Goal: Feedback & Contribution: Contribute content

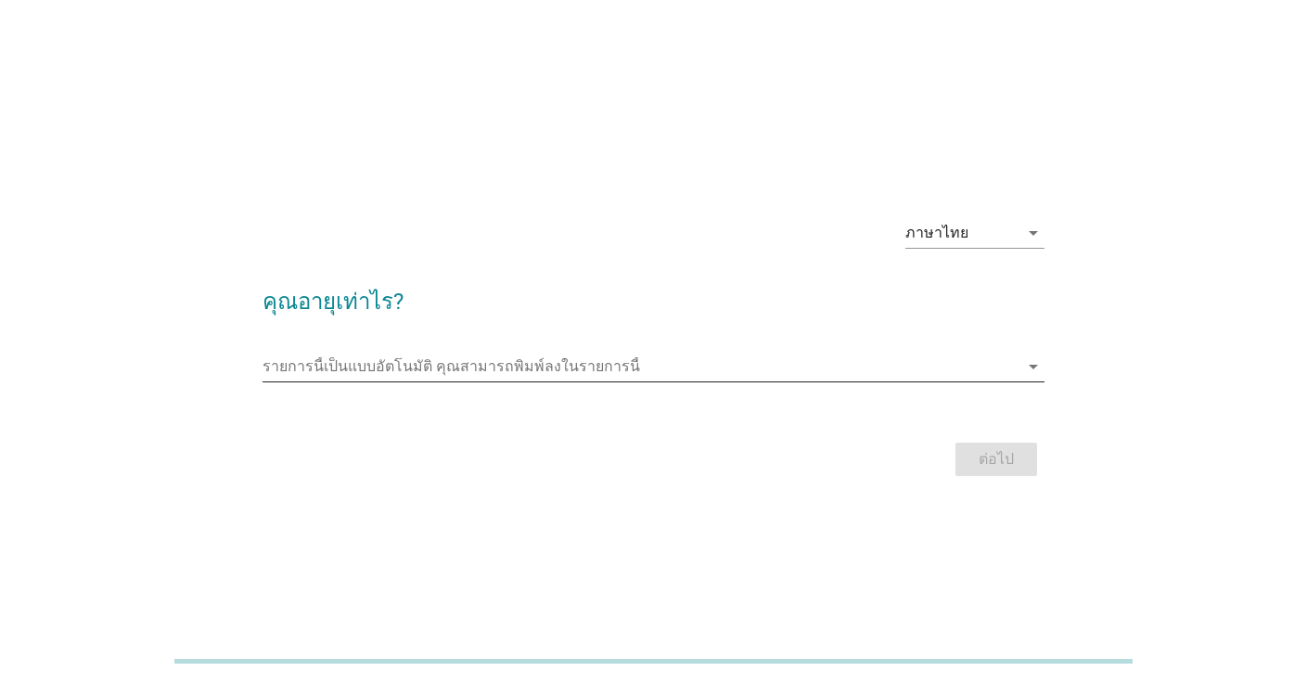
click at [647, 373] on input "รายการนี้เป็นแบบอัตโนมัติ คุณสามารถพิมพ์ลงในรายการนี้" at bounding box center [641, 367] width 756 height 30
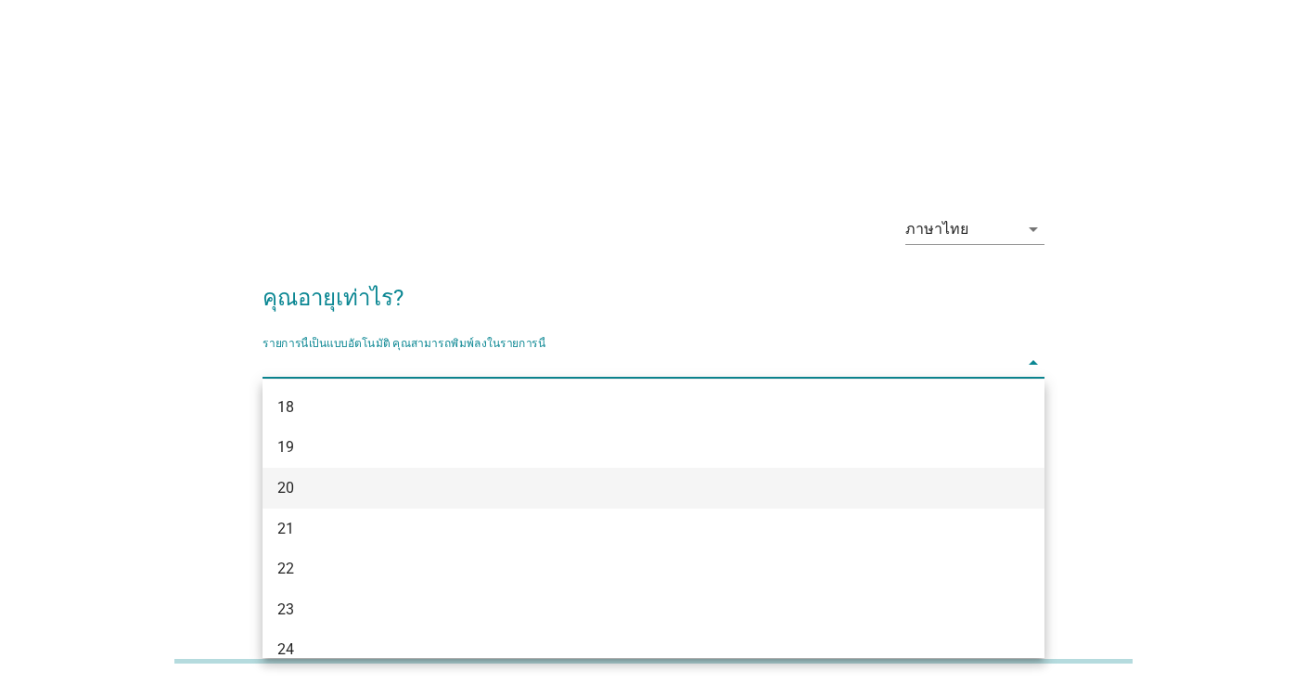
click at [295, 491] on div "20" at bounding box center [621, 488] width 689 height 22
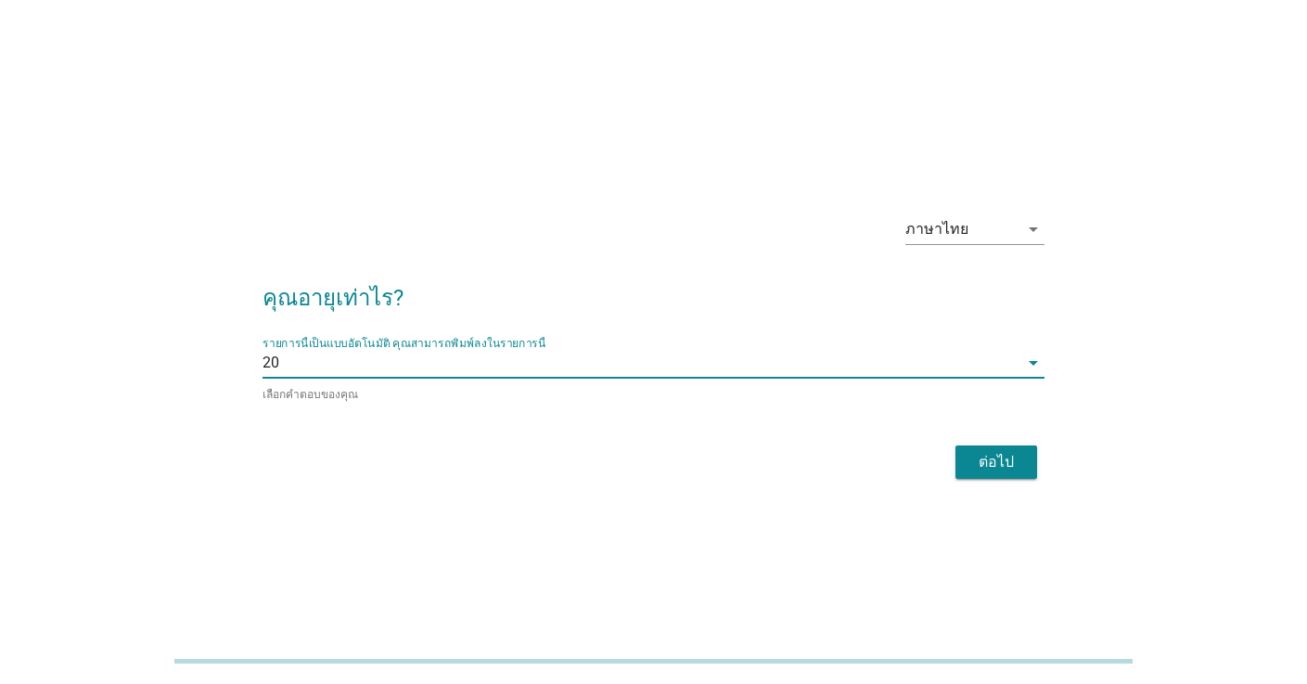
click at [1004, 467] on div "ต่อไป" at bounding box center [996, 462] width 52 height 22
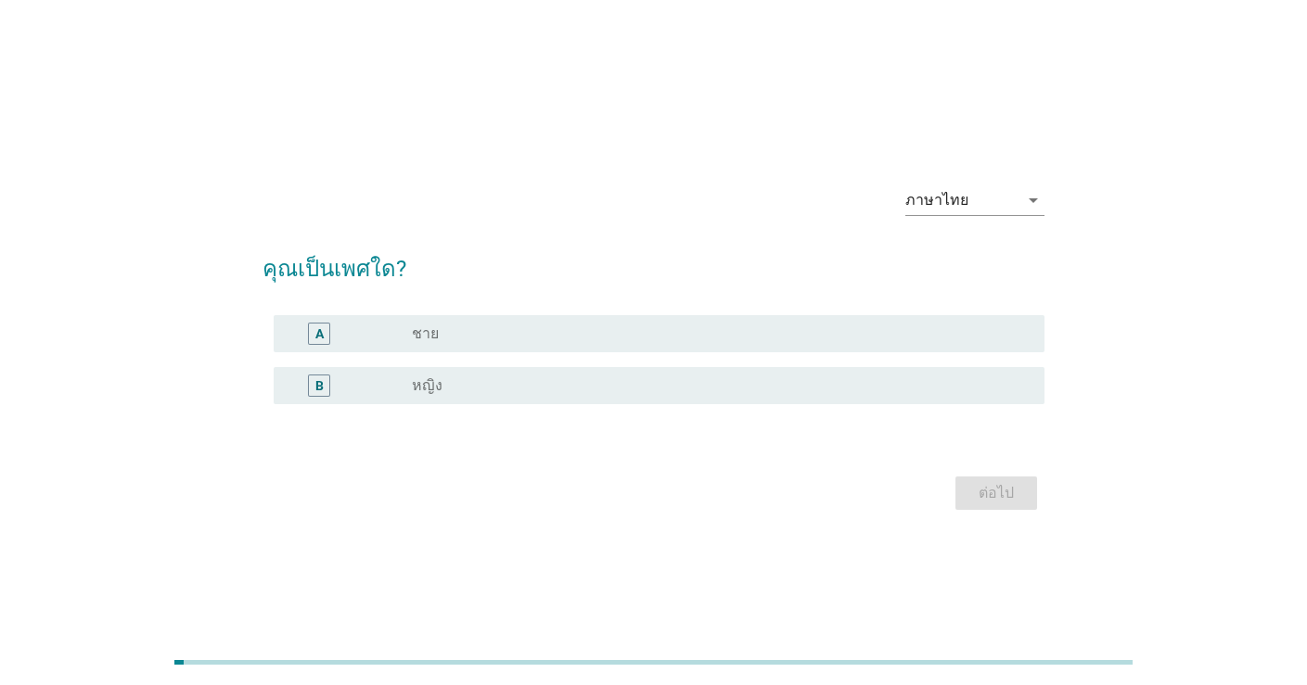
click at [695, 338] on div "radio_button_unchecked ชาย" at bounding box center [713, 334] width 603 height 19
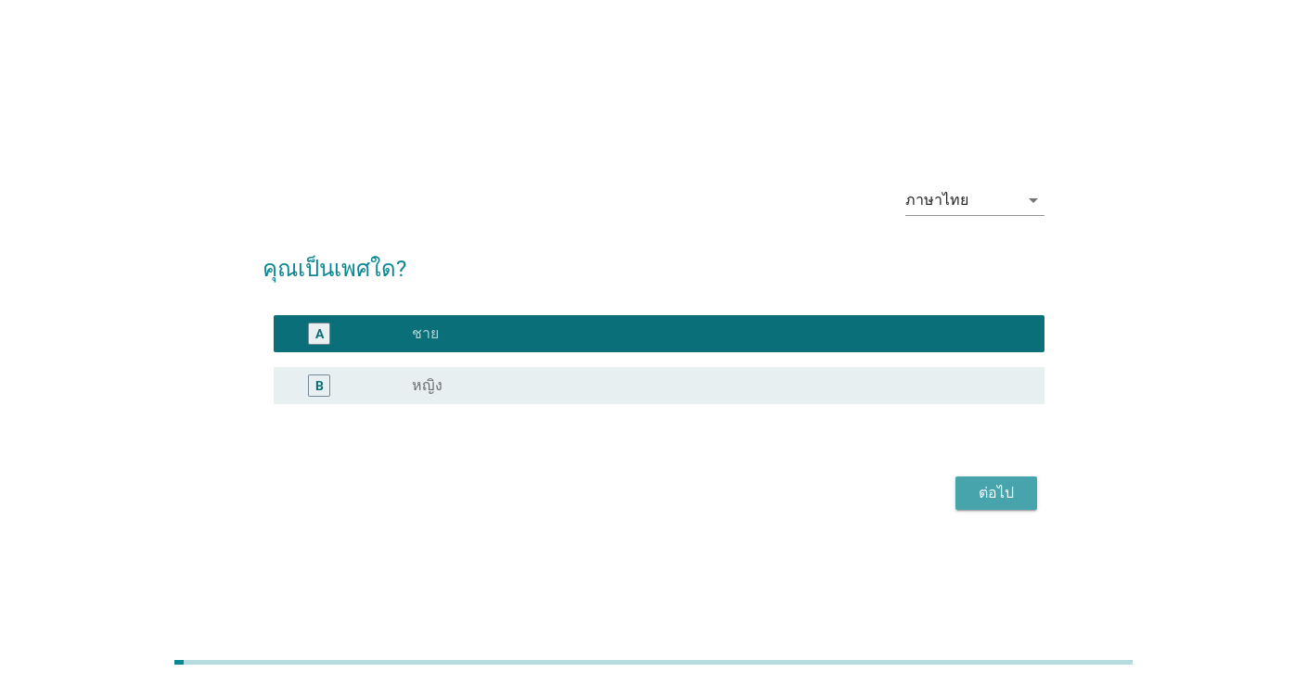
click at [978, 489] on div "ต่อไป" at bounding box center [996, 493] width 52 height 22
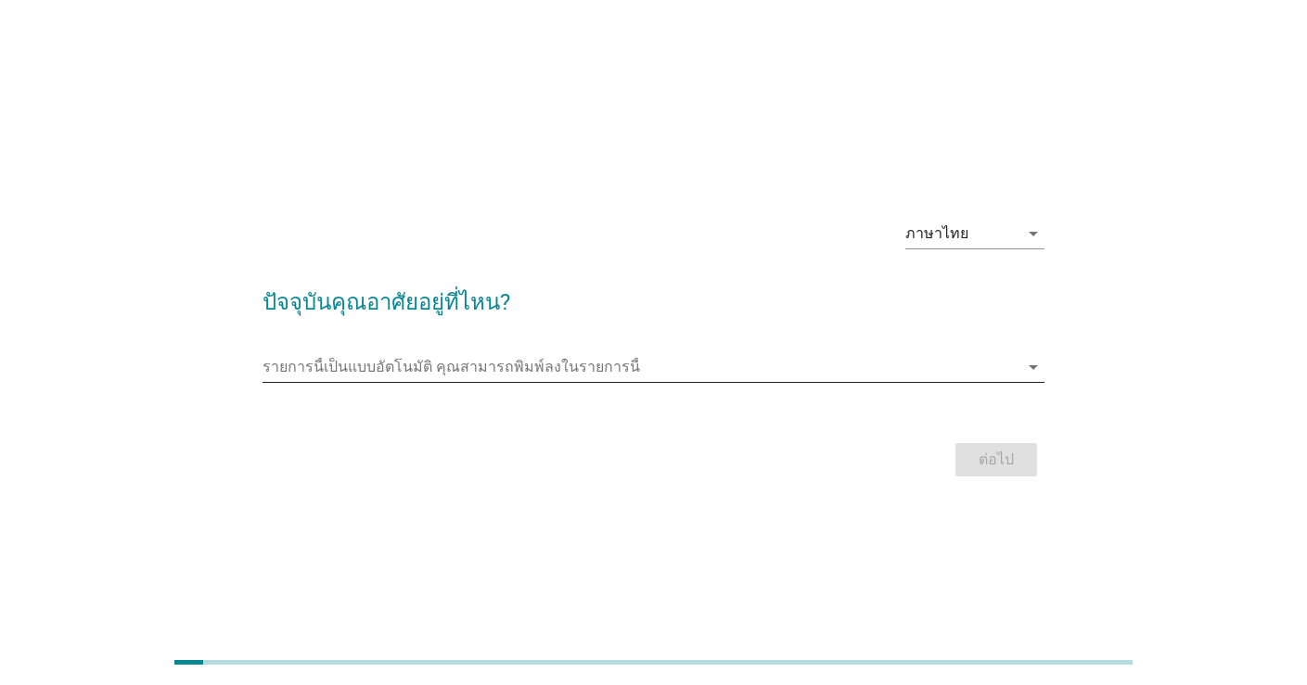
click at [697, 368] on input "รายการนี้เป็นแบบอัตโนมัติ คุณสามารถพิมพ์ลงในรายการนี้" at bounding box center [641, 367] width 756 height 30
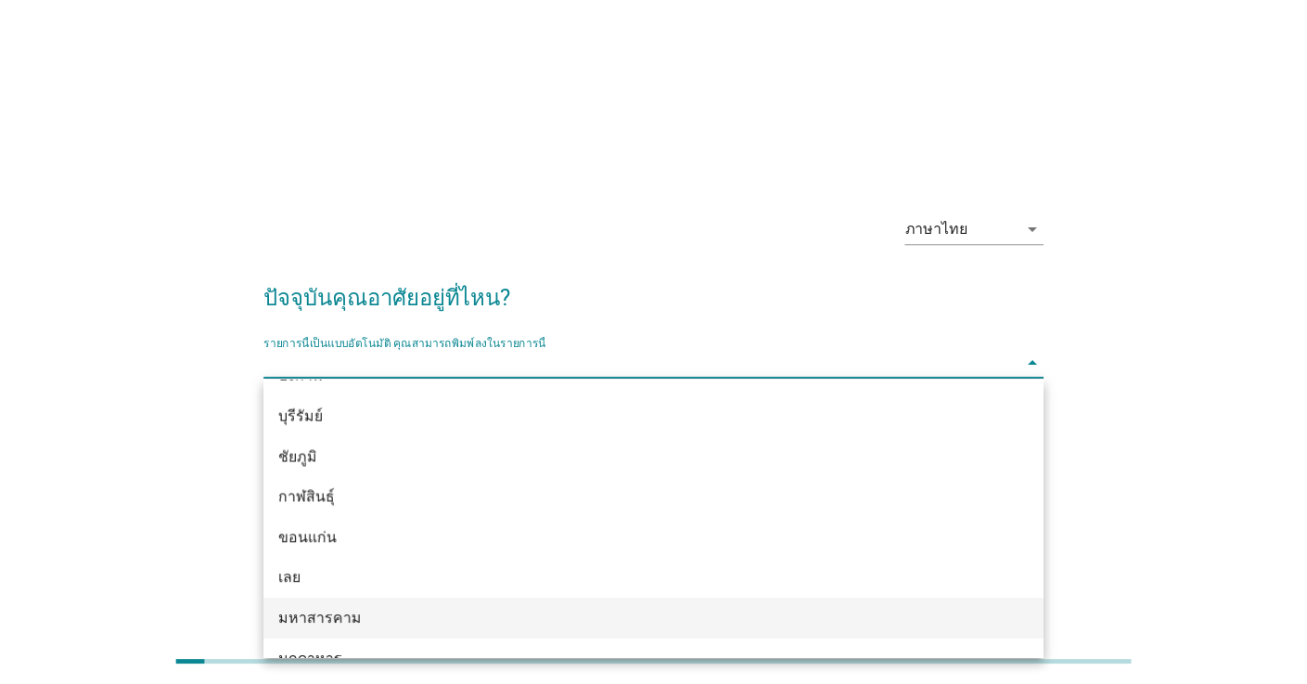
scroll to position [150, 0]
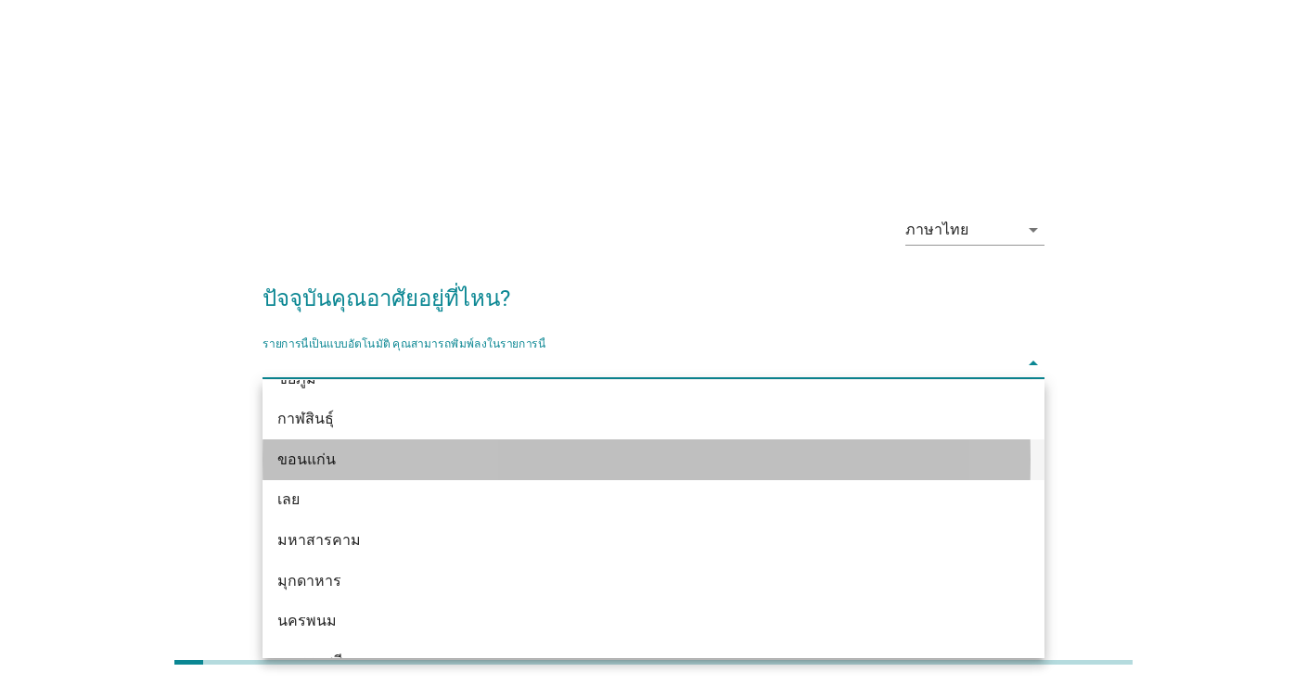
click at [437, 464] on div "ขอนแก่น" at bounding box center [621, 460] width 689 height 22
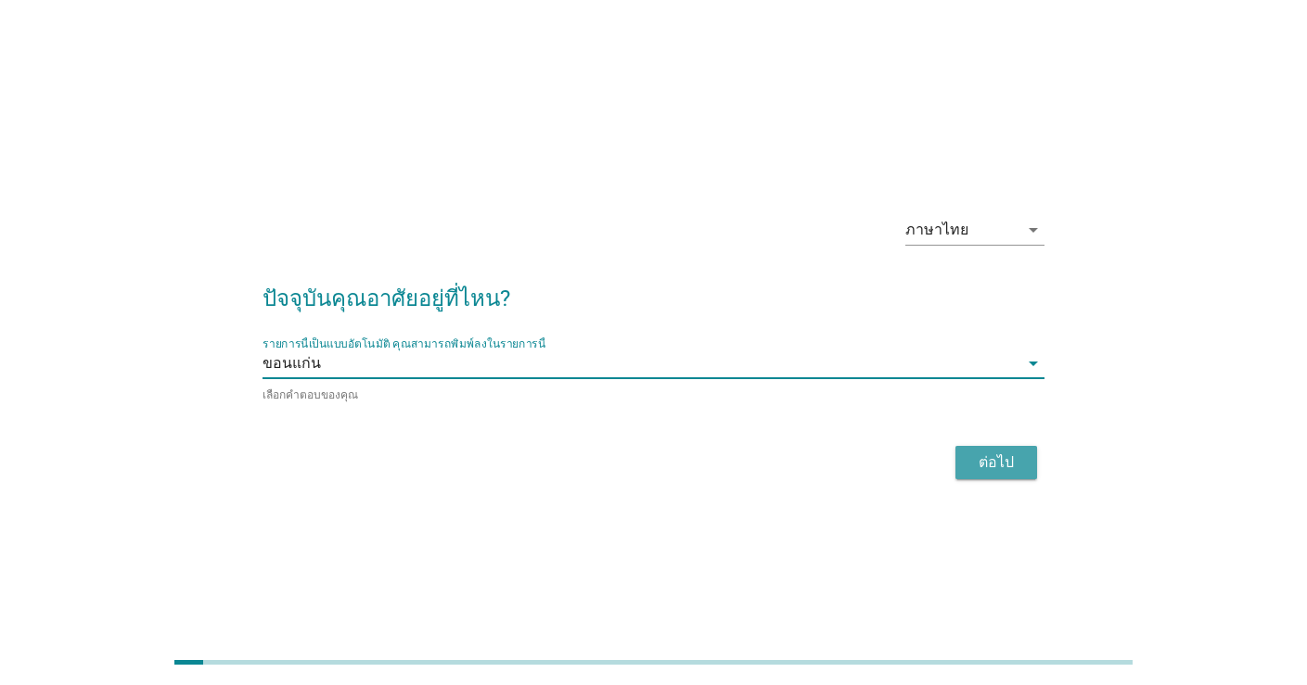
click at [982, 454] on div "ต่อไป" at bounding box center [996, 463] width 52 height 22
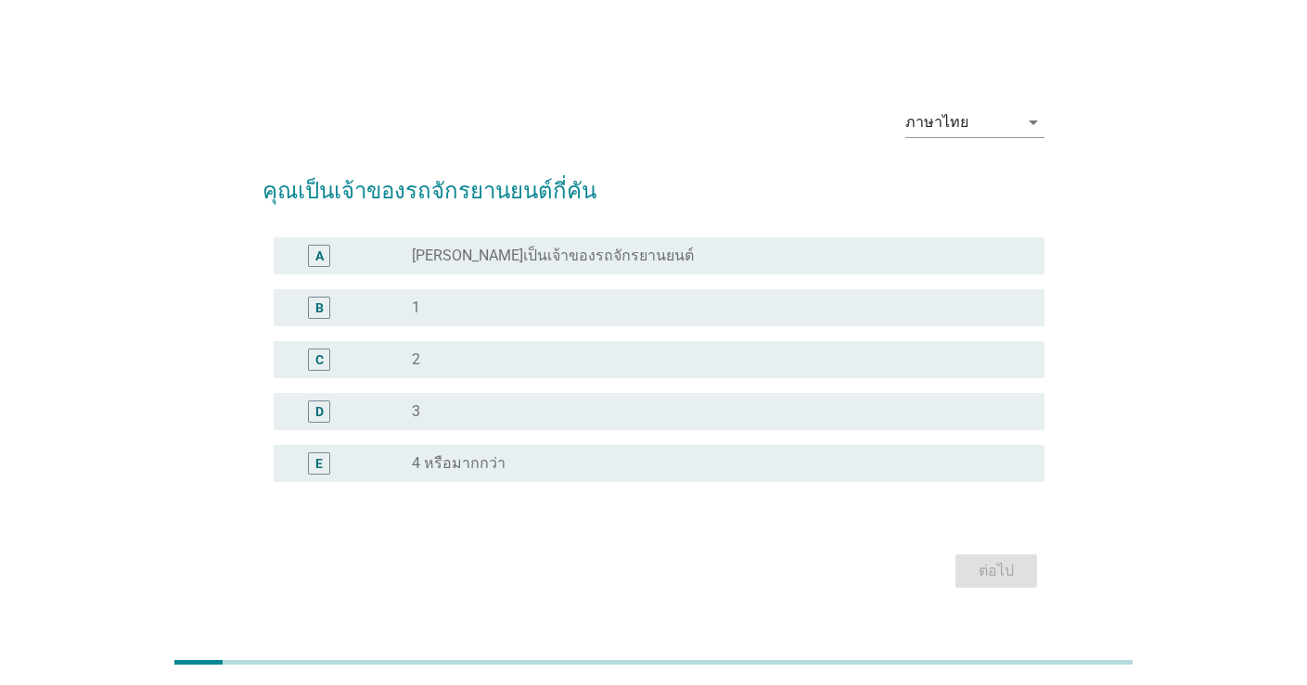
click at [683, 316] on div "radio_button_unchecked 1" at bounding box center [713, 308] width 603 height 19
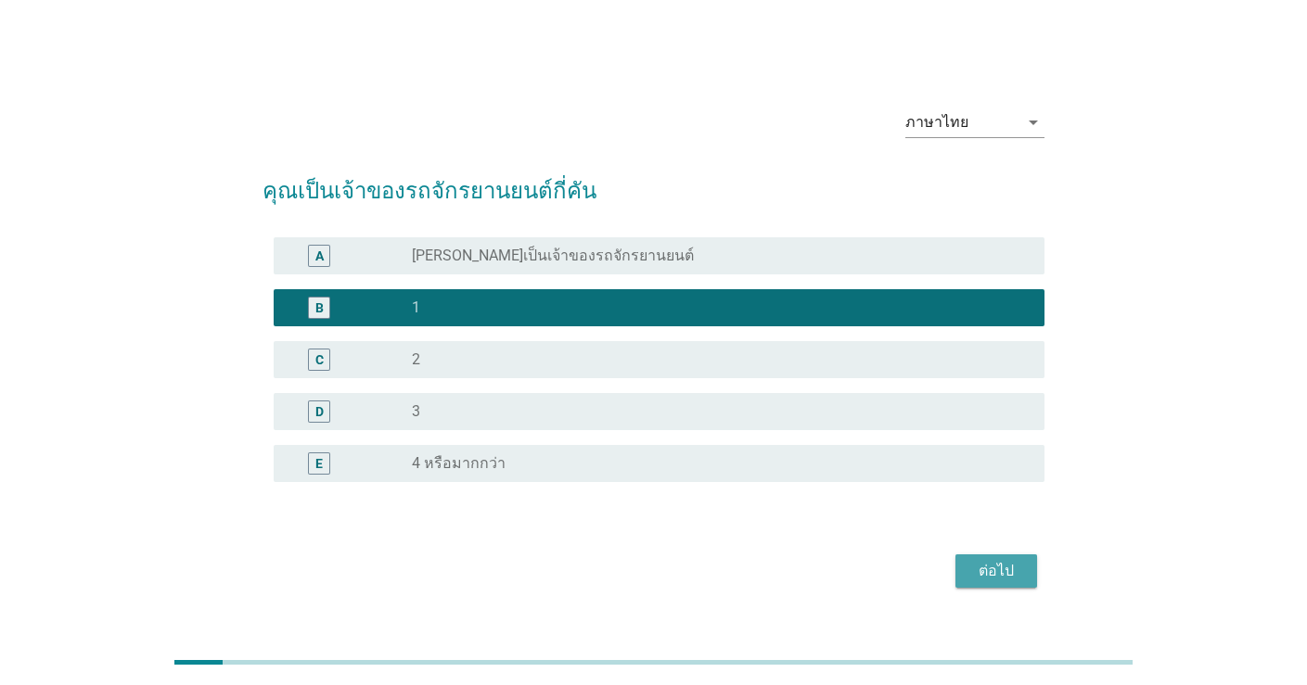
click at [993, 570] on div "ต่อไป" at bounding box center [996, 571] width 52 height 22
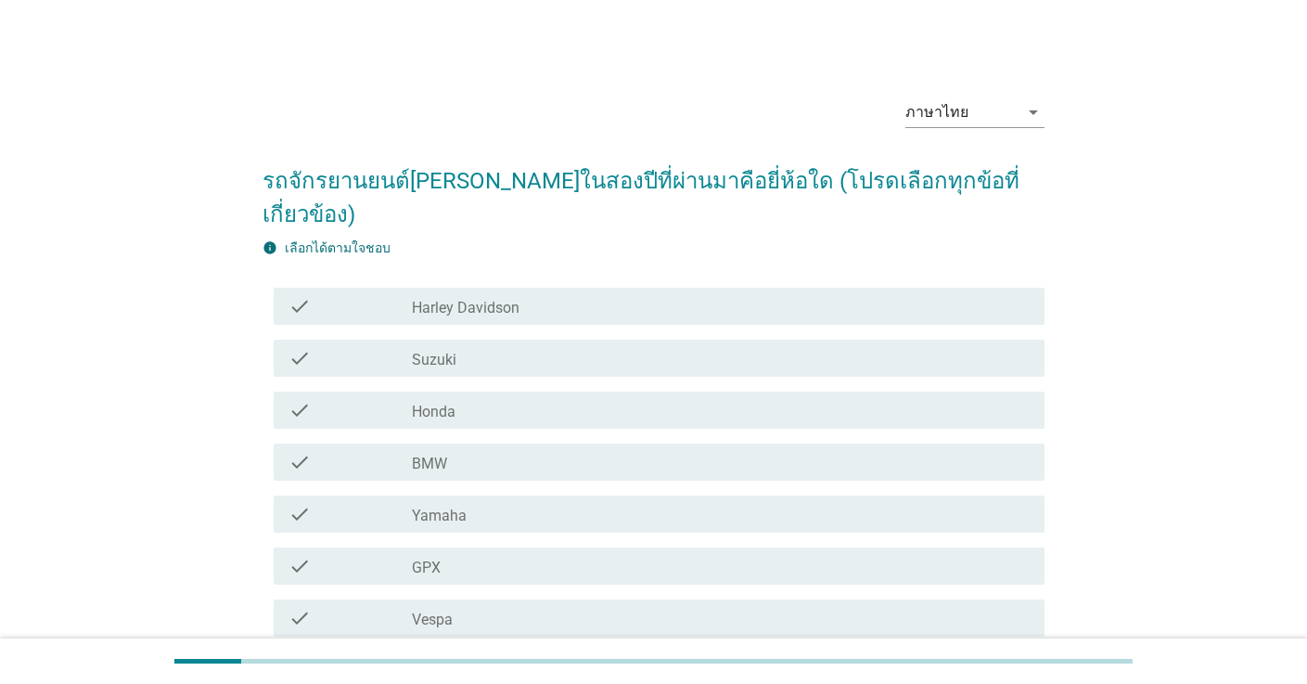
click at [557, 391] on div "check check_box_outline_blank Honda" at bounding box center [659, 409] width 771 height 37
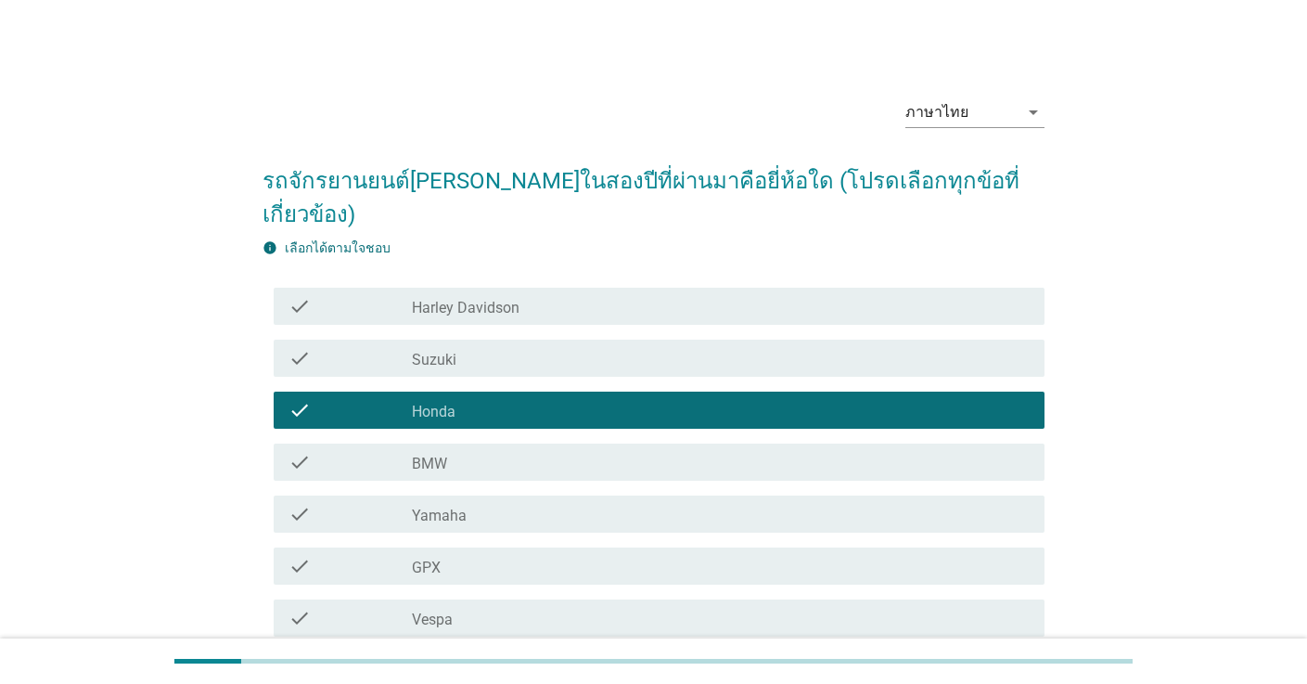
scroll to position [291, 0]
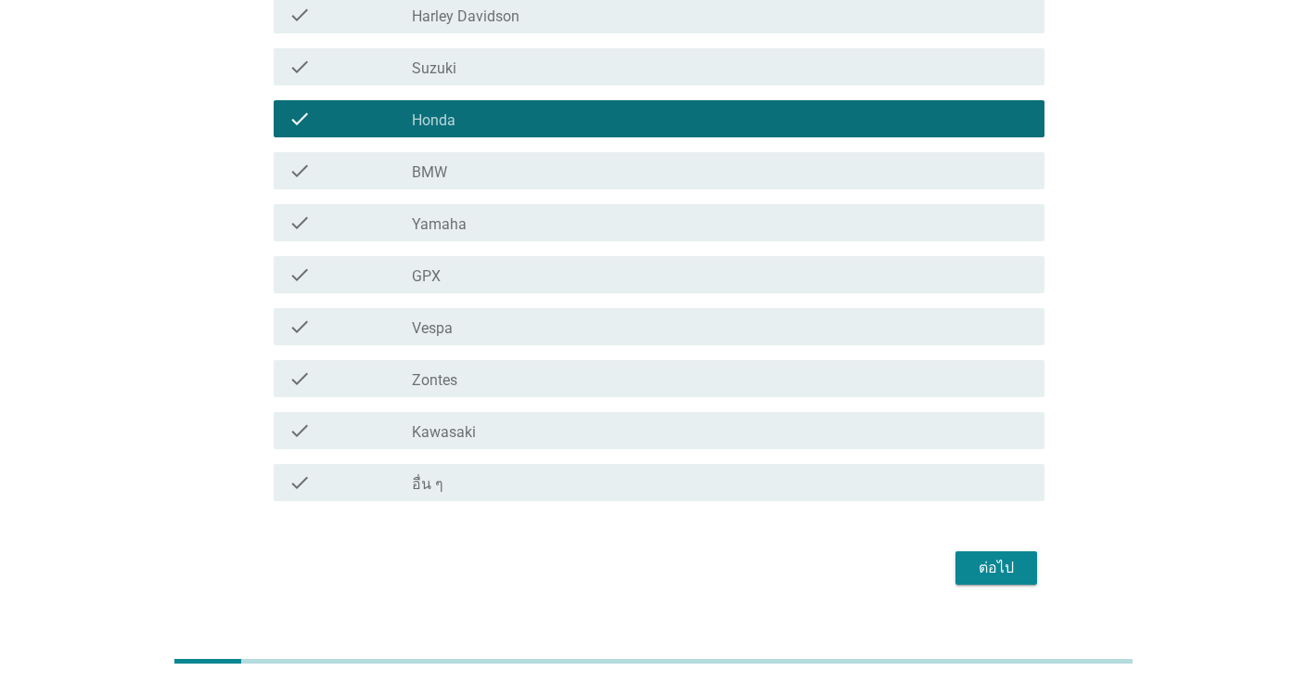
drag, startPoint x: 989, startPoint y: 529, endPoint x: 977, endPoint y: 527, distance: 12.2
click at [989, 557] on div "ต่อไป" at bounding box center [996, 568] width 52 height 22
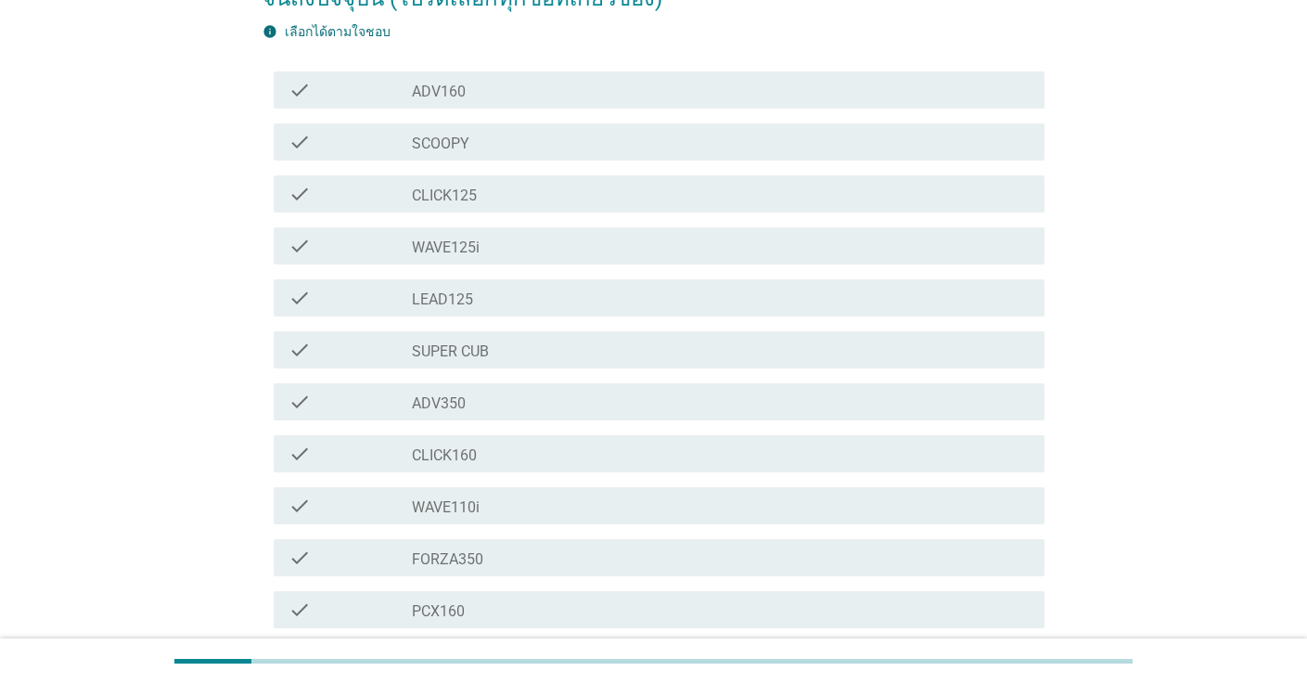
scroll to position [256, 0]
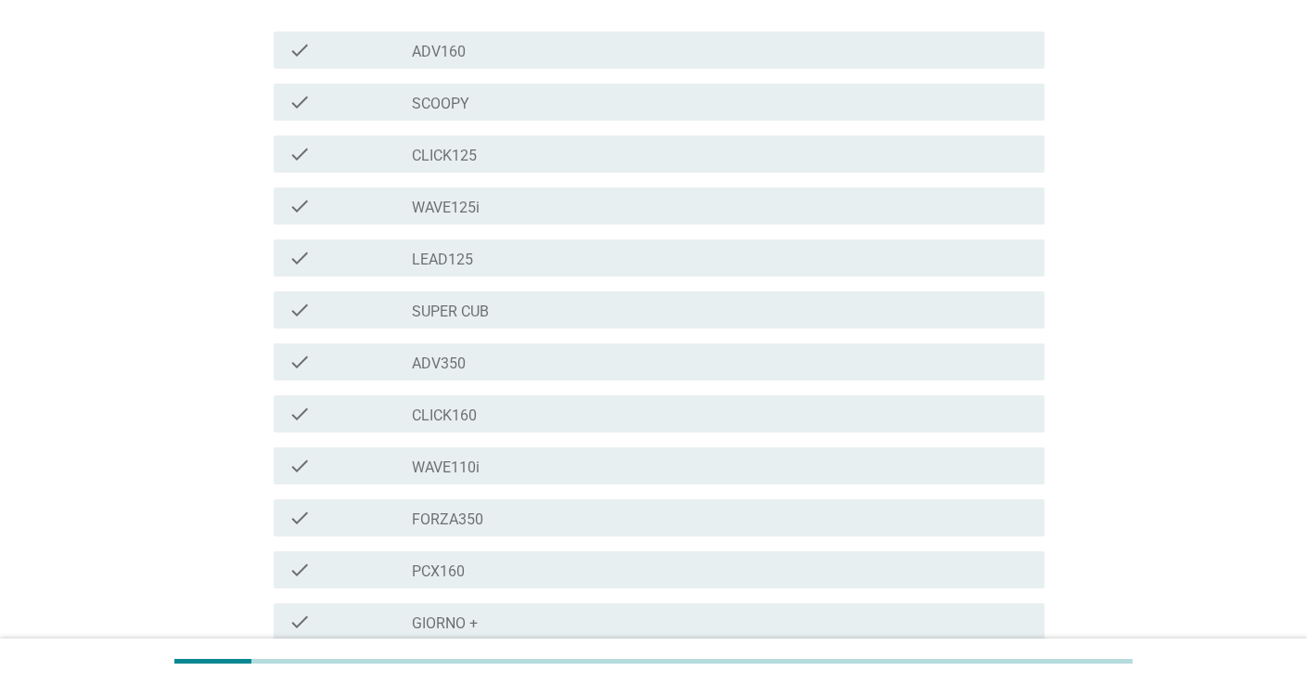
click at [678, 565] on div "check_box_outline_blank PCX160" at bounding box center [721, 569] width 618 height 22
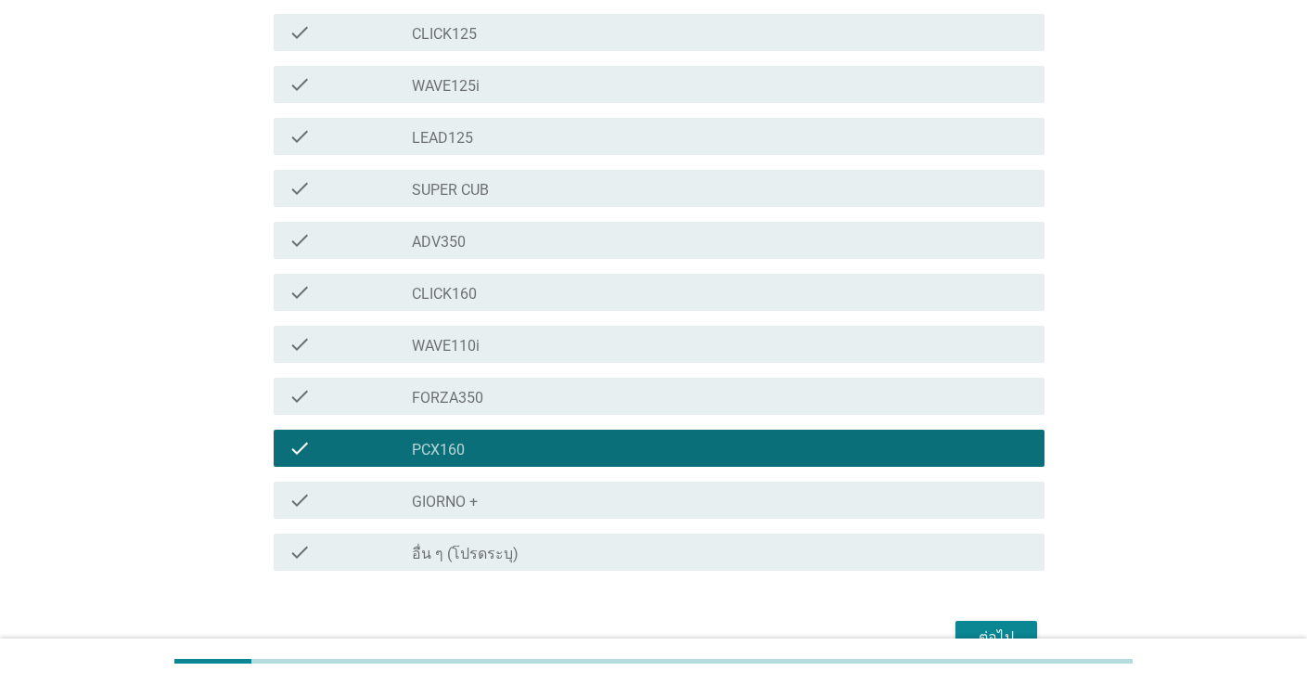
scroll to position [480, 0]
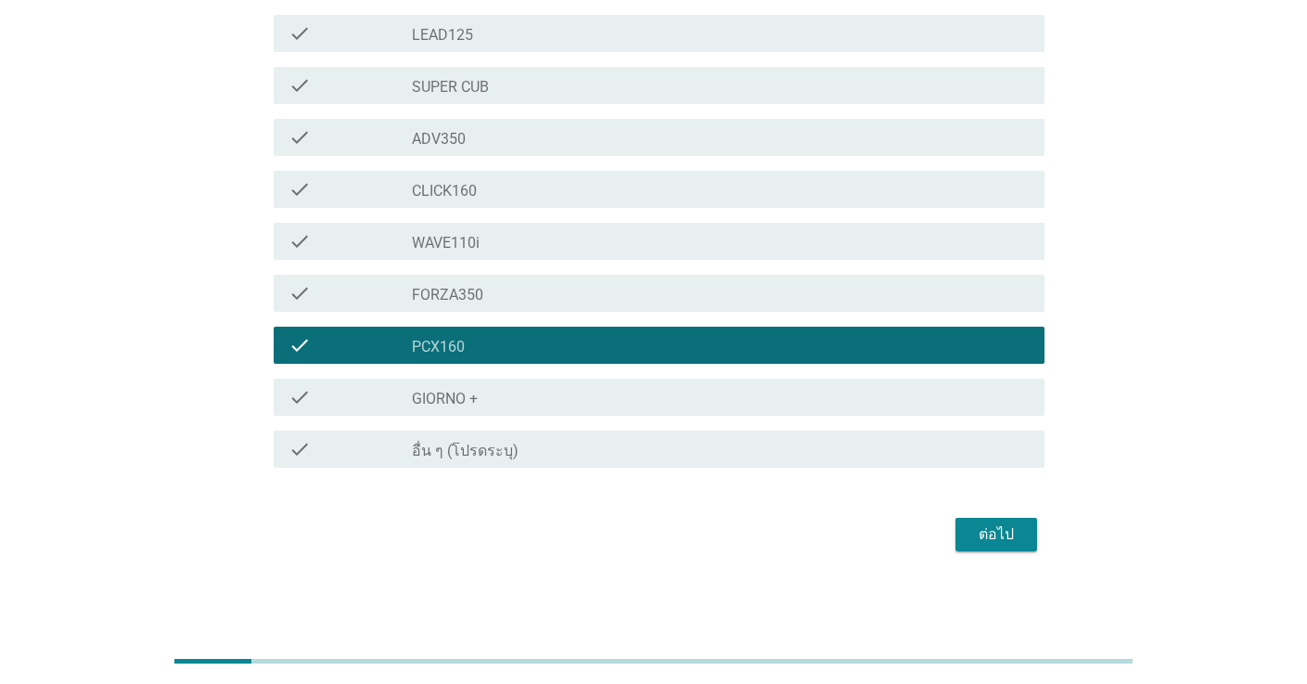
click at [977, 534] on div "ต่อไป" at bounding box center [996, 534] width 52 height 22
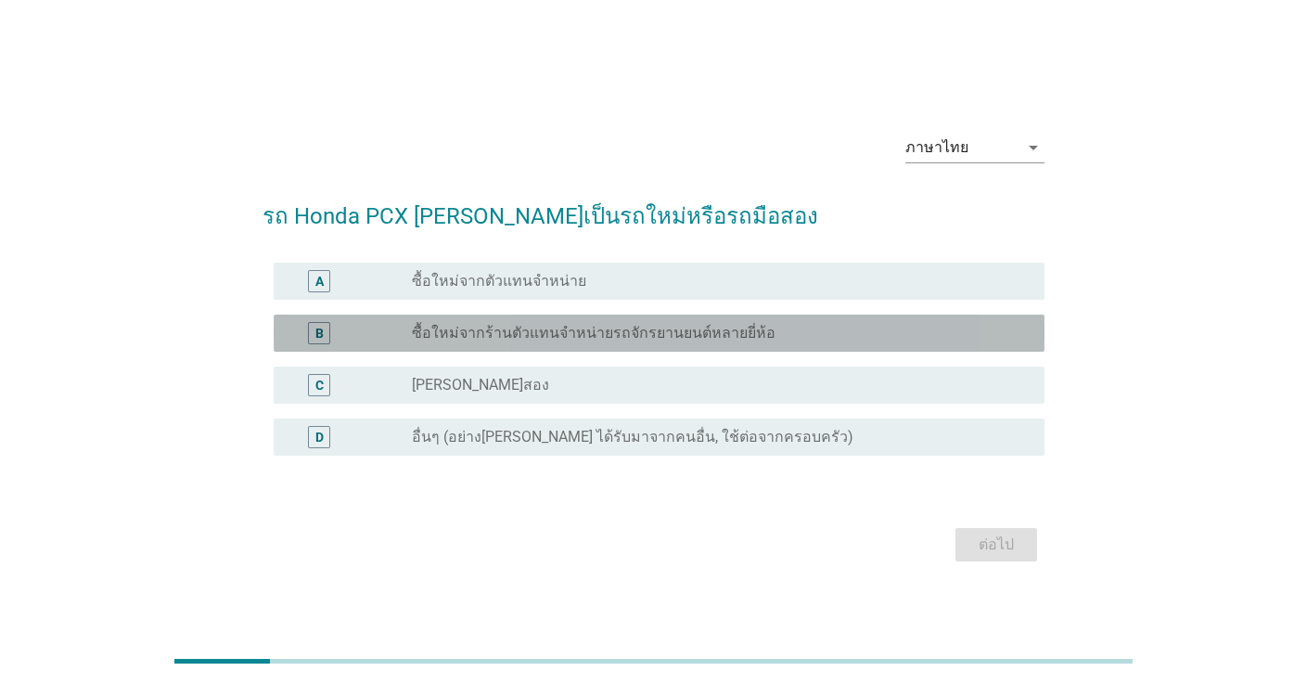
click at [800, 330] on div "radio_button_unchecked ซื้อใหม่จากร้านตัวแทนจำหน่ายรถจักรยานยนต์หลายยี่ห้อ" at bounding box center [713, 333] width 603 height 19
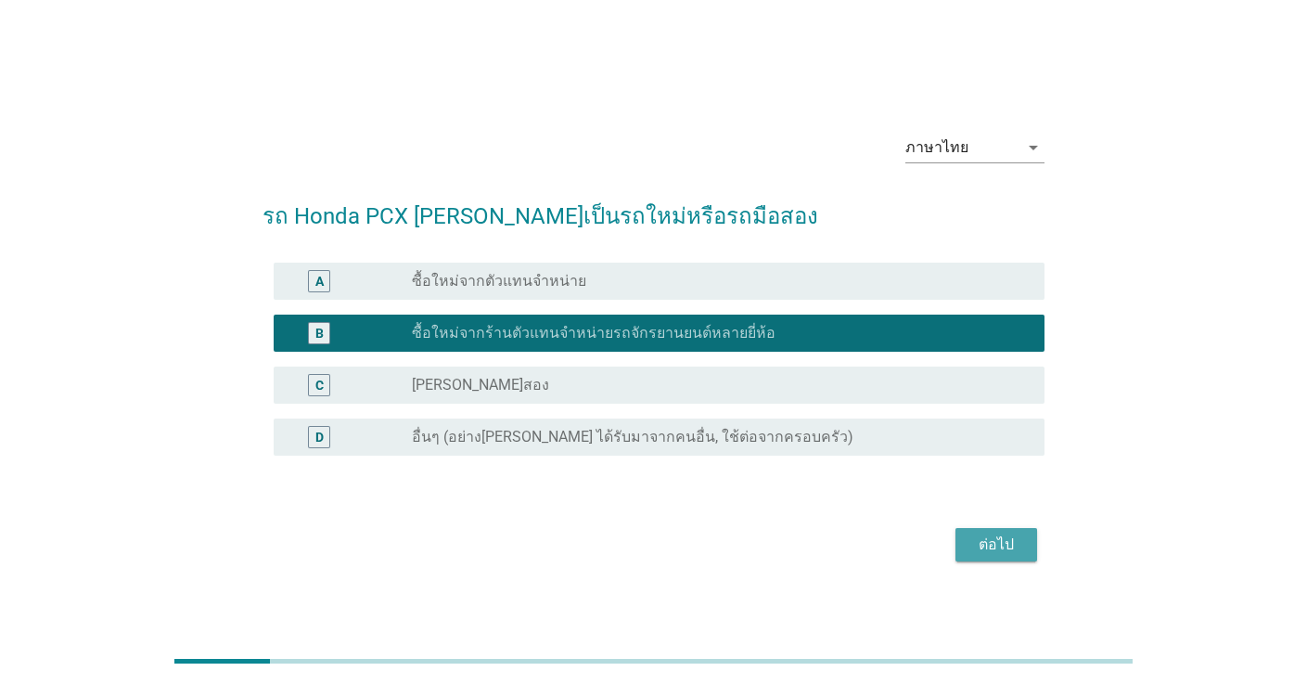
click at [993, 546] on div "ต่อไป" at bounding box center [996, 544] width 52 height 22
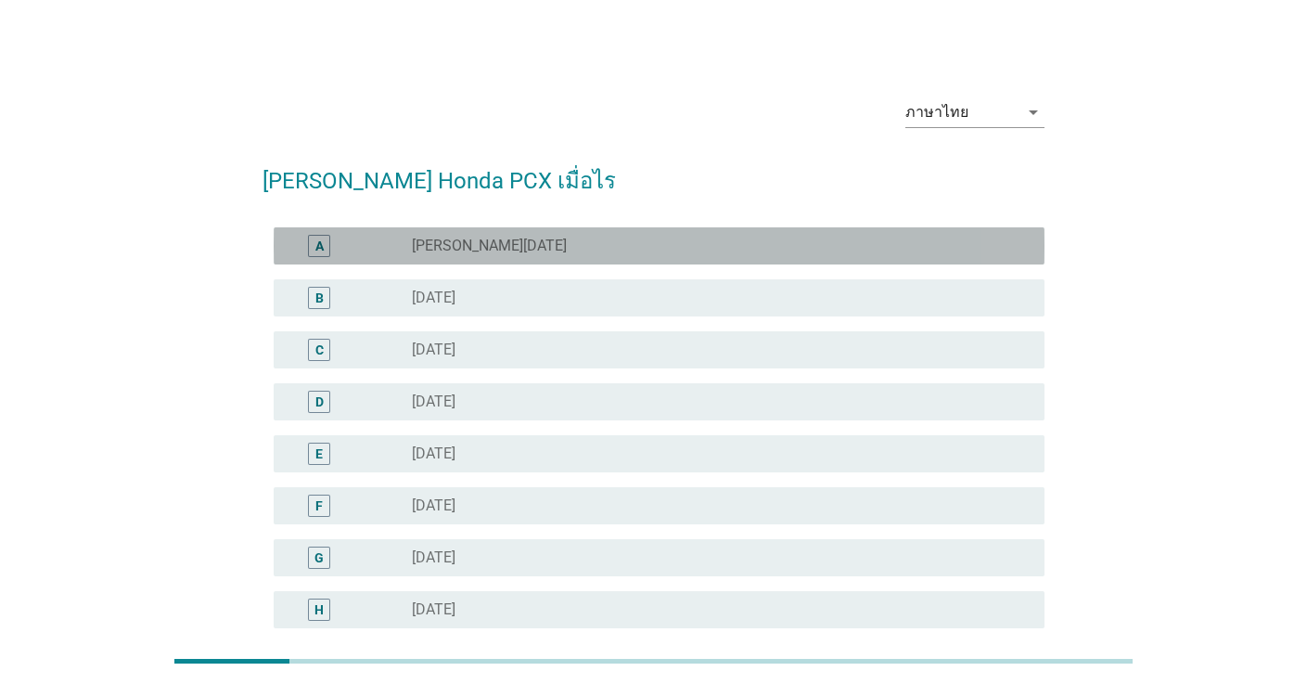
click at [605, 250] on div "radio_button_unchecked มกราคม 2024" at bounding box center [713, 246] width 603 height 19
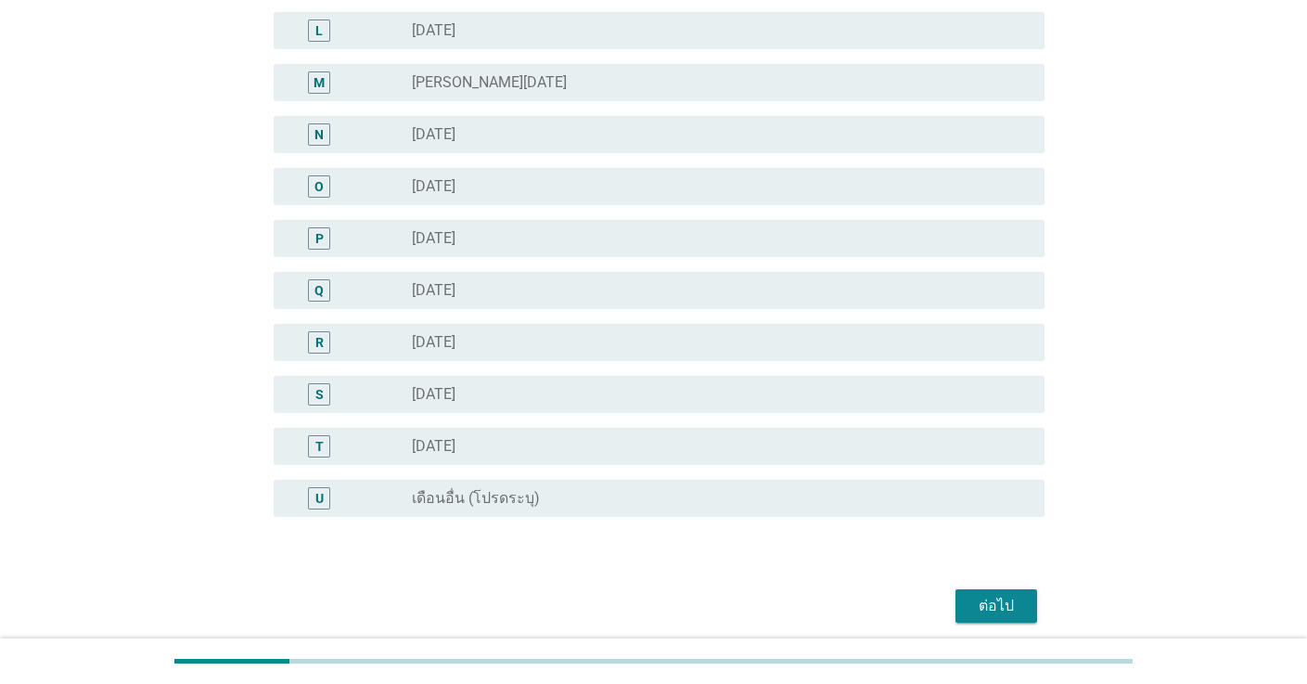
scroll to position [858, 0]
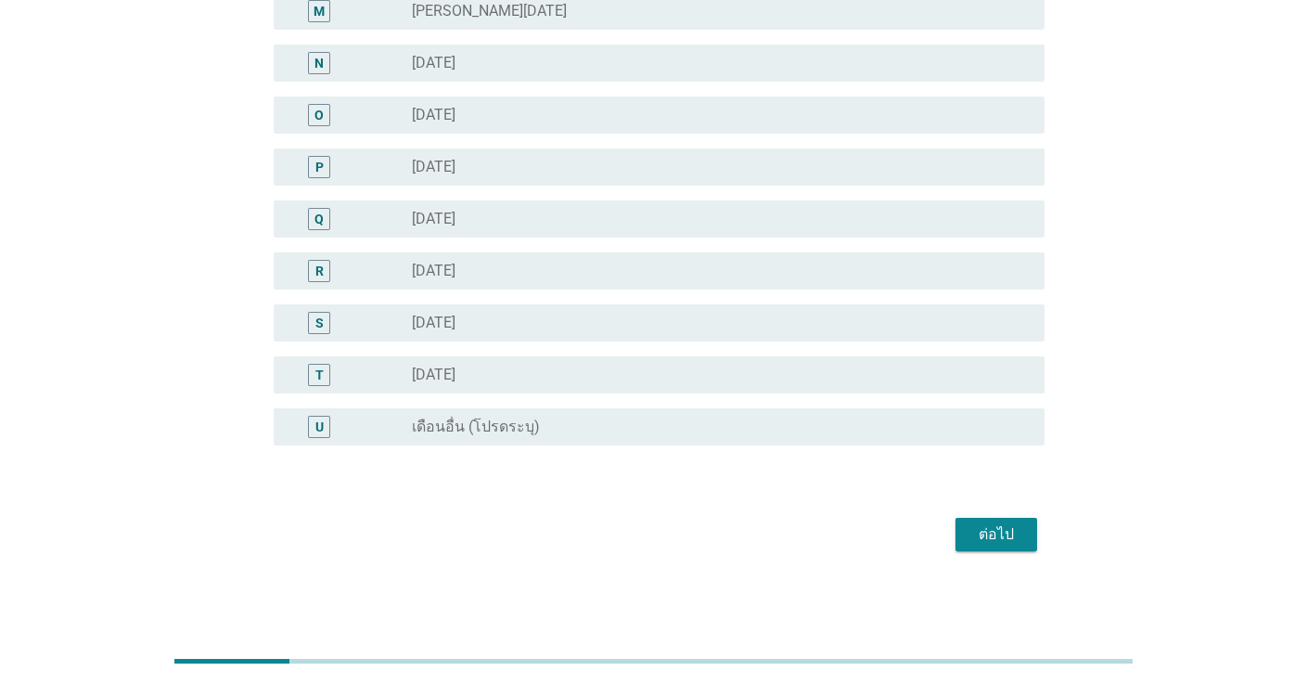
click at [997, 532] on div "ต่อไป" at bounding box center [996, 534] width 52 height 22
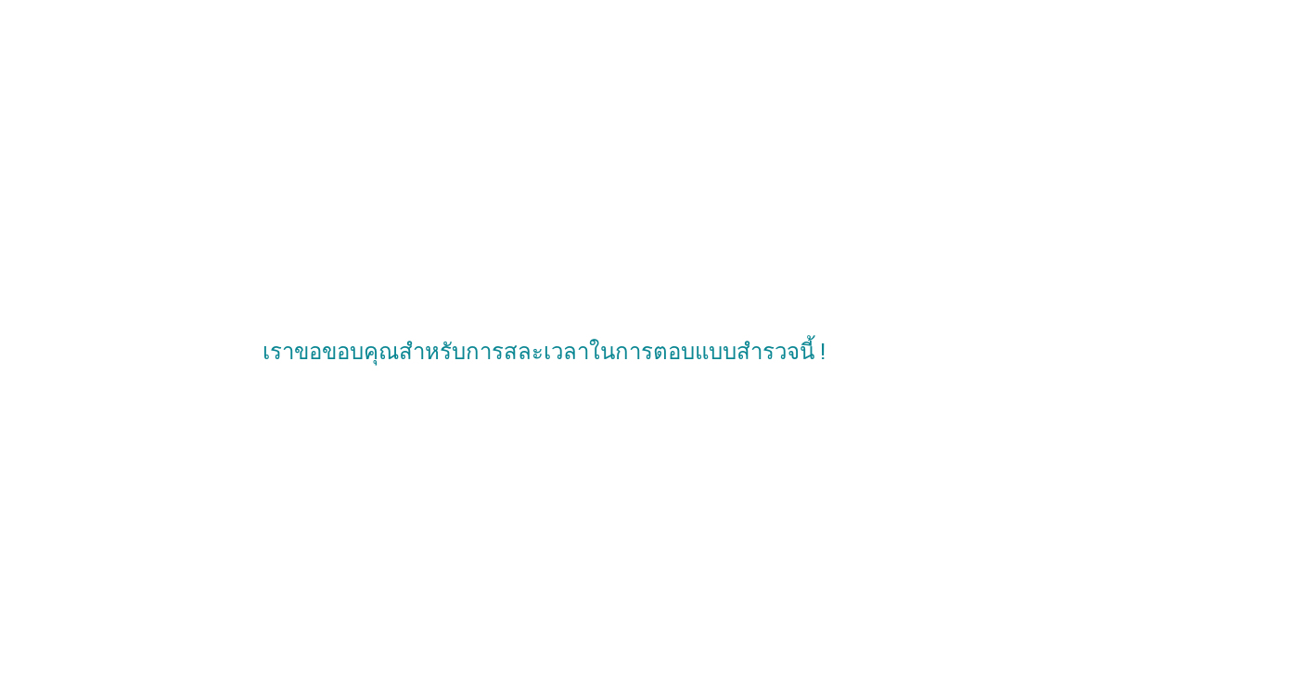
scroll to position [0, 0]
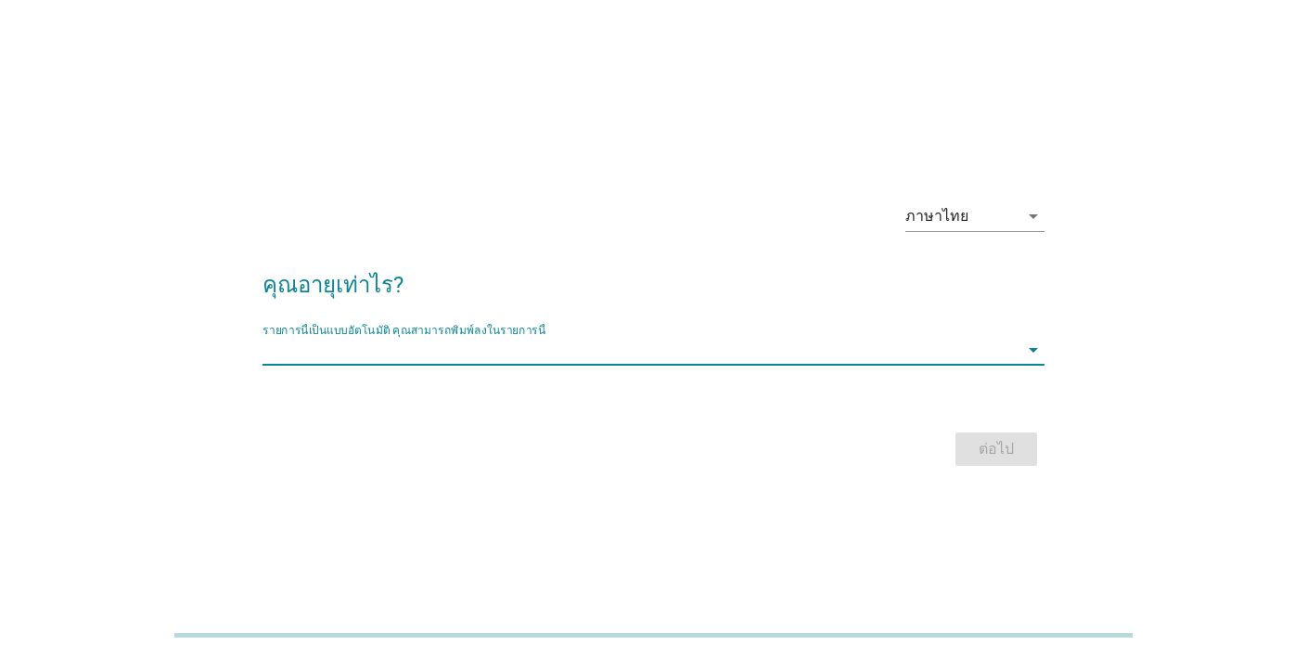
click at [528, 340] on input "รายการนี้เป็นแบบอัตโนมัติ คุณสามารถพิมพ์ลงในรายการนี้" at bounding box center [641, 350] width 756 height 30
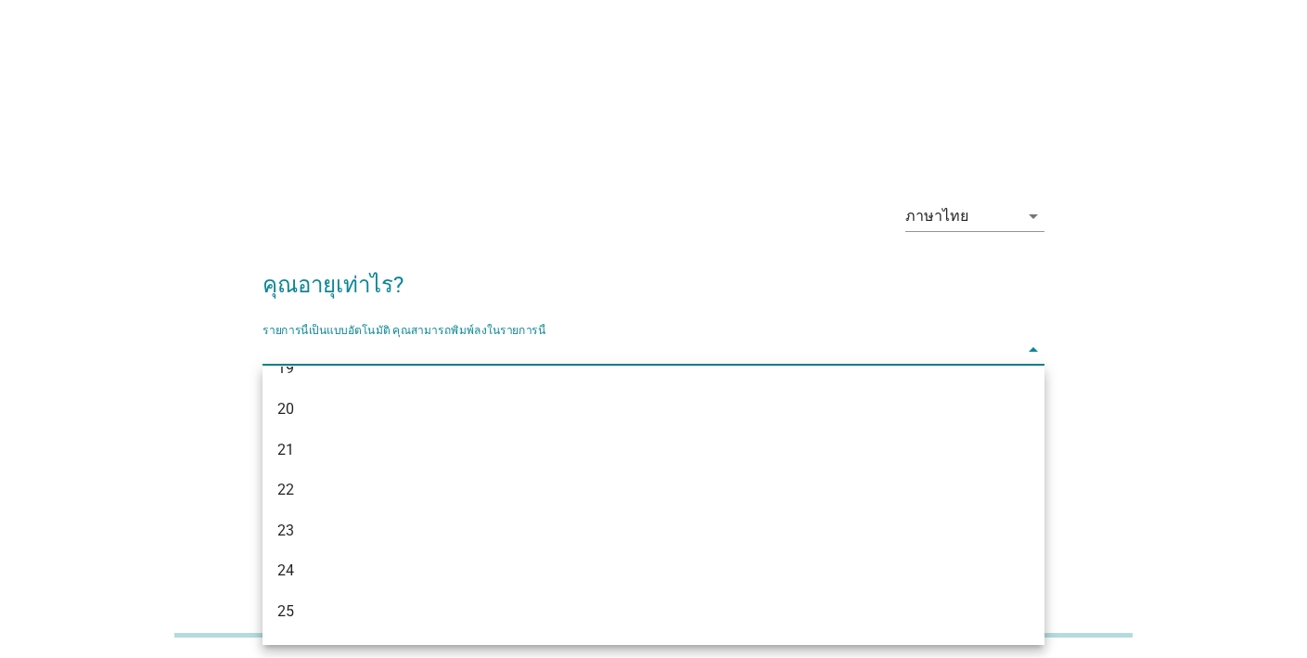
scroll to position [160, 0]
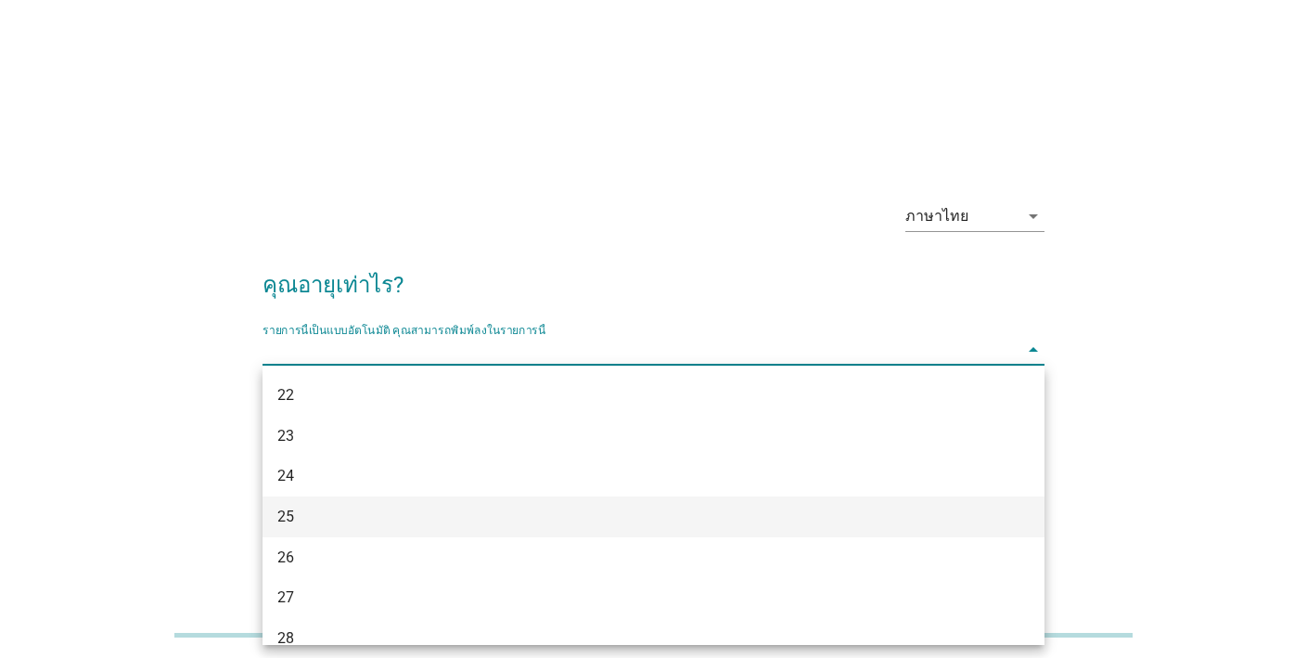
click at [303, 520] on div "25" at bounding box center [621, 517] width 689 height 22
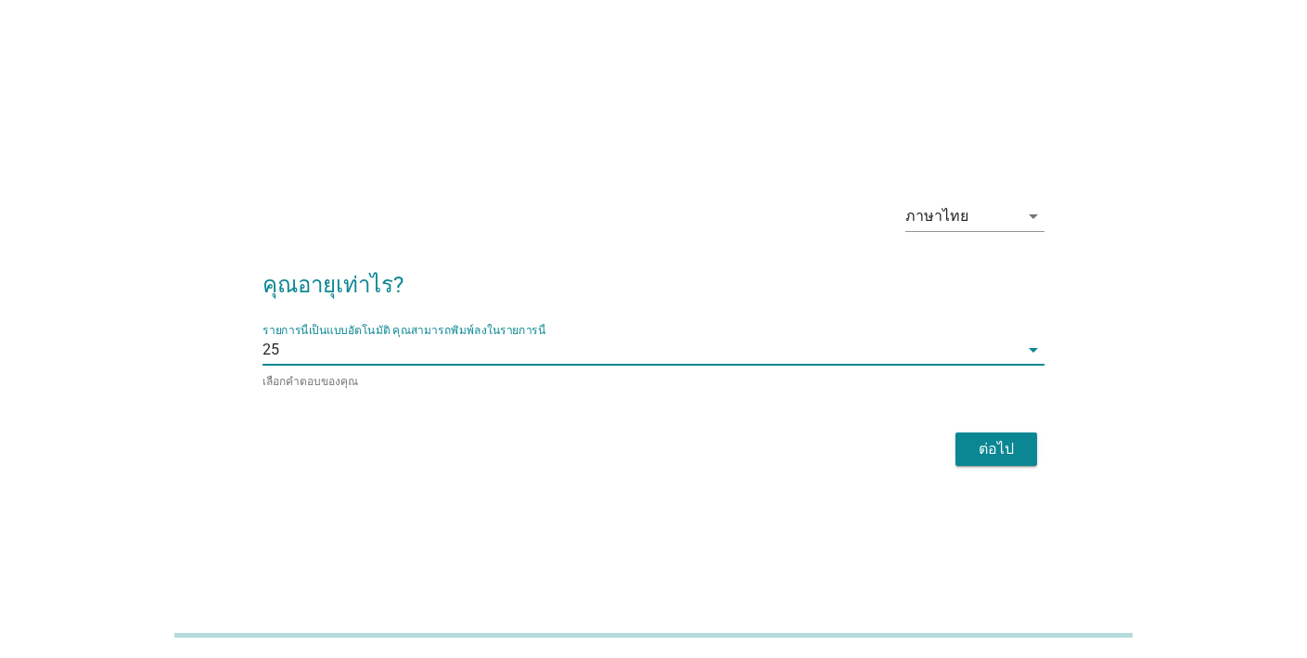
click at [984, 443] on div "ต่อไป" at bounding box center [996, 449] width 52 height 22
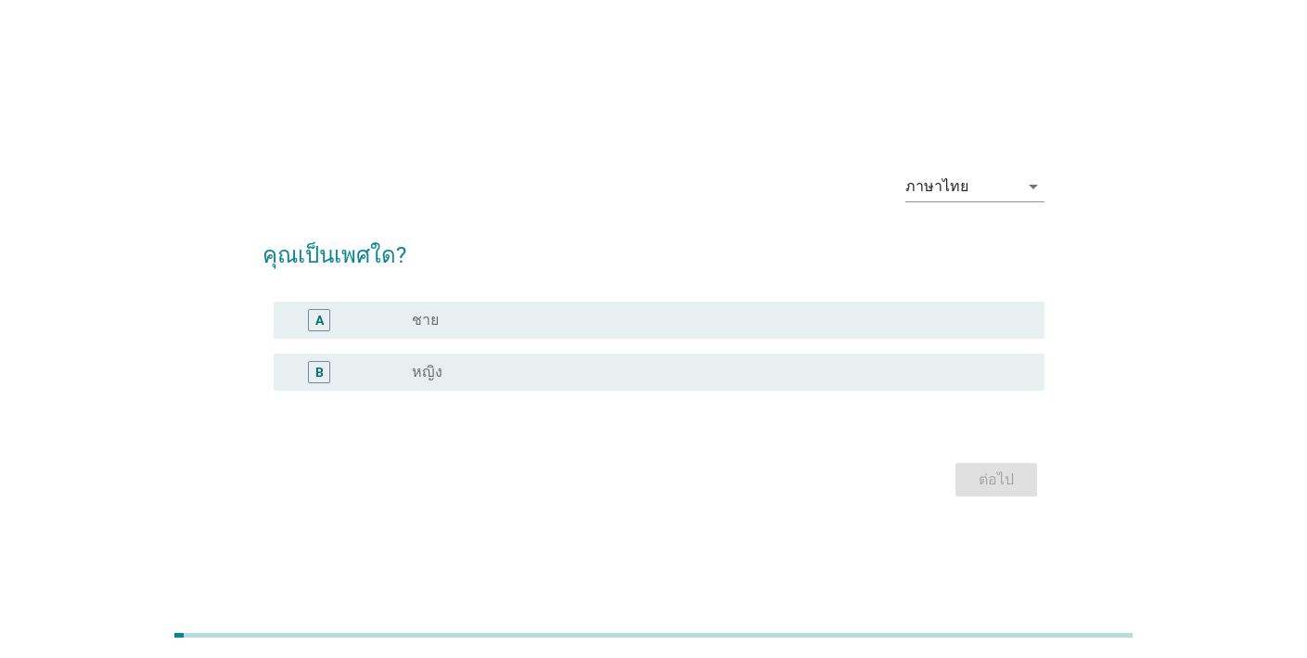
click at [529, 317] on div "radio_button_unchecked ชาย" at bounding box center [713, 320] width 603 height 19
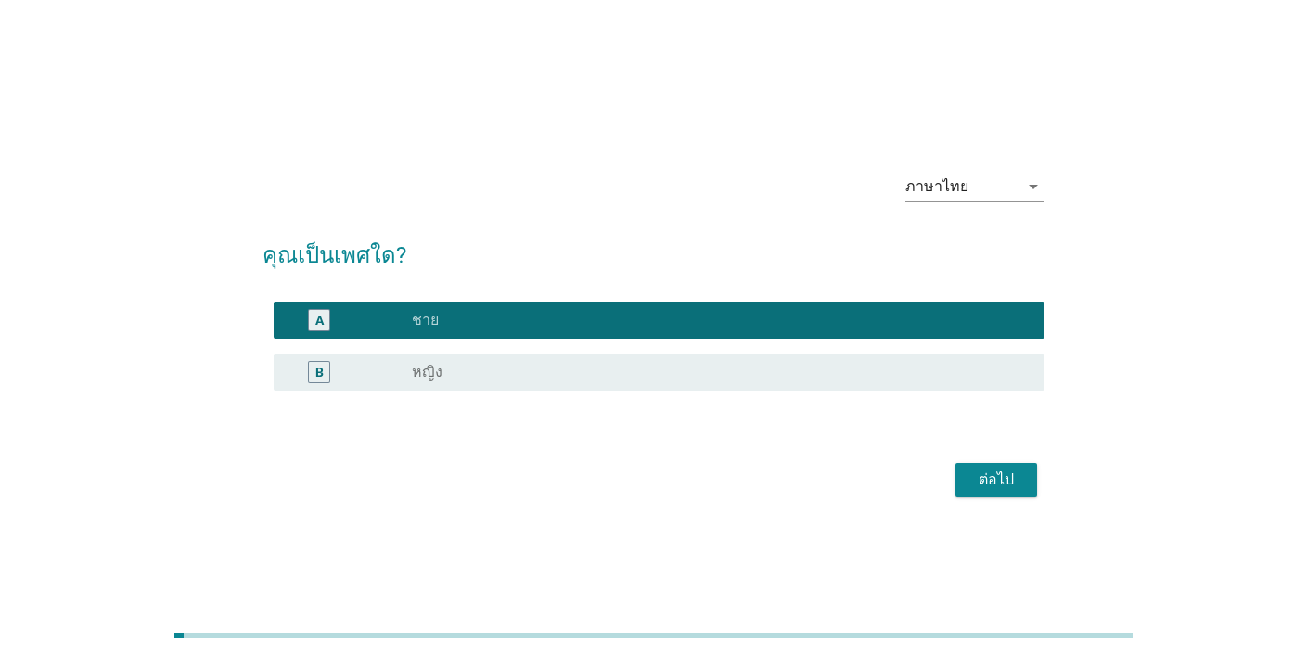
click at [998, 478] on div "ต่อไป" at bounding box center [996, 479] width 52 height 22
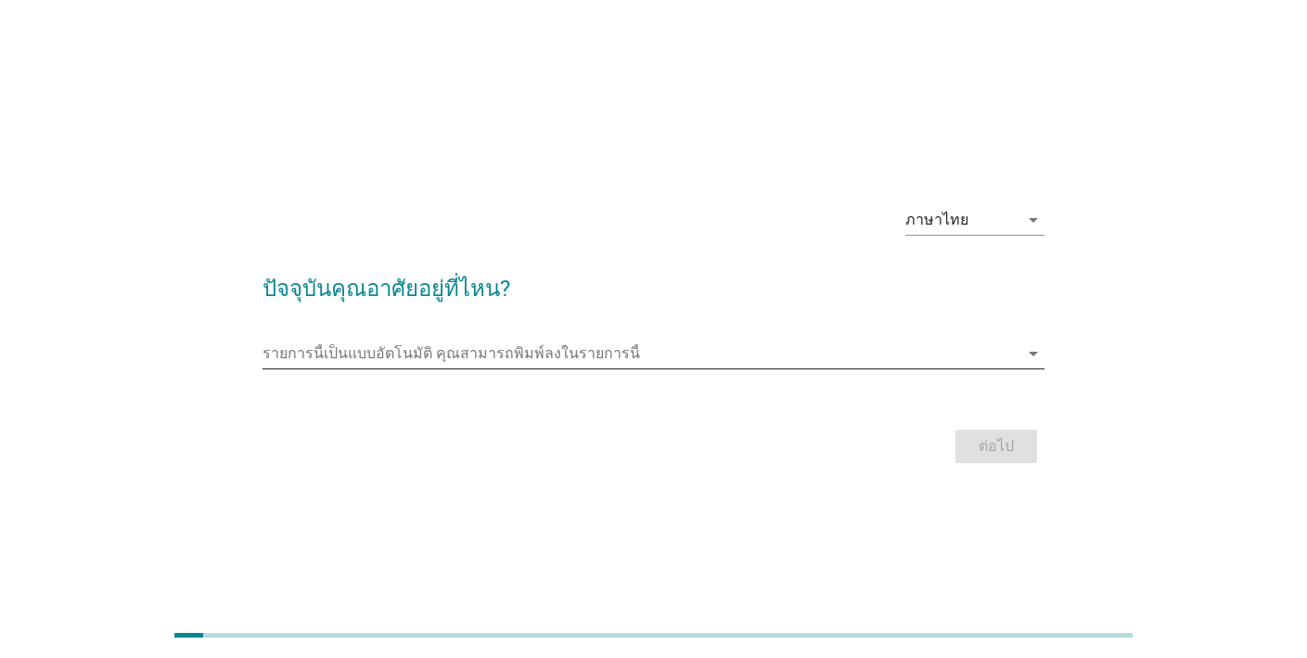
click at [656, 352] on input "รายการนี้เป็นแบบอัตโนมัติ คุณสามารถพิมพ์ลงในรายการนี้" at bounding box center [641, 354] width 756 height 30
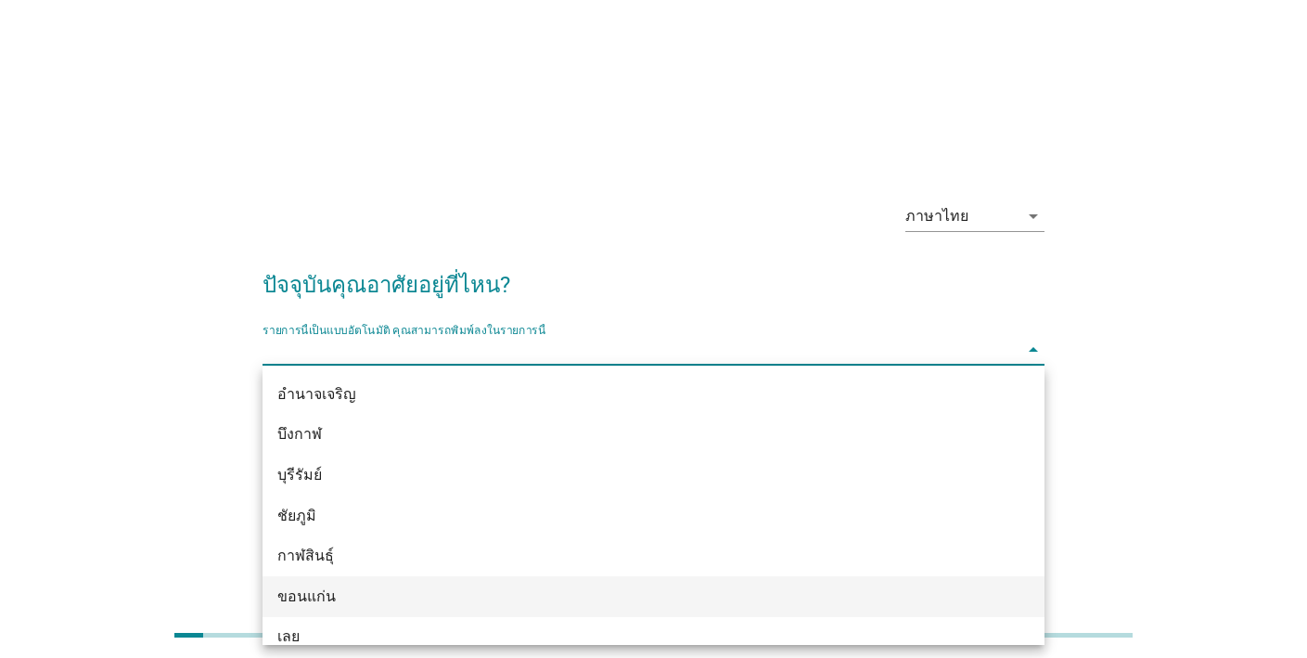
click at [368, 595] on div "ขอนแก่น" at bounding box center [621, 596] width 689 height 22
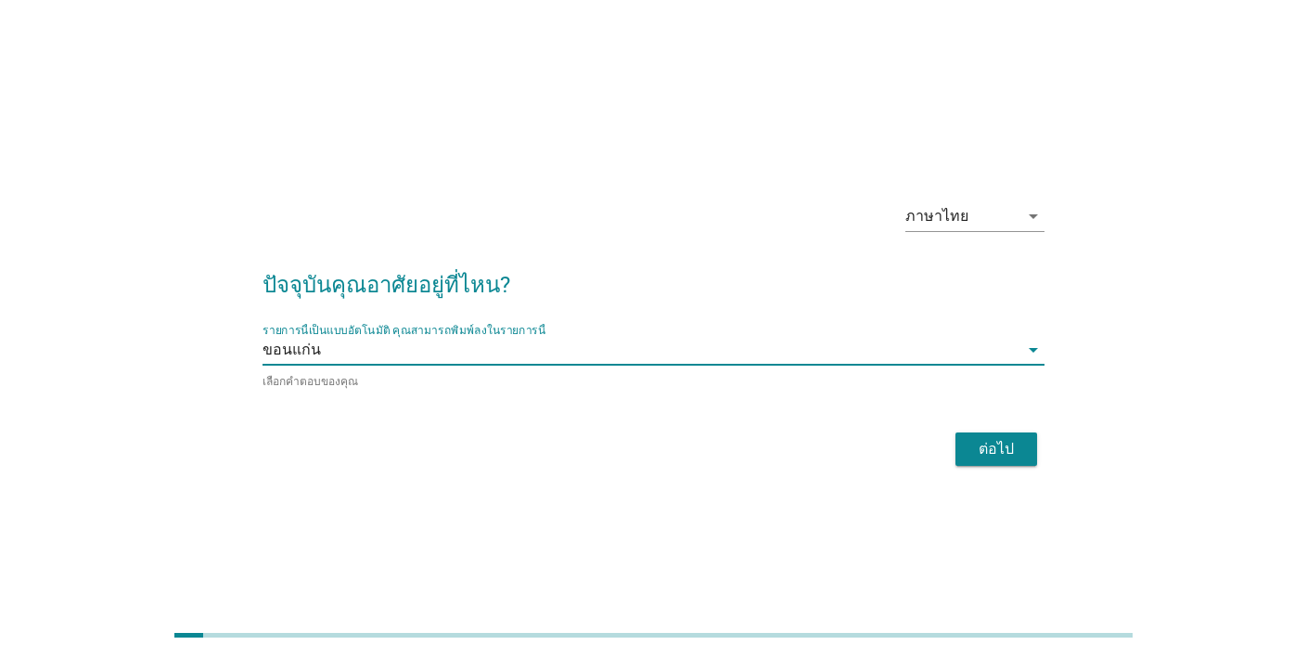
click at [990, 448] on div "ต่อไป" at bounding box center [996, 449] width 52 height 22
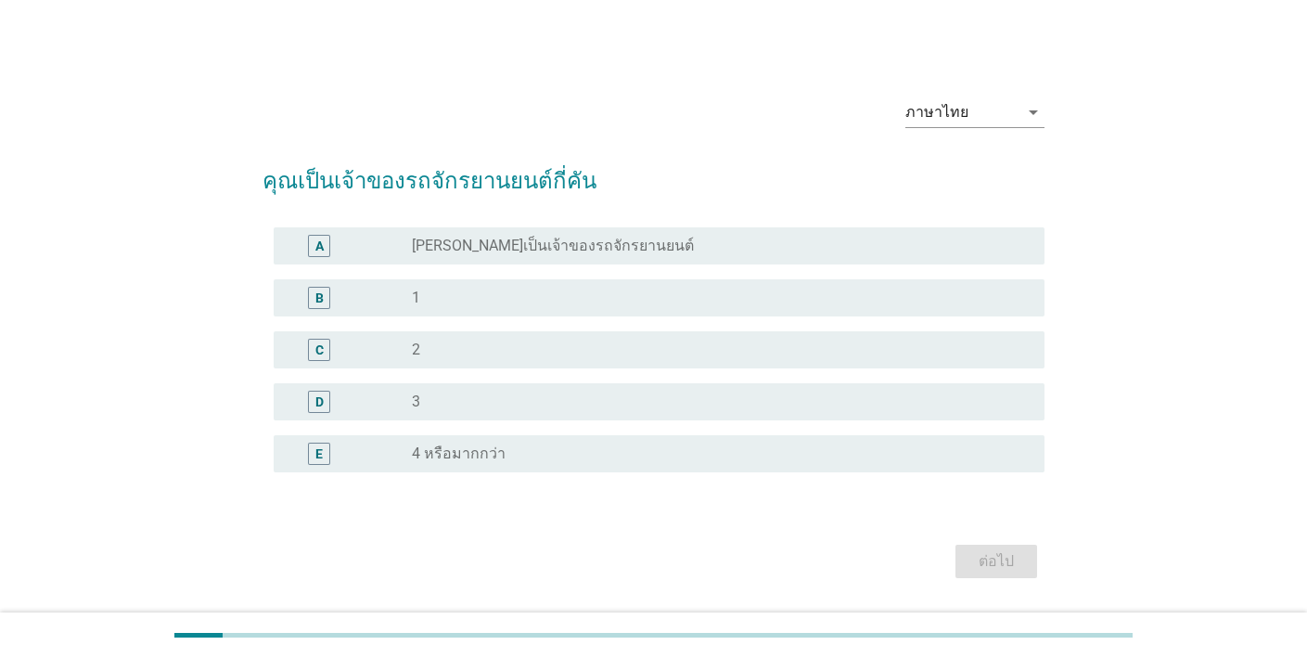
click at [509, 296] on div "radio_button_unchecked 1" at bounding box center [713, 297] width 603 height 19
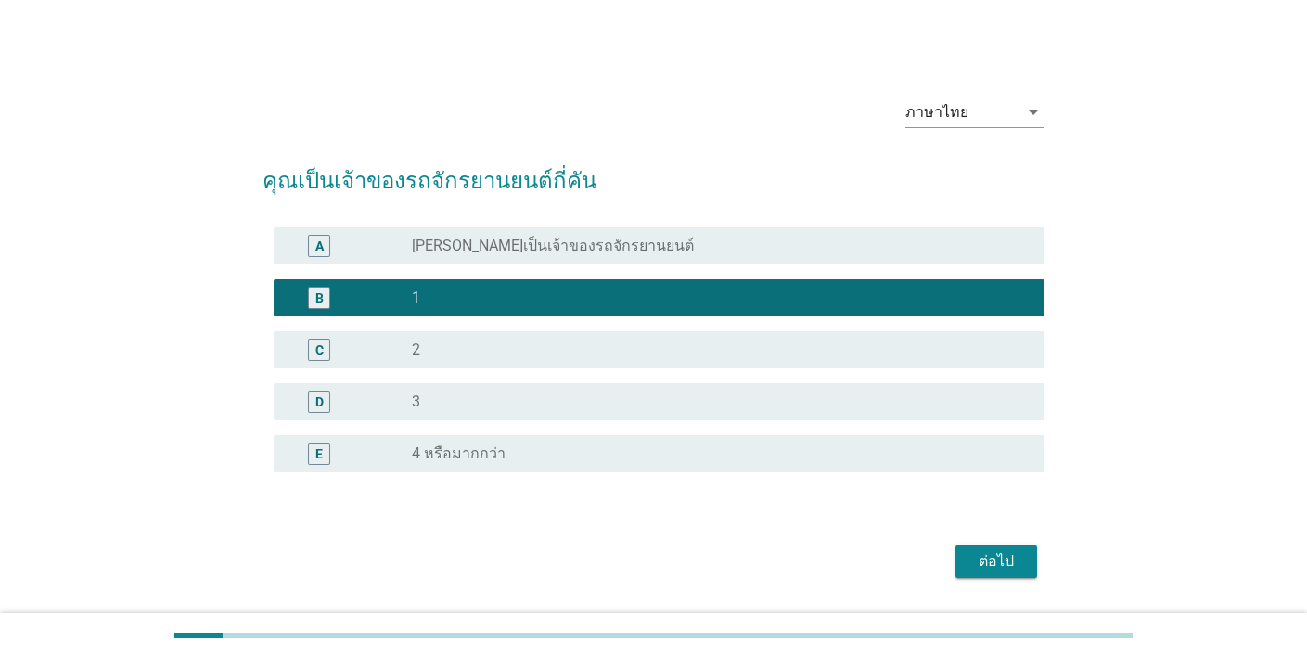
drag, startPoint x: 991, startPoint y: 560, endPoint x: 969, endPoint y: 560, distance: 21.3
click at [992, 560] on div "ต่อไป" at bounding box center [996, 561] width 52 height 22
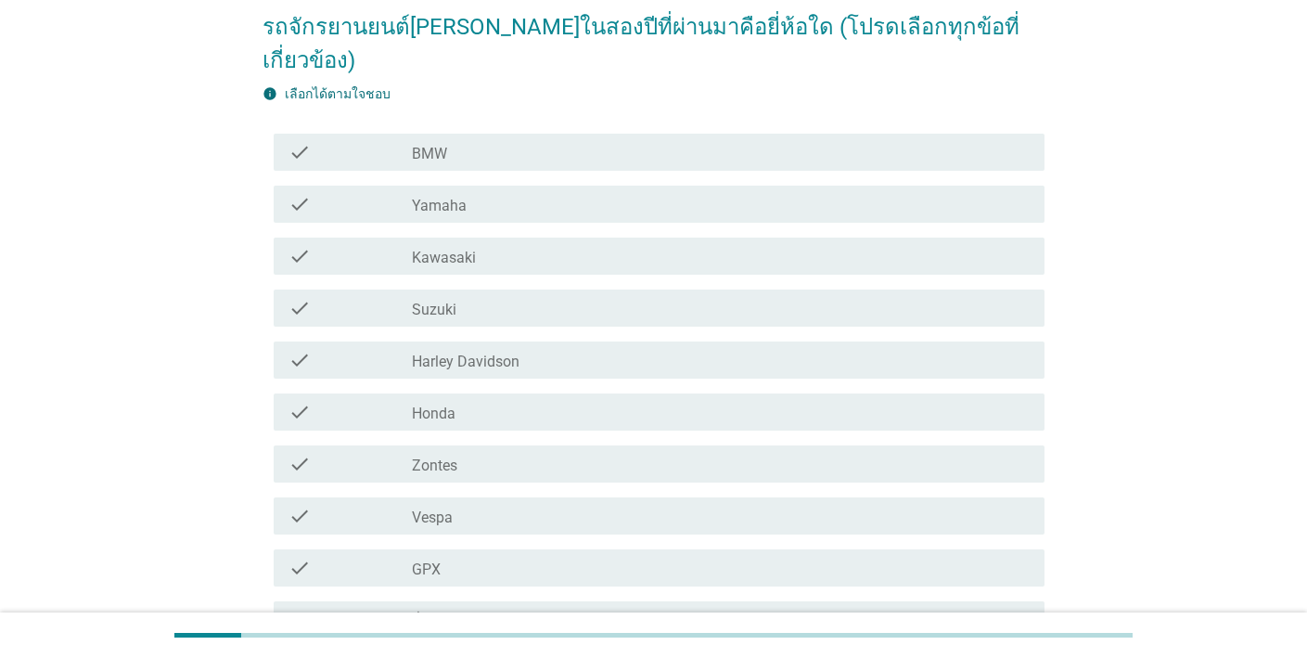
scroll to position [317, 0]
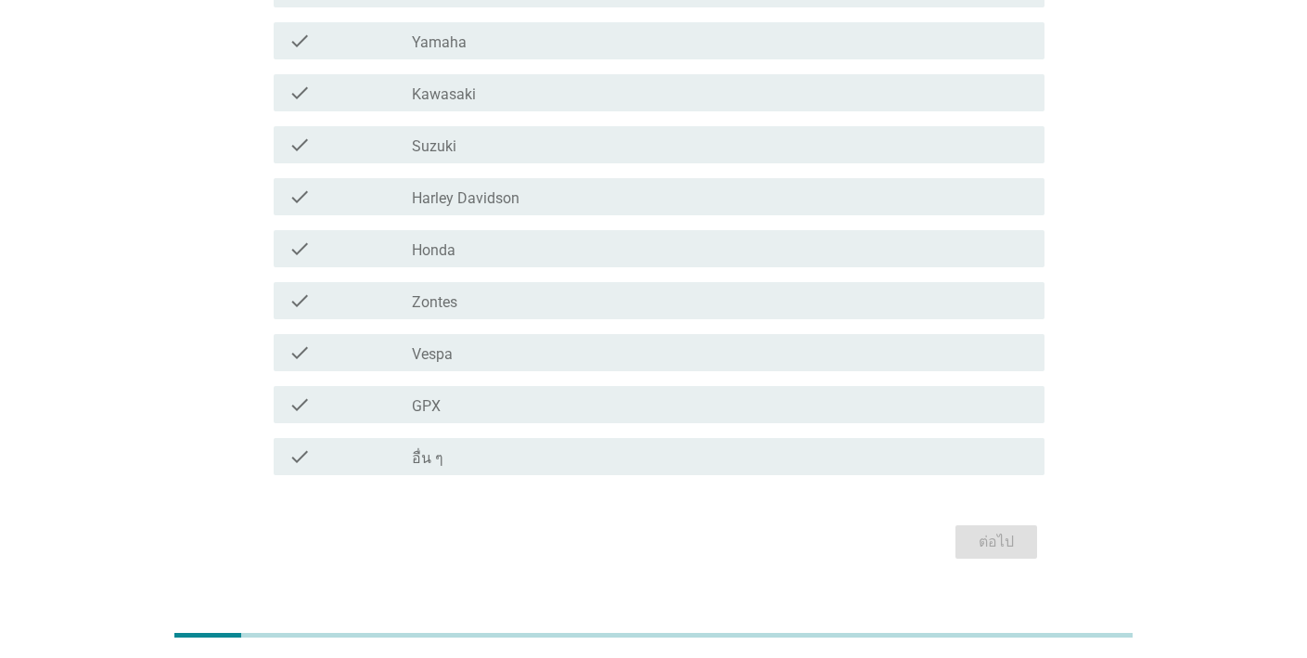
click at [546, 393] on div "check_box_outline_blank GPX" at bounding box center [721, 404] width 618 height 22
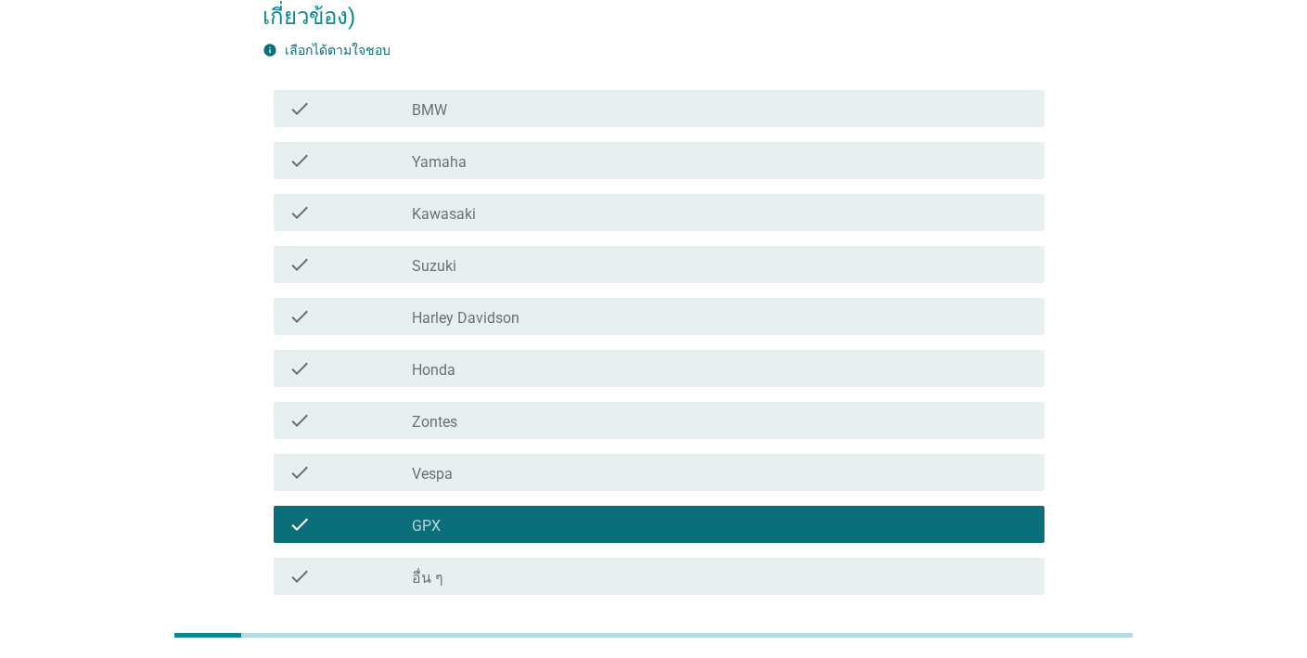
scroll to position [136, 0]
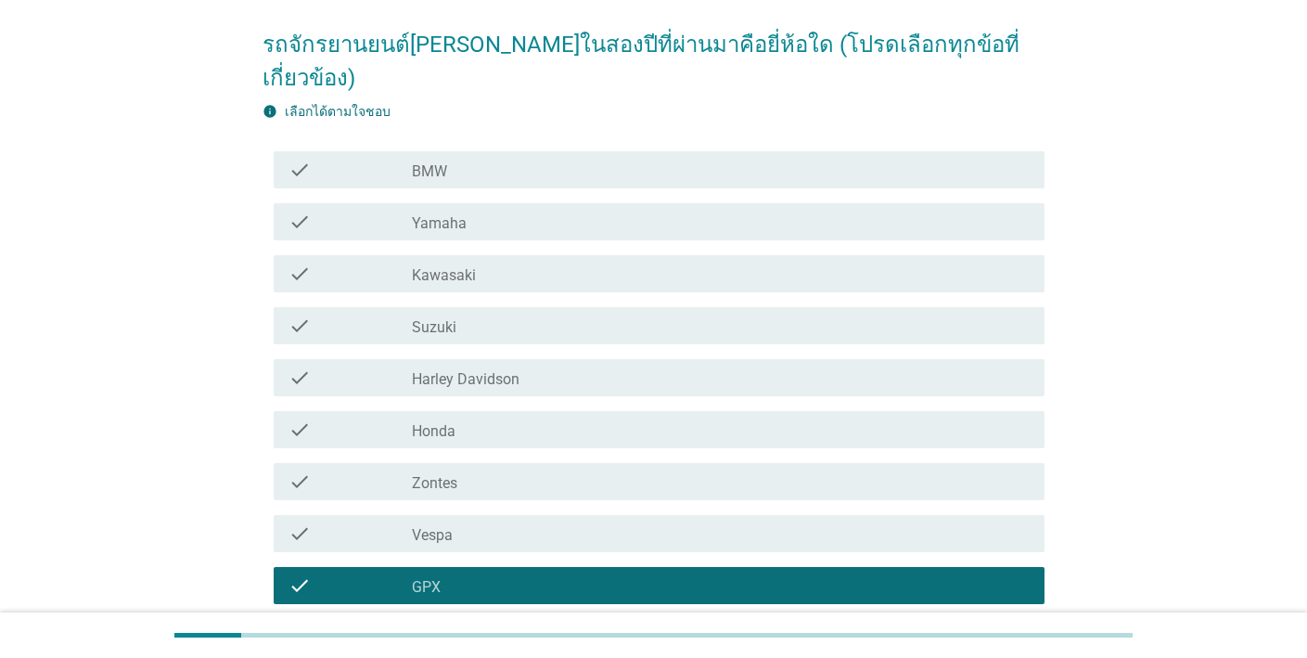
click at [570, 418] on div "check_box_outline_blank Honda" at bounding box center [721, 429] width 618 height 22
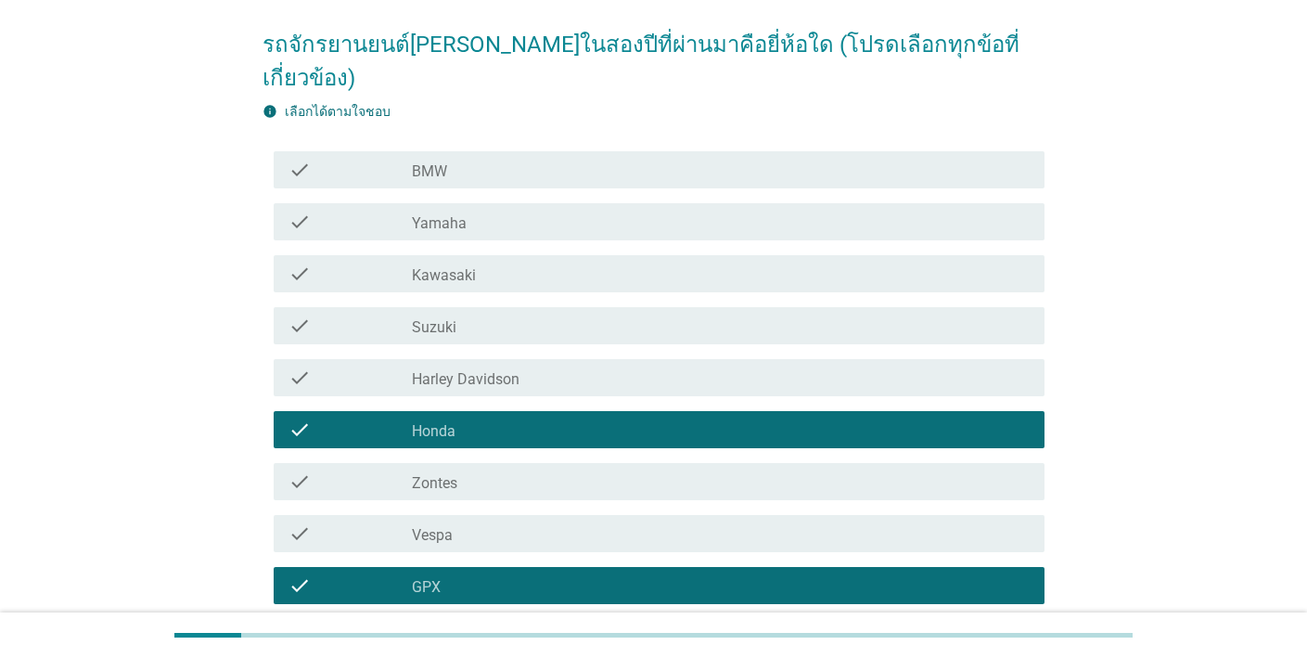
click at [855, 574] on div "check_box_outline_blank GPX" at bounding box center [721, 585] width 618 height 22
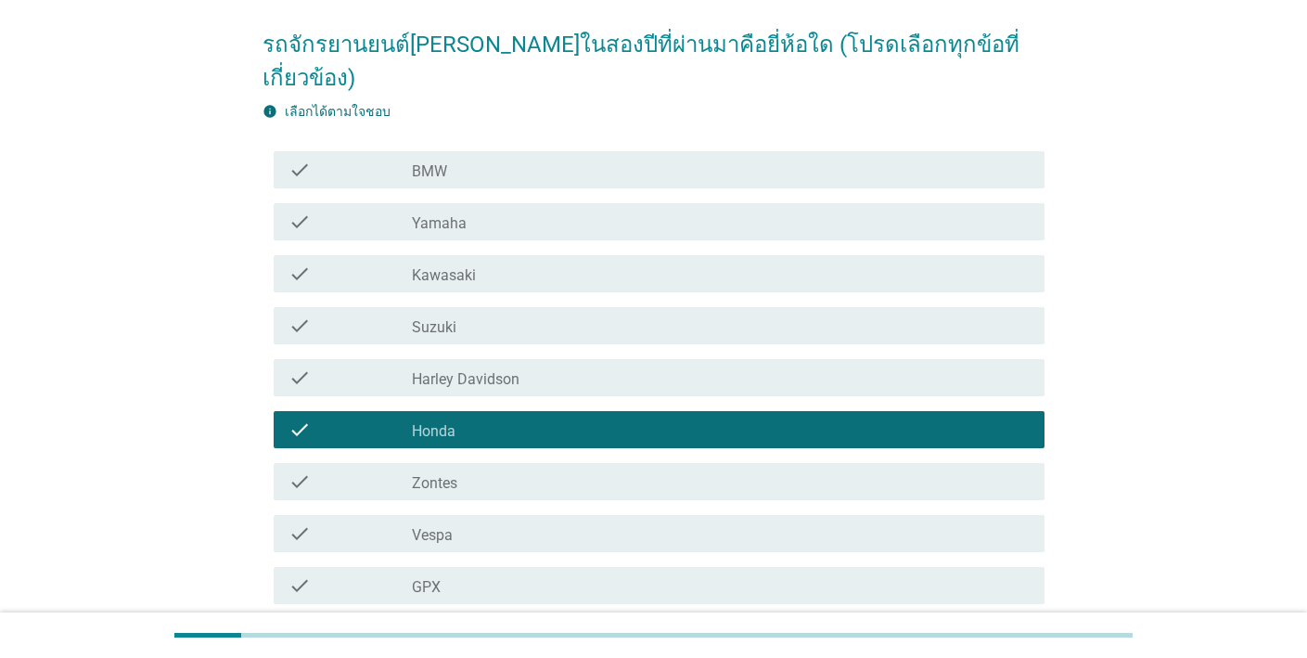
scroll to position [317, 0]
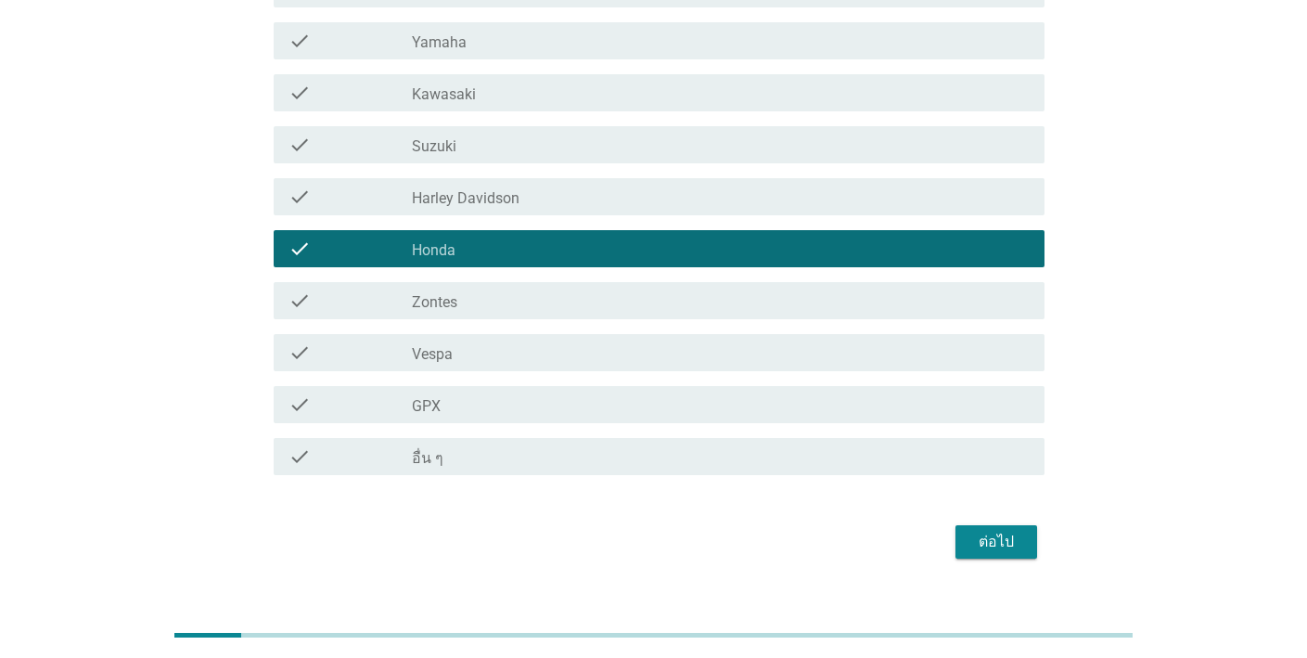
click at [990, 531] on div "ต่อไป" at bounding box center [996, 542] width 52 height 22
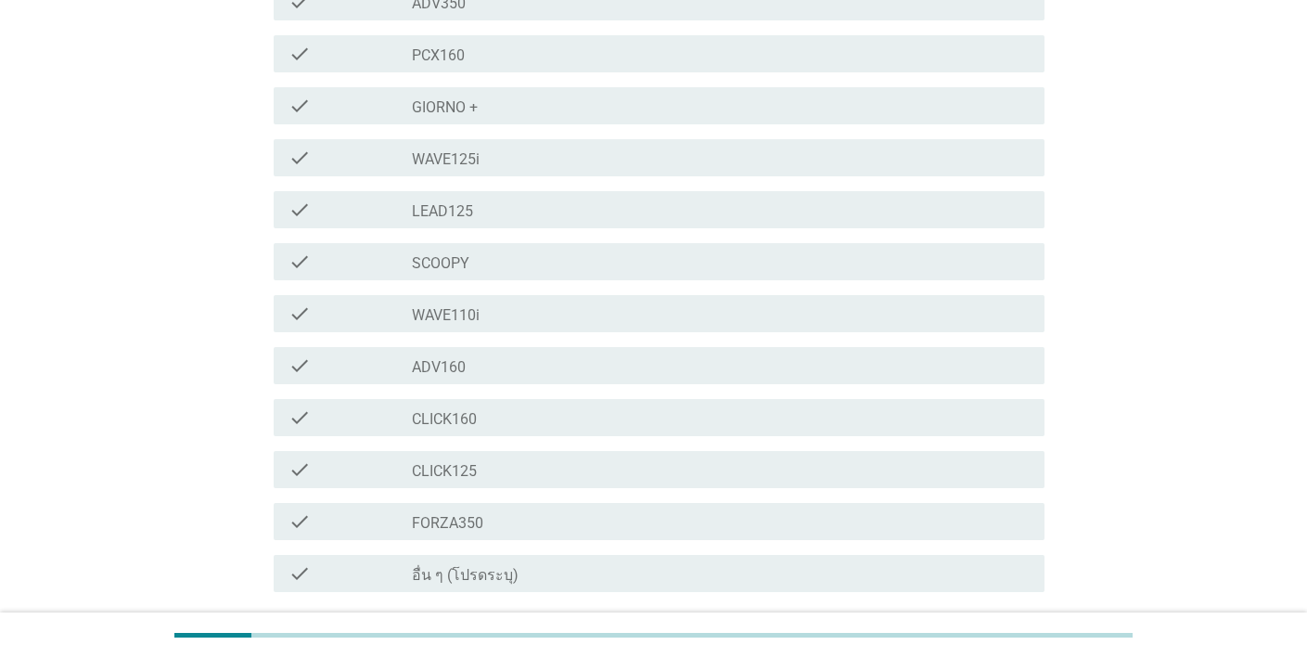
scroll to position [247, 0]
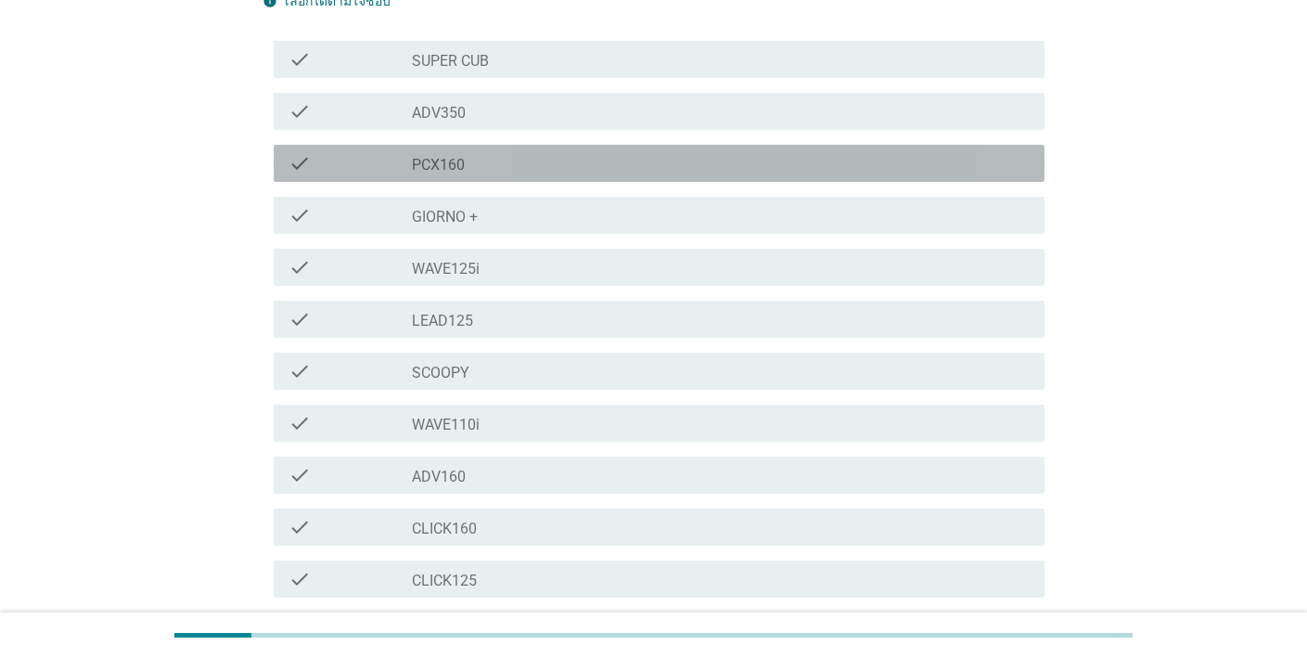
click at [585, 168] on div "check_box_outline_blank PCX160" at bounding box center [721, 163] width 618 height 22
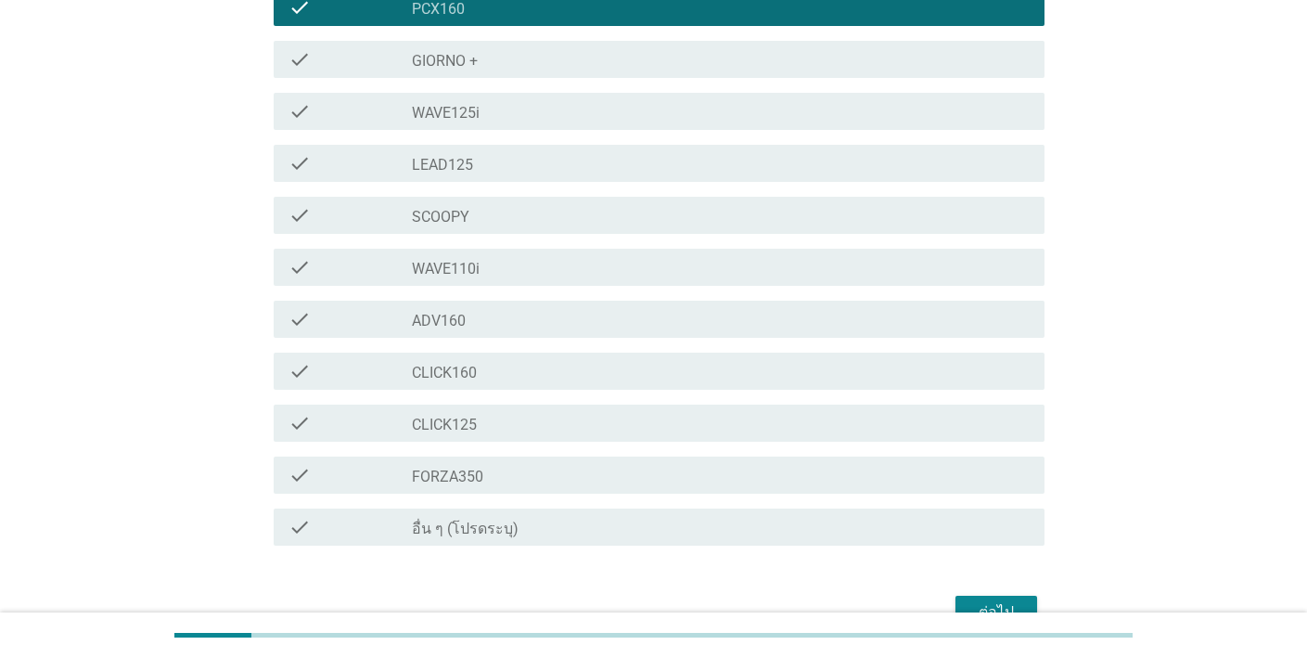
scroll to position [506, 0]
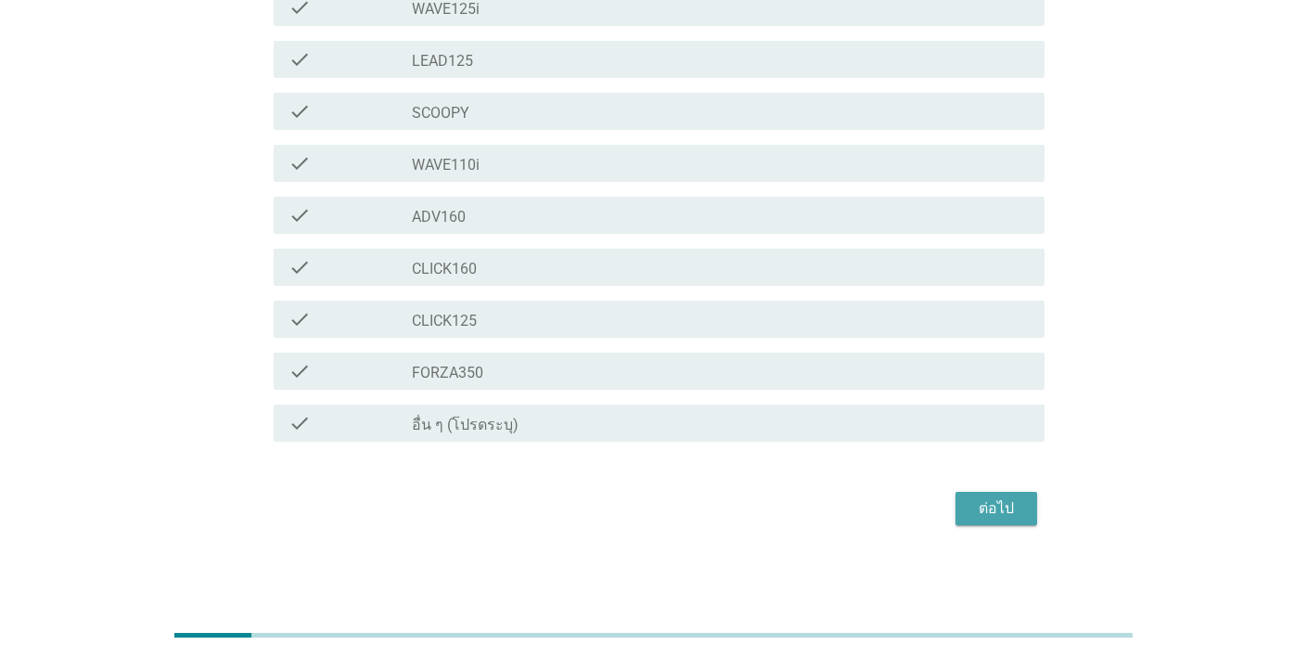
click at [992, 506] on div "ต่อไป" at bounding box center [996, 508] width 52 height 22
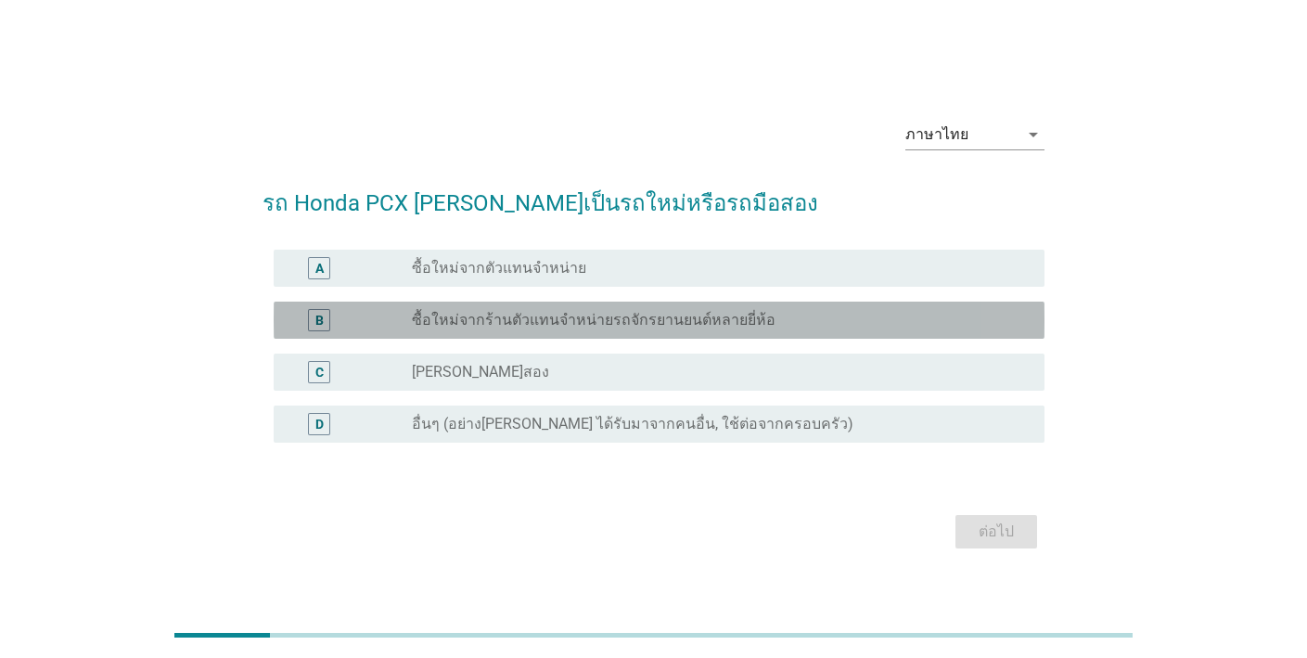
click at [819, 317] on div "radio_button_unchecked ซื้อใหม่จากร้านตัวแทนจำหน่ายรถจักรยานยนต์หลายยี่ห้อ" at bounding box center [713, 320] width 603 height 19
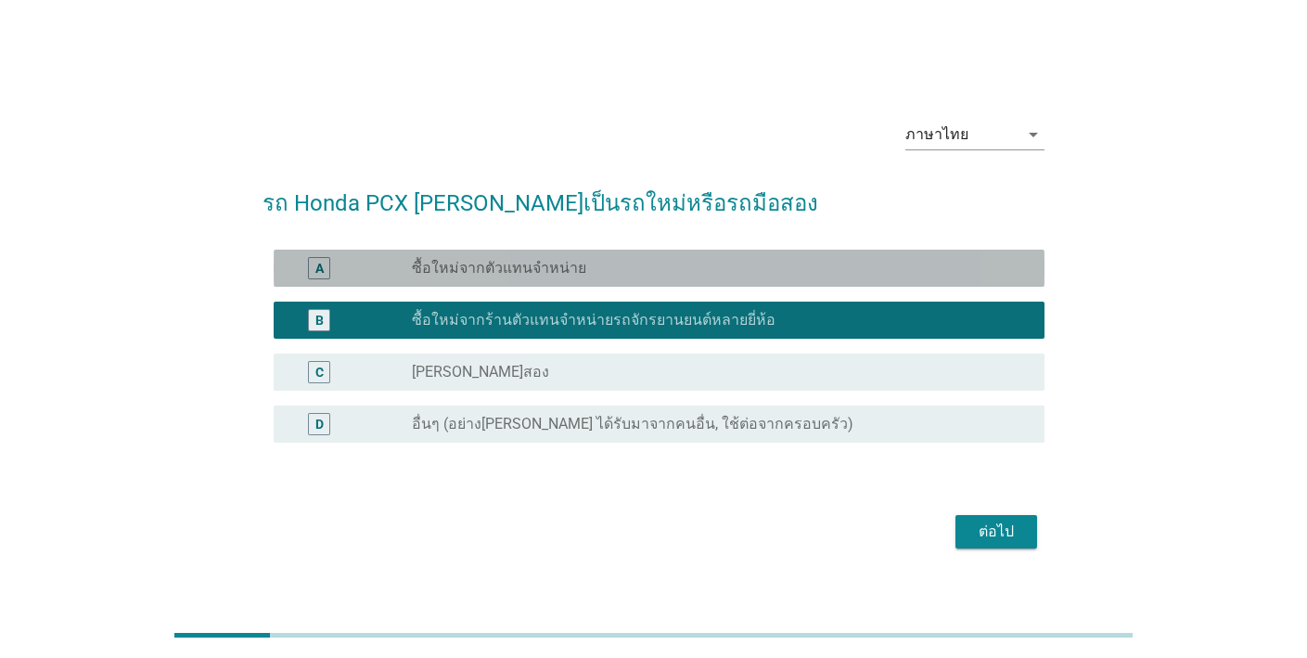
click at [553, 257] on div "radio_button_unchecked ซื้อใหม่จากตัวแทนจำหน่าย" at bounding box center [721, 268] width 618 height 22
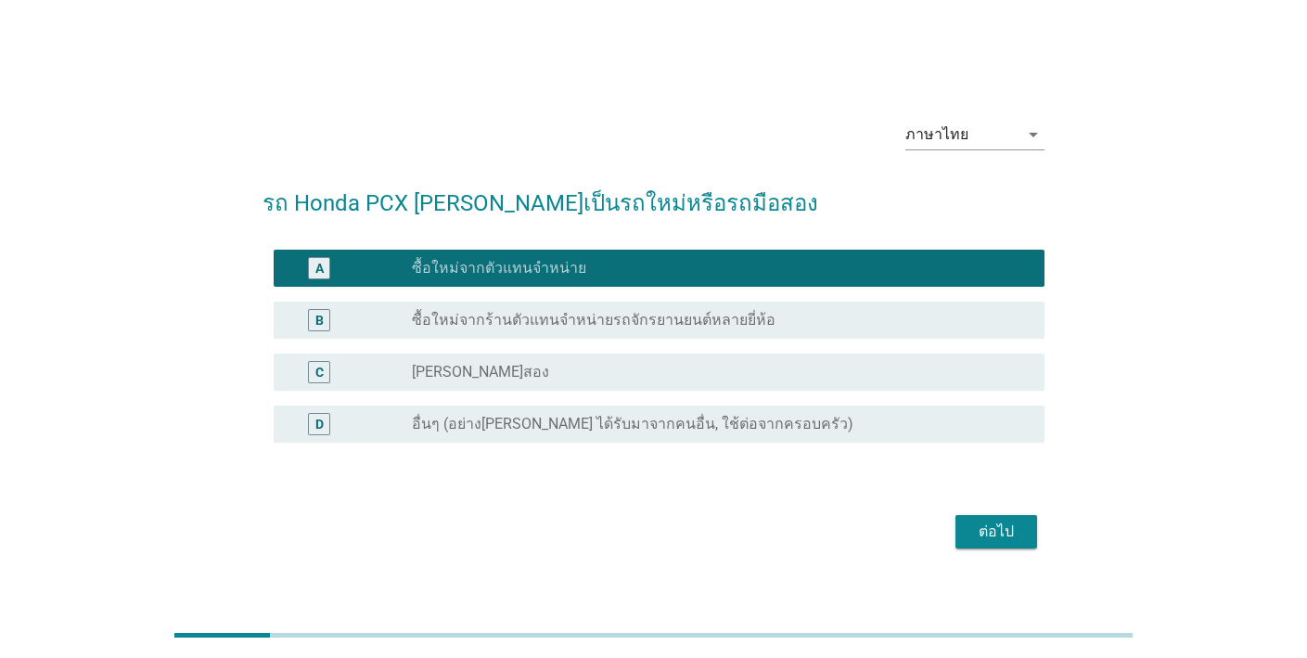
click at [982, 531] on div "ต่อไป" at bounding box center [996, 531] width 52 height 22
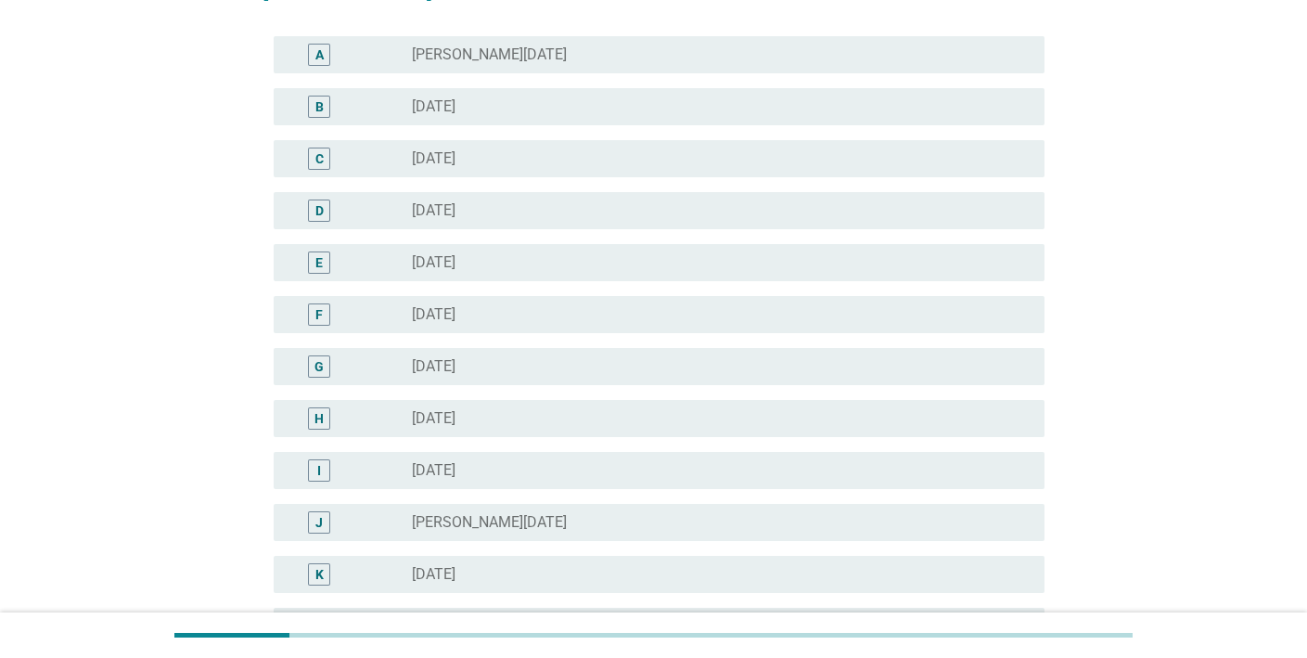
scroll to position [535, 0]
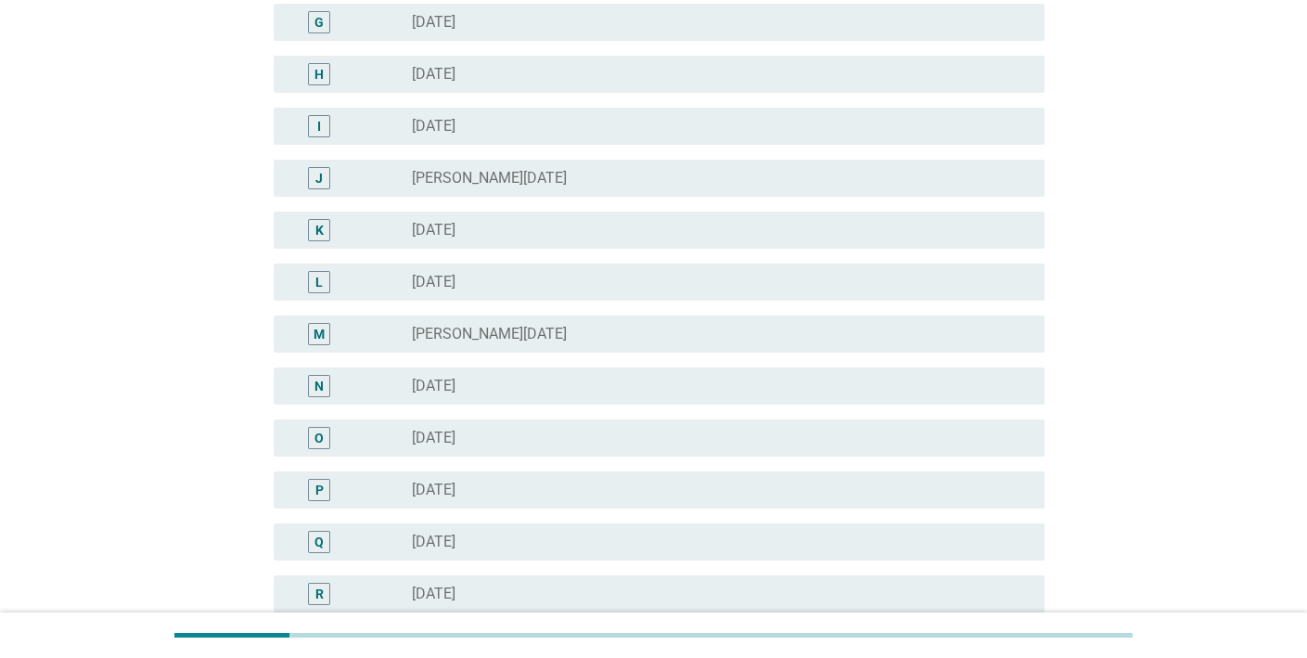
click at [600, 383] on div "radio_button_unchecked [DATE]" at bounding box center [713, 386] width 603 height 19
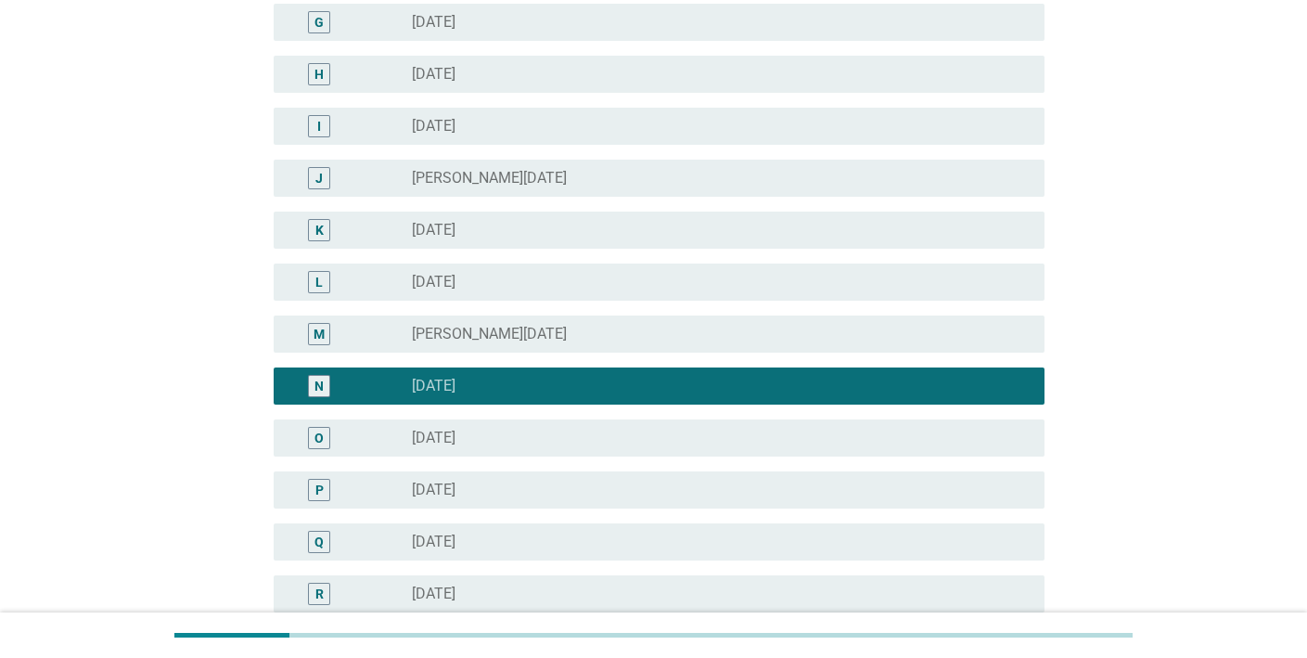
click at [614, 334] on div "radio_button_unchecked มกราคม 2025" at bounding box center [713, 334] width 603 height 19
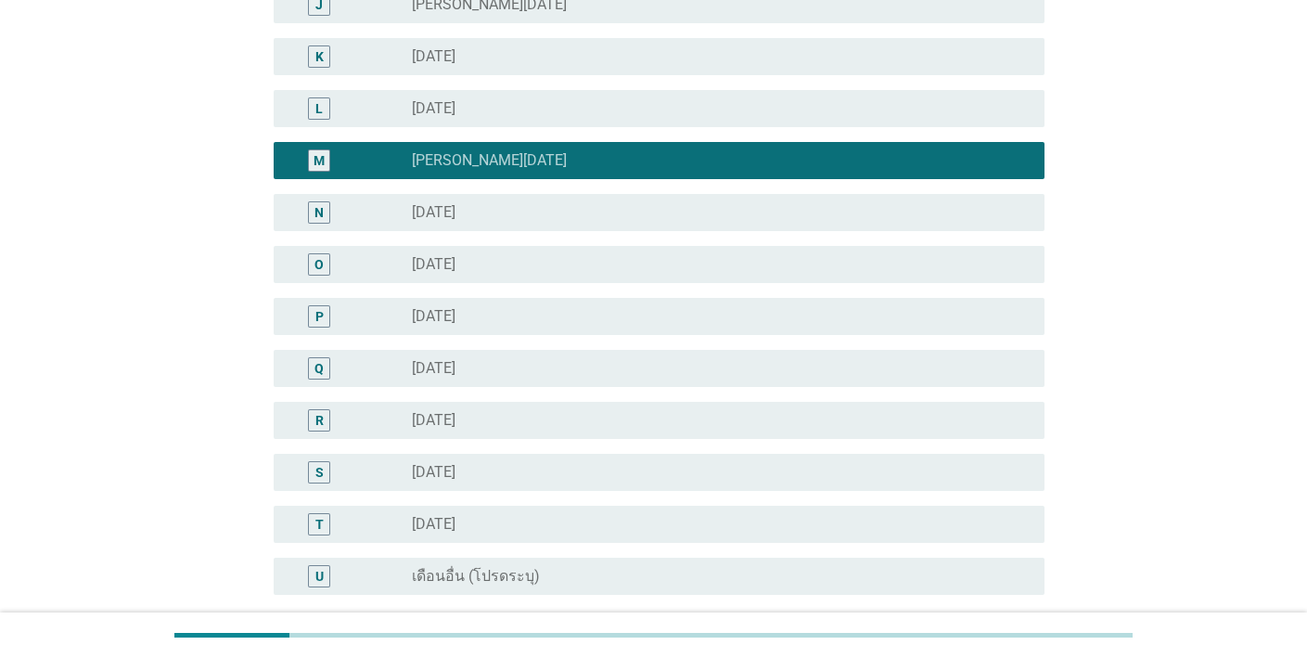
scroll to position [883, 0]
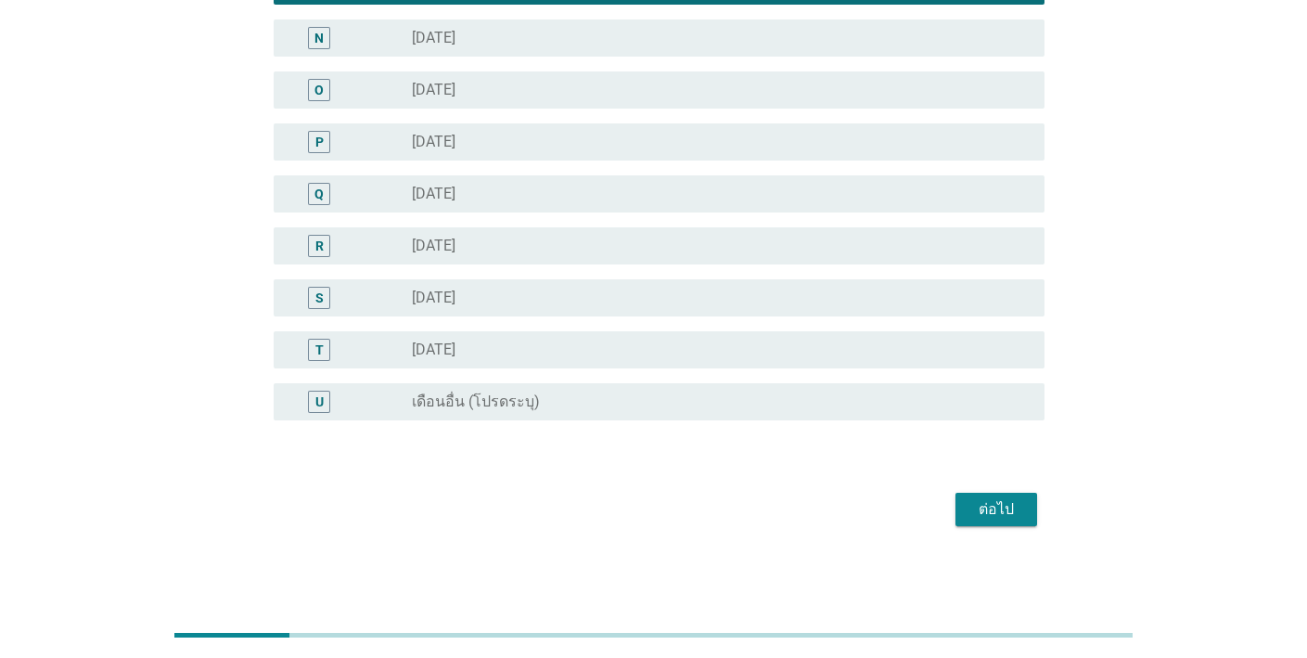
click at [987, 502] on div "ต่อไป" at bounding box center [996, 509] width 52 height 22
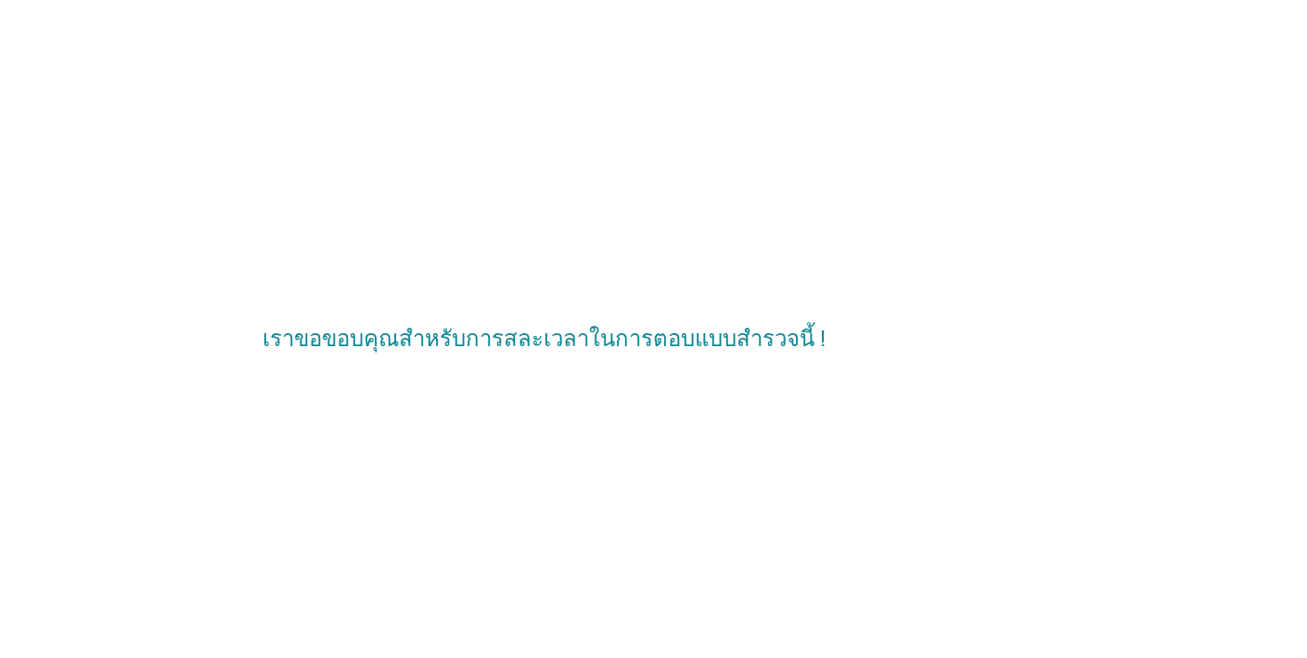
scroll to position [0, 0]
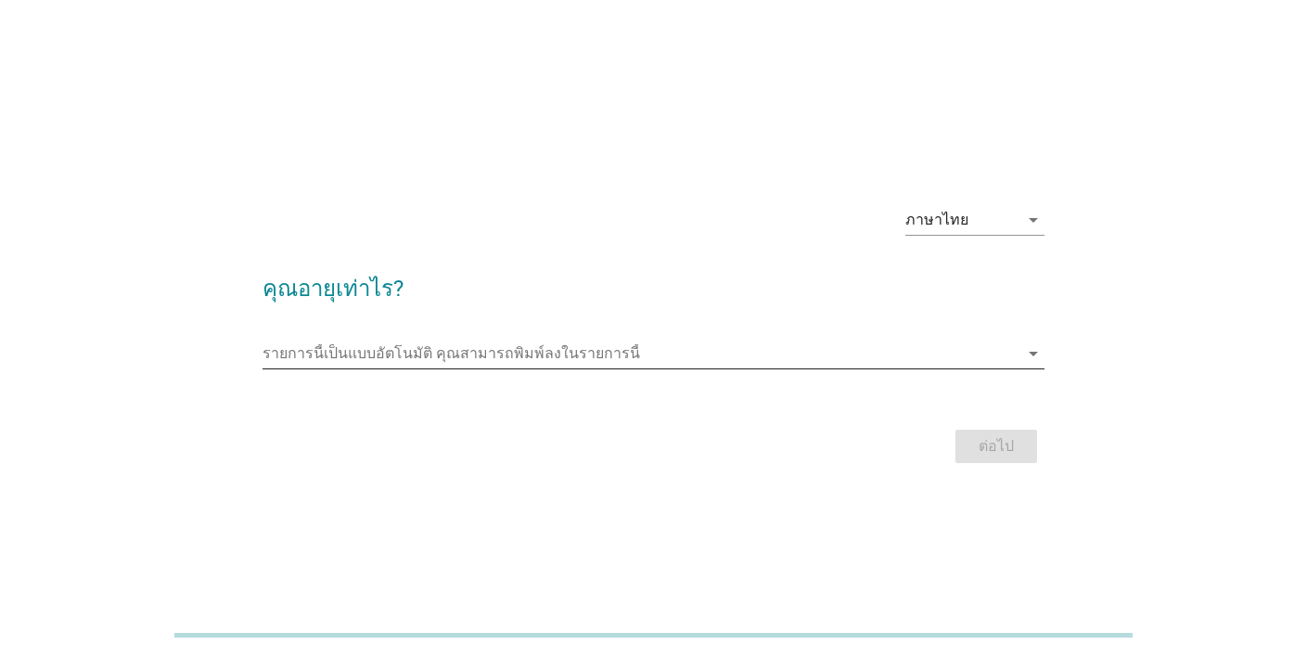
click at [726, 340] on input "รายการนี้เป็นแบบอัตโนมัติ คุณสามารถพิมพ์ลงในรายการนี้" at bounding box center [641, 354] width 756 height 30
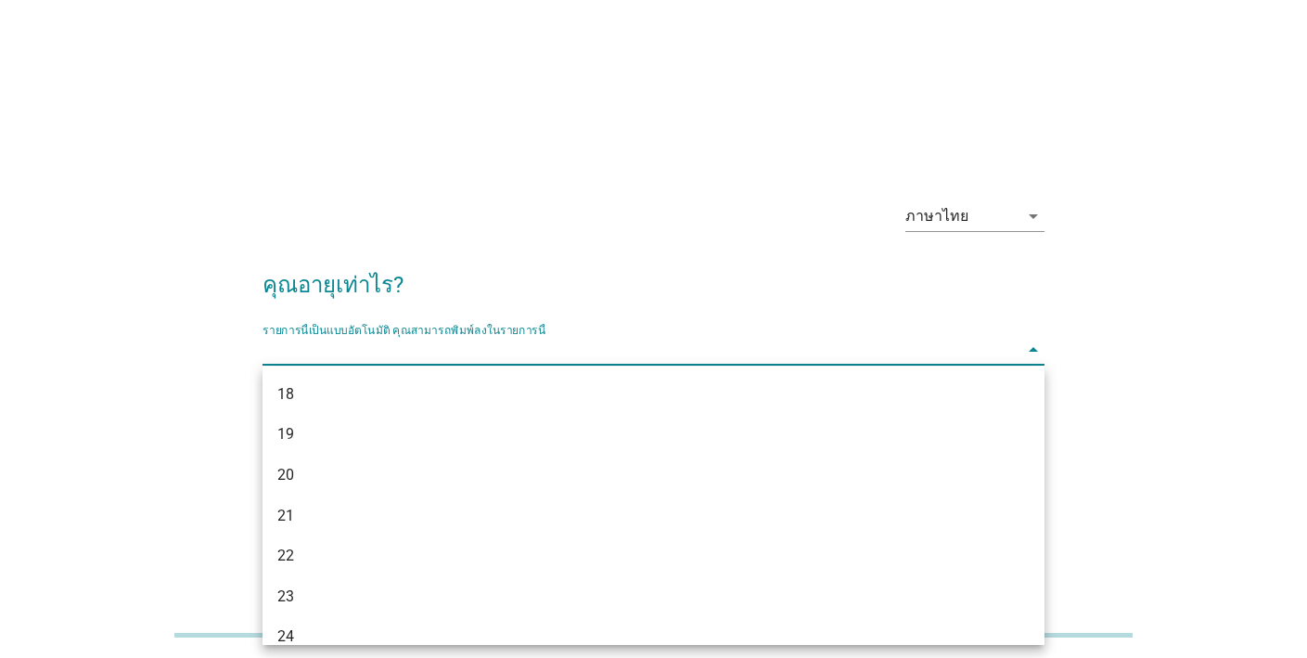
click at [324, 478] on div "20" at bounding box center [621, 475] width 689 height 22
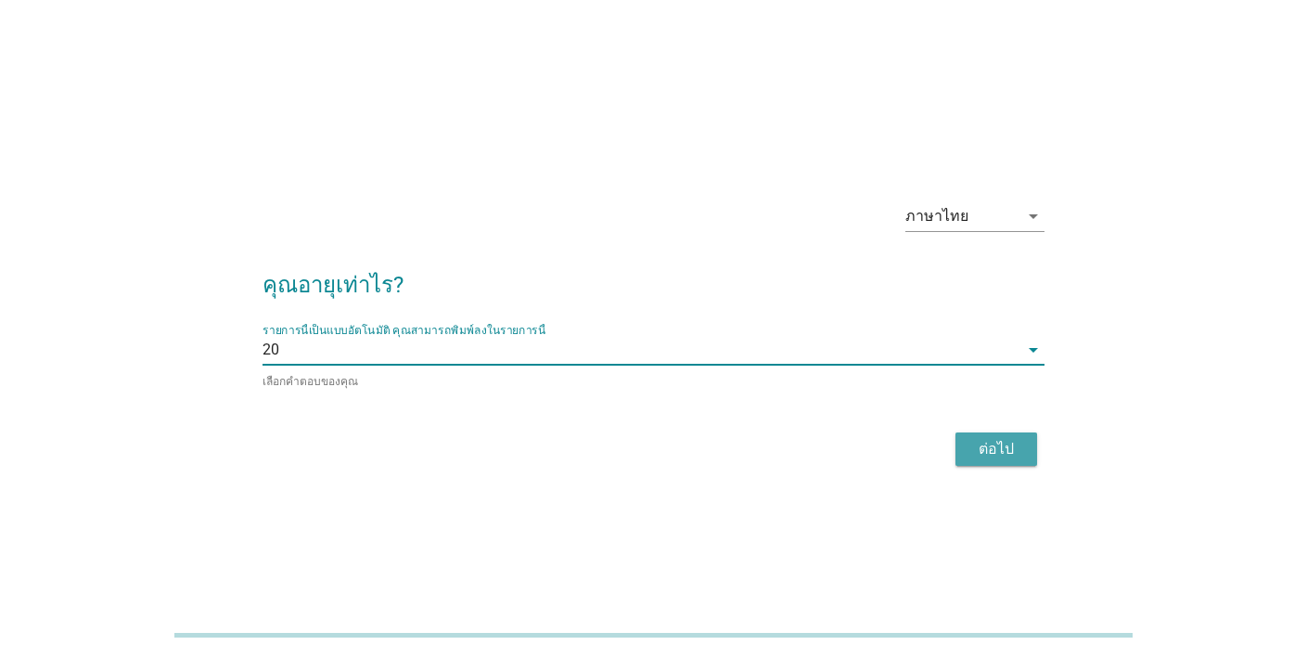
click at [1005, 440] on div "ต่อไป" at bounding box center [996, 449] width 52 height 22
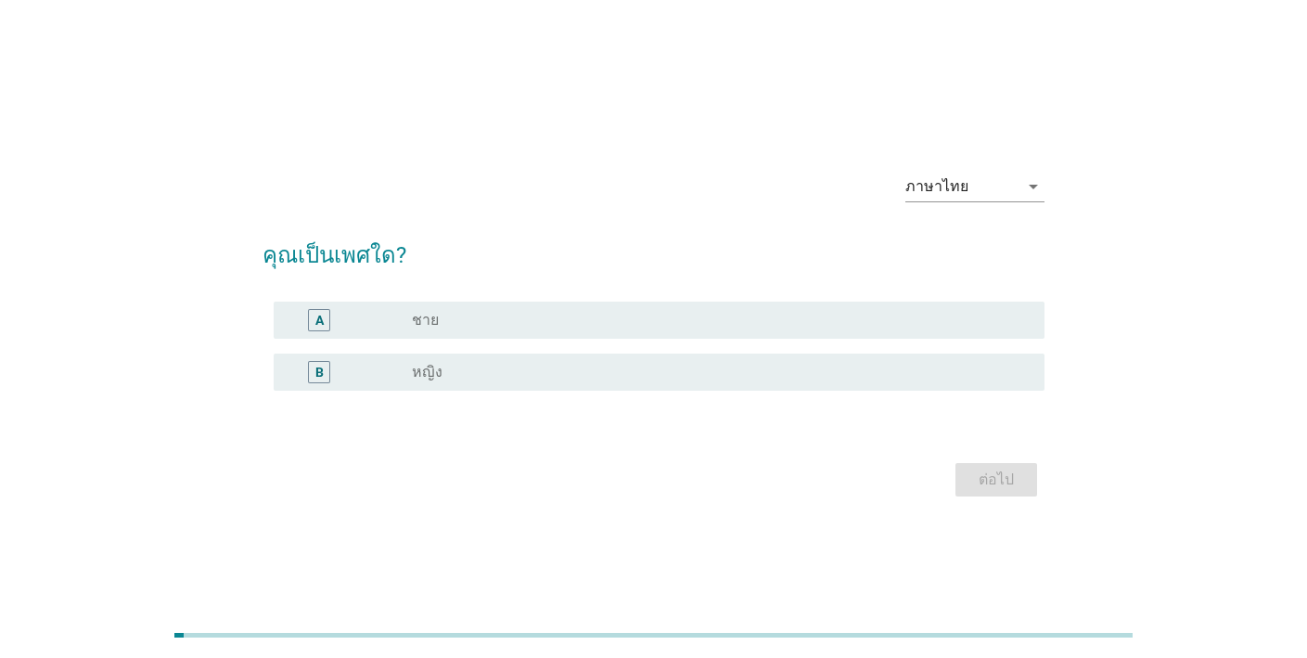
click at [606, 324] on div "radio_button_unchecked ชาย" at bounding box center [713, 320] width 603 height 19
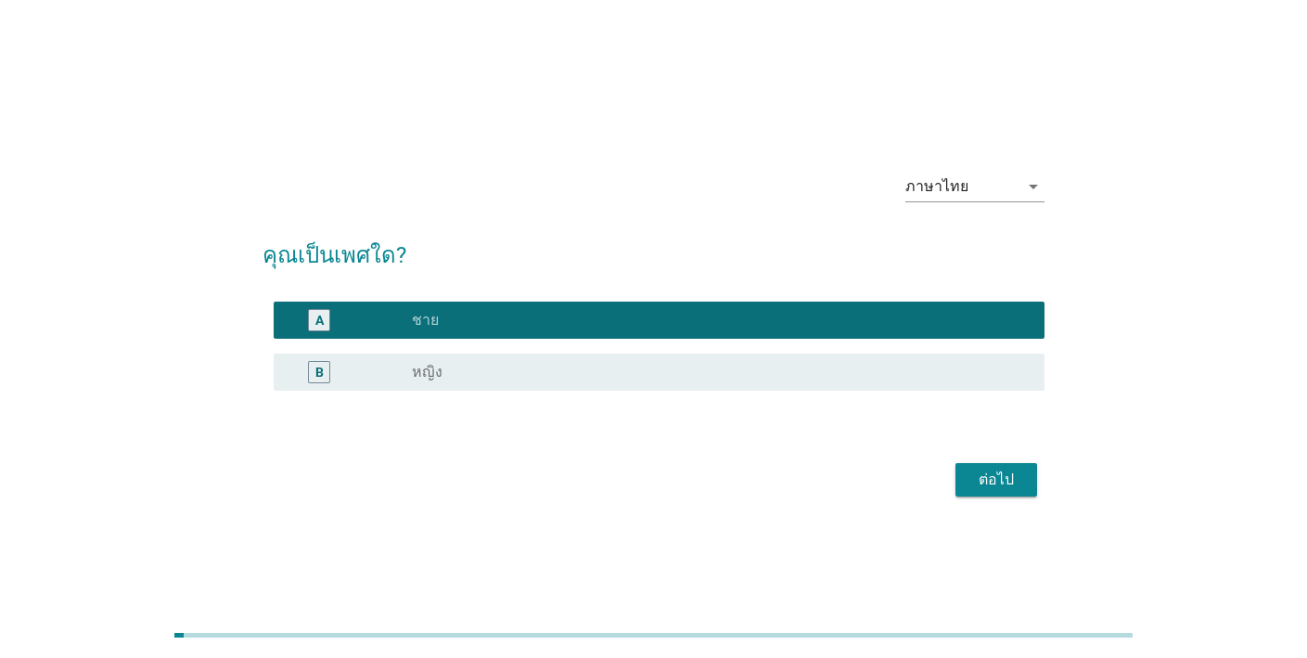
click at [980, 475] on div "ต่อไป" at bounding box center [996, 479] width 52 height 22
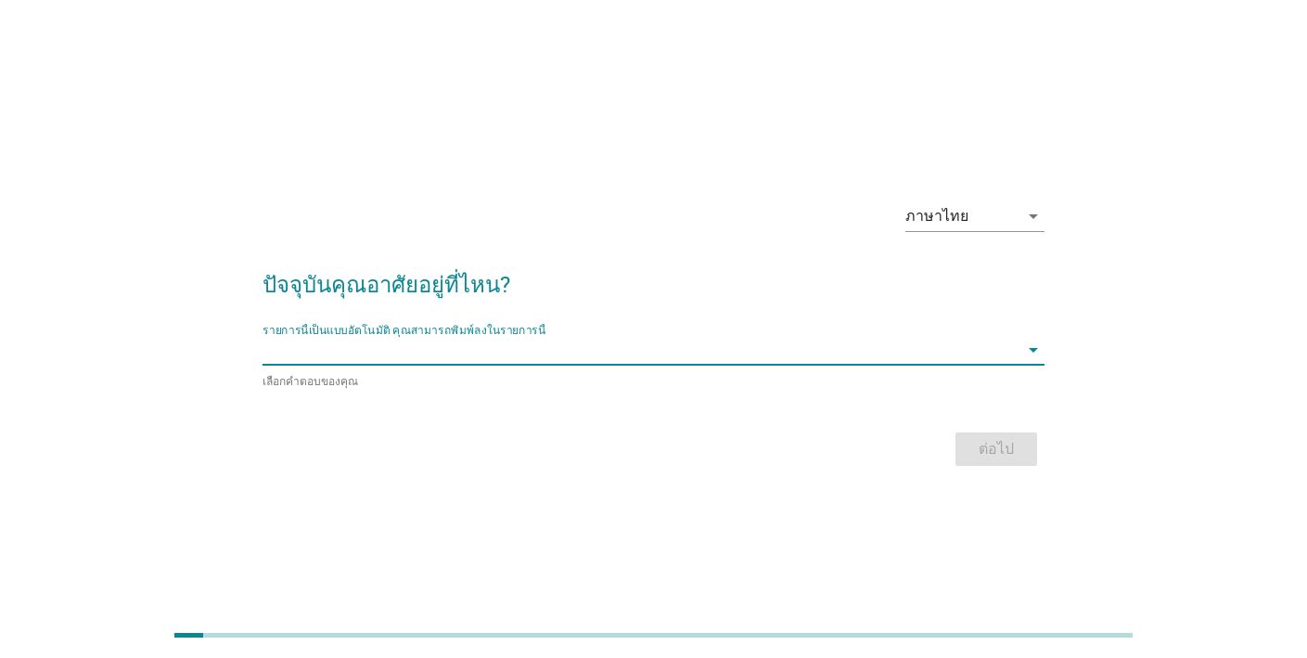
click at [584, 348] on input "รายการนี้เป็นแบบอัตโนมัติ คุณสามารถพิมพ์ลงในรายการนี้" at bounding box center [641, 350] width 756 height 30
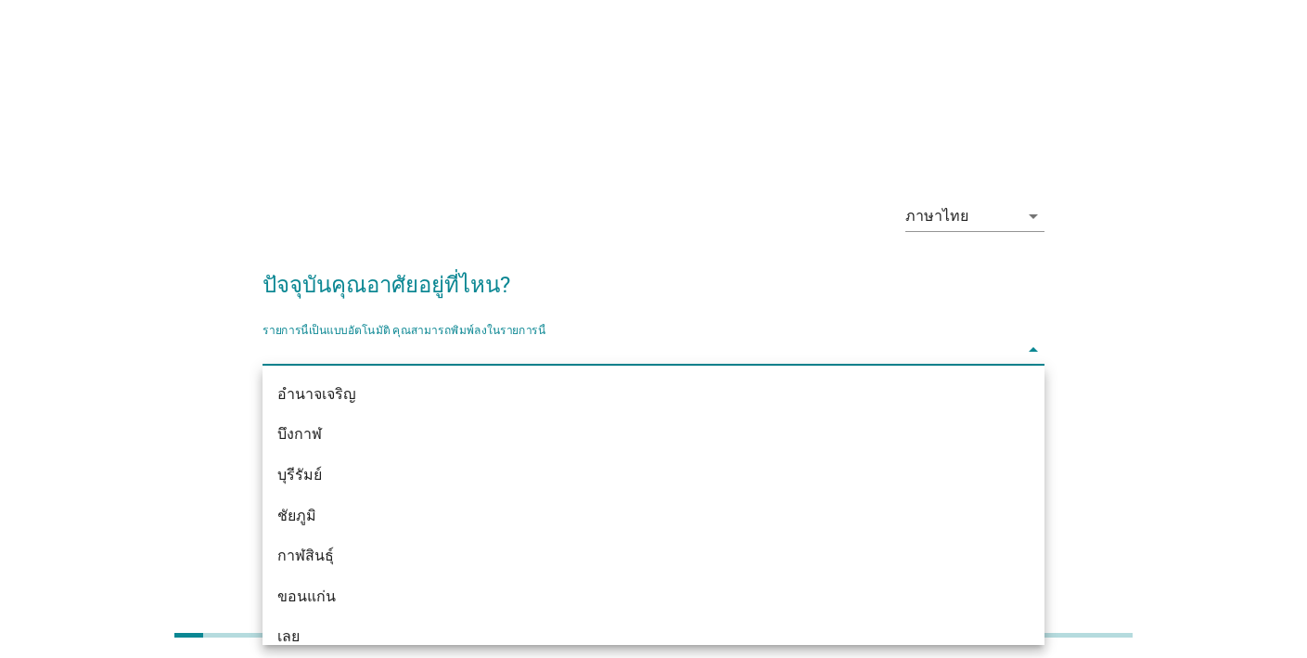
drag, startPoint x: 335, startPoint y: 590, endPoint x: 352, endPoint y: 583, distance: 17.9
click at [335, 591] on div "ขอนแก่น" at bounding box center [621, 596] width 689 height 22
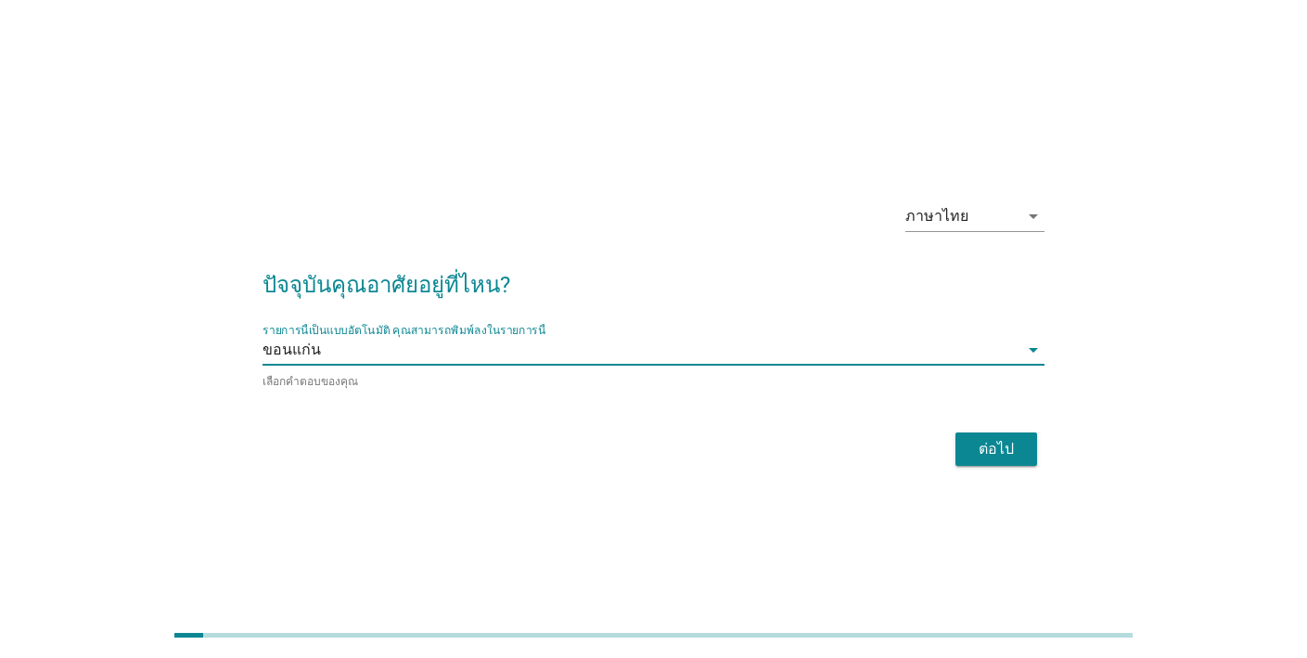
click at [1020, 454] on div "ต่อไป" at bounding box center [996, 449] width 52 height 22
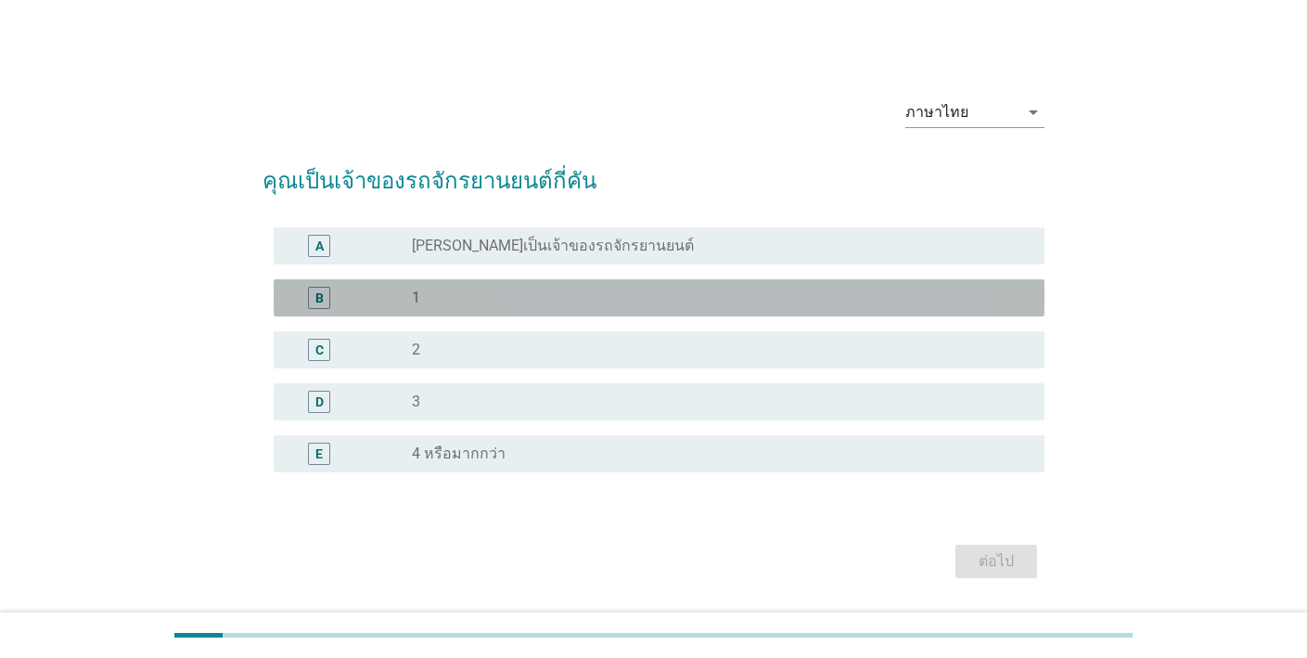
drag, startPoint x: 526, startPoint y: 297, endPoint x: 564, endPoint y: 306, distance: 39.1
click at [527, 299] on div "radio_button_unchecked 1" at bounding box center [713, 297] width 603 height 19
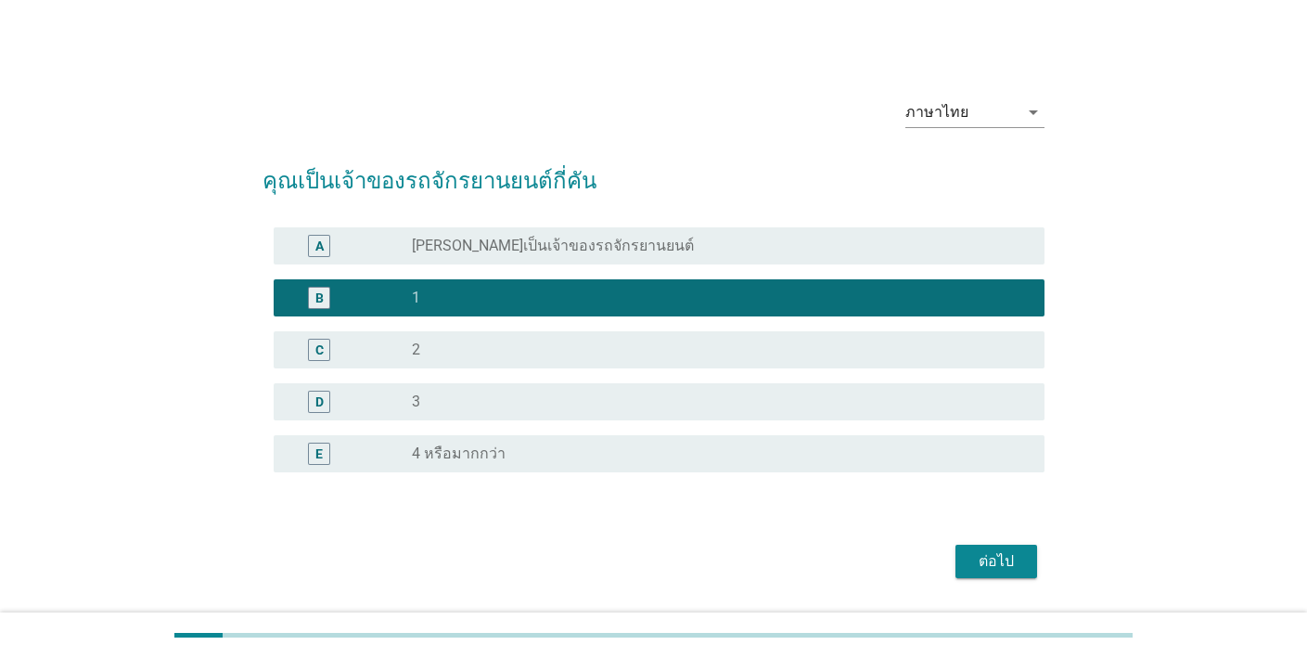
click at [998, 568] on div "ต่อไป" at bounding box center [996, 561] width 52 height 22
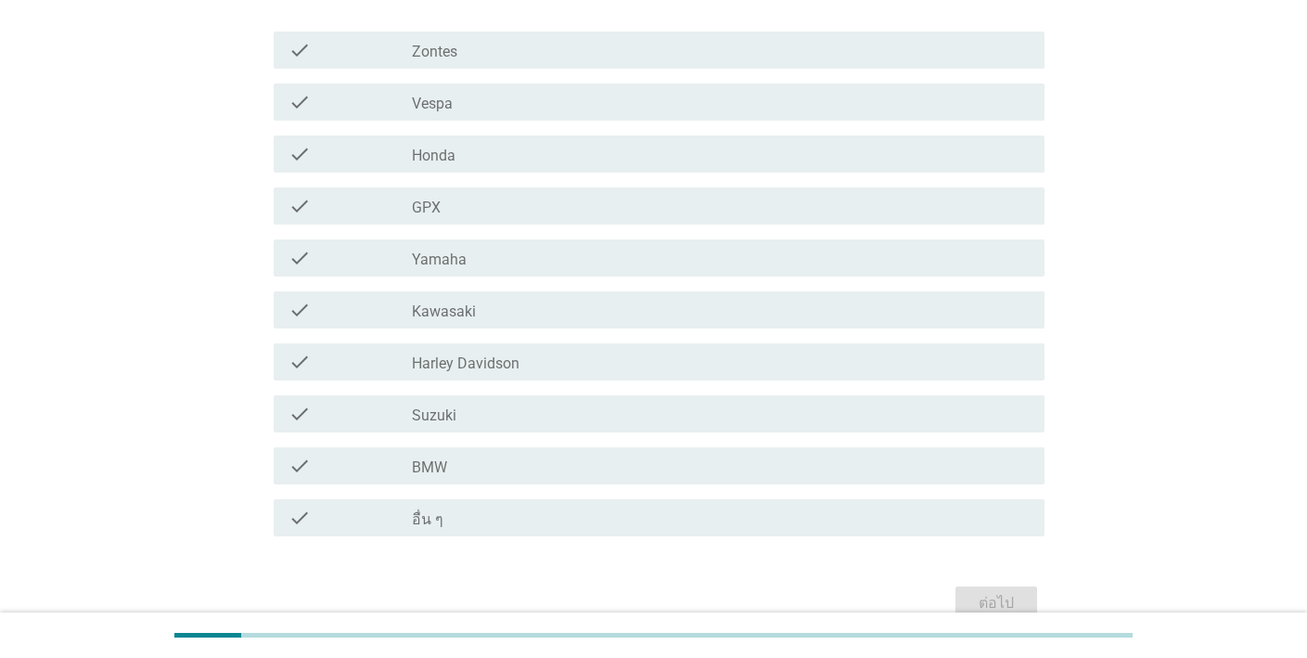
scroll to position [119, 0]
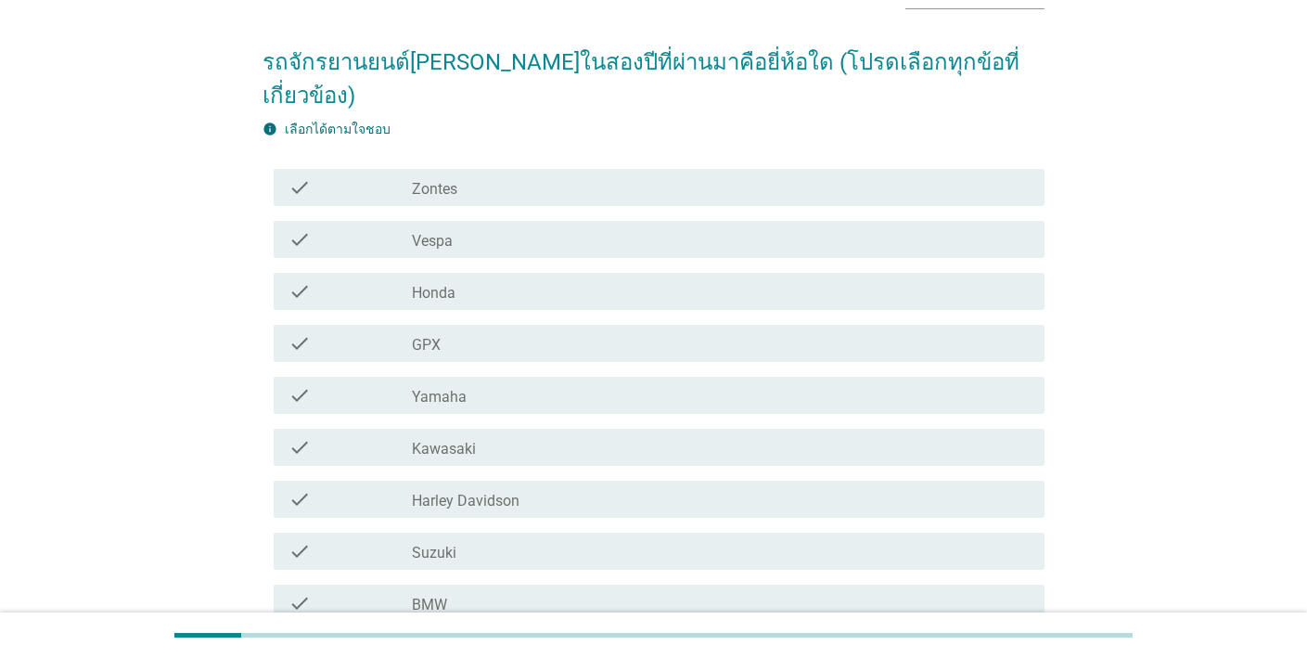
click at [475, 280] on div "check_box_outline_blank Honda" at bounding box center [721, 291] width 618 height 22
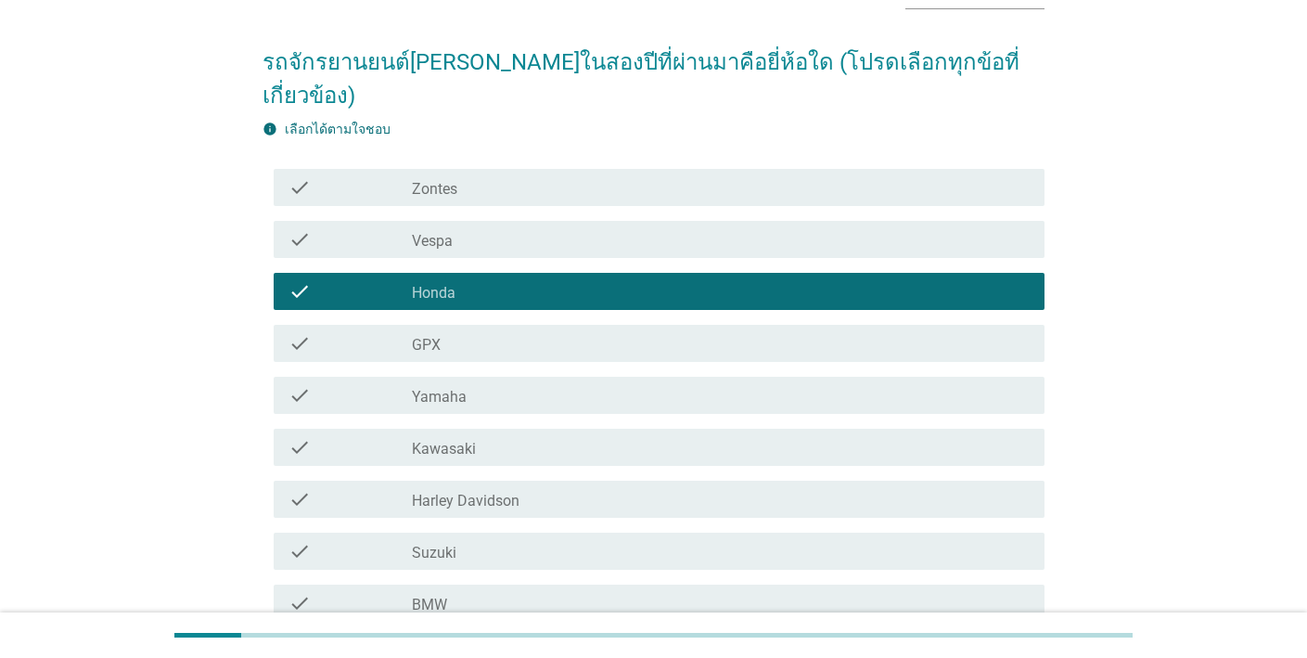
scroll to position [317, 0]
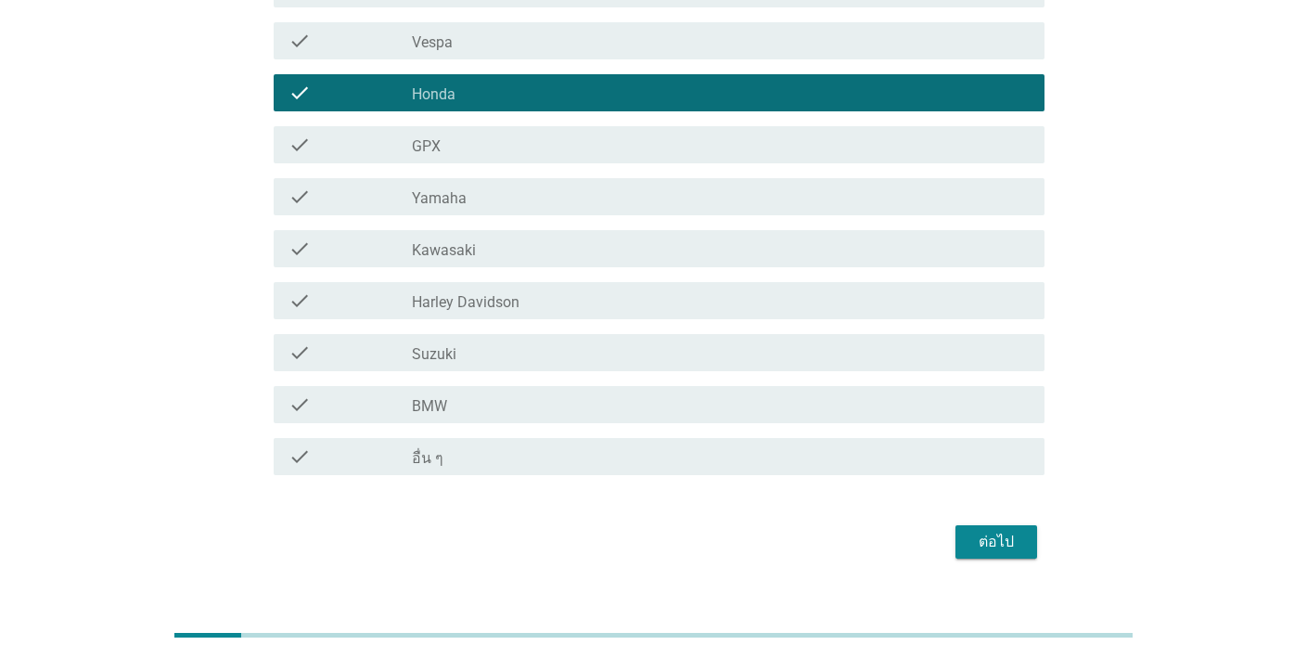
click at [971, 531] on div "ต่อไป" at bounding box center [996, 542] width 52 height 22
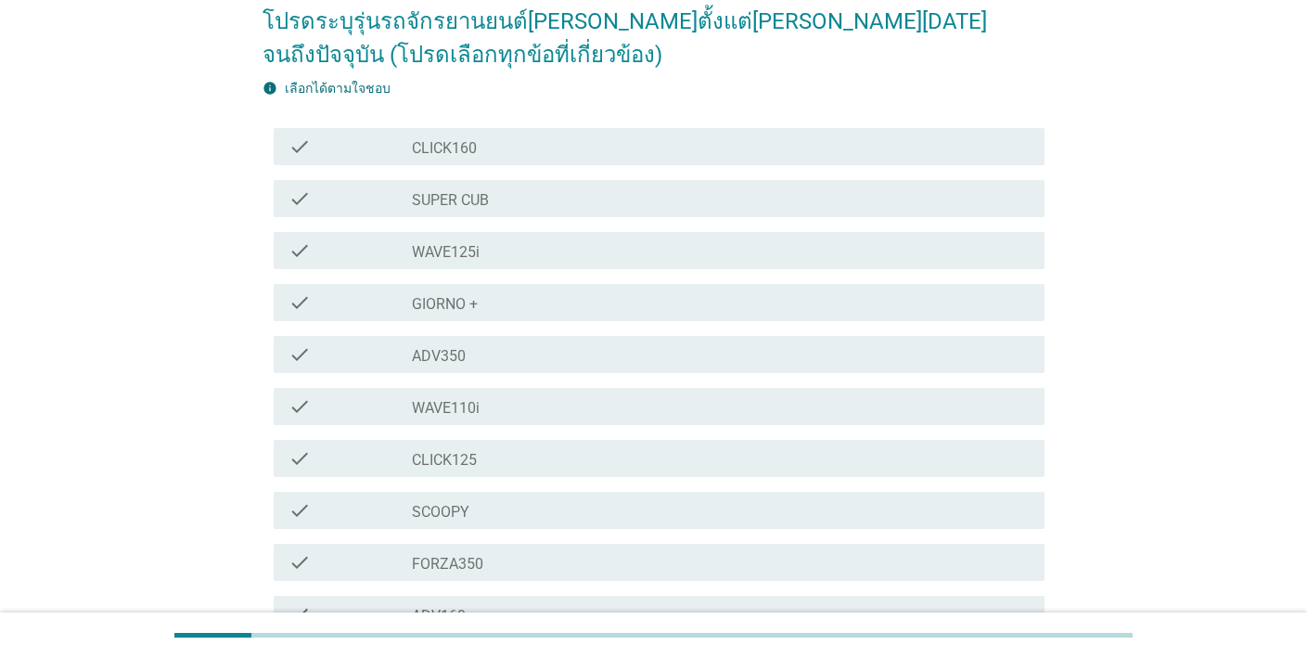
scroll to position [288, 0]
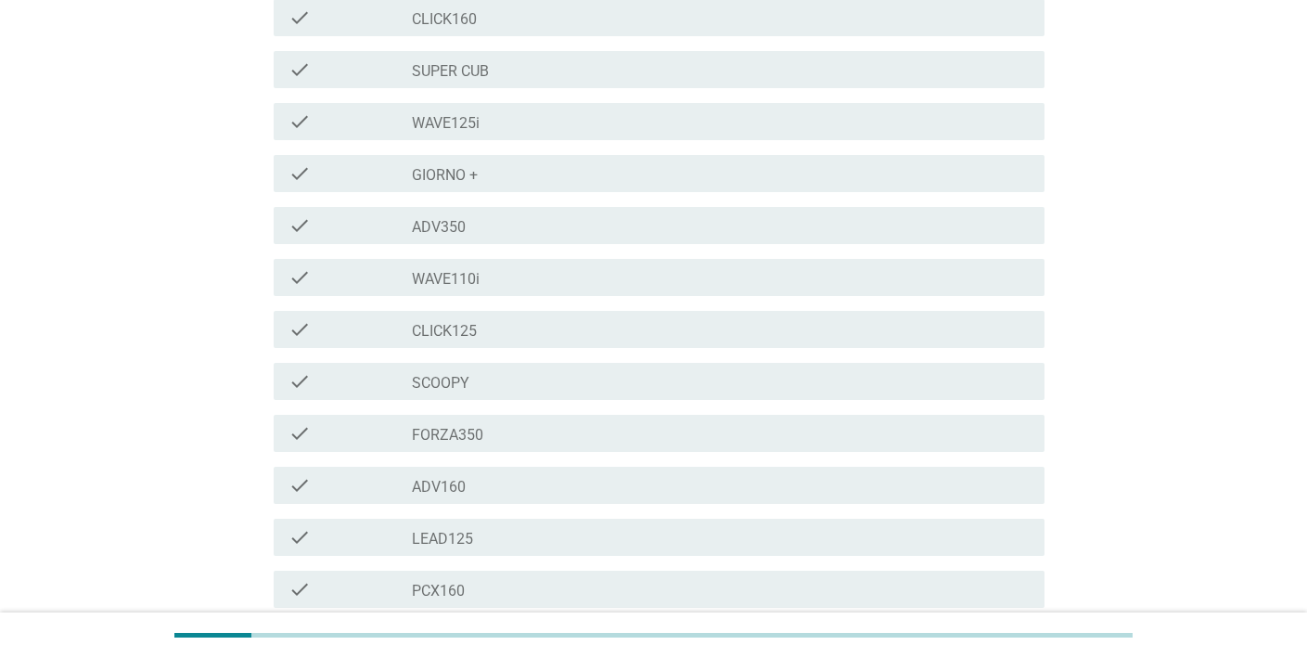
click at [562, 594] on div "check_box_outline_blank PCX160" at bounding box center [721, 589] width 618 height 22
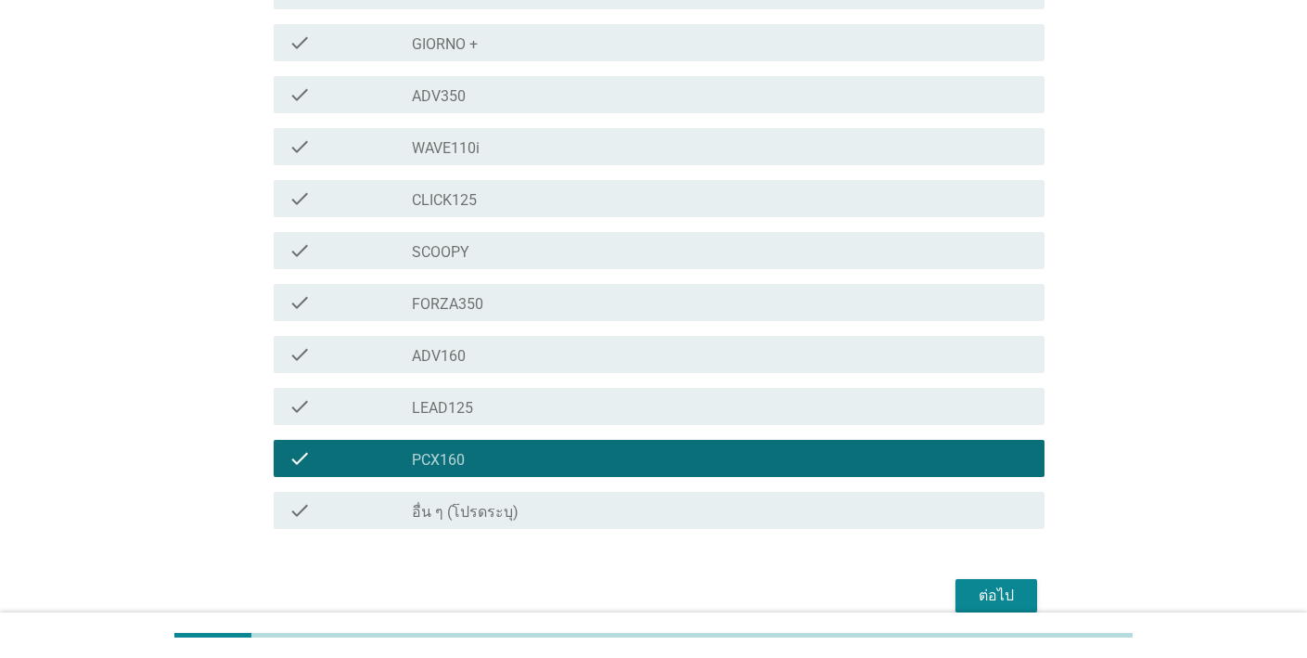
scroll to position [506, 0]
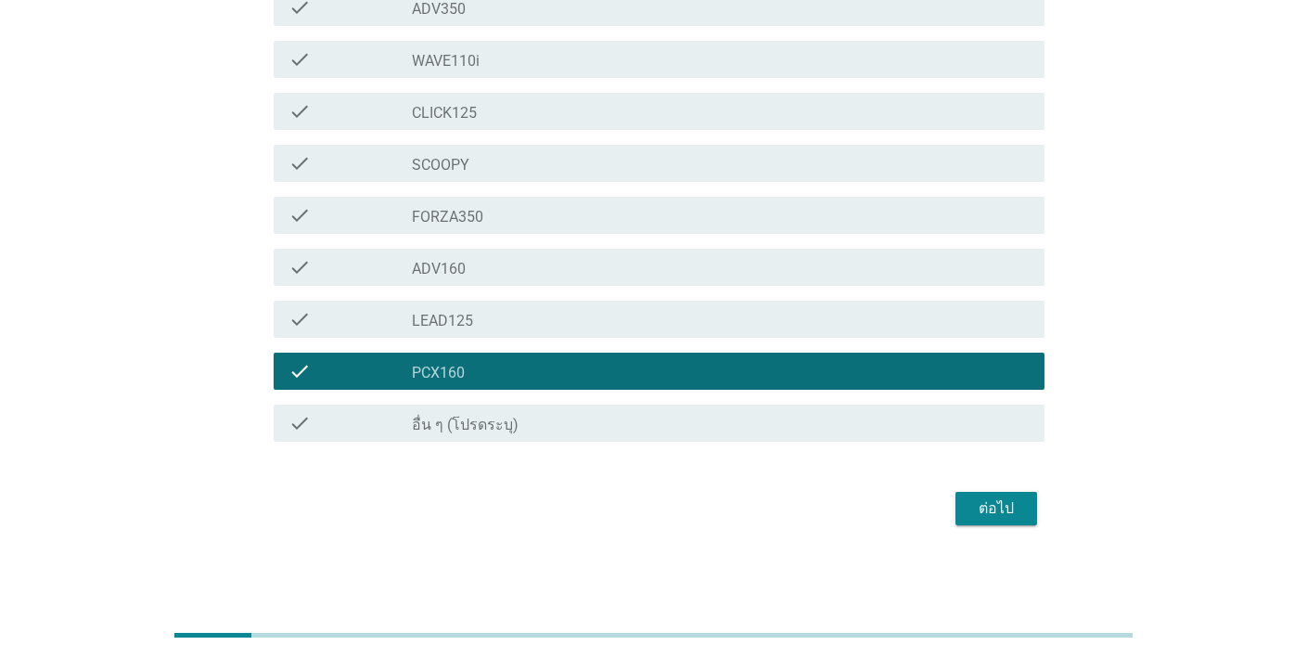
click at [981, 507] on div "ต่อไป" at bounding box center [996, 508] width 52 height 22
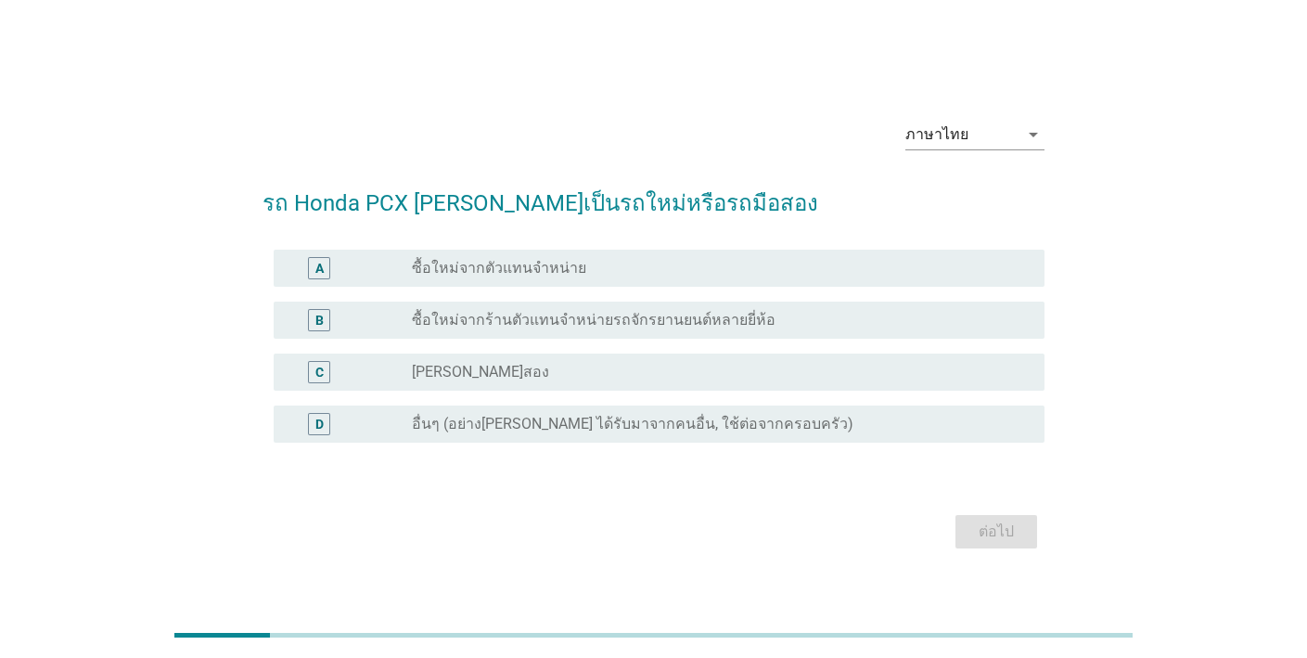
click at [733, 266] on div "radio_button_unchecked ซื้อใหม่จากตัวแทนจำหน่าย" at bounding box center [713, 268] width 603 height 19
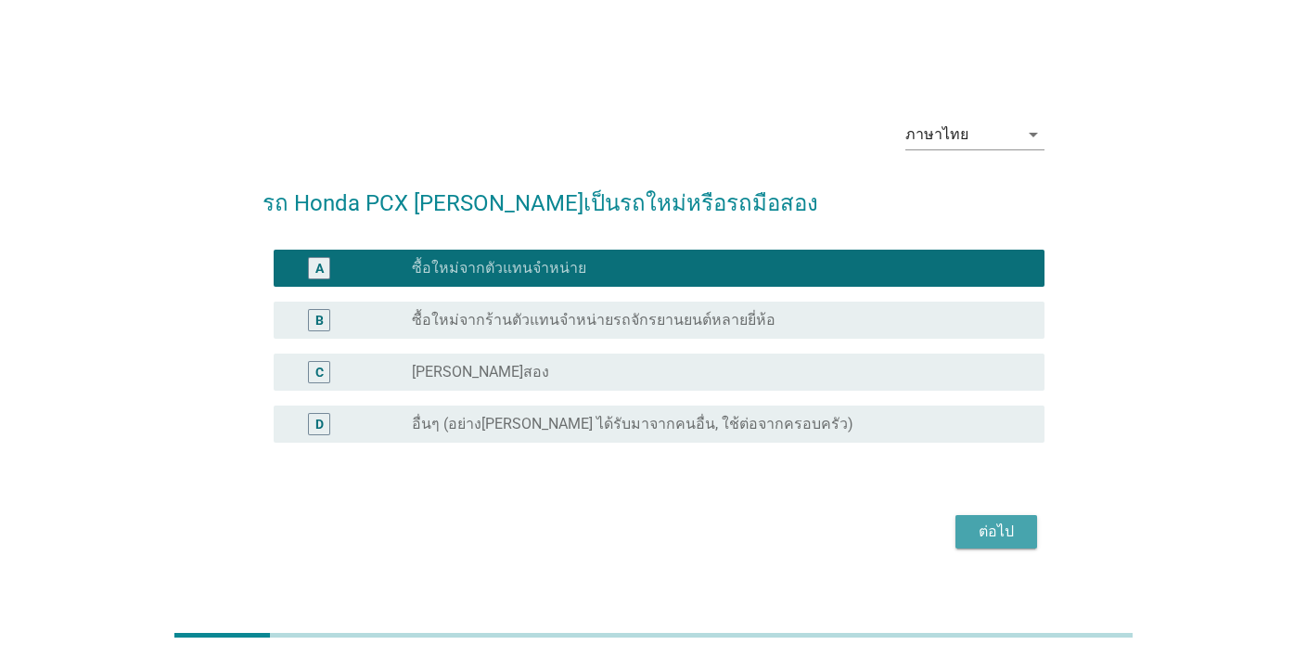
click at [998, 531] on div "ต่อไป" at bounding box center [996, 531] width 52 height 22
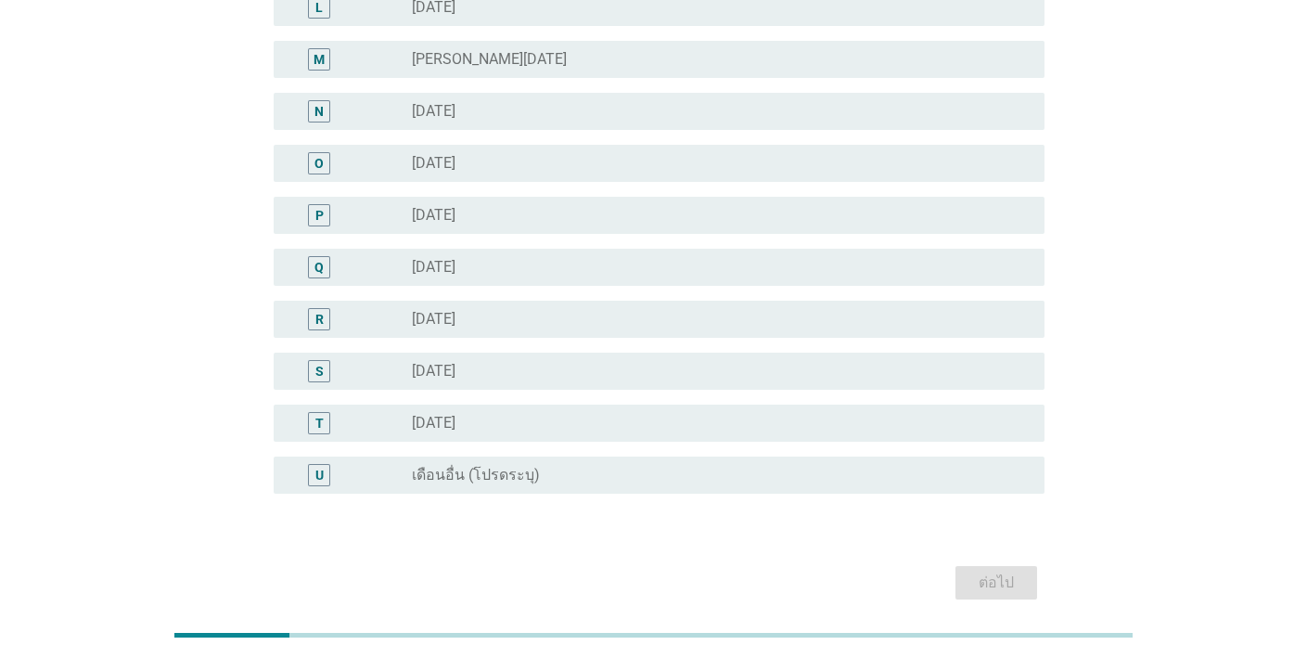
scroll to position [773, 0]
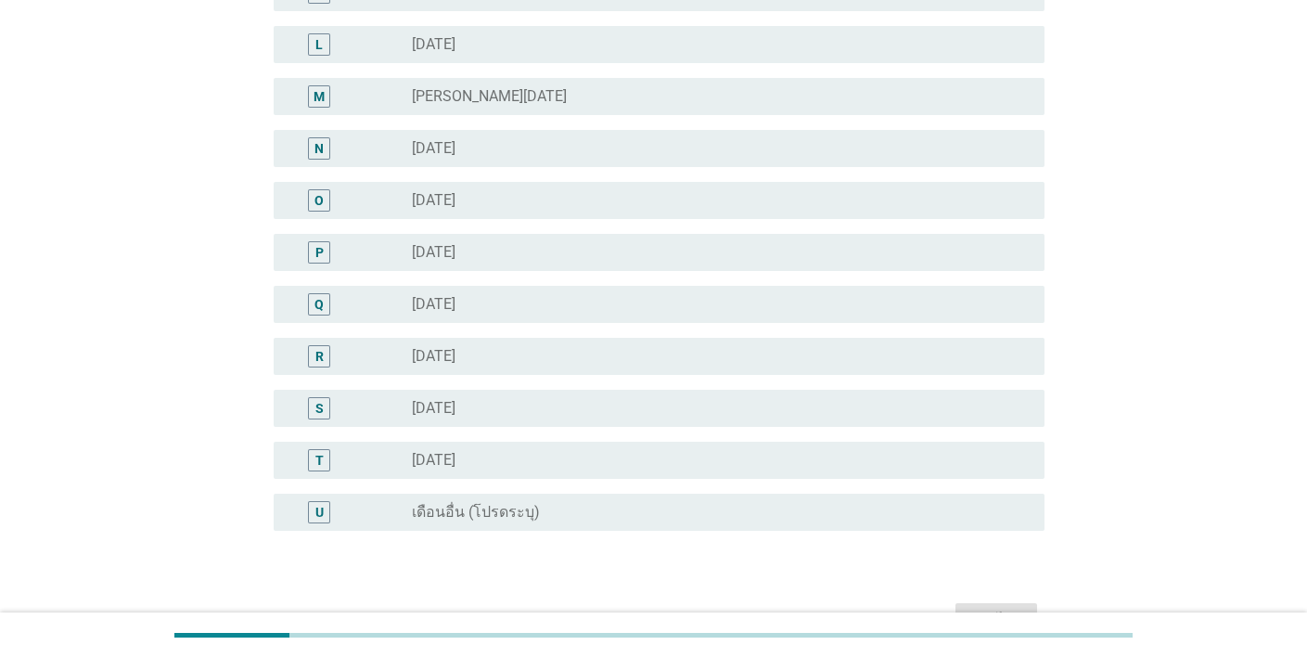
click at [552, 150] on div "radio_button_unchecked [DATE]" at bounding box center [713, 148] width 603 height 19
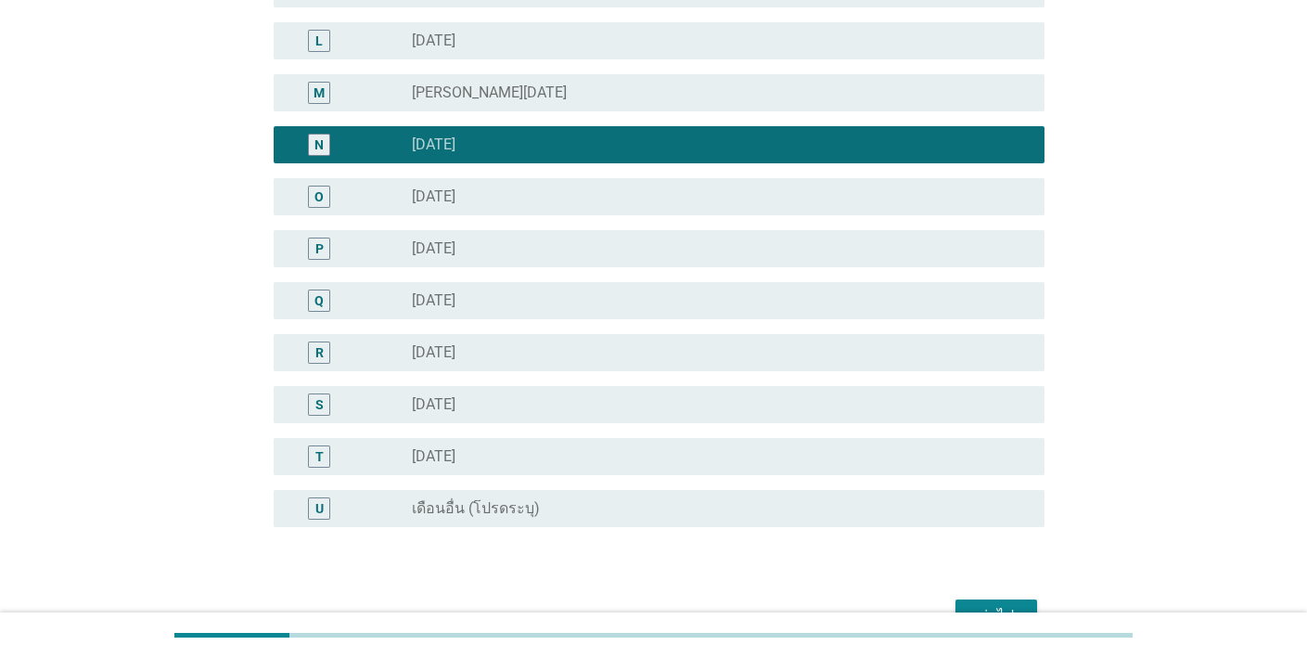
scroll to position [862, 0]
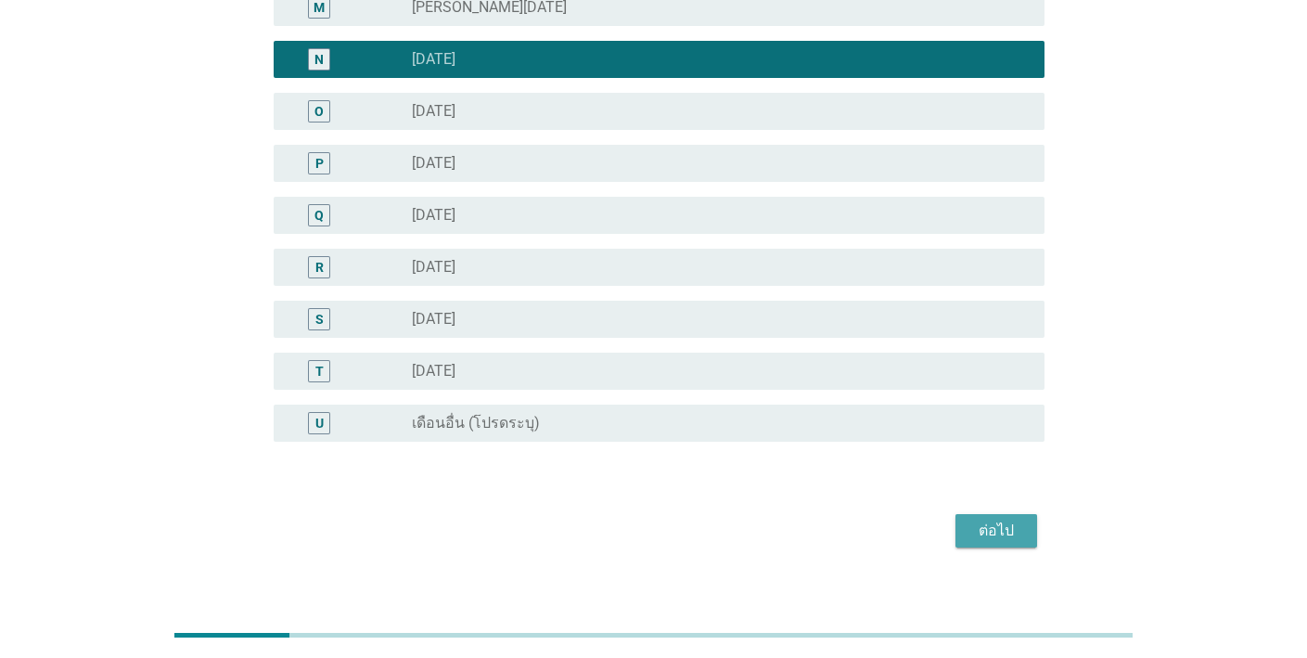
click at [990, 525] on div "ต่อไป" at bounding box center [996, 530] width 52 height 22
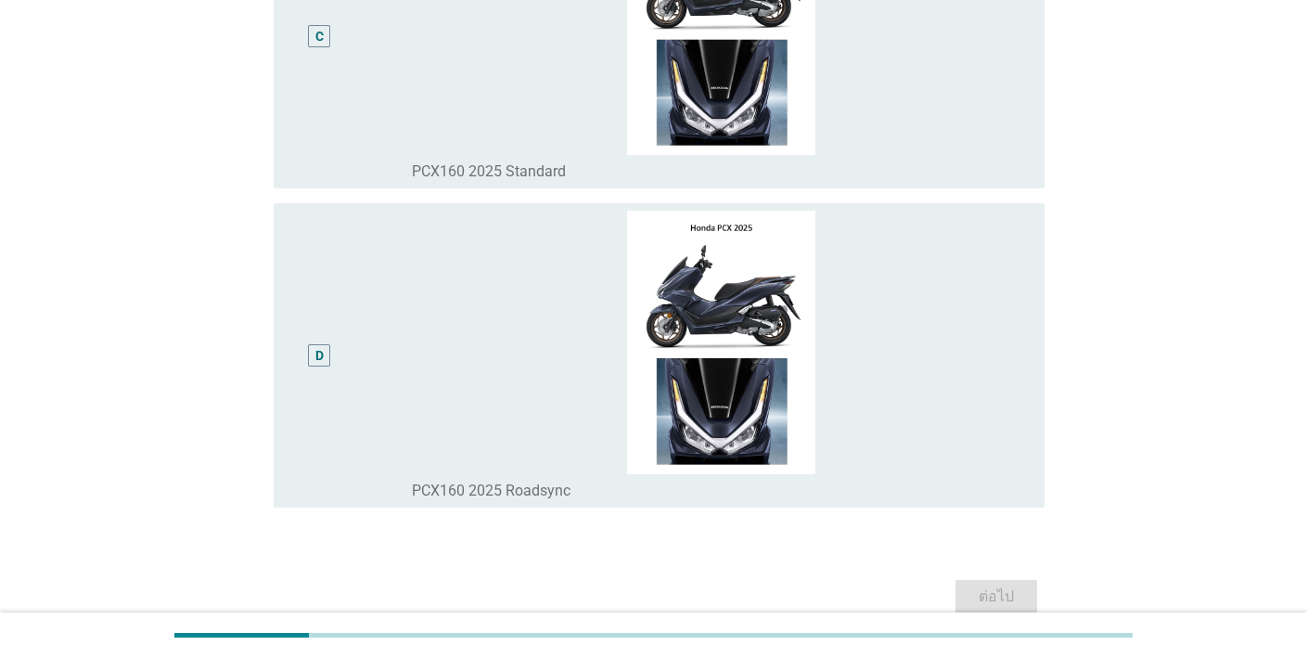
scroll to position [0, 0]
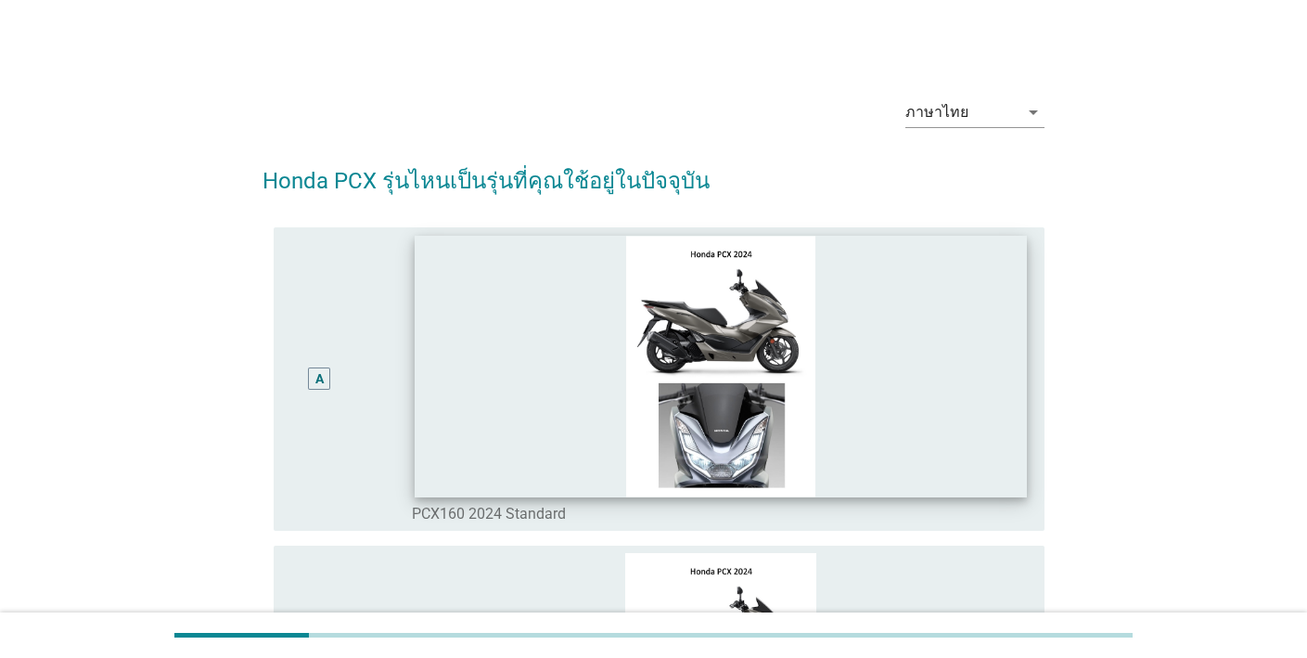
click at [875, 374] on img at bounding box center [720, 366] width 611 height 261
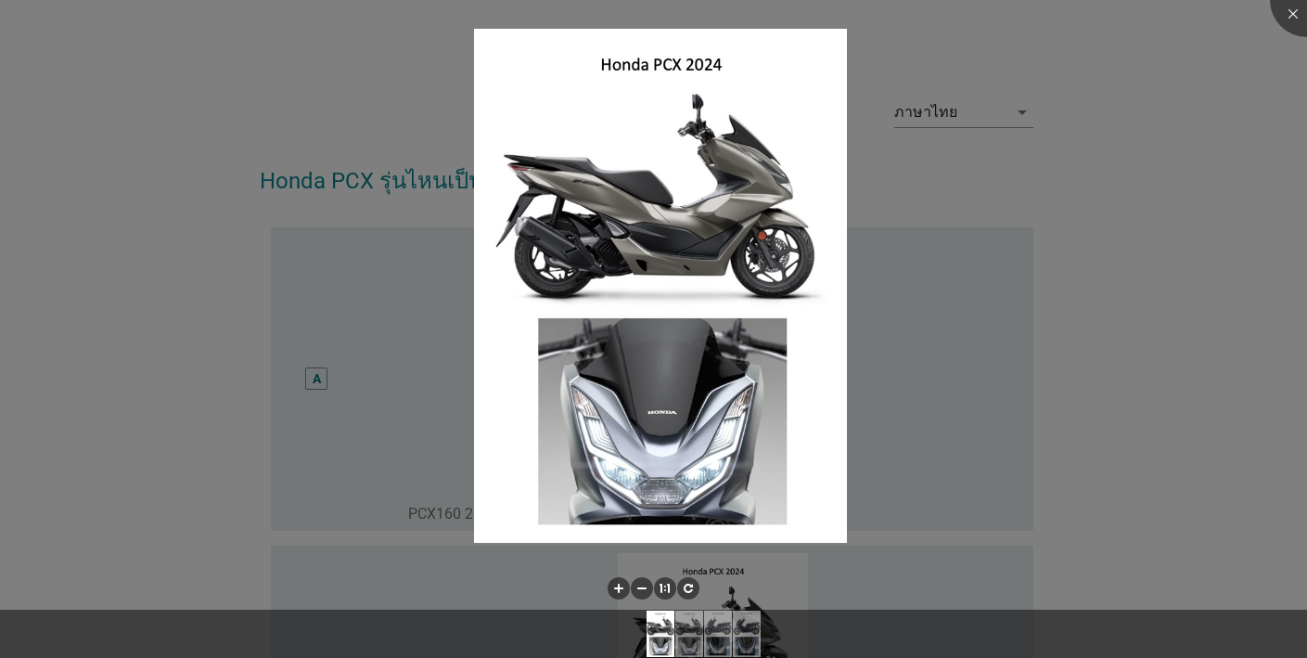
click at [1088, 424] on div at bounding box center [653, 329] width 1307 height 658
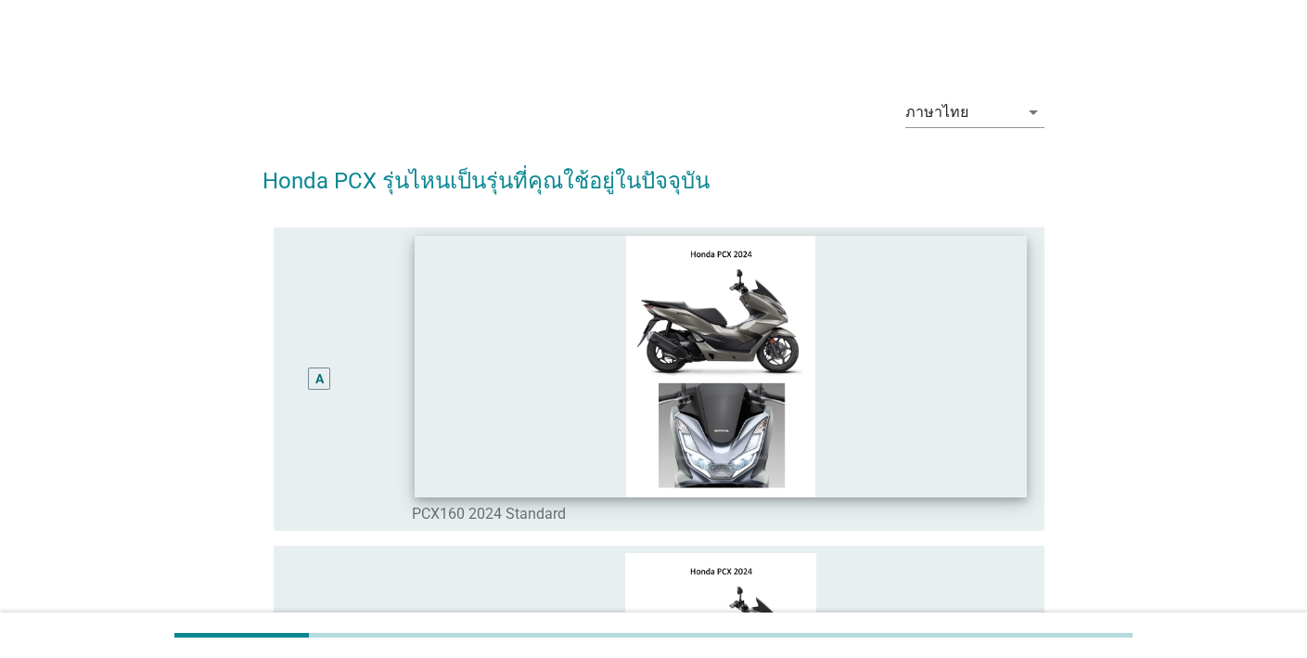
scroll to position [4, 0]
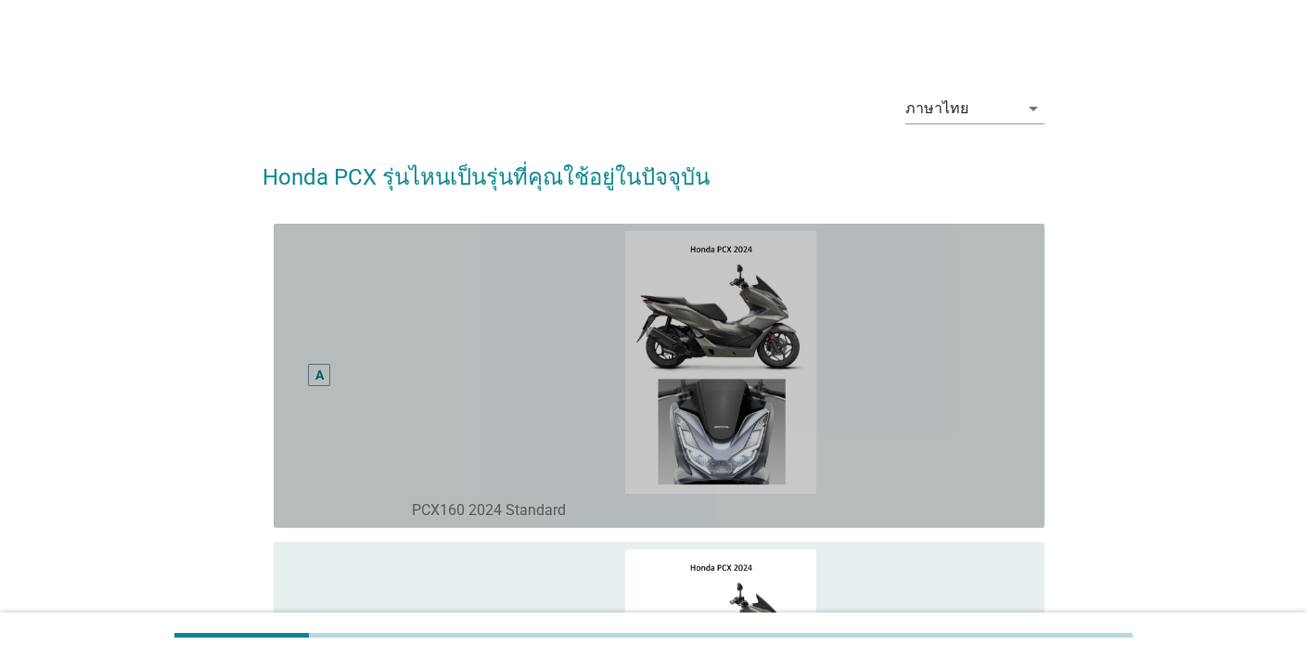
click at [317, 378] on div "A" at bounding box center [319, 374] width 8 height 19
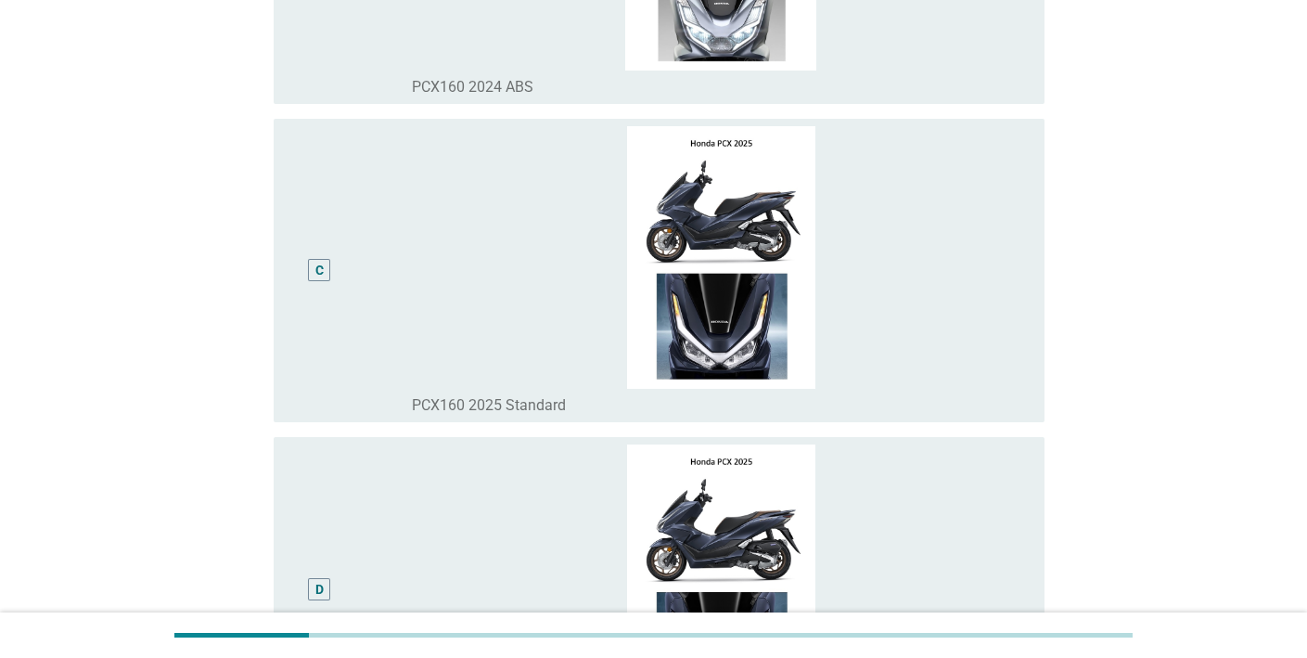
scroll to position [1068, 0]
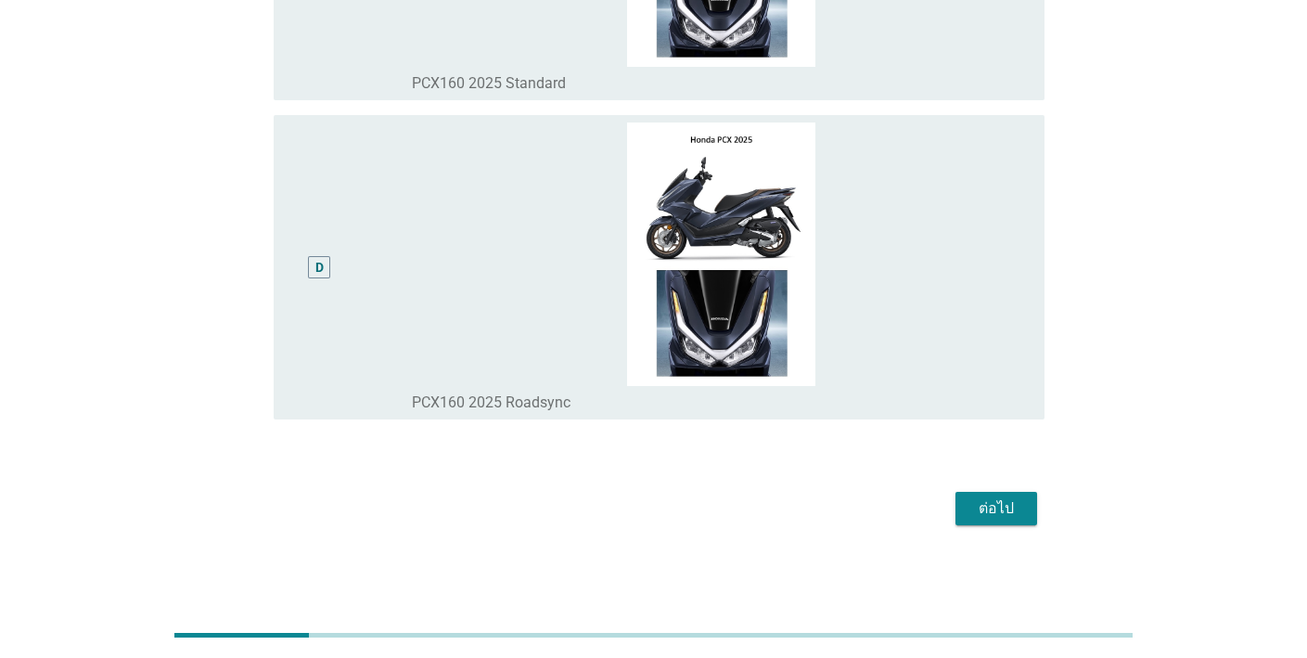
click at [992, 510] on div "ต่อไป" at bounding box center [996, 508] width 52 height 22
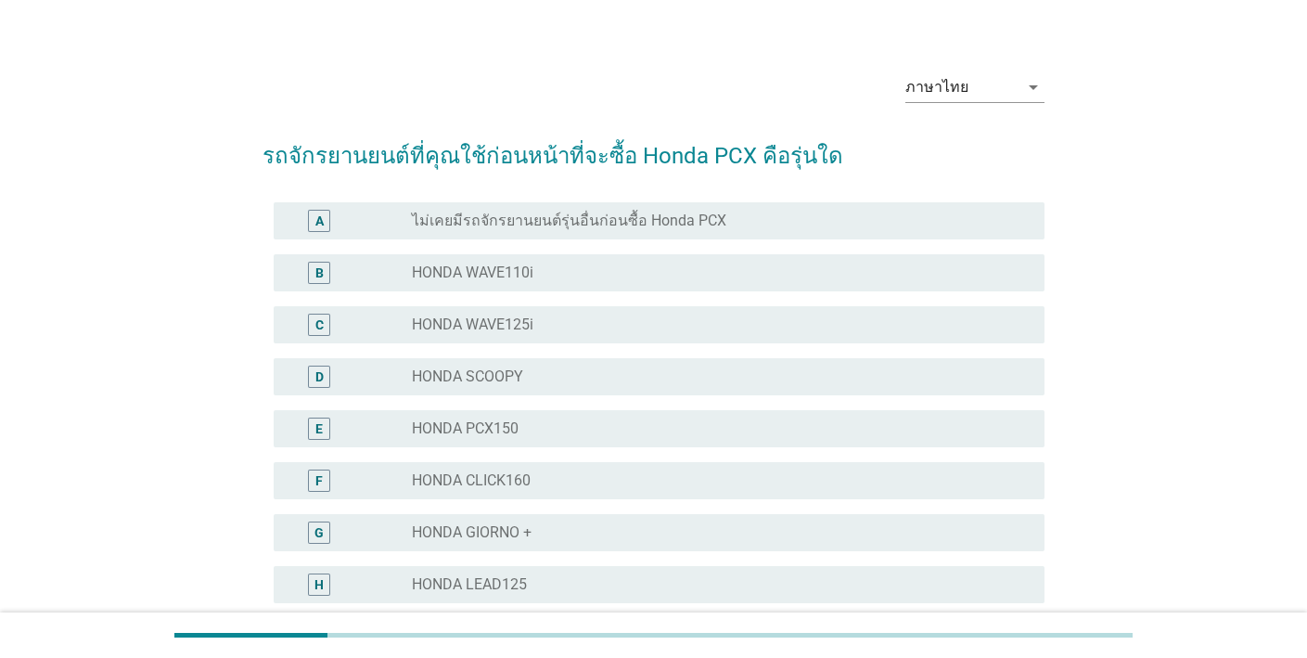
scroll to position [99, 0]
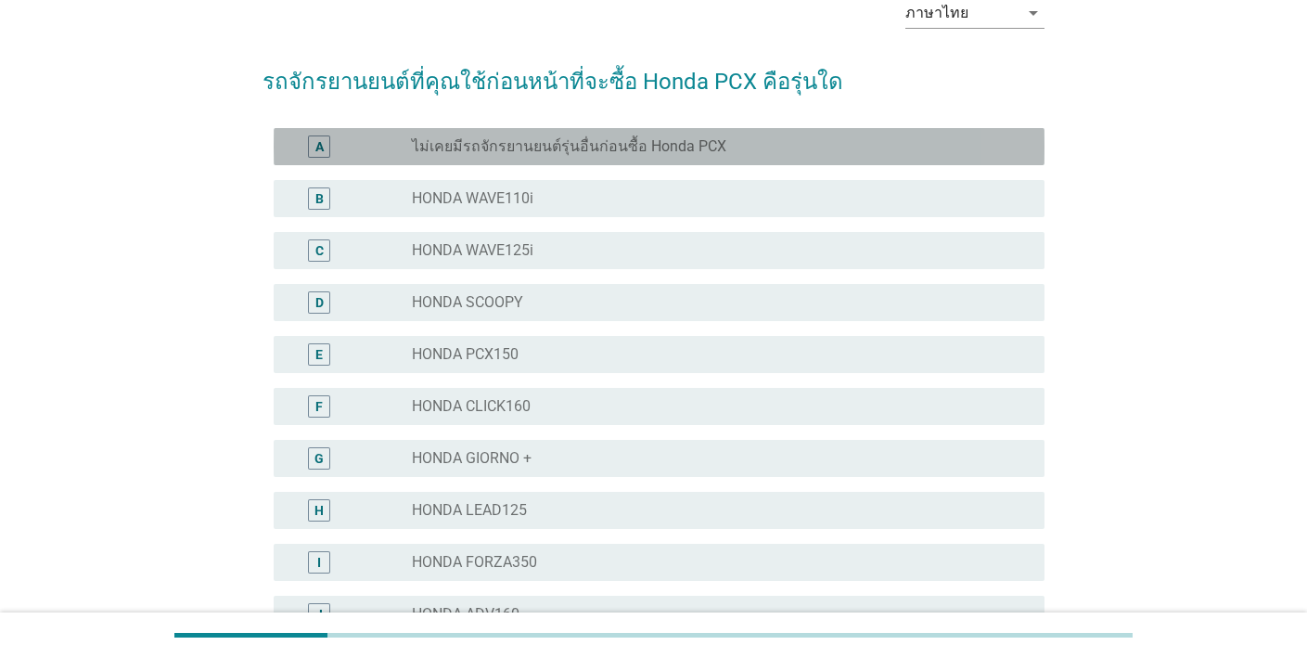
click at [724, 150] on div "radio_button_unchecked ไม่เคยมีรถจักรยานยนต์รุ่นอื่นก่อนซื้อ Honda PCX" at bounding box center [713, 146] width 603 height 19
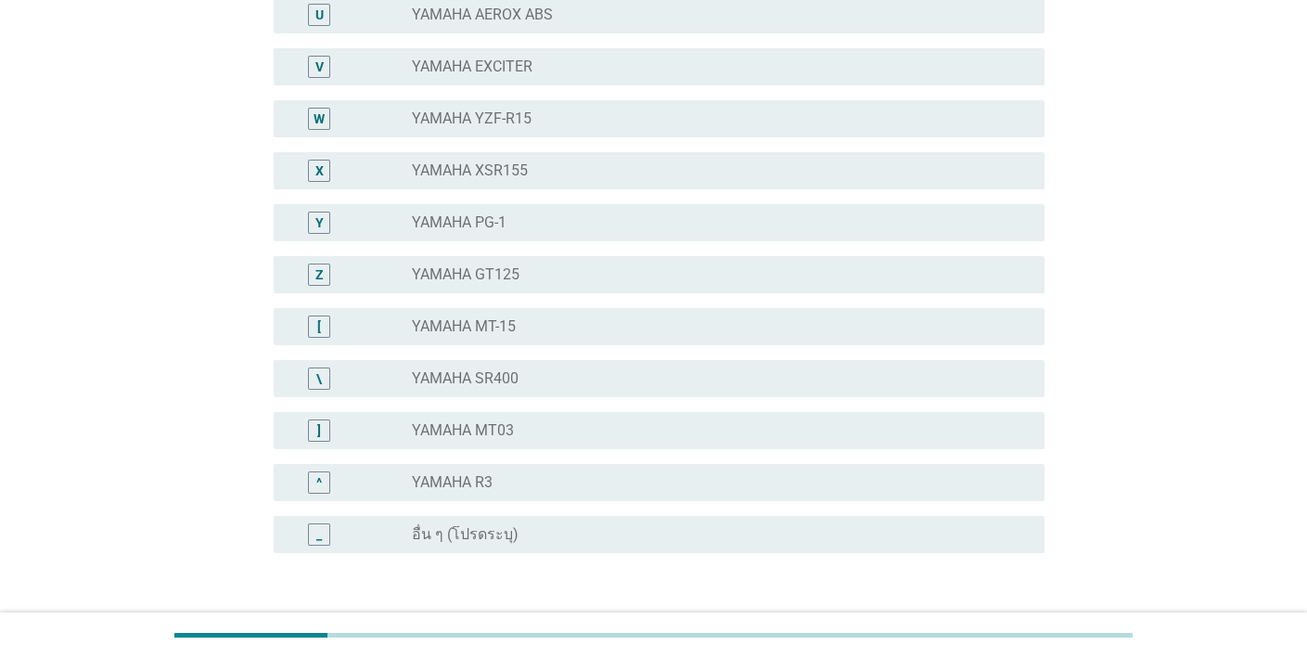
scroll to position [1403, 0]
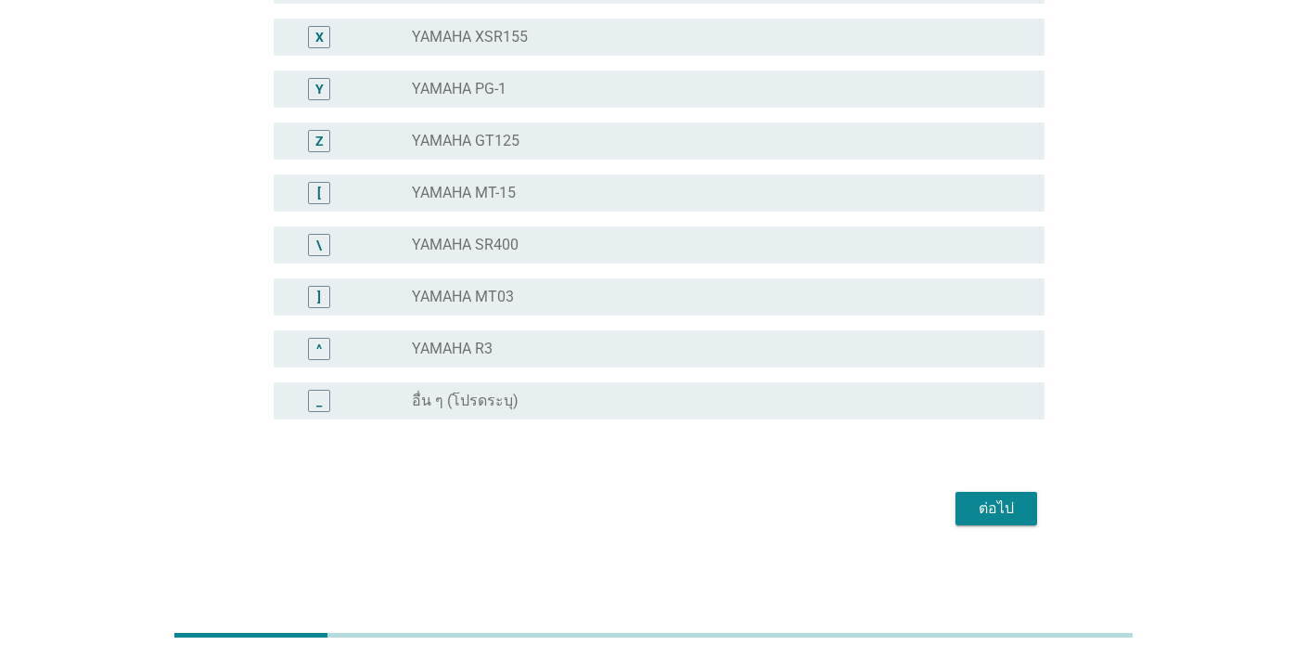
click at [979, 507] on div "ต่อไป" at bounding box center [996, 508] width 52 height 22
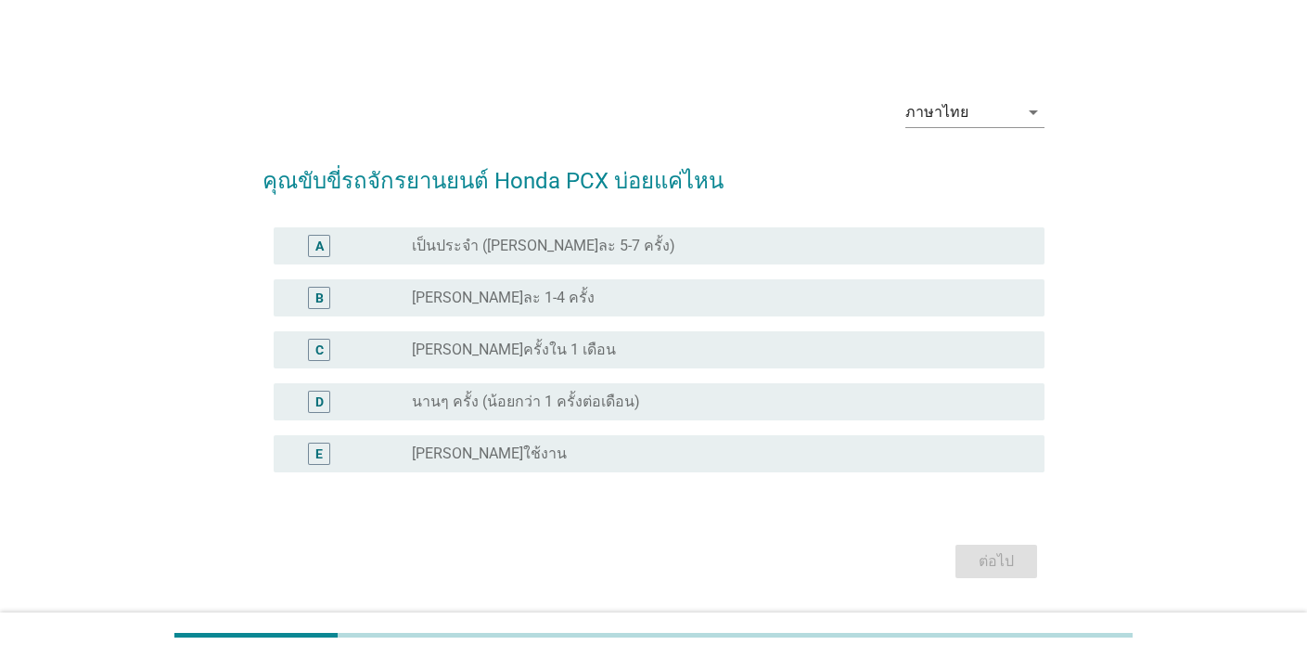
click at [655, 404] on div "radio_button_unchecked นานๆ ครั้ง (น้อยกว่า 1 ครั้งต่อเดือน)" at bounding box center [713, 401] width 603 height 19
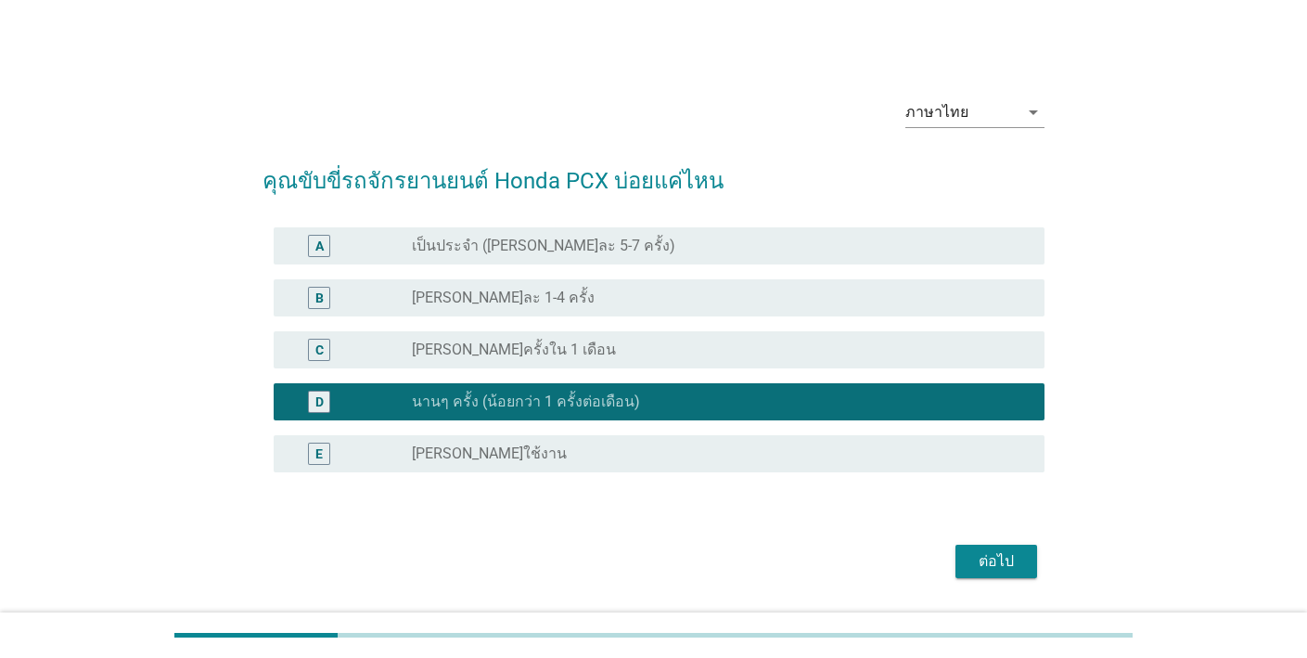
click at [979, 562] on div "ต่อไป" at bounding box center [996, 561] width 52 height 22
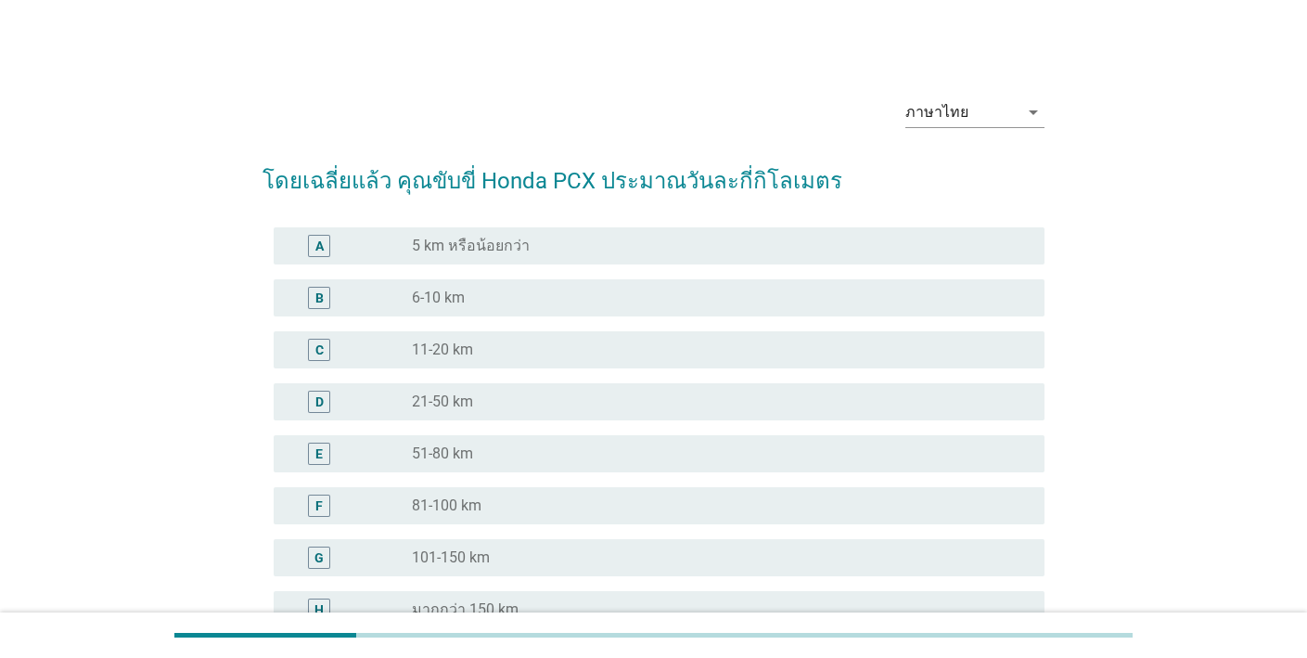
click at [733, 295] on div "radio_button_unchecked 6-10 km" at bounding box center [713, 297] width 603 height 19
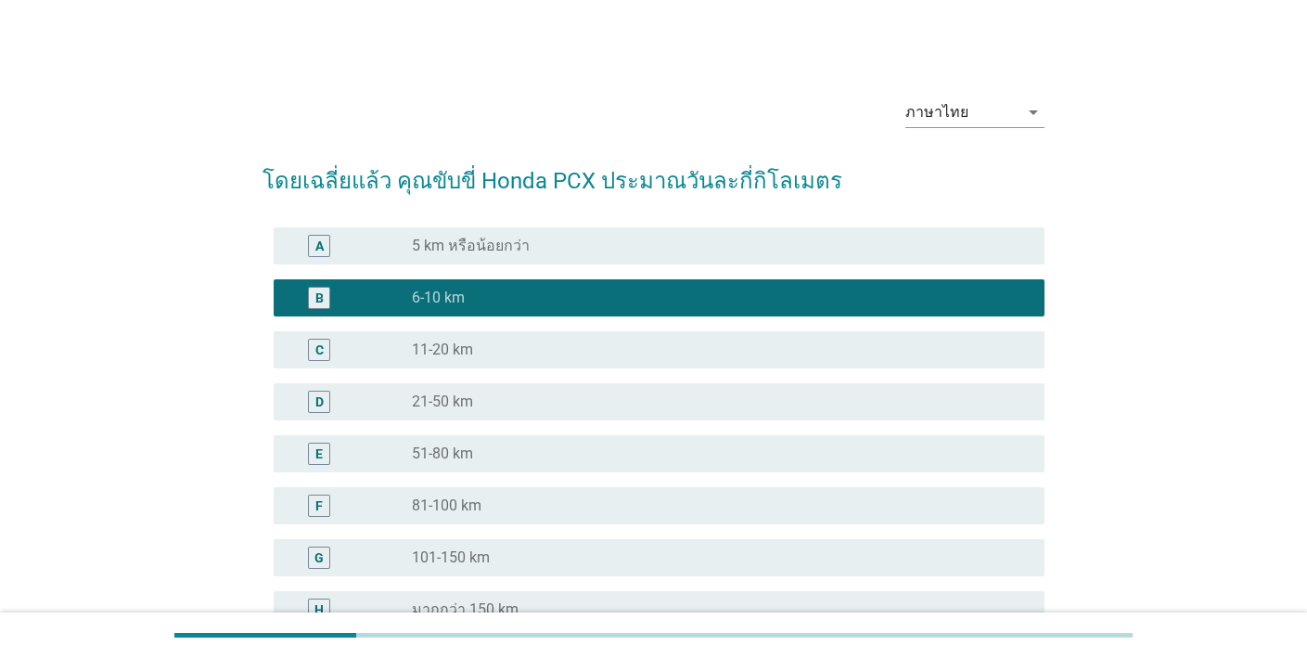
scroll to position [261, 0]
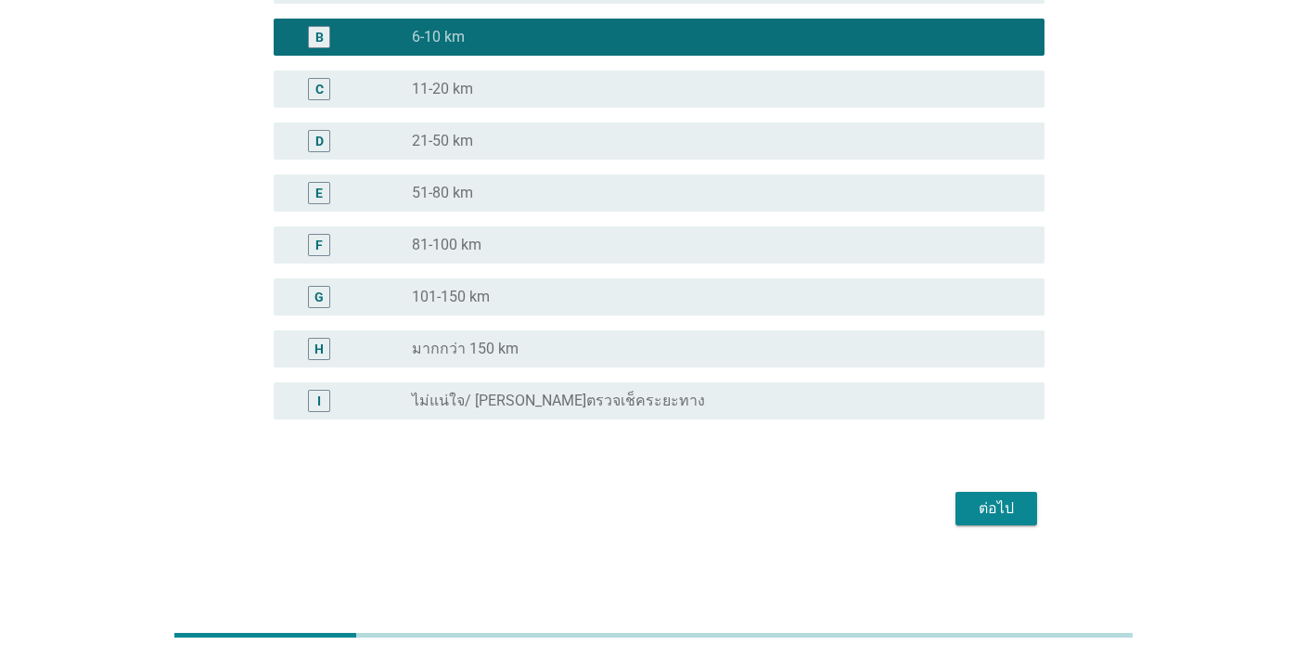
click at [992, 504] on div "ต่อไป" at bounding box center [996, 508] width 52 height 22
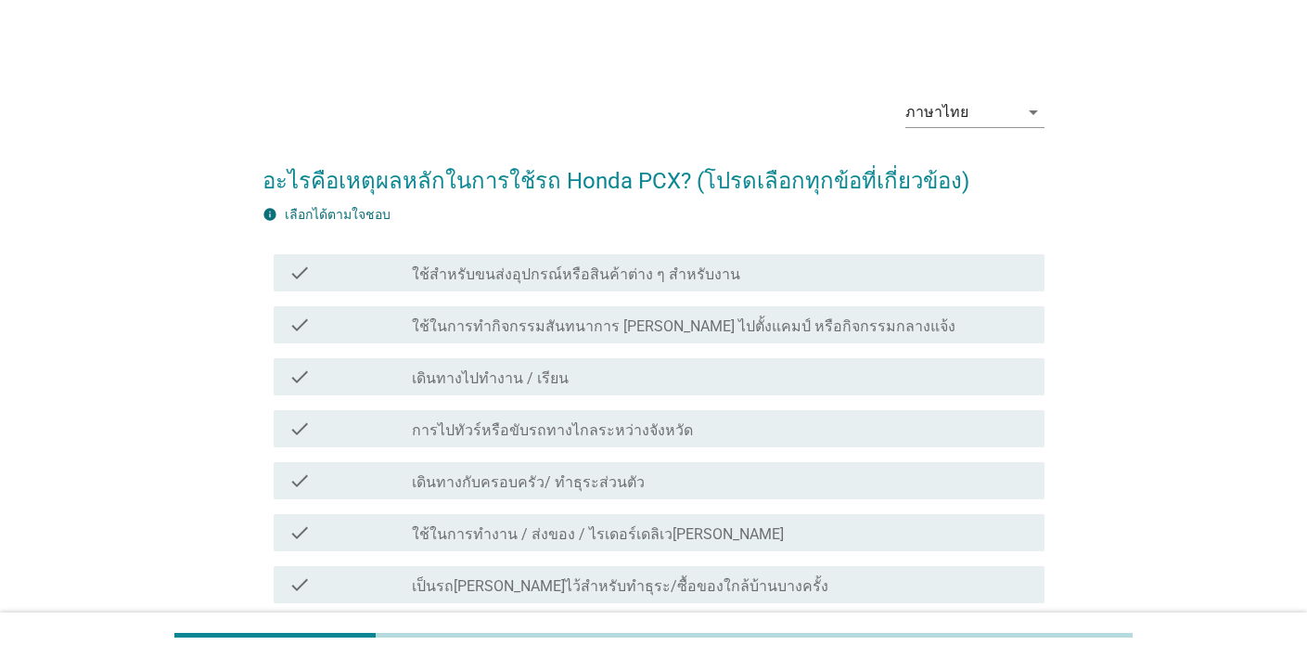
click at [846, 385] on div "check_box_outline_blank เดินทางไปทำงาน / เรียน" at bounding box center [721, 376] width 618 height 22
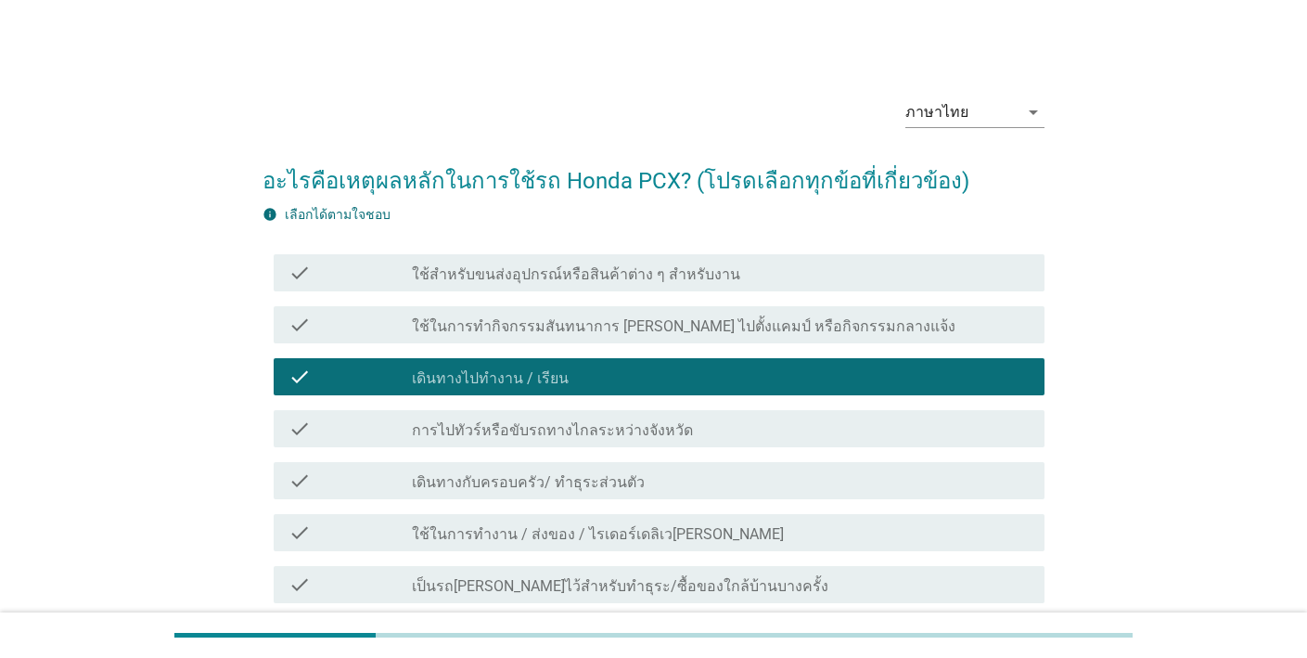
click at [821, 453] on div "check check_box_outline_blank การไปทัวร์หรือขับรถทางไกลระหว่างจังหวัด" at bounding box center [654, 429] width 782 height 52
click at [821, 541] on div "check_box_outline_blank ใช้ในการทำงาน / ส่งของ / ไรเดอร์เดลิเวอรี่" at bounding box center [721, 532] width 618 height 22
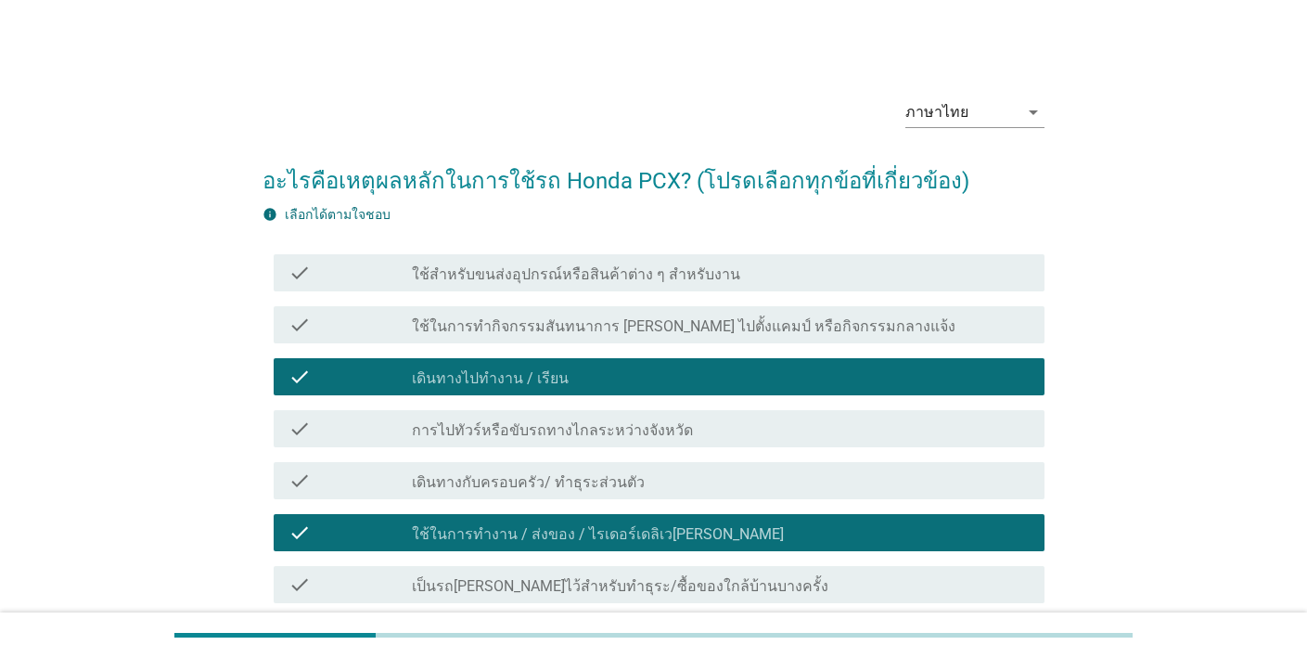
scroll to position [151, 0]
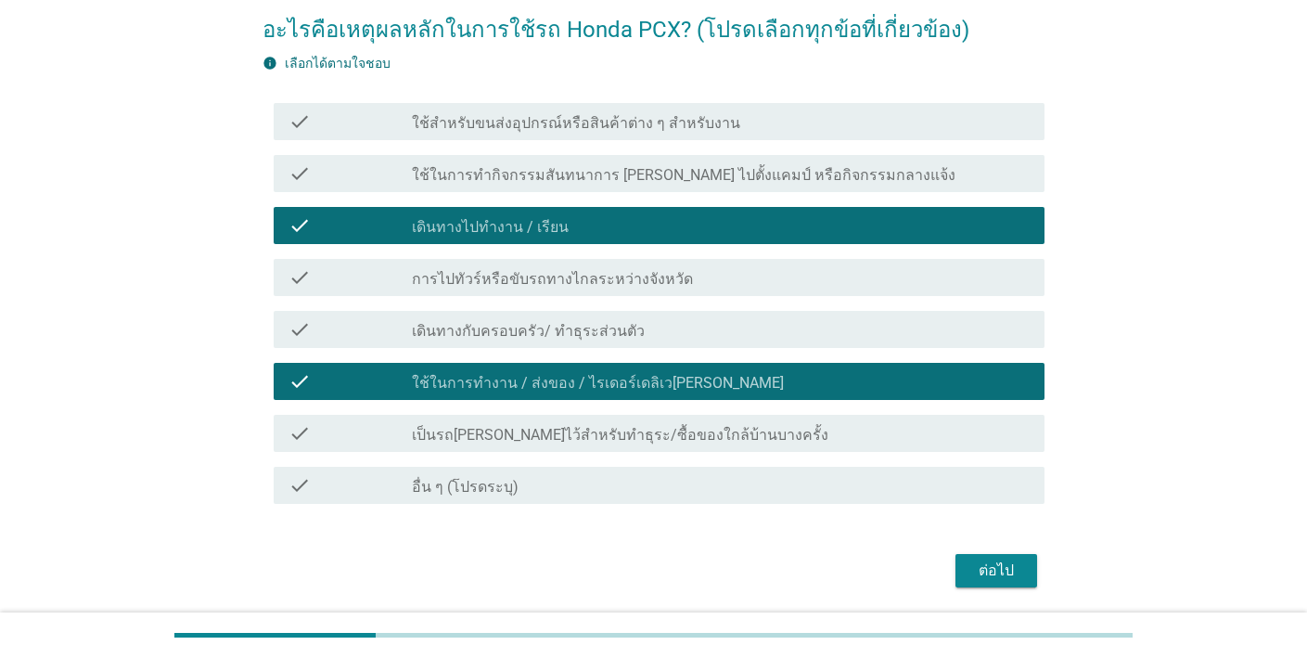
click at [899, 443] on div "check_box_outline_blank เป็นรถ[PERSON_NAME]ไว้สำหรับทำธุระ/ซื้อของใกล้บ้านบางคร…" at bounding box center [721, 433] width 618 height 22
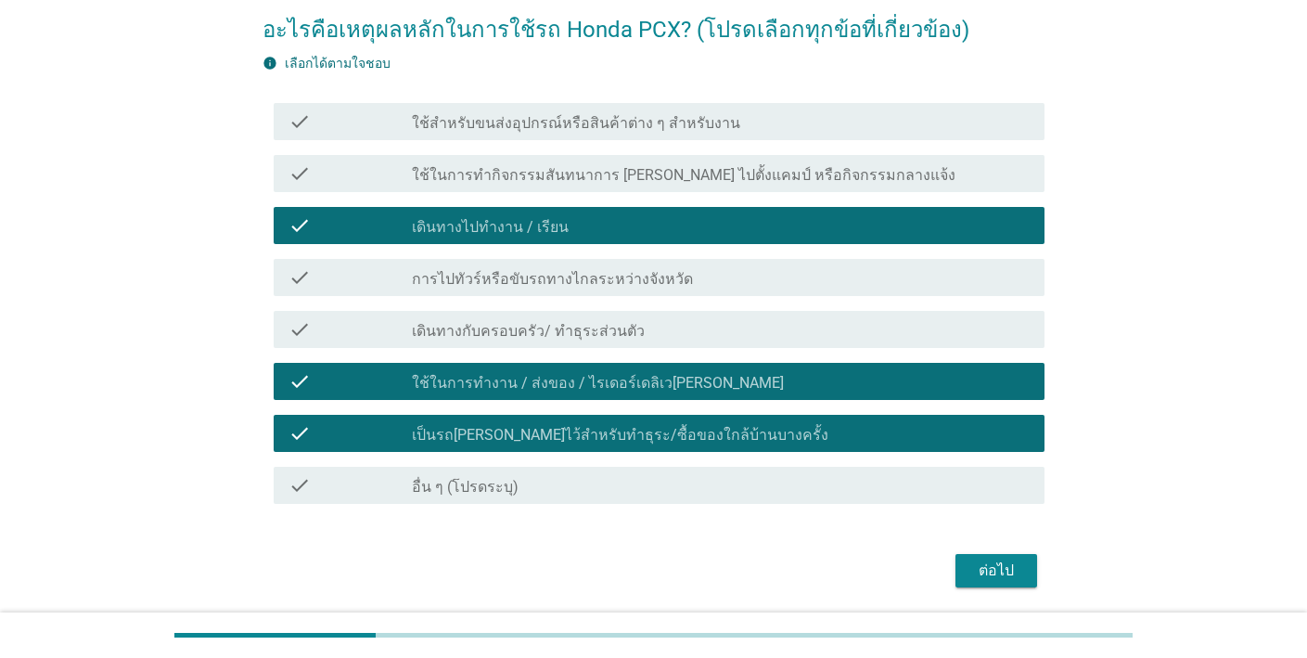
click at [1016, 570] on div "ต่อไป" at bounding box center [996, 570] width 52 height 22
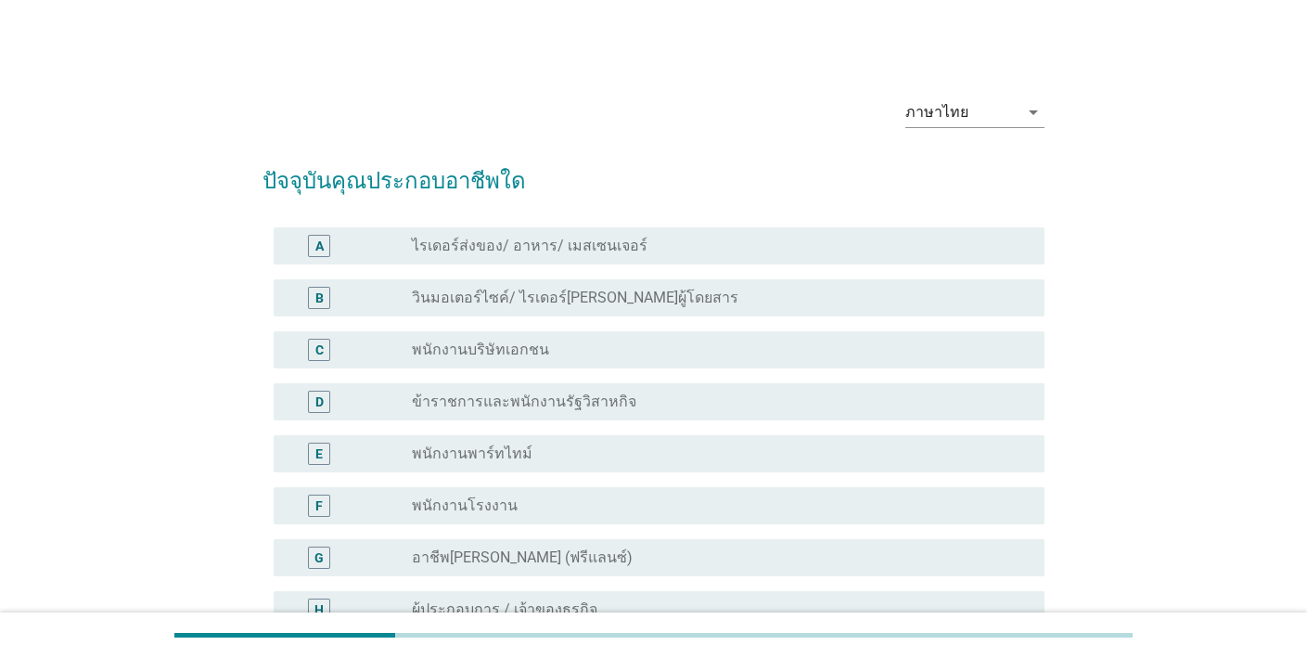
click at [768, 352] on div "radio_button_unchecked พนักงานบริษัทเอกชน" at bounding box center [713, 349] width 603 height 19
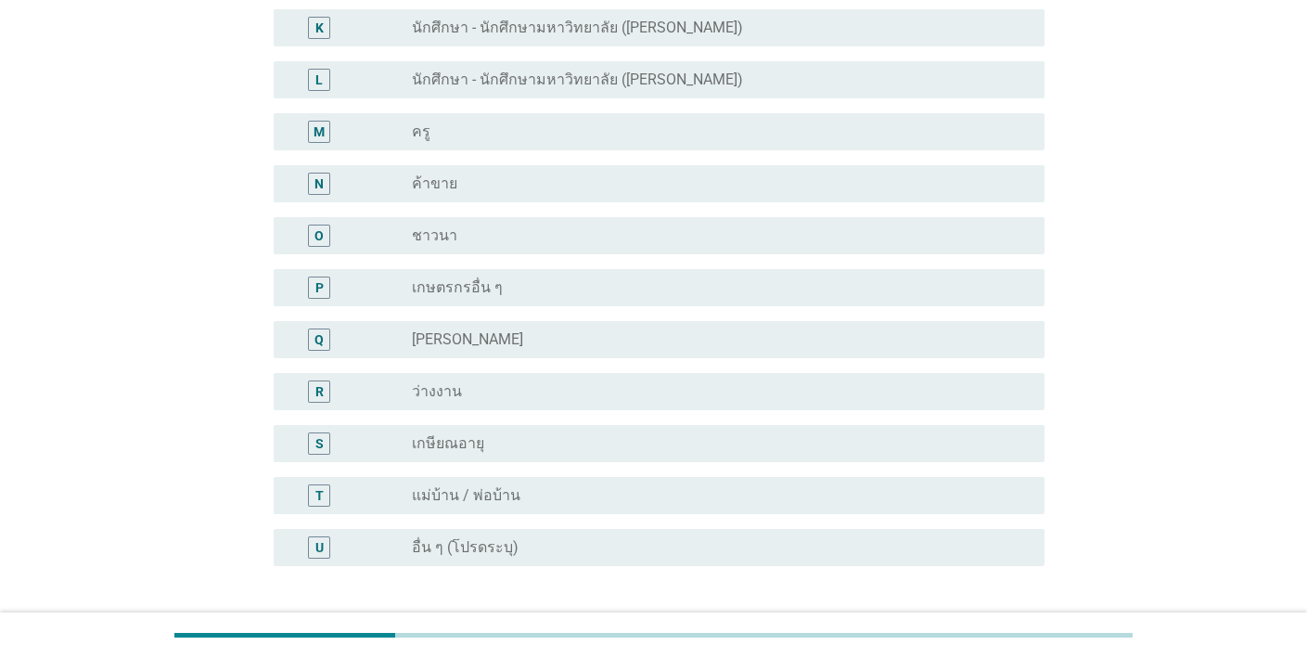
scroll to position [884, 0]
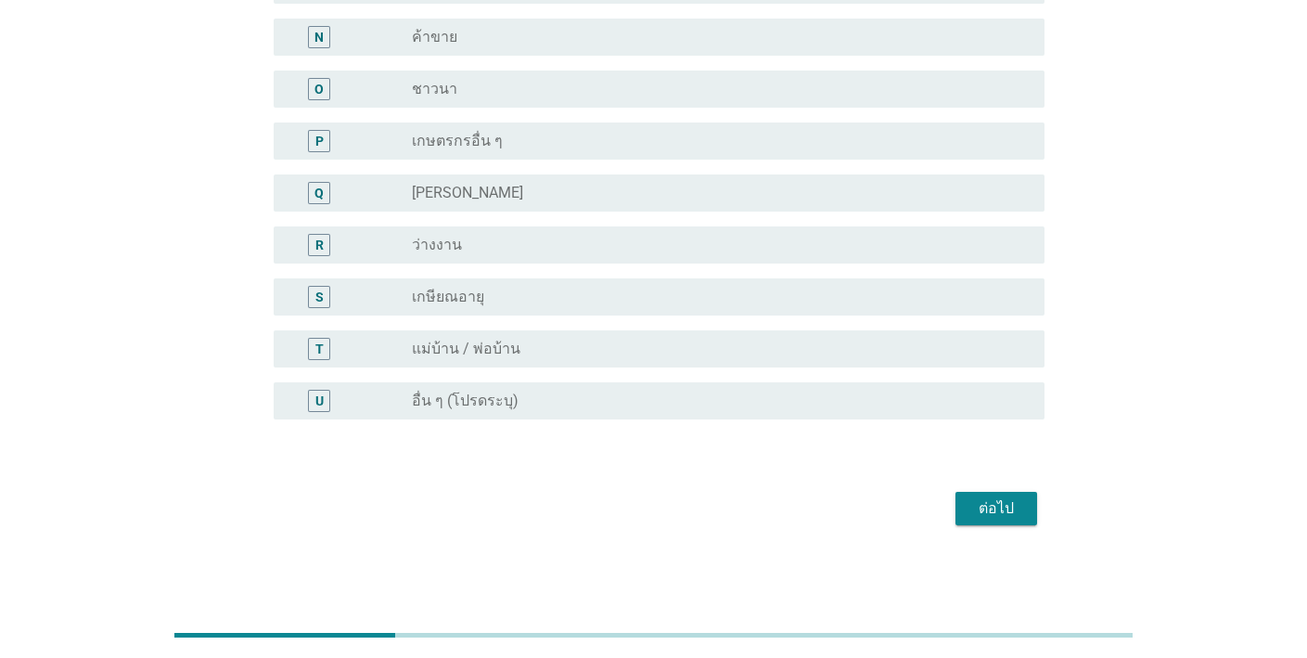
click at [1007, 506] on div "ต่อไป" at bounding box center [996, 508] width 52 height 22
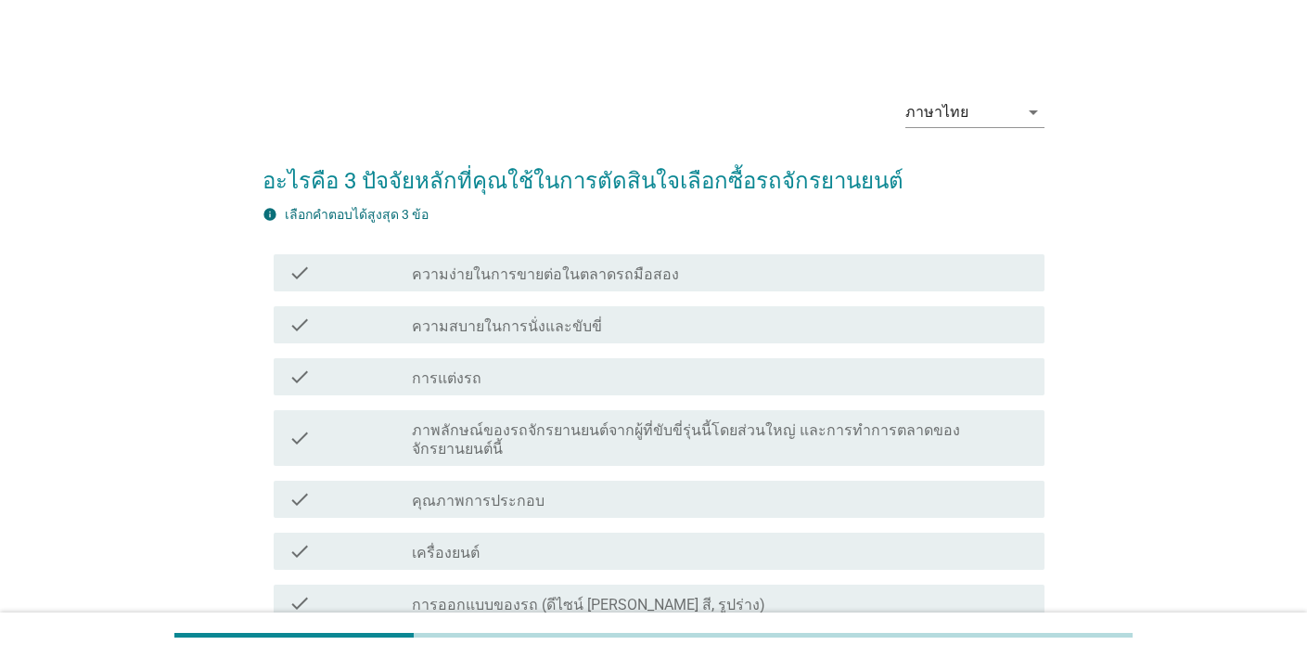
click at [803, 322] on div "check_box_outline_blank ความสบายในการนั่งและขับขี่" at bounding box center [721, 325] width 618 height 22
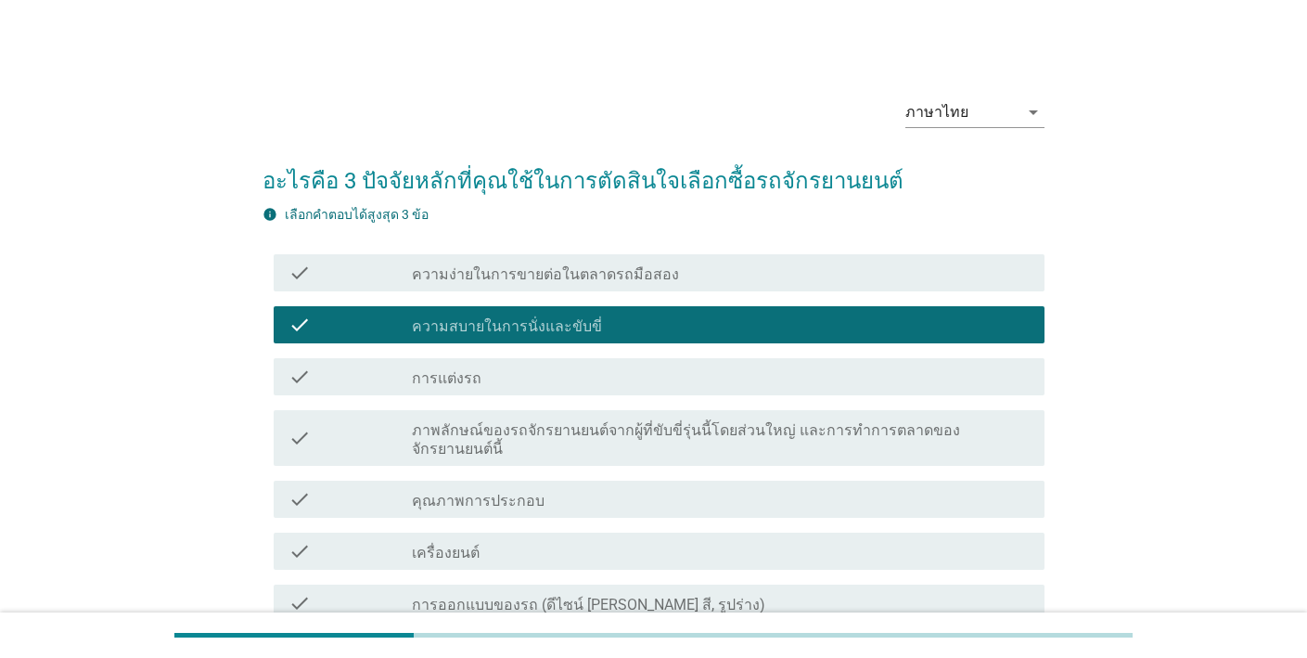
click at [781, 453] on div "check check_box_outline_blank ภาพลักษณ์ของรถจักรยานยนต์จากผู้ที่ขับขี่รุ่นนี้โด…" at bounding box center [654, 438] width 782 height 70
click at [794, 540] on div "check_box_outline_blank เครื่องยนต์" at bounding box center [721, 551] width 618 height 22
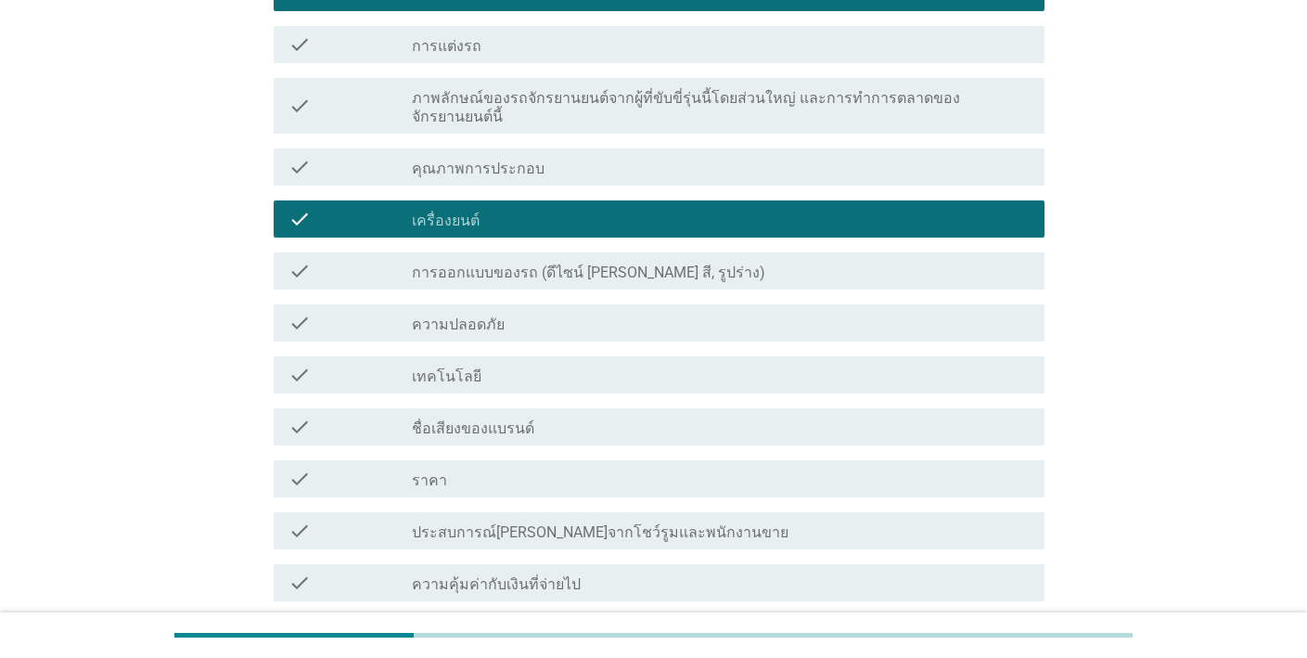
click at [793, 460] on div "check check_box_outline_blank ราคา" at bounding box center [659, 478] width 771 height 37
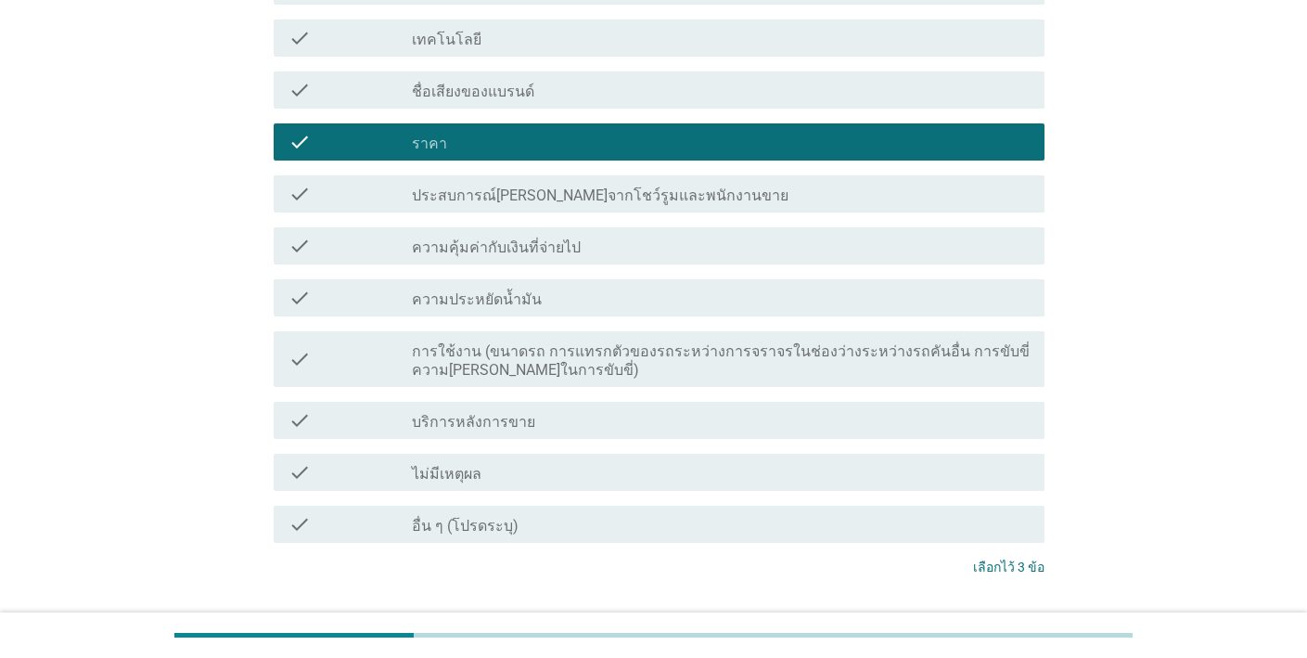
scroll to position [697, 0]
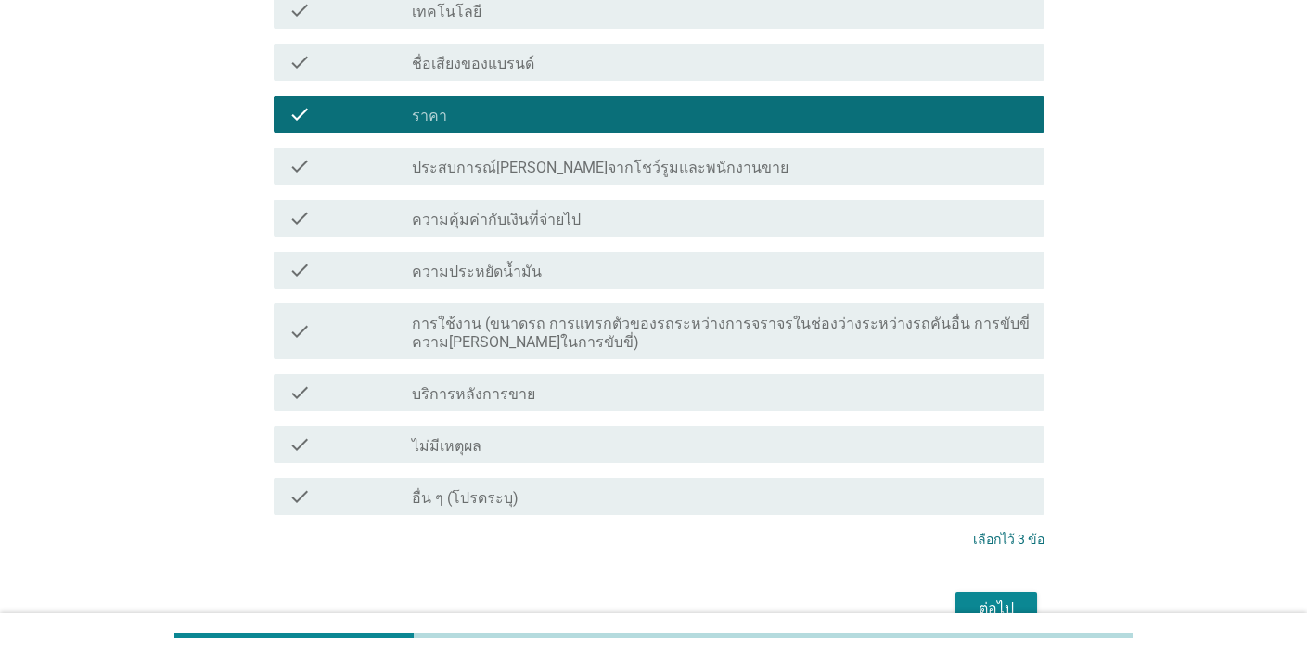
click at [990, 597] on div "ต่อไป" at bounding box center [996, 608] width 52 height 22
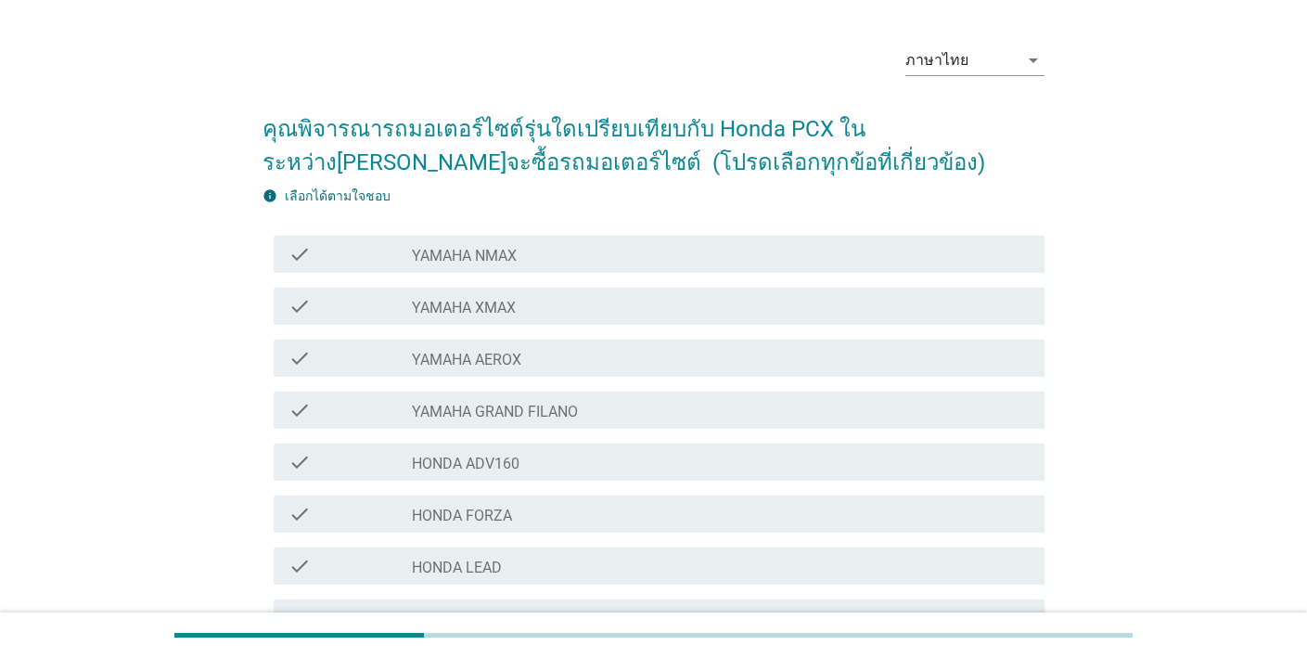
scroll to position [91, 0]
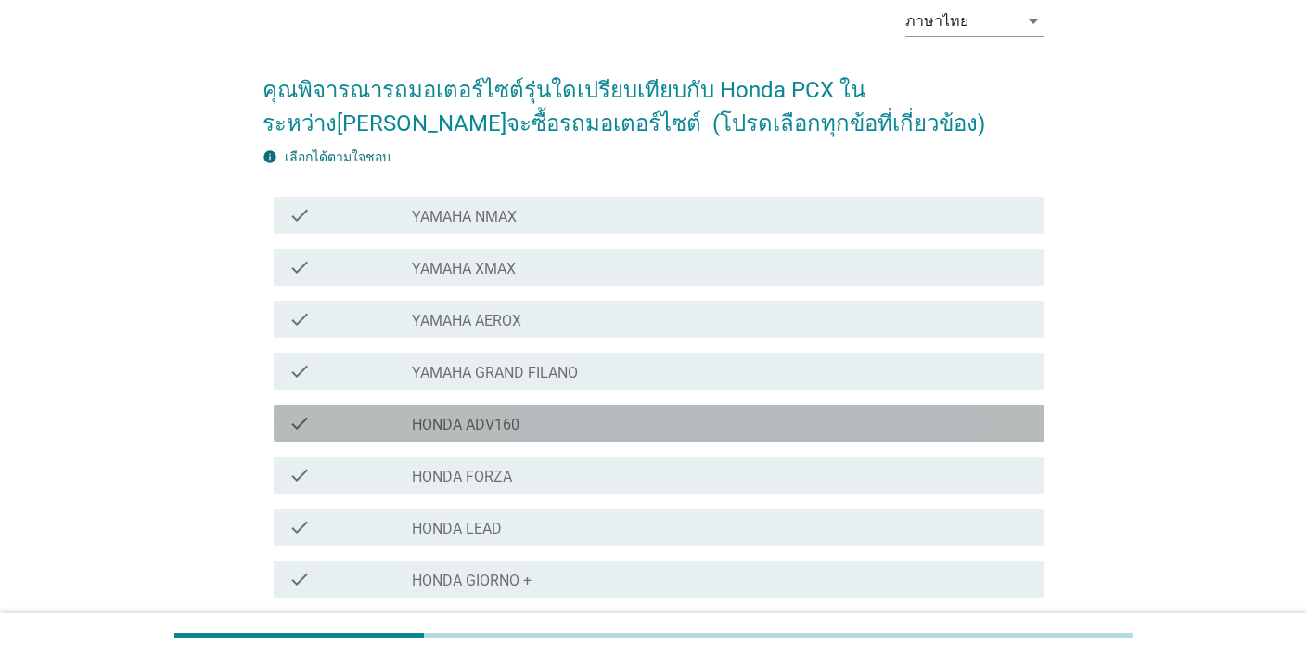
click at [798, 404] on div "check check_box_outline_blank HONDA ADV160" at bounding box center [659, 422] width 771 height 37
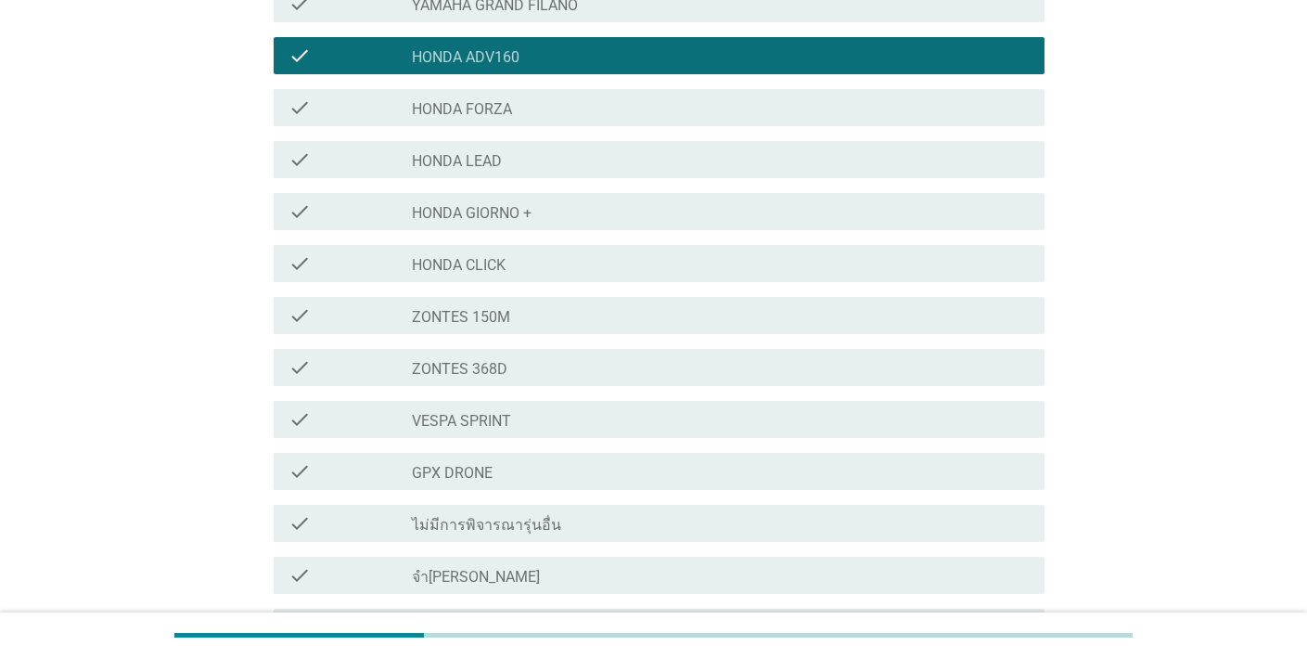
scroll to position [631, 0]
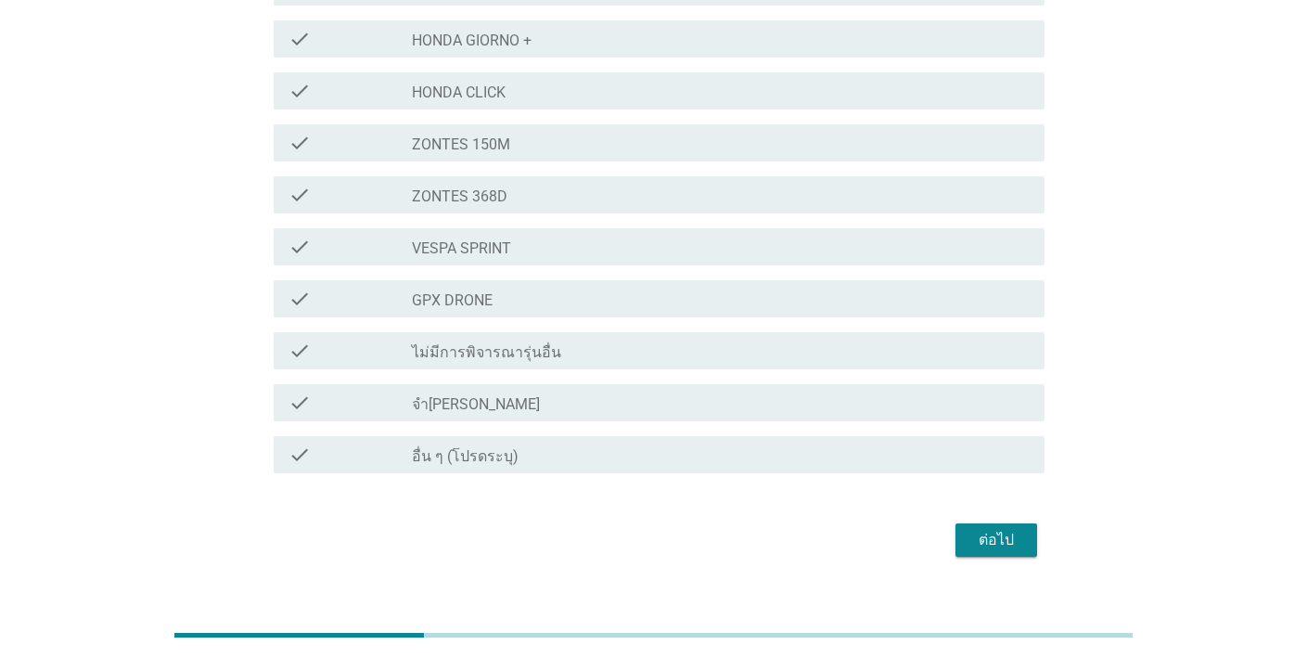
click at [999, 535] on div "ต่อไป" at bounding box center [996, 540] width 52 height 22
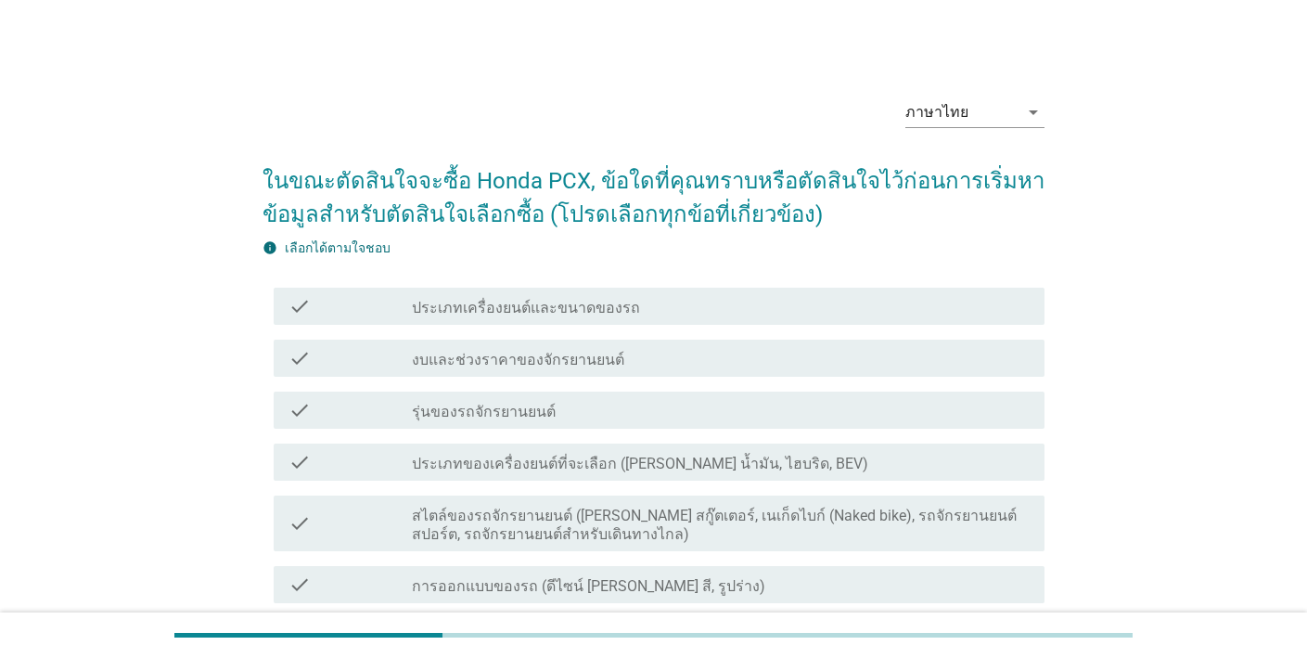
scroll to position [4, 0]
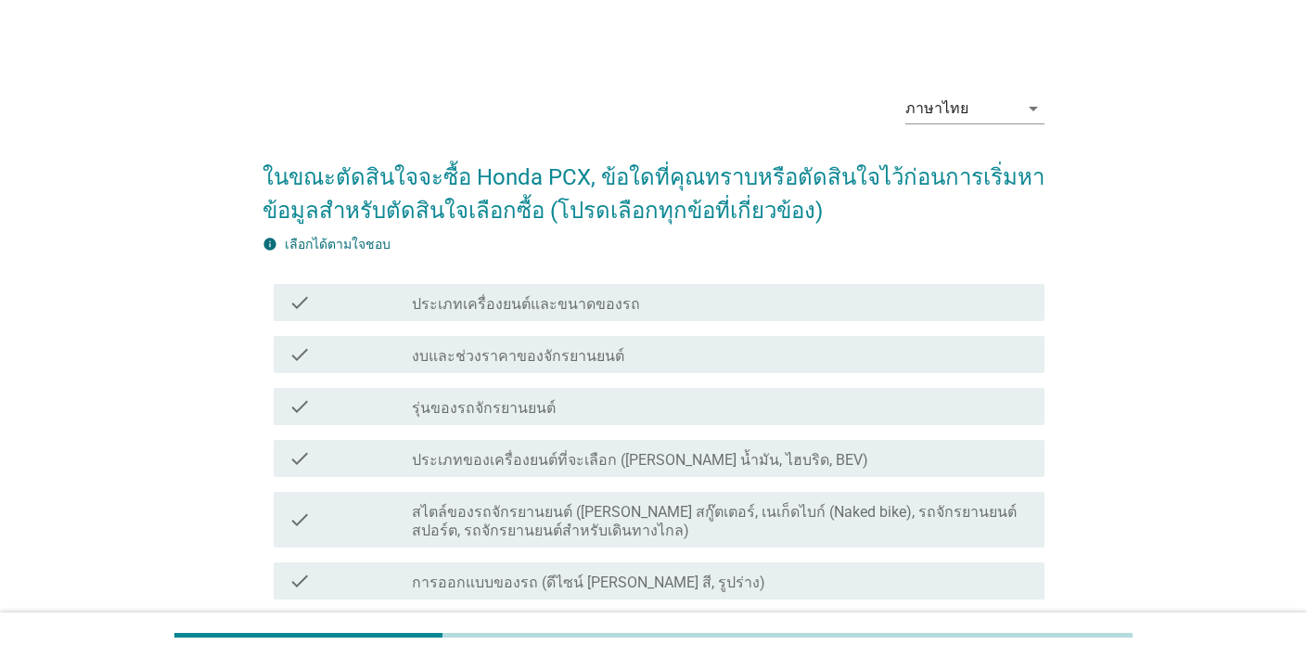
click at [791, 416] on div "check_box_outline_blank รุ่นของรถจักรยานยนต์" at bounding box center [721, 406] width 618 height 22
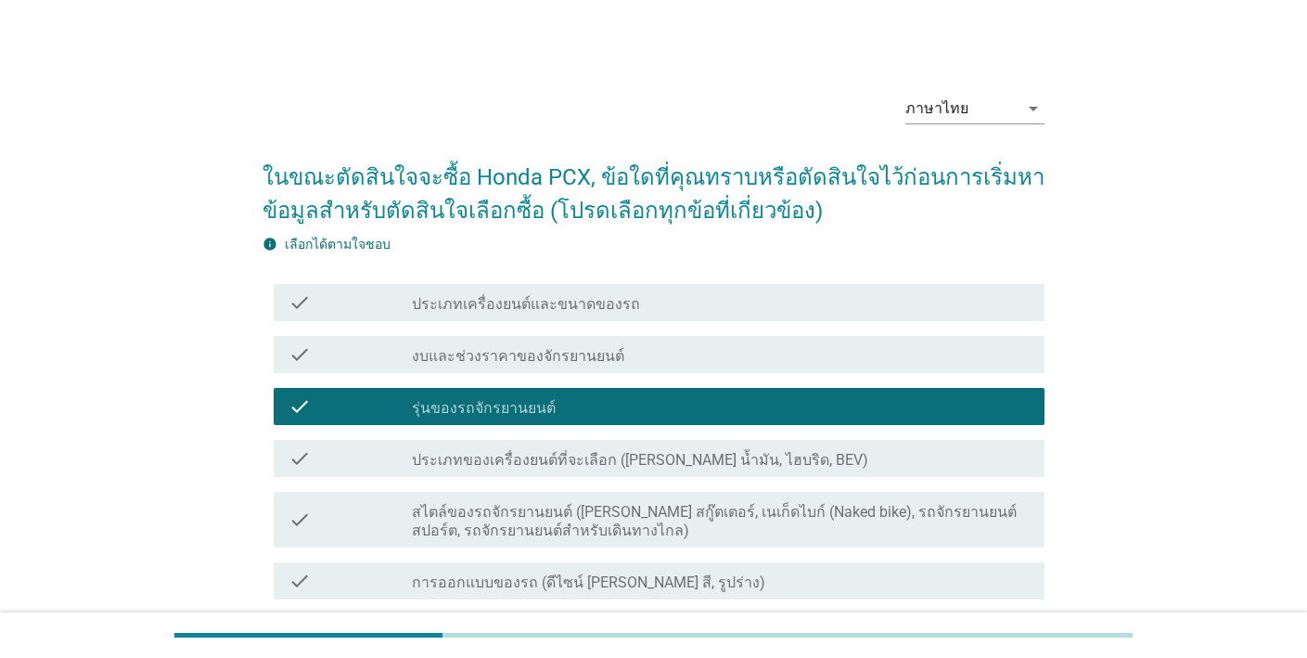
scroll to position [120, 0]
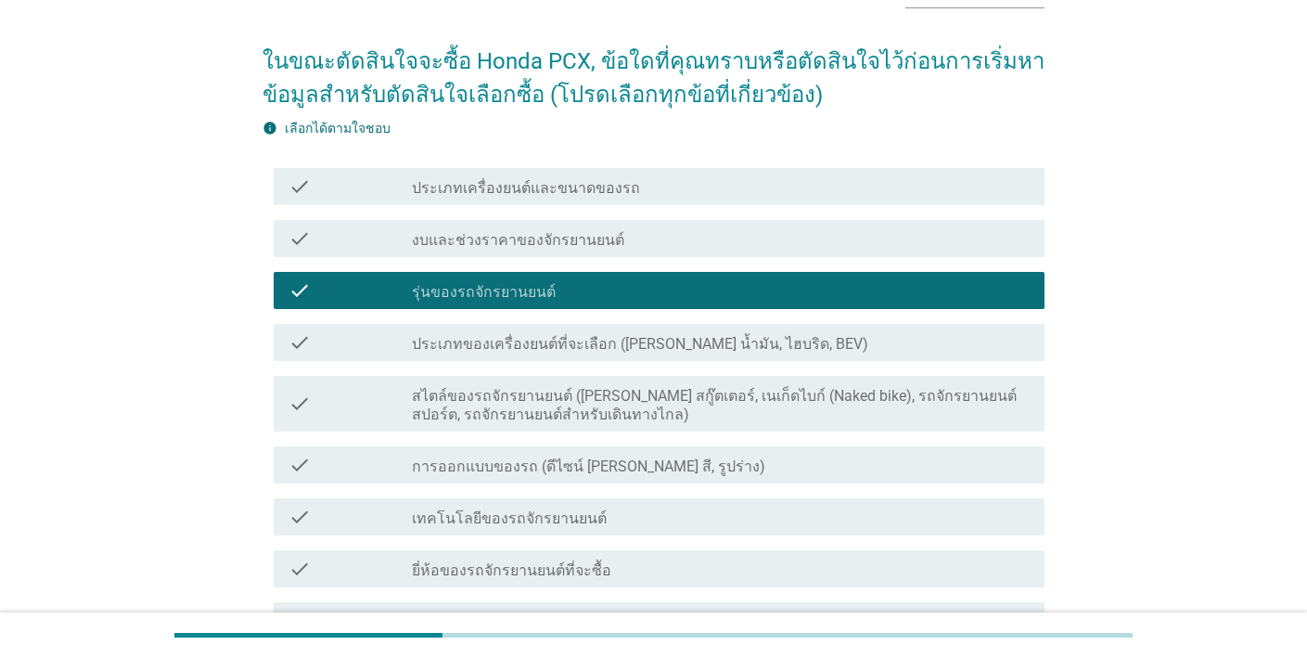
click at [803, 454] on div "check_box_outline_blank การออกแบบของรถ (ดีไซน์ เช่น สี, รูปร่าง)" at bounding box center [721, 465] width 618 height 22
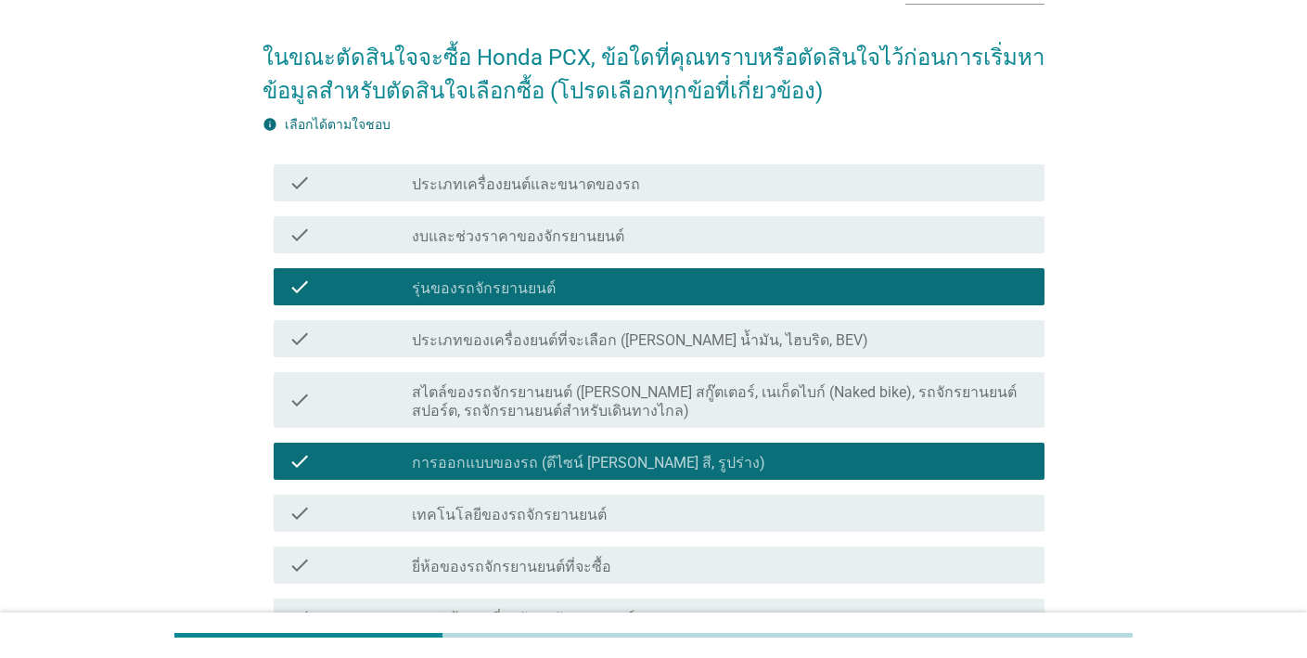
scroll to position [278, 0]
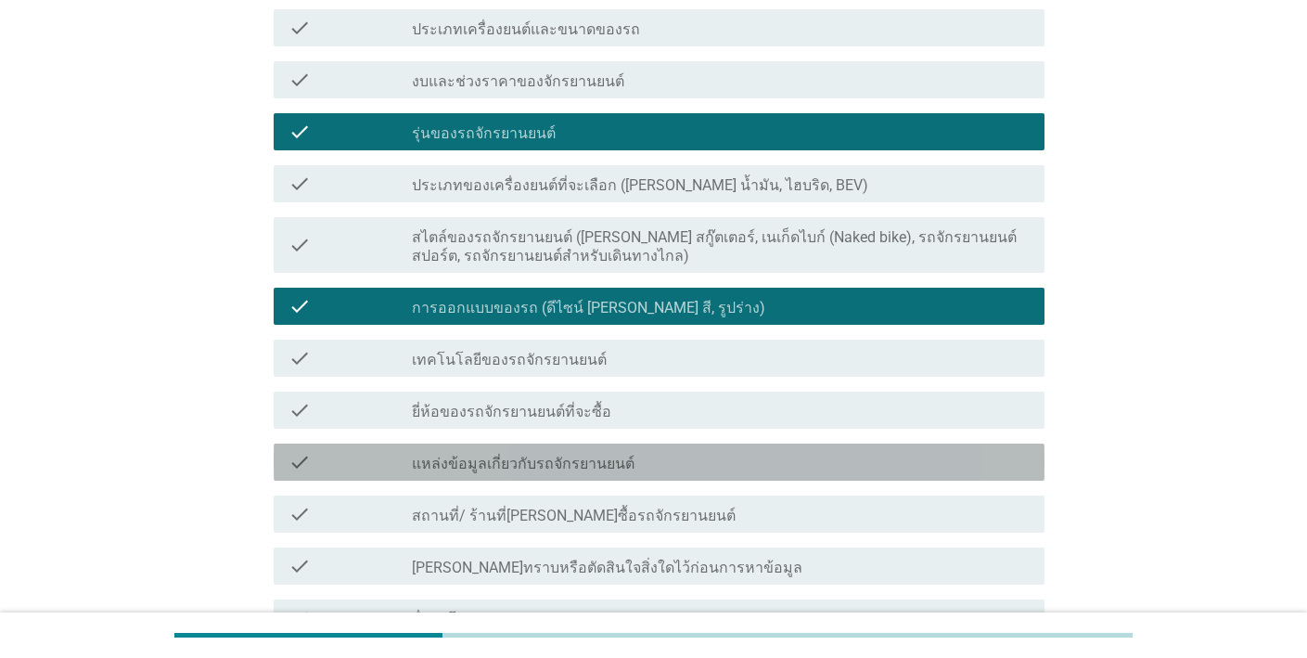
click at [809, 451] on div "check_box_outline_blank แหล่งข้อมูลเกี่ยวกับรถจักรยานยนต์" at bounding box center [721, 462] width 618 height 22
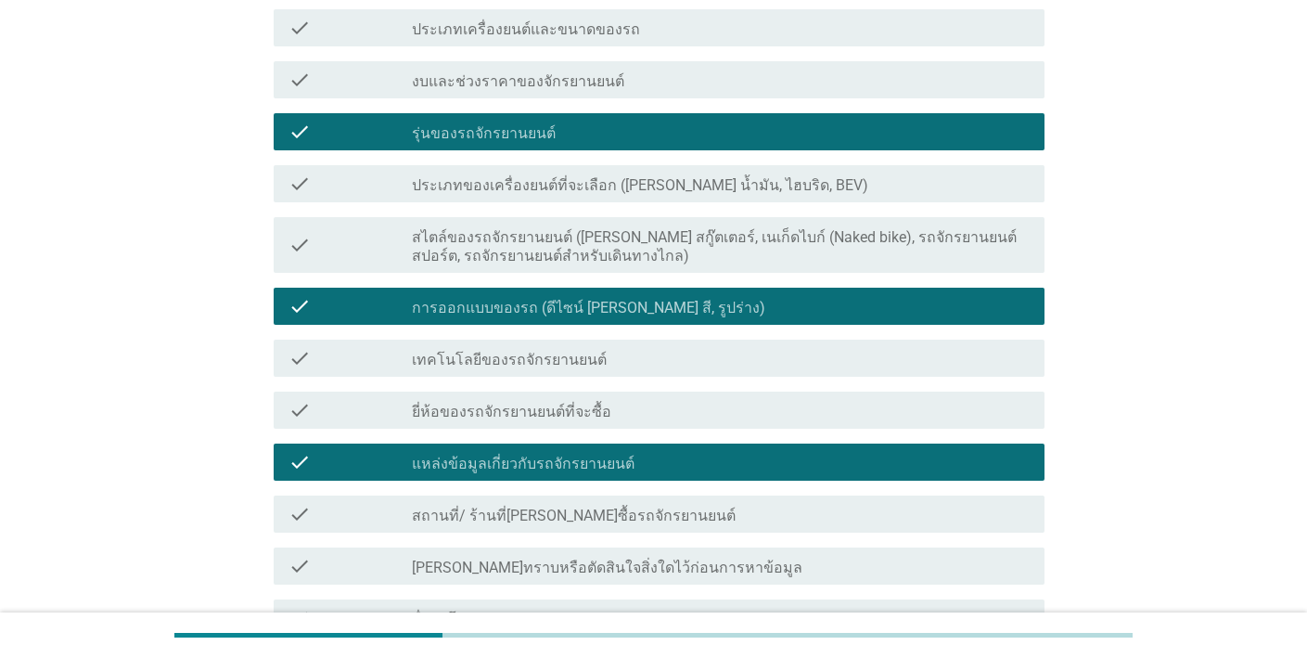
click at [821, 533] on div "check check_box_outline_blank สถานที่/ ร้านที่[PERSON_NAME]ซื้อรถจักรยานยนต์" at bounding box center [654, 514] width 782 height 52
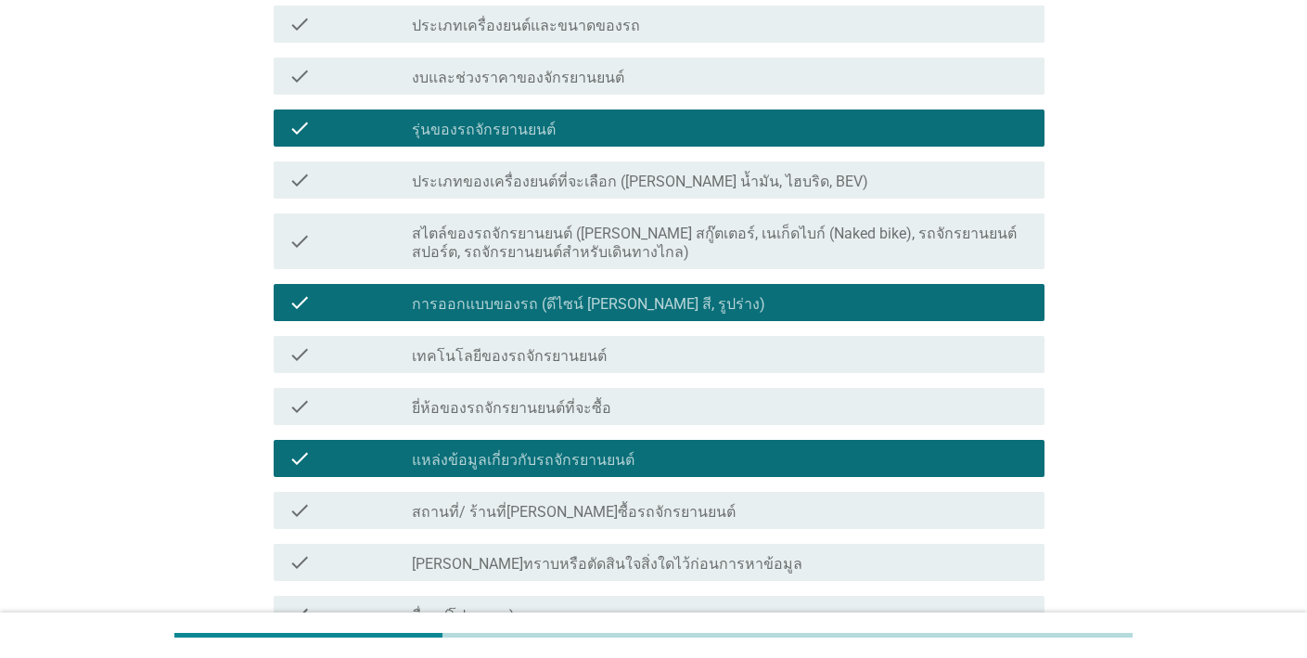
scroll to position [311, 0]
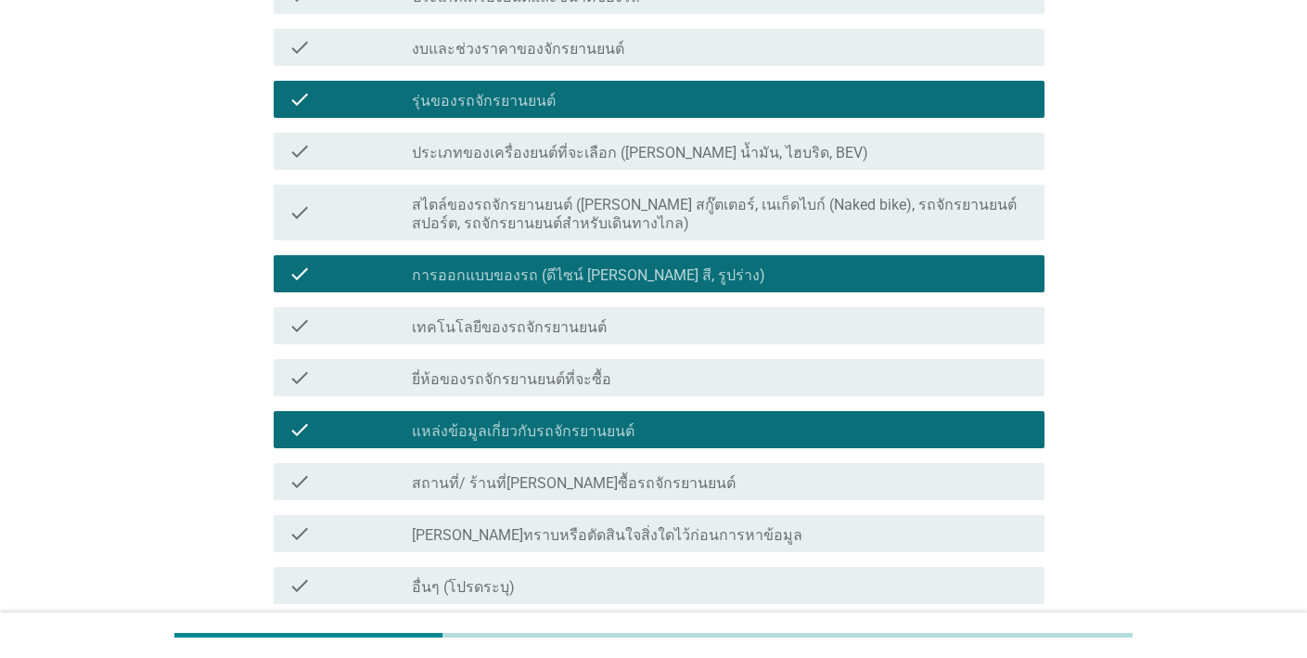
click at [818, 512] on div "check check_box_outline_blank ไม่ได้ทราบหรือตัดสินใจสิ่งใดไว้ก่อนการหาข้อมูล" at bounding box center [654, 533] width 782 height 52
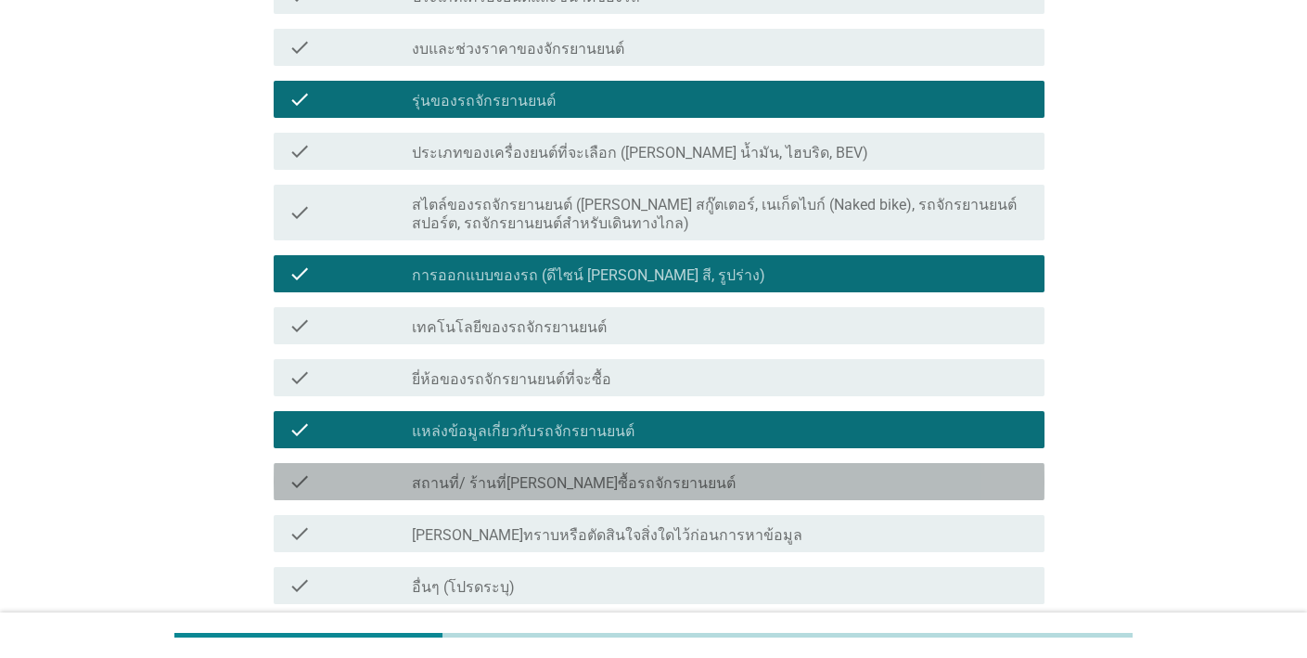
click at [820, 497] on div "check check_box_outline_blank สถานที่/ ร้านที่[PERSON_NAME]ซื้อรถจักรยานยนต์" at bounding box center [659, 481] width 771 height 37
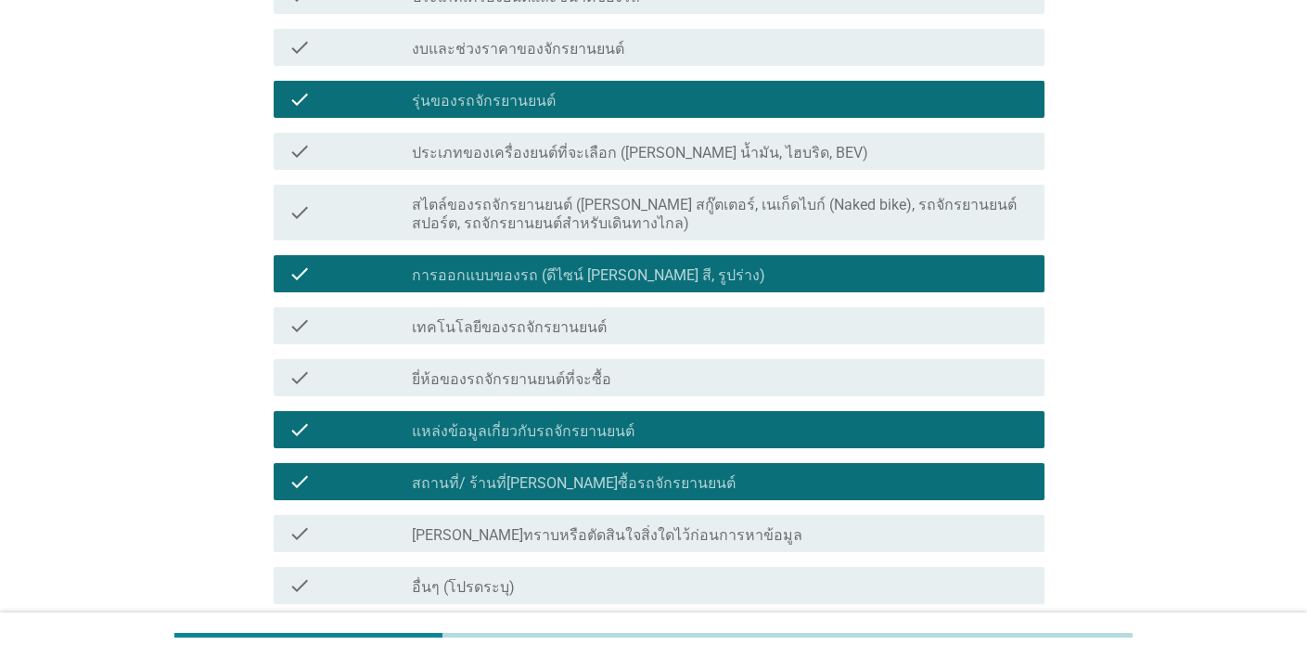
scroll to position [473, 0]
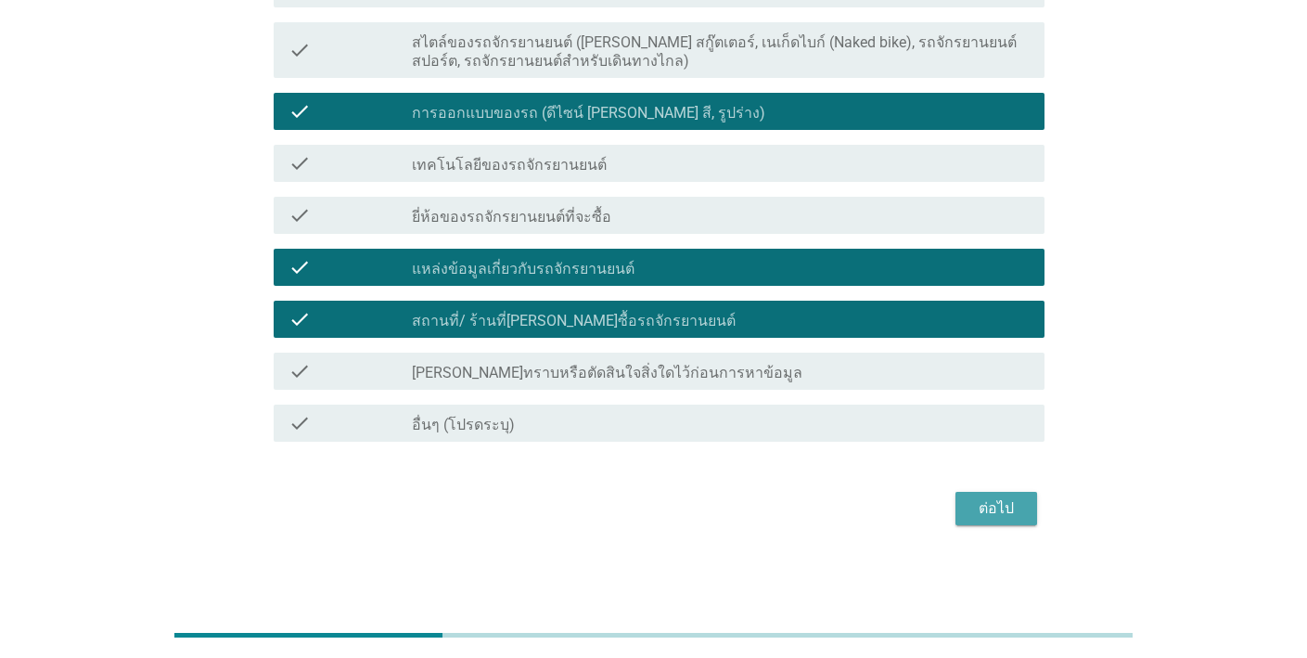
click at [986, 509] on div "ต่อไป" at bounding box center [996, 508] width 52 height 22
click at [1101, 498] on div "ภาษาไทย arrow_drop_down ในขณะตัดสินใจจะซื้อ Honda PCX, ข้อใดที่คุณทราบหรือตัดสิ…" at bounding box center [654, 70] width 1218 height 951
click at [992, 520] on div "ต่อไป" at bounding box center [654, 508] width 782 height 45
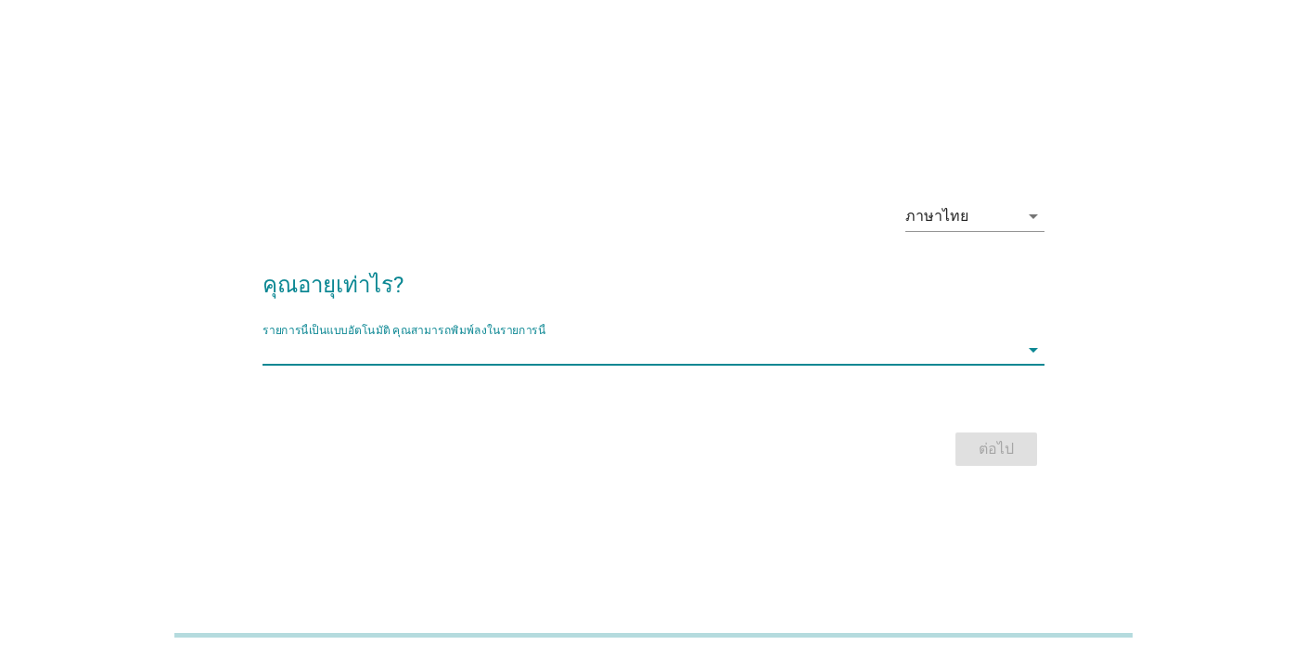
click at [620, 350] on input "รายการนี้เป็นแบบอัตโนมัติ คุณสามารถพิมพ์ลงในรายการนี้" at bounding box center [641, 350] width 756 height 30
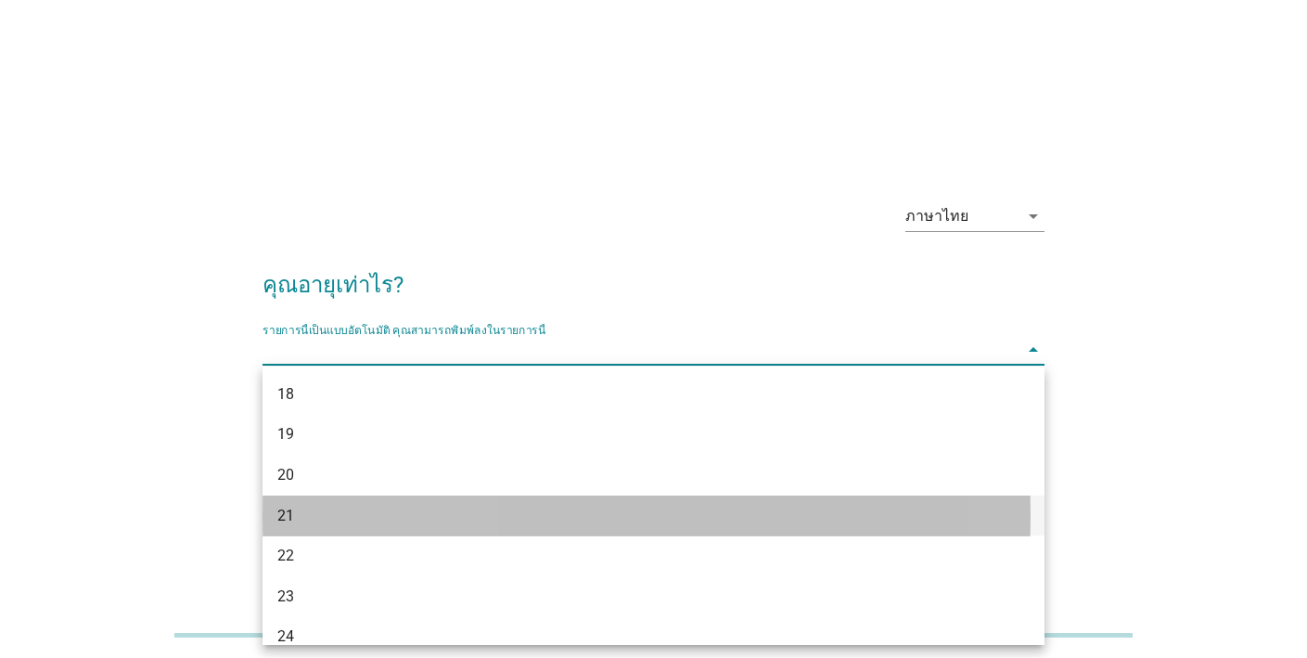
click at [317, 511] on div "21" at bounding box center [621, 516] width 689 height 22
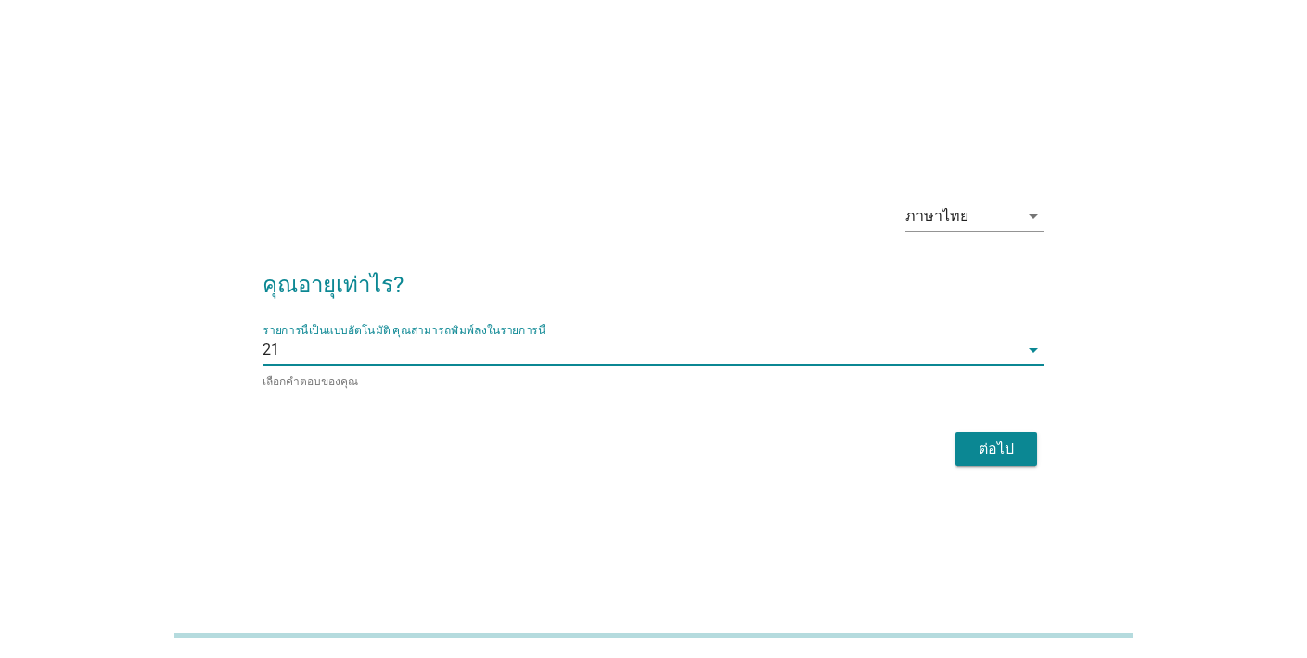
drag, startPoint x: 1009, startPoint y: 439, endPoint x: 985, endPoint y: 435, distance: 24.4
click at [1009, 440] on div "ต่อไป" at bounding box center [996, 449] width 52 height 22
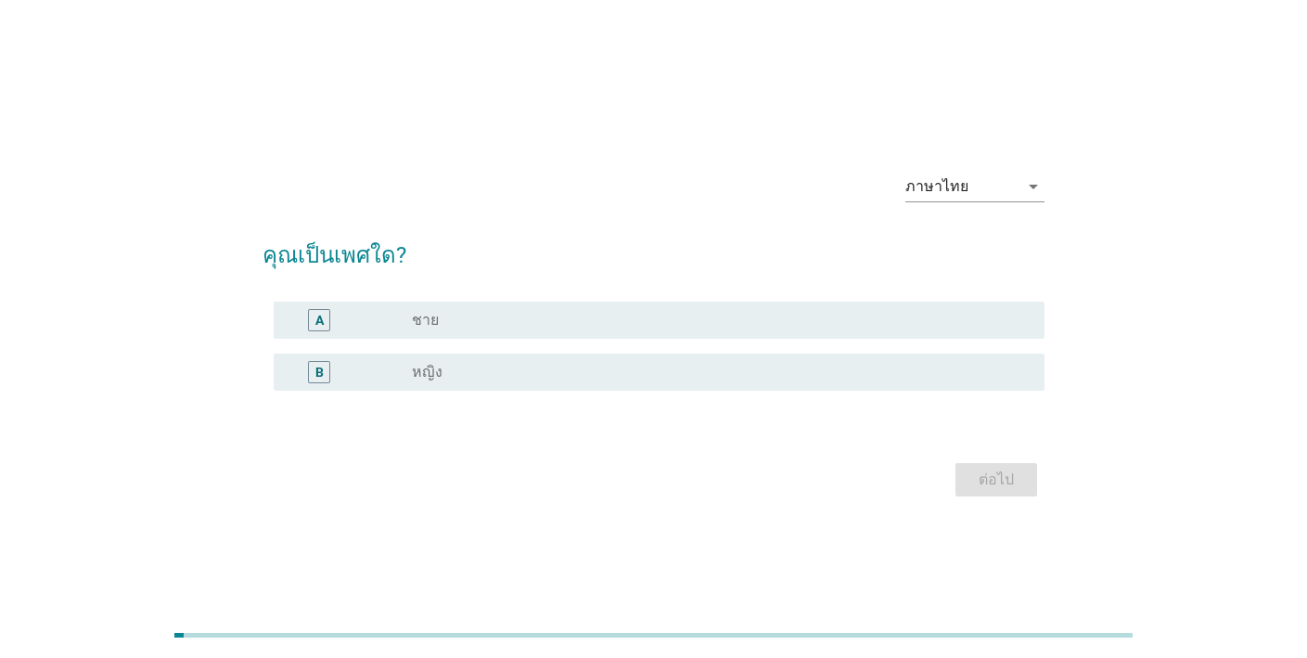
click at [543, 323] on div "radio_button_unchecked ชาย" at bounding box center [713, 320] width 603 height 19
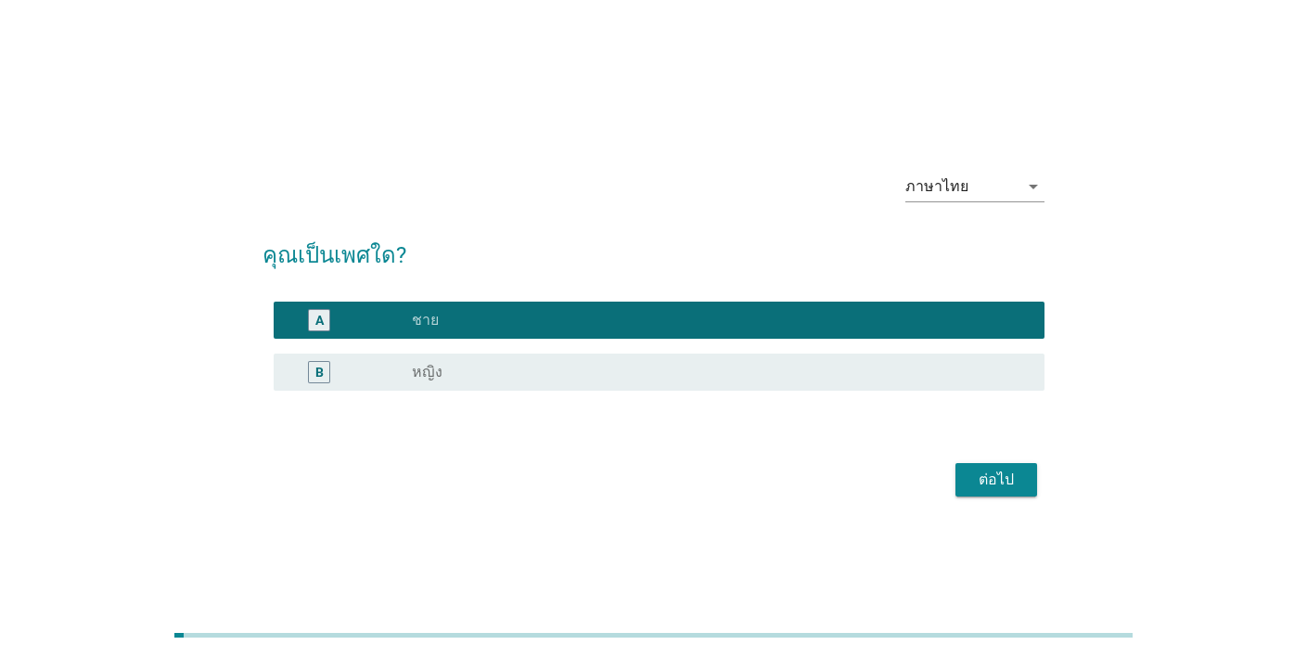
click at [995, 478] on div "ต่อไป" at bounding box center [996, 479] width 52 height 22
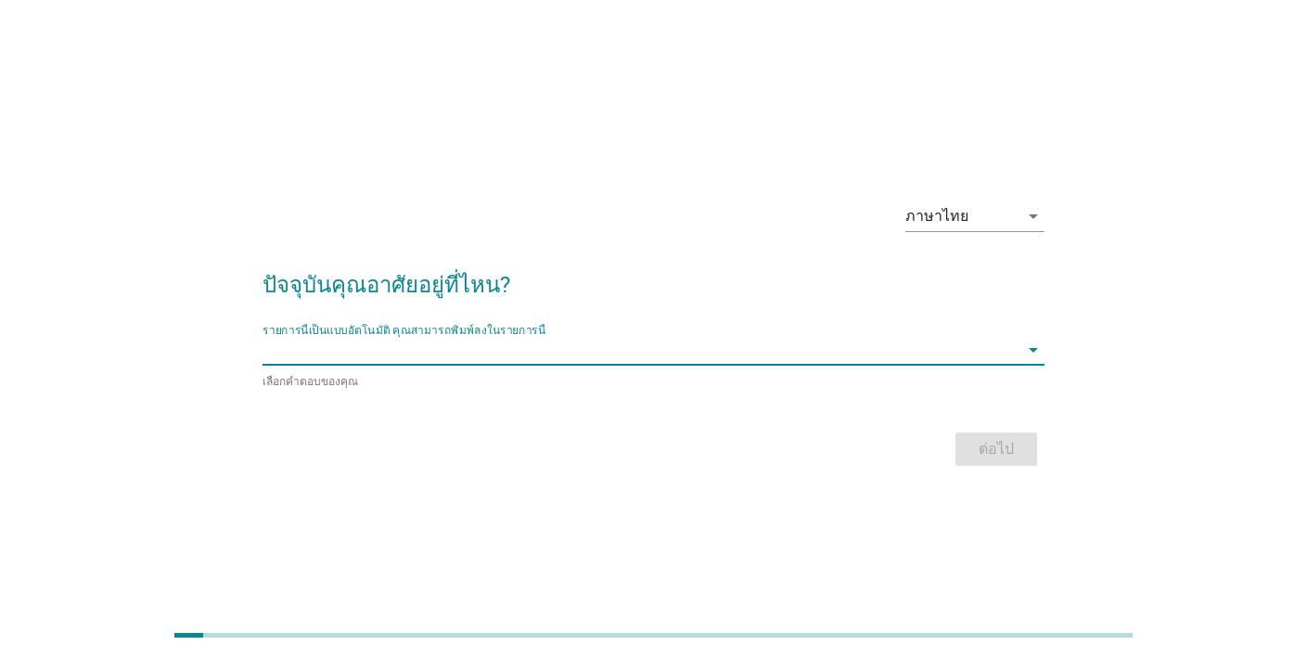
click at [573, 345] on input "รายการนี้เป็นแบบอัตโนมัติ คุณสามารถพิมพ์ลงในรายการนี้" at bounding box center [641, 350] width 756 height 30
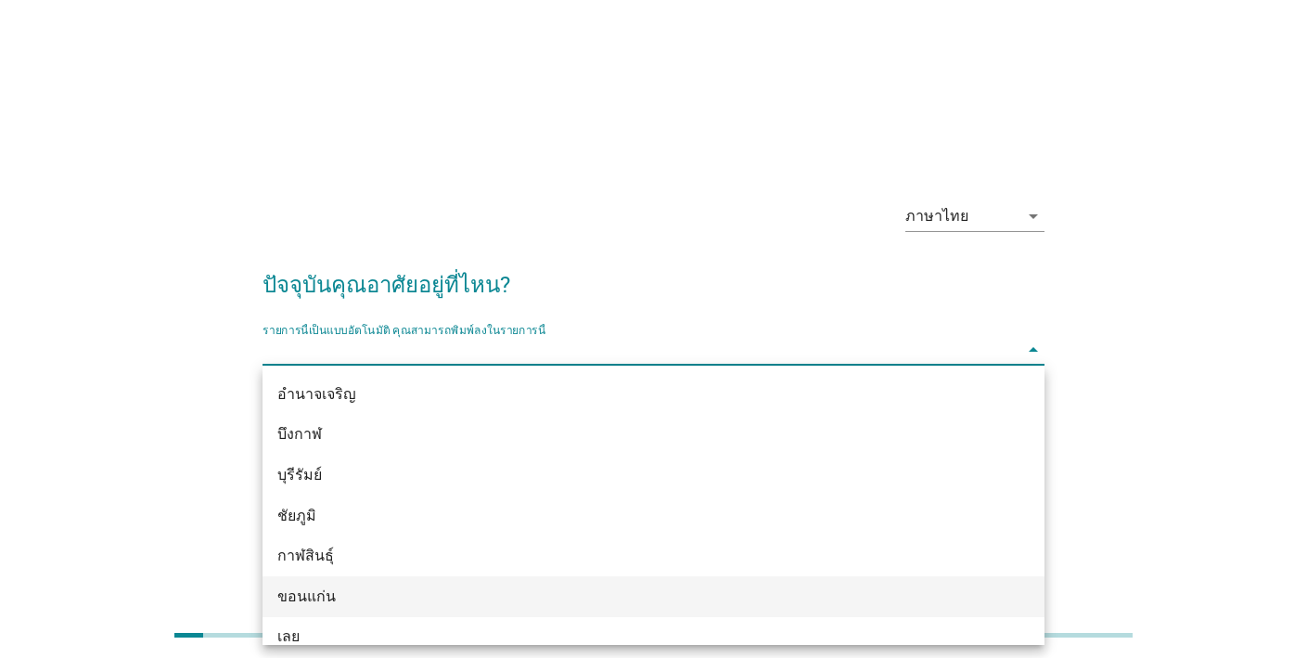
click at [325, 598] on div "ขอนแก่น" at bounding box center [621, 596] width 689 height 22
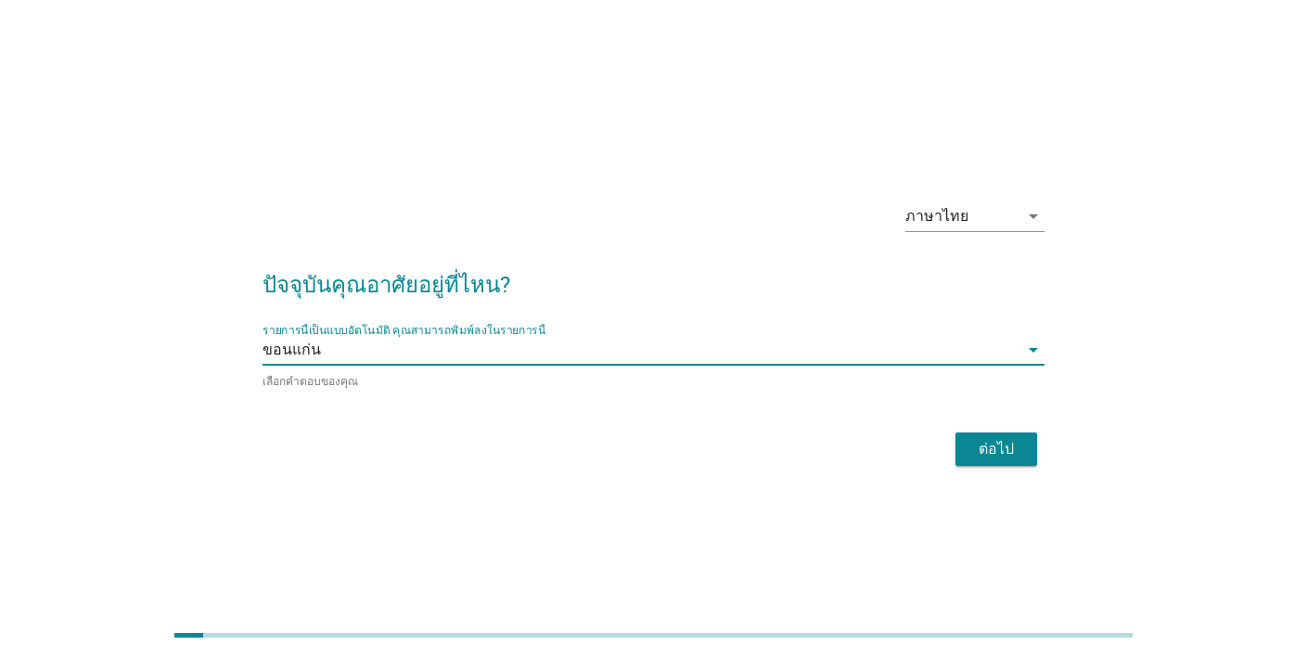
click at [983, 455] on div "ต่อไป" at bounding box center [996, 449] width 52 height 22
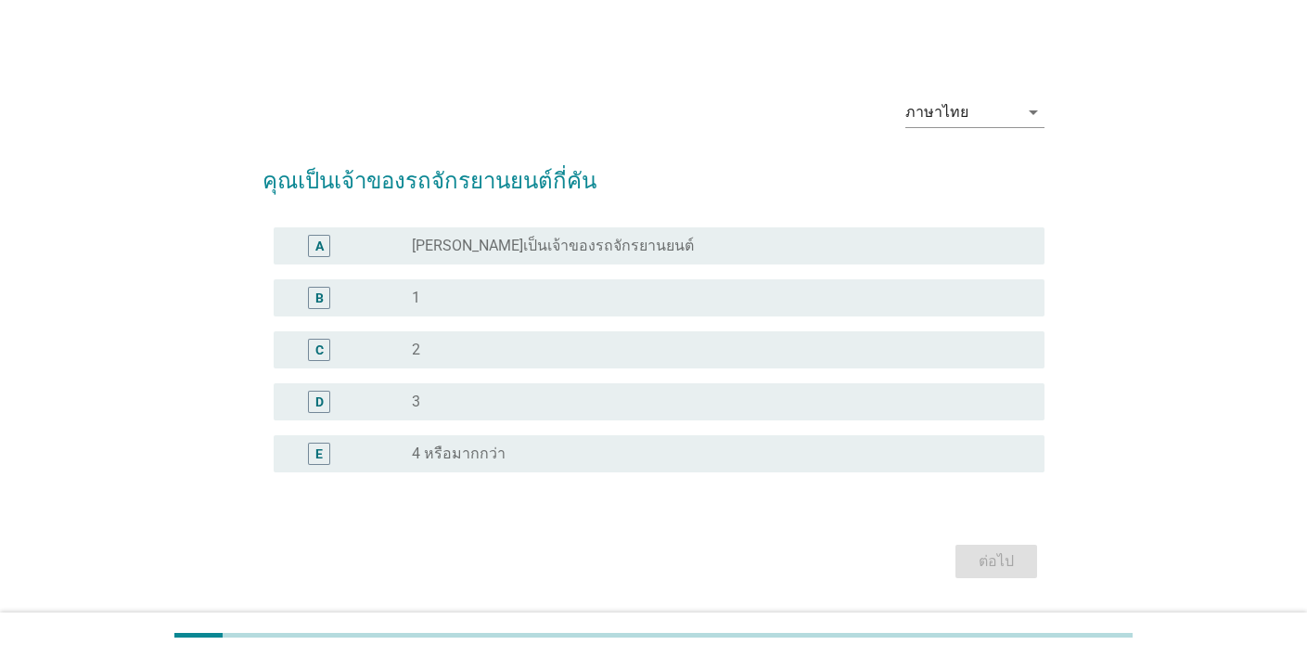
drag, startPoint x: 579, startPoint y: 293, endPoint x: 632, endPoint y: 315, distance: 57.4
click at [580, 293] on div "radio_button_unchecked 1" at bounding box center [713, 297] width 603 height 19
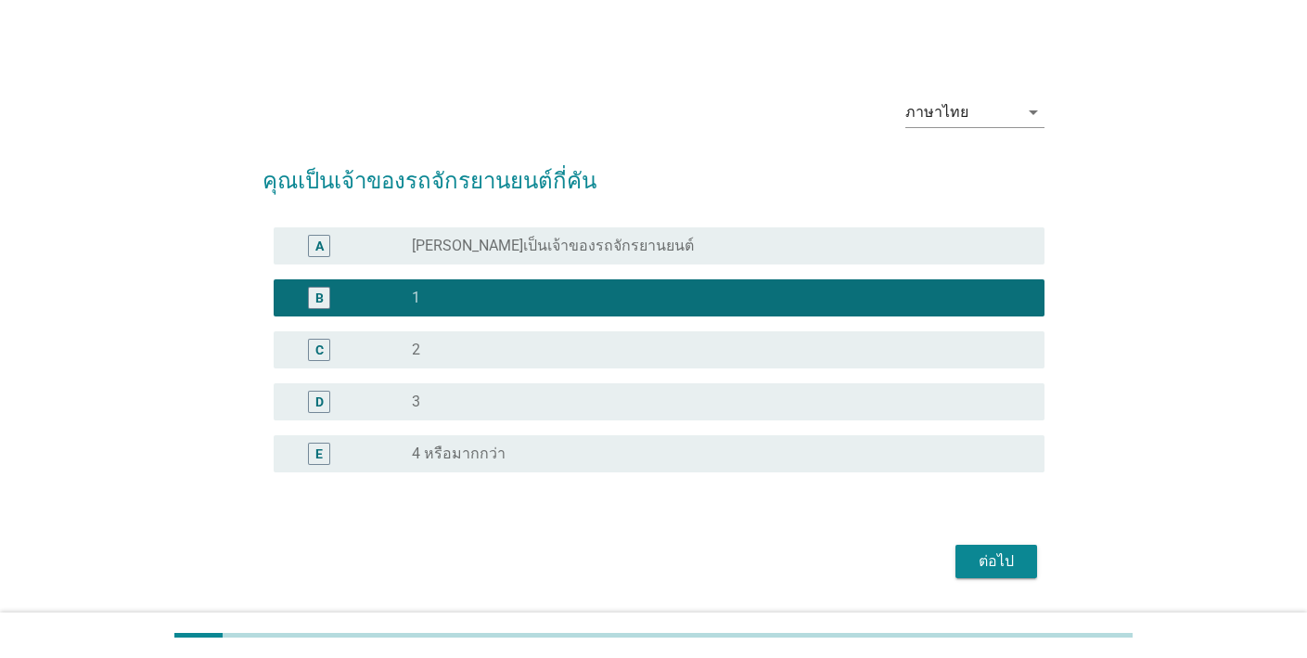
click at [1000, 563] on div "ต่อไป" at bounding box center [996, 561] width 52 height 22
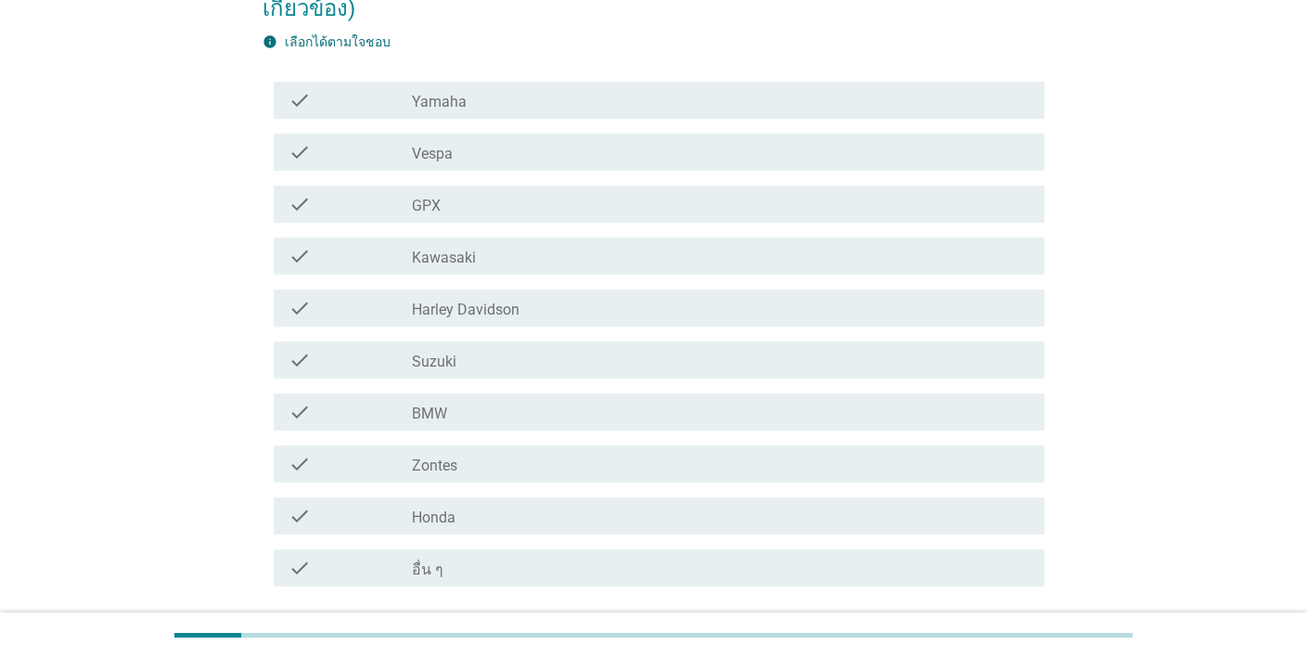
scroll to position [202, 0]
click at [496, 508] on div "check_box_outline_blank Honda" at bounding box center [721, 519] width 618 height 22
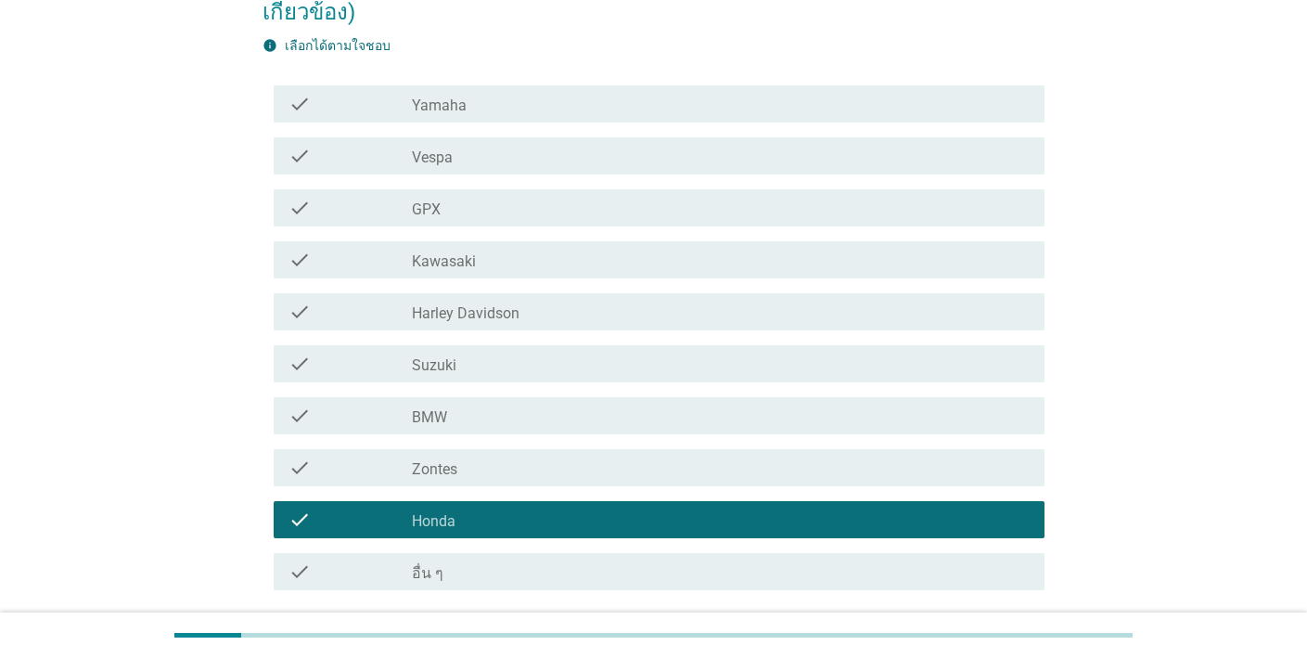
scroll to position [317, 0]
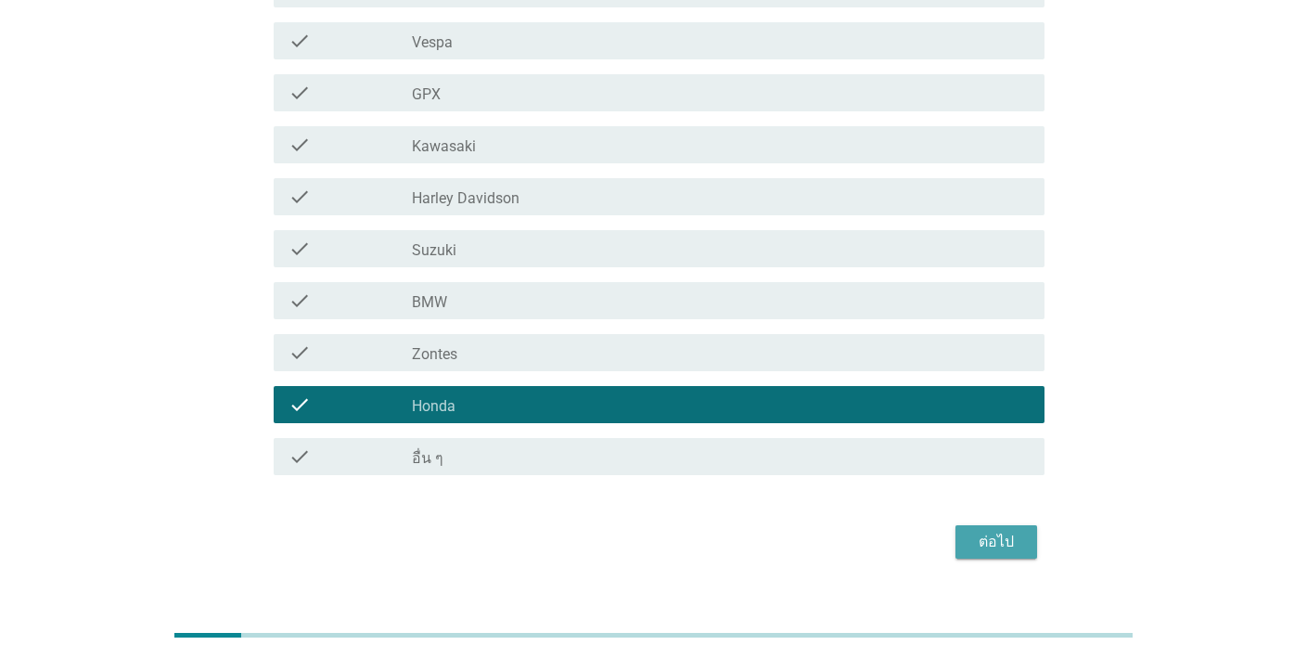
click at [996, 531] on div "ต่อไป" at bounding box center [996, 542] width 52 height 22
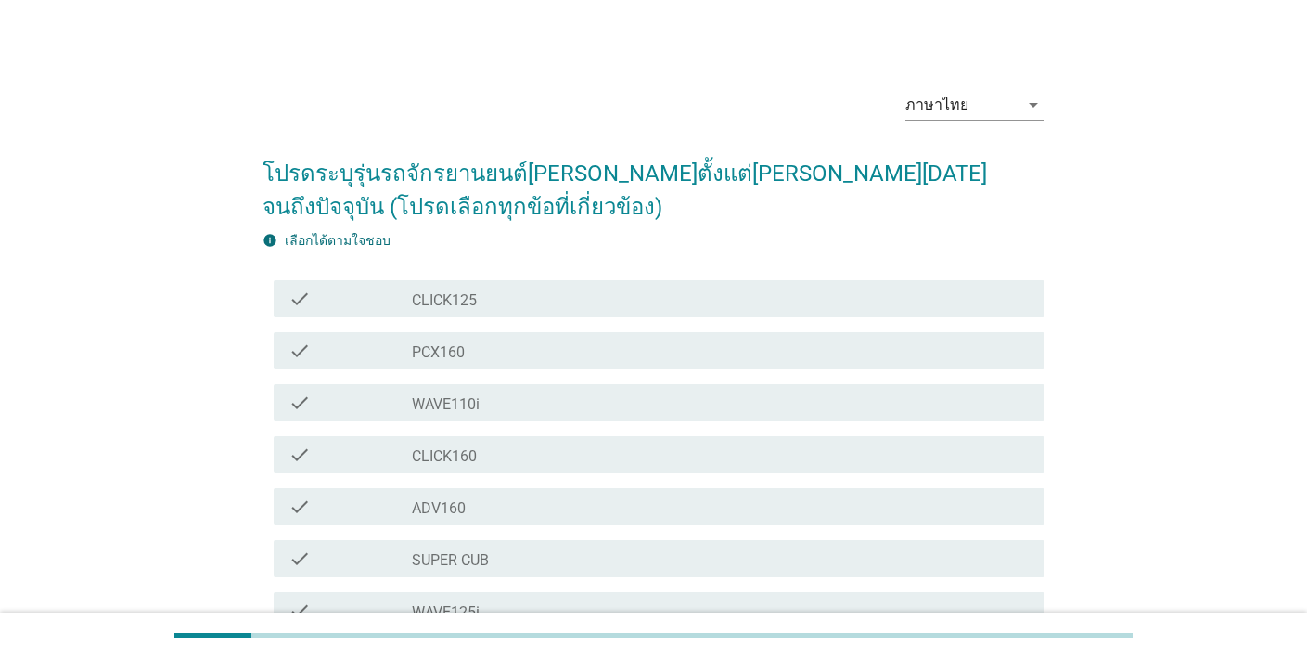
scroll to position [11, 0]
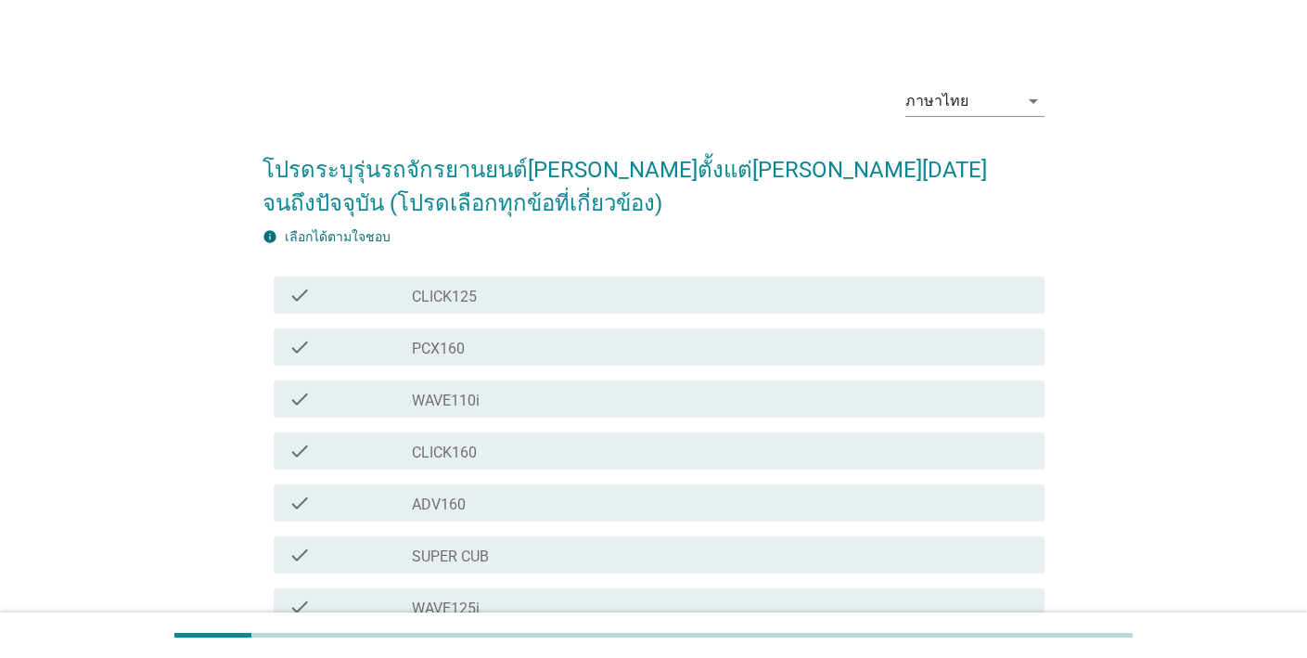
click at [579, 349] on div "check_box_outline_blank PCX160" at bounding box center [721, 347] width 618 height 22
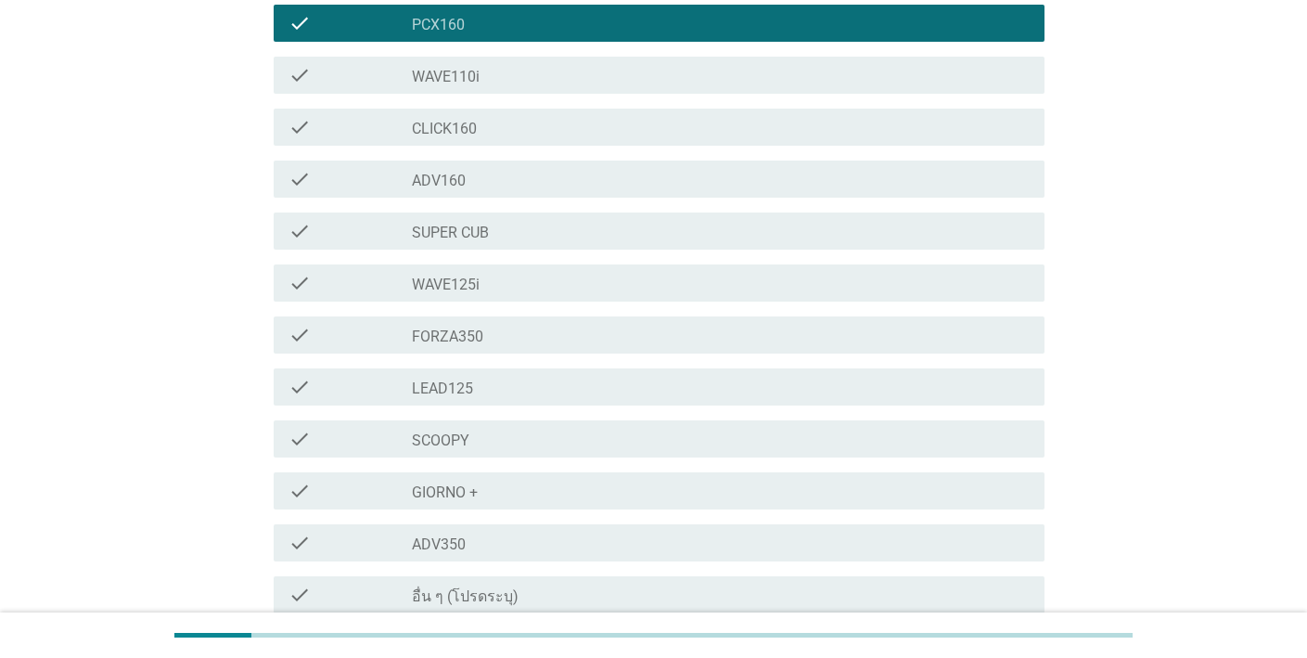
scroll to position [506, 0]
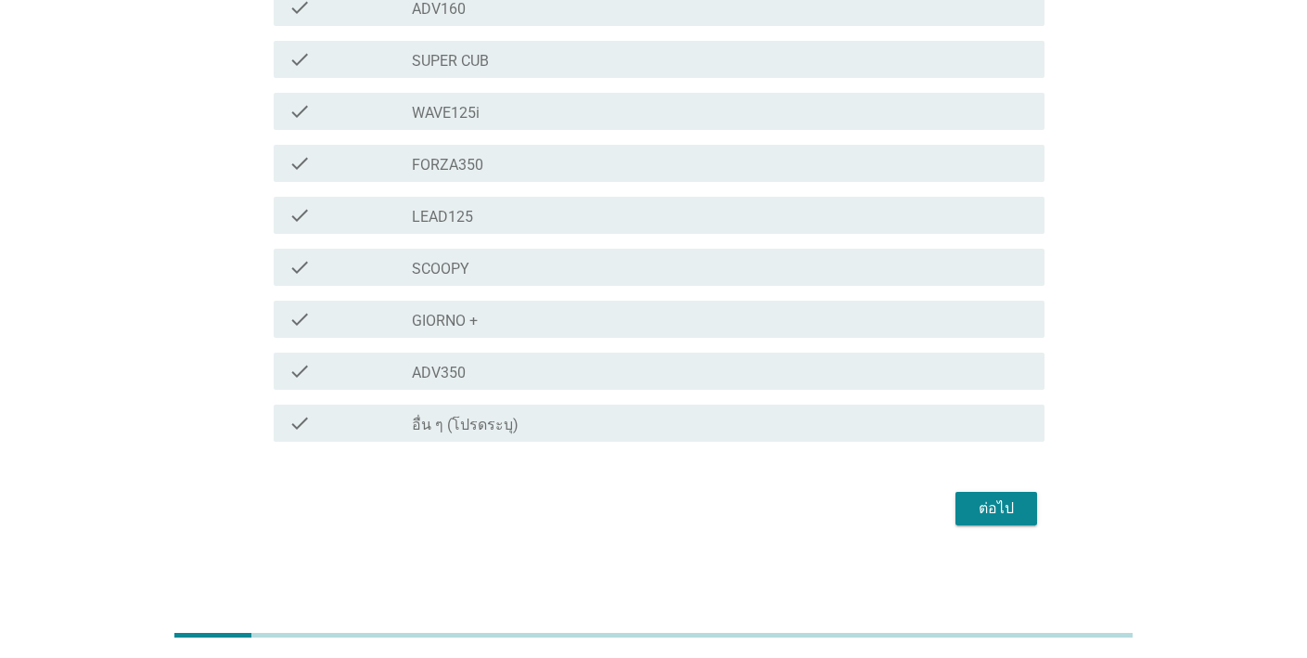
click at [990, 507] on div "ต่อไป" at bounding box center [996, 508] width 52 height 22
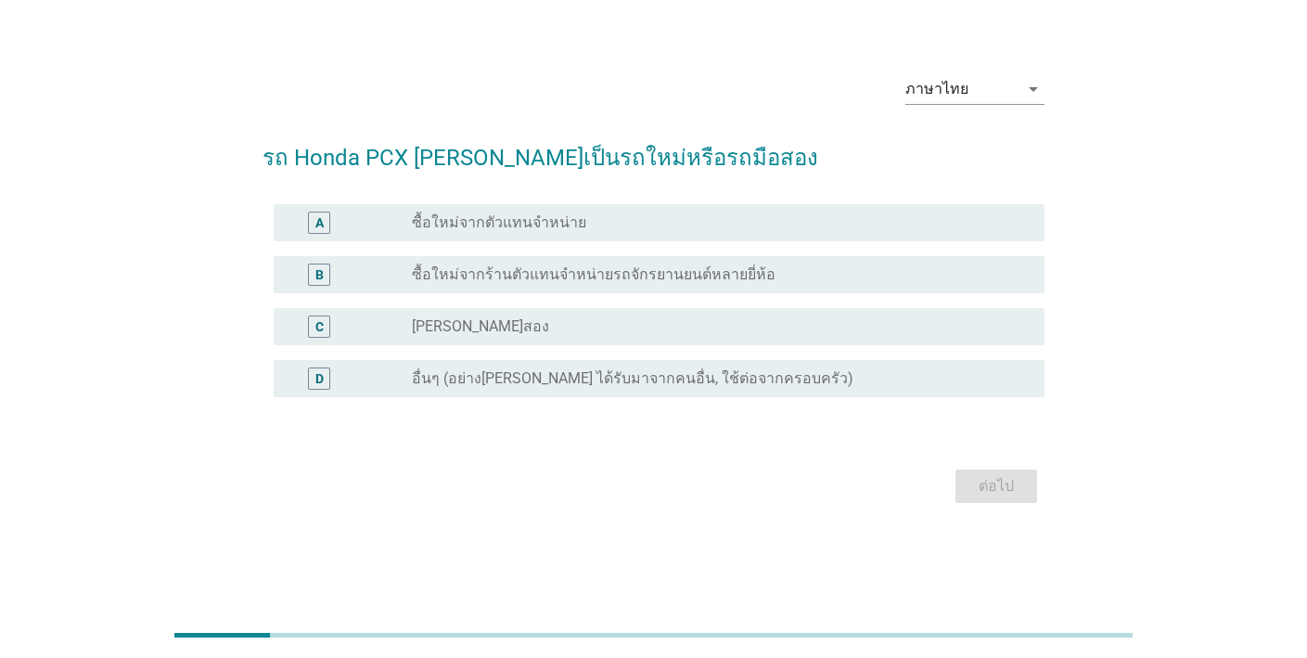
scroll to position [0, 0]
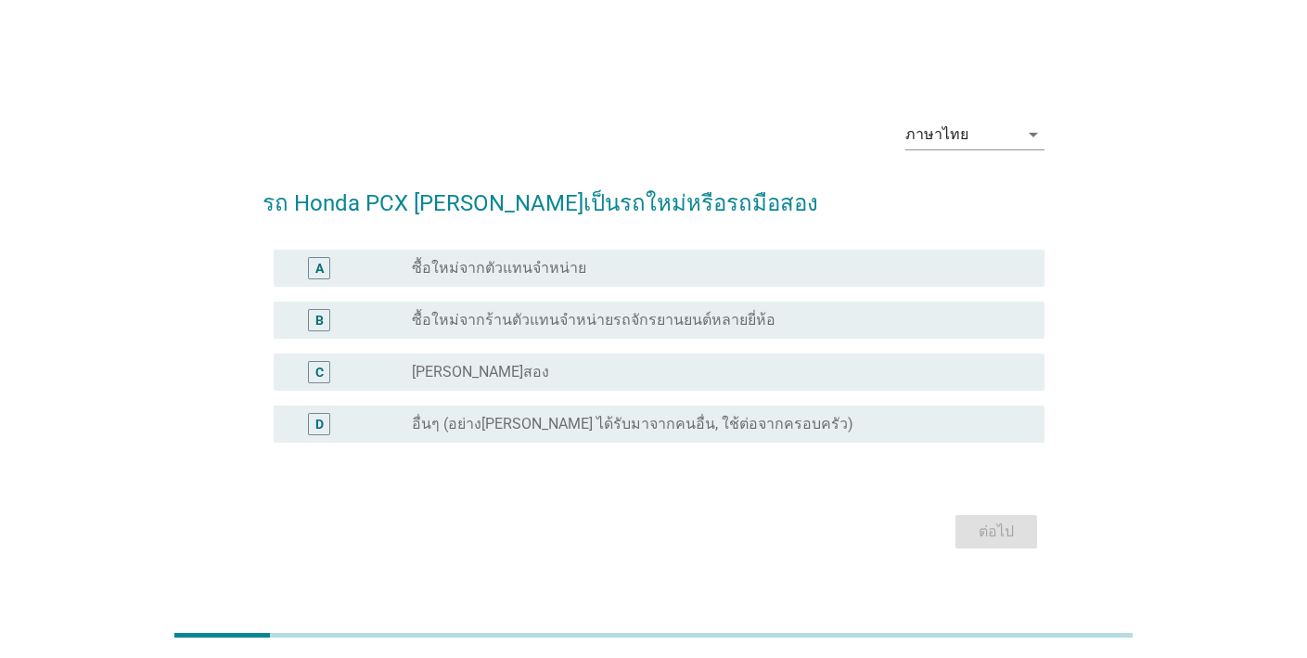
click at [805, 324] on div "radio_button_unchecked ซื้อใหม่จากร้านตัวแทนจำหน่ายรถจักรยานยนต์หลายยี่ห้อ" at bounding box center [713, 320] width 603 height 19
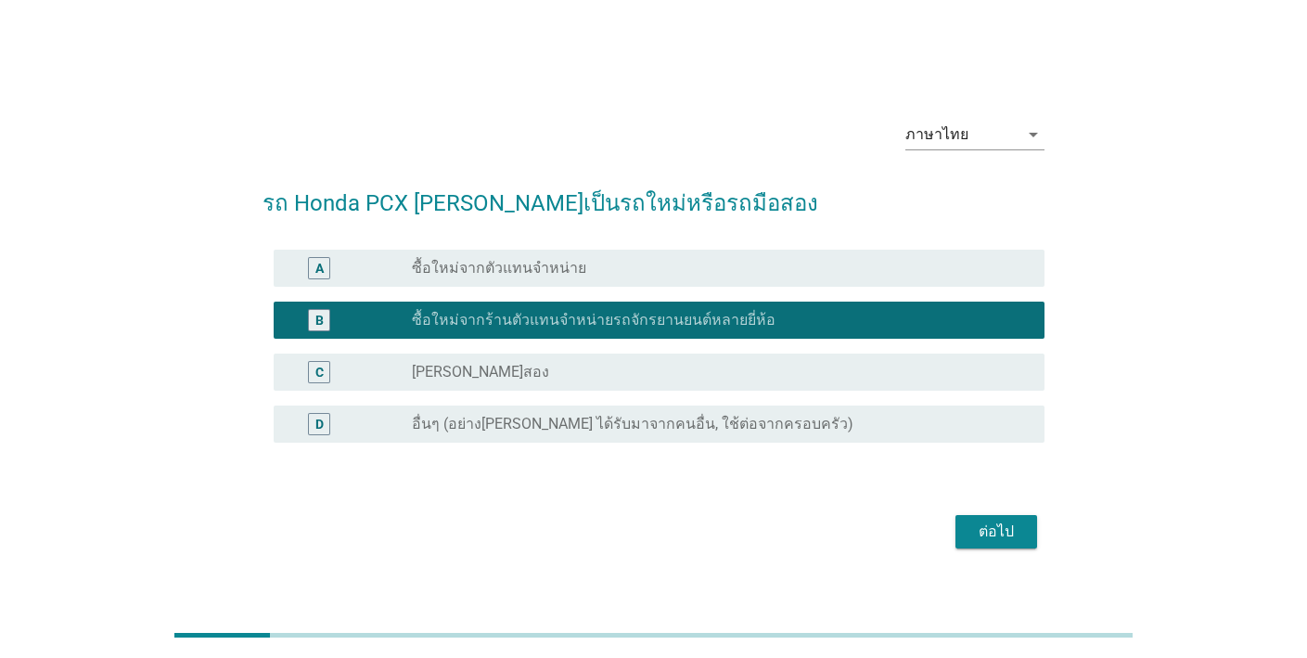
click at [634, 264] on div "radio_button_unchecked ซื้อใหม่จากตัวแทนจำหน่าย" at bounding box center [713, 268] width 603 height 19
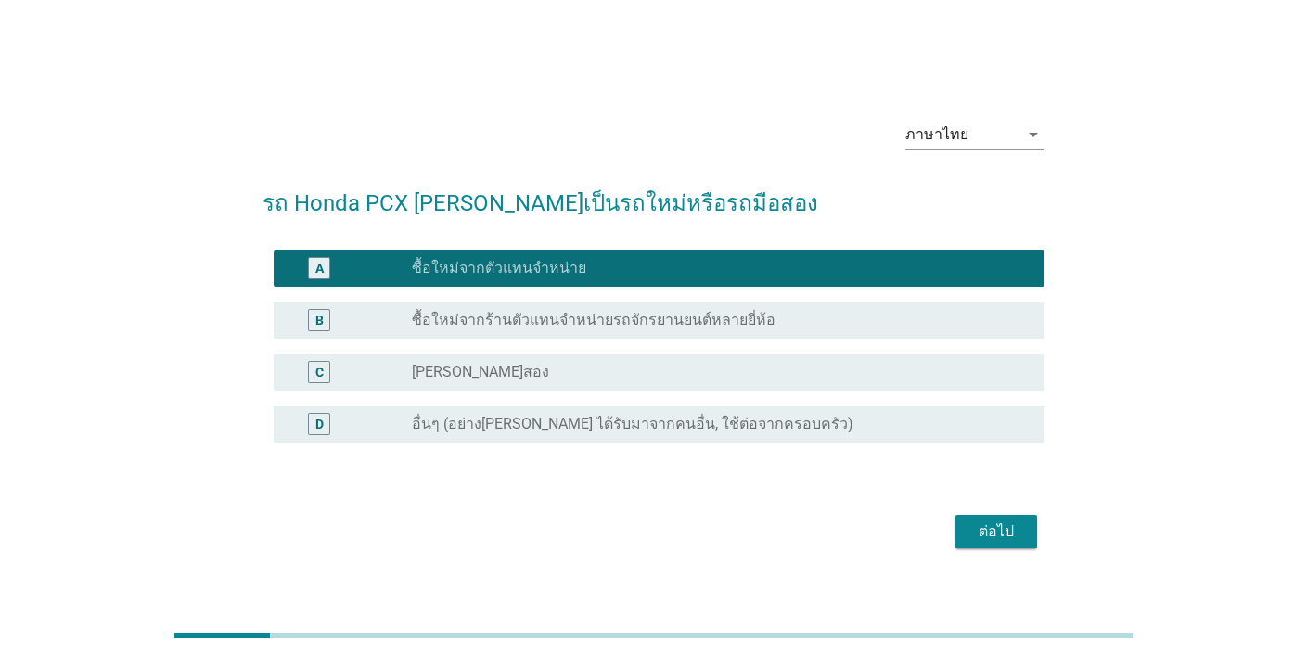
click at [984, 527] on div "ต่อไป" at bounding box center [996, 531] width 52 height 22
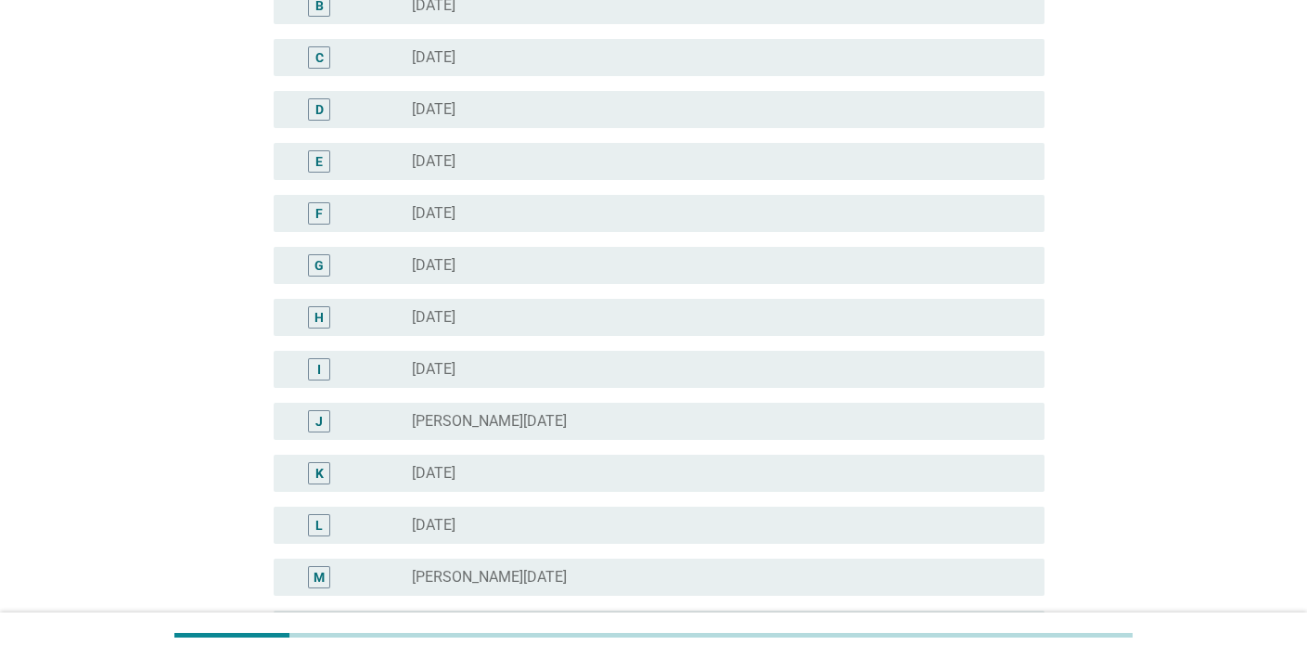
scroll to position [436, 0]
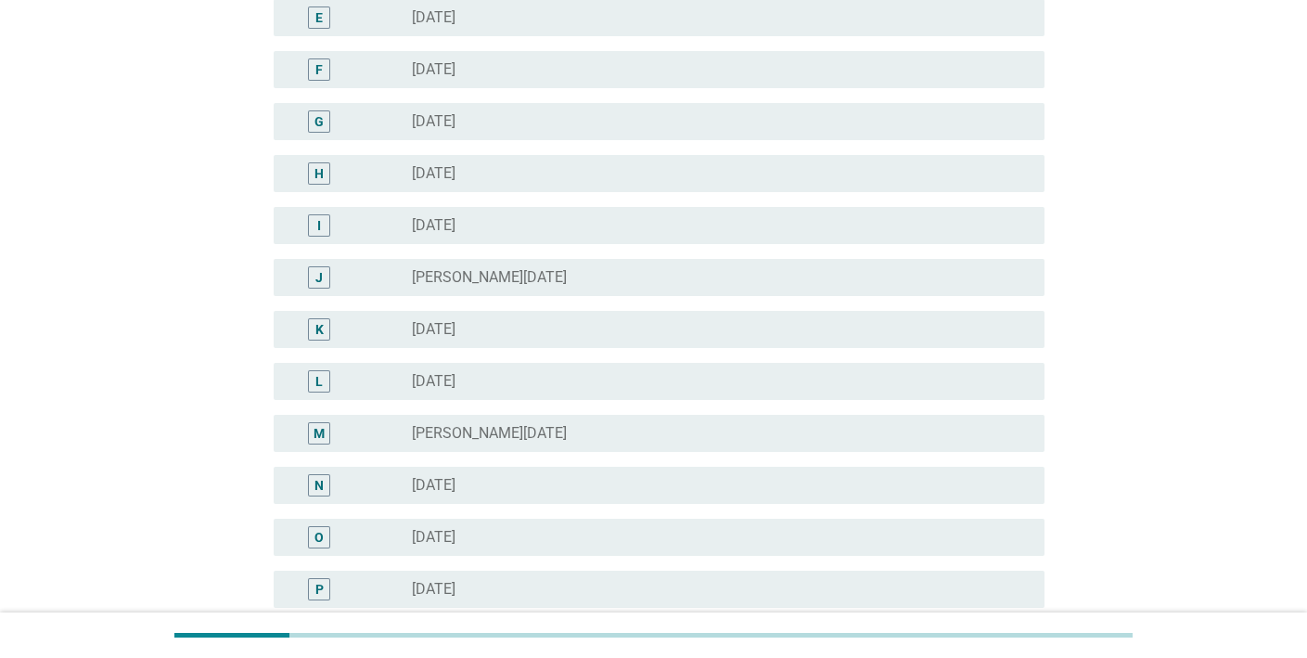
click at [620, 493] on div "radio_button_unchecked [DATE]" at bounding box center [713, 485] width 603 height 19
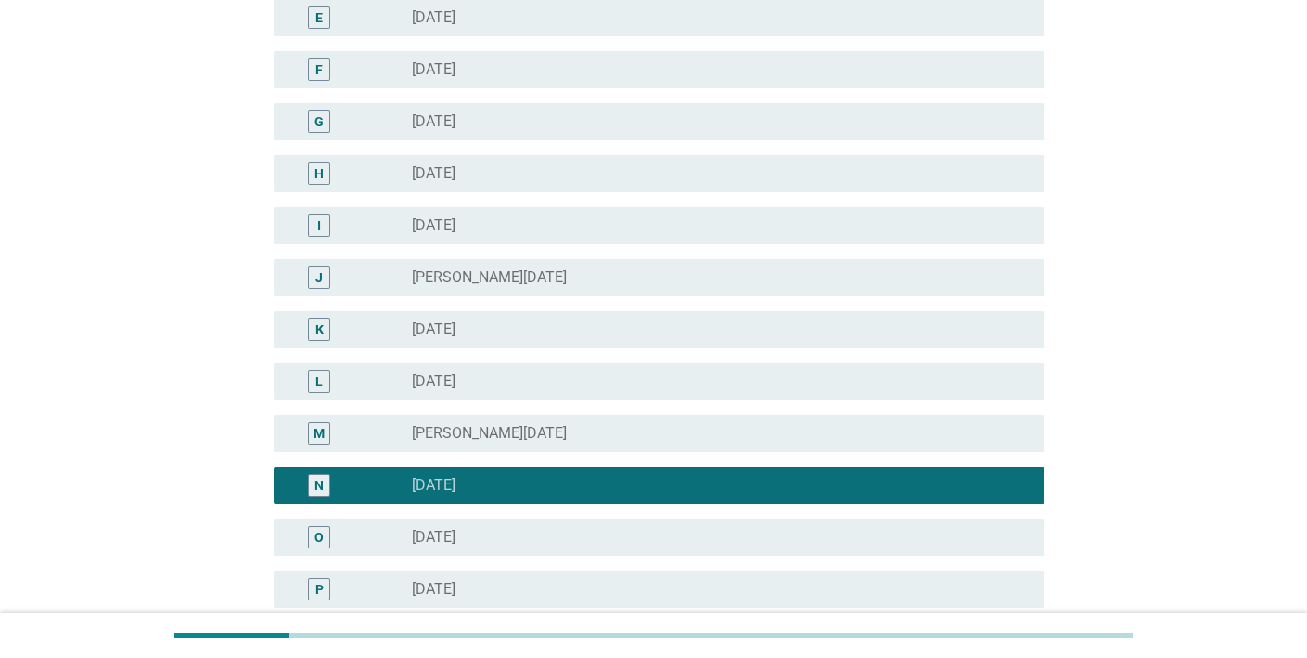
scroll to position [884, 0]
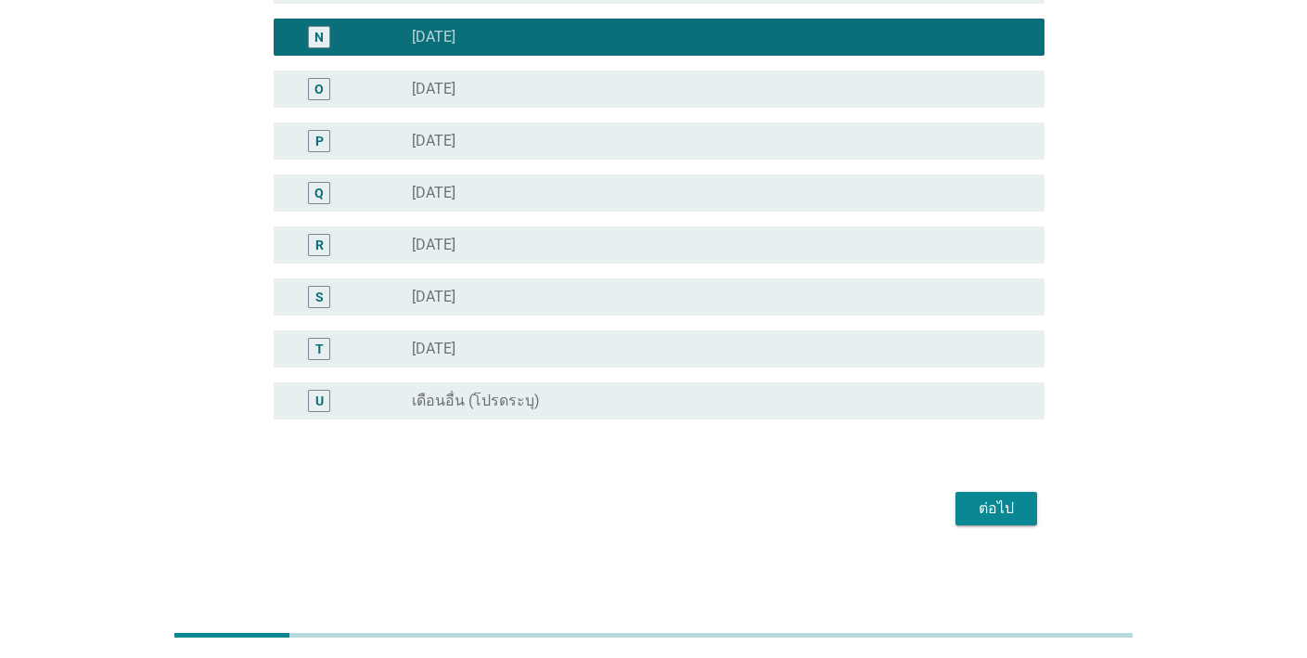
click at [967, 503] on button "ต่อไป" at bounding box center [996, 508] width 82 height 33
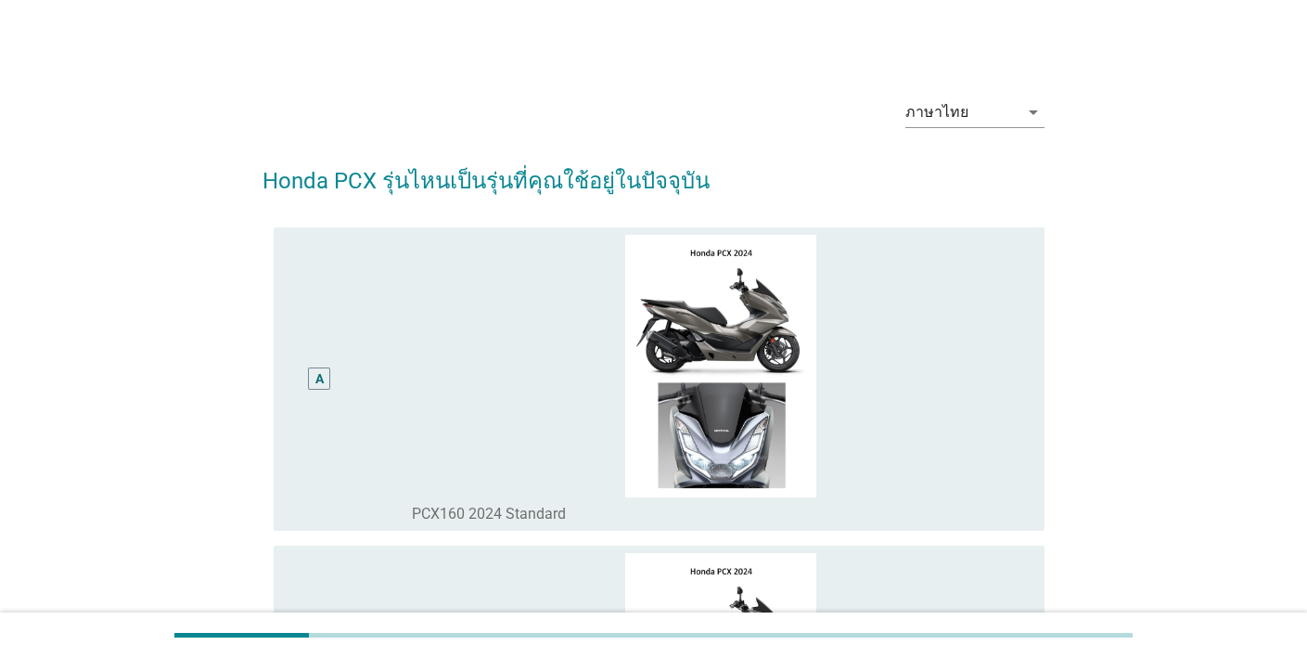
click at [326, 382] on div "A" at bounding box center [319, 378] width 22 height 22
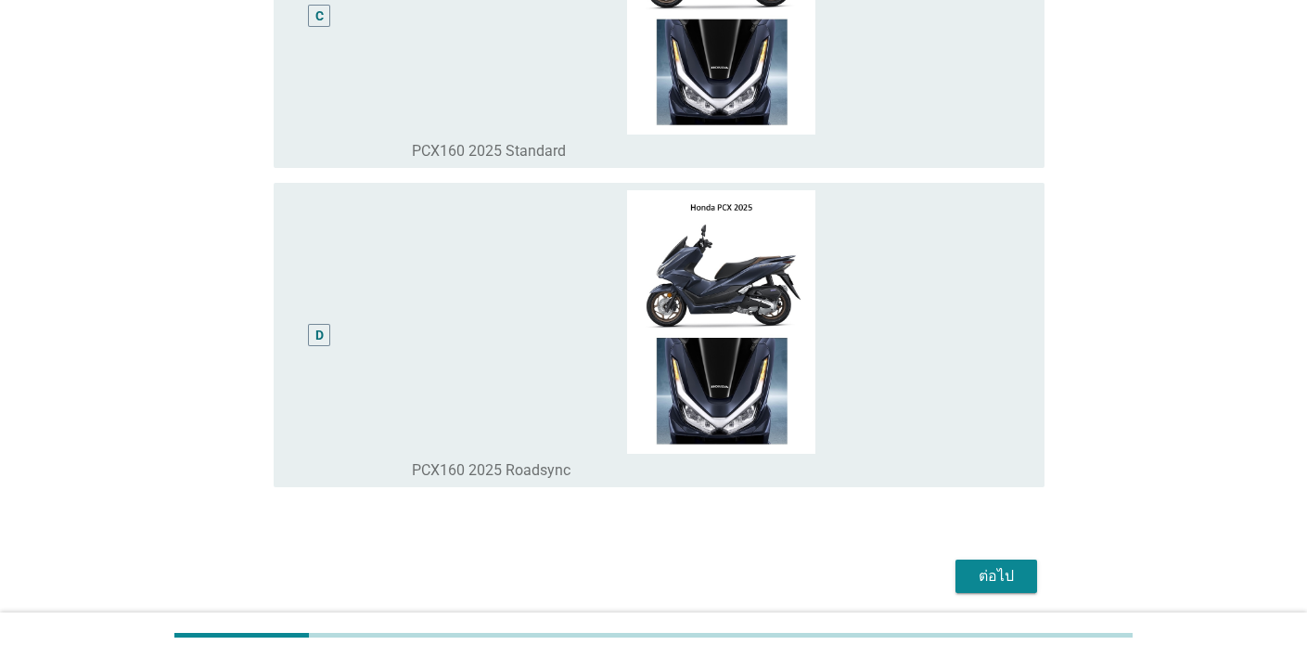
scroll to position [1068, 0]
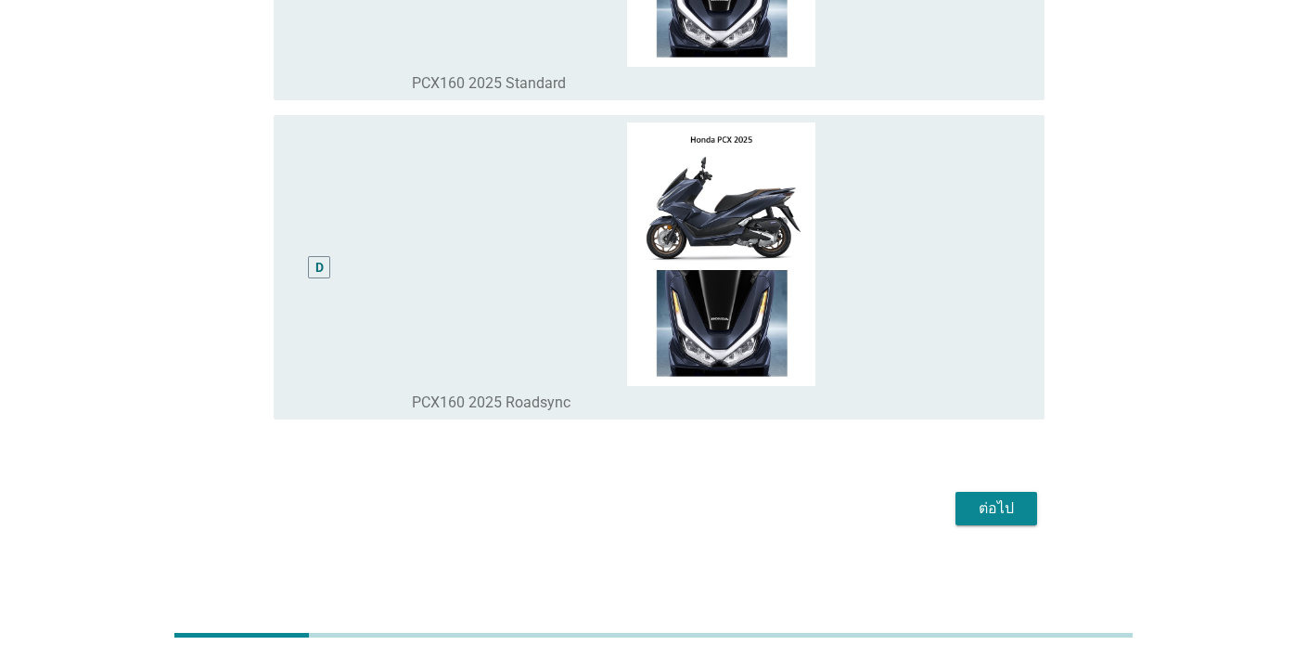
click at [988, 503] on div "ต่อไป" at bounding box center [996, 508] width 52 height 22
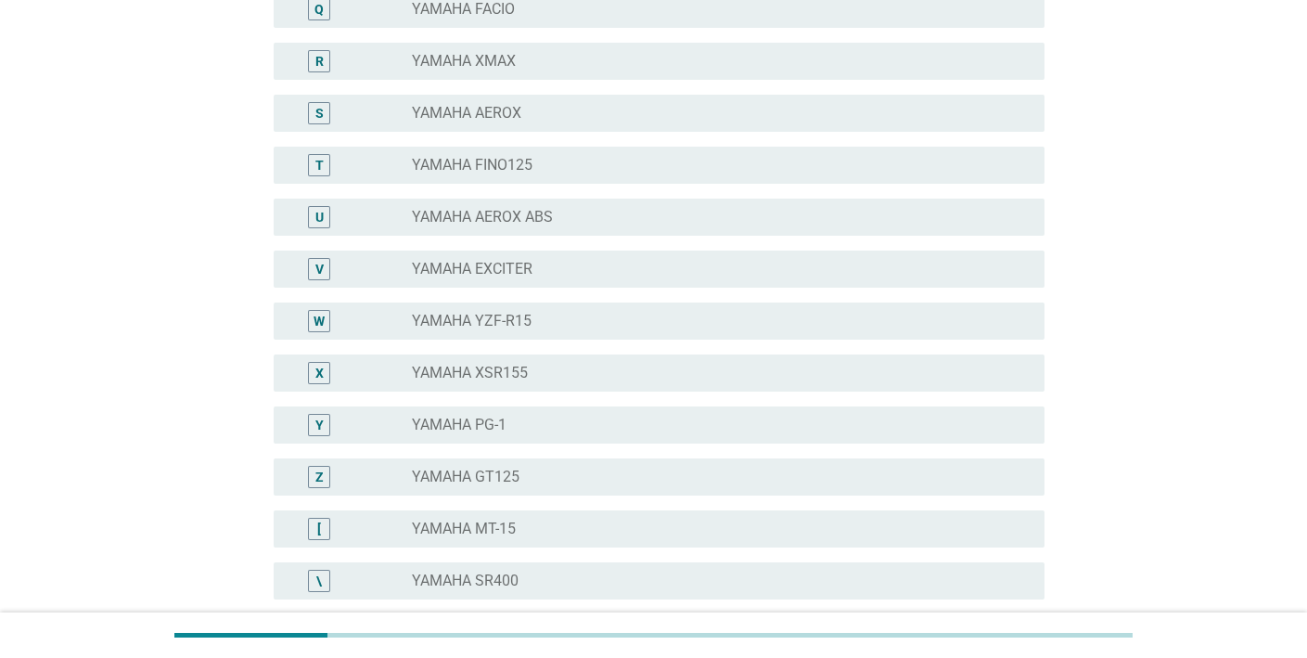
scroll to position [0, 0]
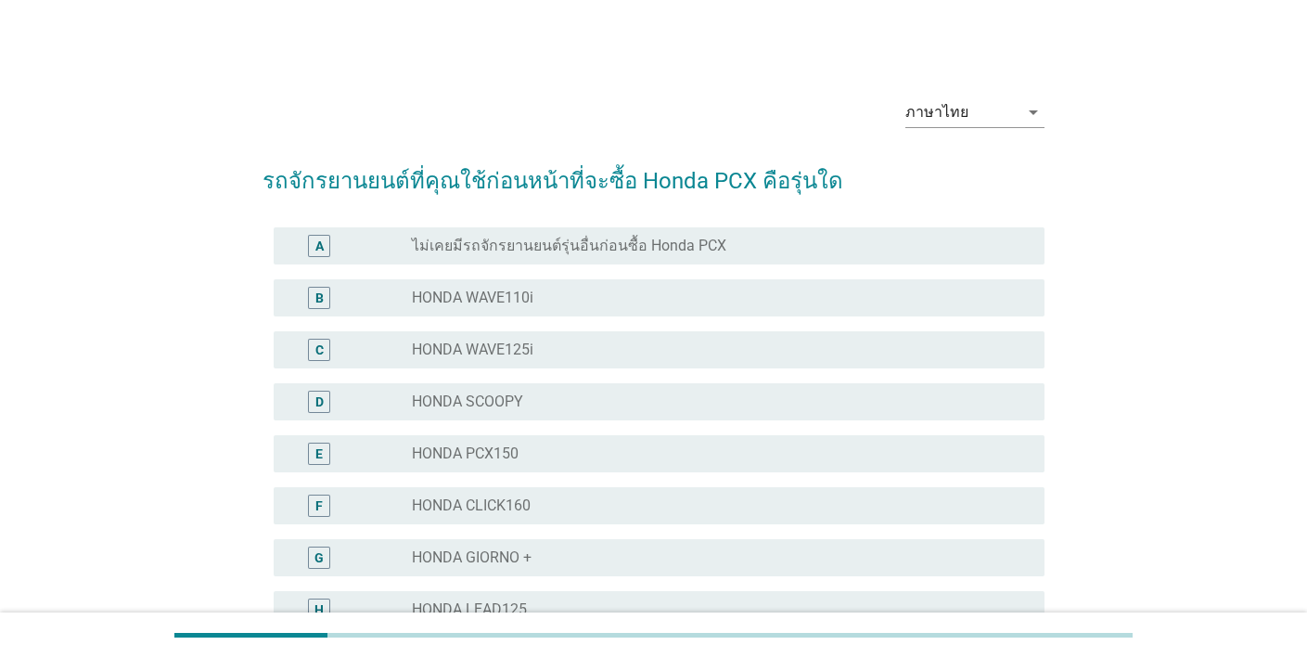
click at [842, 353] on div "radio_button_unchecked HONDA WAVE125i" at bounding box center [713, 349] width 603 height 19
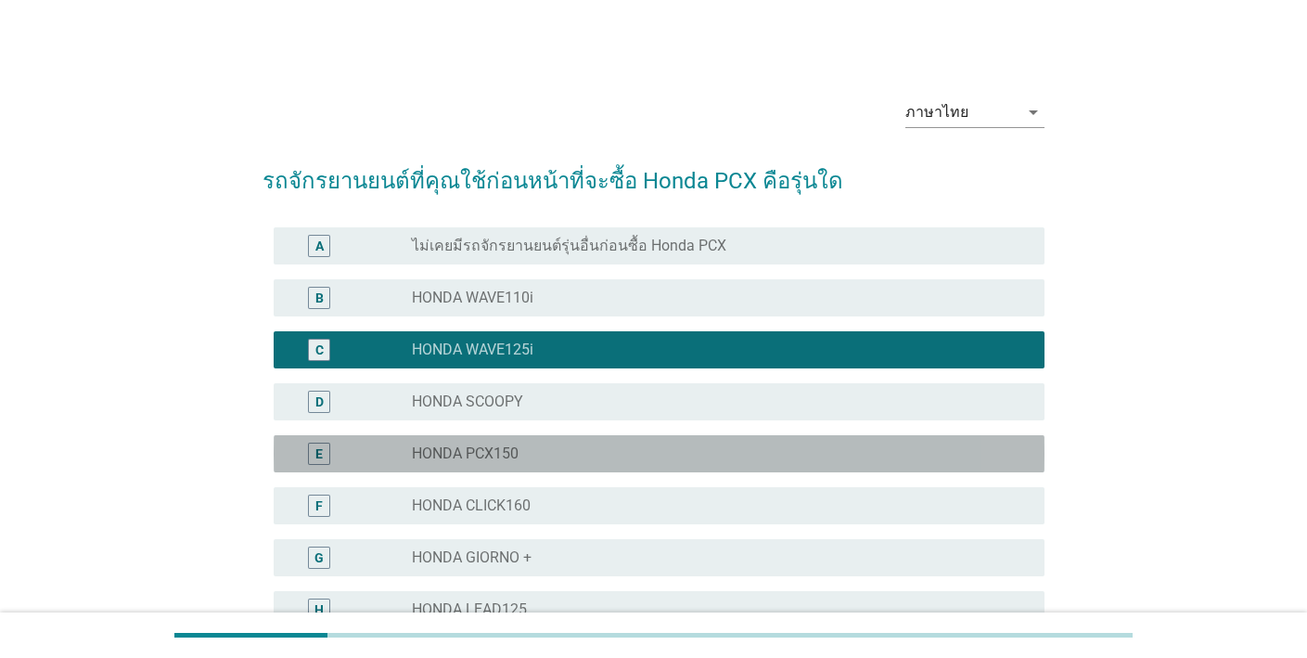
click at [662, 470] on div "E radio_button_unchecked HONDA PCX150" at bounding box center [659, 453] width 771 height 37
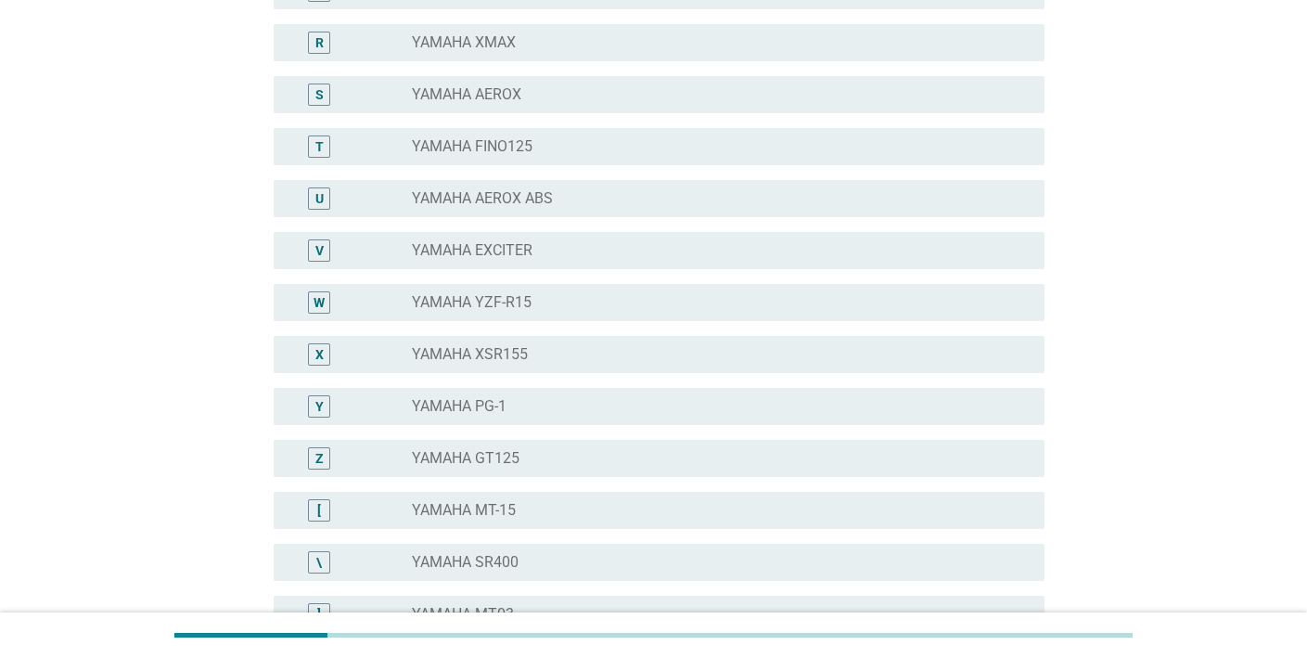
scroll to position [1403, 0]
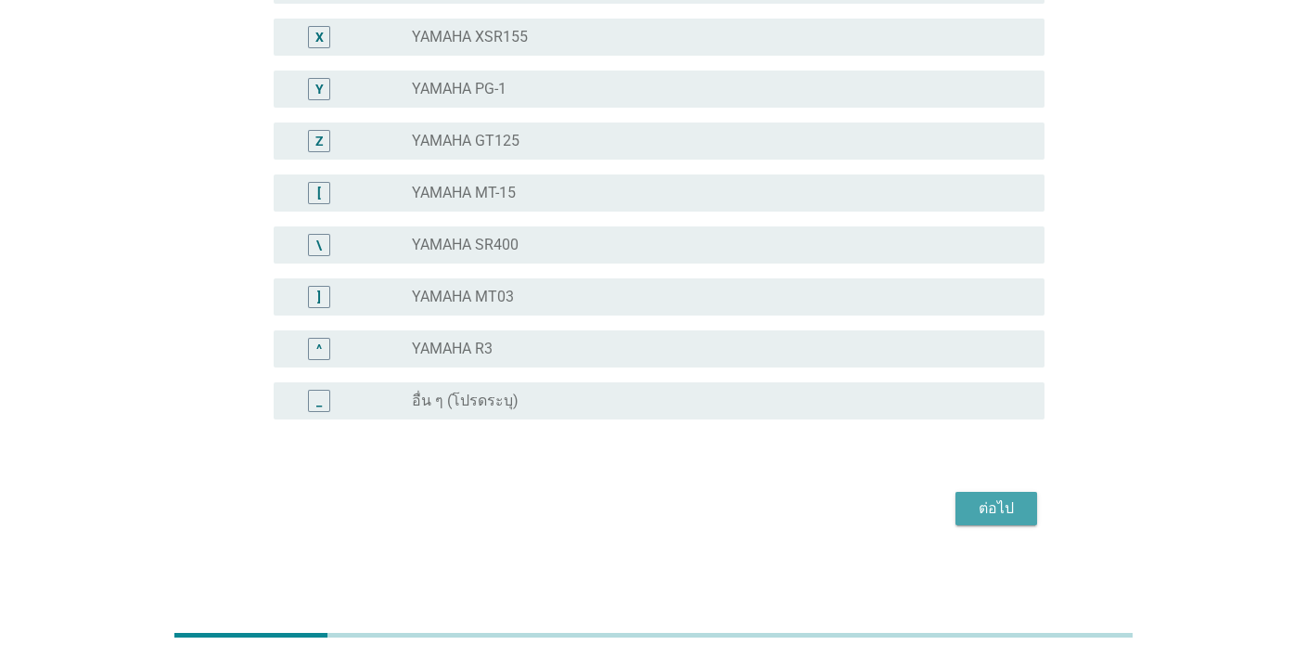
click at [1003, 500] on div "ต่อไป" at bounding box center [996, 508] width 52 height 22
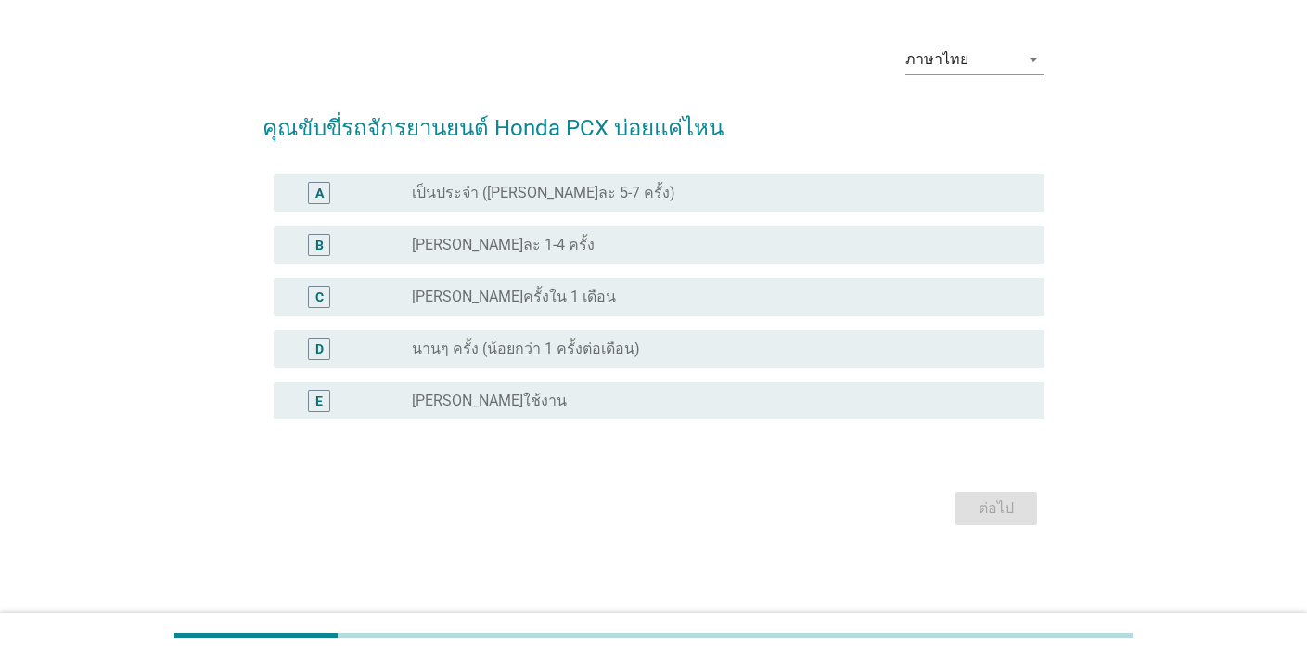
scroll to position [0, 0]
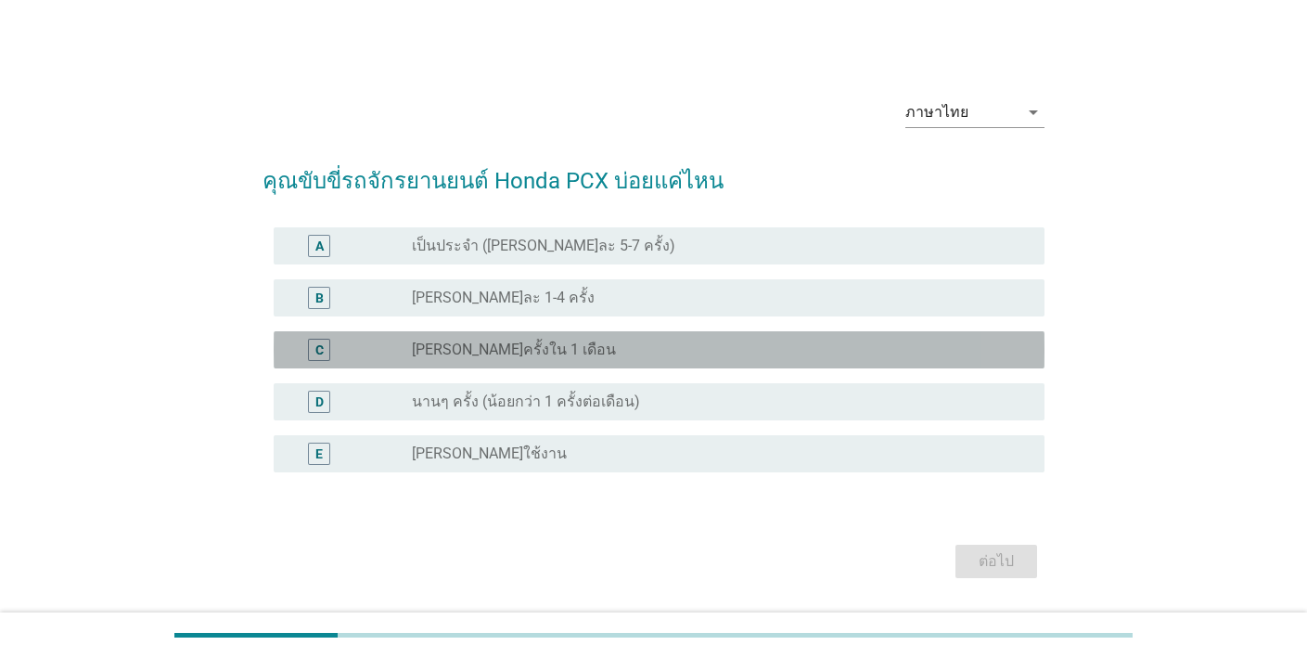
click at [789, 347] on div "radio_button_unchecked ไม่กี่ครั้งใน 1 เดือน" at bounding box center [713, 349] width 603 height 19
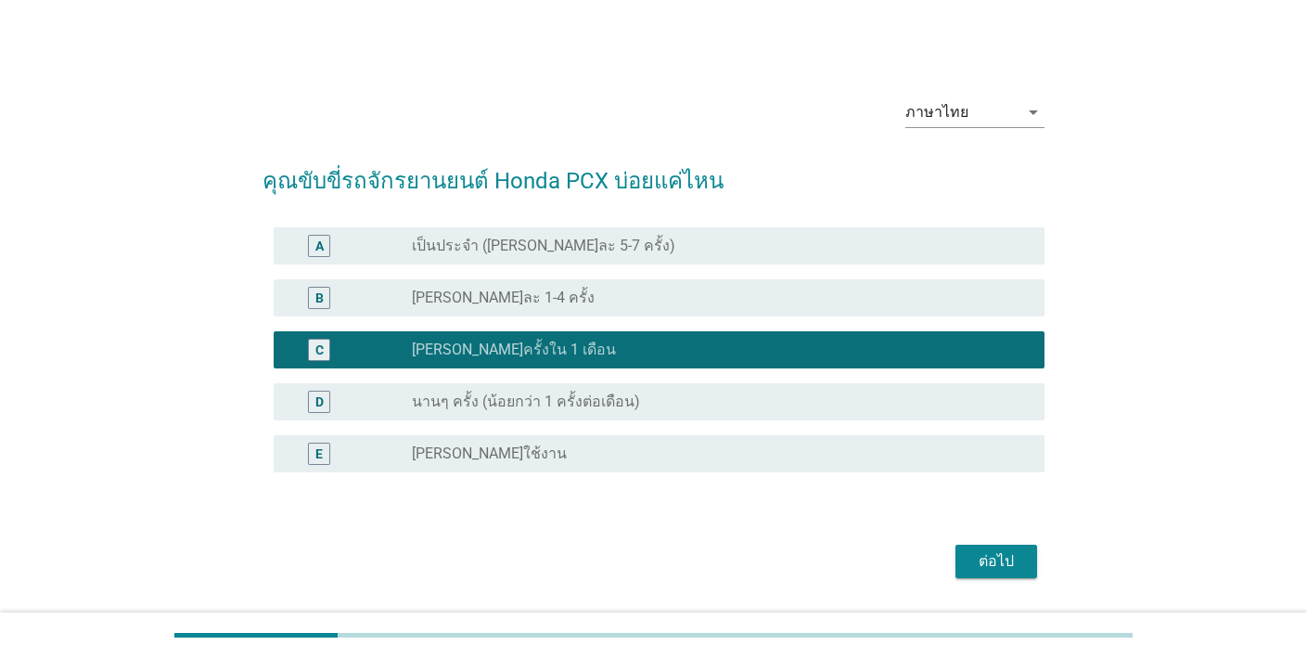
click at [991, 566] on div "ต่อไป" at bounding box center [996, 561] width 52 height 22
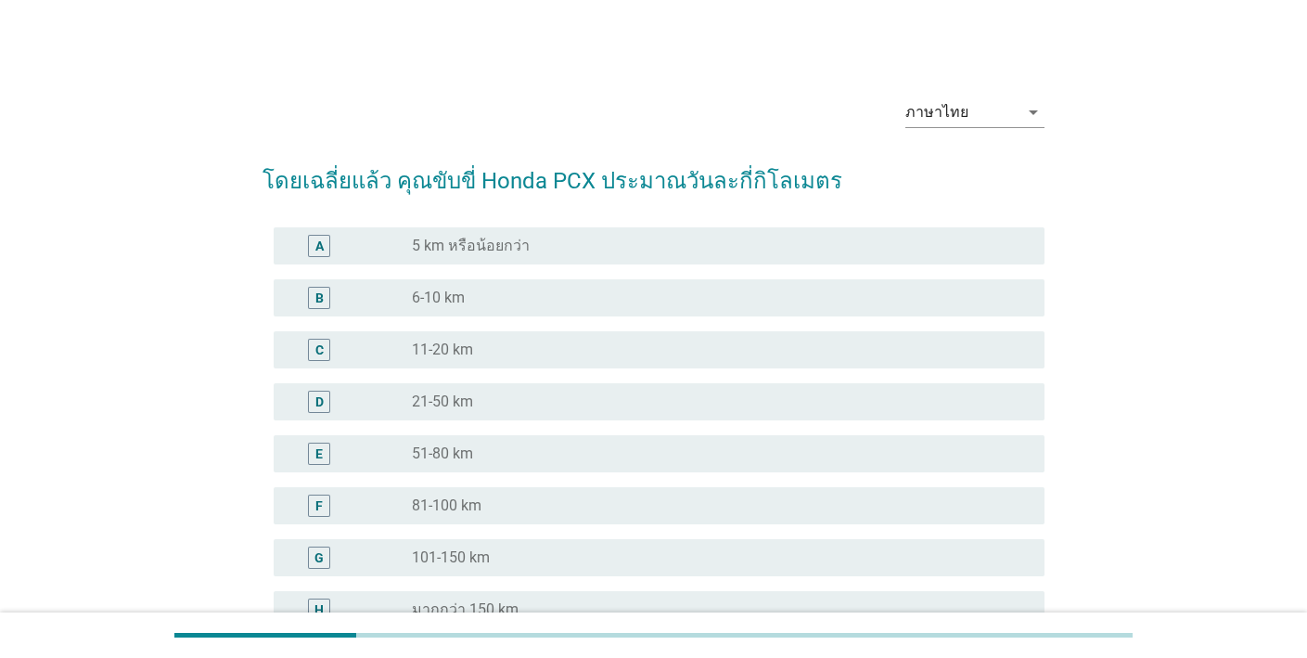
click at [783, 319] on div "B radio_button_unchecked 6-10 km" at bounding box center [654, 298] width 782 height 52
click at [819, 309] on div "B radio_button_unchecked 6-10 km" at bounding box center [659, 297] width 771 height 37
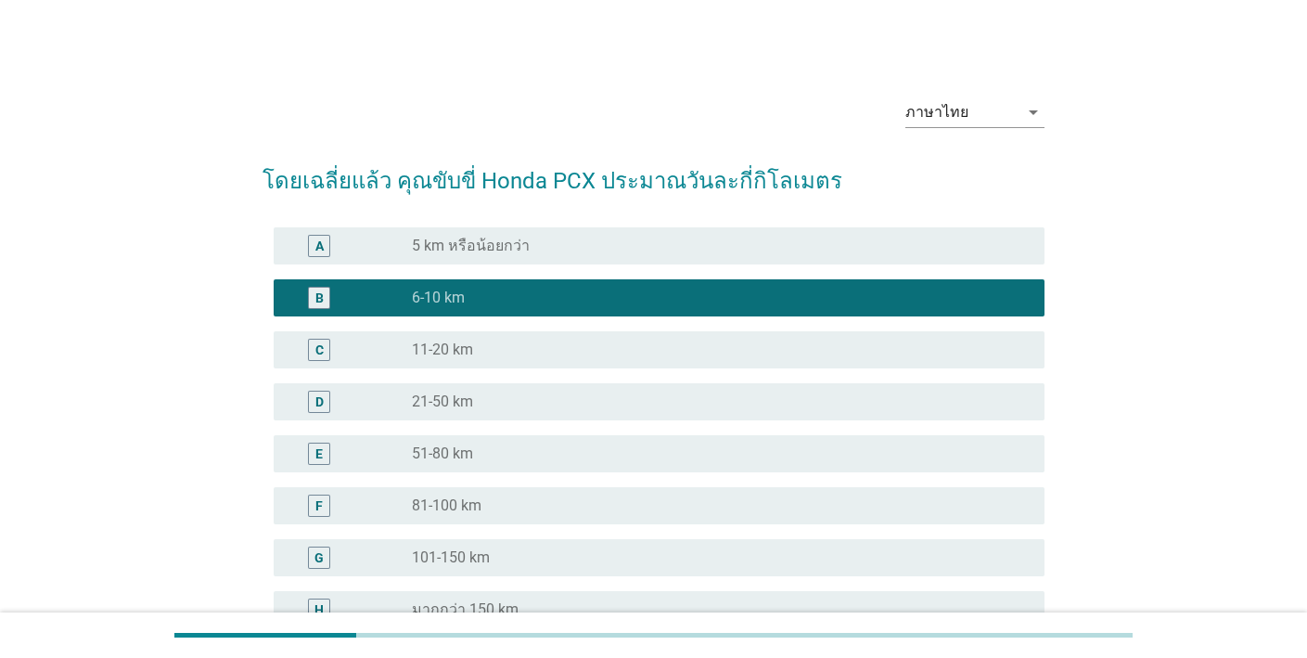
scroll to position [261, 0]
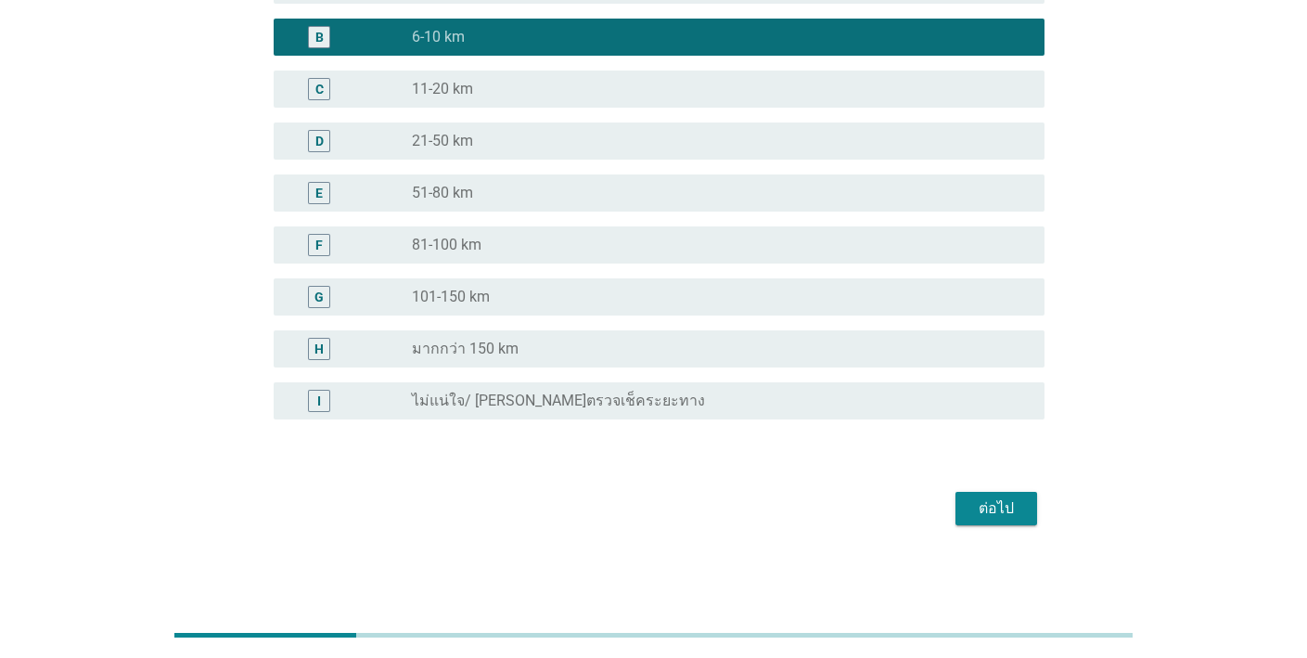
click at [996, 503] on div "ต่อไป" at bounding box center [996, 508] width 52 height 22
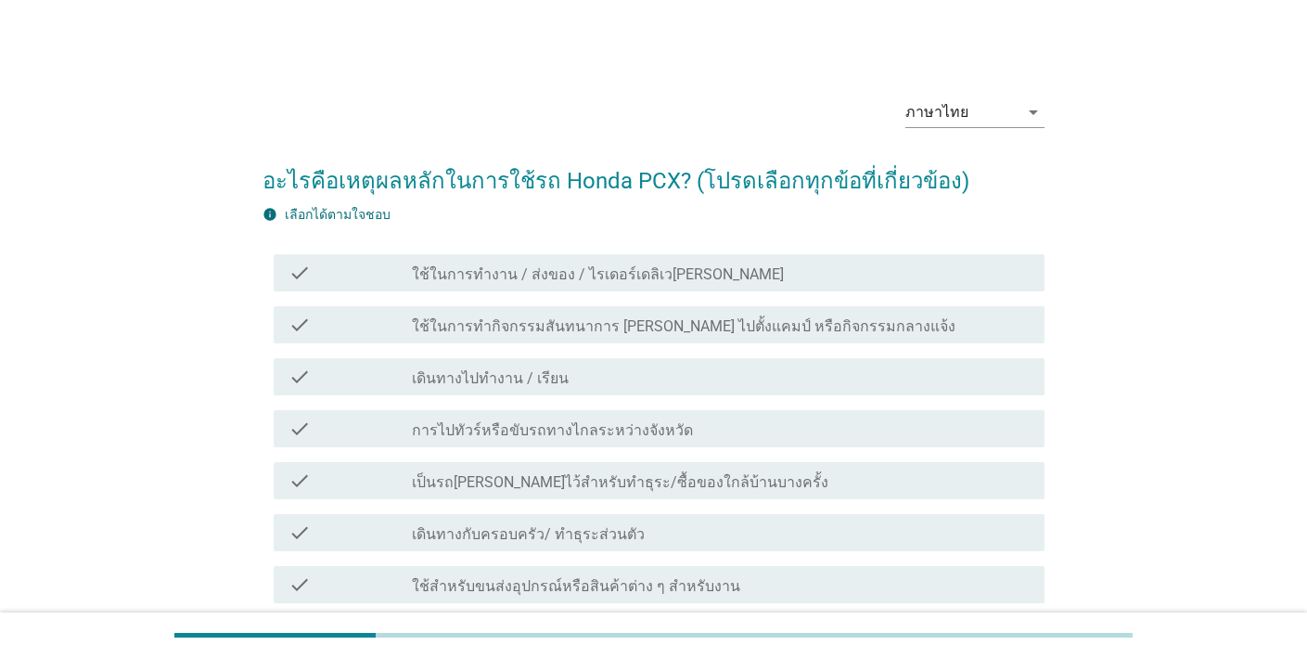
click at [828, 349] on div "check check_box_outline_blank ใช้ในการทำกิจกรรมสันทนาการ [PERSON_NAME] ไปตั้งแค…" at bounding box center [654, 325] width 782 height 52
click at [898, 476] on div "check_box_outline_blank เป็นรถ[PERSON_NAME]ไว้สำหรับทำธุระ/ซื้อของใกล้บ้านบางคร…" at bounding box center [721, 480] width 618 height 22
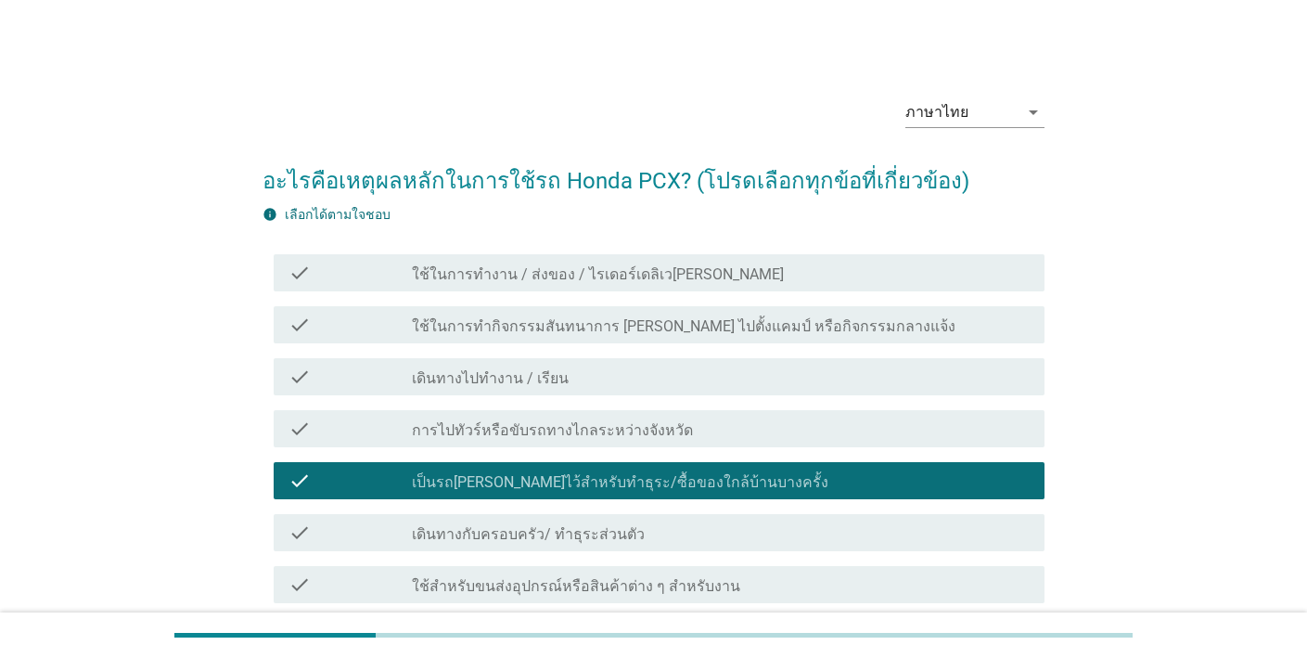
scroll to position [213, 0]
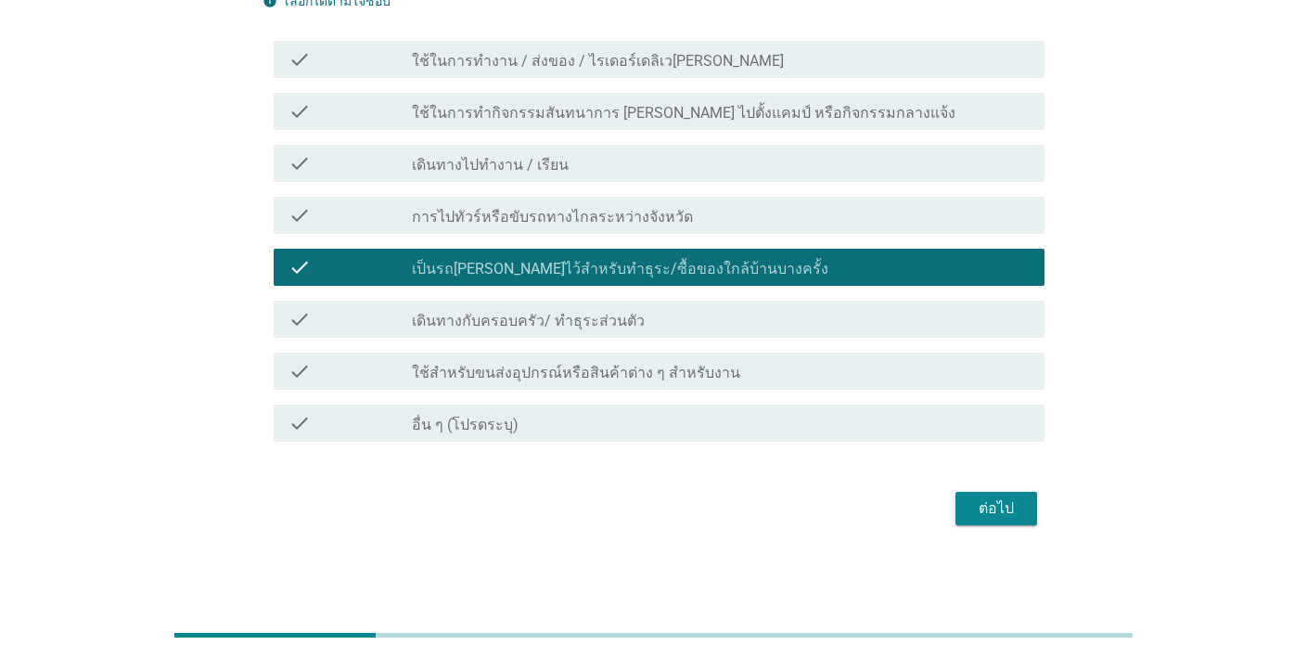
click at [999, 504] on div "ต่อไป" at bounding box center [996, 508] width 52 height 22
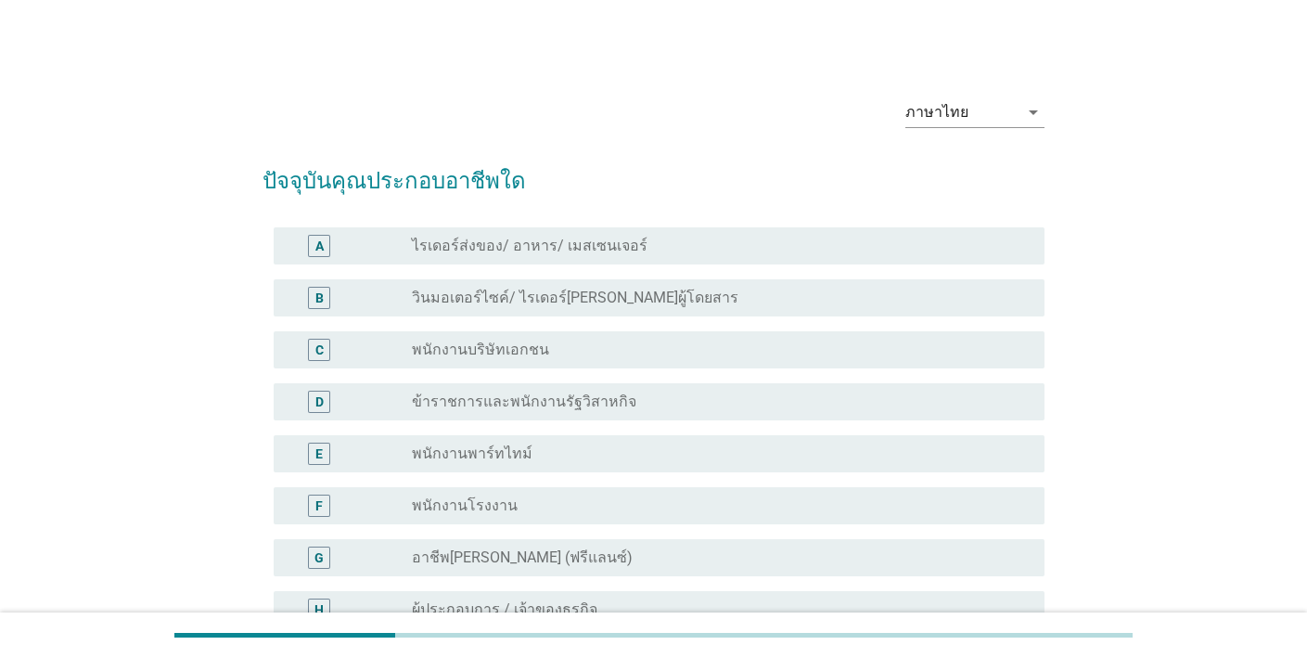
click at [818, 355] on div "radio_button_unchecked พนักงานบริษัทเอกชน" at bounding box center [713, 349] width 603 height 19
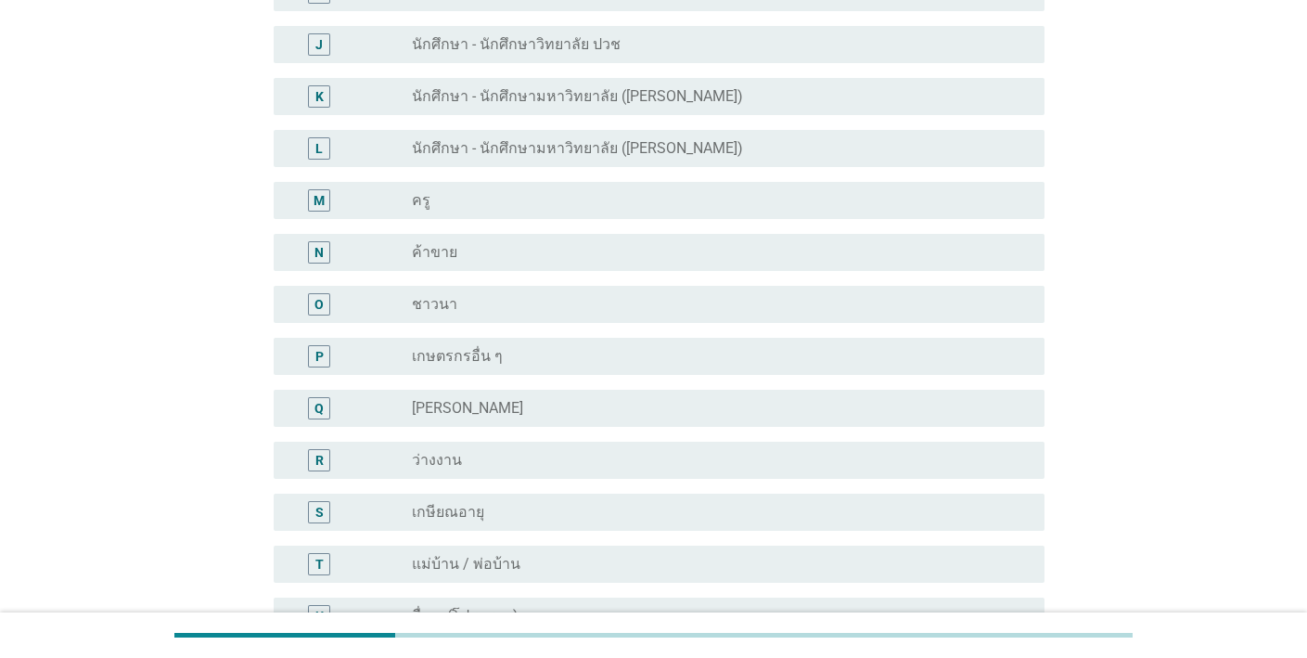
scroll to position [884, 0]
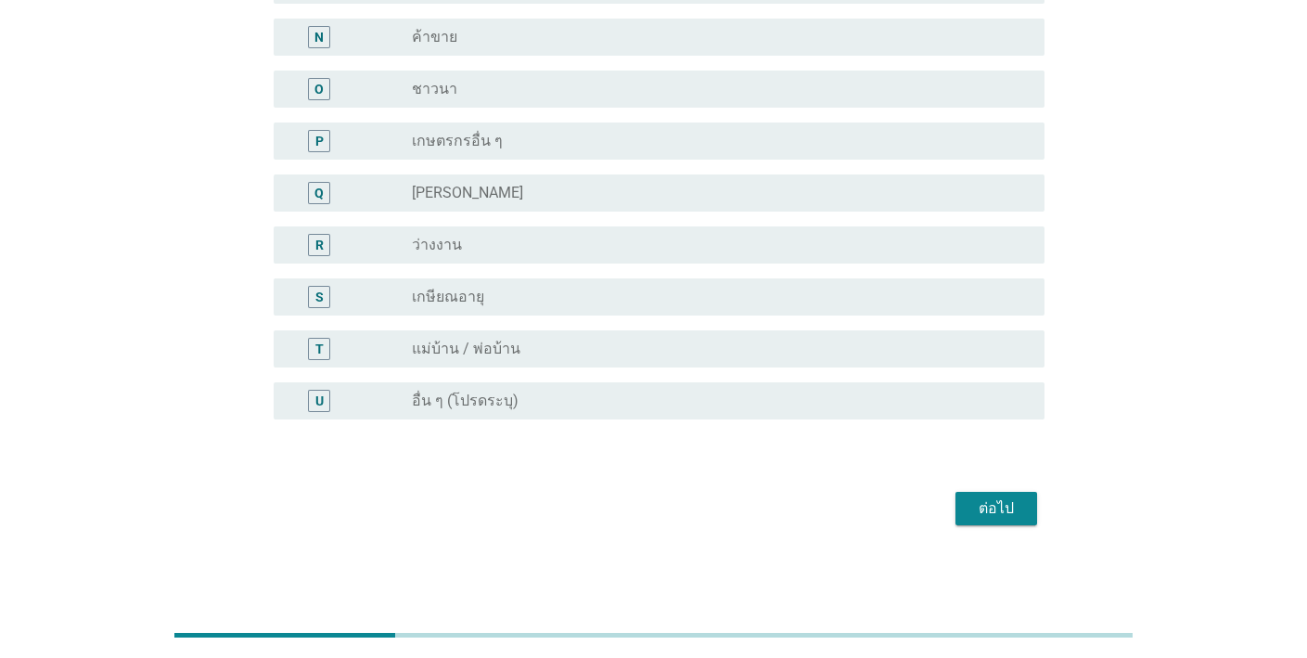
click at [997, 514] on div "ต่อไป" at bounding box center [996, 508] width 52 height 22
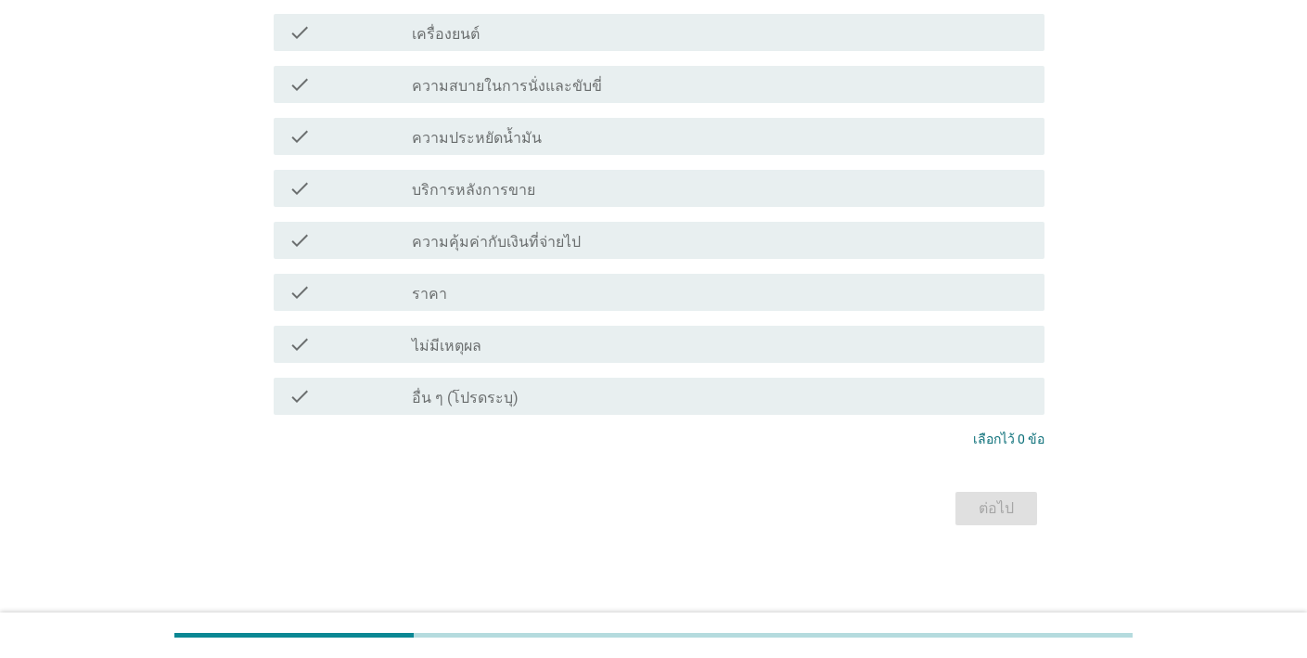
scroll to position [0, 0]
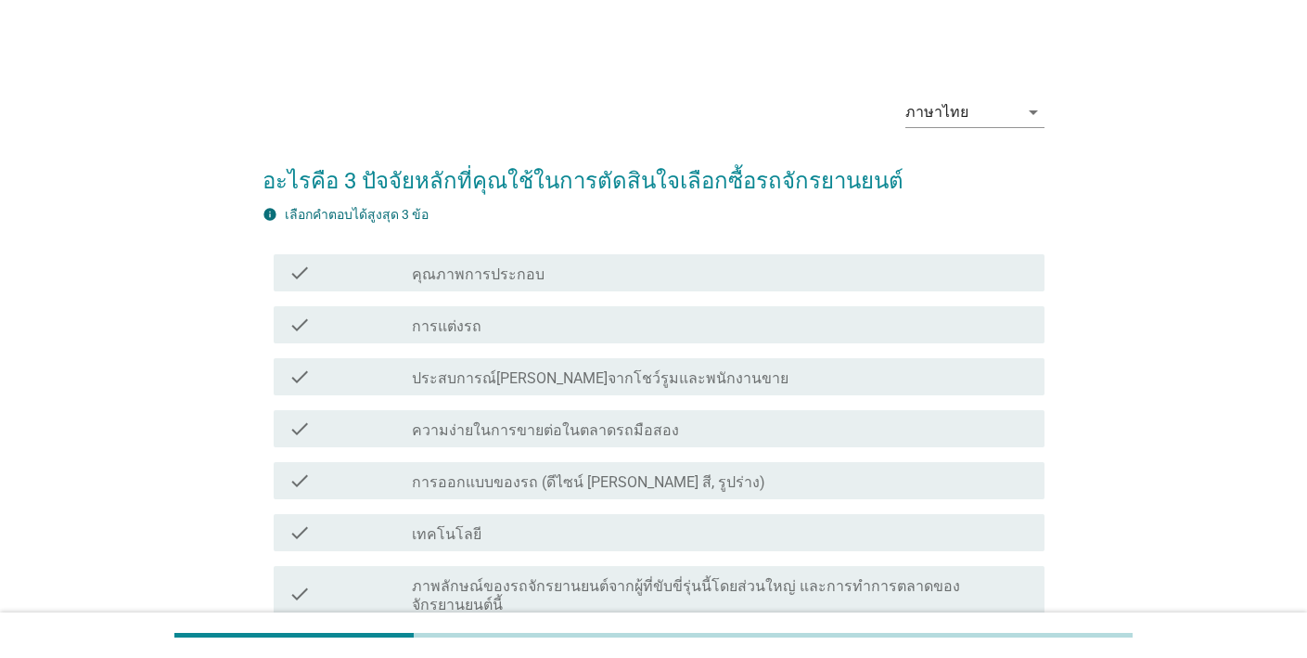
click at [795, 395] on div "check check_box_outline_blank ประสบการณ์ที่ดีจากโชว์รูมและพนักงานขาย" at bounding box center [654, 377] width 782 height 52
click at [762, 539] on div "check_box_outline_blank เทคโนโลยี" at bounding box center [721, 532] width 618 height 22
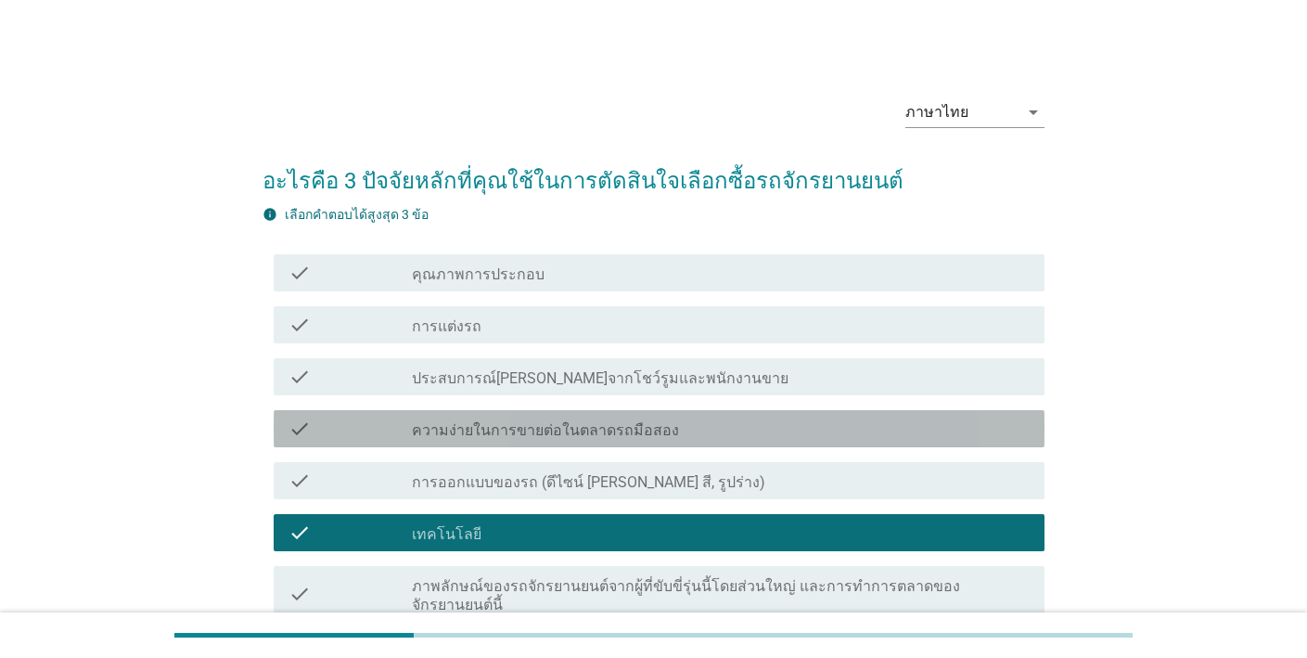
click at [819, 414] on div "check check_box_outline_blank ความง่ายในการขายต่อในตลาดรถมือสอง" at bounding box center [659, 428] width 771 height 37
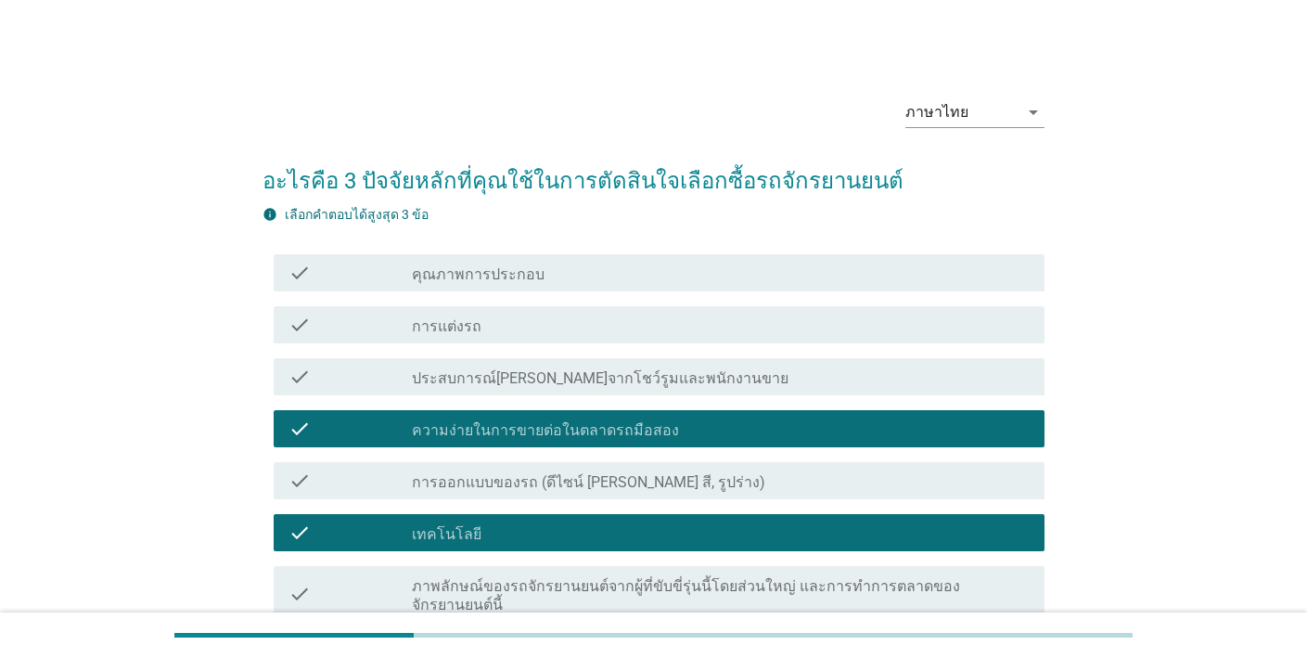
click at [865, 352] on div "check check_box_outline_blank ประสบการณ์ที่ดีจากโชว์รูมและพนักงานขาย" at bounding box center [654, 377] width 782 height 52
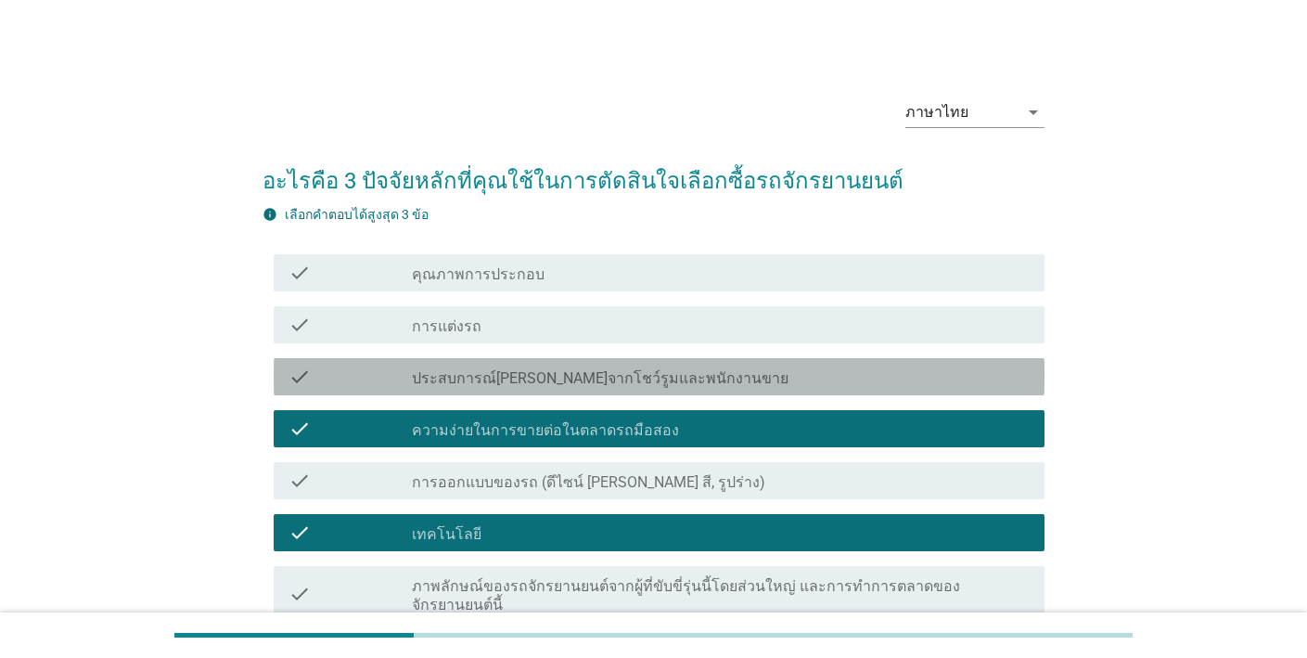
click at [848, 378] on div "check_box_outline_blank ประสบการณ์ที่ดีจากโชว์รูมและพนักงานขาย" at bounding box center [721, 376] width 618 height 22
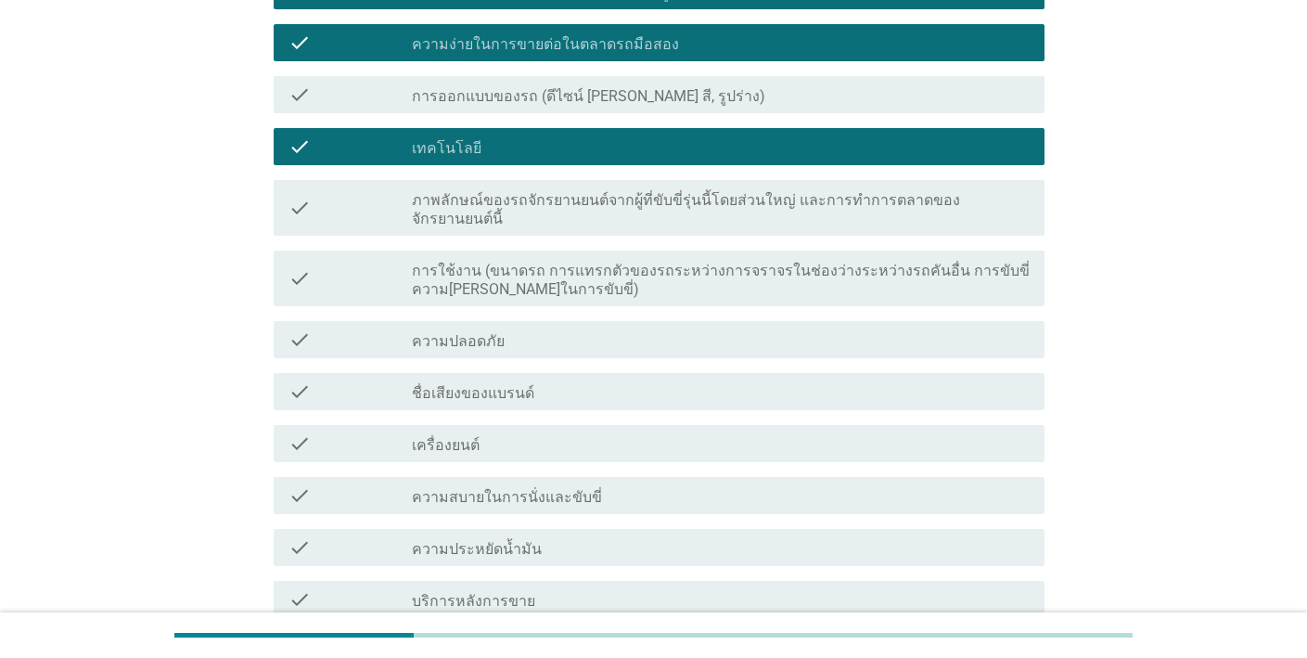
scroll to position [757, 0]
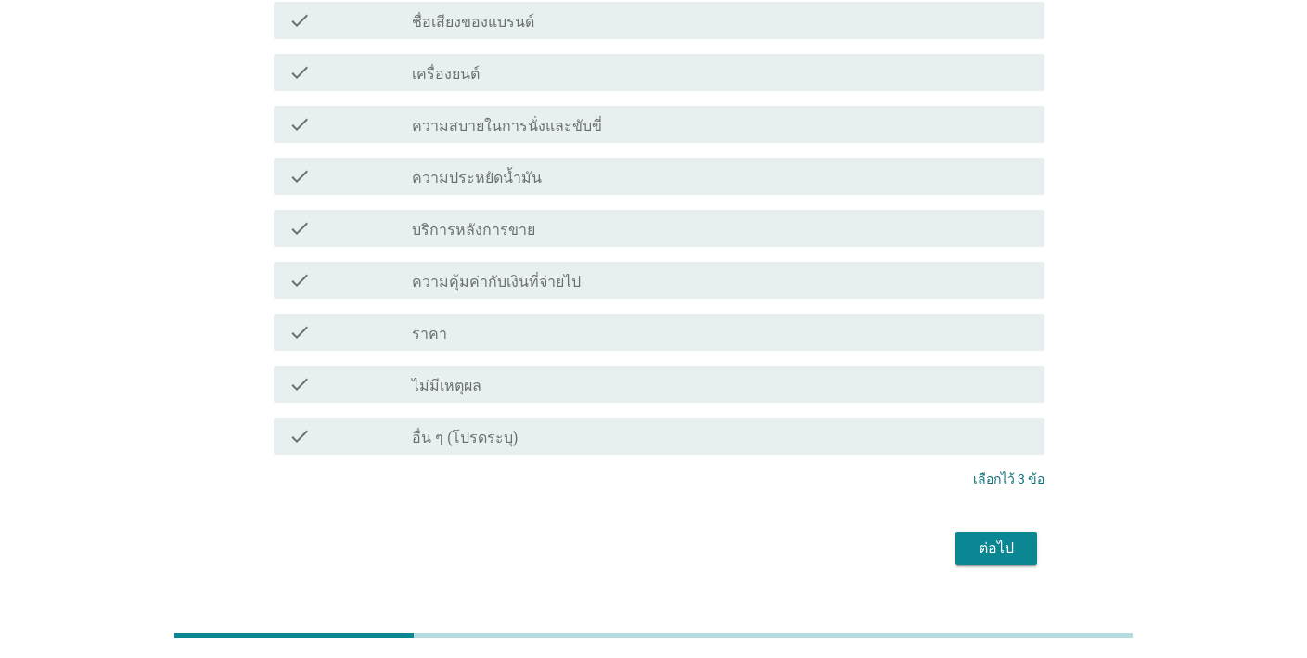
click at [992, 537] on div "ต่อไป" at bounding box center [996, 548] width 52 height 22
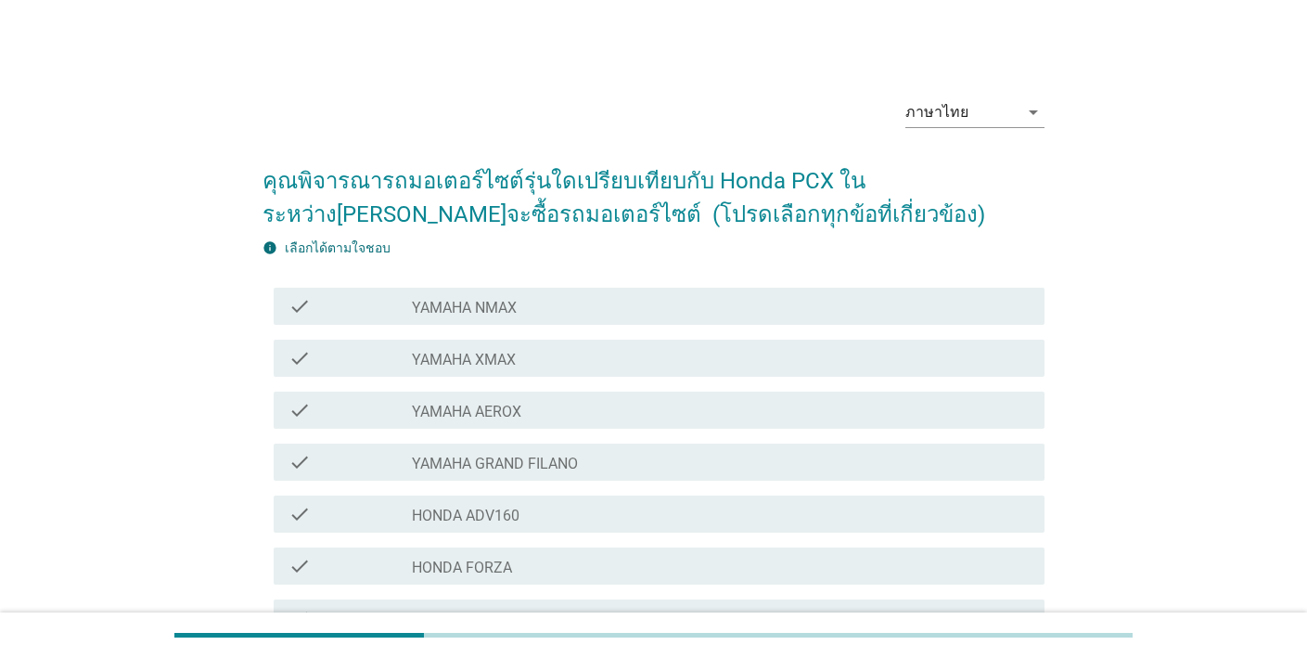
click at [844, 426] on div "check check_box_outline_blank YAMAHA AEROX" at bounding box center [659, 409] width 771 height 37
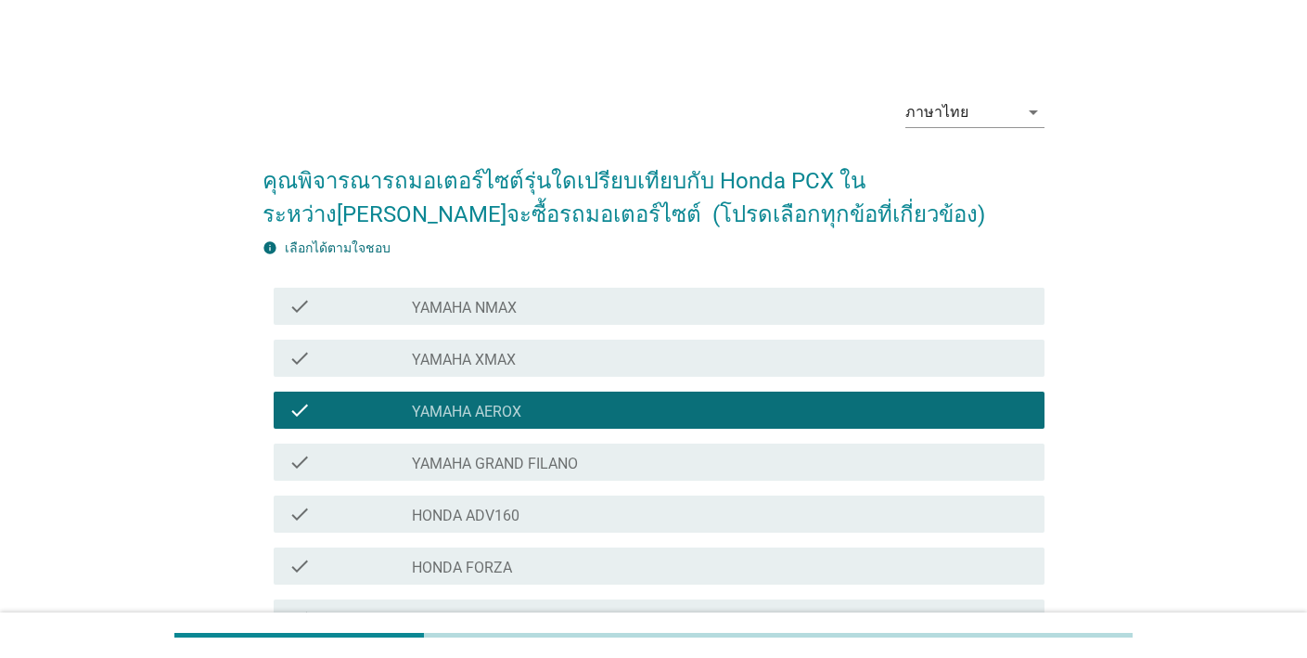
click at [815, 521] on div "check_box_outline_blank HONDA ADV160" at bounding box center [721, 514] width 618 height 22
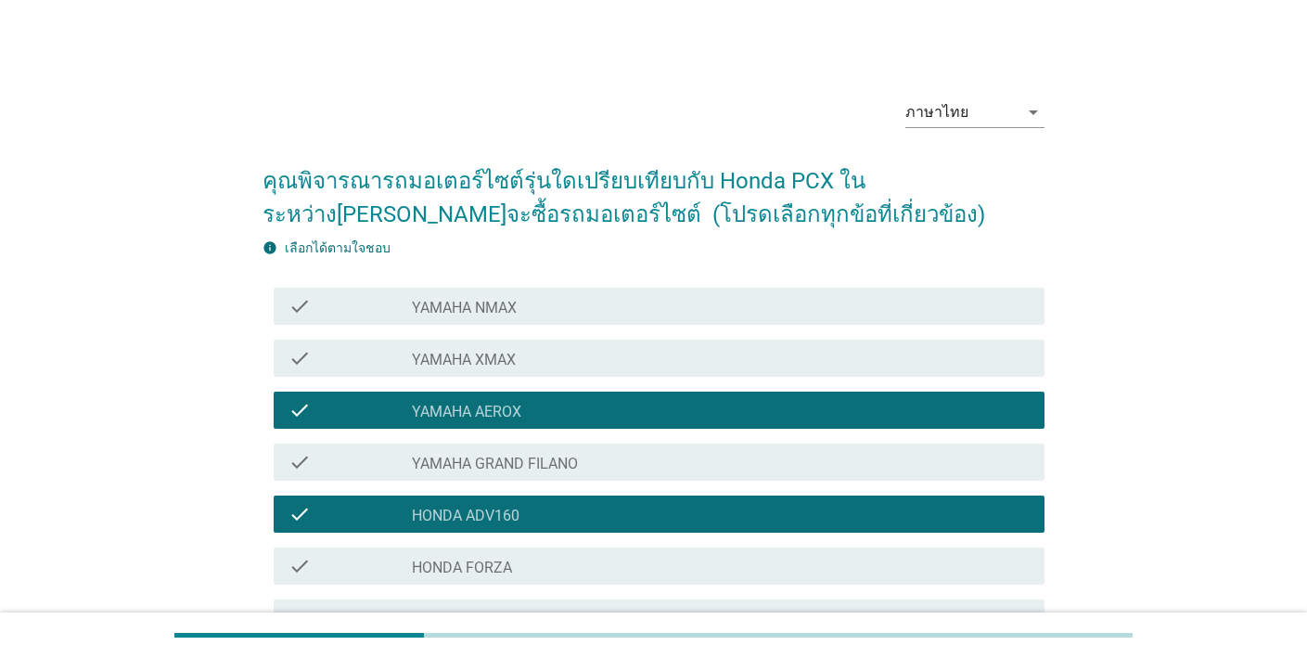
scroll to position [326, 0]
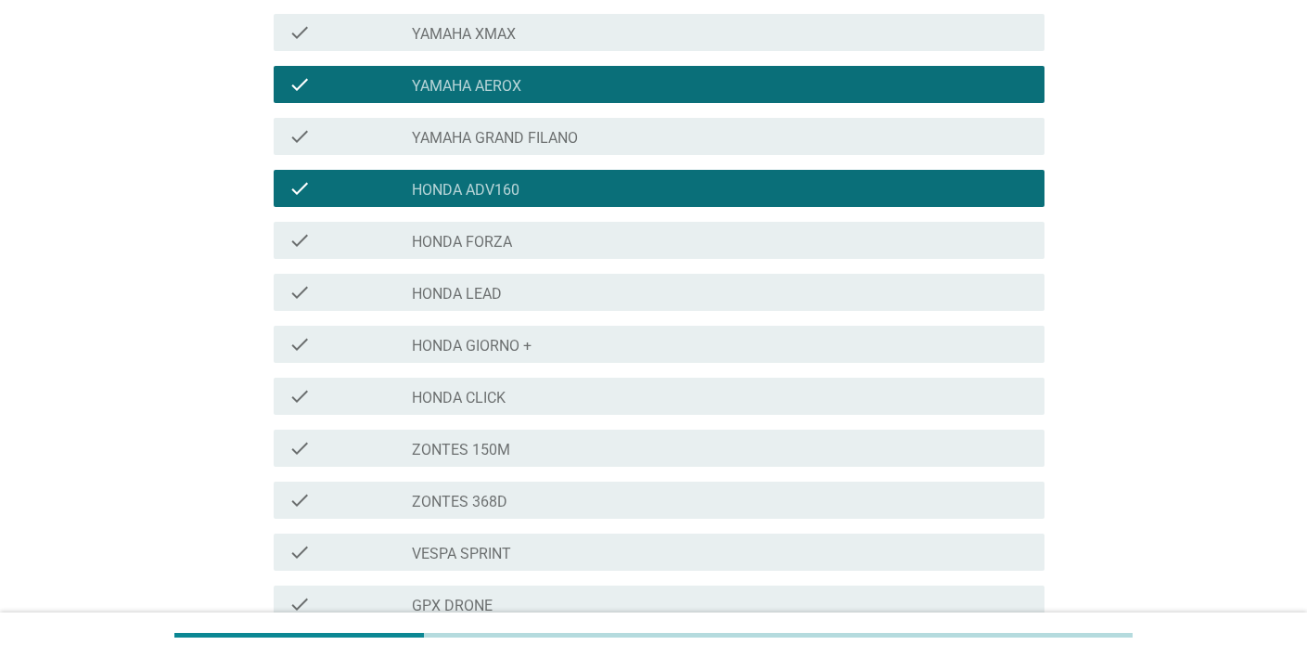
click at [807, 385] on div "check_box_outline_blank HONDA CLICK" at bounding box center [721, 396] width 618 height 22
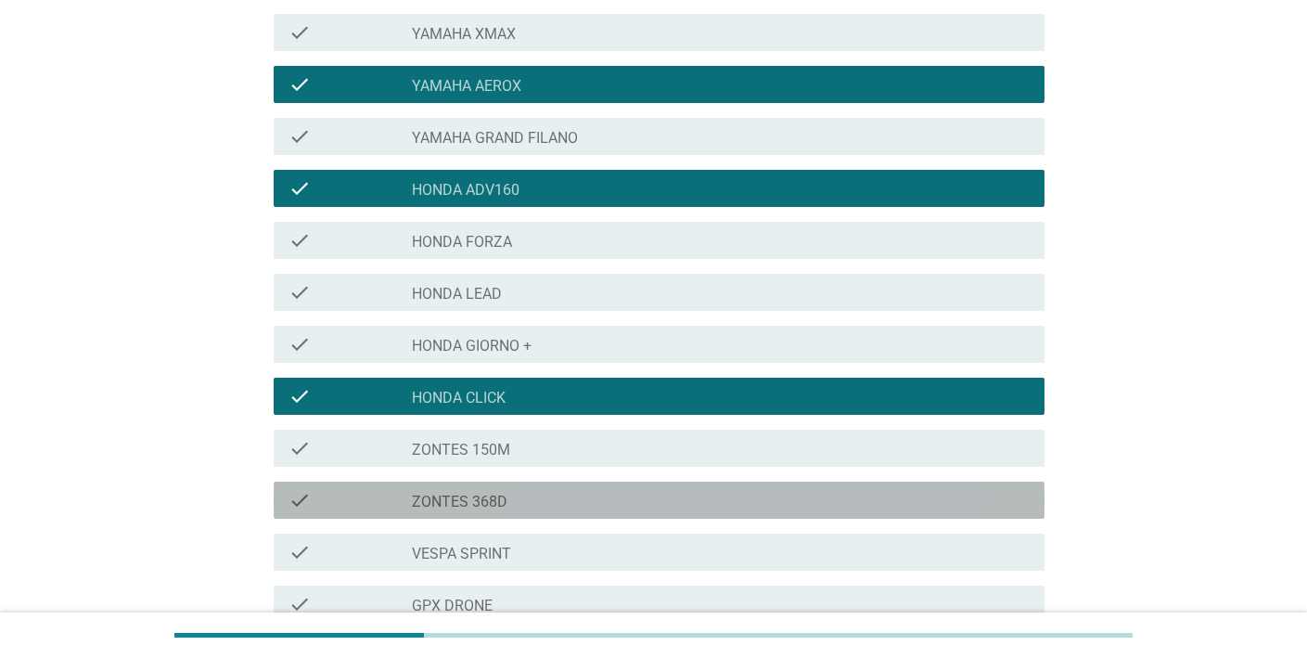
drag, startPoint x: 795, startPoint y: 489, endPoint x: 788, endPoint y: 499, distance: 12.6
click at [794, 489] on div "check_box_outline_blank ZONTES 368D" at bounding box center [721, 500] width 618 height 22
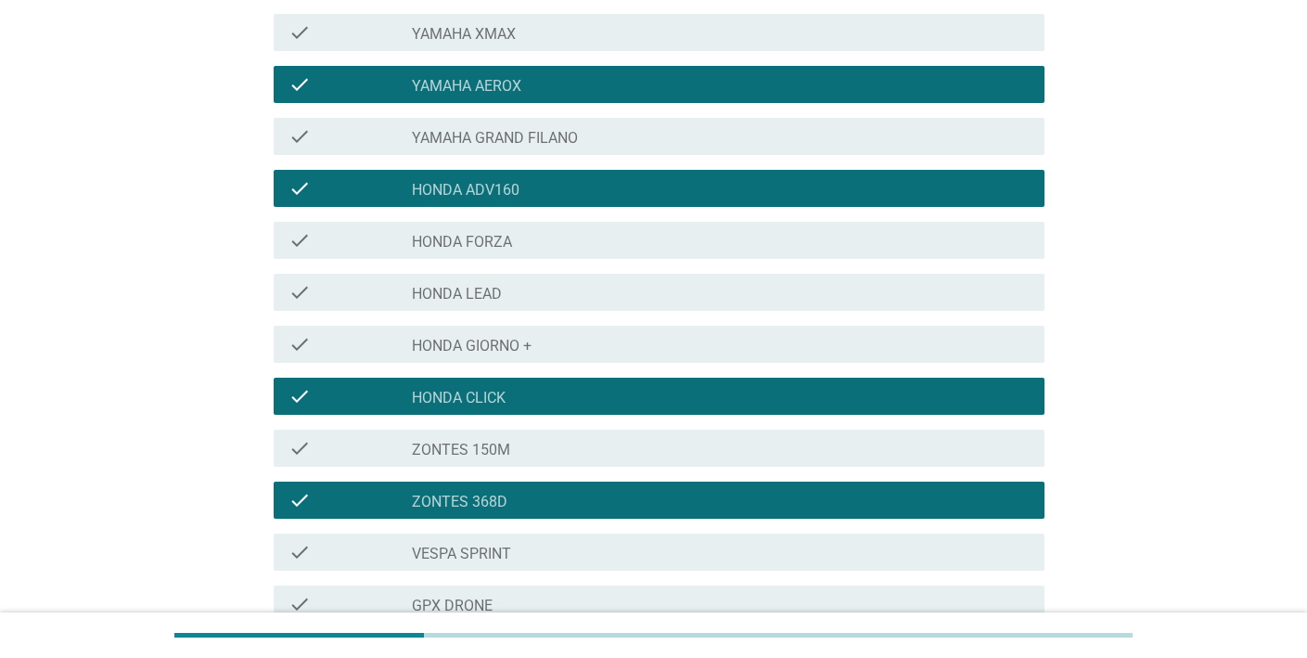
click at [787, 509] on div "check_box_outline_blank ZONTES 368D" at bounding box center [721, 500] width 618 height 22
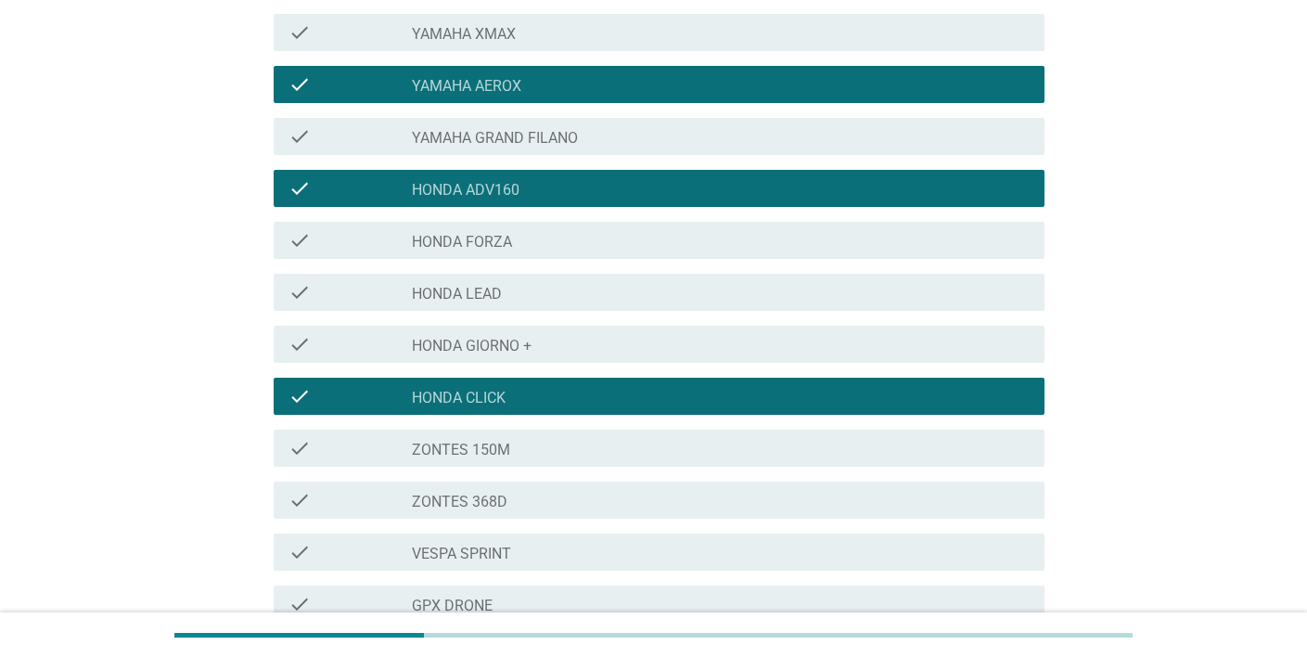
click at [792, 544] on div "check_box_outline_blank VESPA SPRINT" at bounding box center [721, 552] width 618 height 22
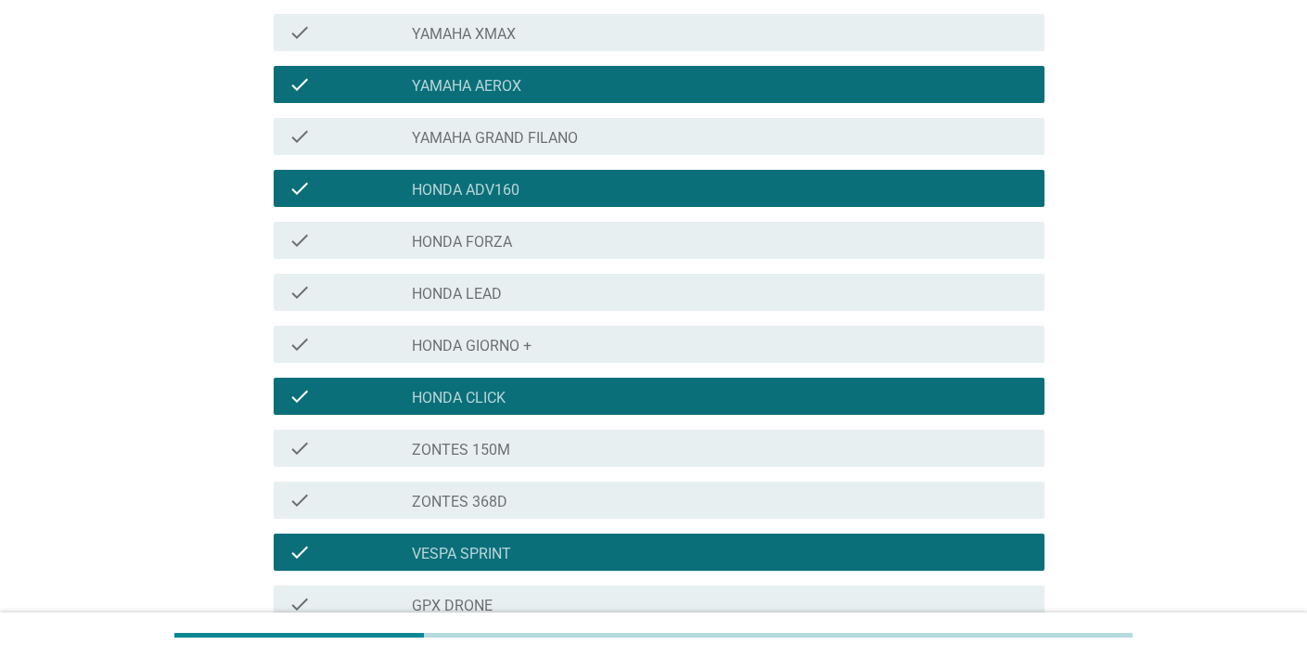
click at [821, 465] on div "check check_box_outline_blank ZONTES 150M" at bounding box center [659, 447] width 771 height 37
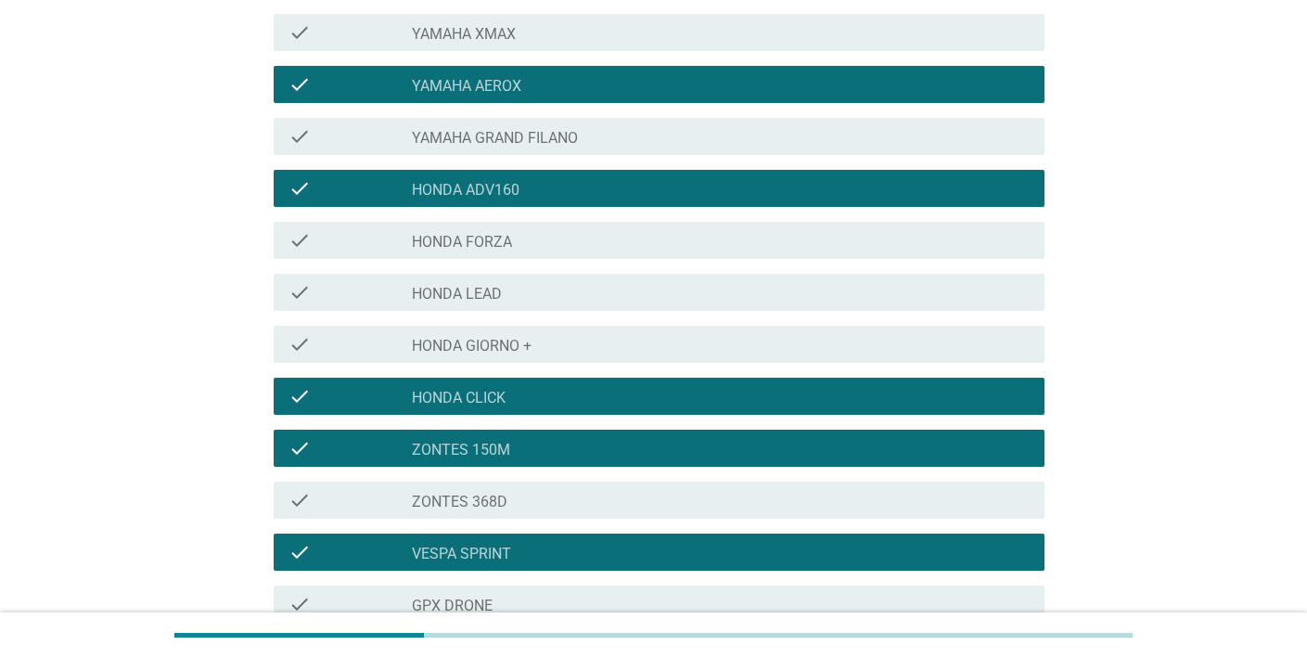
scroll to position [662, 0]
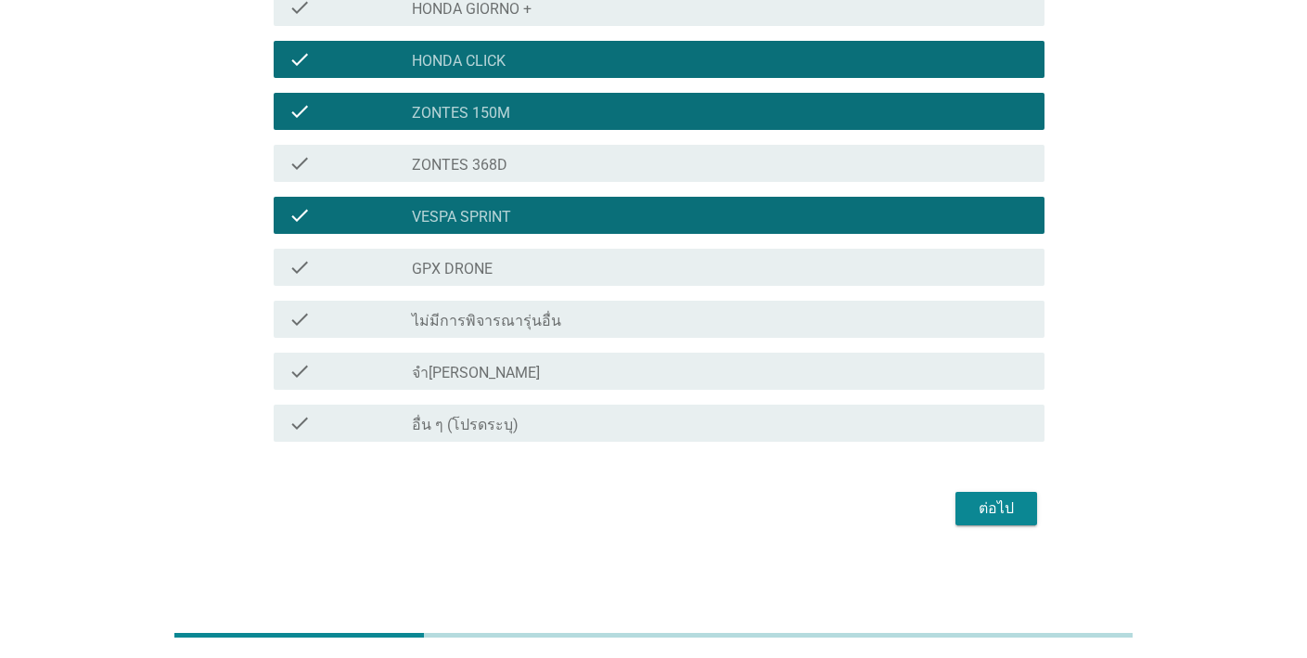
click at [920, 266] on div "check_box_outline_blank GPX DRONE" at bounding box center [721, 267] width 618 height 22
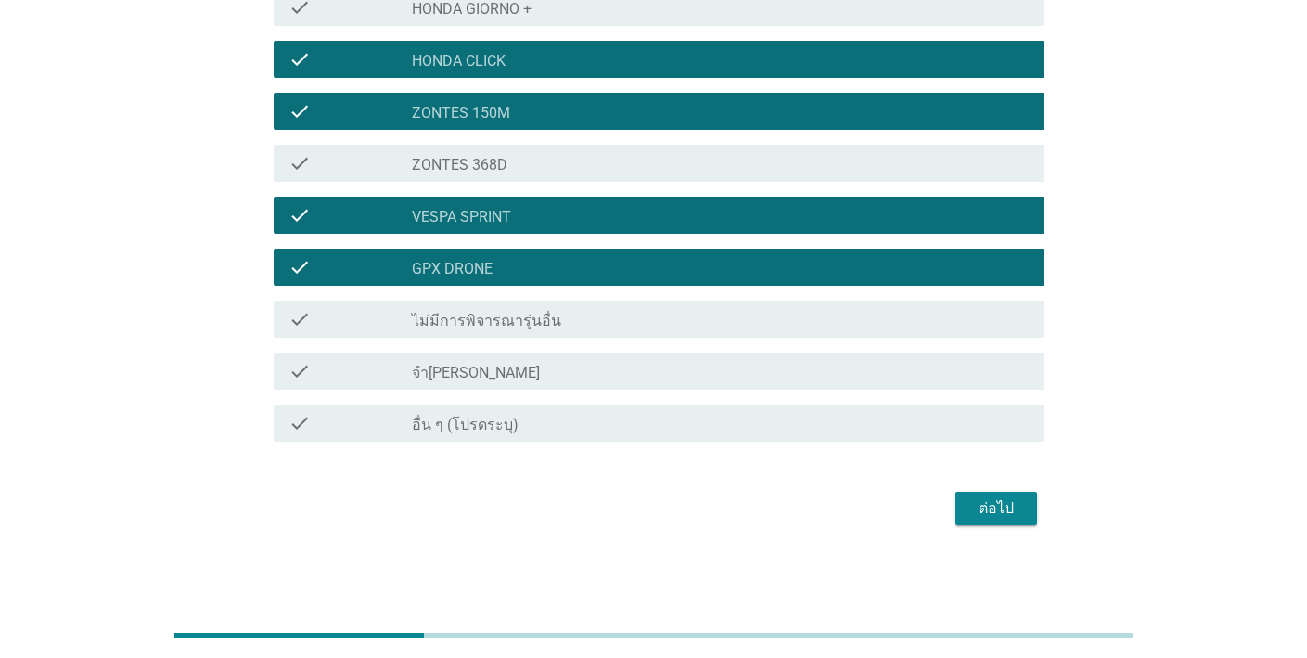
click at [987, 506] on div "ต่อไป" at bounding box center [996, 508] width 52 height 22
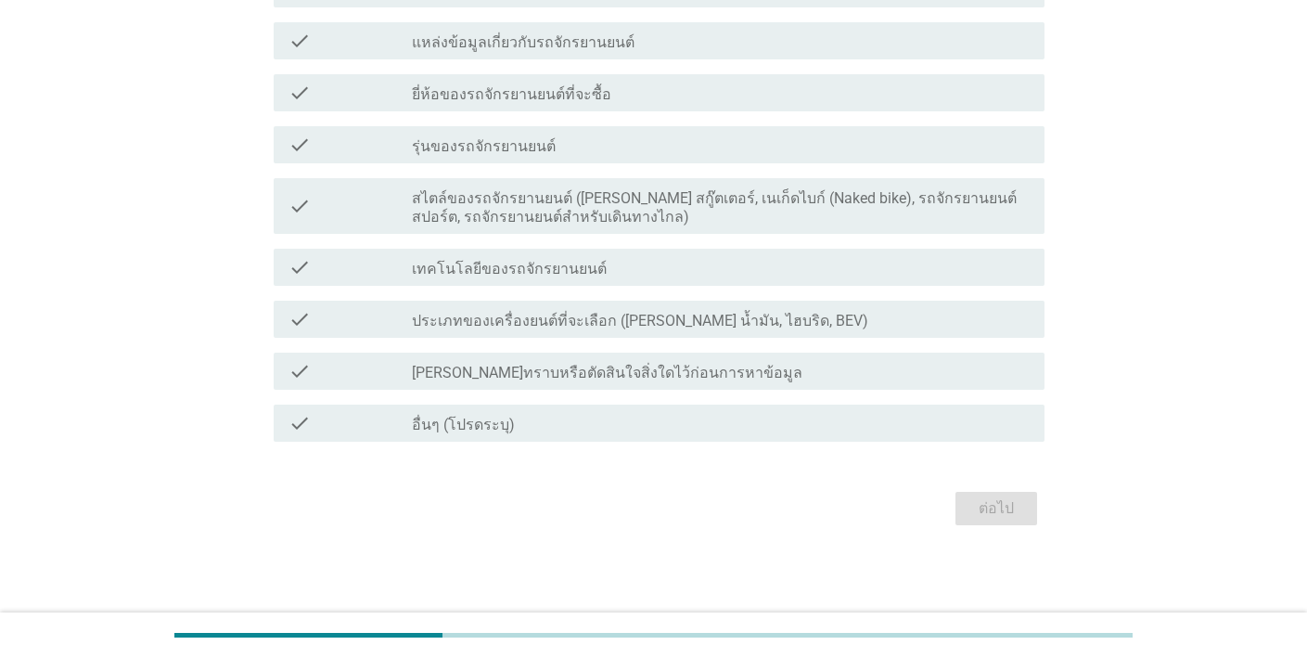
scroll to position [0, 0]
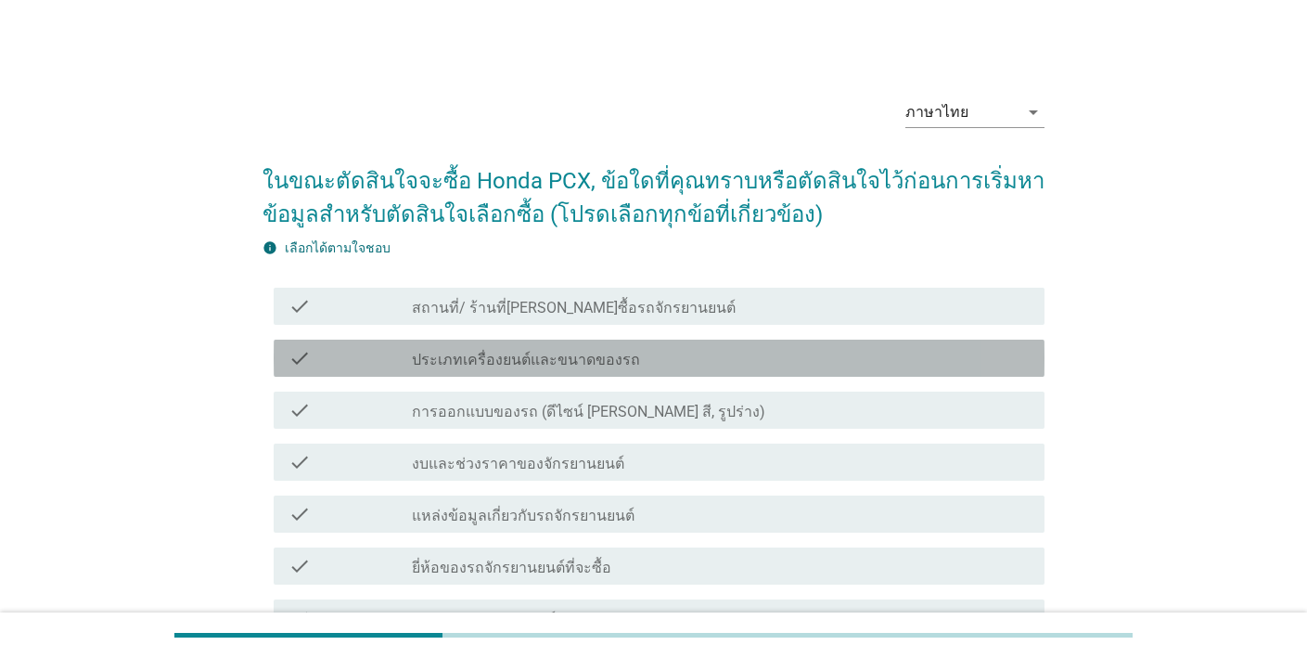
click at [824, 371] on div "check check_box_outline_blank ประเภทเครื่องยนต์และขนาดของรถ" at bounding box center [659, 357] width 771 height 37
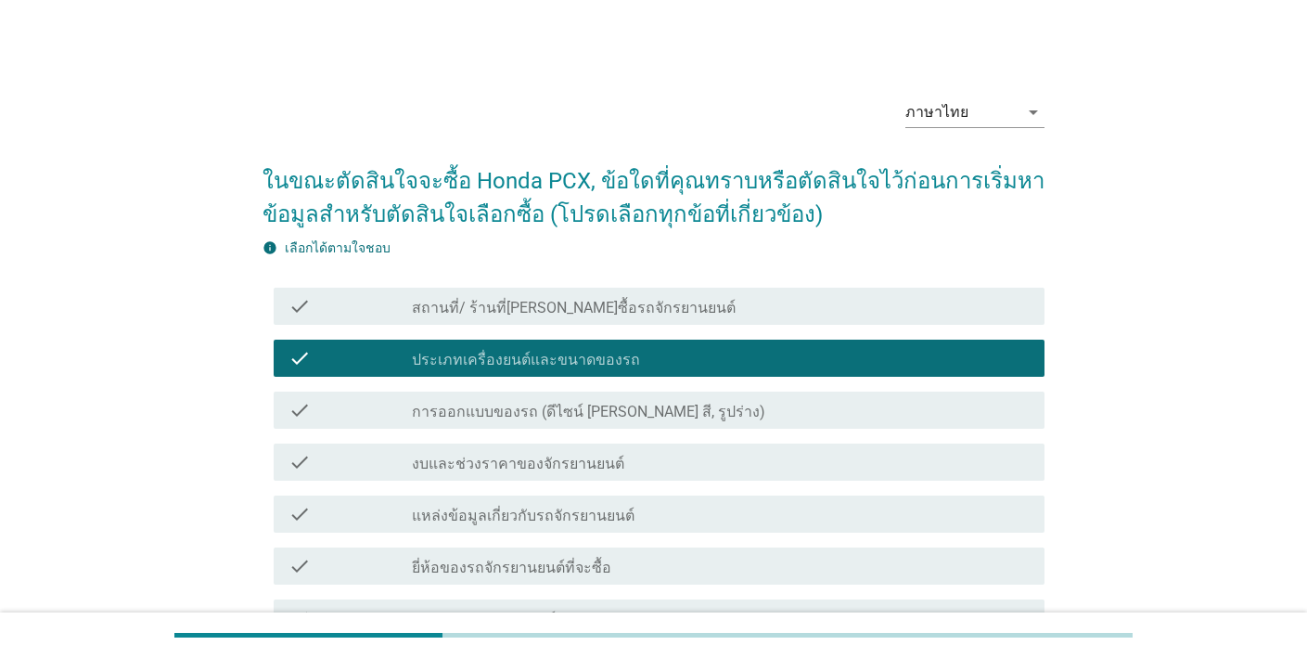
click at [813, 503] on div "check_box_outline_blank แหล่งข้อมูลเกี่ยวกับรถจักรยานยนต์" at bounding box center [721, 514] width 618 height 22
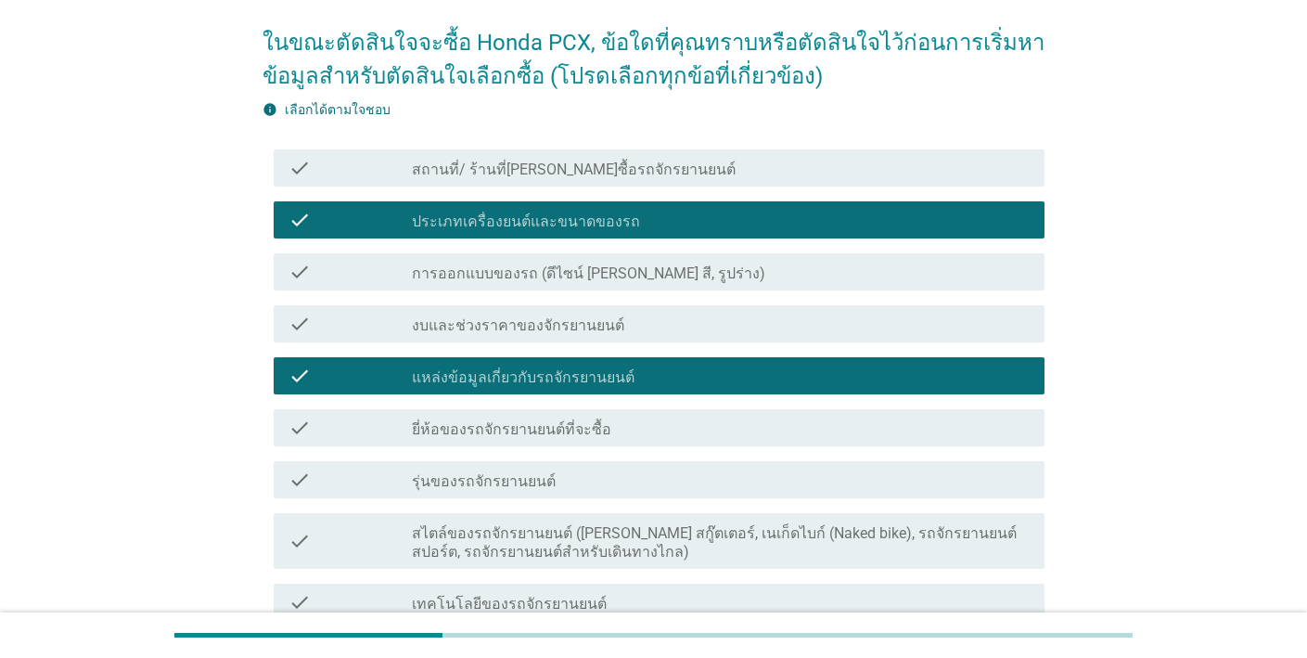
scroll to position [283, 0]
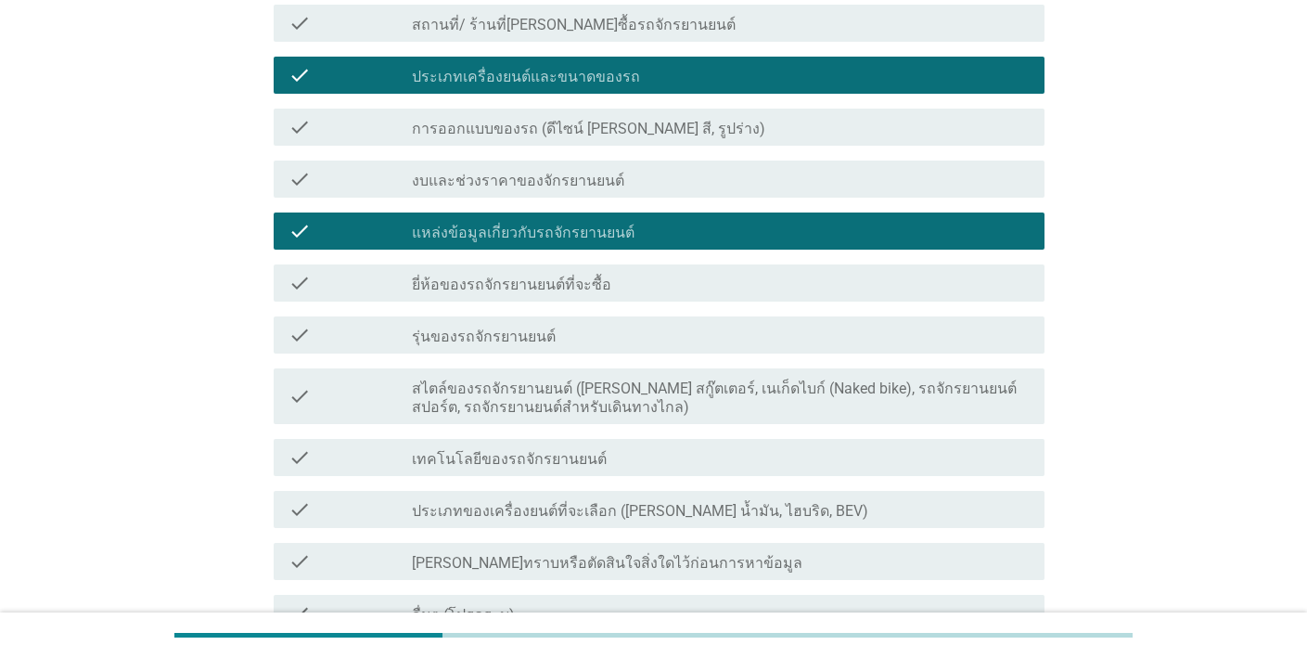
click at [852, 414] on label "สไตล์ของรถจักรยานยนต์ ([PERSON_NAME] สกู๊ตเตอร์, เนเก็ดไบก์ (Naked bike), รถจัก…" at bounding box center [721, 397] width 618 height 37
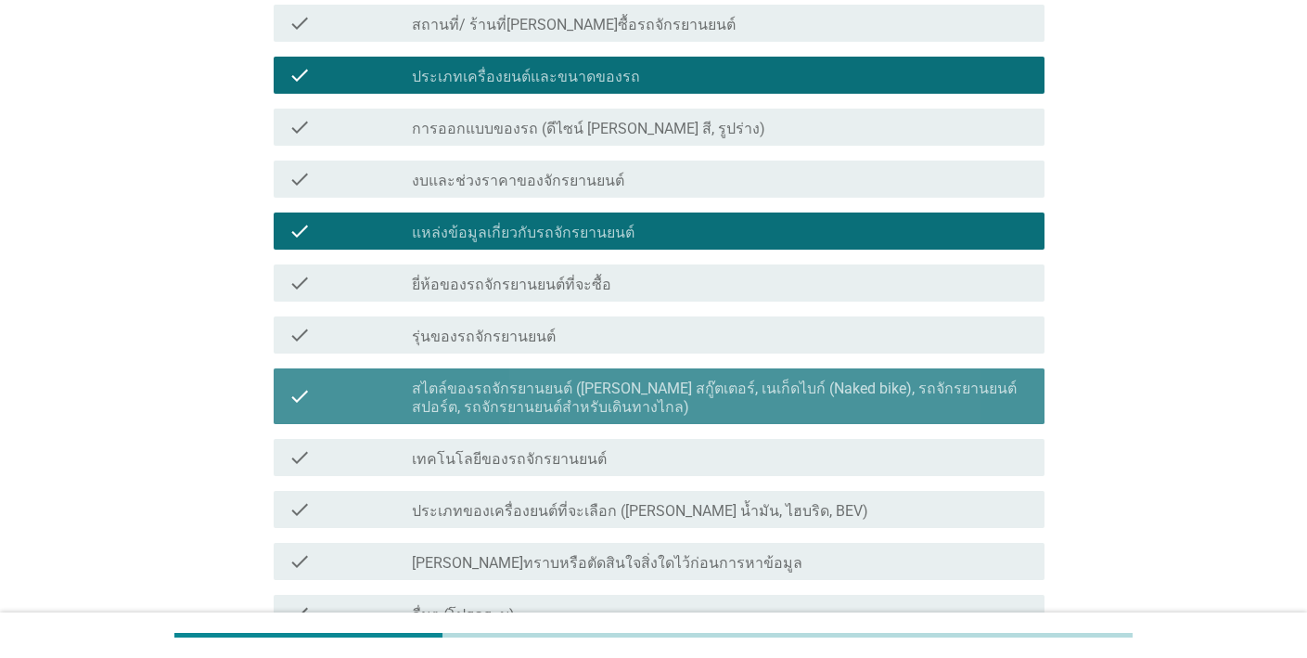
click at [836, 503] on div "check_box_outline_blank ประเภทของเครื่องยนต์ที่จะเลือก (เช่น น้ำมัน, ไฮบริด, BE…" at bounding box center [721, 509] width 618 height 22
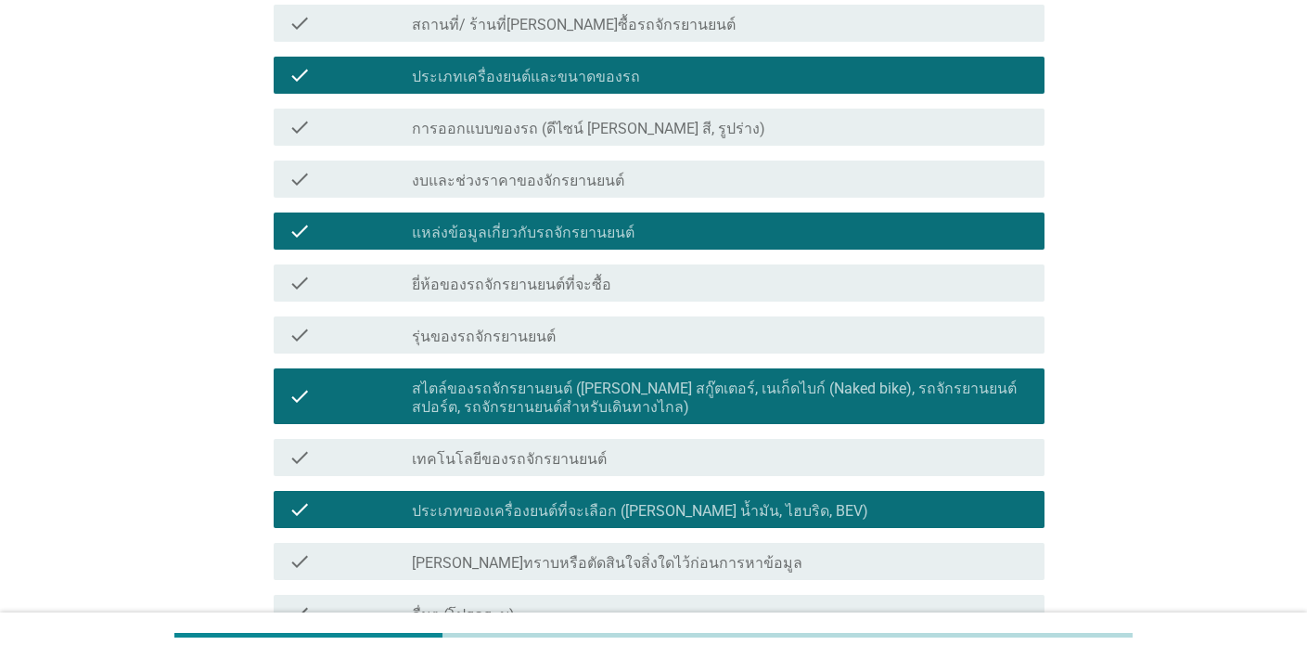
click at [820, 551] on div "check check_box_outline_blank ไม่ได้ทราบหรือตัดสินใจสิ่งใดไว้ก่อนการหาข้อมูล" at bounding box center [659, 561] width 771 height 37
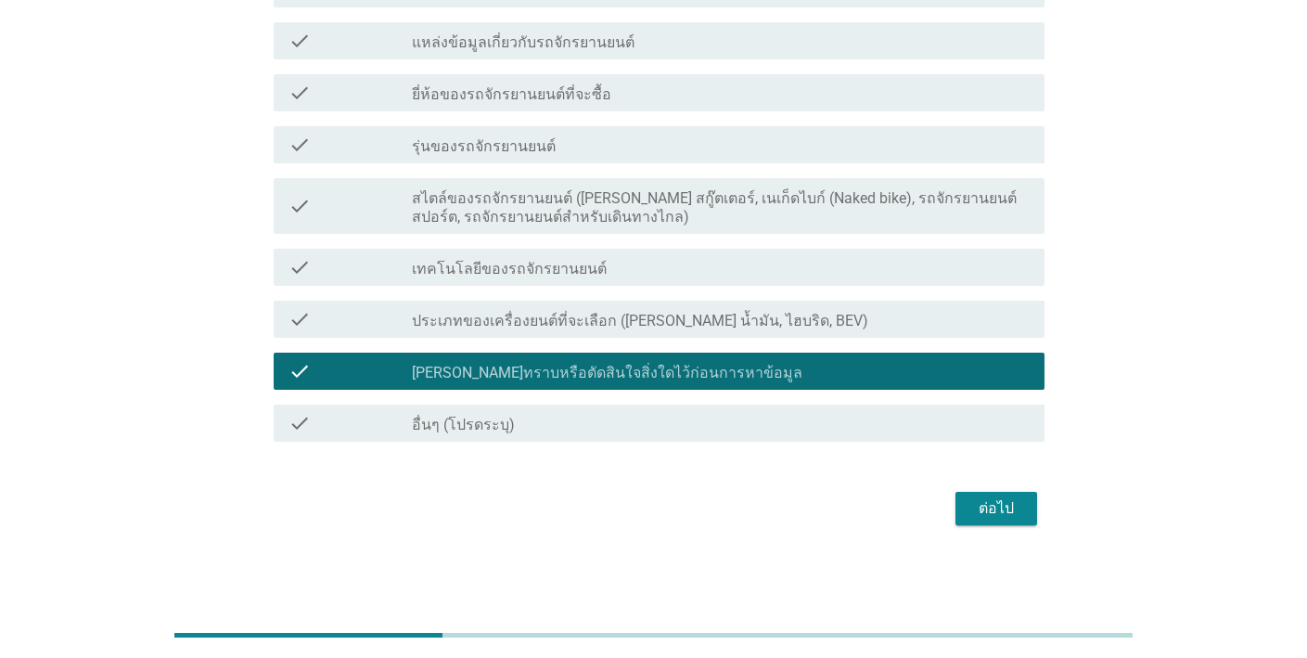
scroll to position [0, 0]
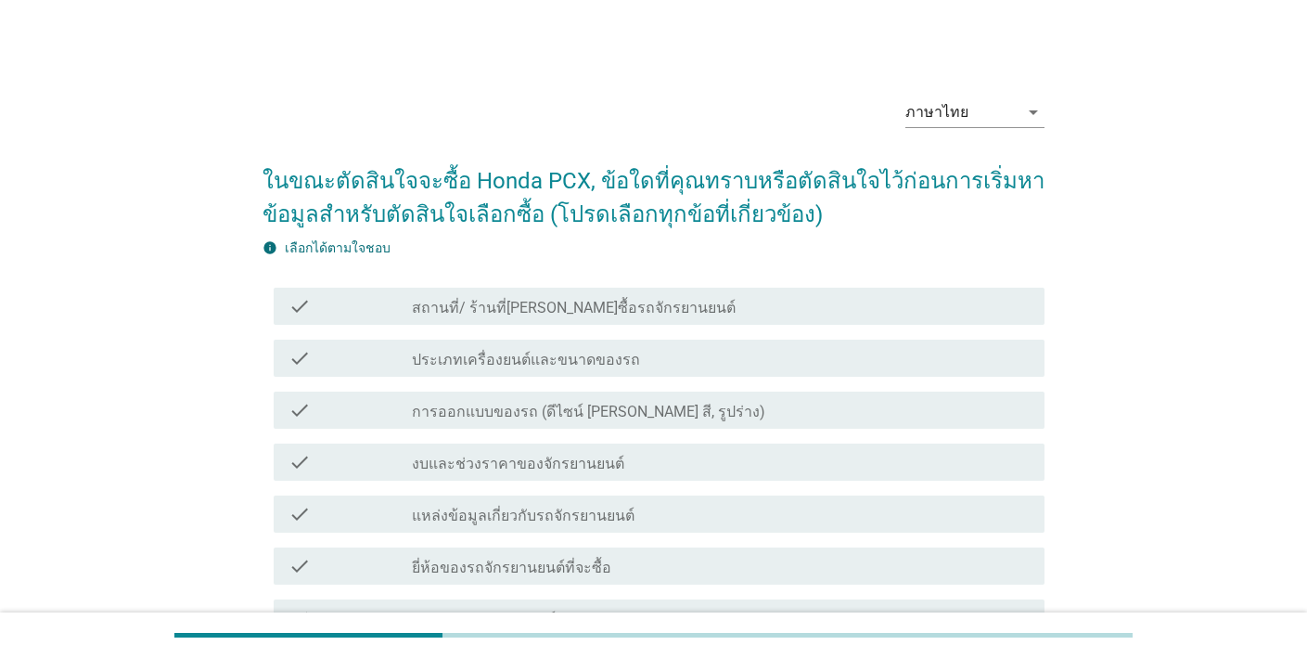
click at [792, 428] on div "check check_box_outline_blank การออกแบบของรถ (ดีไซน์ เช่น สี, รูปร่าง)" at bounding box center [659, 409] width 771 height 37
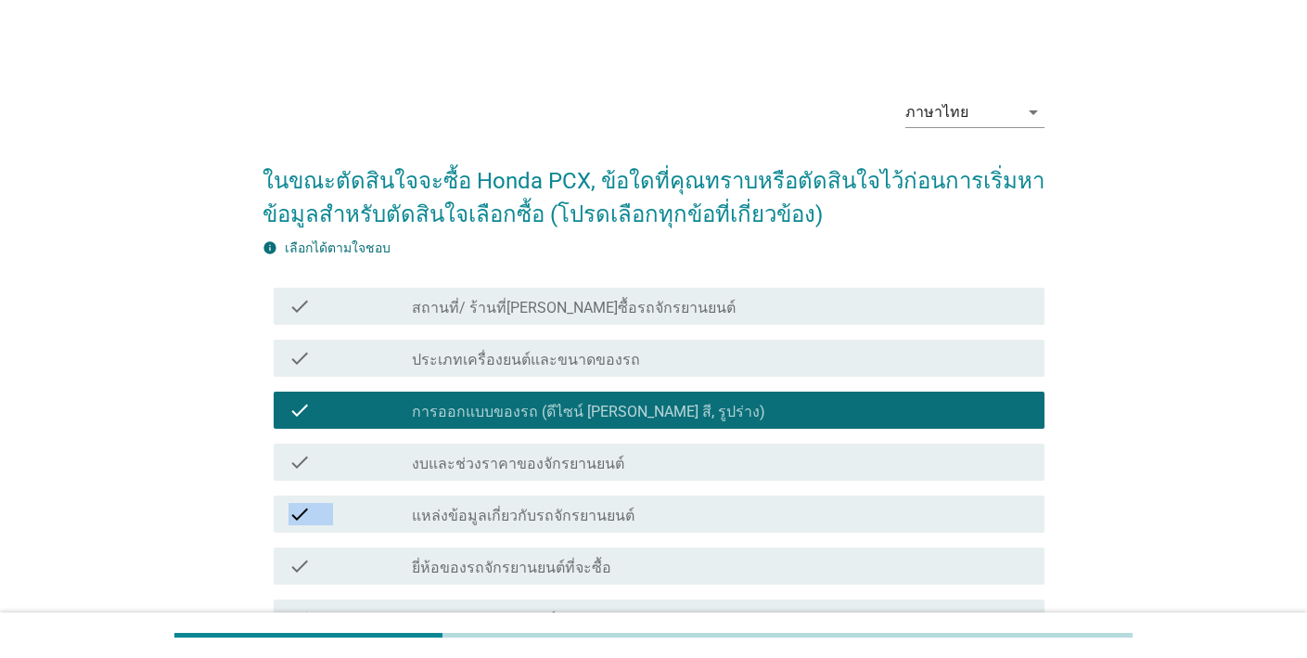
click at [712, 482] on div "check check_box_outline_blank สถานที่/ ร้านที่สามารถซื้อรถจักรยานยนต์ check che…" at bounding box center [654, 601] width 782 height 642
click at [729, 473] on div "check check_box_outline_blank งบและช่วงราคาของจักรยานยนต์" at bounding box center [659, 461] width 771 height 37
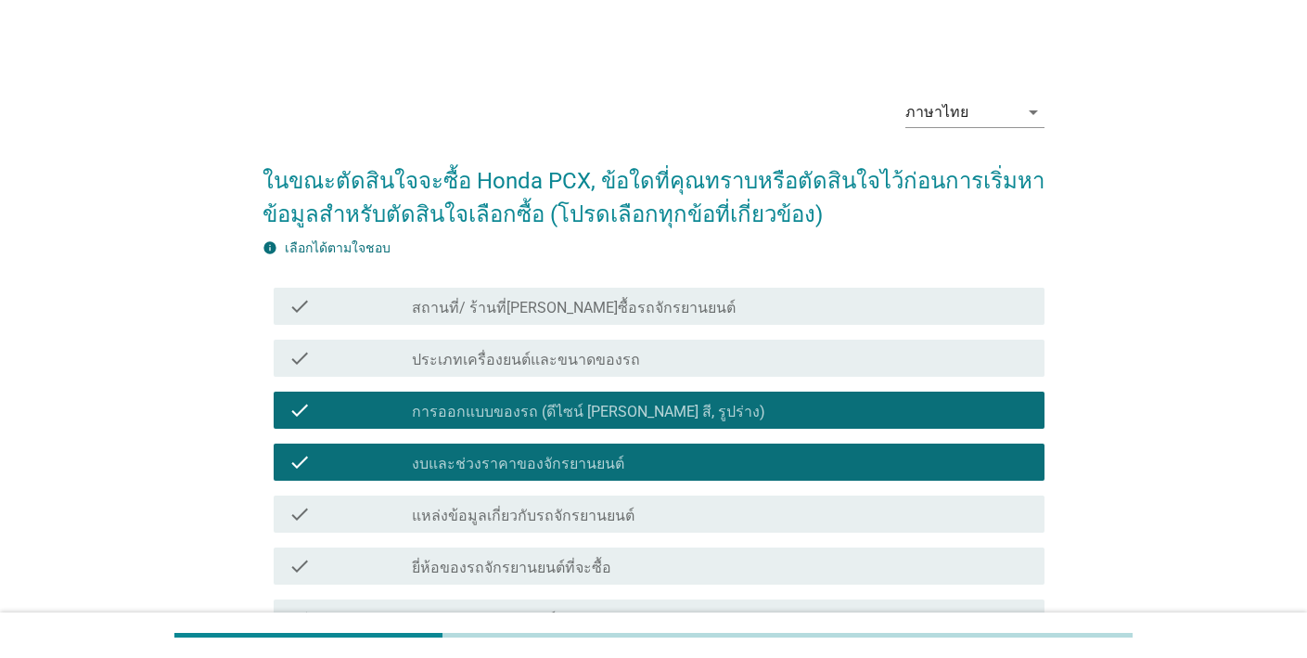
click at [716, 542] on div "check check_box_outline_blank ยี่ห้อของรถจักรยานยนต์ที่จะซื้อ" at bounding box center [654, 566] width 782 height 52
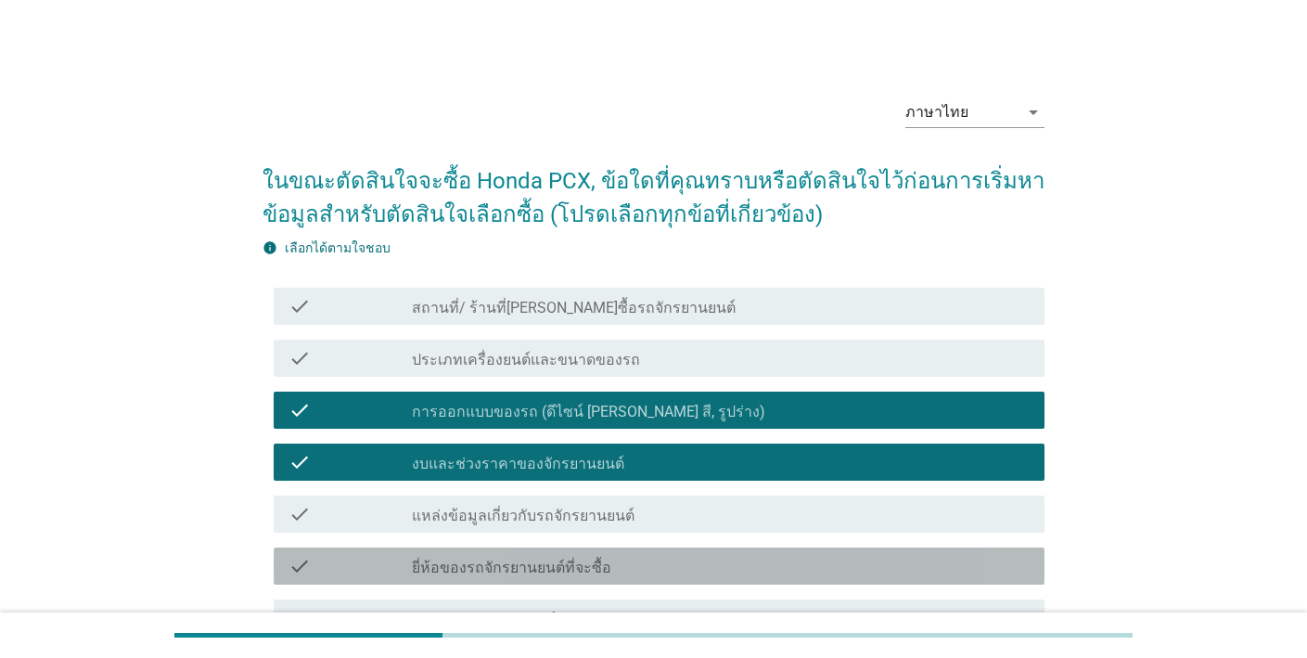
click at [719, 570] on div "check_box_outline_blank ยี่ห้อของรถจักรยานยนต์ที่จะซื้อ" at bounding box center [721, 566] width 618 height 22
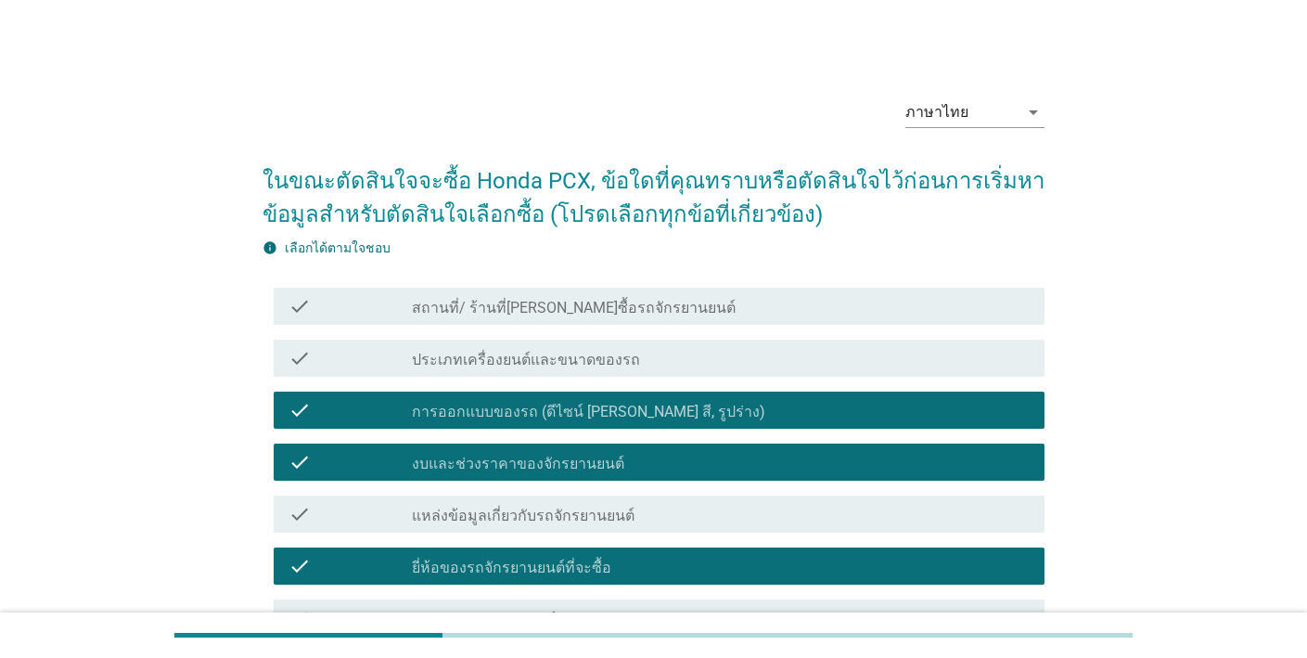
click at [744, 512] on div "check_box_outline_blank แหล่งข้อมูลเกี่ยวกับรถจักรยานยนต์" at bounding box center [721, 514] width 618 height 22
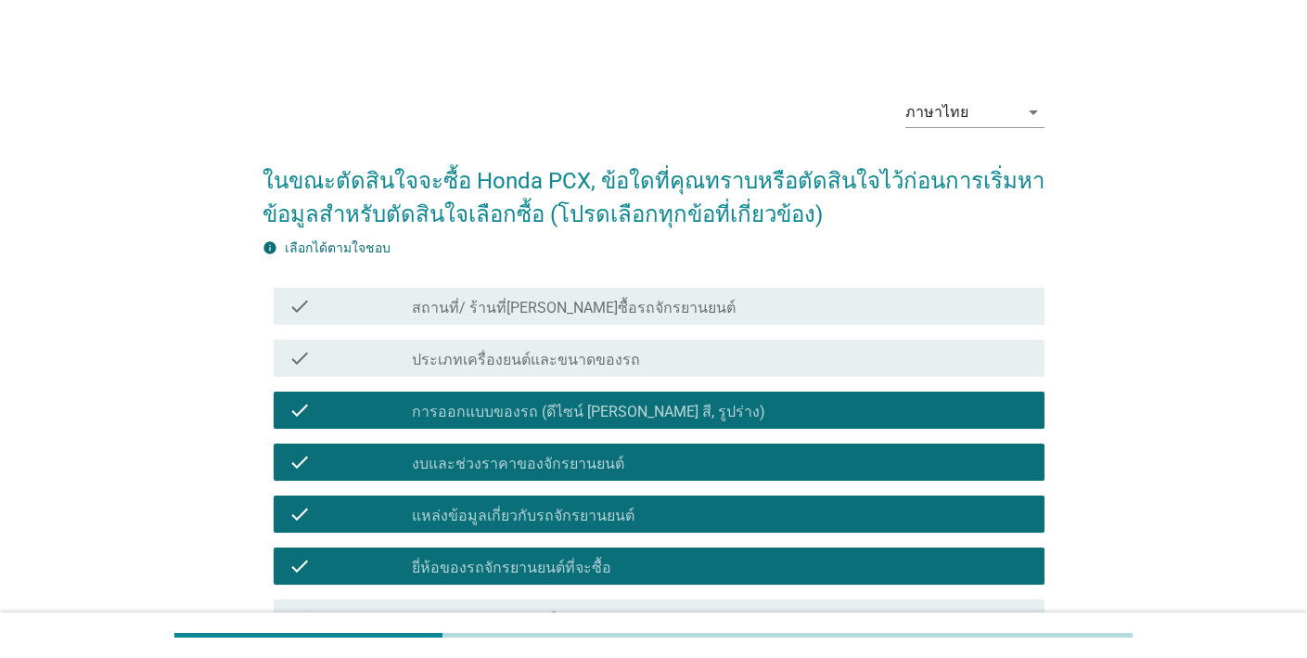
scroll to position [343, 0]
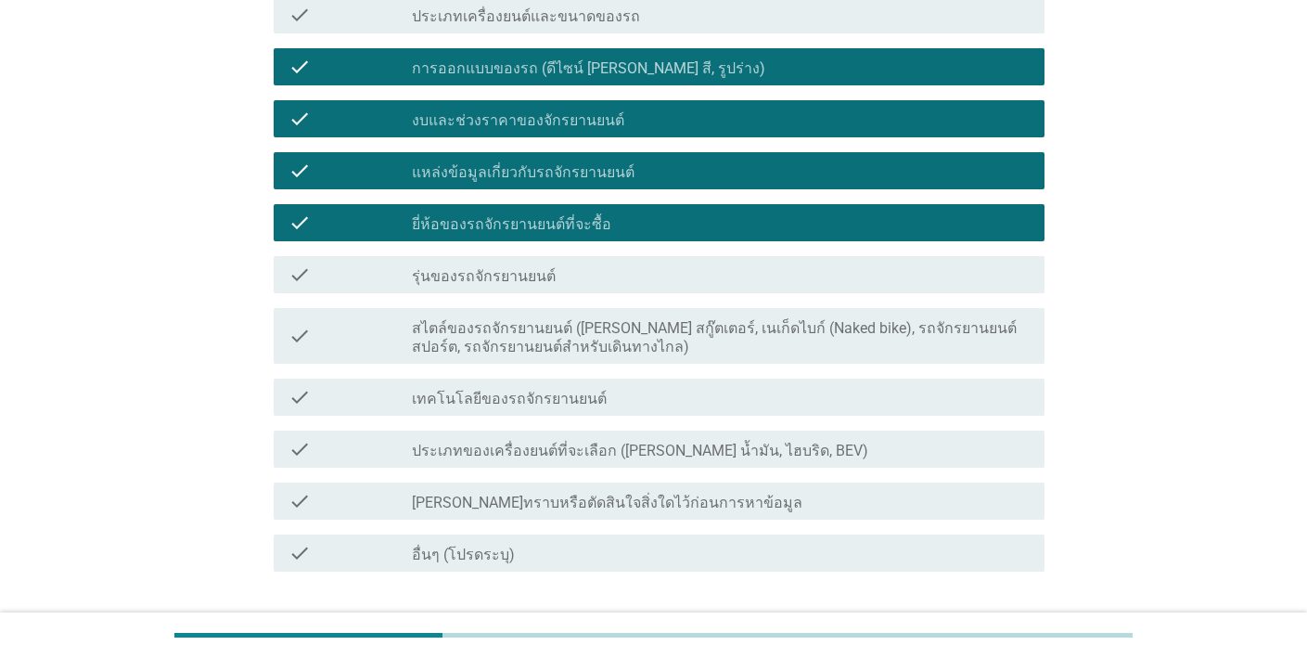
click at [739, 336] on label "สไตล์ของรถจักรยานยนต์ ([PERSON_NAME] สกู๊ตเตอร์, เนเก็ดไบก์ (Naked bike), รถจัก…" at bounding box center [721, 337] width 618 height 37
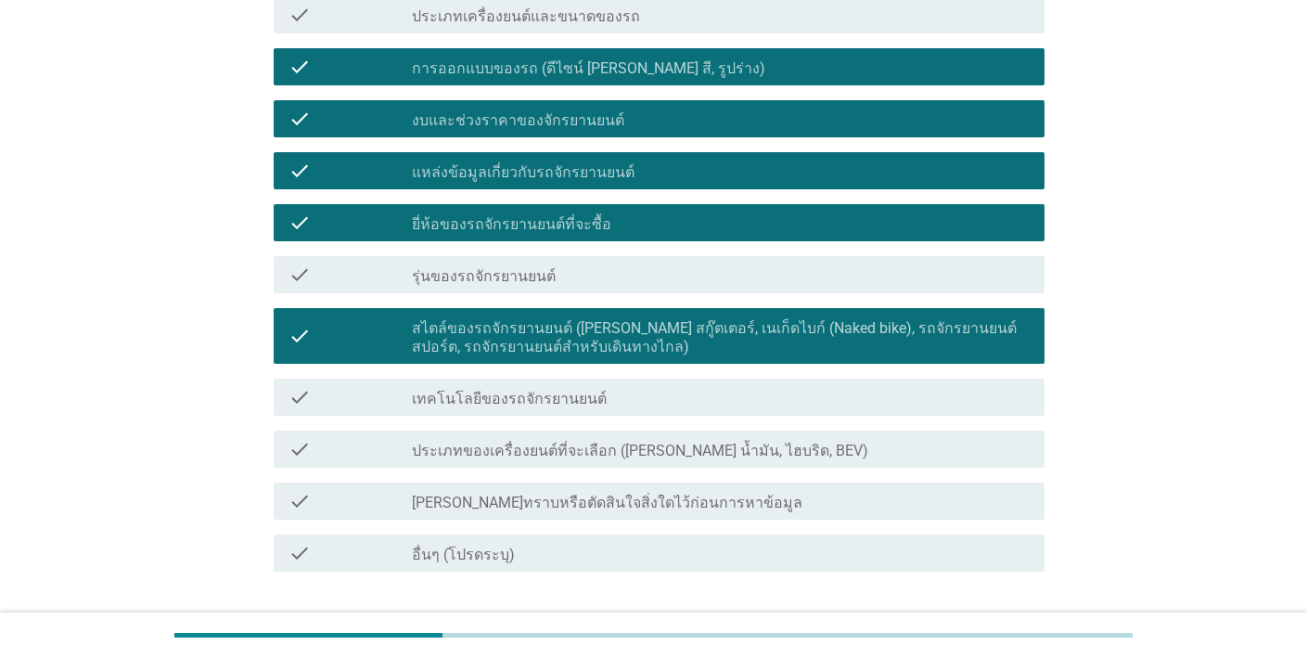
click at [749, 421] on div "check check_box_outline_blank เทคโนโลยีของรถจักรยานยนต์" at bounding box center [654, 397] width 782 height 52
click at [745, 402] on div "check_box_outline_blank เทคโนโลยีของรถจักรยานยนต์" at bounding box center [721, 397] width 618 height 22
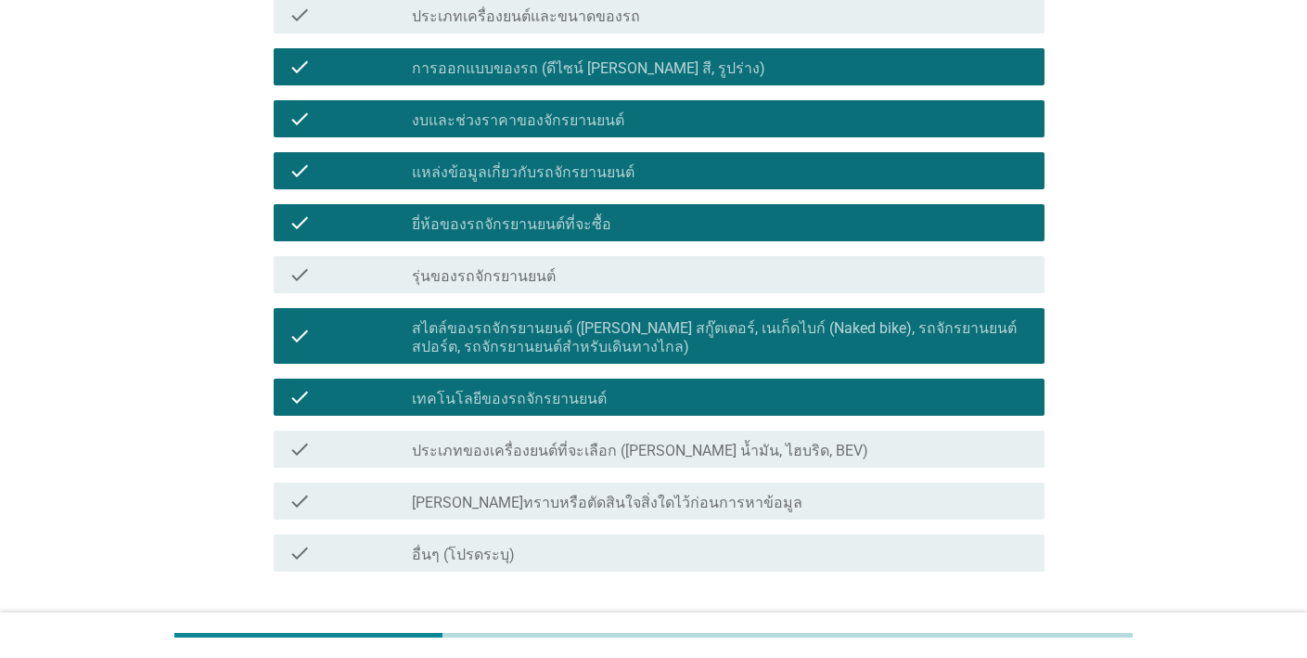
scroll to position [473, 0]
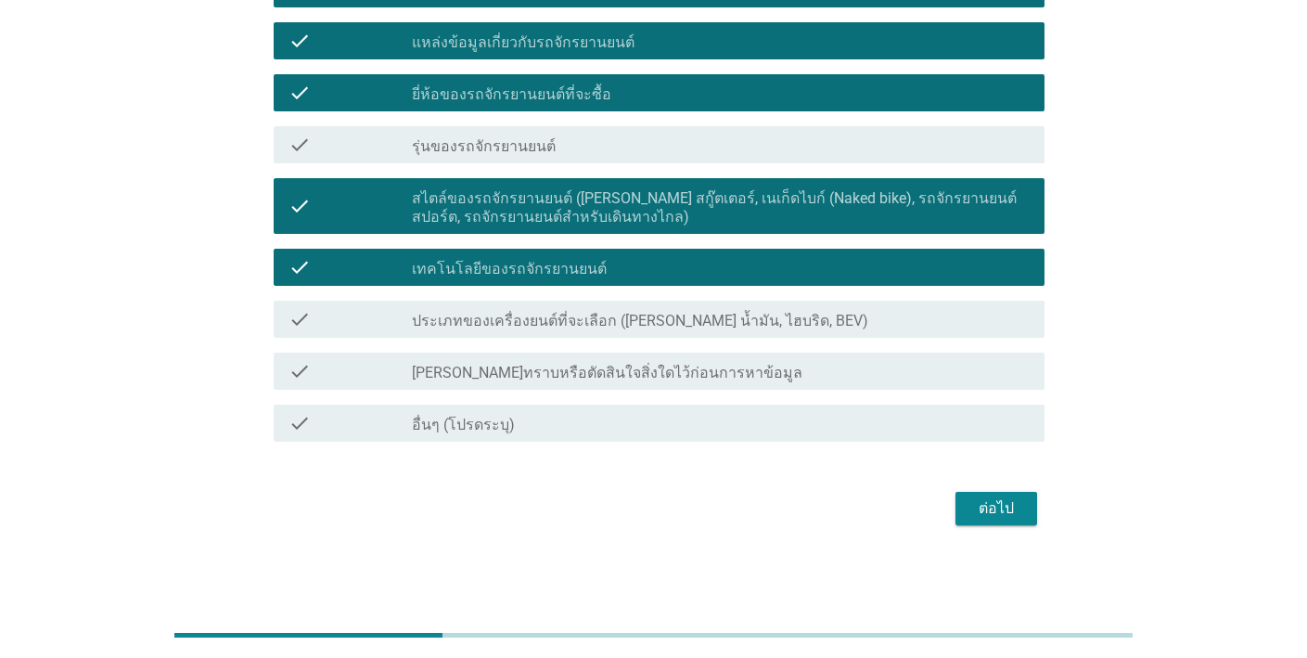
click at [983, 493] on button "ต่อไป" at bounding box center [996, 508] width 82 height 33
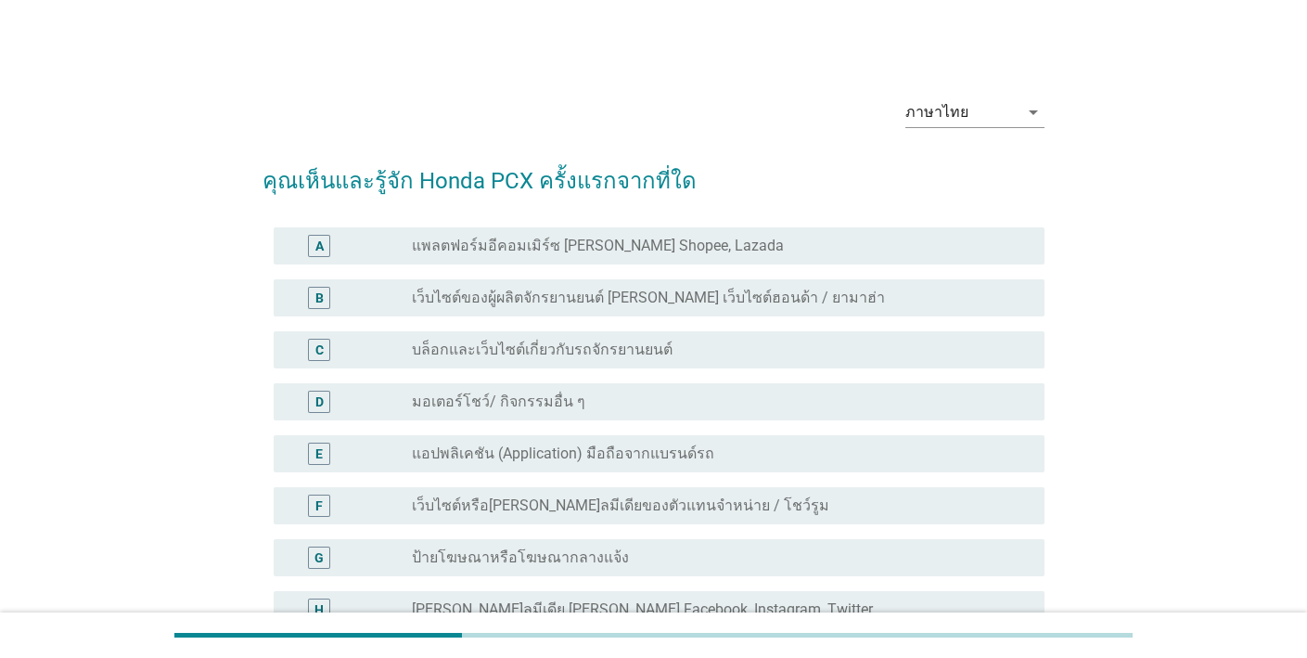
click at [845, 363] on div "C radio_button_unchecked บล็อกและเว็บไซต์เกี่ยวกับรถจักรยานยนต์" at bounding box center [659, 349] width 771 height 37
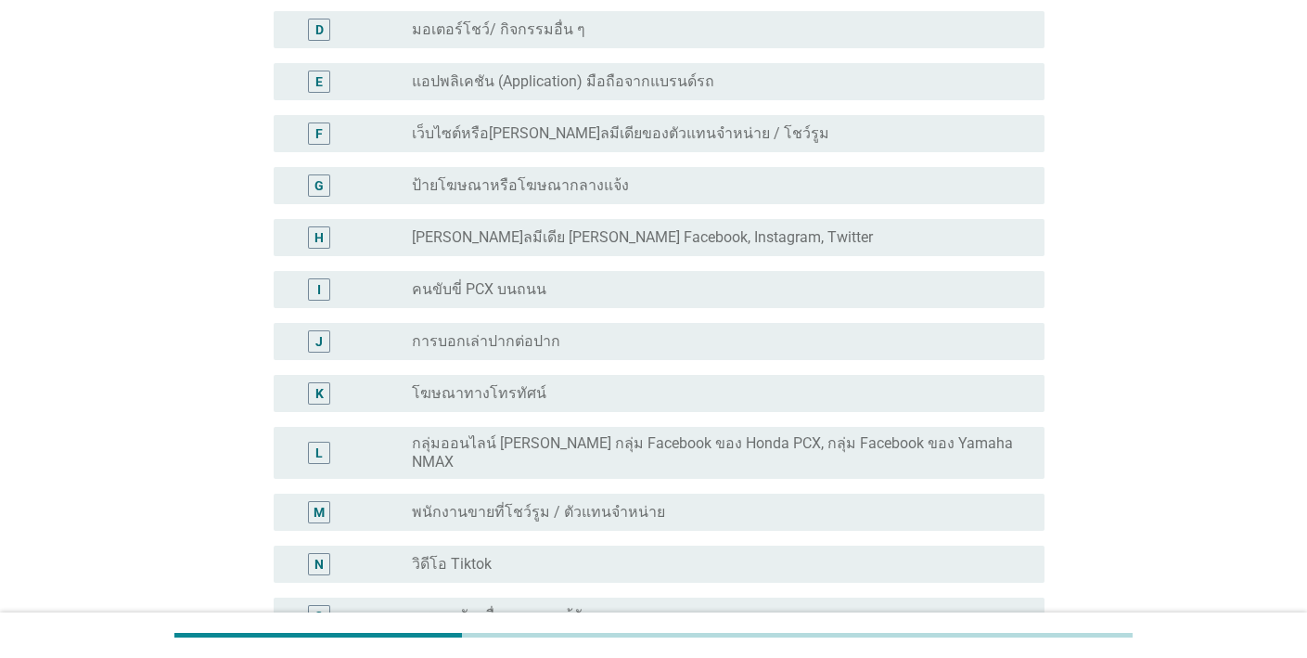
scroll to position [728, 0]
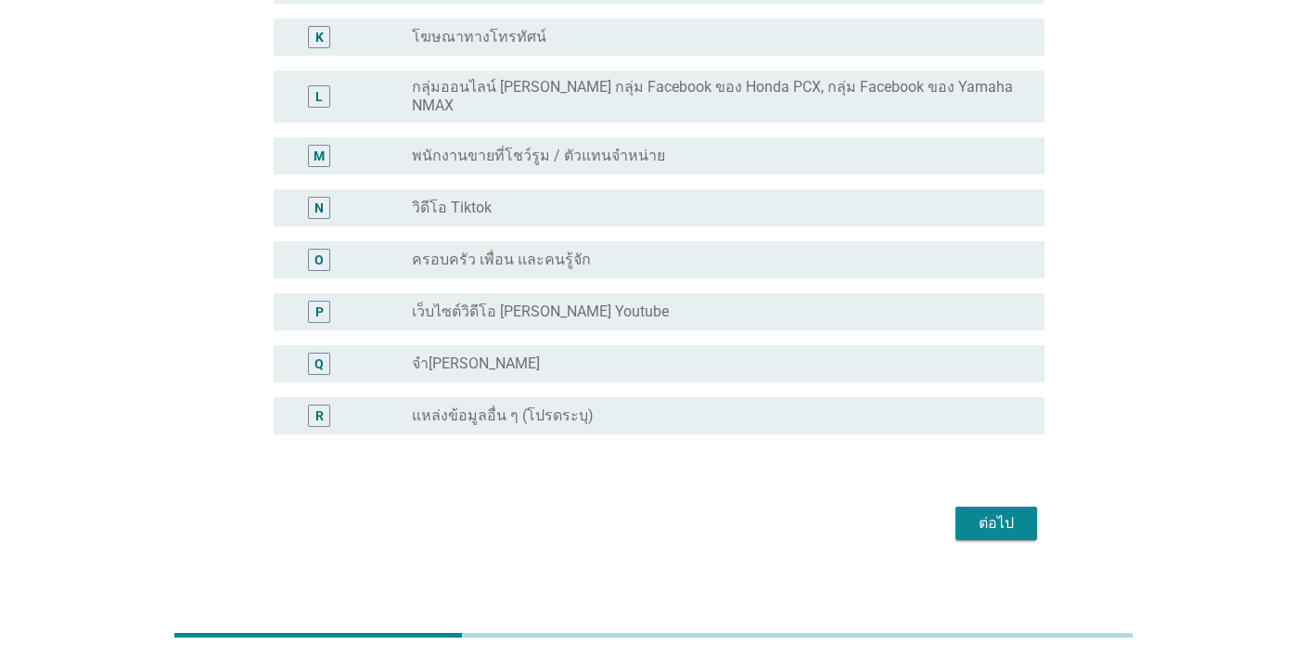
click at [981, 512] on div "ต่อไป" at bounding box center [996, 523] width 52 height 22
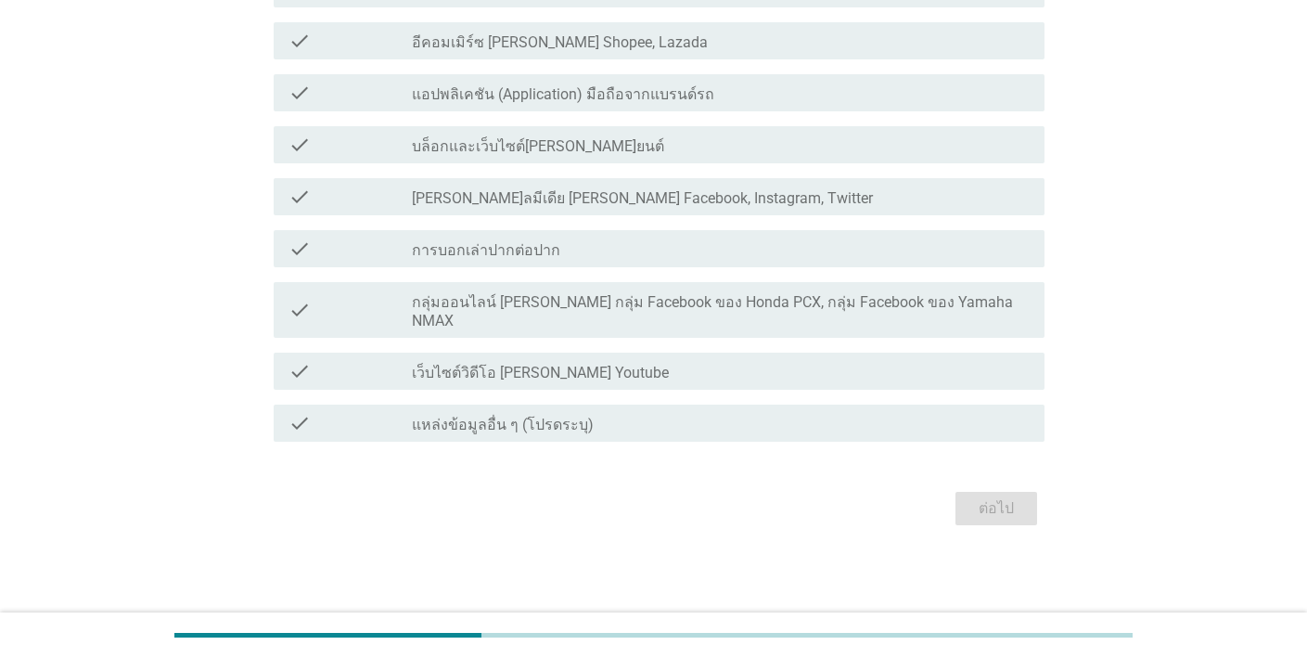
scroll to position [0, 0]
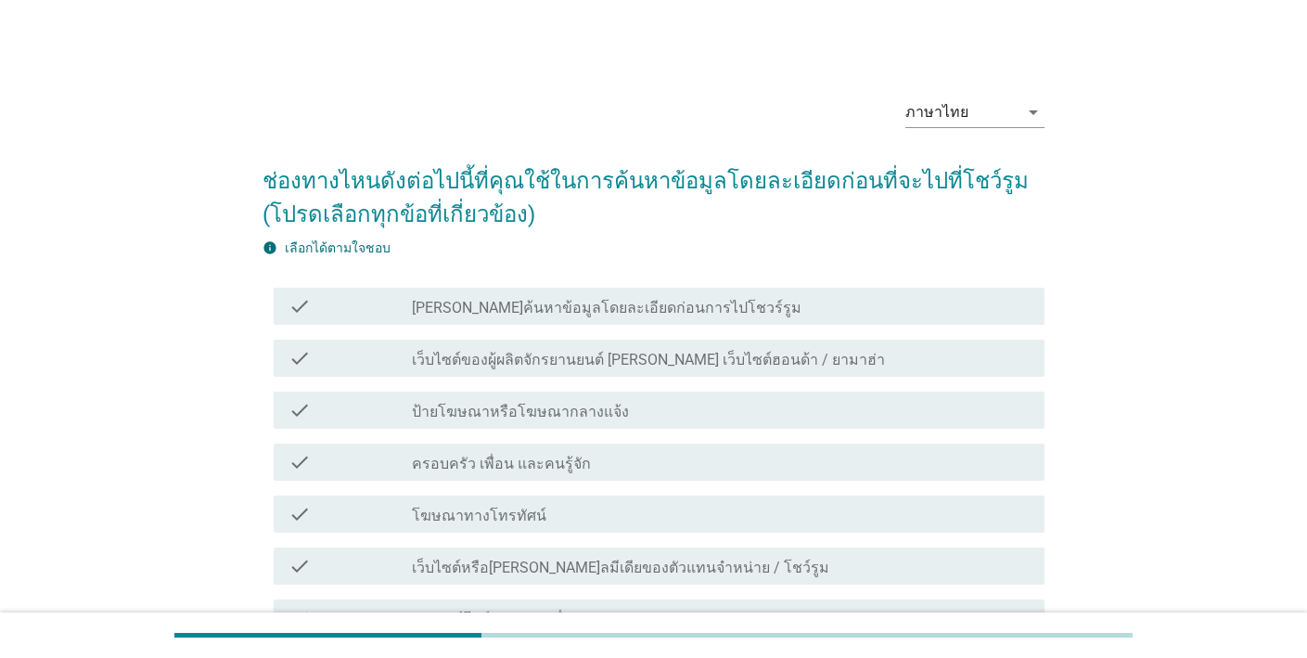
click at [821, 404] on div "check_box_outline_blank ป้ายโฆษณาหรือโฆษณากลางแจ้ง" at bounding box center [721, 410] width 618 height 22
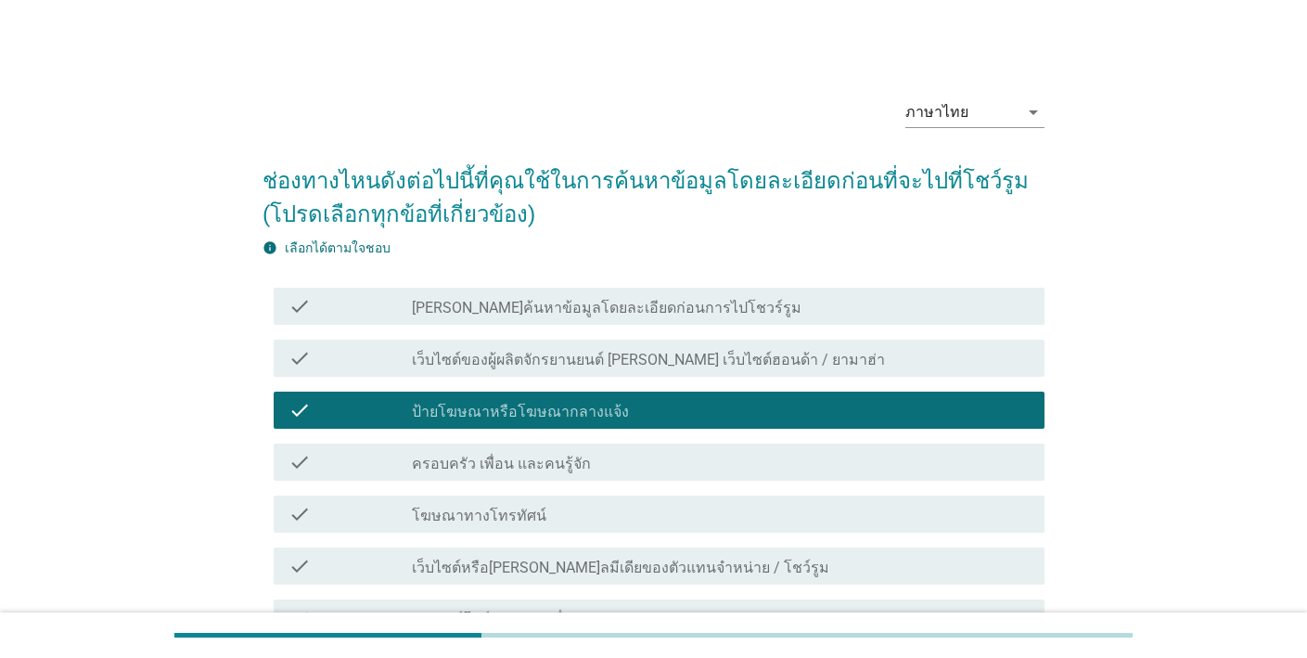
click at [813, 522] on div "check_box_outline_blank โฆษณาทางโทรทัศน์" at bounding box center [721, 514] width 618 height 22
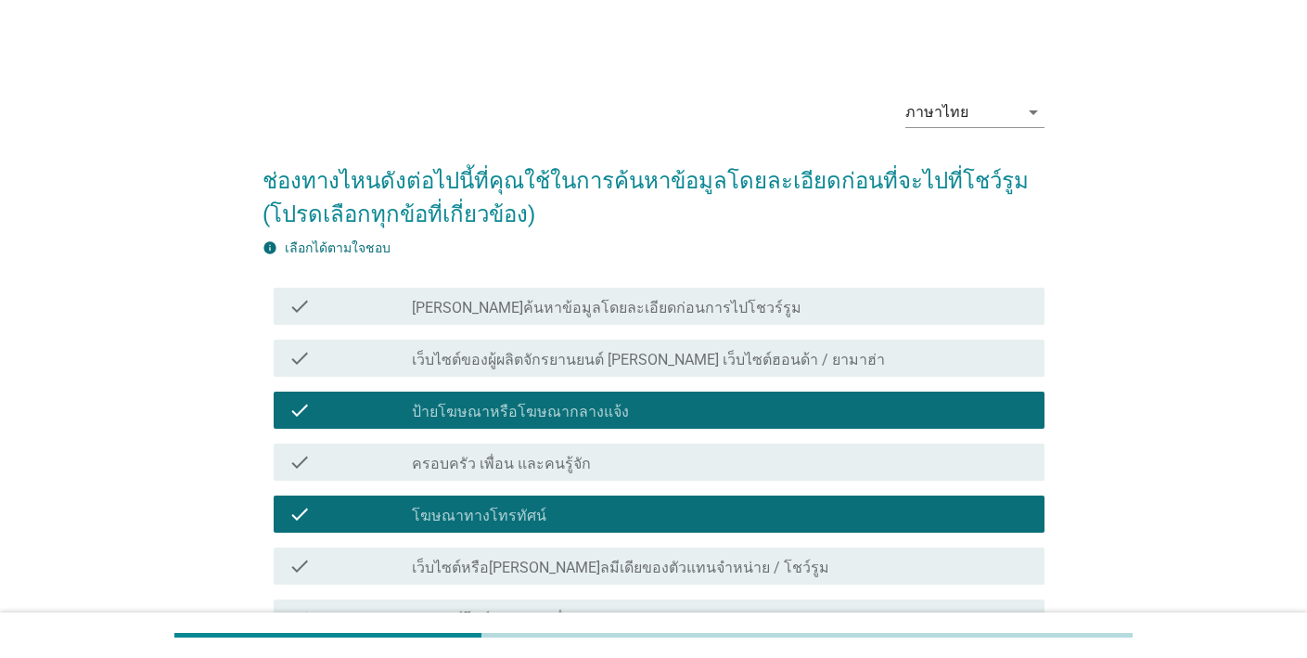
click at [833, 567] on div "check_box_outline_blank เว็บไซต์หรือโซเชียลมีเดียของตัวแทนจําหน่าย / โชว์รูม" at bounding box center [721, 566] width 618 height 22
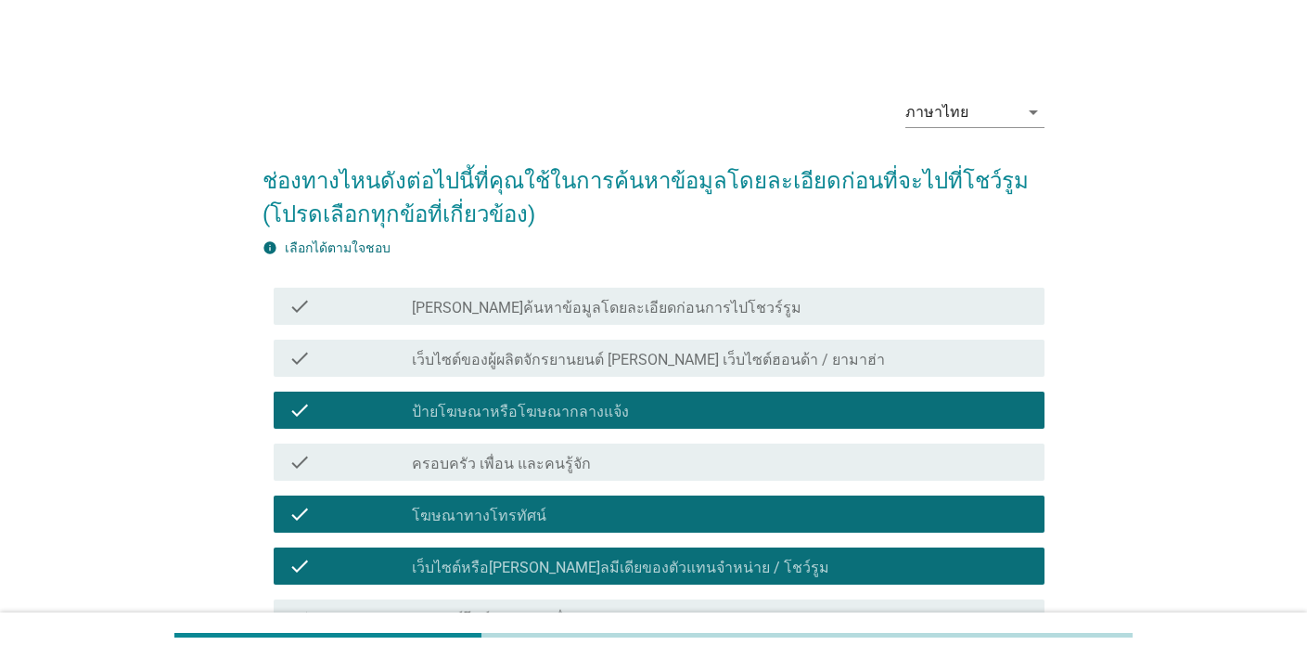
scroll to position [318, 0]
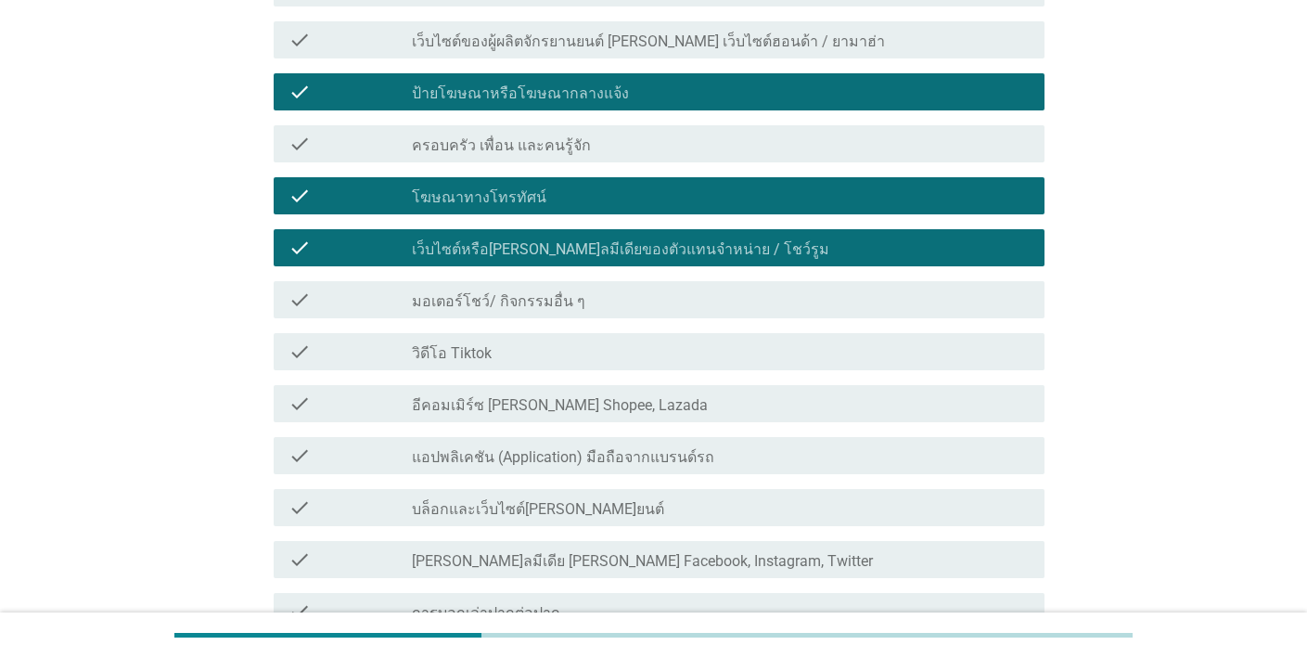
click at [815, 470] on div "check check_box_outline_blank แอปพลิเคชัน (Application) มือถือจากแบรนด์รถ" at bounding box center [659, 455] width 771 height 37
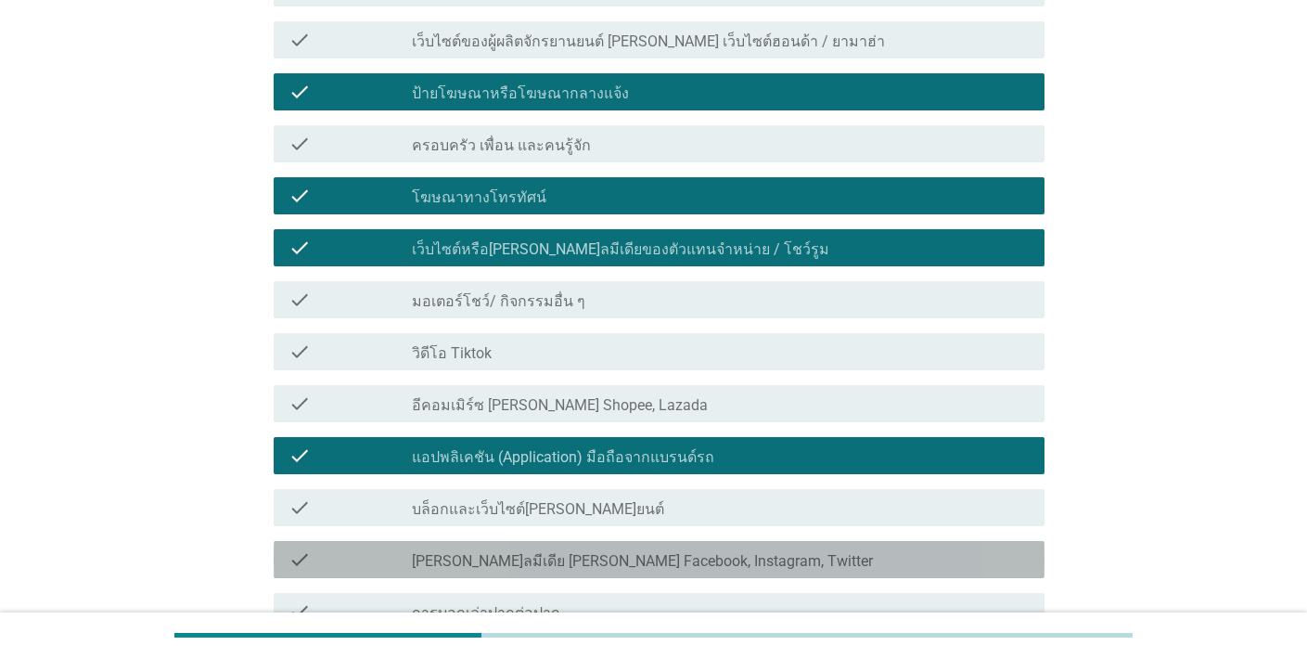
click at [804, 541] on div "check check_box_outline_blank โซเชียลมีเดีย เช่น Facebook, Instagram, Twitter" at bounding box center [659, 559] width 771 height 37
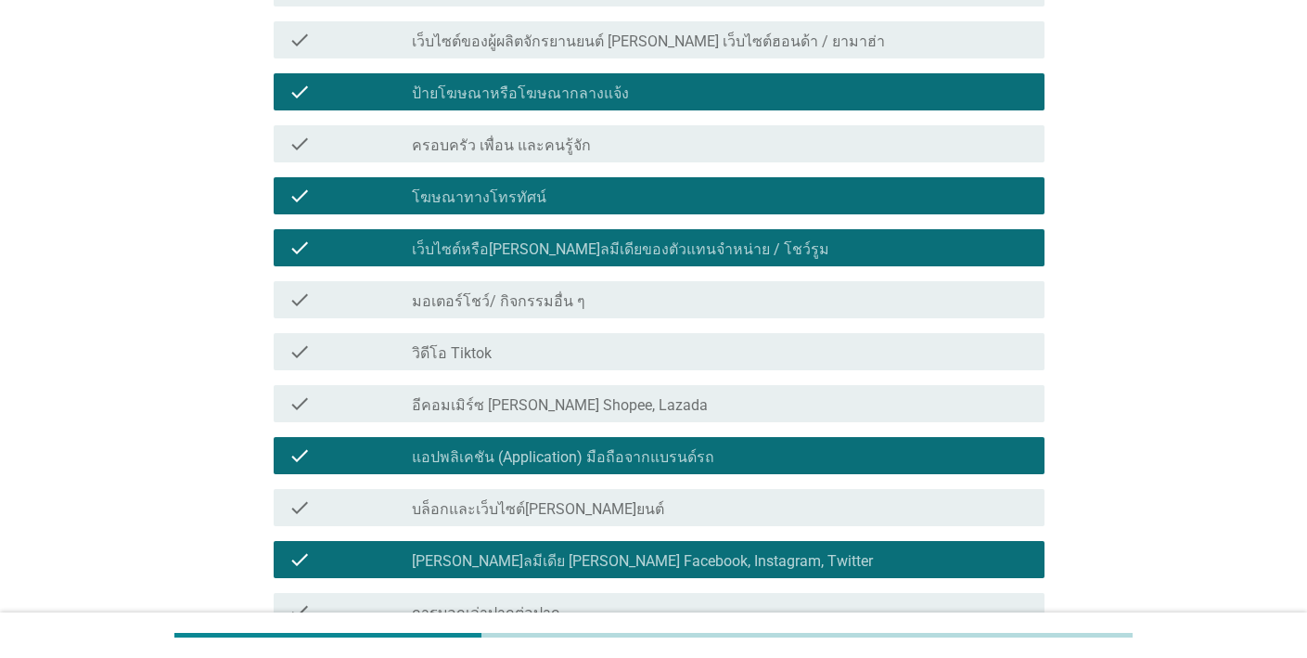
scroll to position [662, 0]
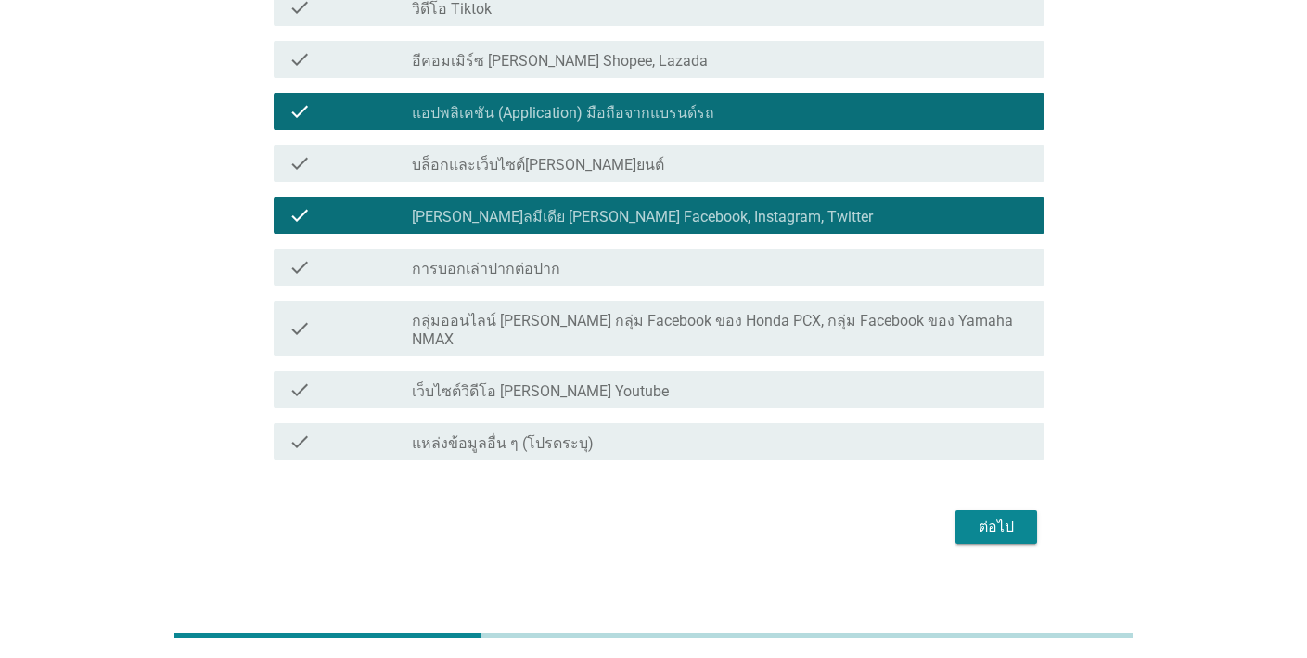
click at [973, 516] on div "ต่อไป" at bounding box center [996, 527] width 52 height 22
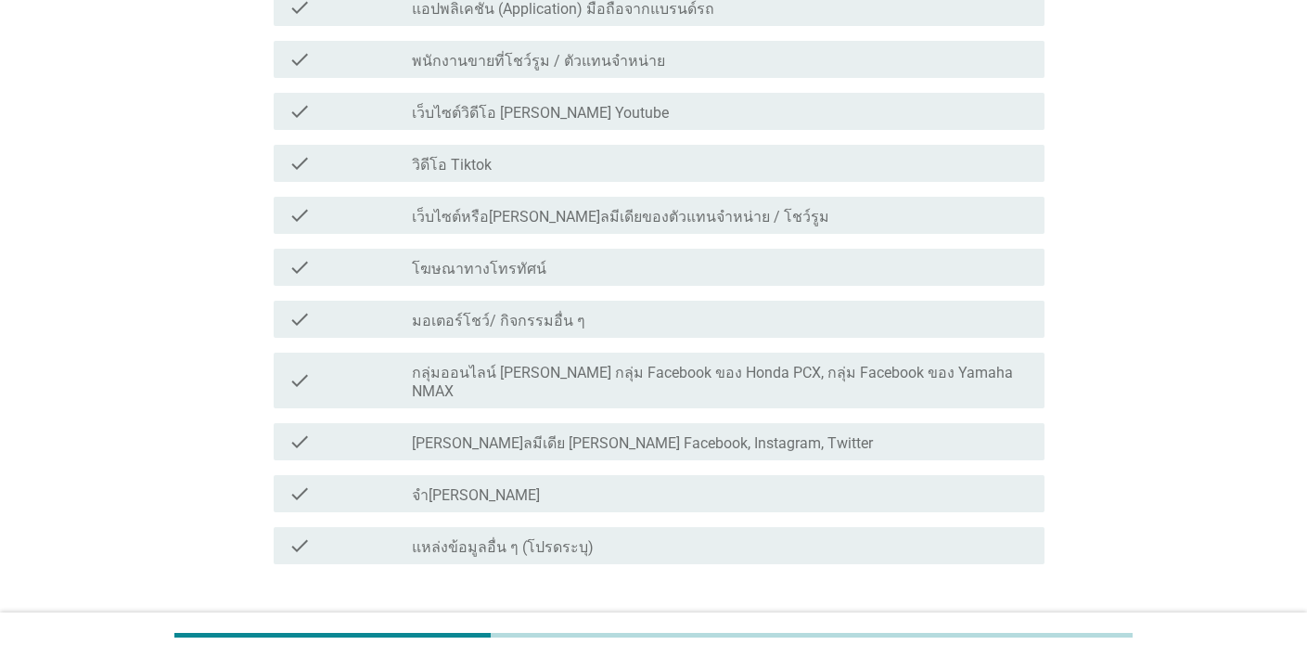
scroll to position [0, 0]
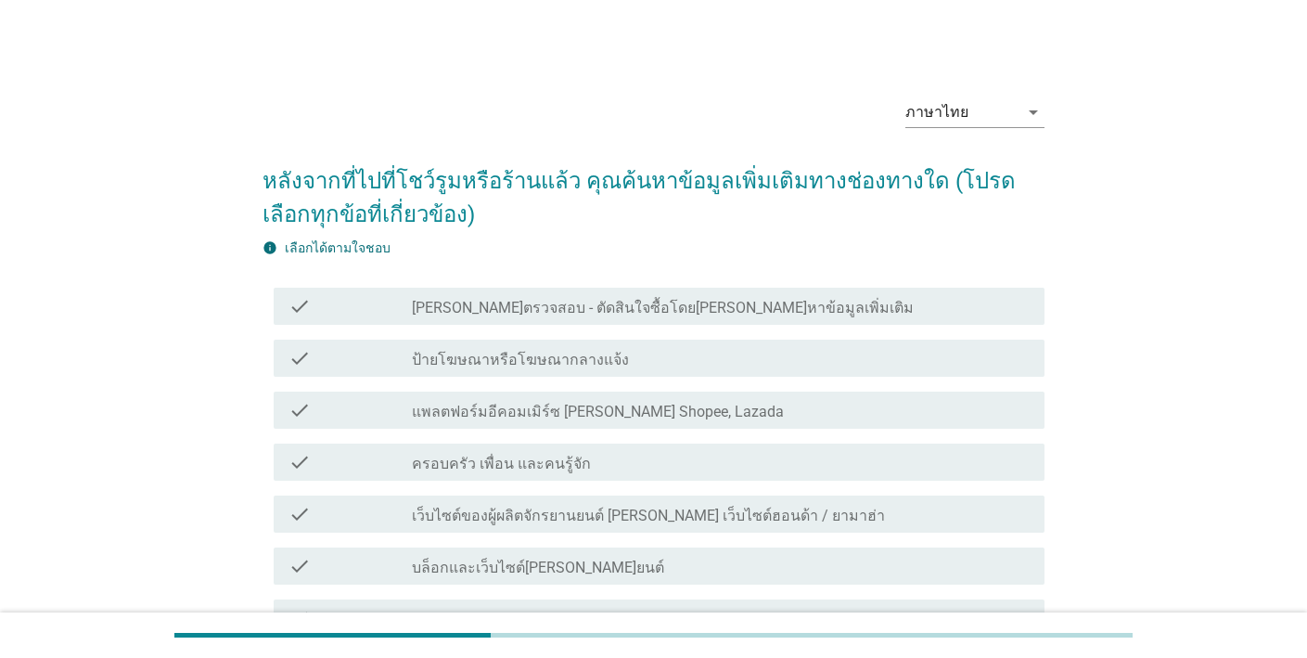
click at [843, 387] on div "check check_box_outline_blank แพลตฟอร์มอีคอมเมิร์ซ เช่น Shopee, Lazada" at bounding box center [654, 410] width 782 height 52
click at [830, 462] on div "check_box_outline_blank ครอบครัว เพื่อน และคนรู้จัก" at bounding box center [721, 462] width 618 height 22
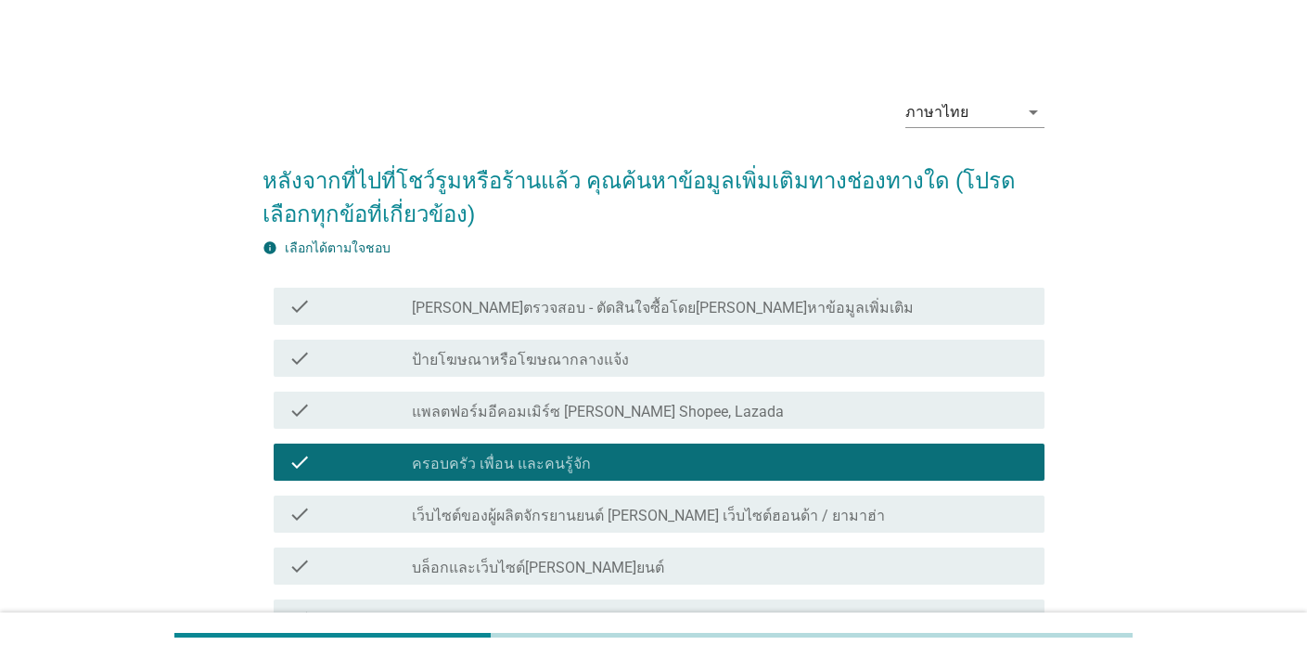
click at [858, 507] on div "check_box_outline_blank เว็บไซต์ของผู้ผลิตจักรยานยนต์ เช่น เว็บไซต์ฮอนด้า / ยาม…" at bounding box center [721, 514] width 618 height 22
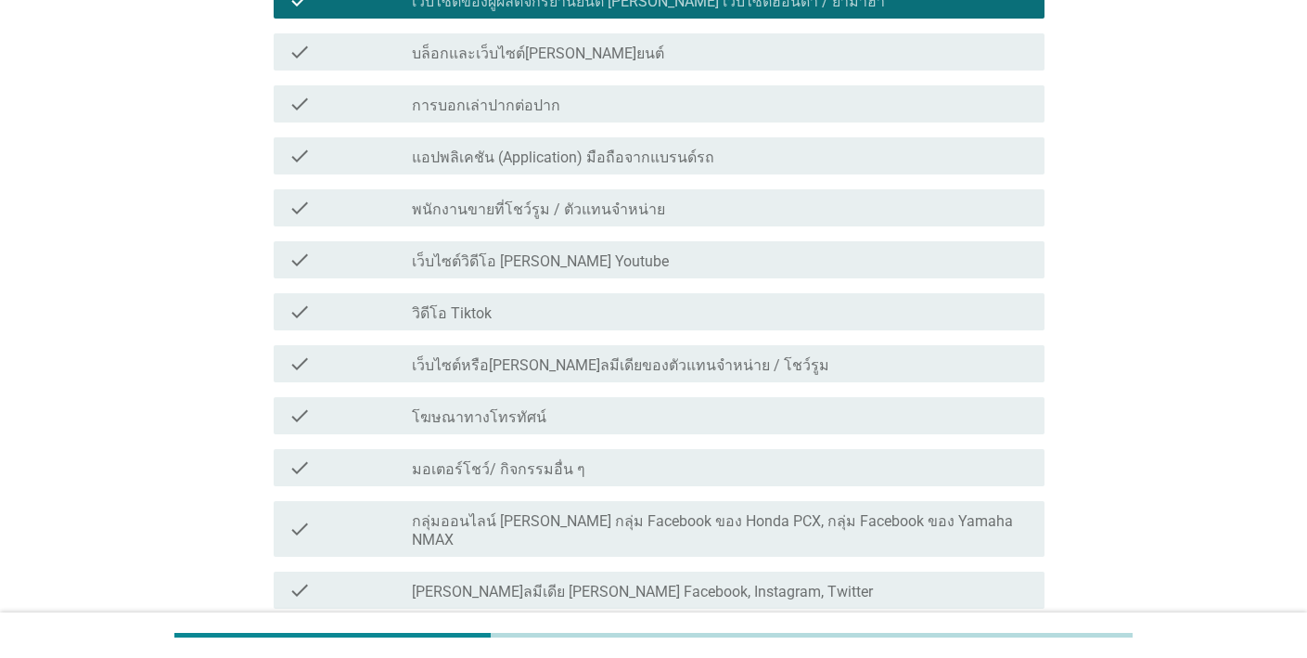
scroll to position [681, 0]
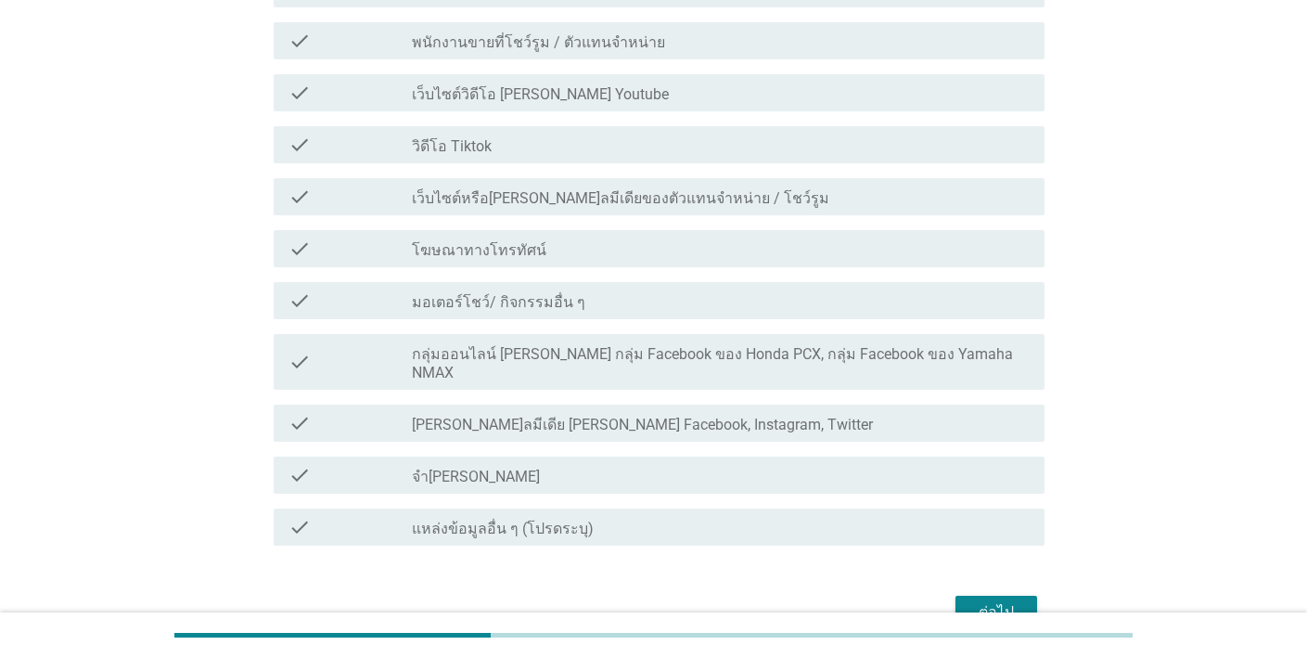
click at [993, 601] on div "ต่อไป" at bounding box center [996, 612] width 52 height 22
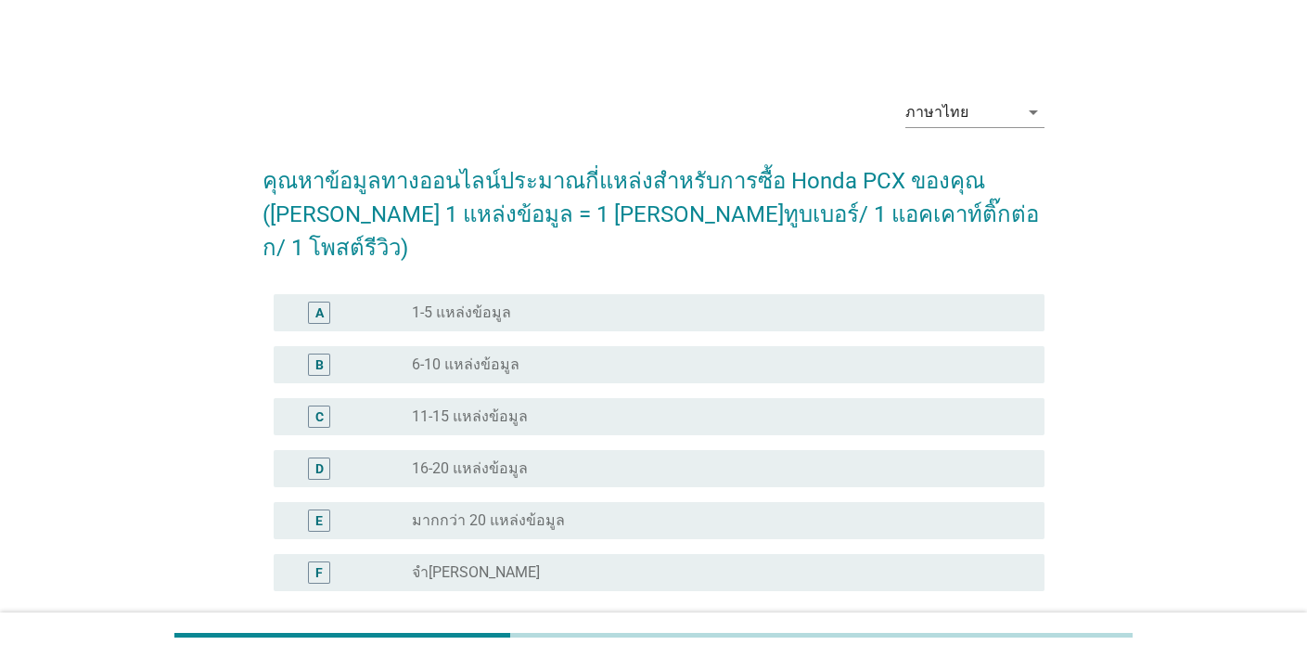
click at [841, 303] on div "radio_button_unchecked 1-5 แหล่งข้อมูล" at bounding box center [713, 312] width 603 height 19
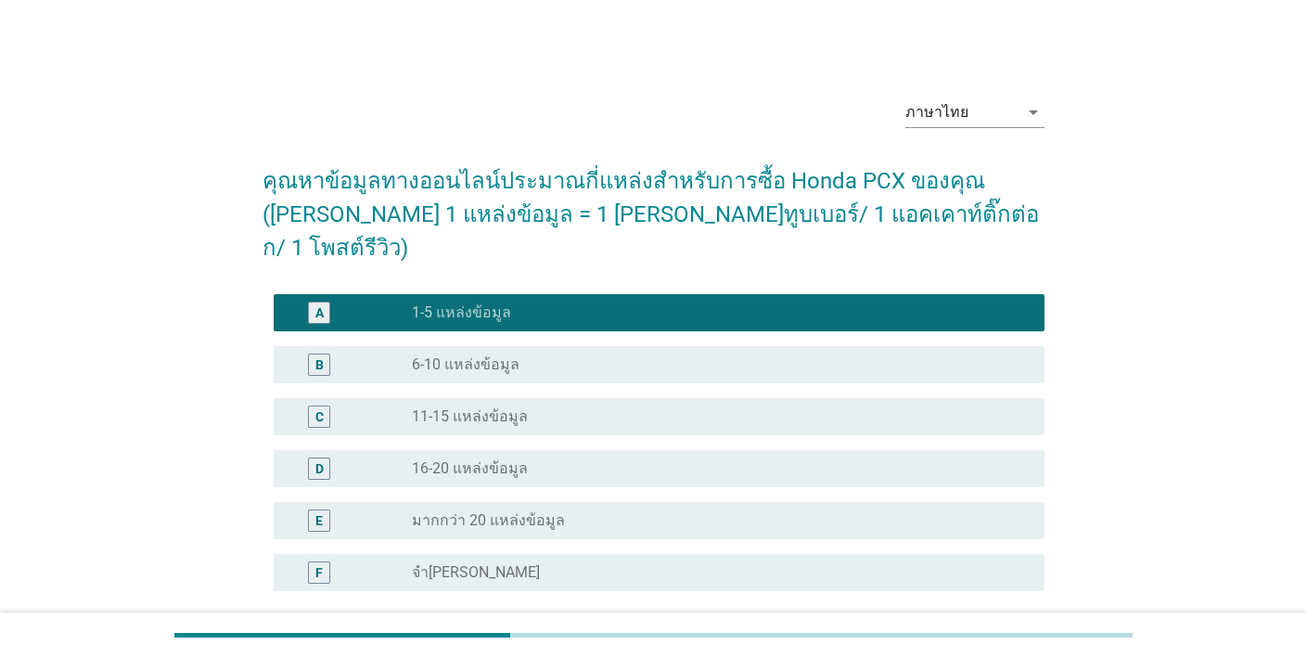
scroll to position [138, 0]
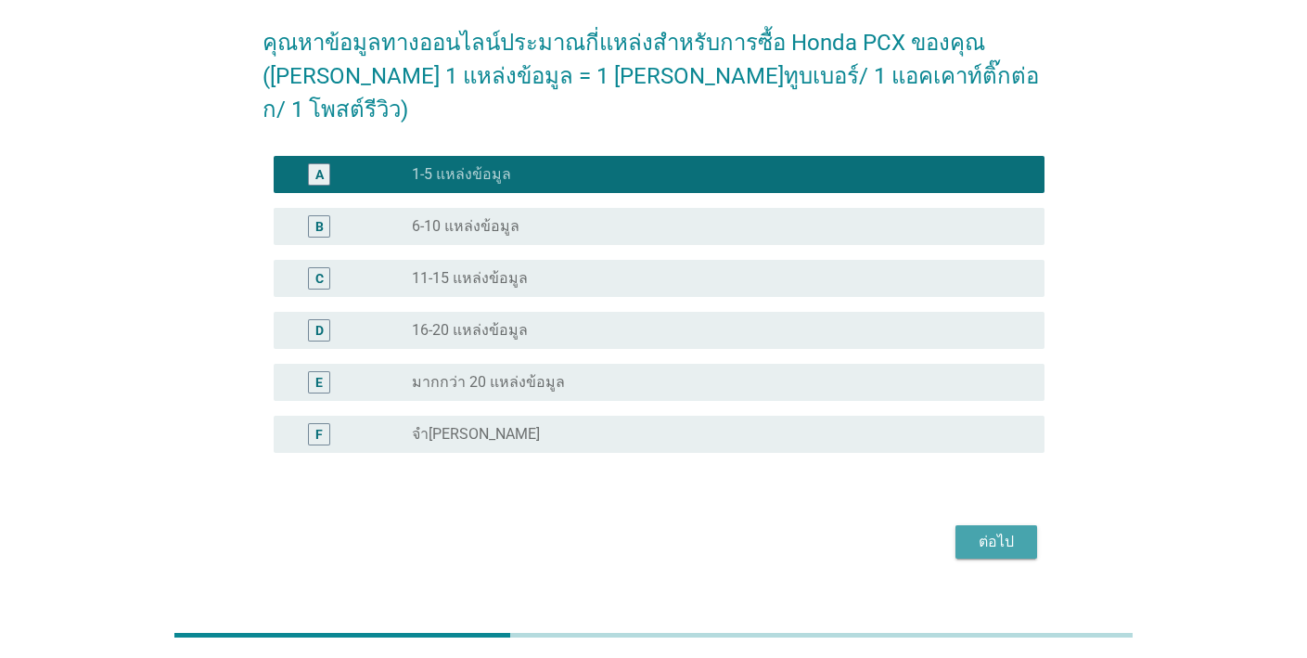
click at [1003, 531] on div "ต่อไป" at bounding box center [996, 542] width 52 height 22
click at [780, 519] on div "ต่อไป" at bounding box center [654, 541] width 782 height 45
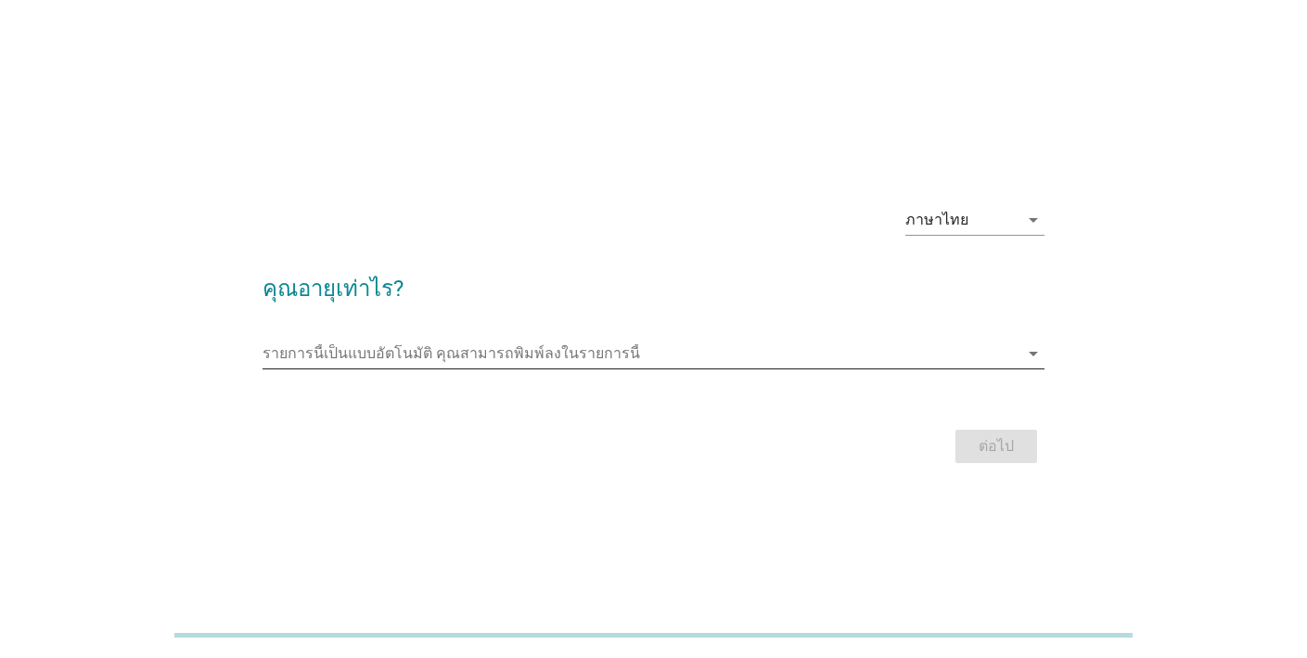
click at [1023, 354] on icon "arrow_drop_down" at bounding box center [1033, 353] width 22 height 22
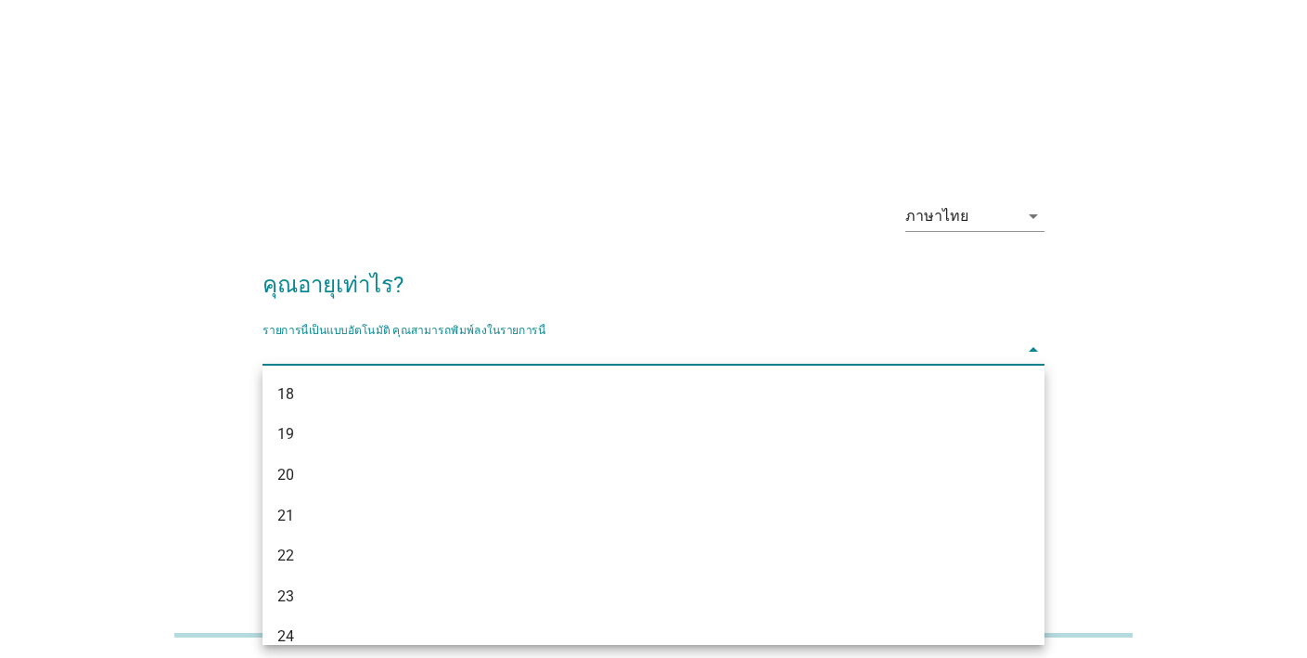
click at [320, 478] on div "20" at bounding box center [621, 475] width 689 height 22
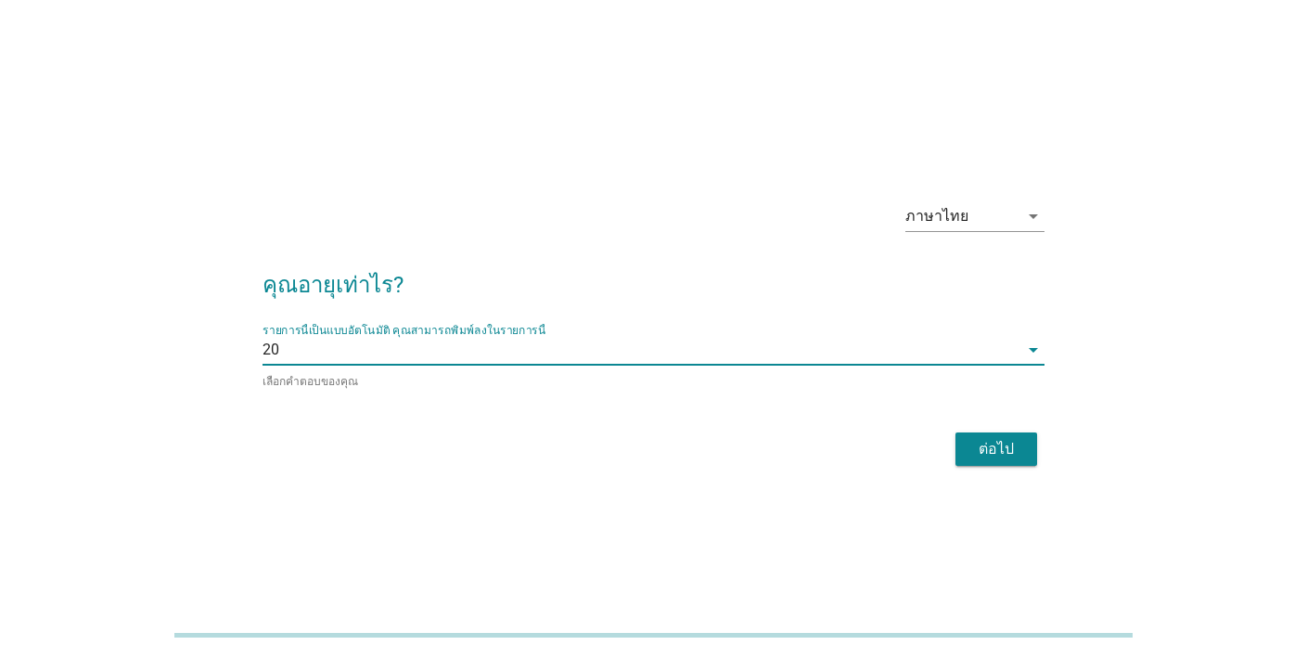
click at [993, 447] on div "ต่อไป" at bounding box center [996, 449] width 52 height 22
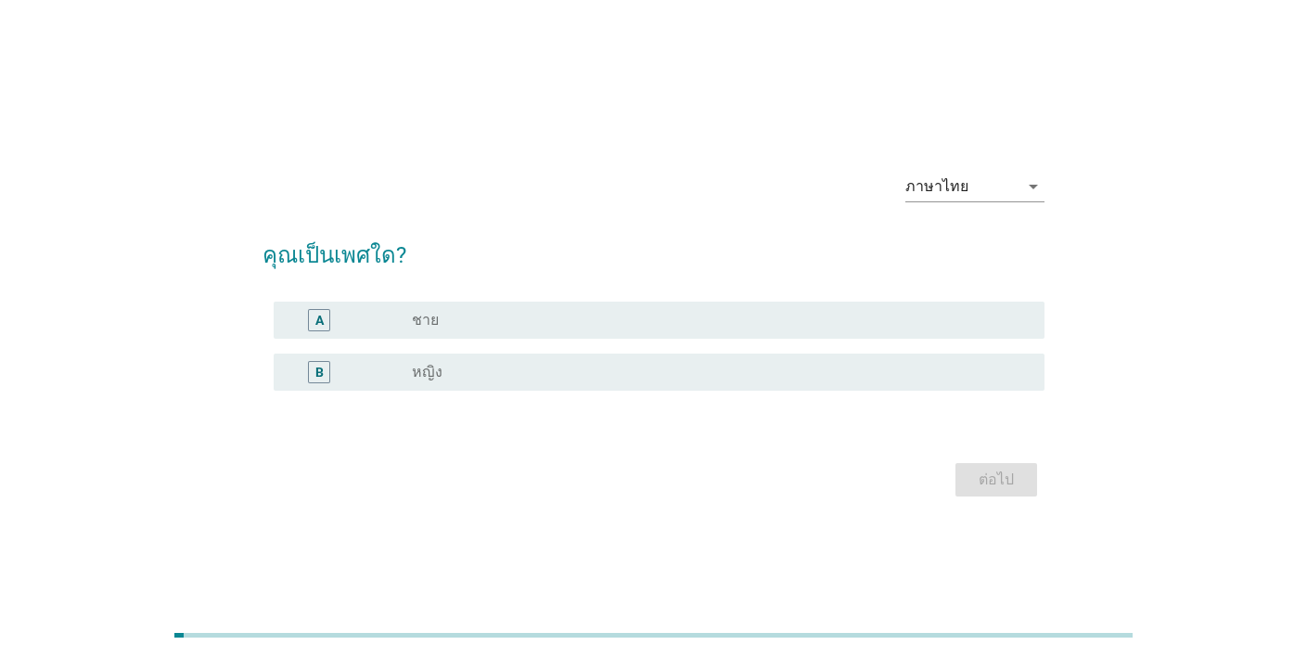
click at [692, 323] on div "radio_button_unchecked ชาย" at bounding box center [713, 320] width 603 height 19
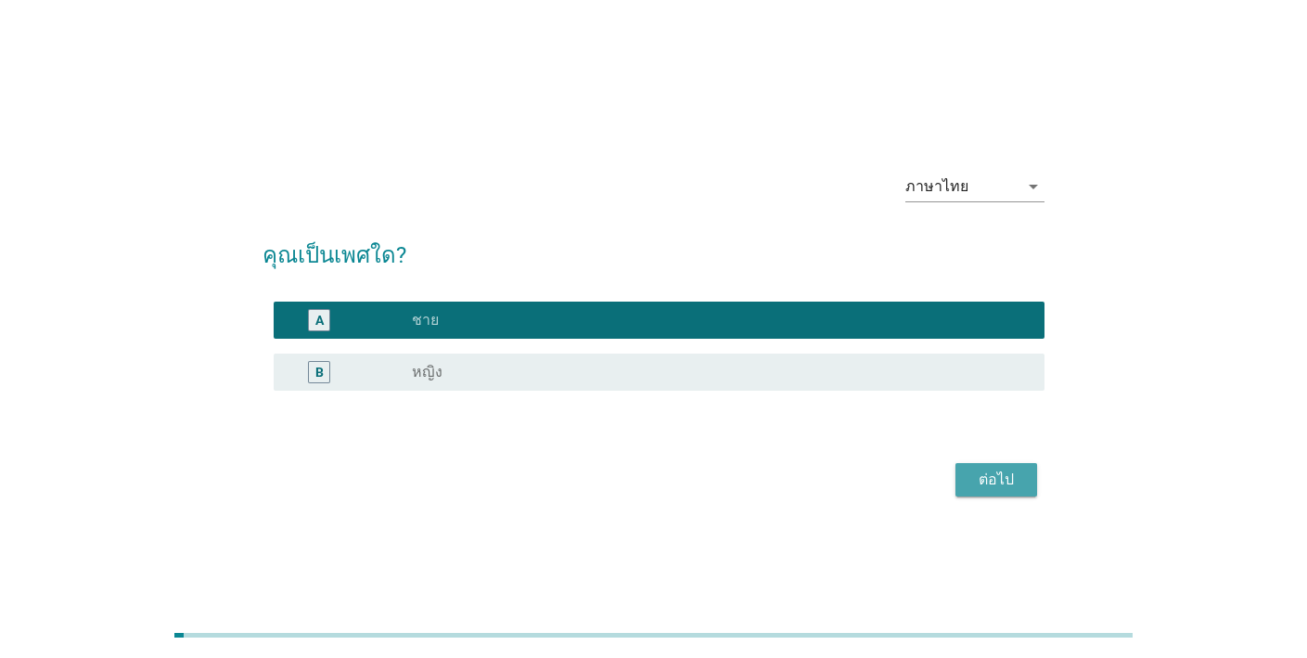
click at [978, 478] on div "ต่อไป" at bounding box center [996, 479] width 52 height 22
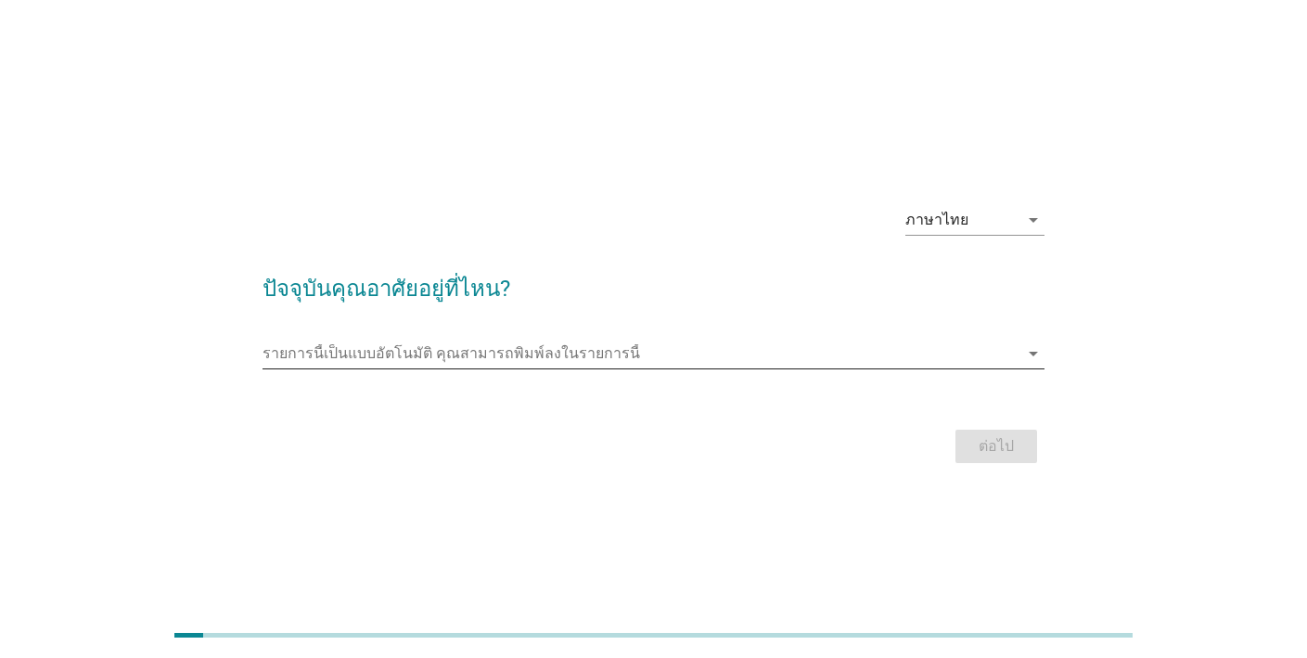
click at [641, 349] on input "รายการนี้เป็นแบบอัตโนมัติ คุณสามารถพิมพ์ลงในรายการนี้" at bounding box center [641, 354] width 756 height 30
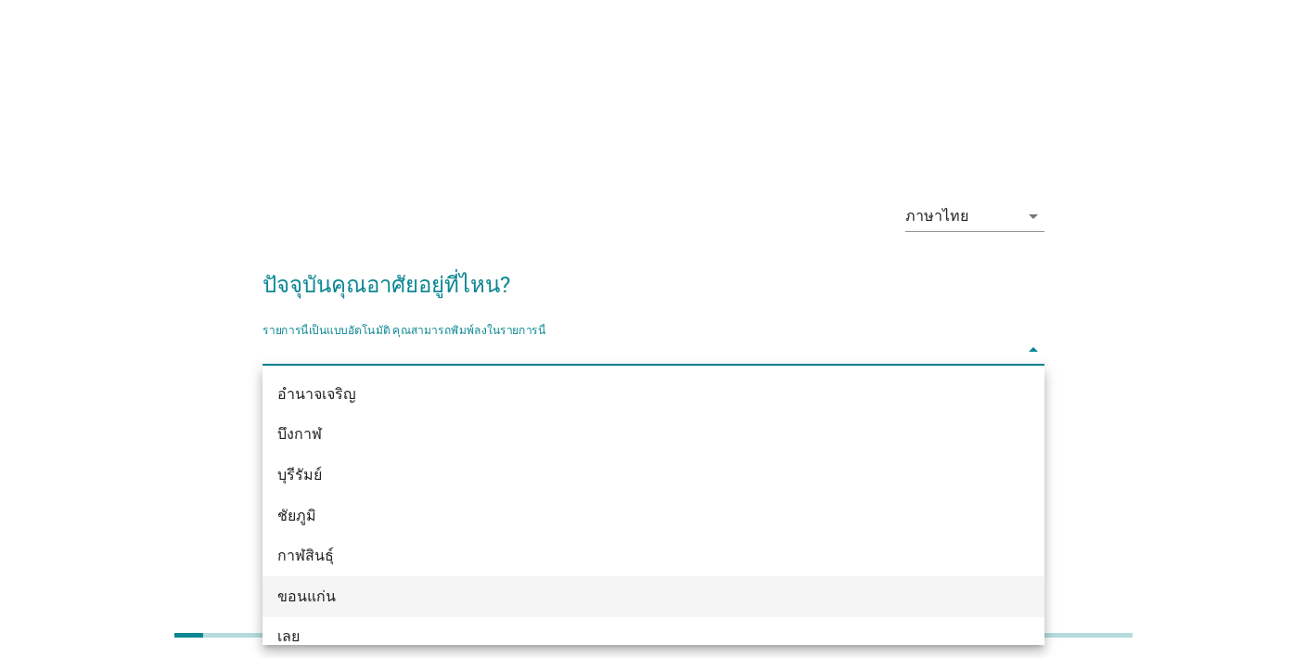
click at [327, 599] on div "ขอนแก่น" at bounding box center [621, 596] width 689 height 22
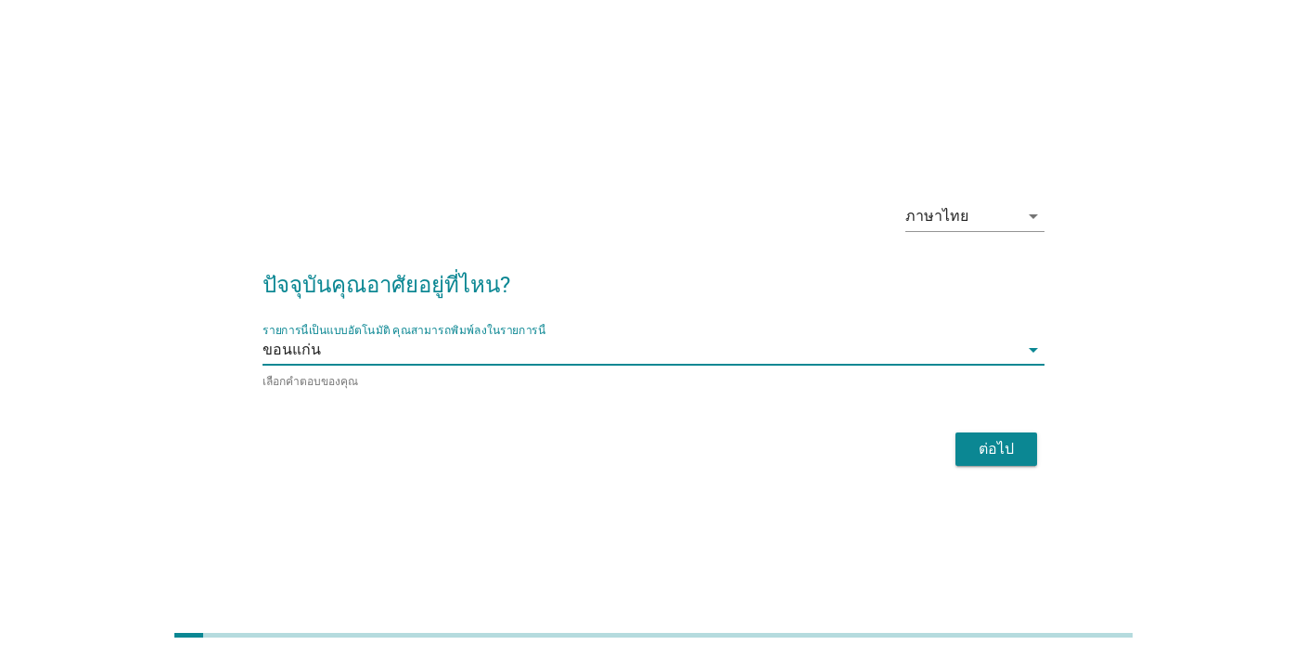
click at [990, 453] on div "ต่อไป" at bounding box center [996, 449] width 52 height 22
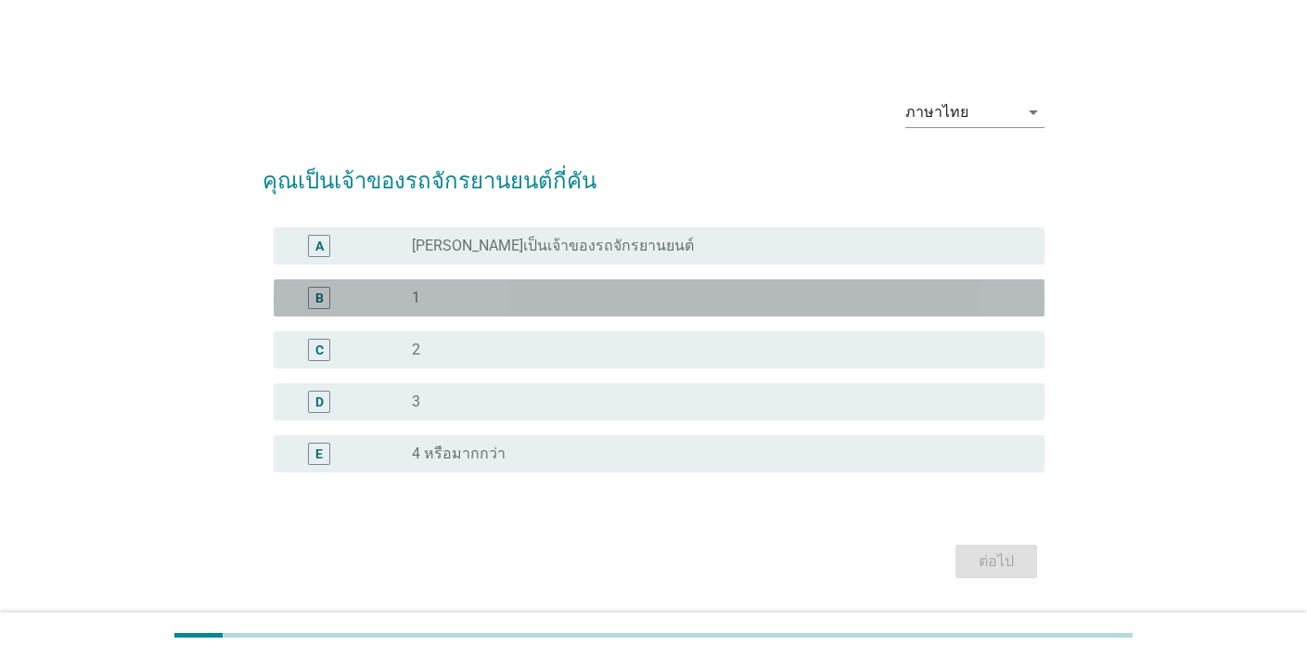
click at [683, 300] on div "radio_button_unchecked 1" at bounding box center [713, 297] width 603 height 19
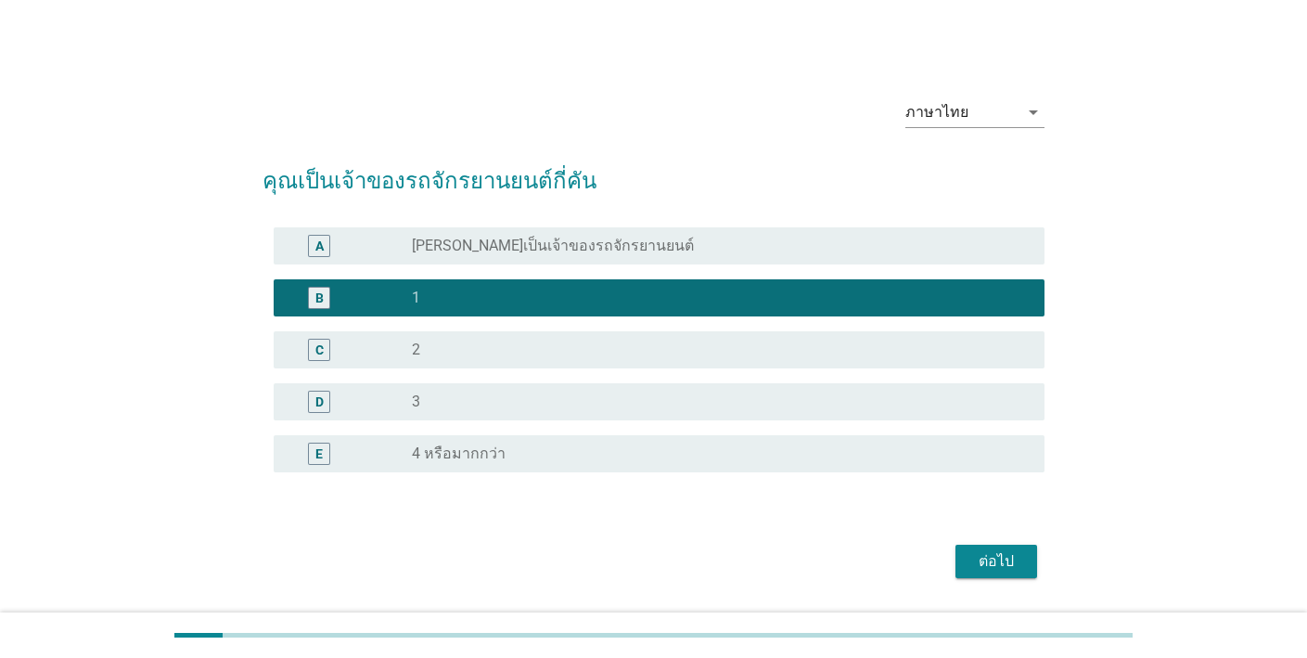
click at [994, 563] on div "ต่อไป" at bounding box center [996, 561] width 52 height 22
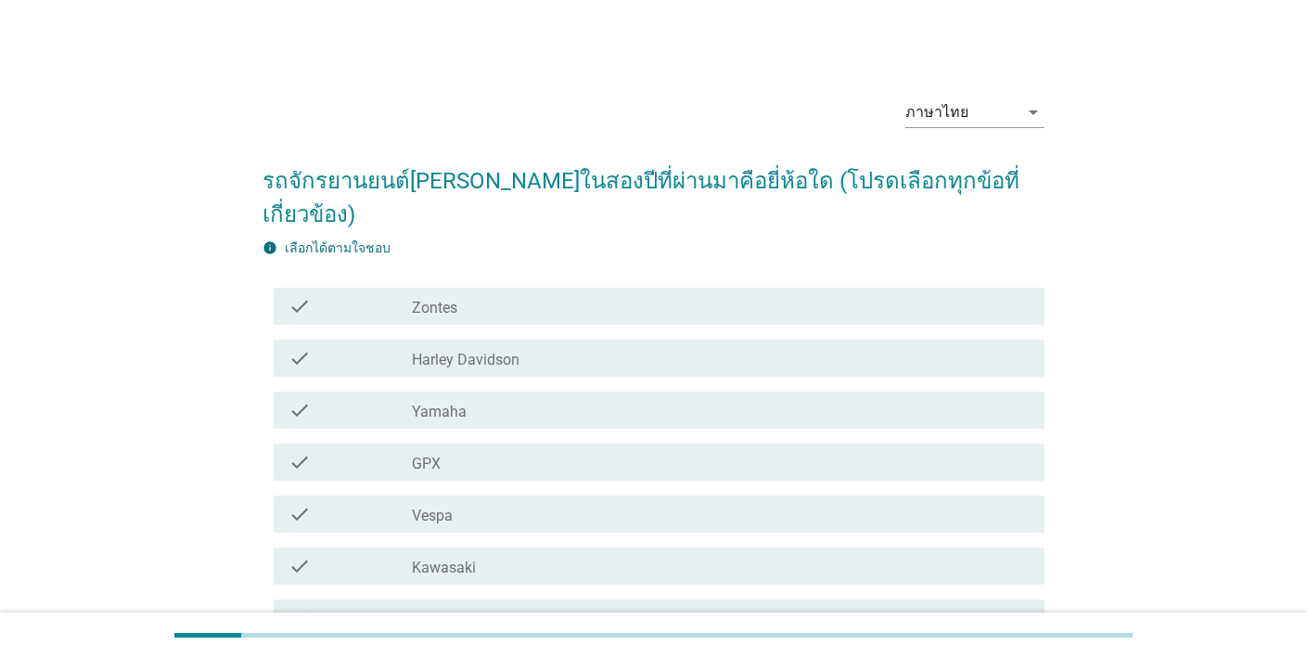
scroll to position [317, 0]
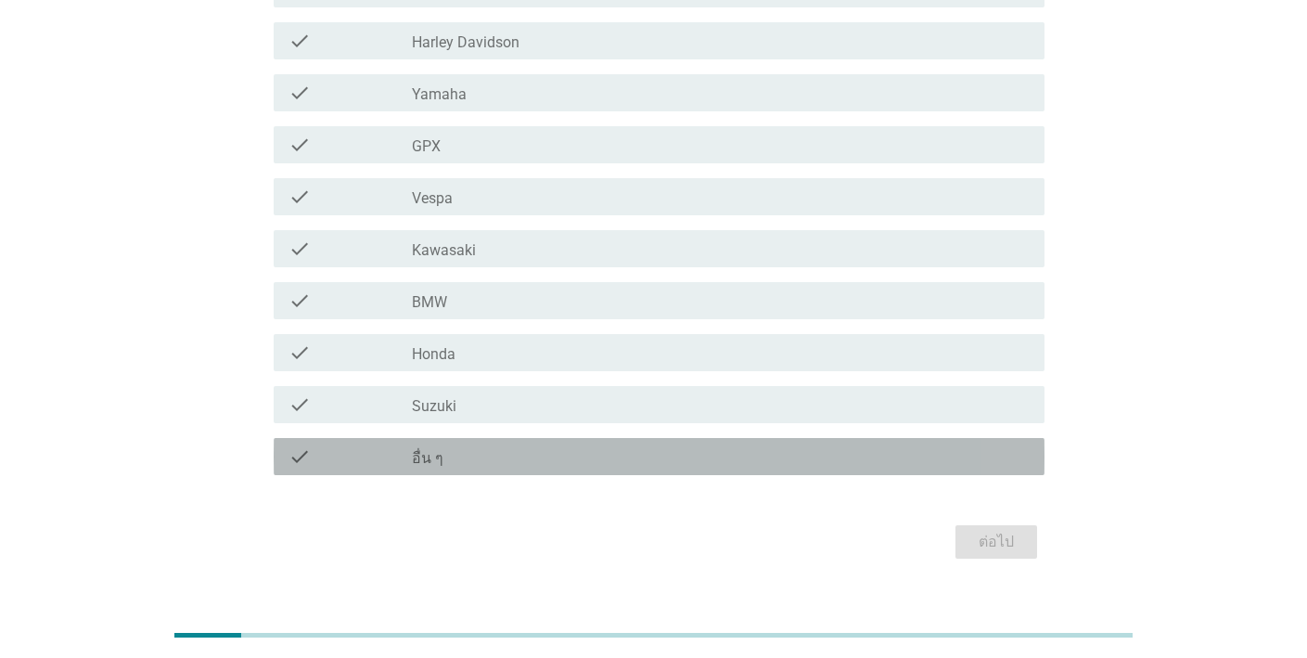
click at [563, 445] on div "check_box_outline_blank อื่น ๆ" at bounding box center [721, 456] width 618 height 22
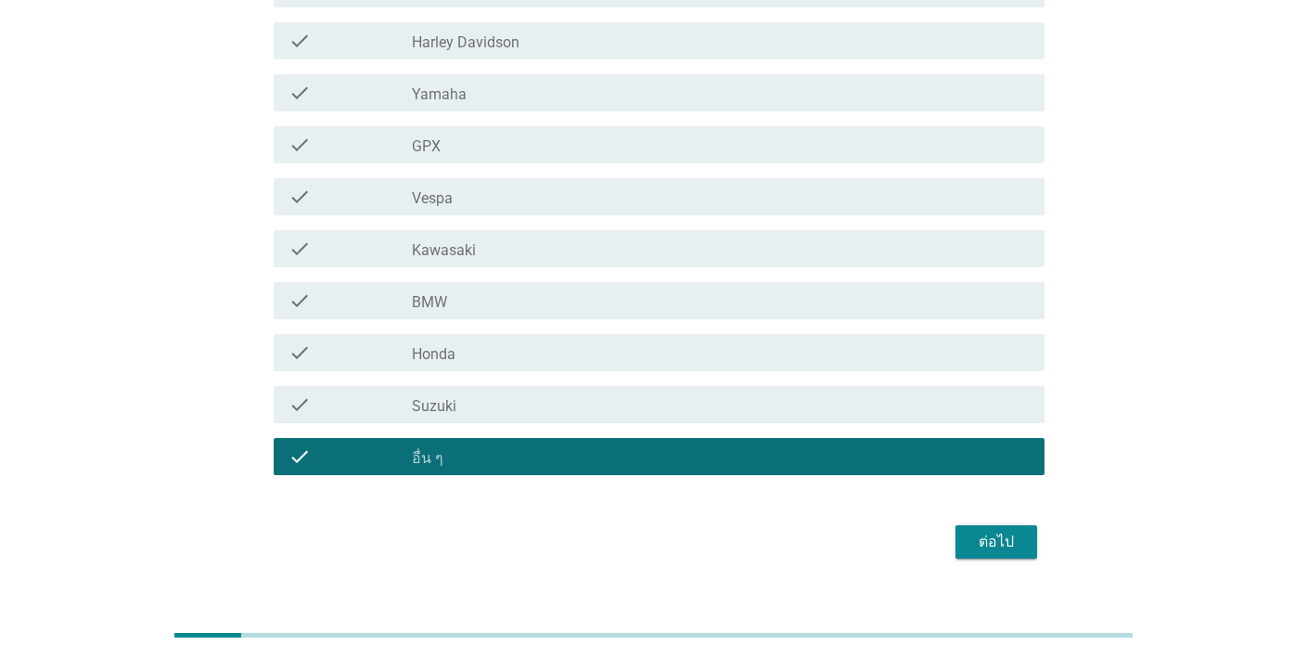
click at [994, 531] on div "ต่อไป" at bounding box center [996, 542] width 52 height 22
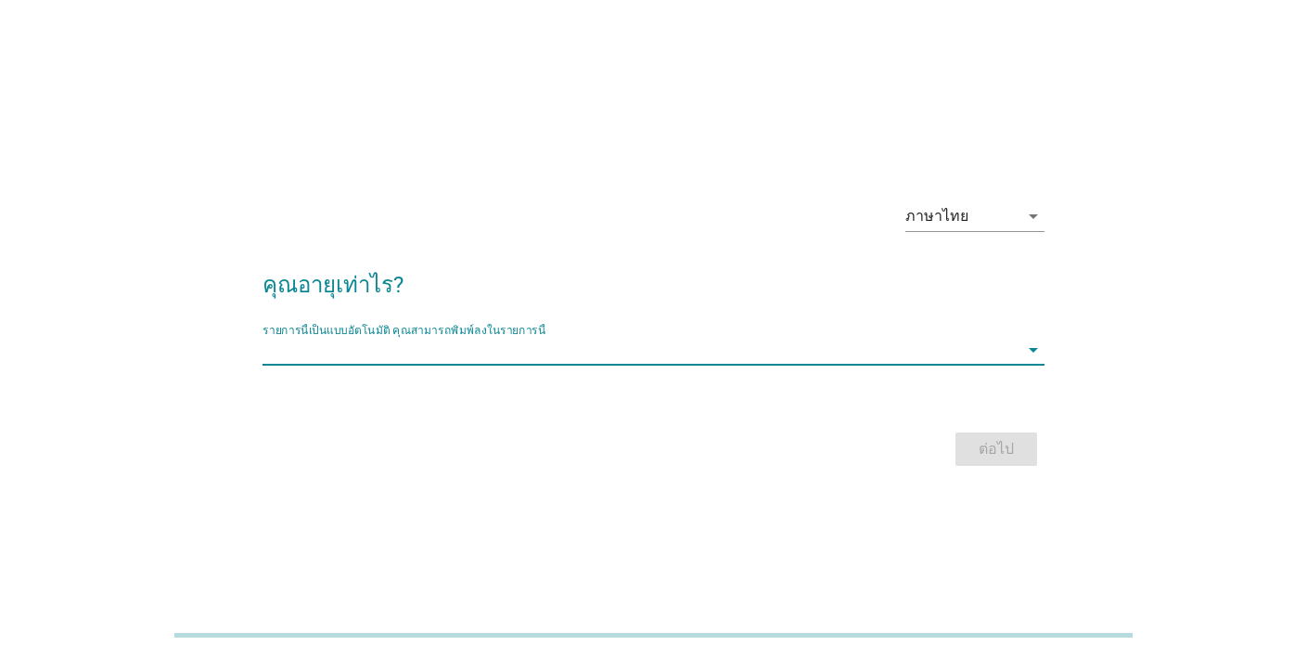
click at [607, 352] on input "รายการนี้เป็นแบบอัตโนมัติ คุณสามารถพิมพ์ลงในรายการนี้" at bounding box center [641, 350] width 756 height 30
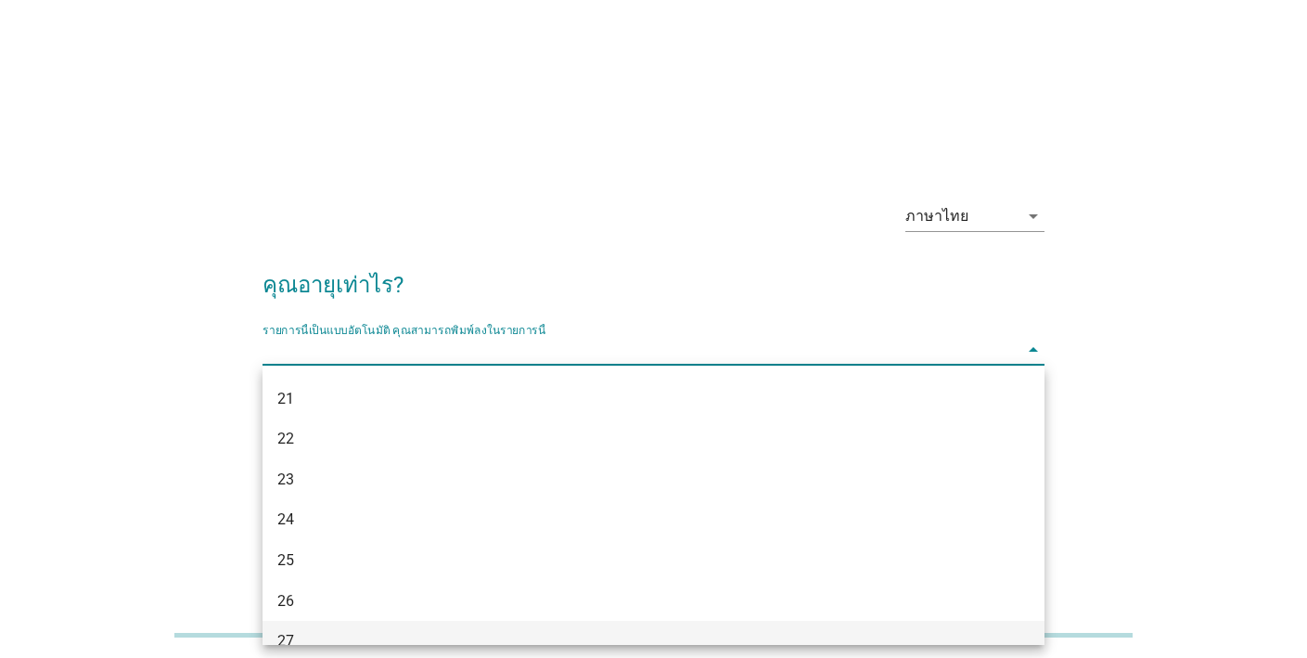
scroll to position [186, 0]
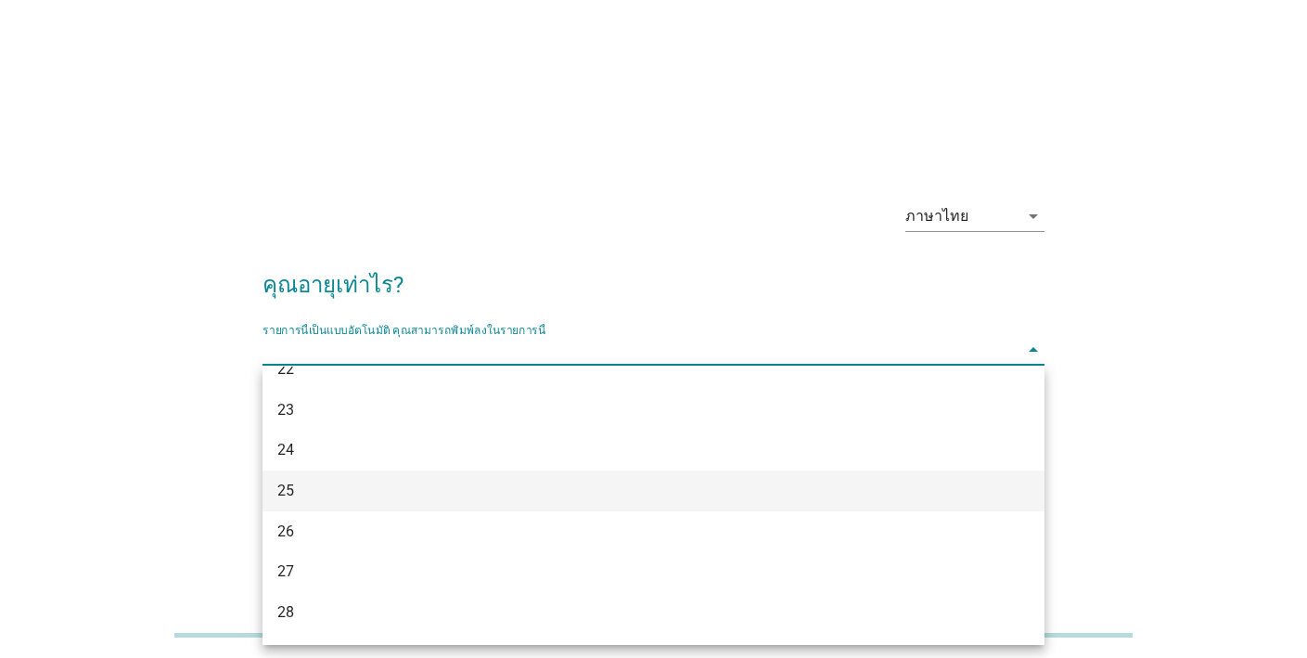
click at [385, 502] on div "25" at bounding box center [654, 490] width 782 height 41
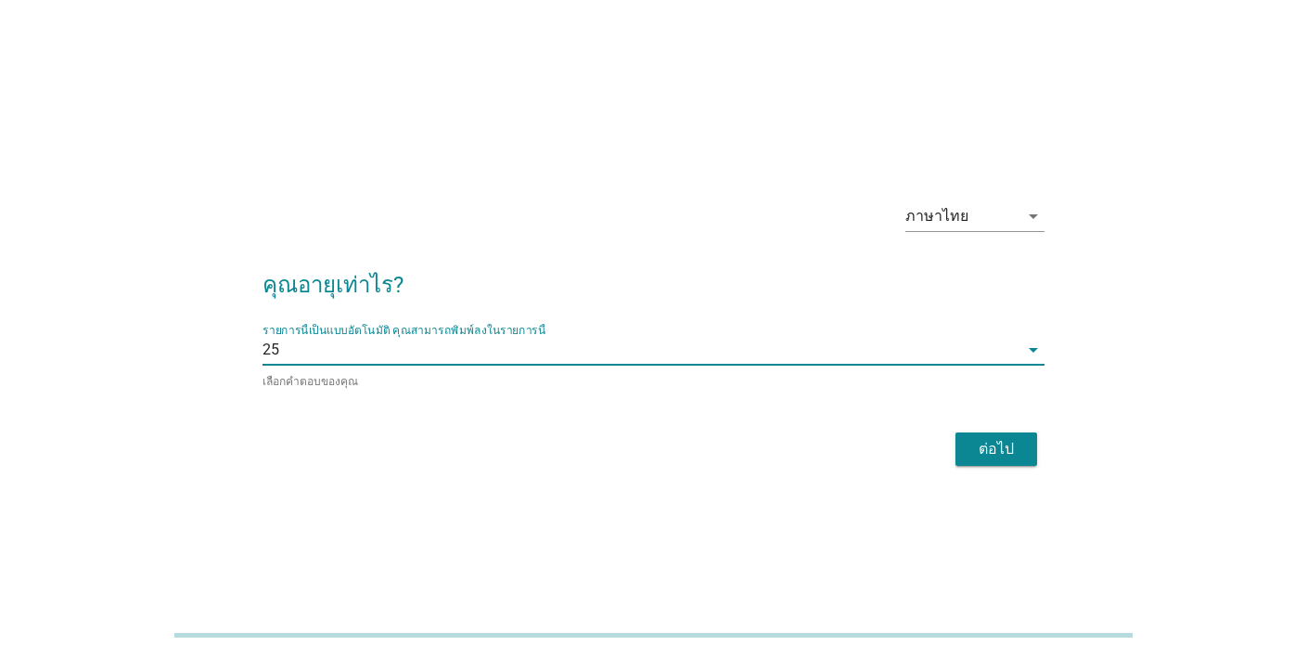
click at [982, 454] on div "ต่อไป" at bounding box center [996, 449] width 52 height 22
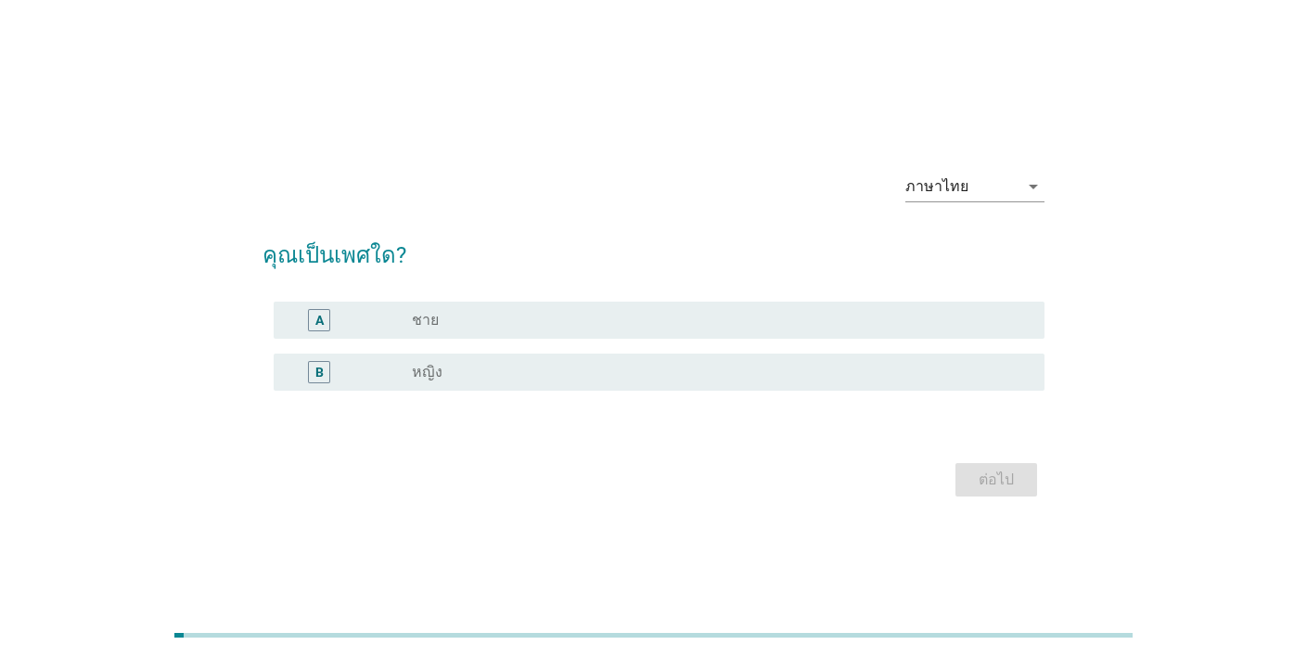
click at [677, 328] on div "radio_button_unchecked ชาย" at bounding box center [713, 320] width 603 height 19
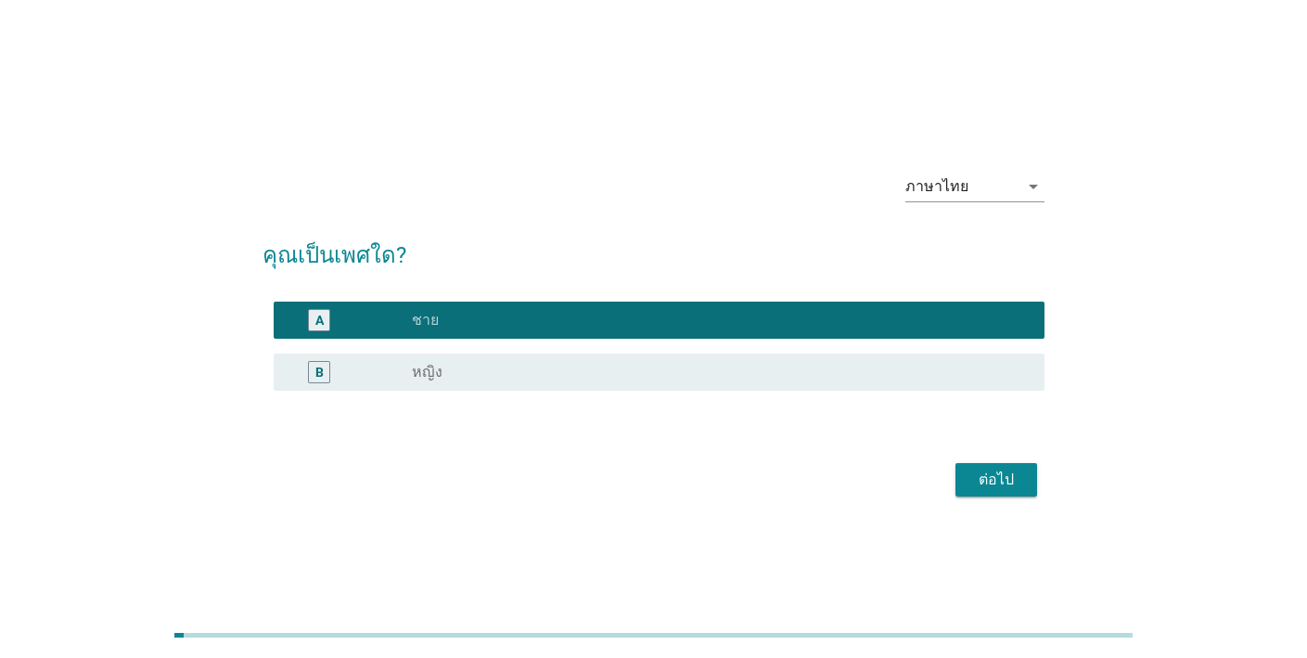
click at [1006, 480] on div "ต่อไป" at bounding box center [996, 479] width 52 height 22
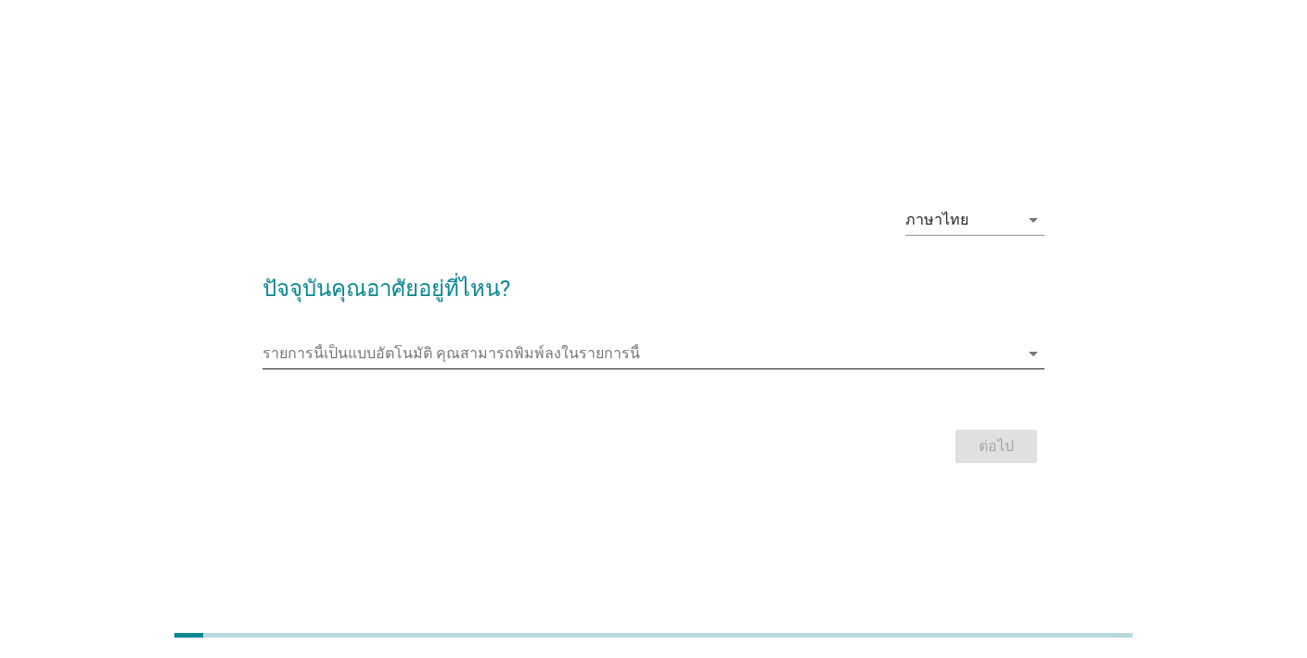
click at [733, 358] on input "รายการนี้เป็นแบบอัตโนมัติ คุณสามารถพิมพ์ลงในรายการนี้" at bounding box center [641, 354] width 756 height 30
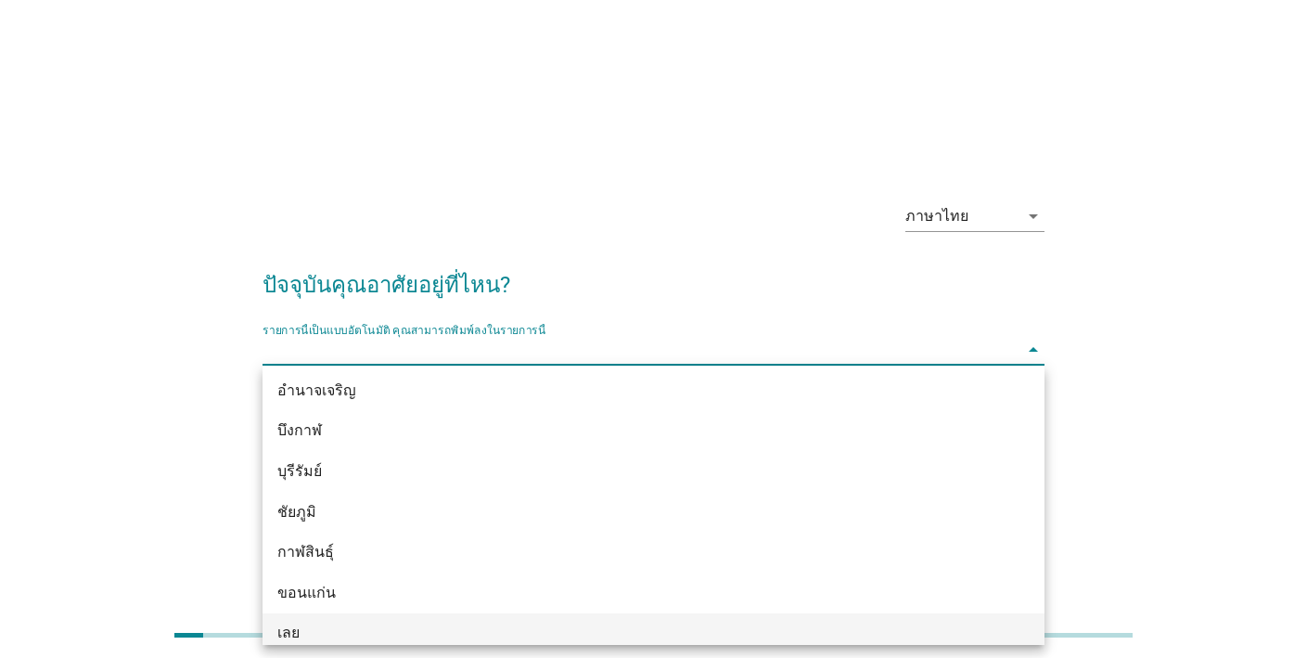
scroll to position [31, 0]
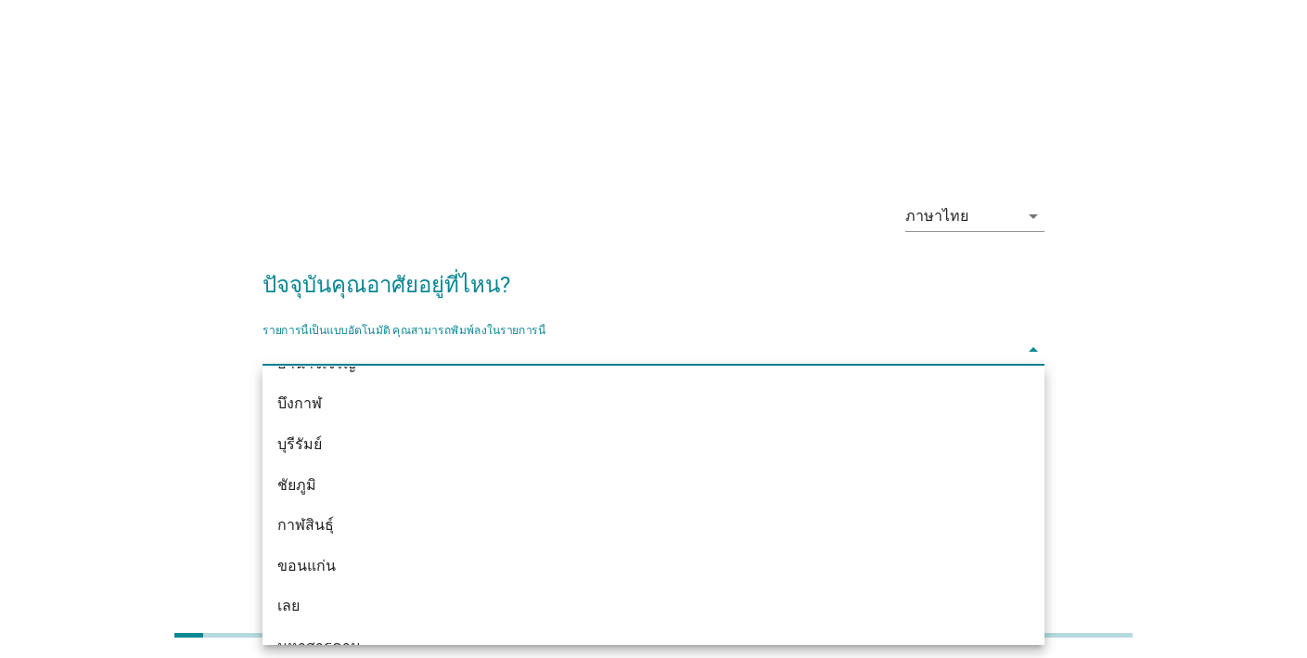
click at [375, 570] on div "ขอนแก่น" at bounding box center [621, 566] width 689 height 22
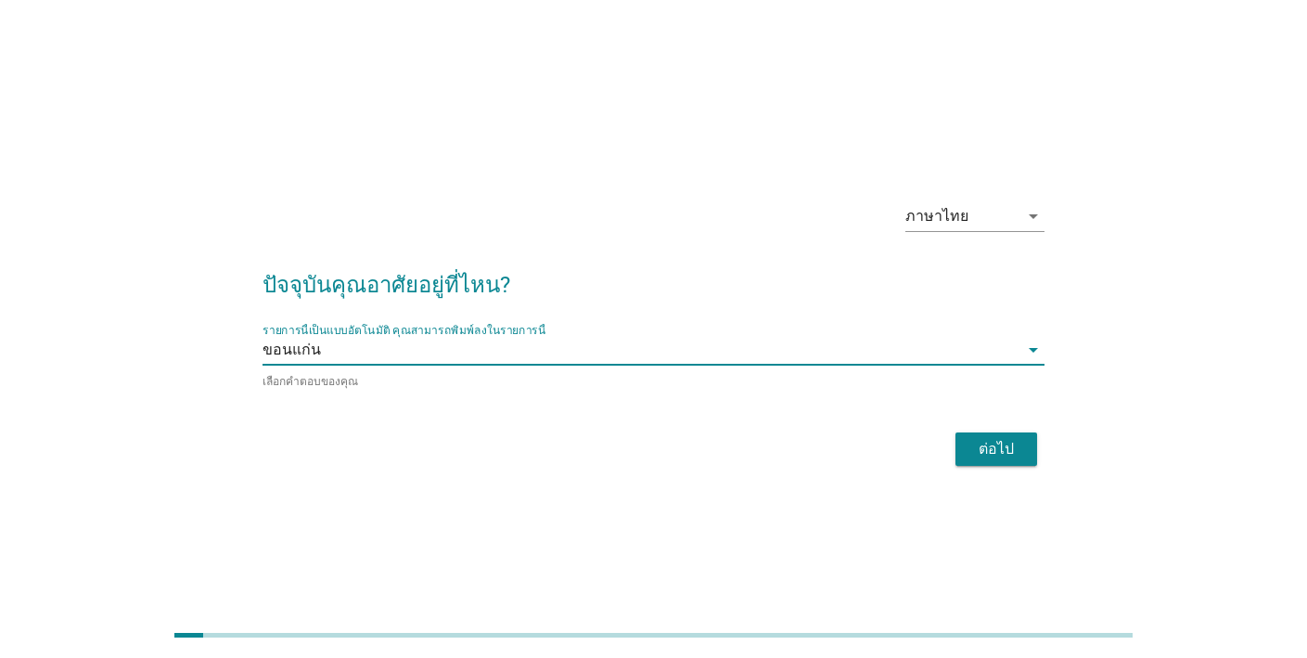
click at [1018, 443] on div "ต่อไป" at bounding box center [996, 449] width 52 height 22
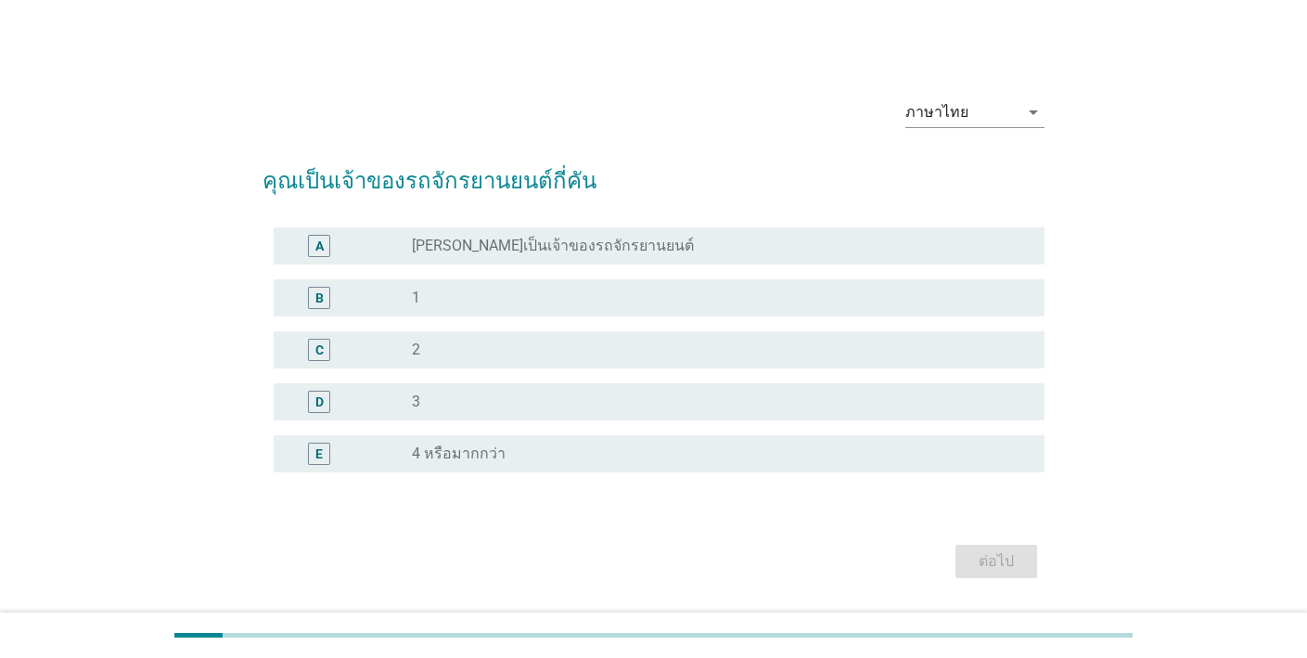
click at [695, 292] on div "radio_button_unchecked 1" at bounding box center [713, 297] width 603 height 19
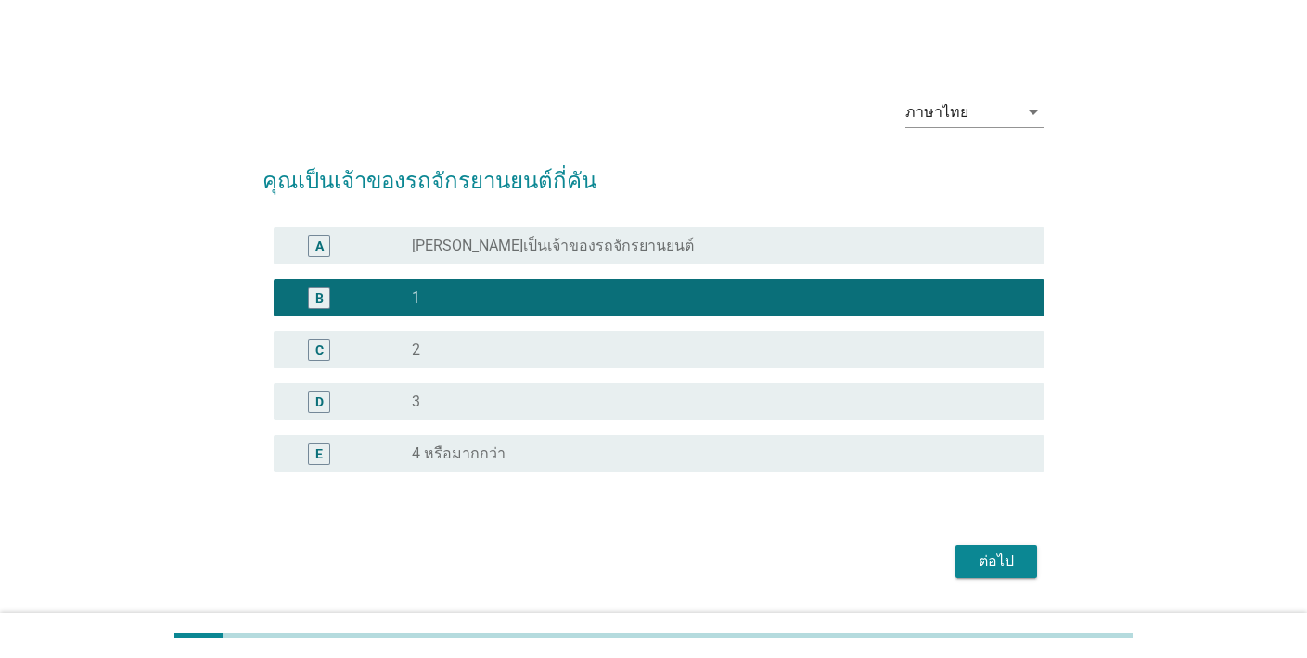
click at [1012, 562] on div "ต่อไป" at bounding box center [996, 561] width 52 height 22
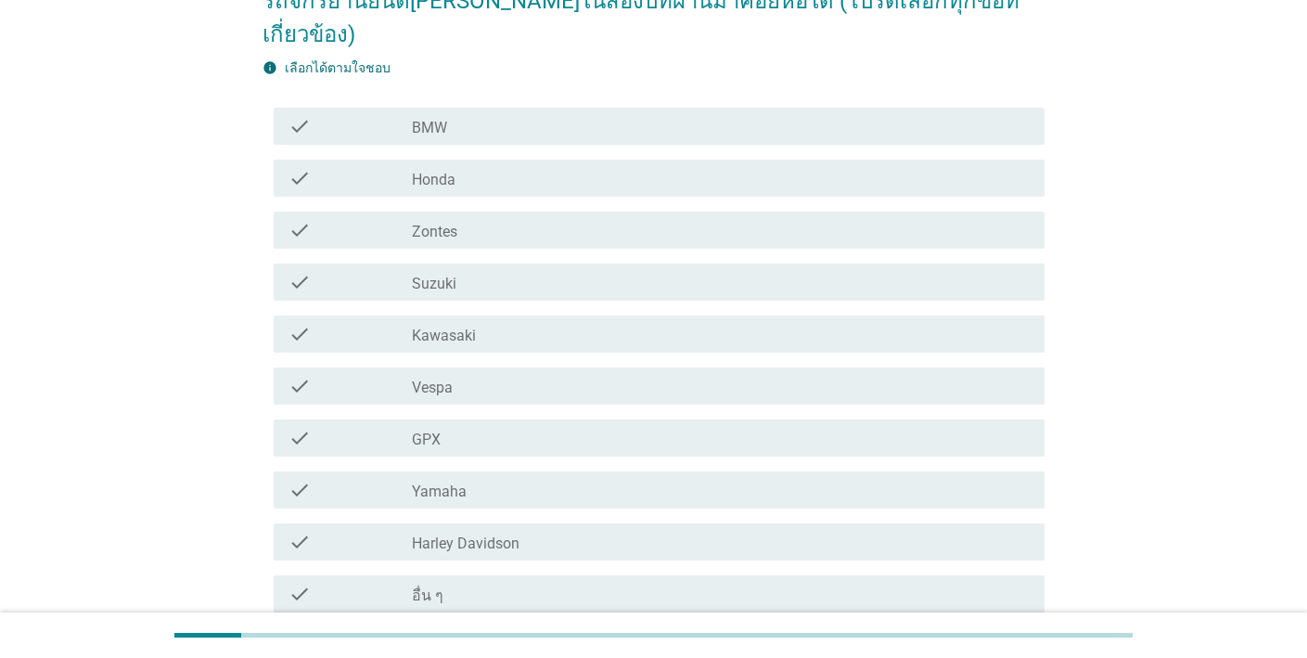
scroll to position [176, 0]
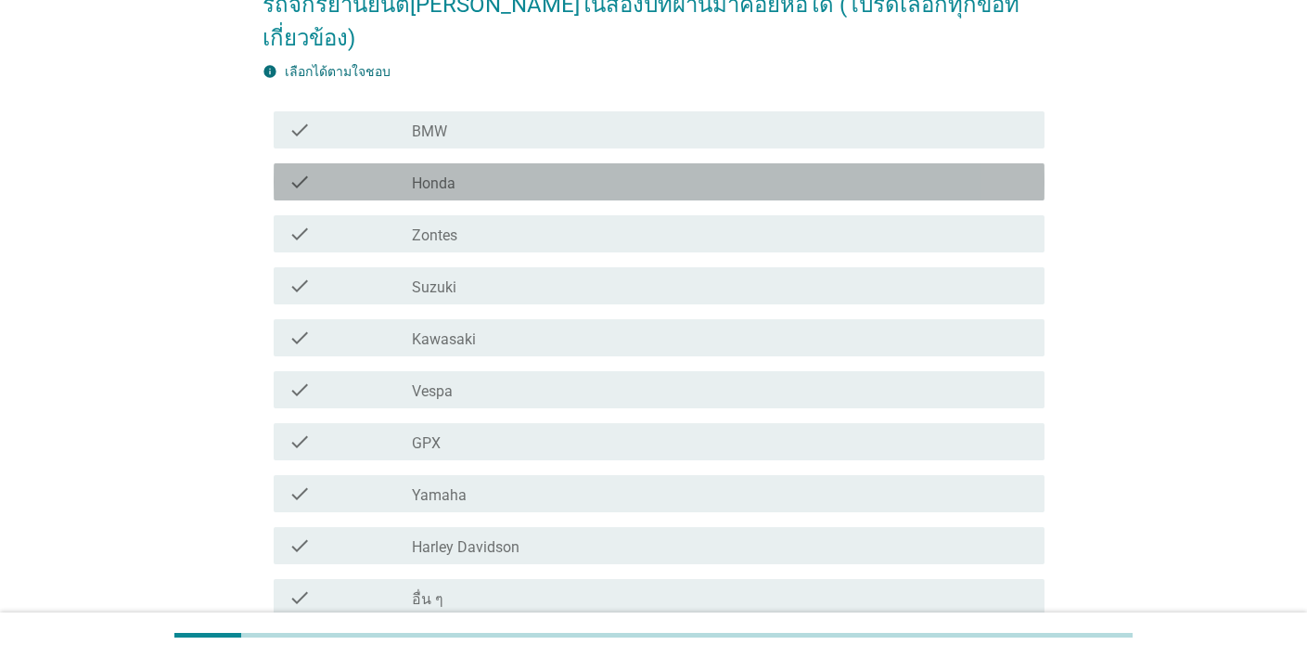
click at [618, 171] on div "check_box_outline_blank Honda" at bounding box center [721, 182] width 618 height 22
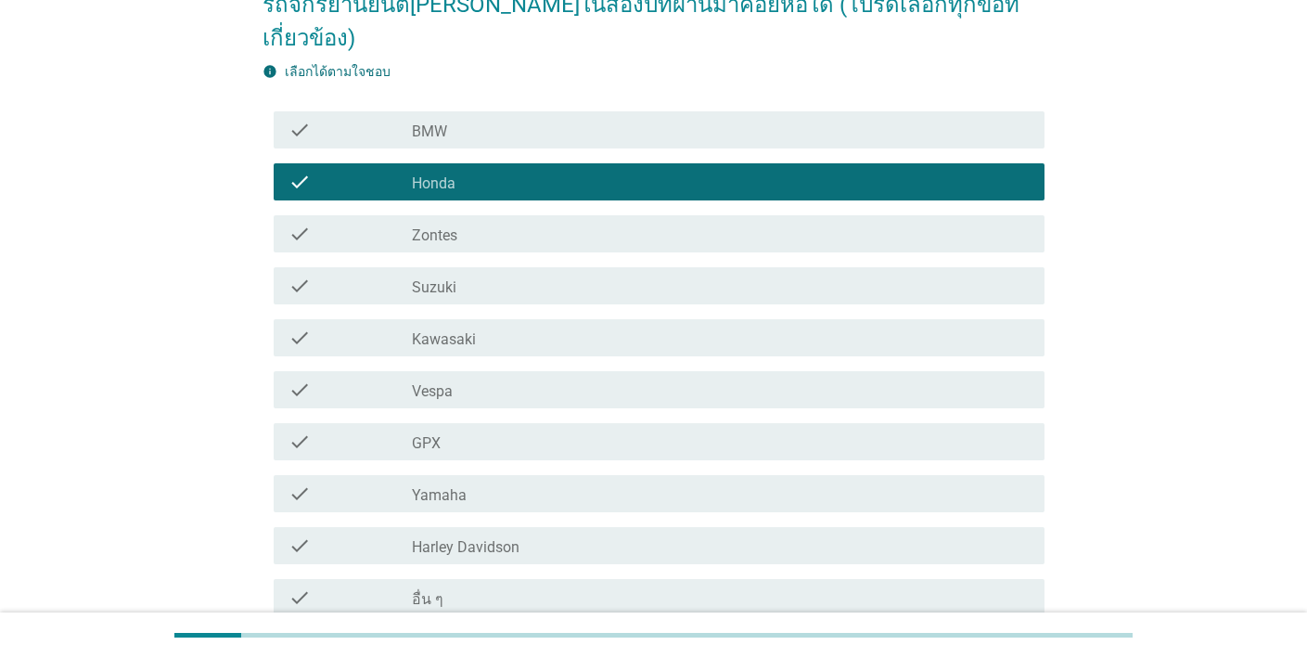
scroll to position [317, 0]
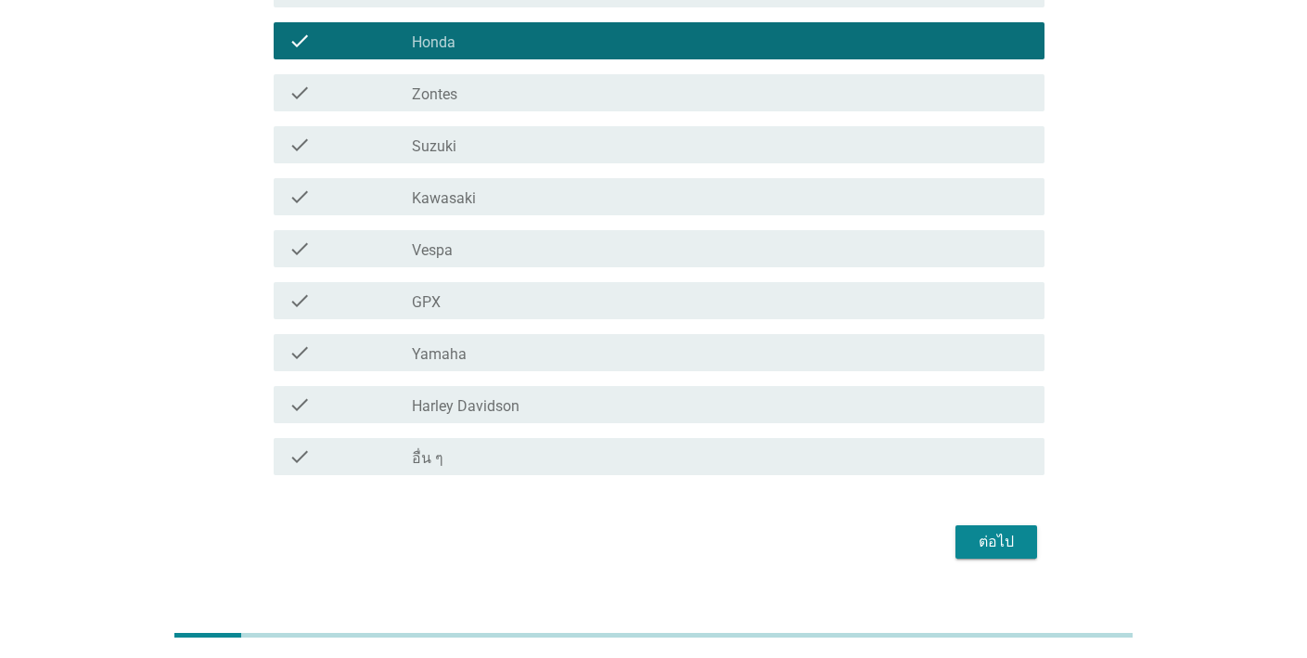
click at [980, 531] on div "ต่อไป" at bounding box center [996, 542] width 52 height 22
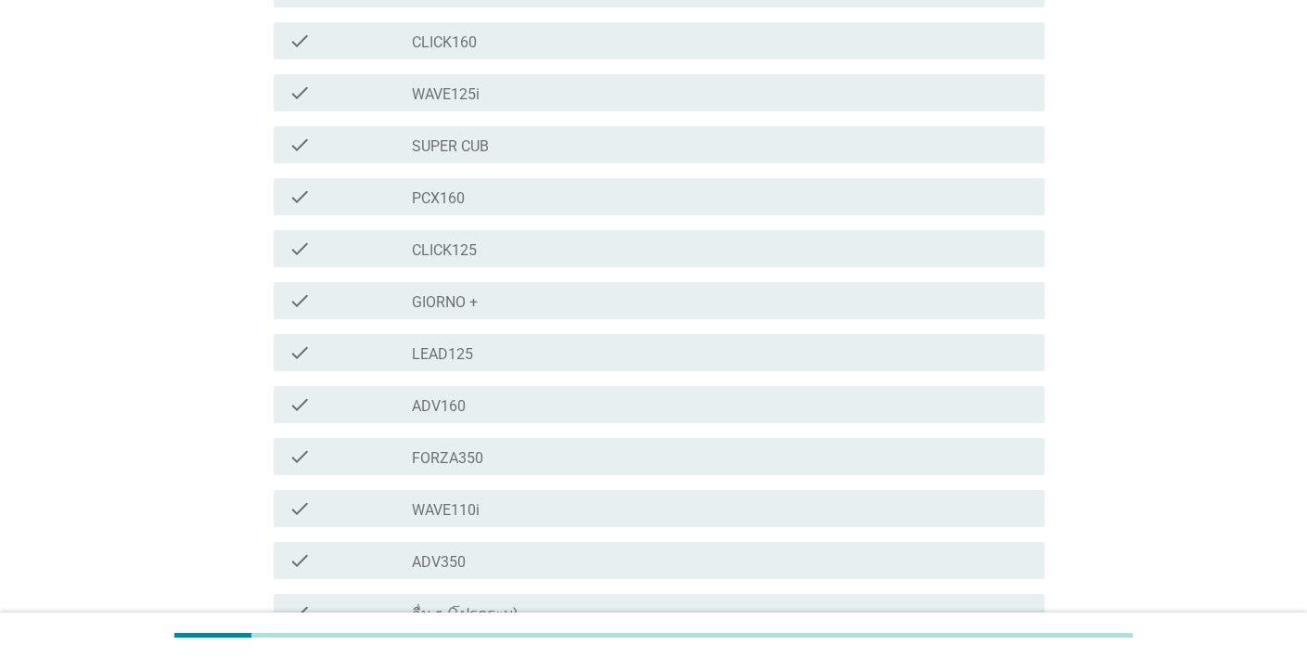
scroll to position [0, 0]
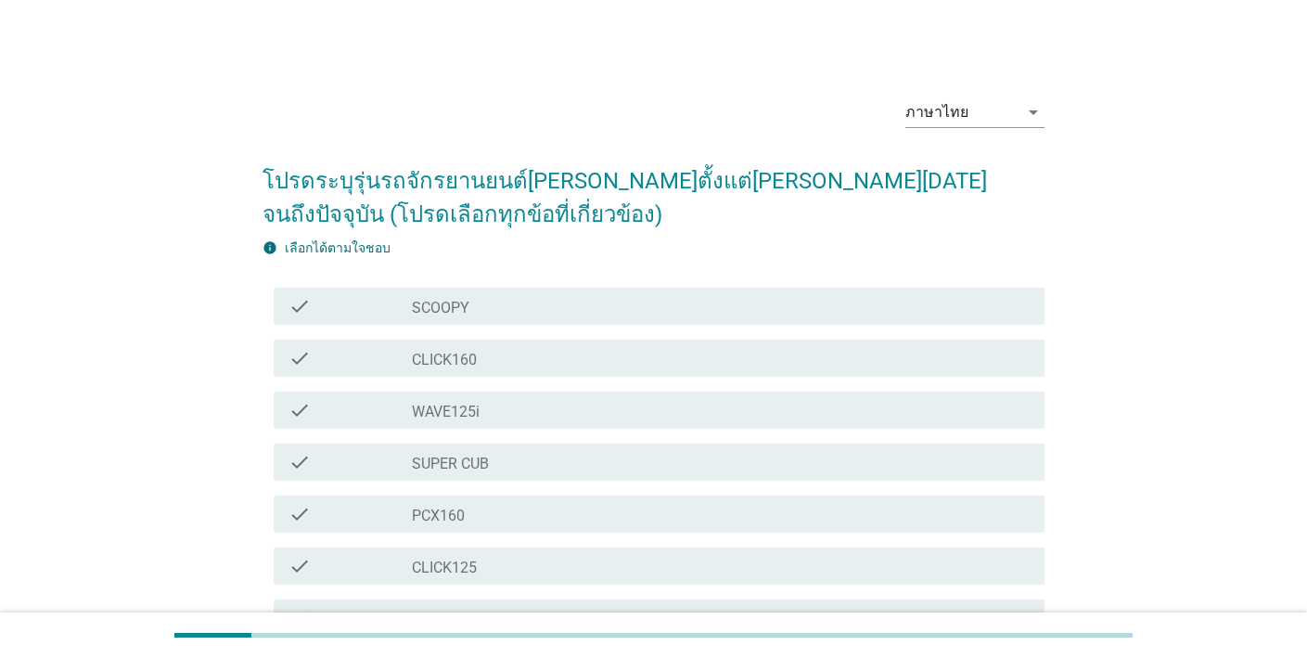
click at [800, 519] on div "check_box_outline_blank PCX160" at bounding box center [721, 514] width 618 height 22
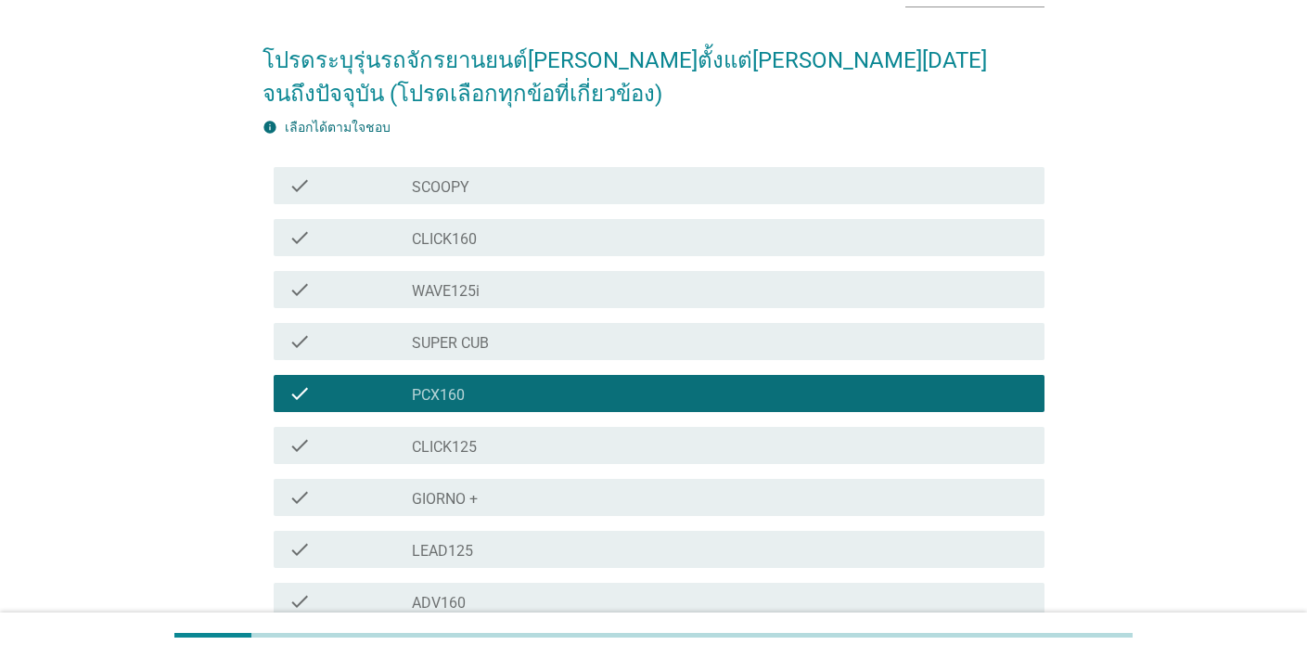
scroll to position [451, 0]
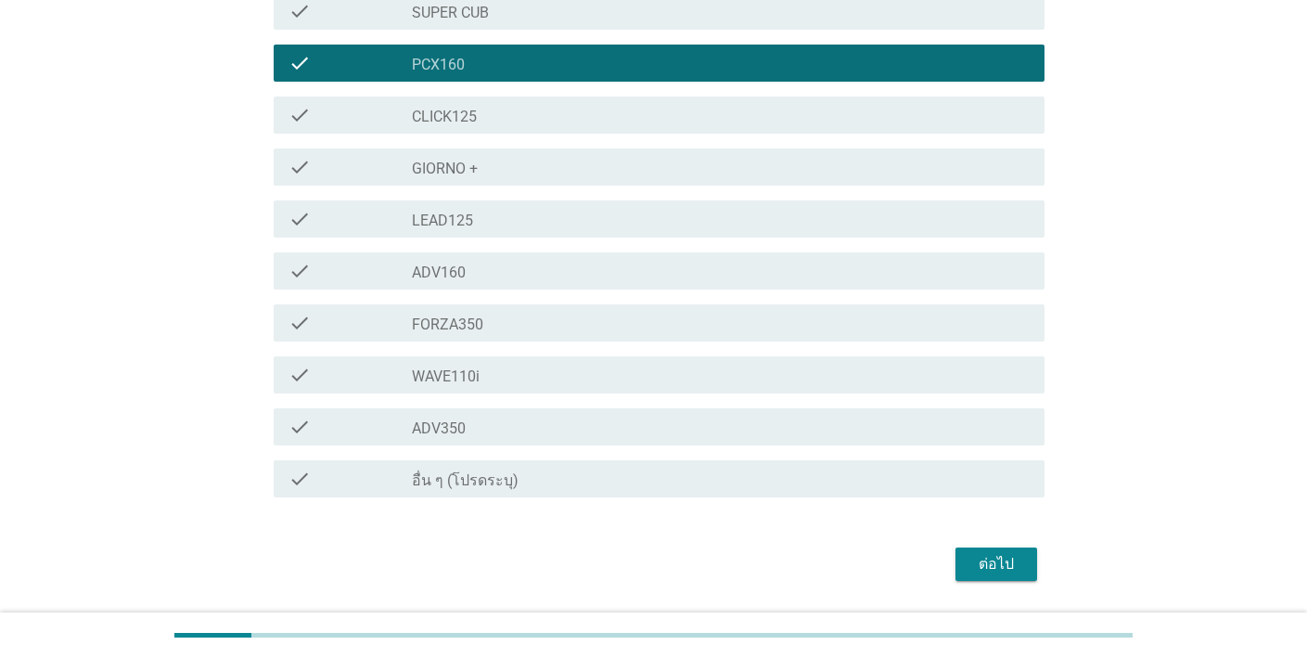
click at [984, 558] on div "ต่อไป" at bounding box center [996, 564] width 52 height 22
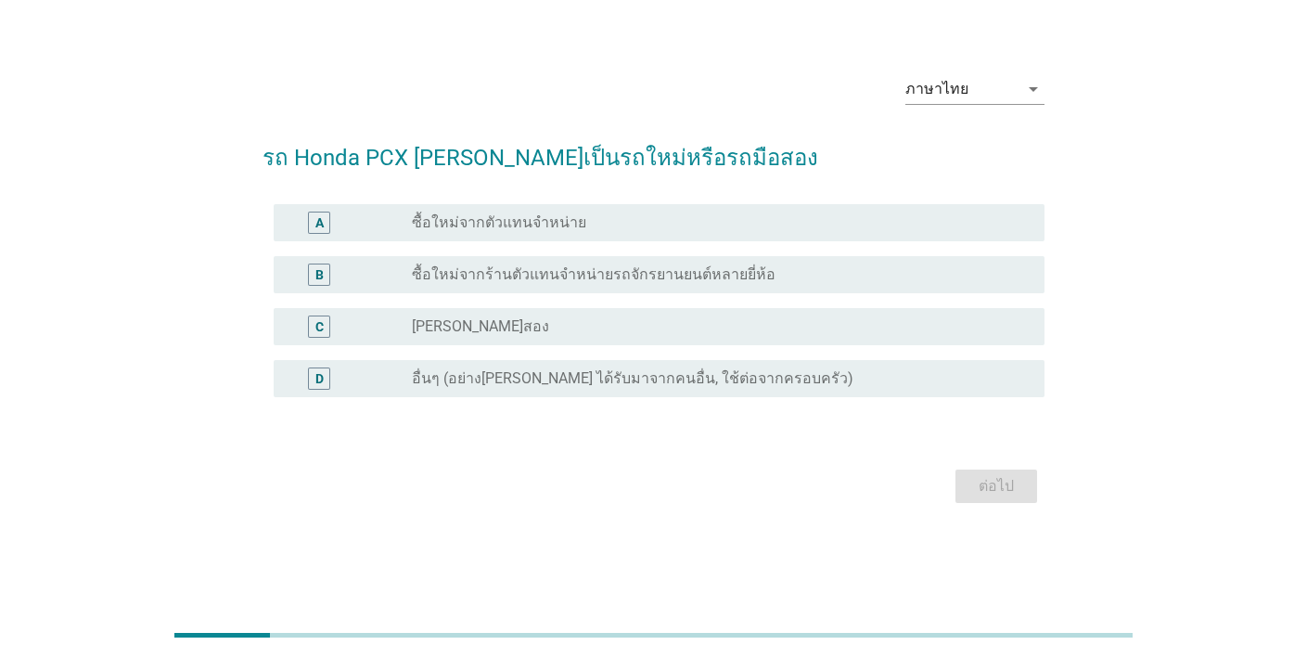
scroll to position [0, 0]
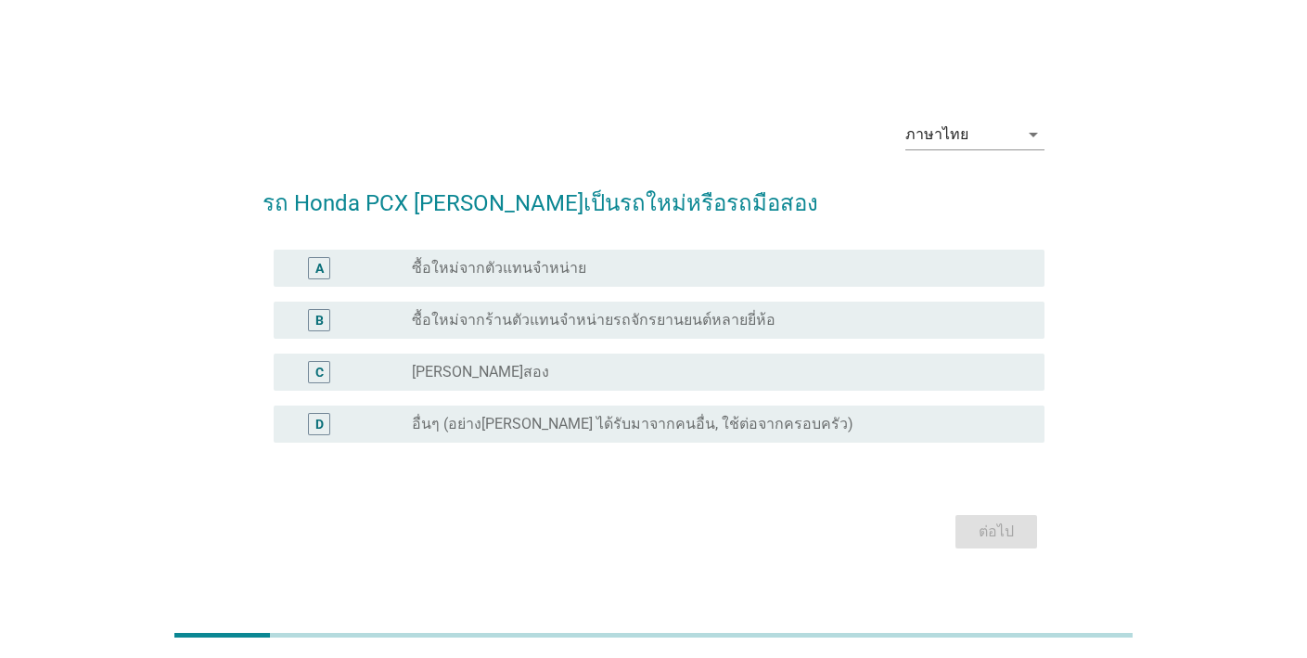
click at [830, 275] on div "radio_button_unchecked ซื้อใหม่จากตัวแทนจำหน่าย" at bounding box center [713, 268] width 603 height 19
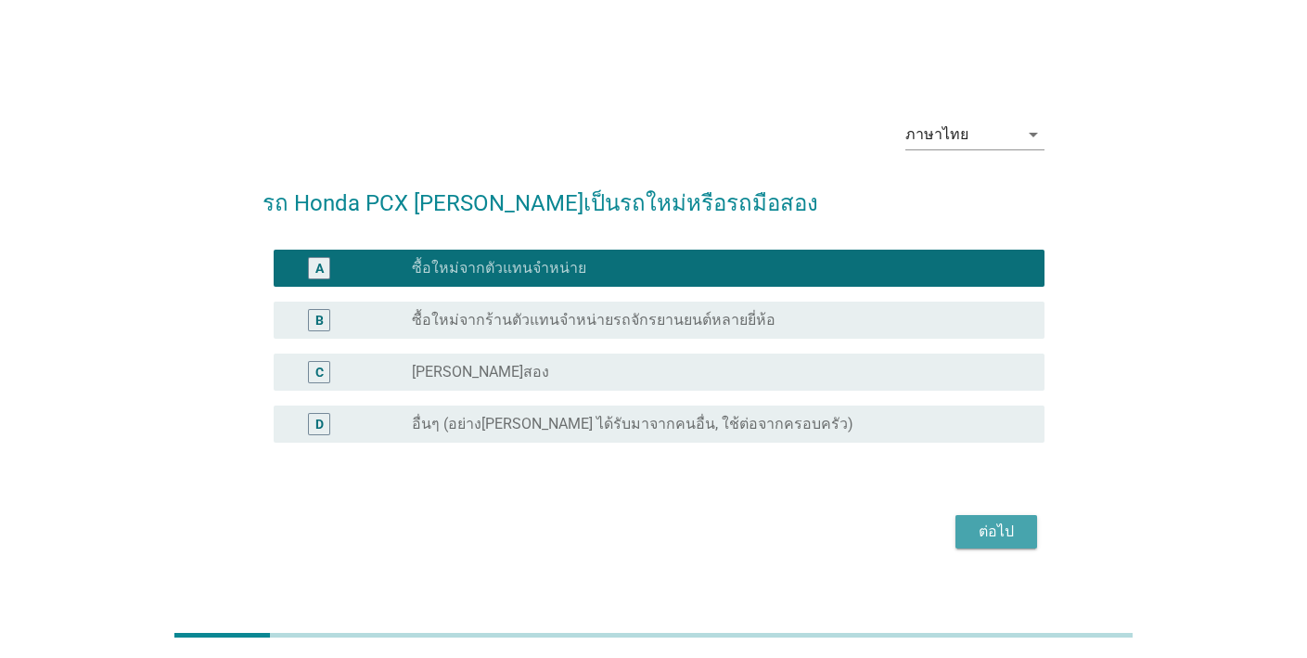
click at [987, 532] on div "ต่อไป" at bounding box center [996, 531] width 52 height 22
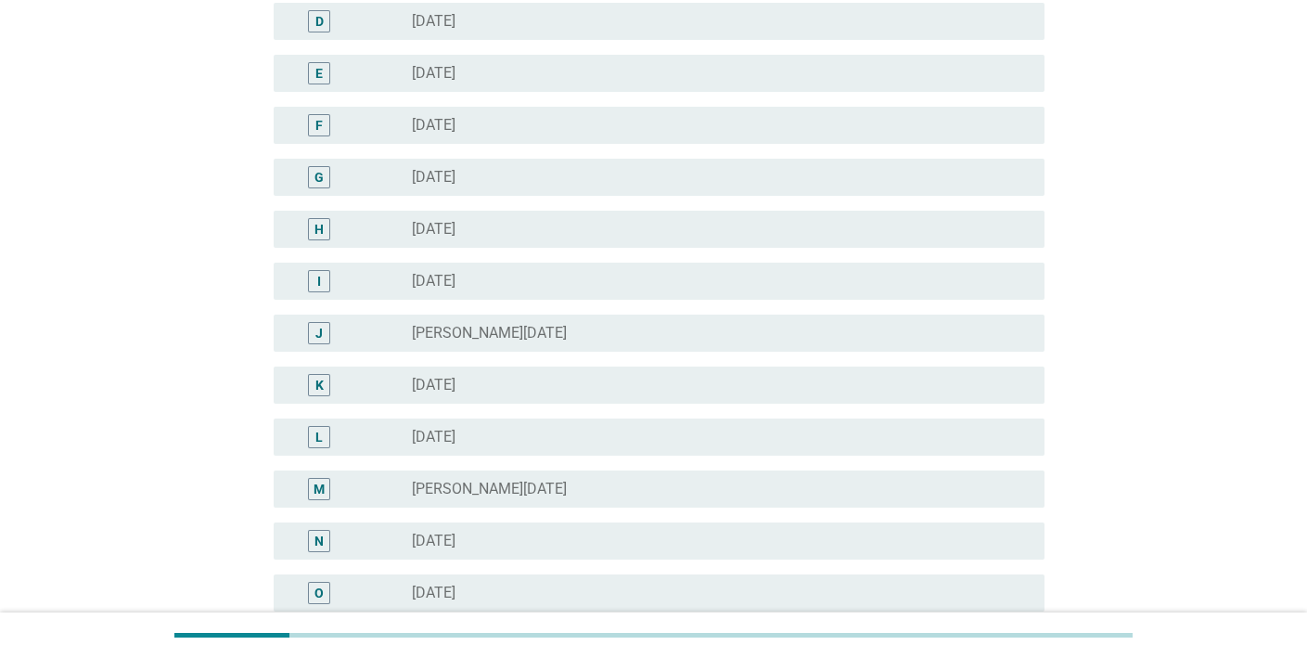
scroll to position [532, 0]
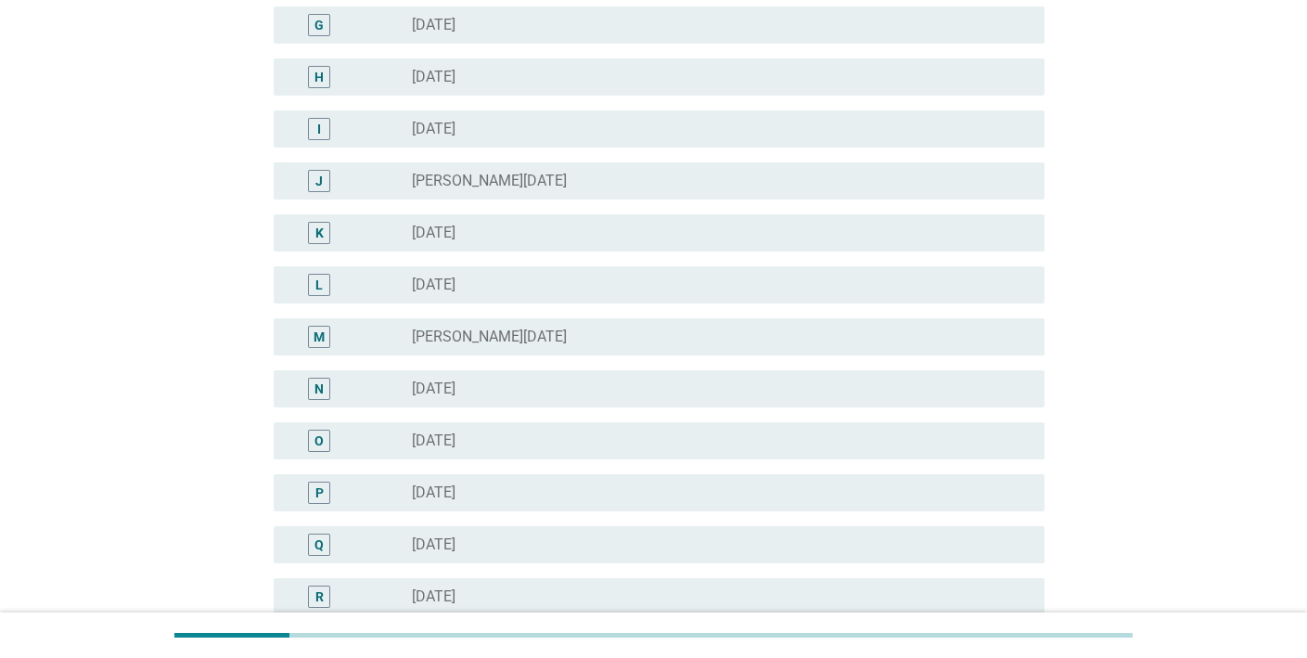
click at [663, 392] on div "radio_button_unchecked [DATE]" at bounding box center [713, 388] width 603 height 19
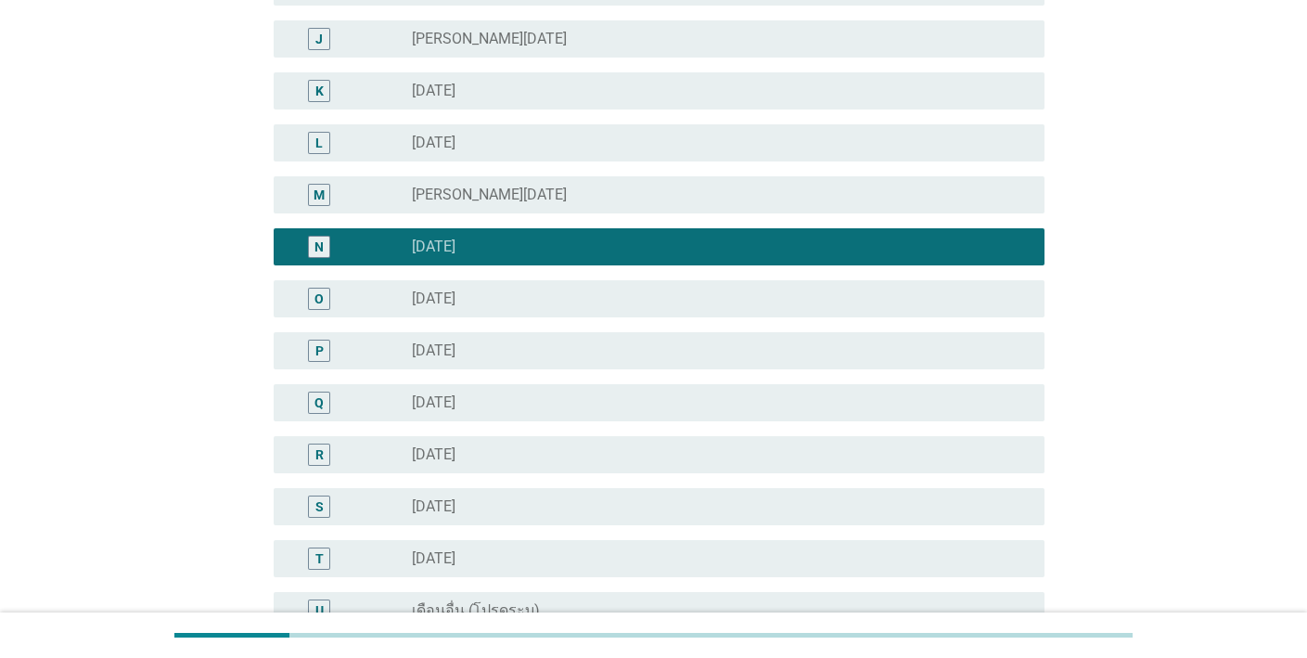
scroll to position [837, 0]
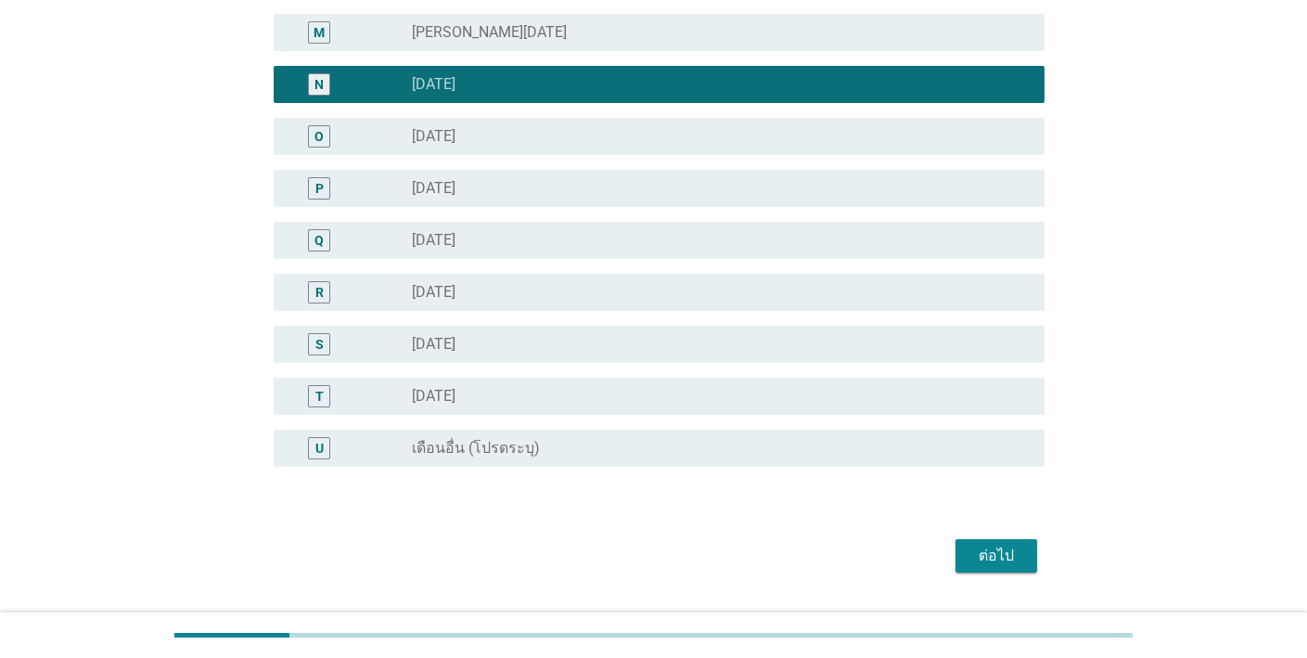
click at [987, 554] on div "ต่อไป" at bounding box center [996, 555] width 52 height 22
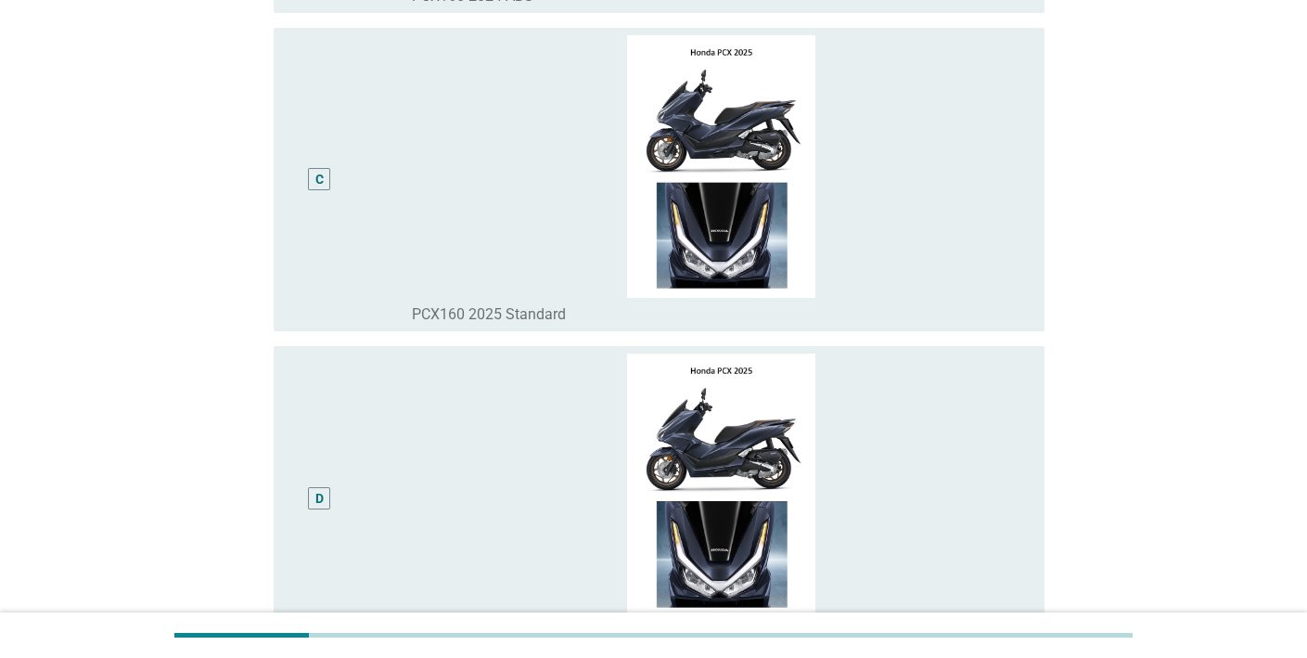
scroll to position [0, 0]
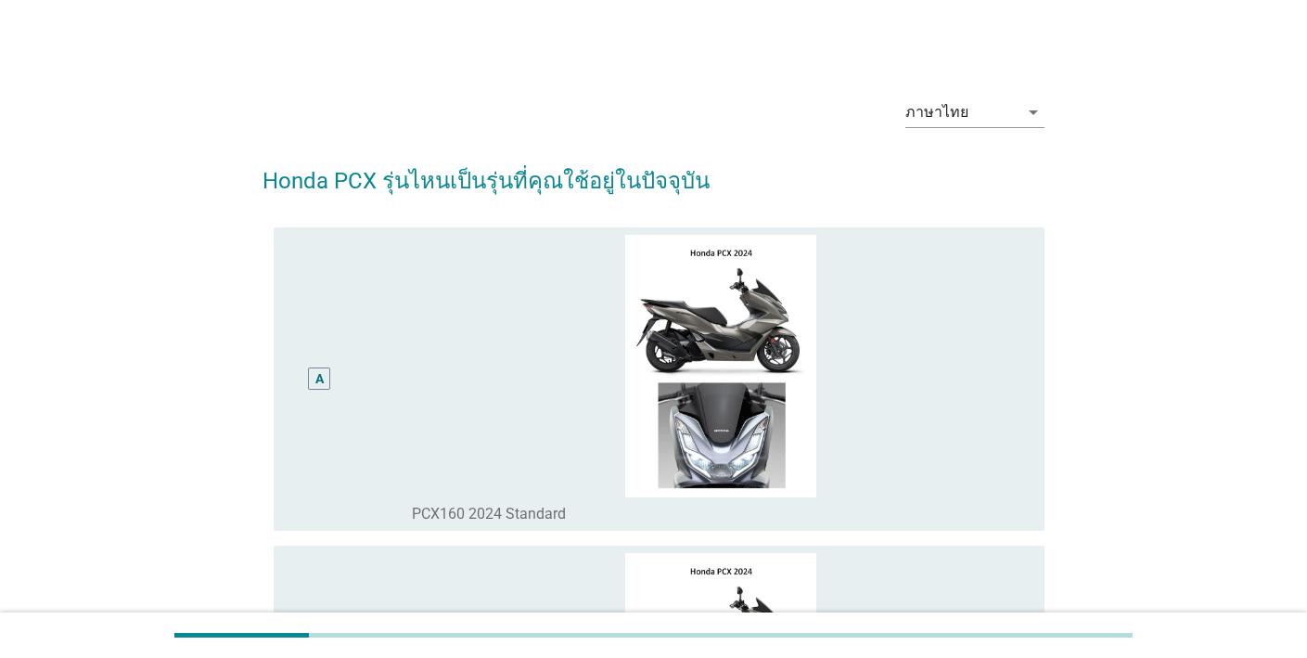
click at [324, 374] on div "A" at bounding box center [319, 378] width 8 height 19
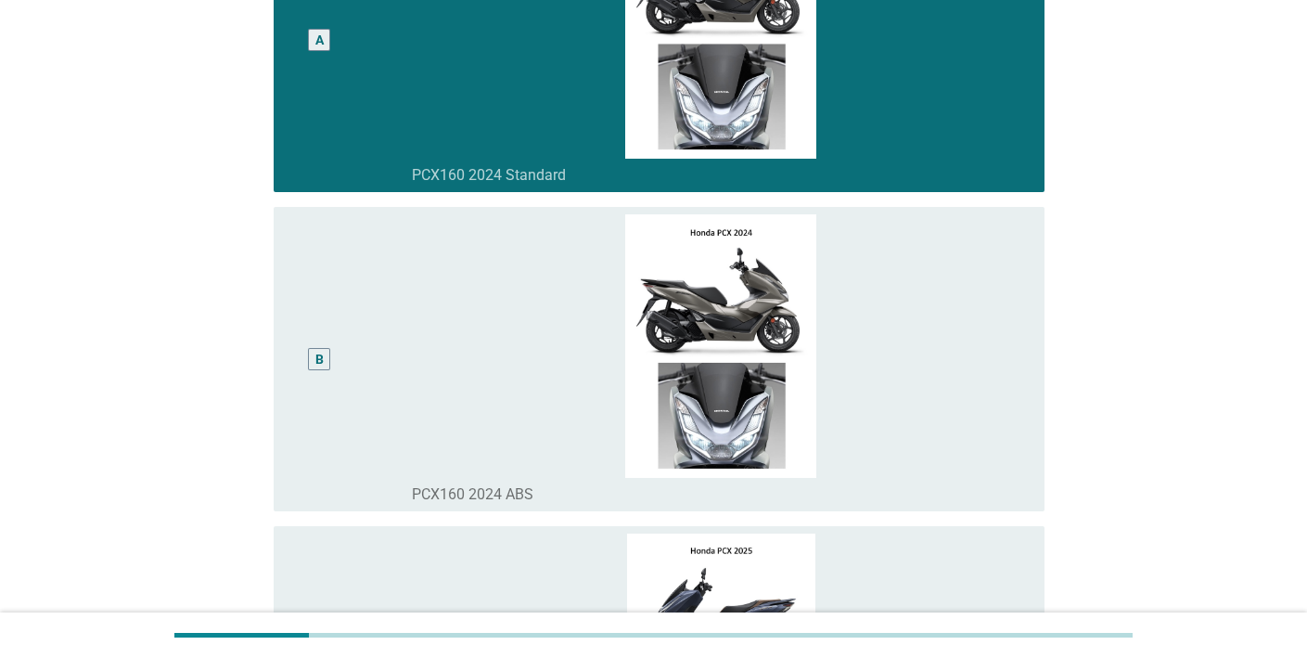
scroll to position [706, 0]
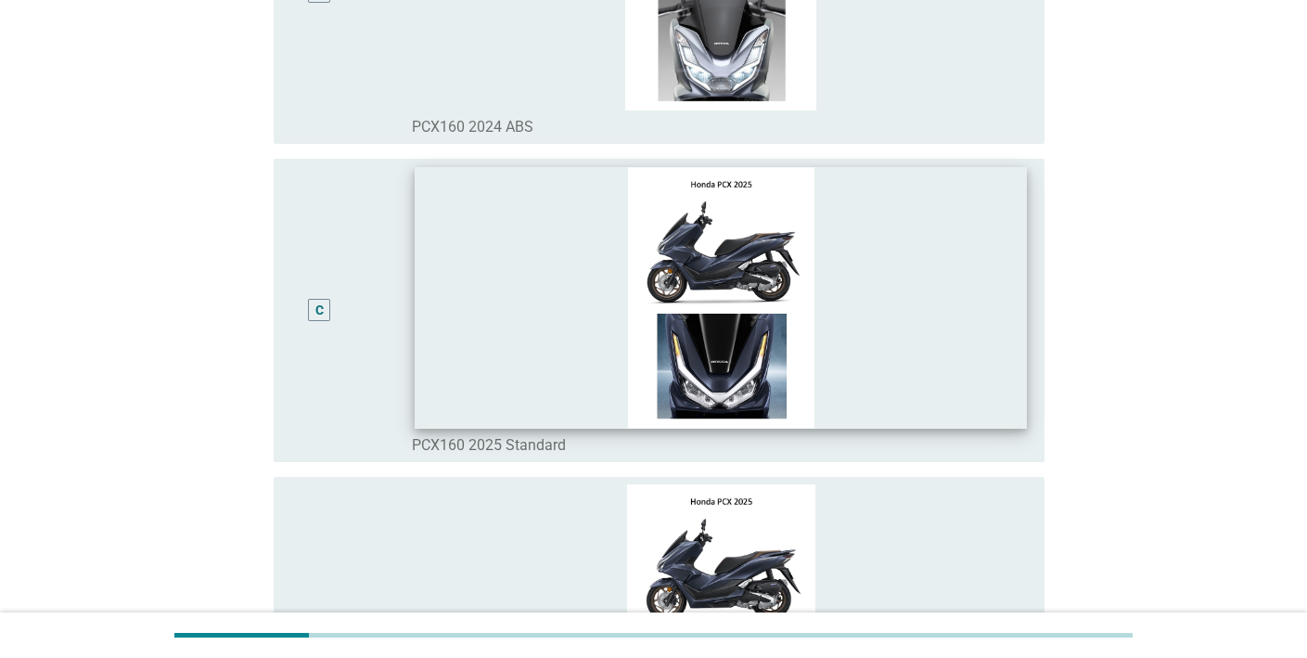
click at [921, 365] on img at bounding box center [720, 297] width 611 height 261
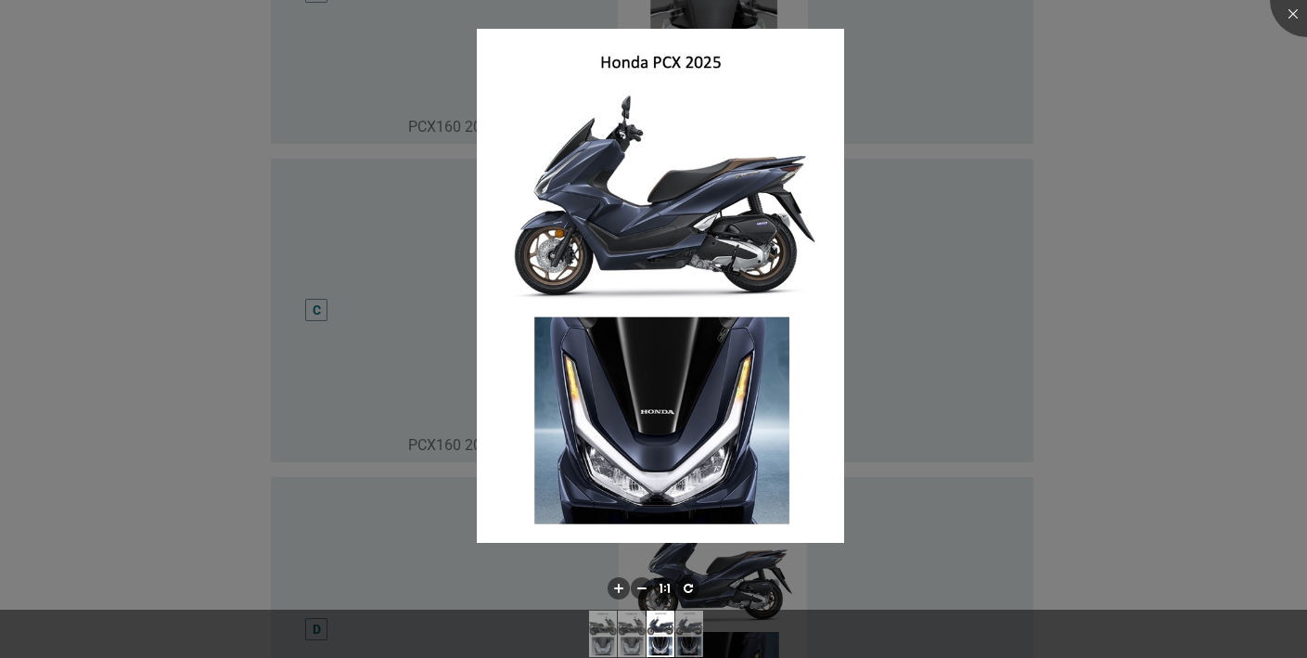
click at [308, 299] on div at bounding box center [653, 329] width 1307 height 658
click at [321, 312] on div at bounding box center [653, 329] width 1307 height 658
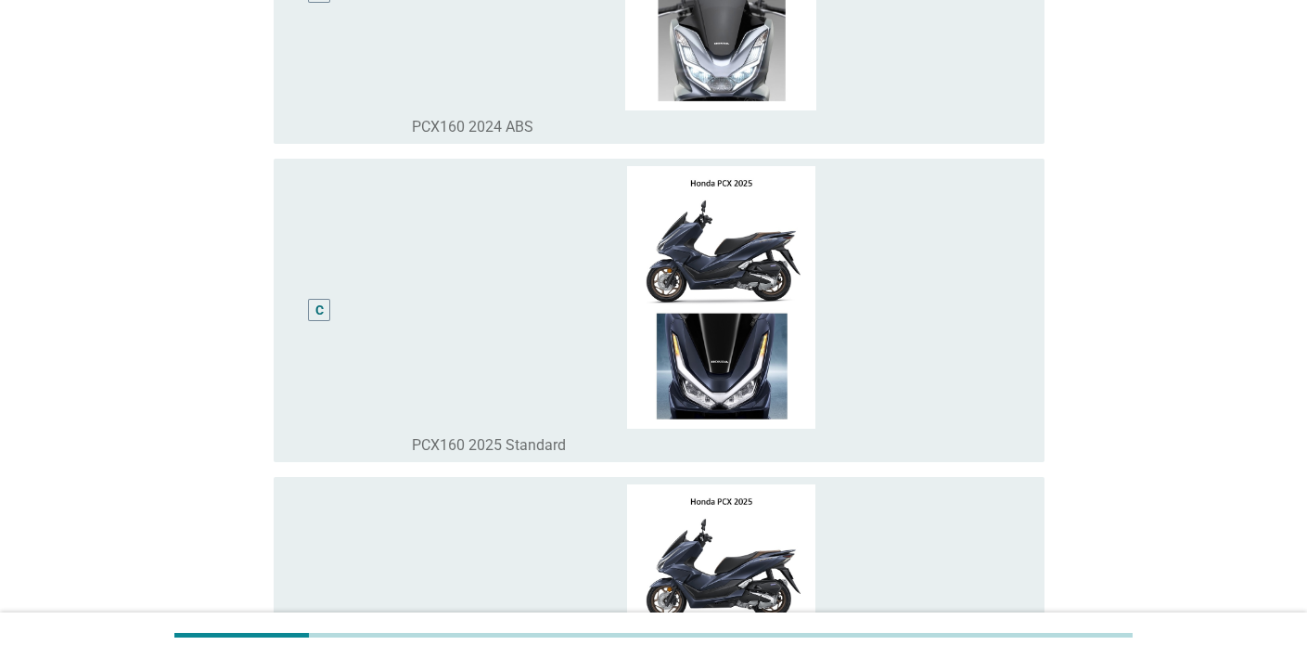
click at [318, 314] on div "C" at bounding box center [319, 310] width 8 height 19
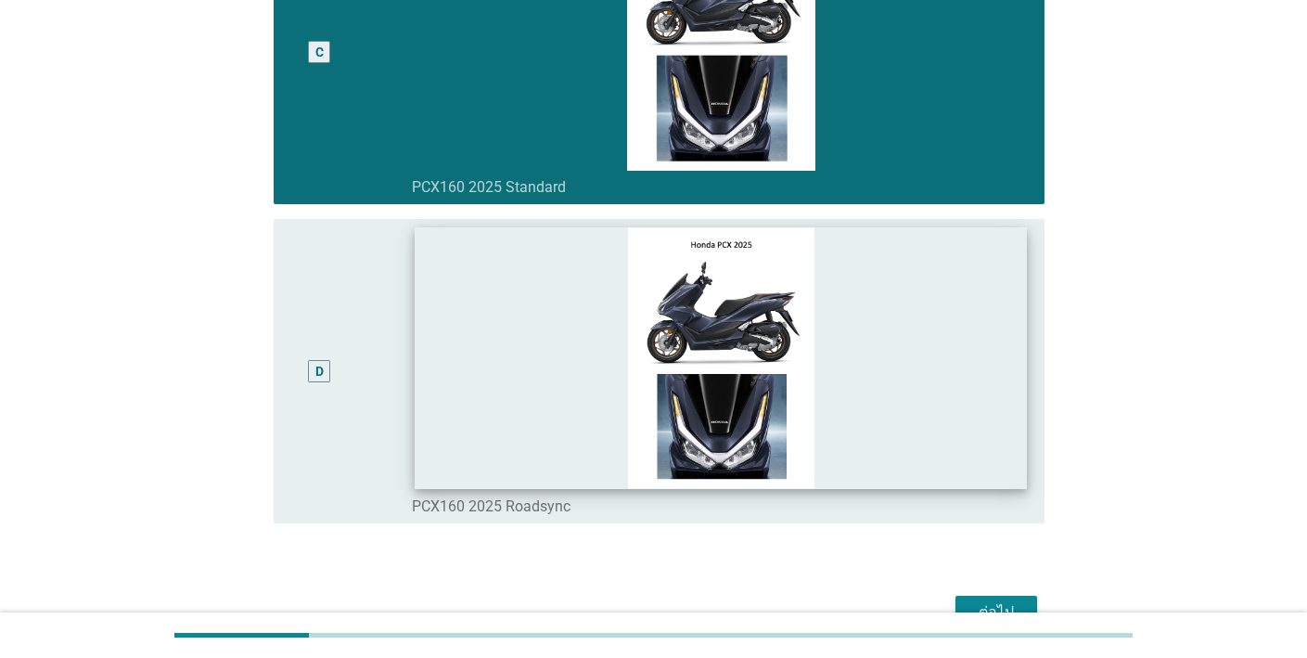
scroll to position [1068, 0]
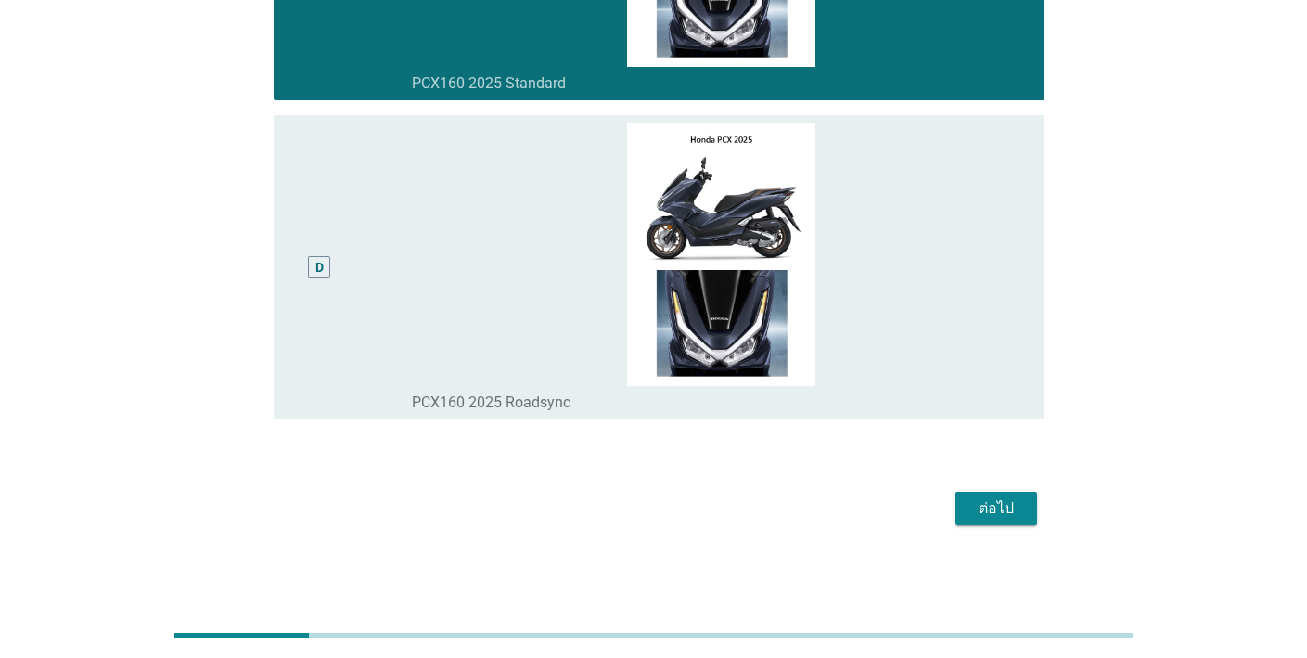
click at [995, 512] on div "ต่อไป" at bounding box center [996, 508] width 52 height 22
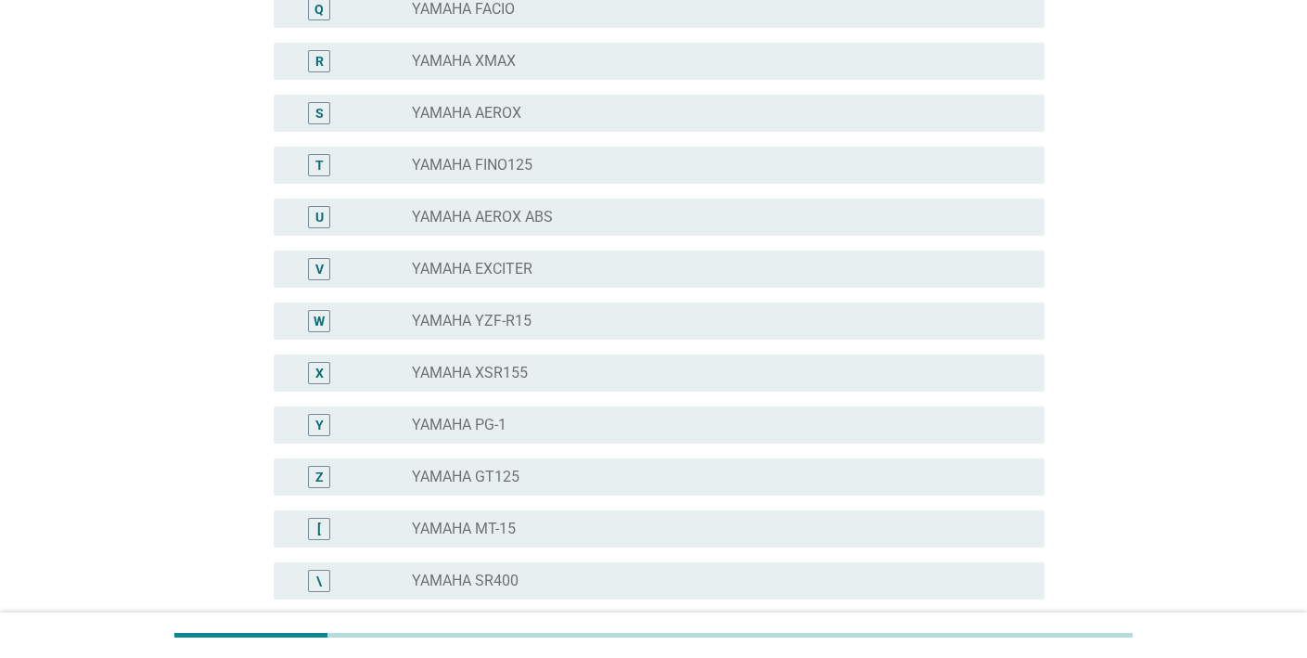
scroll to position [0, 0]
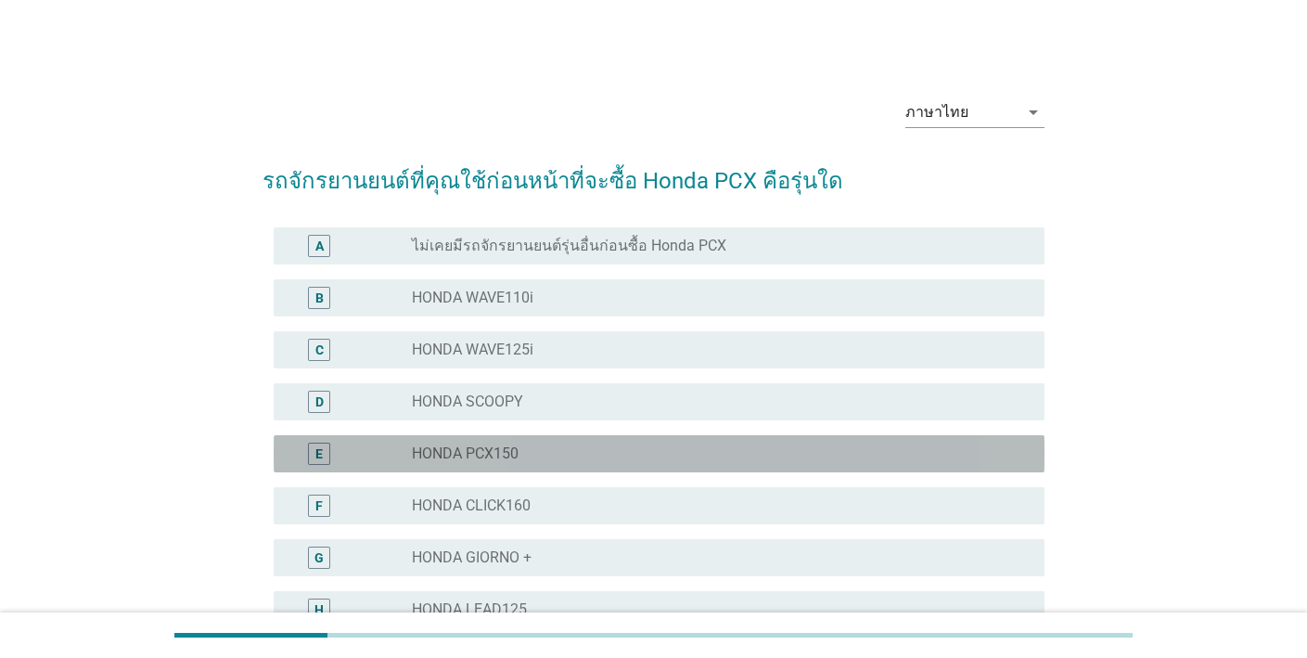
click at [689, 455] on div "radio_button_unchecked HONDA PCX150" at bounding box center [713, 453] width 603 height 19
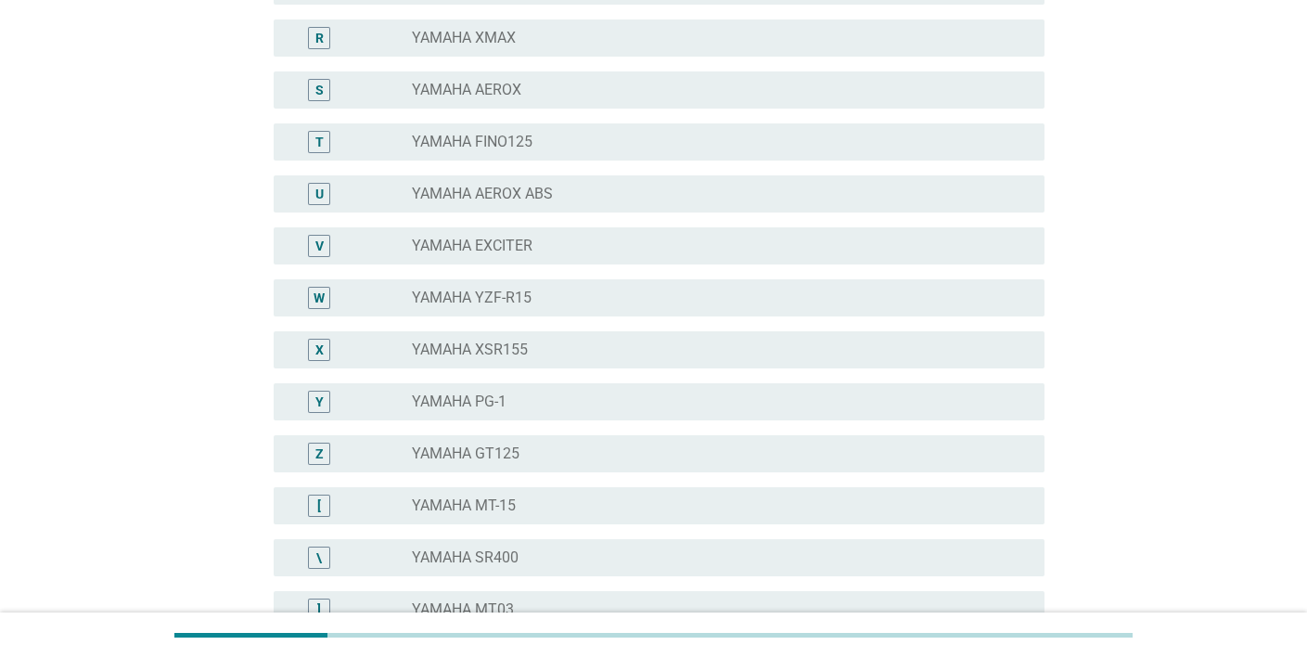
scroll to position [1403, 0]
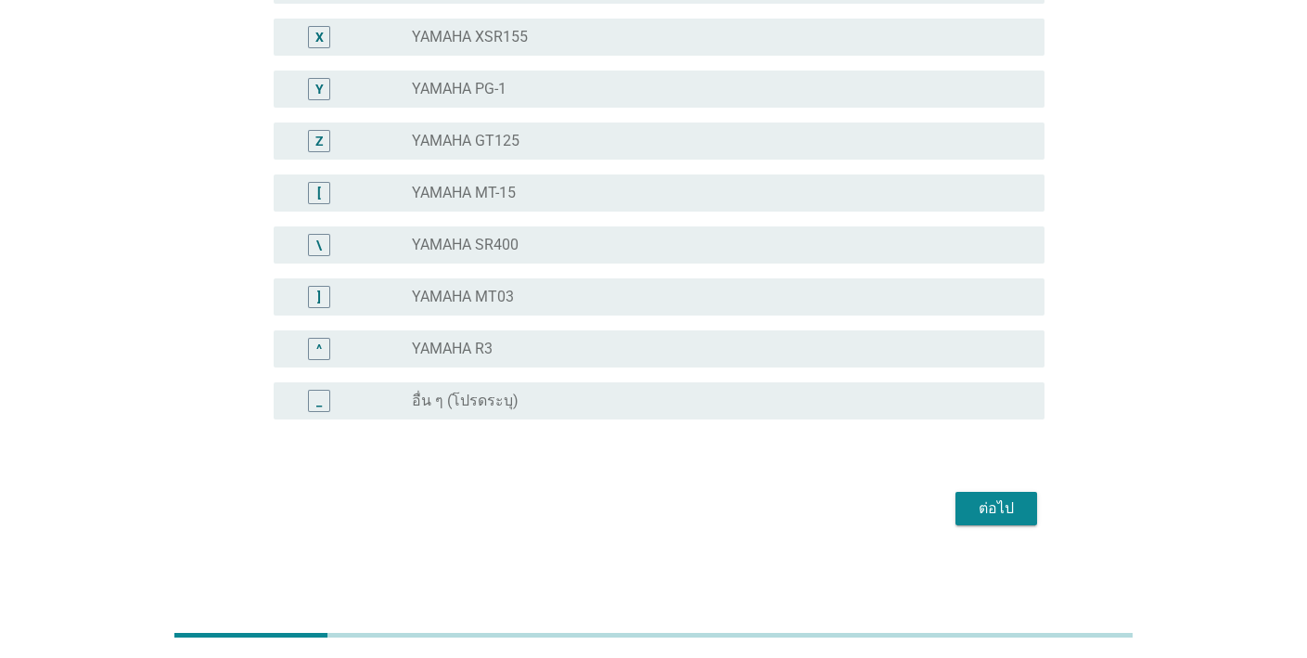
click at [998, 509] on div "ต่อไป" at bounding box center [996, 508] width 52 height 22
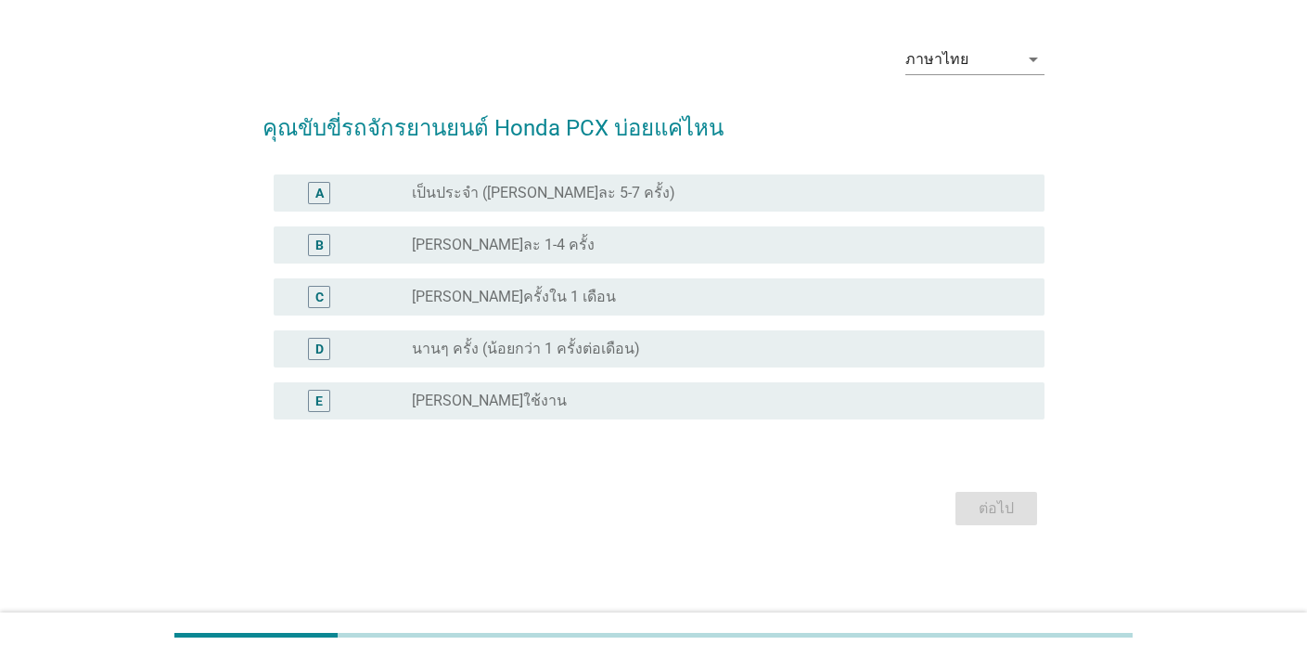
scroll to position [0, 0]
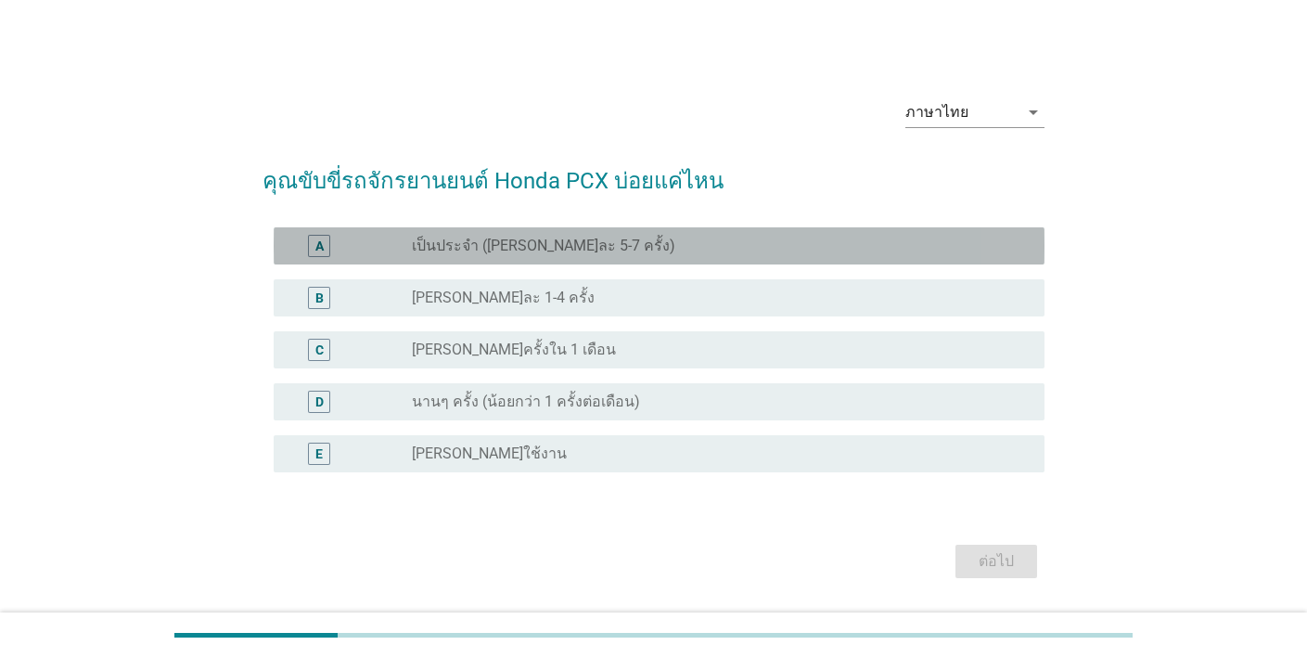
click at [742, 249] on div "radio_button_unchecked เป็นประจำ ([PERSON_NAME]ละ 5-7 ครั้ง)" at bounding box center [713, 246] width 603 height 19
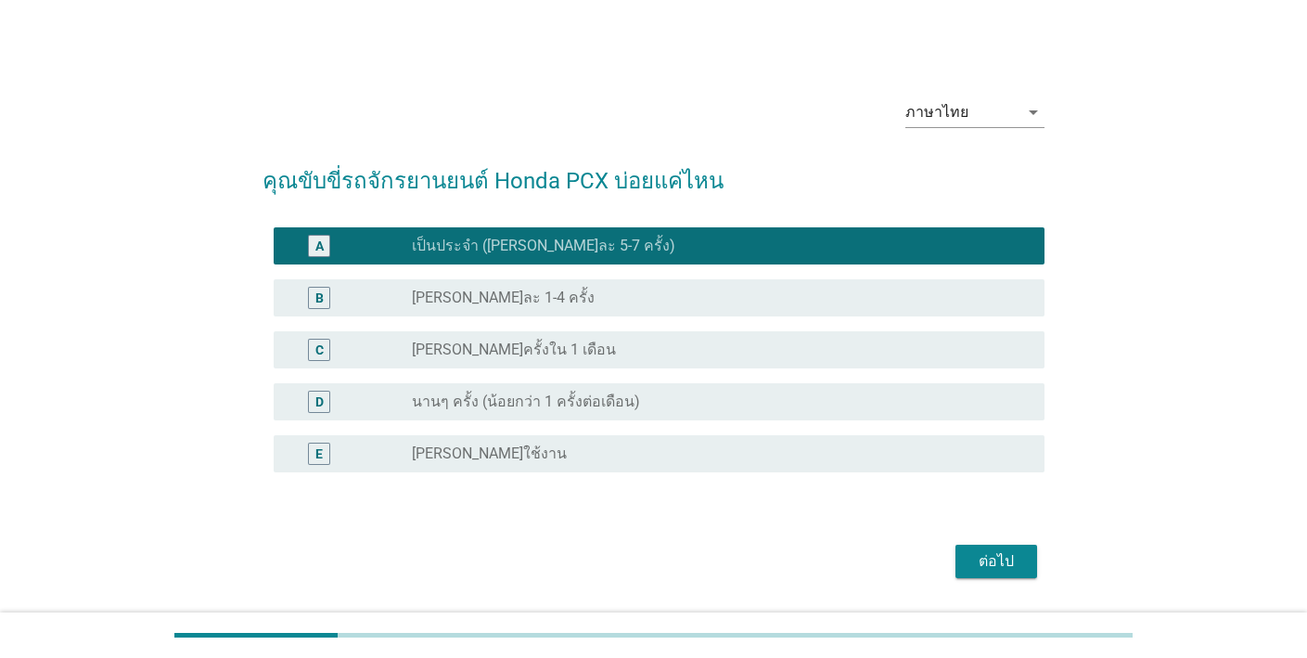
click at [993, 556] on div "ต่อไป" at bounding box center [996, 561] width 52 height 22
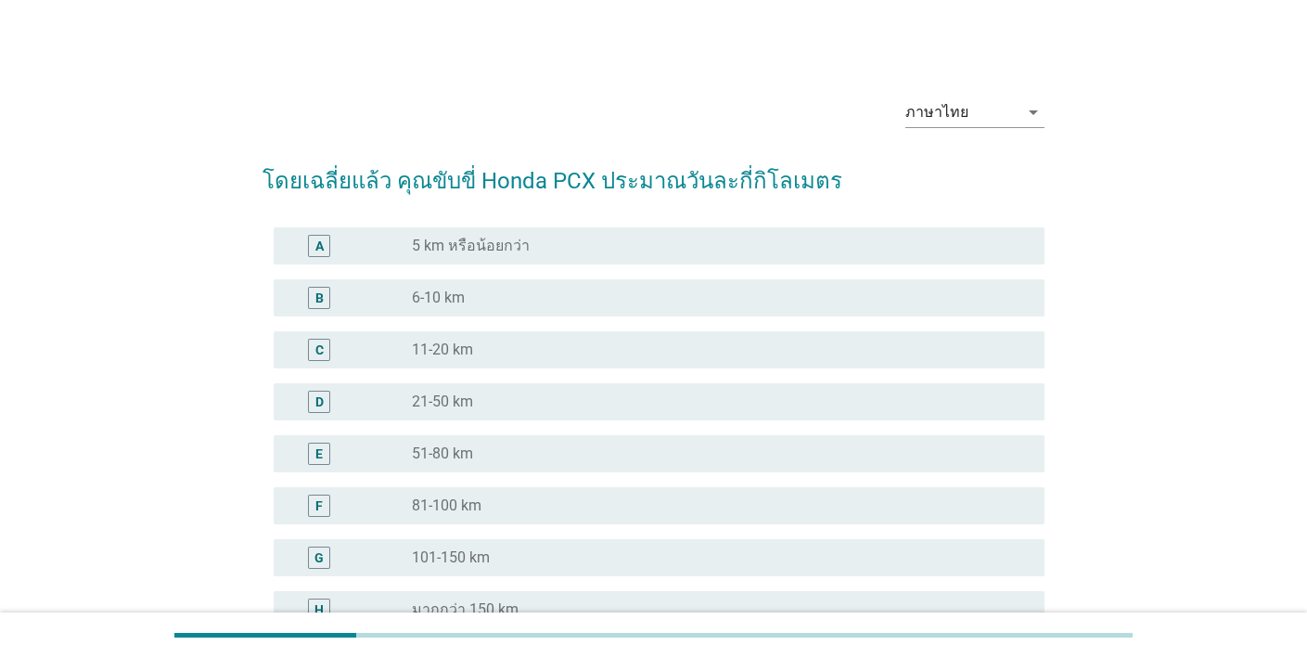
click at [714, 295] on div "radio_button_unchecked 6-10 km" at bounding box center [713, 297] width 603 height 19
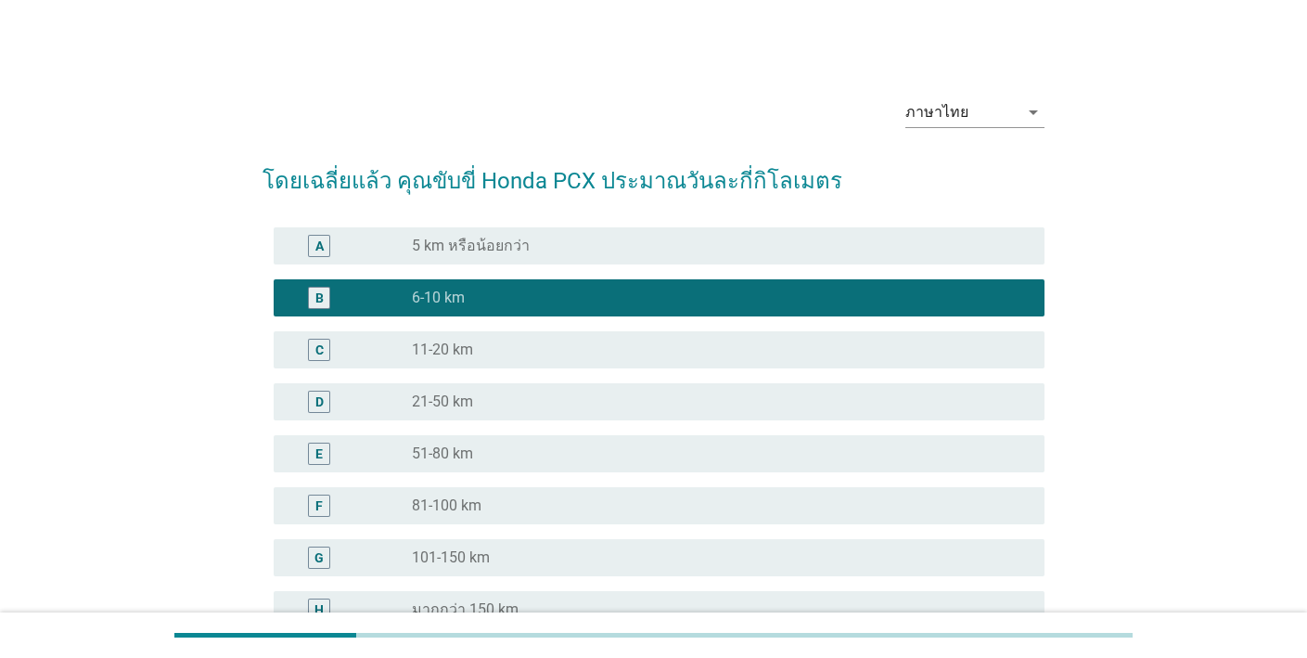
scroll to position [261, 0]
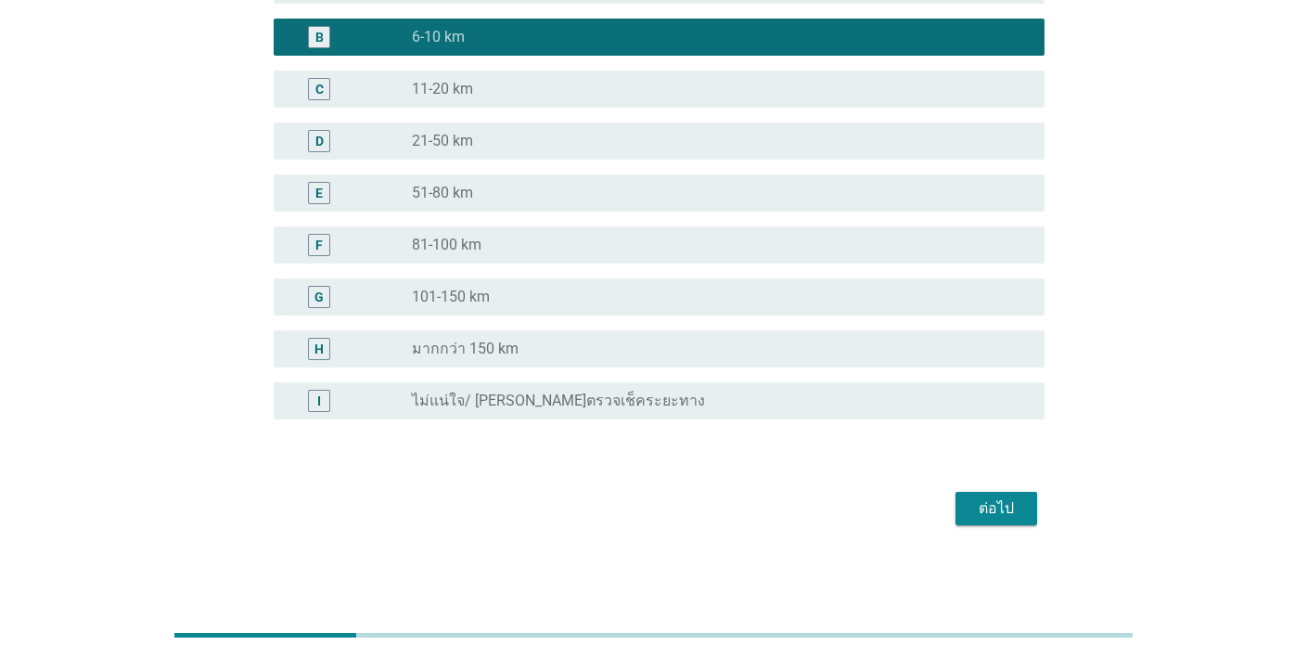
click at [981, 505] on div "ต่อไป" at bounding box center [996, 508] width 52 height 22
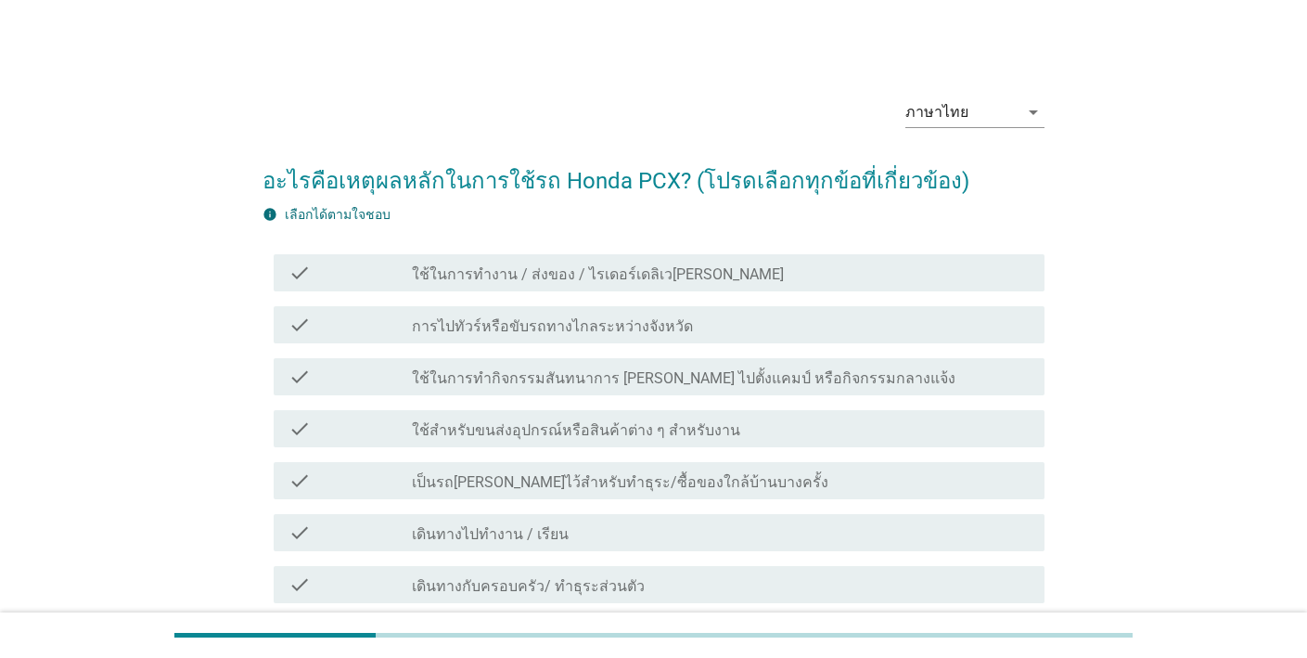
click at [827, 398] on div "check check_box_outline_blank ใช้ในการทำกิจกรรมสันทนาการ [PERSON_NAME] ไปตั้งแค…" at bounding box center [654, 377] width 782 height 52
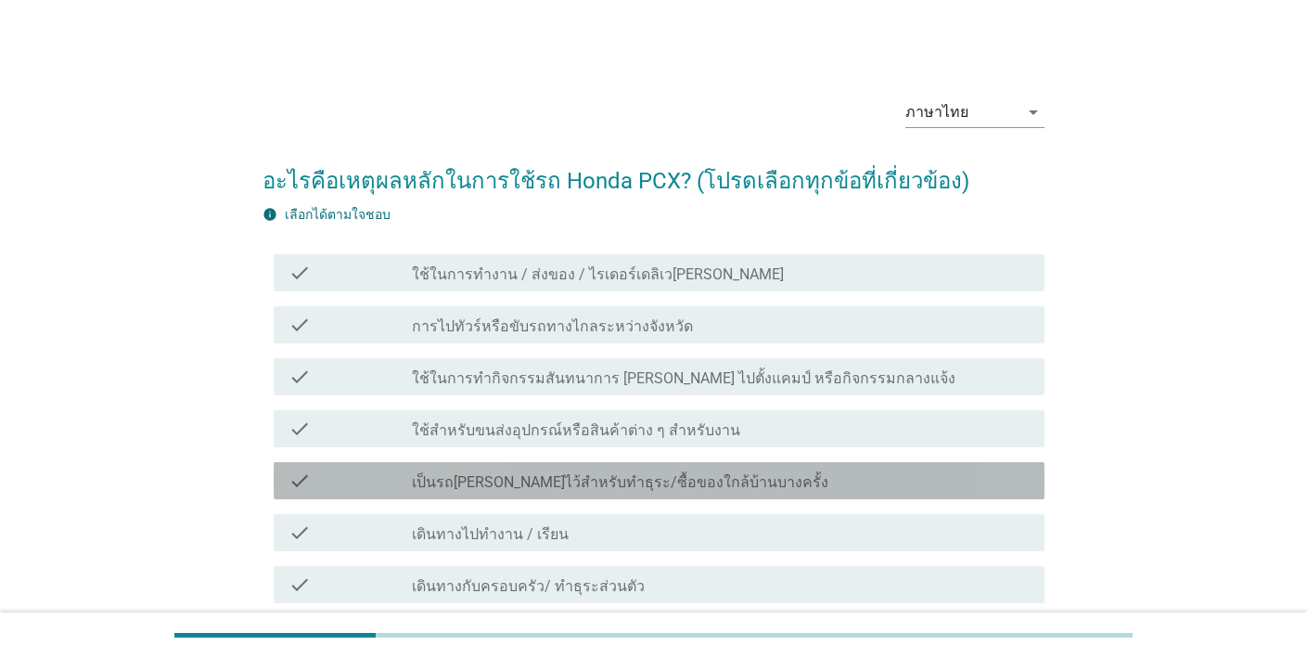
click at [813, 485] on div "check_box_outline_blank เป็นรถ[PERSON_NAME]ไว้สำหรับทำธุระ/ซื้อของใกล้บ้านบางคร…" at bounding box center [721, 480] width 618 height 22
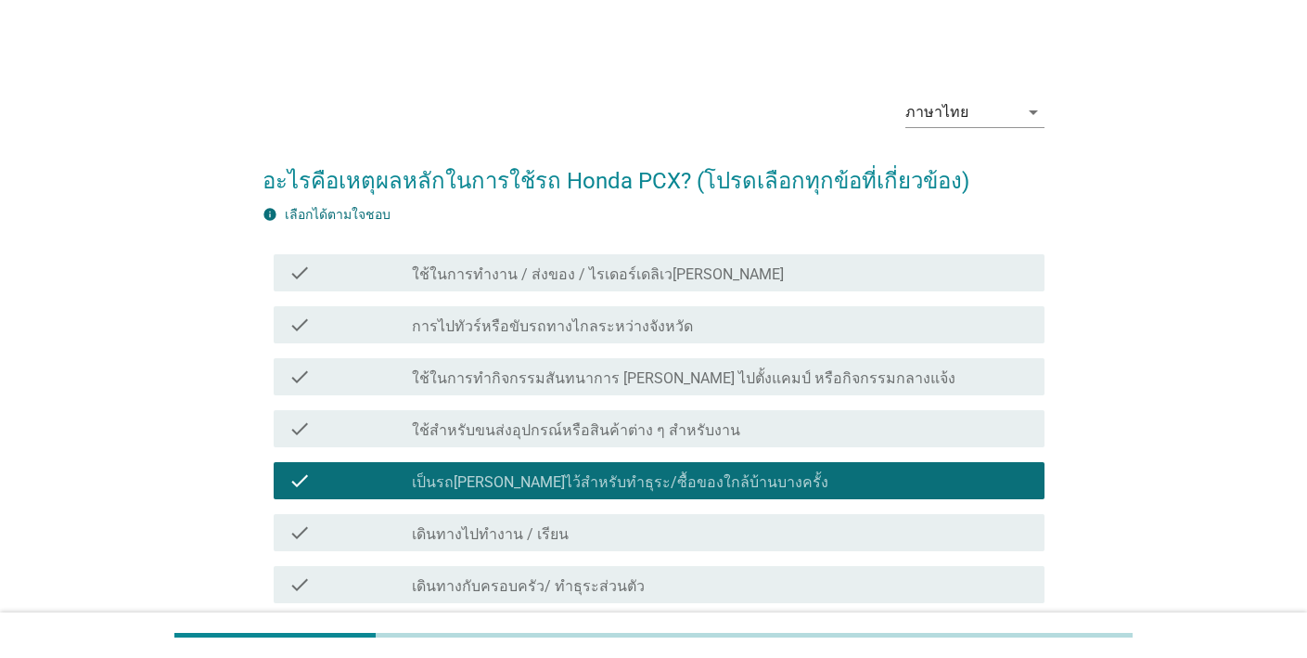
click at [817, 400] on div "check check_box_outline_blank ใช้ในการทำกิจกรรมสันทนาการ [PERSON_NAME] ไปตั้งแค…" at bounding box center [654, 377] width 782 height 52
click at [879, 451] on div "check check_box_outline_blank ใช้สำหรับขนส่งอุปกรณ์หรือสินค้าต่าง ๆ สำหรับงาน" at bounding box center [654, 429] width 782 height 52
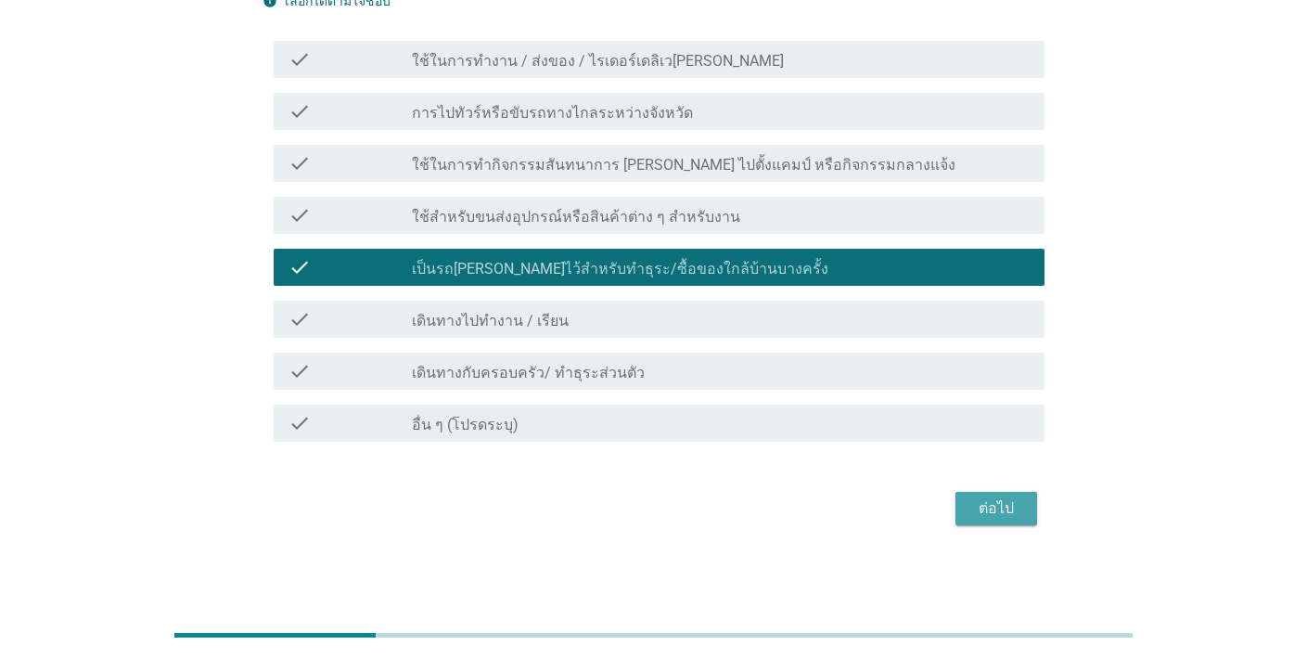
click at [1003, 497] on div "ต่อไป" at bounding box center [996, 508] width 52 height 22
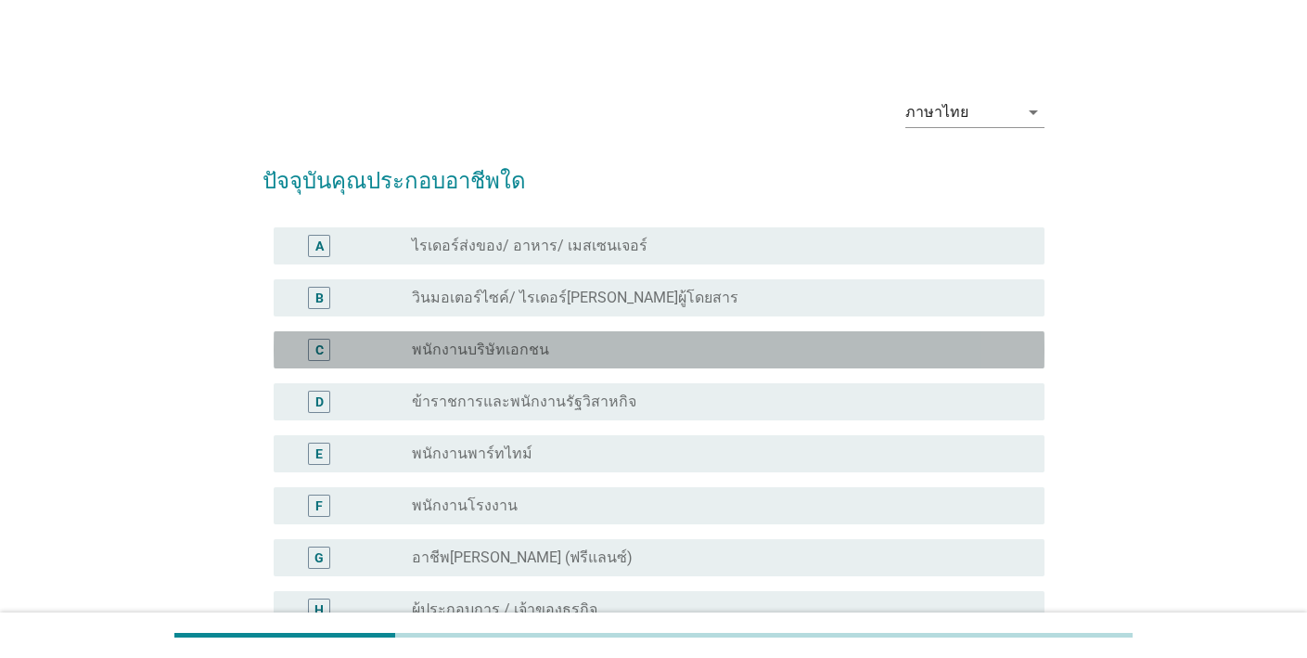
click at [881, 356] on div "radio_button_unchecked พนักงานบริษัทเอกชน" at bounding box center [713, 349] width 603 height 19
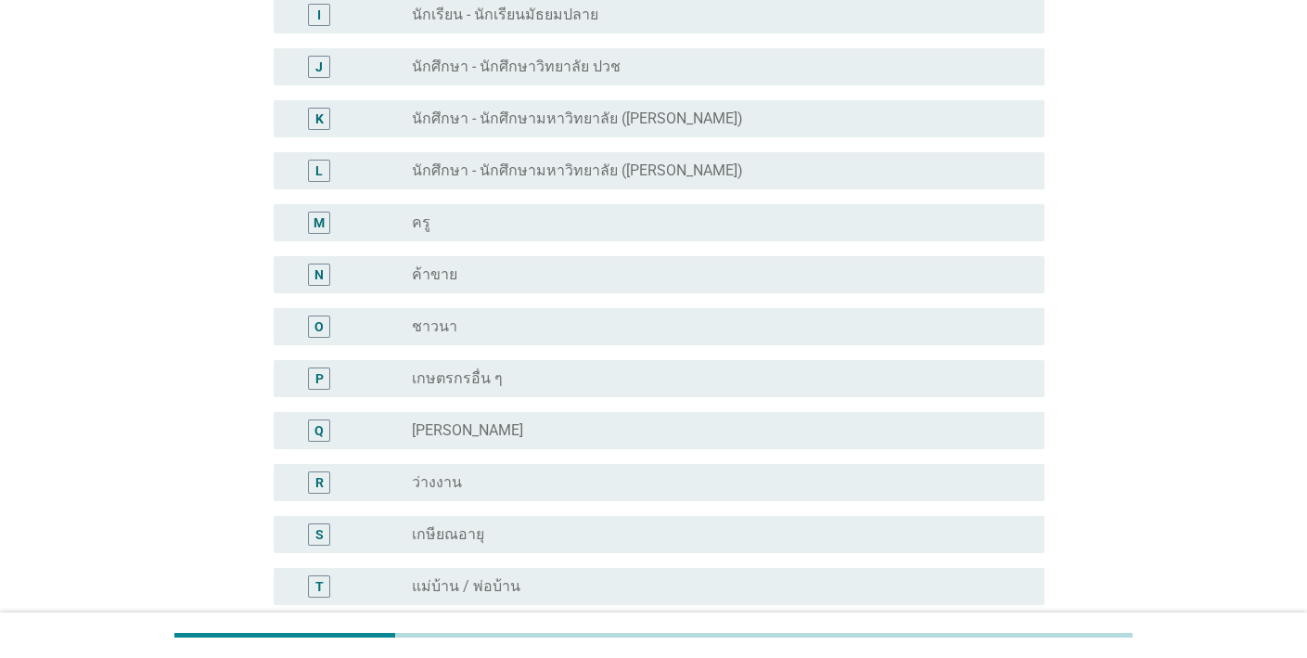
scroll to position [884, 0]
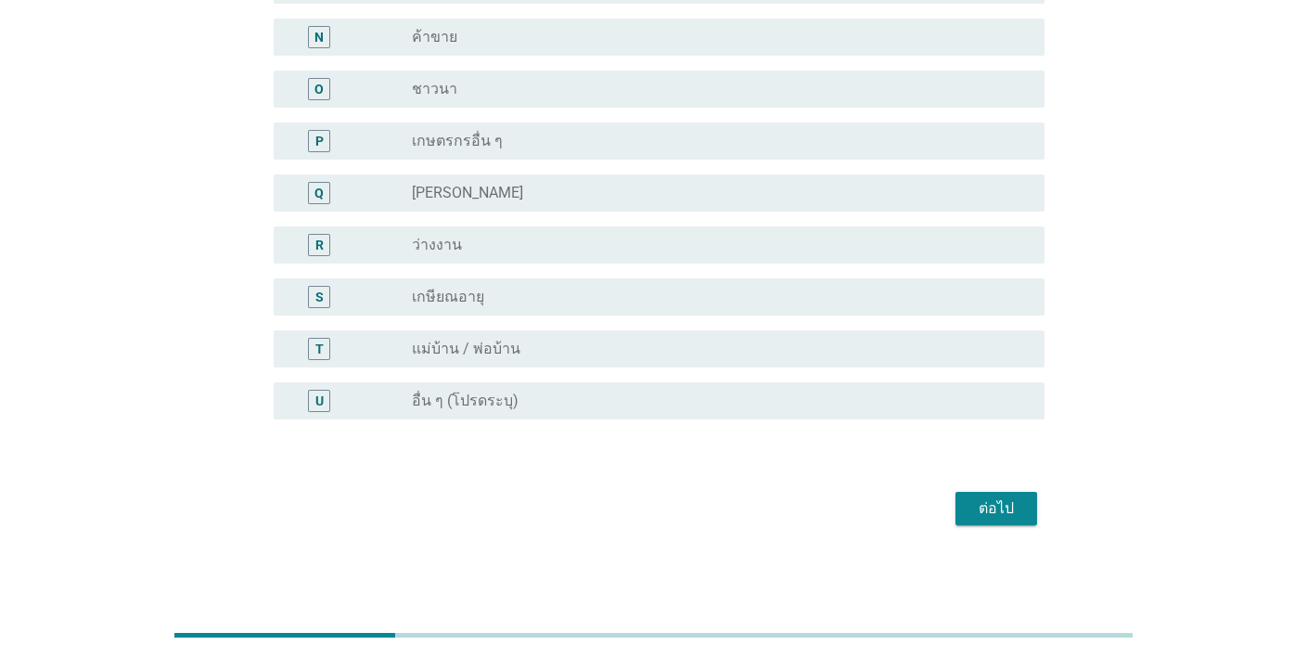
click at [987, 511] on div "ต่อไป" at bounding box center [996, 508] width 52 height 22
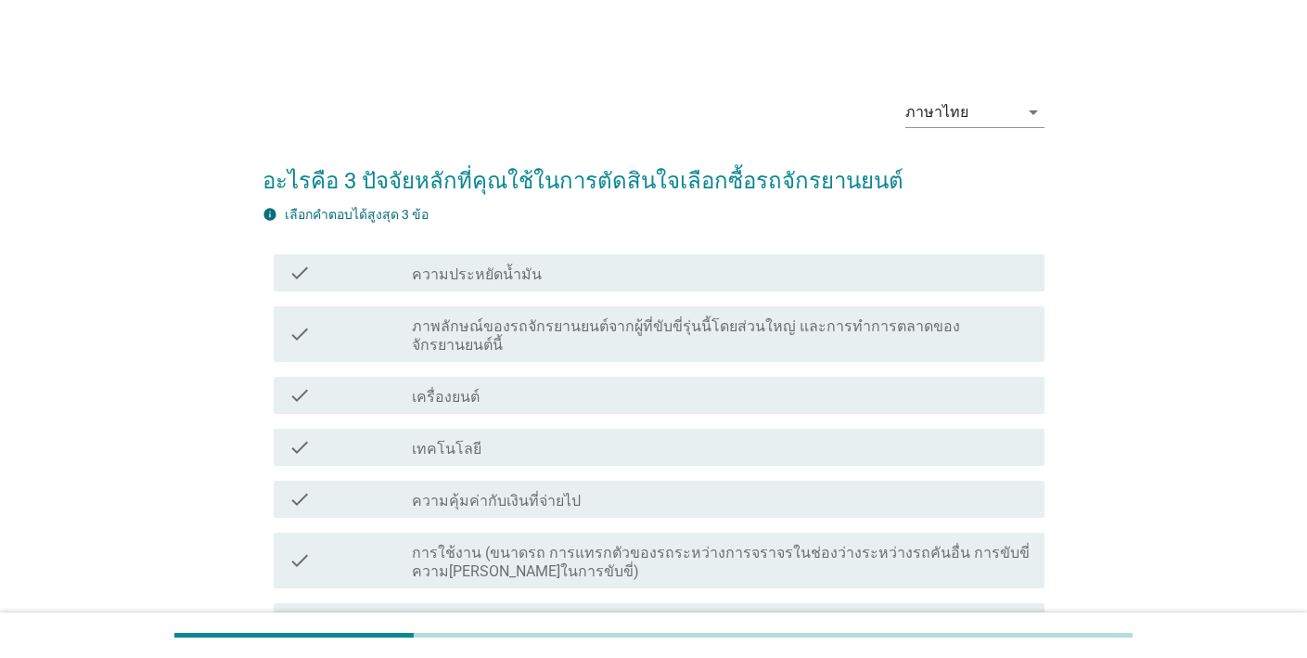
drag, startPoint x: 800, startPoint y: 416, endPoint x: 798, endPoint y: 428, distance: 12.2
click at [800, 429] on div "check check_box_outline_blank เทคโนโลยี" at bounding box center [659, 447] width 771 height 37
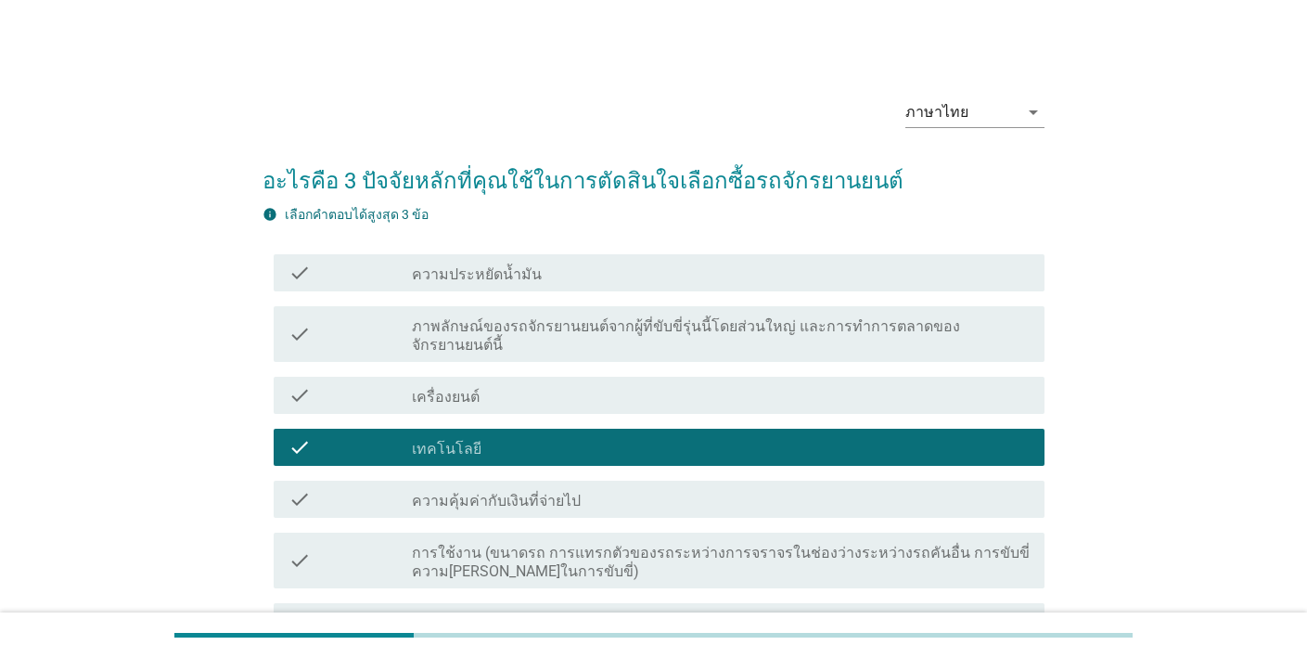
click at [768, 544] on label "การใช้งาน (ขนาดรถ การแทรกตัวของรถระหว่างการจราจรในช่องว่างระหว่างรถคันอื่น การข…" at bounding box center [721, 562] width 618 height 37
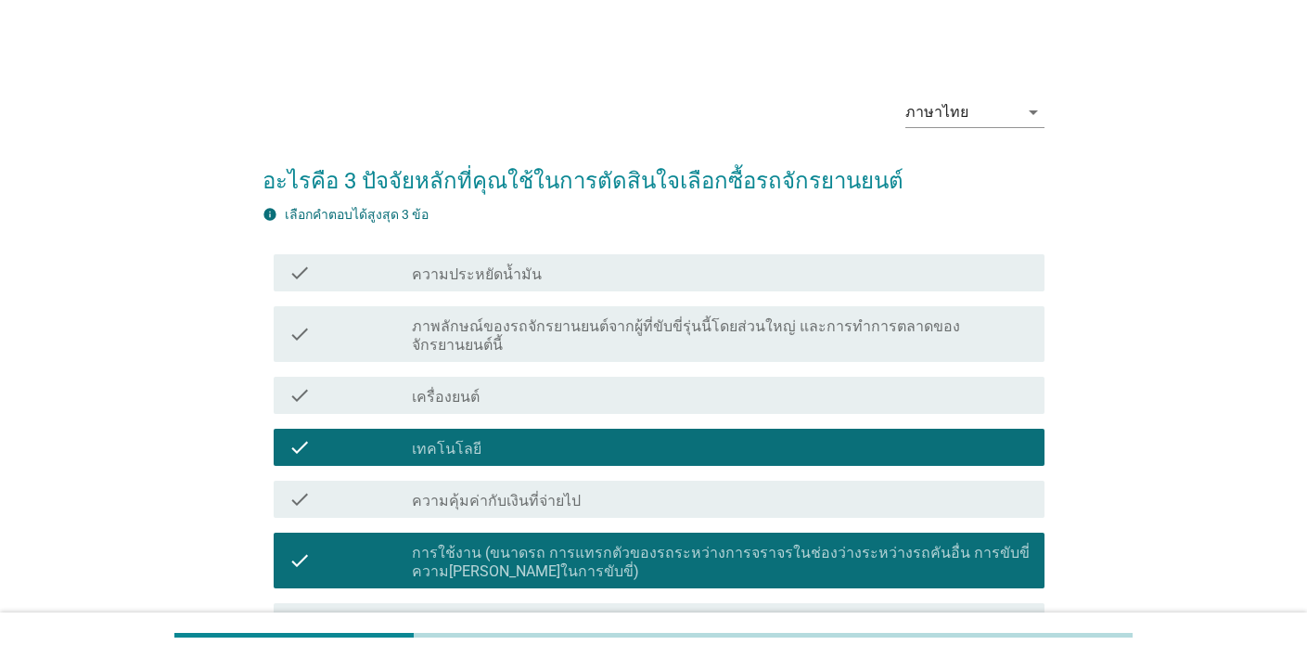
scroll to position [138, 0]
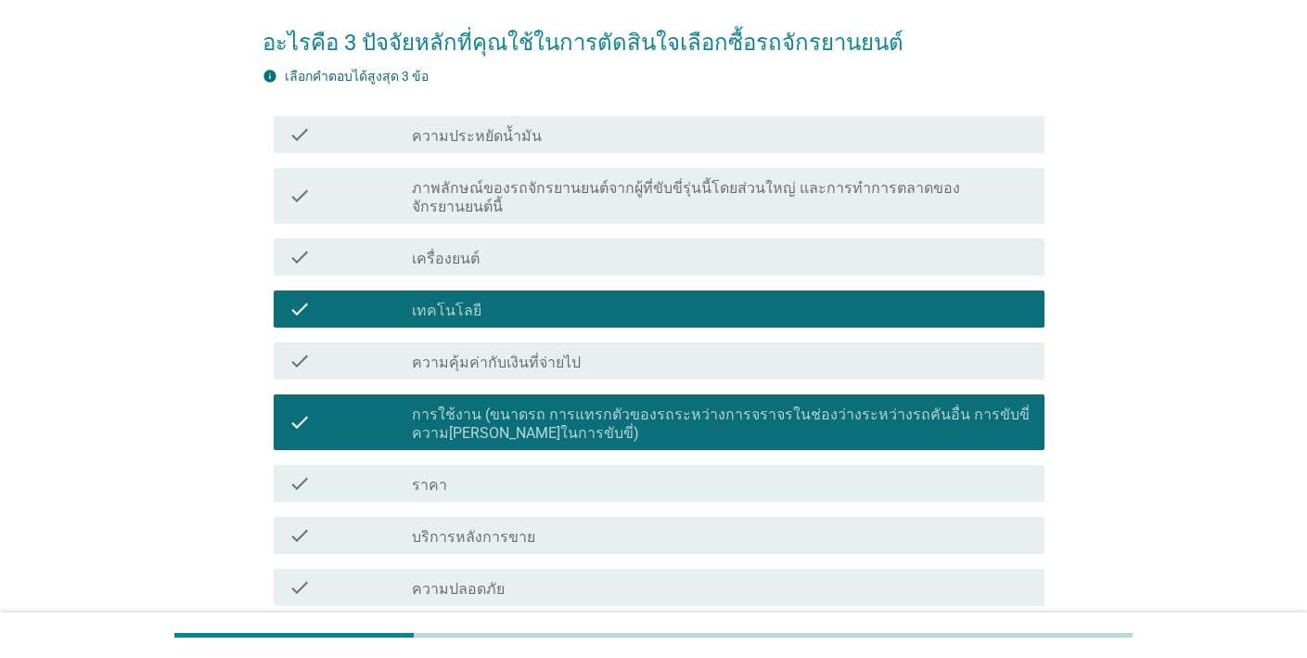
click at [728, 517] on div "check check_box_outline_blank บริการหลังการขาย" at bounding box center [659, 535] width 771 height 37
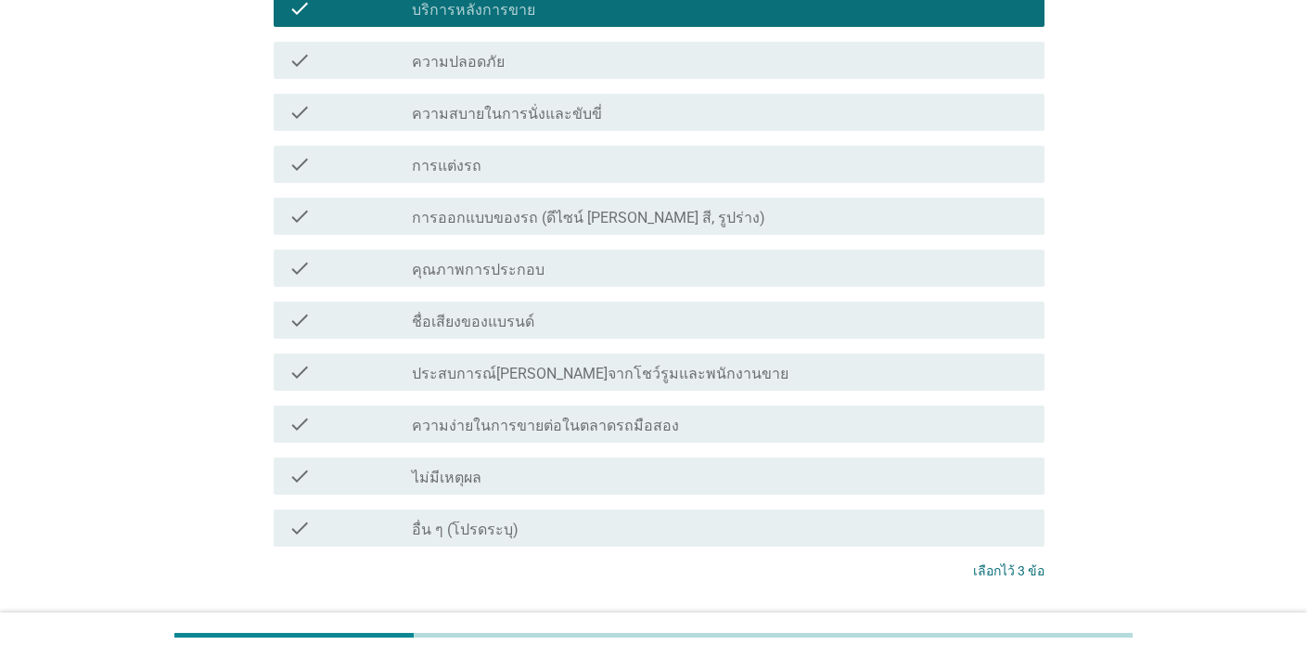
scroll to position [696, 0]
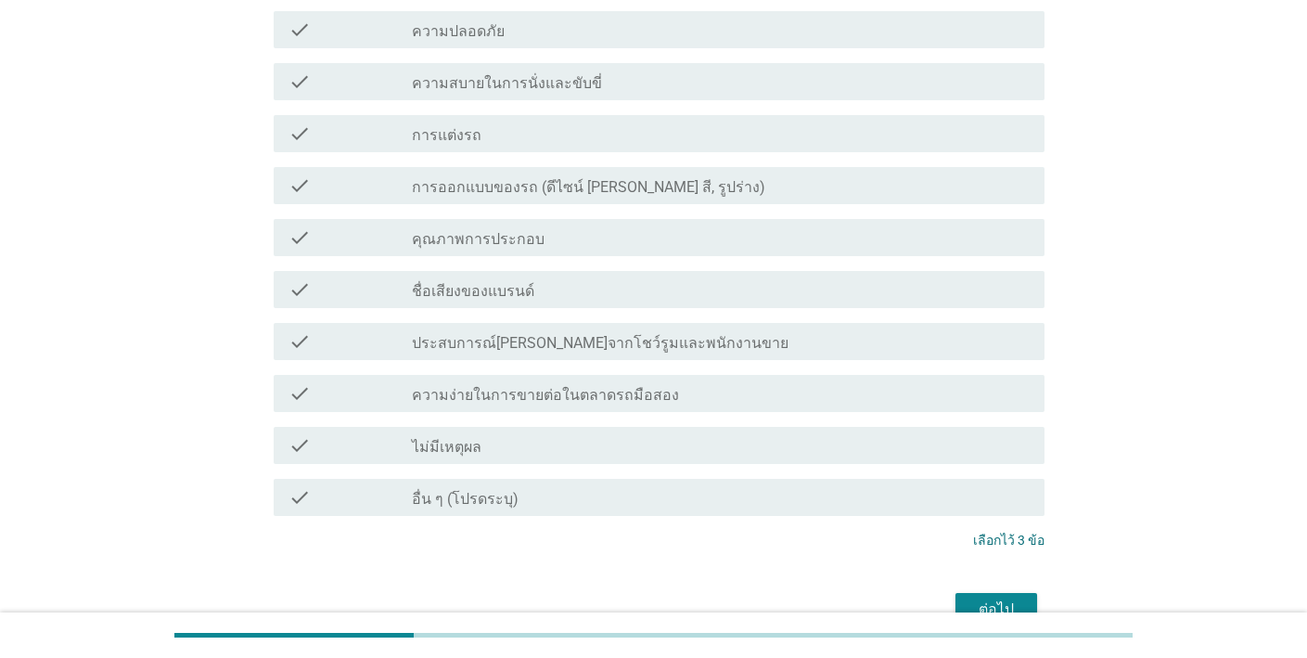
click at [992, 598] on div "ต่อไป" at bounding box center [996, 609] width 52 height 22
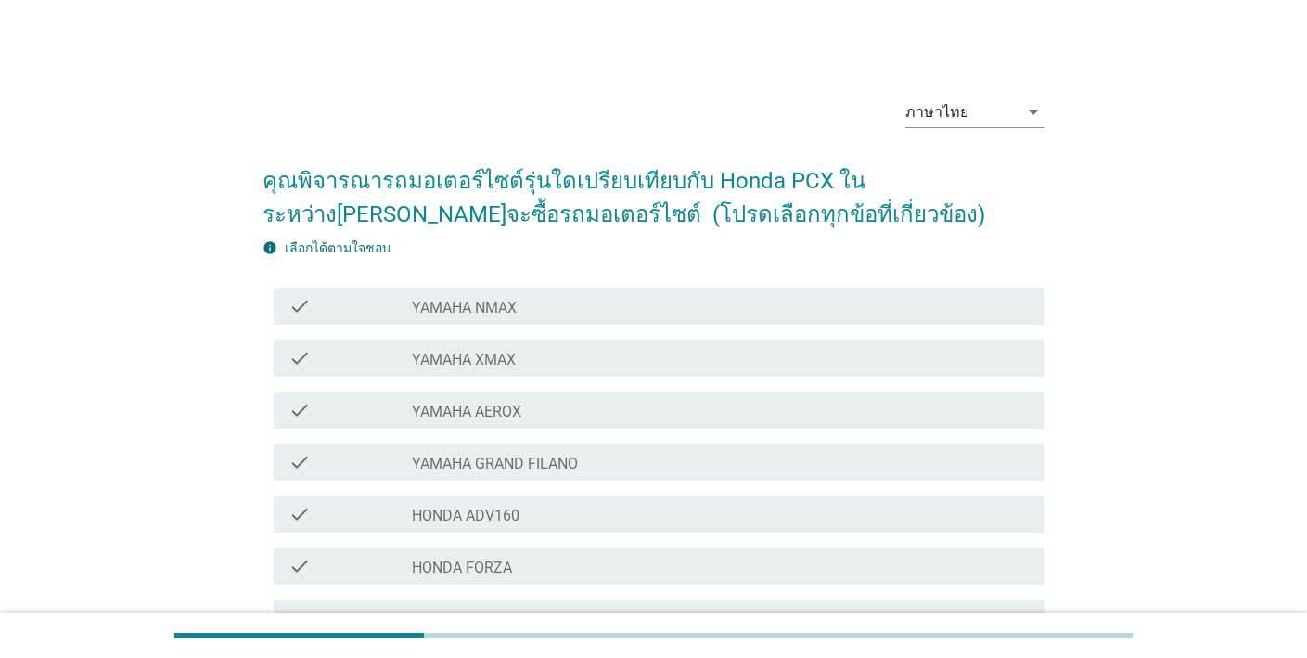
click at [806, 400] on div "check_box_outline_blank YAMAHA AEROX" at bounding box center [721, 410] width 618 height 22
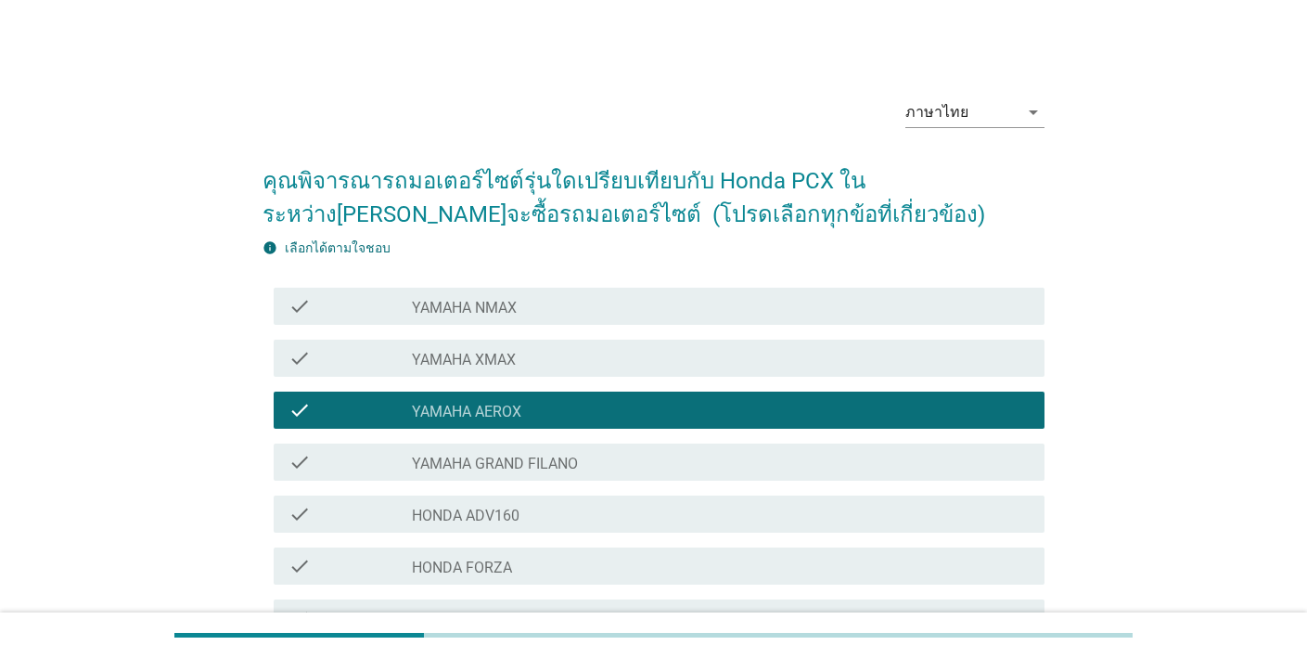
click at [797, 503] on div "check_box_outline_blank HONDA ADV160" at bounding box center [721, 514] width 618 height 22
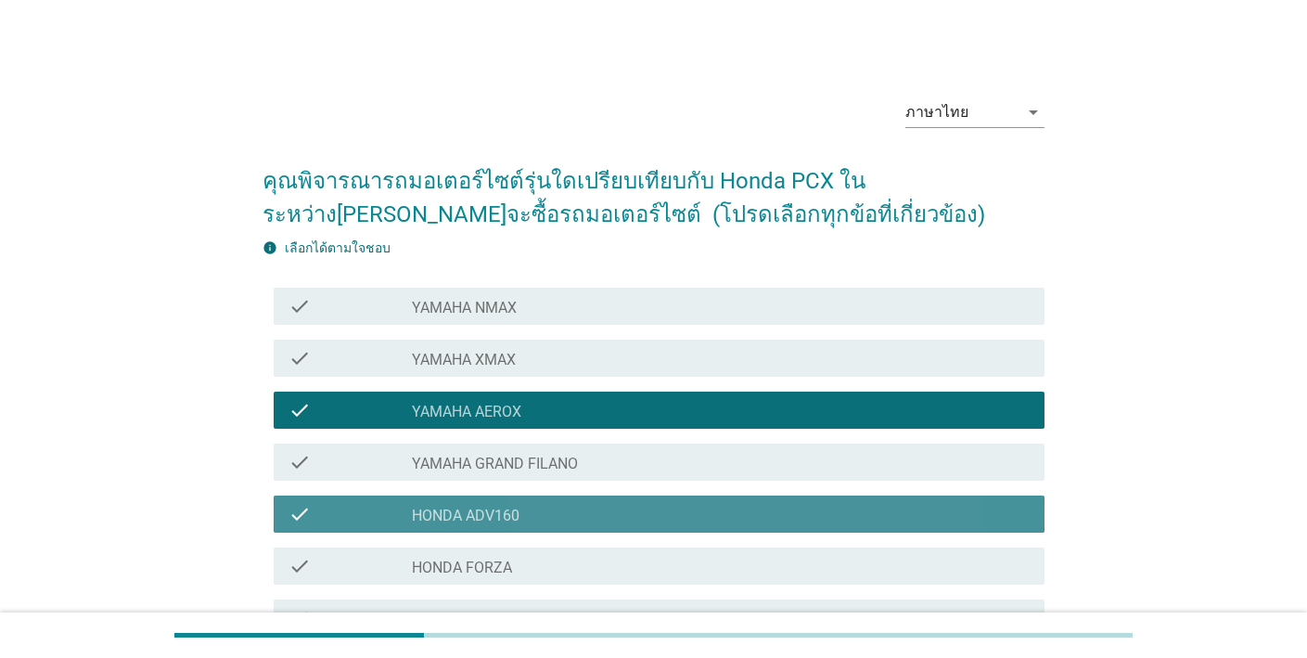
scroll to position [346, 0]
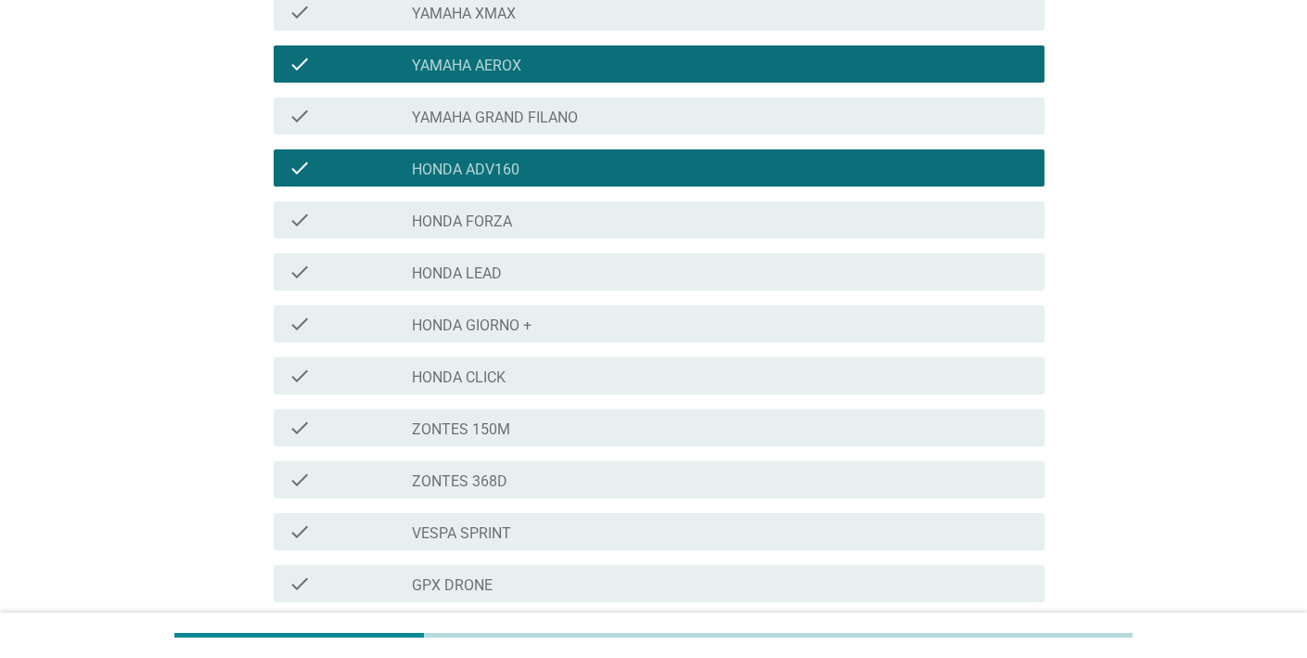
click at [803, 404] on div "check check_box_outline_blank ZONTES 150M" at bounding box center [654, 428] width 782 height 52
click at [791, 450] on div "check check_box_outline_blank ZONTES 150M" at bounding box center [654, 428] width 782 height 52
click at [806, 330] on div "check_box_outline_blank HONDA GIORNO +" at bounding box center [721, 324] width 618 height 22
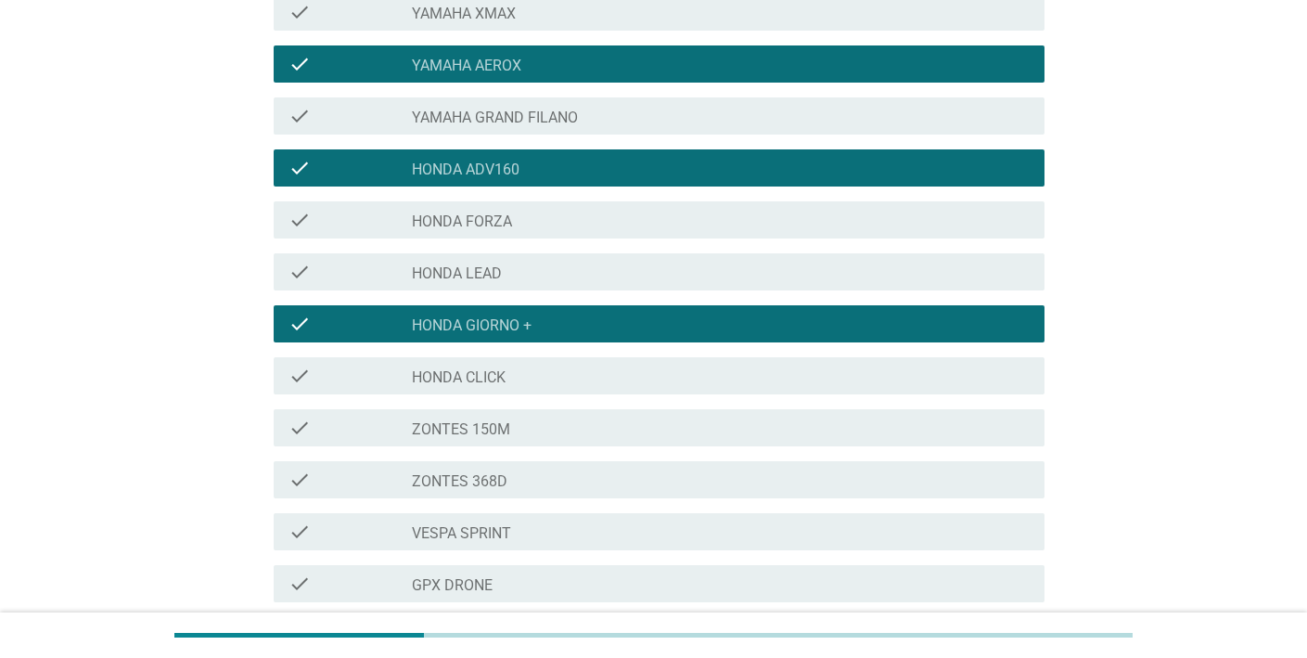
click at [774, 437] on div "check_box_outline_blank ZONTES 150M" at bounding box center [721, 427] width 618 height 22
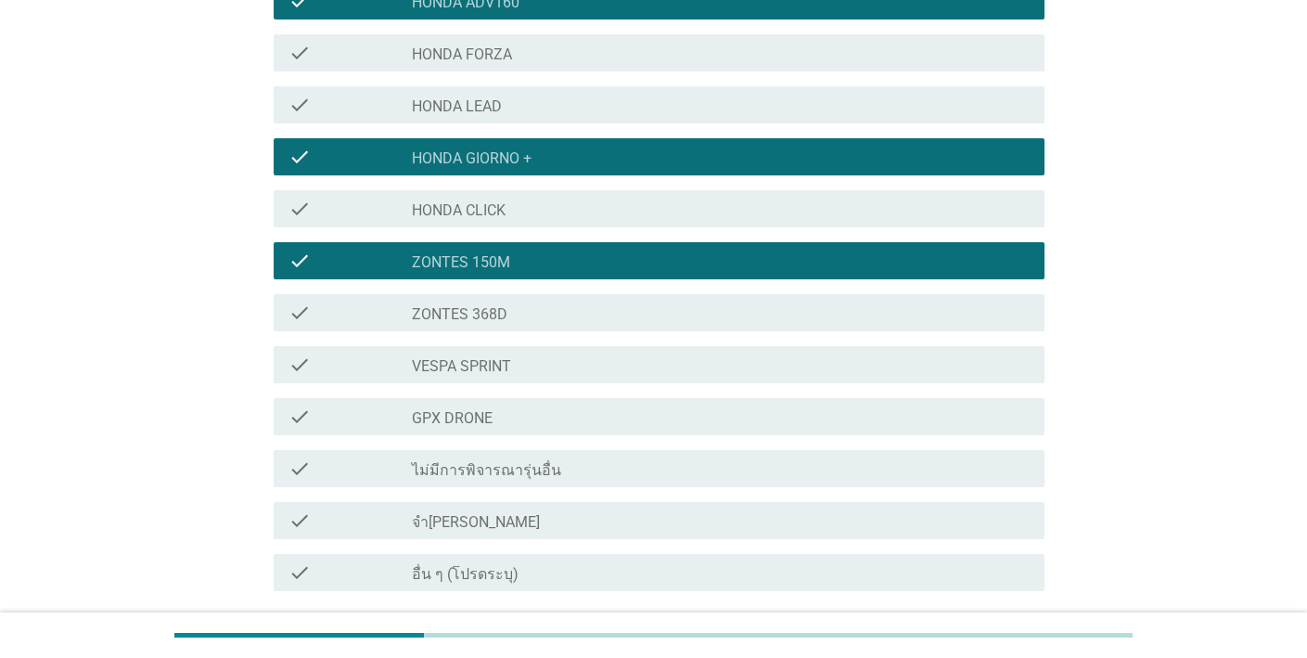
scroll to position [661, 0]
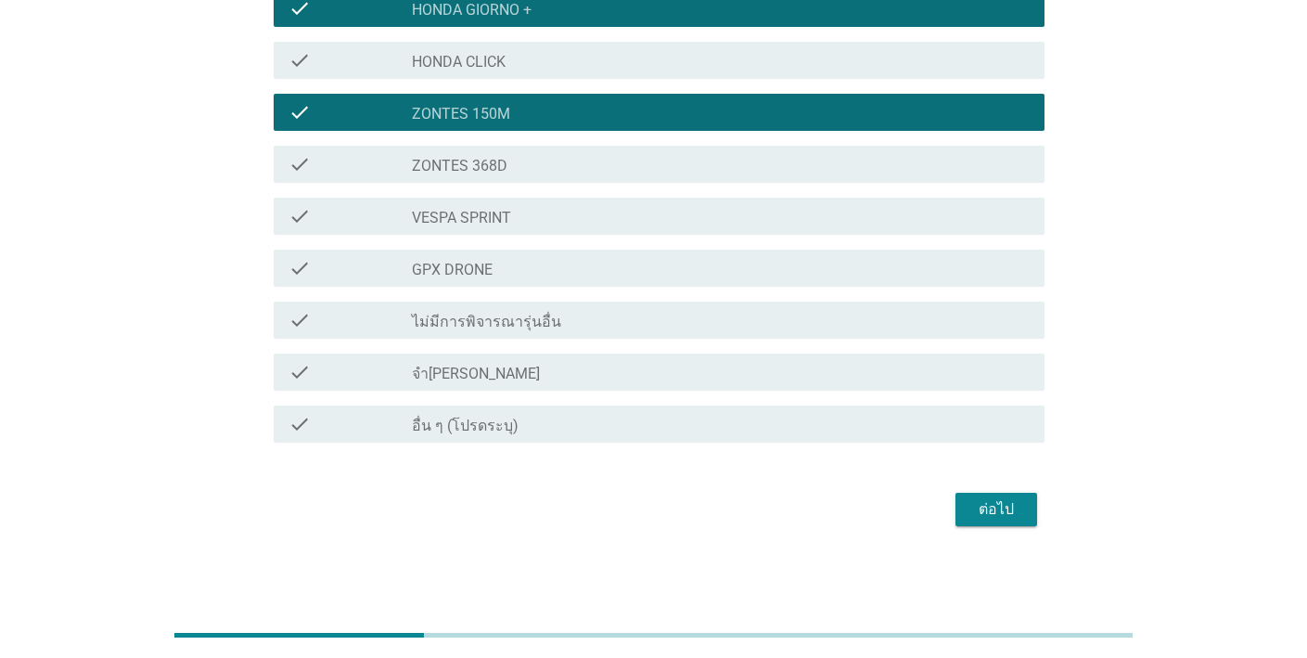
click at [996, 504] on div "ต่อไป" at bounding box center [996, 509] width 52 height 22
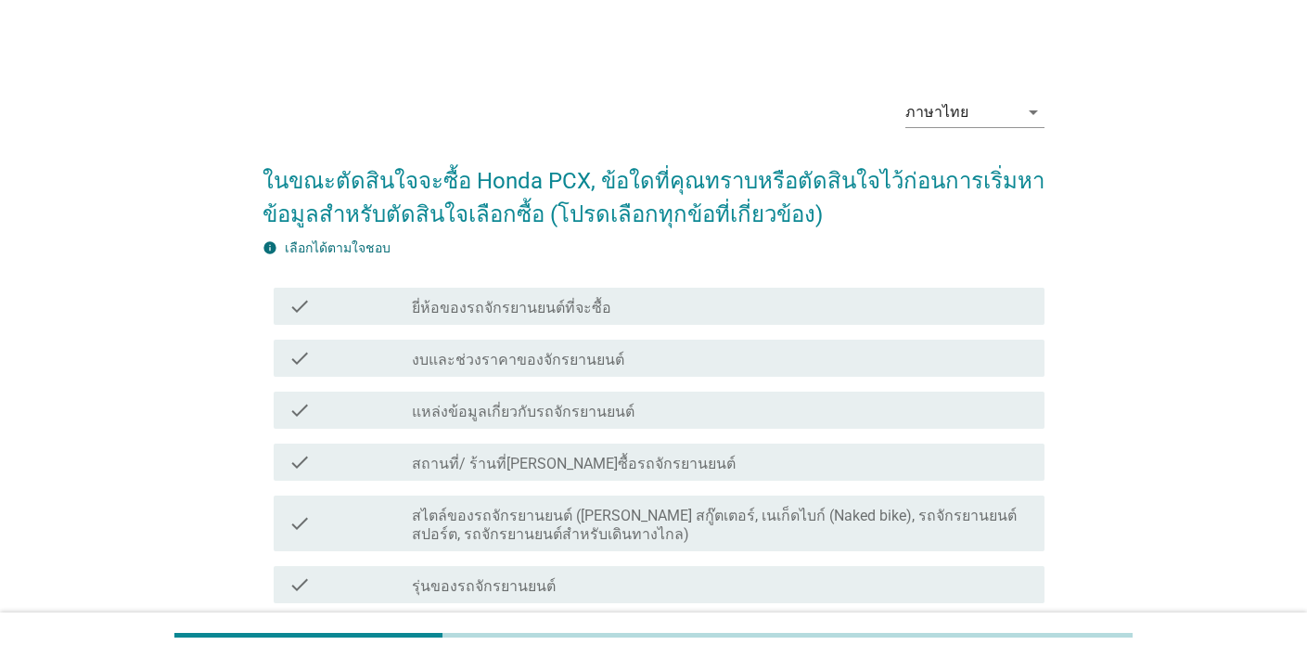
click at [836, 430] on div "check check_box_outline_blank แหล่งข้อมูลเกี่ยวกับรถจักรยานยนต์" at bounding box center [654, 410] width 782 height 52
click at [813, 445] on div "check check_box_outline_blank สถานที่/ ร้านที่[PERSON_NAME]ซื้อรถจักรยานยนต์" at bounding box center [659, 461] width 771 height 37
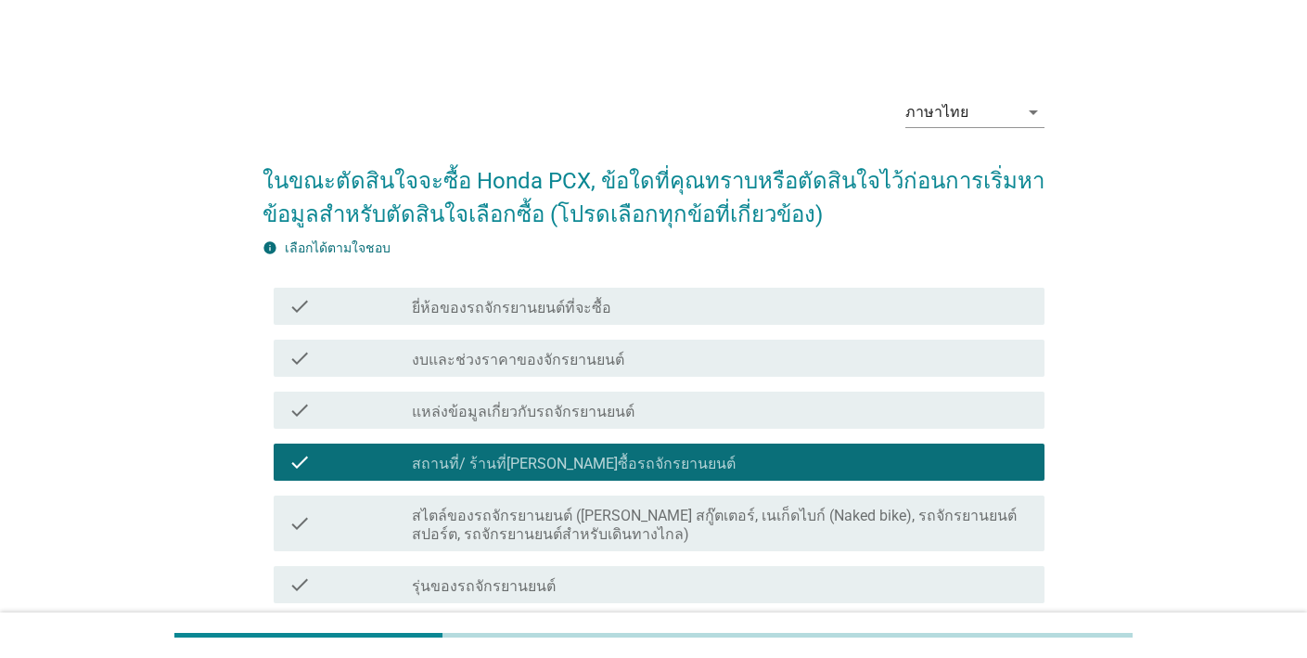
click at [821, 391] on div "check check_box_outline_blank แหล่งข้อมูลเกี่ยวกับรถจักรยานยนต์" at bounding box center [659, 409] width 771 height 37
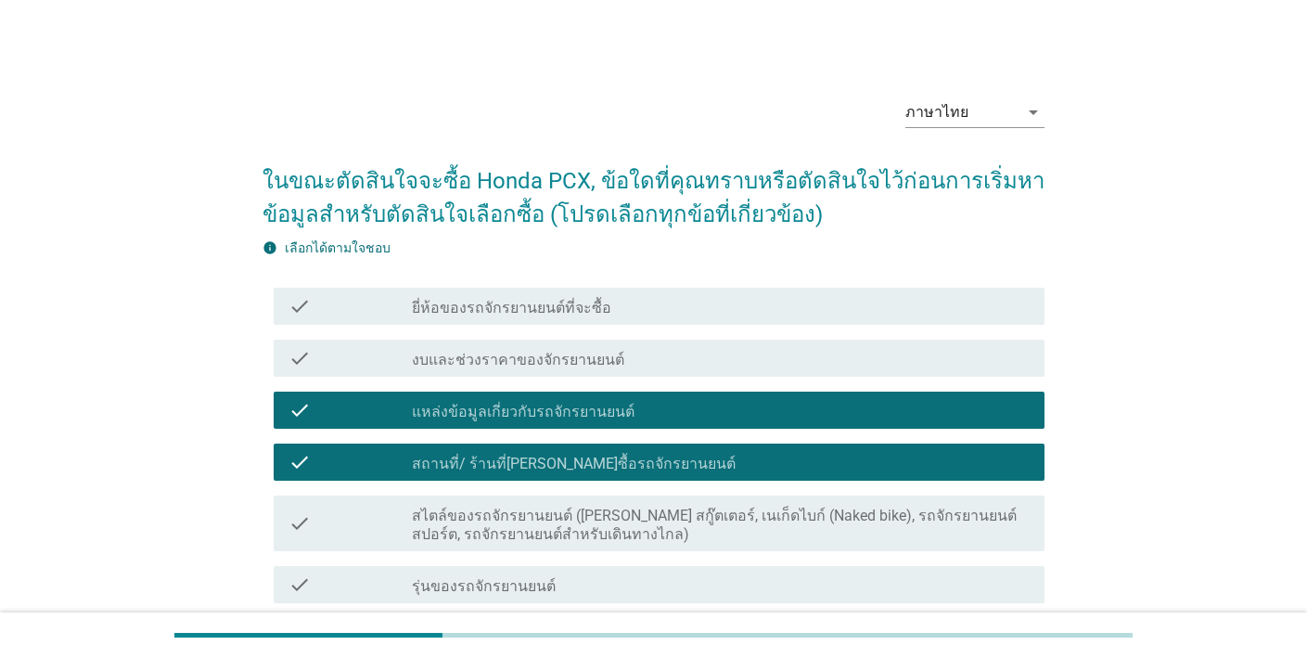
click at [841, 343] on div "check check_box_outline_blank งบและช่วงราคาของจักรยานยนต์" at bounding box center [659, 357] width 771 height 37
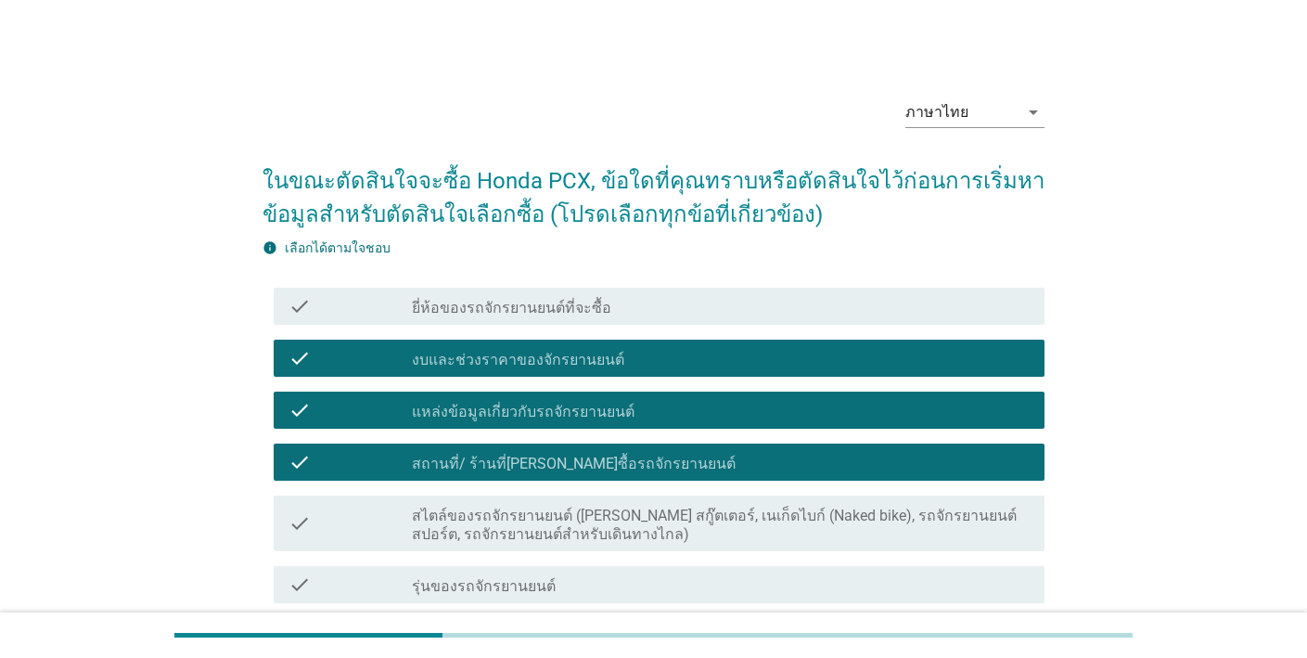
scroll to position [367, 0]
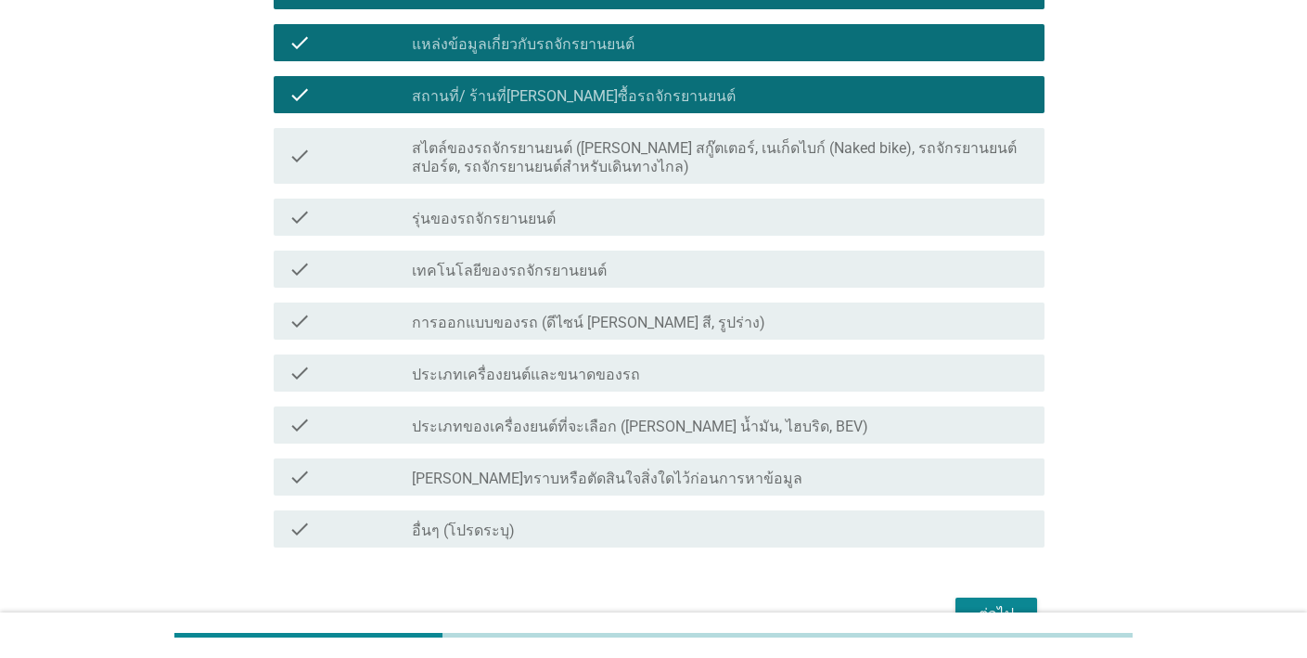
click at [805, 389] on div "check check_box_outline_blank ประเภทเครื่องยนต์และขนาดของรถ" at bounding box center [659, 372] width 771 height 37
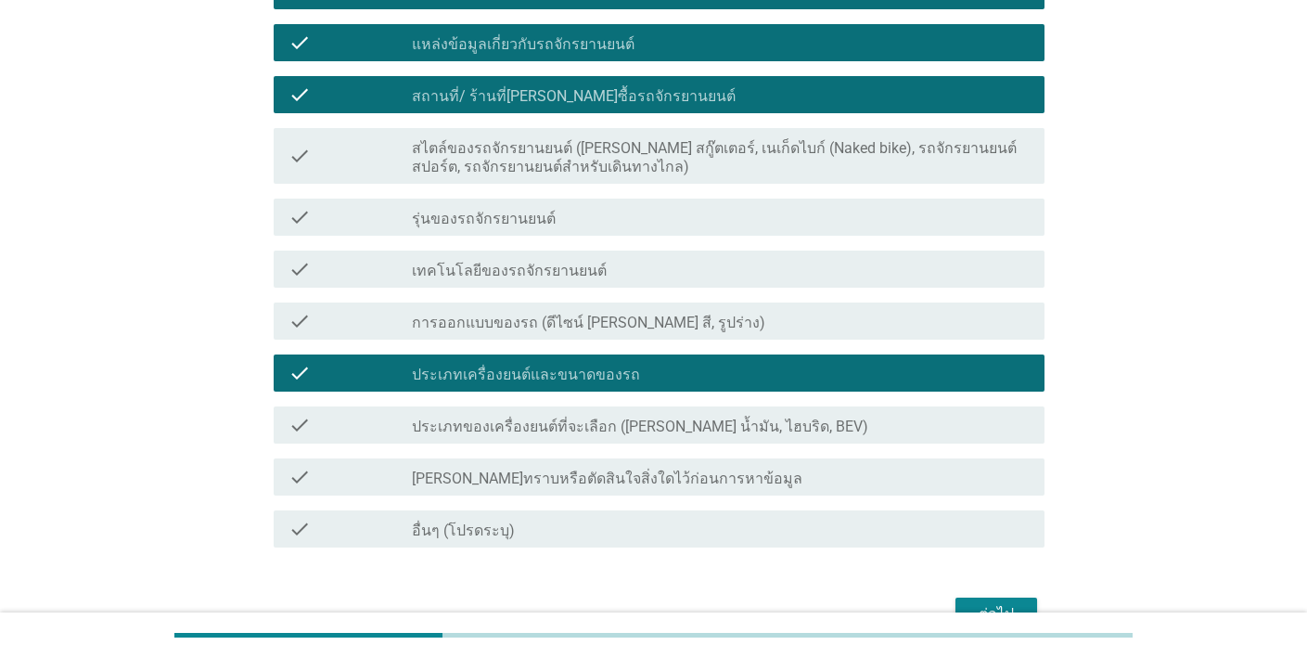
scroll to position [395, 0]
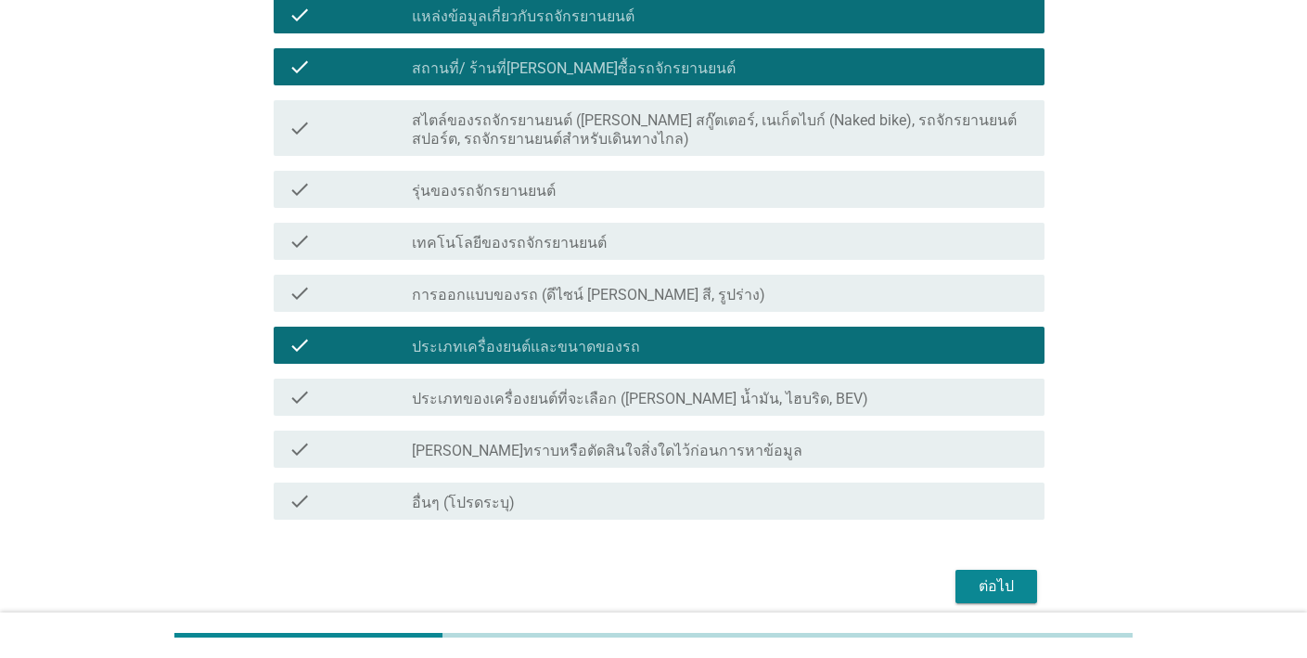
click at [971, 581] on div "ต่อไป" at bounding box center [996, 586] width 52 height 22
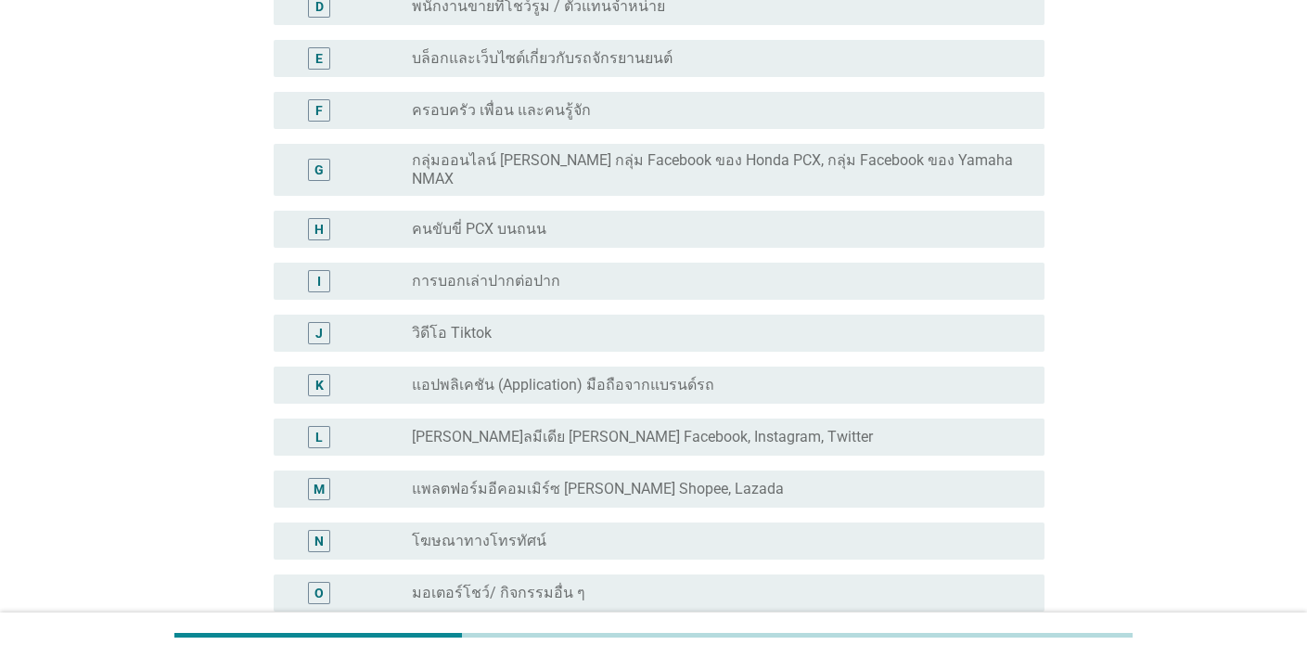
scroll to position [0, 0]
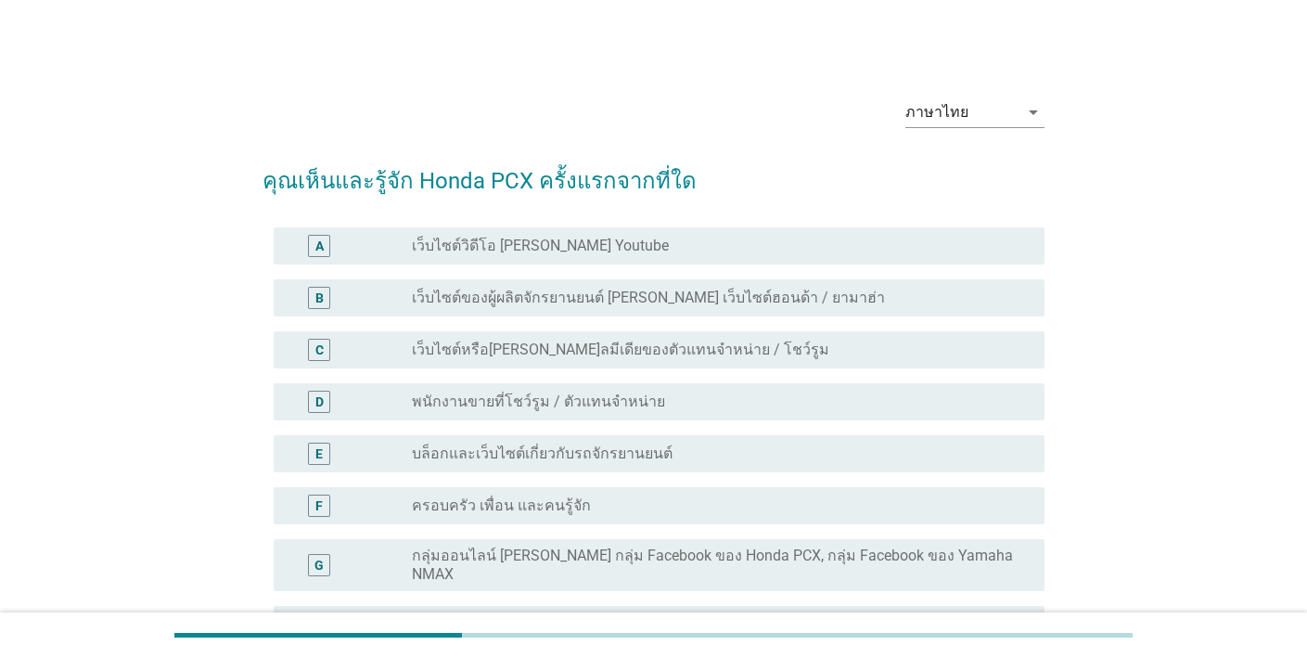
click at [841, 376] on div "D radio_button_unchecked พนักงานขายที่โชว์รูม / ตัวแทนจำหน่าย" at bounding box center [654, 402] width 782 height 52
click at [802, 494] on div "radio_button_unchecked ครอบครัว เพื่อน และคนรู้จัก" at bounding box center [721, 505] width 618 height 22
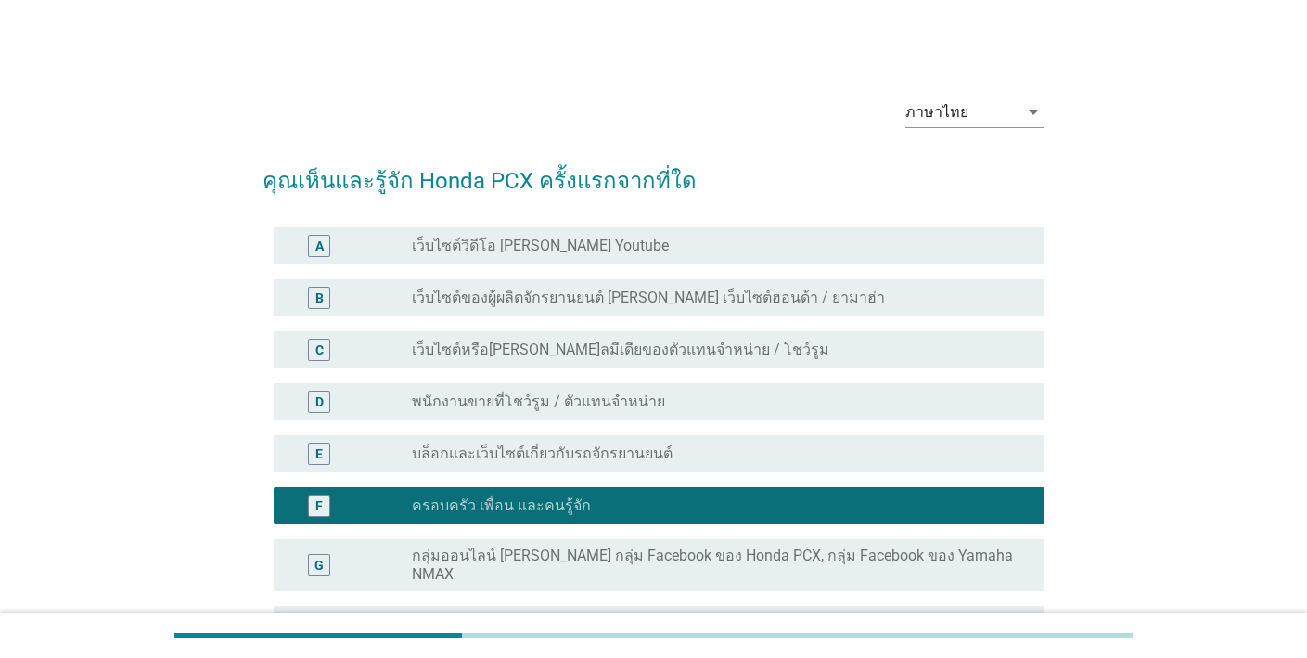
click at [779, 387] on div "D radio_button_unchecked พนักงานขายที่โชว์รูม / ตัวแทนจำหน่าย" at bounding box center [659, 401] width 771 height 37
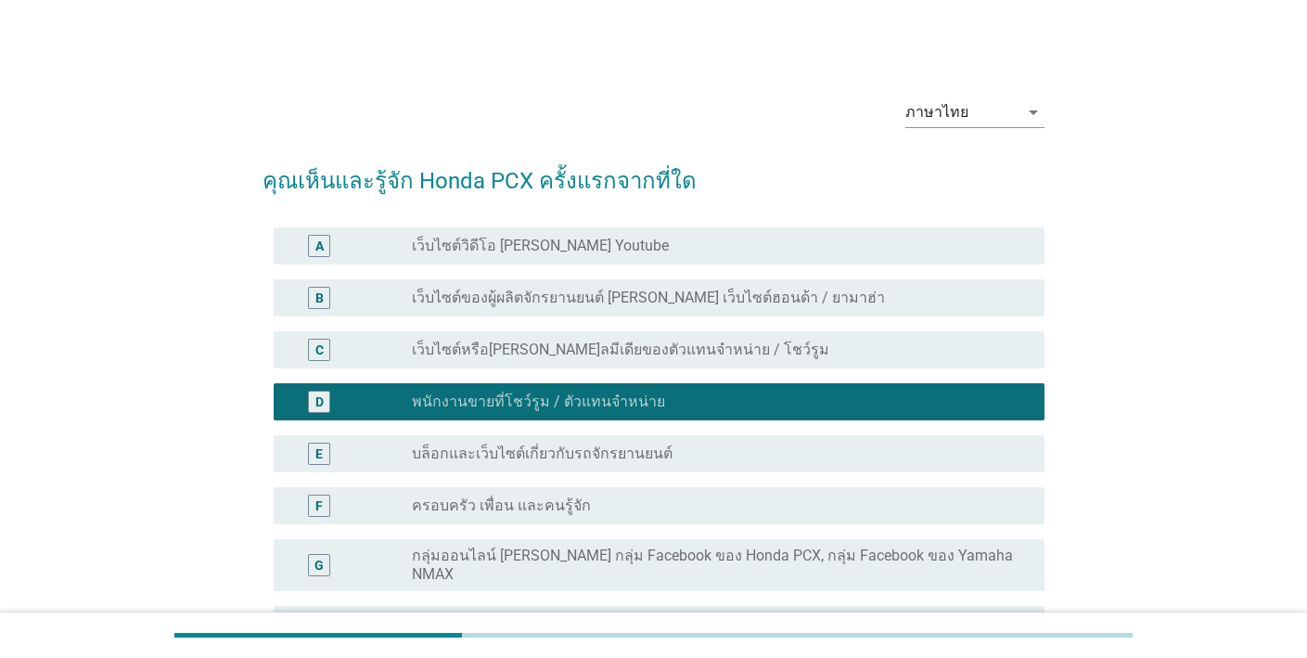
click at [772, 461] on div "radio_button_unchecked บล็อกและเว็บไซต์เกี่ยวกับรถจักรยานยนต์" at bounding box center [713, 453] width 603 height 19
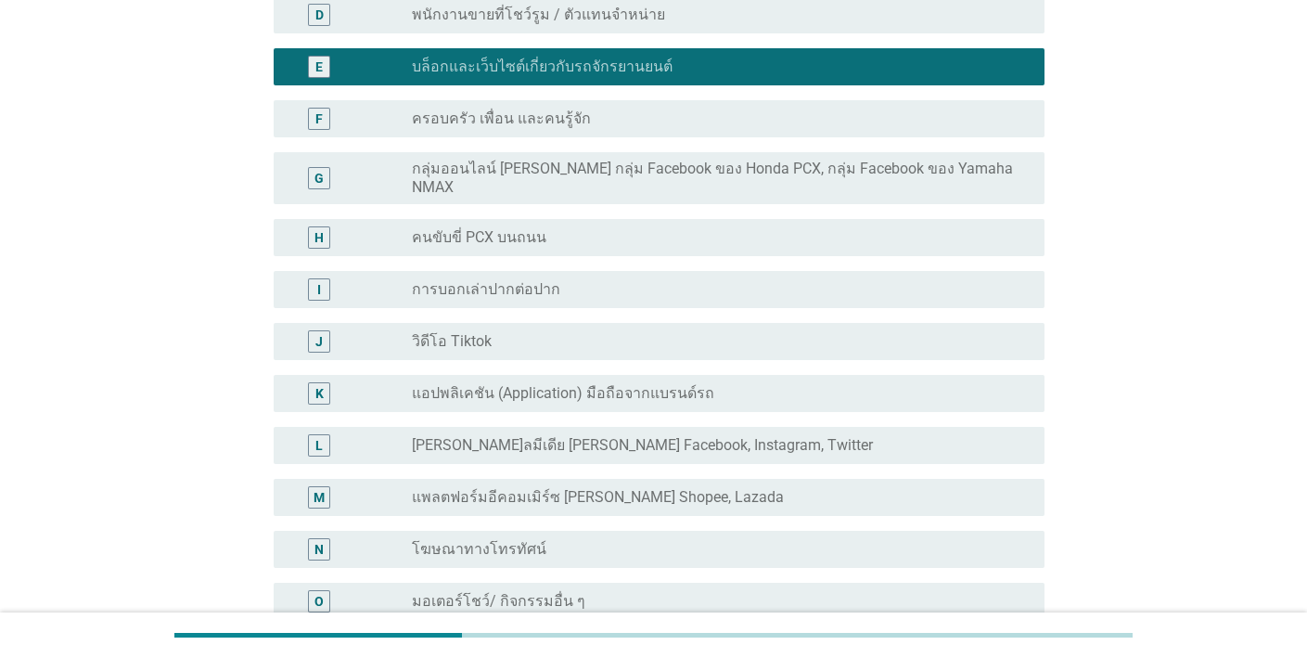
scroll to position [728, 0]
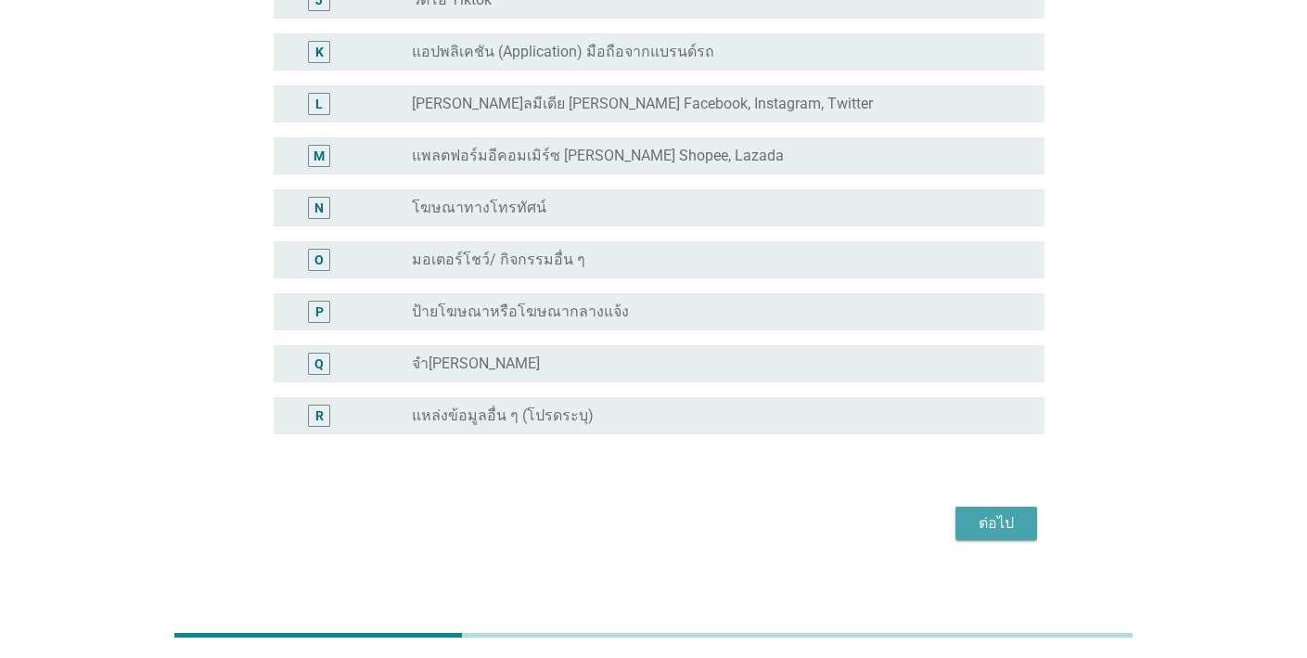
click at [992, 513] on div "ต่อไป" at bounding box center [996, 523] width 52 height 22
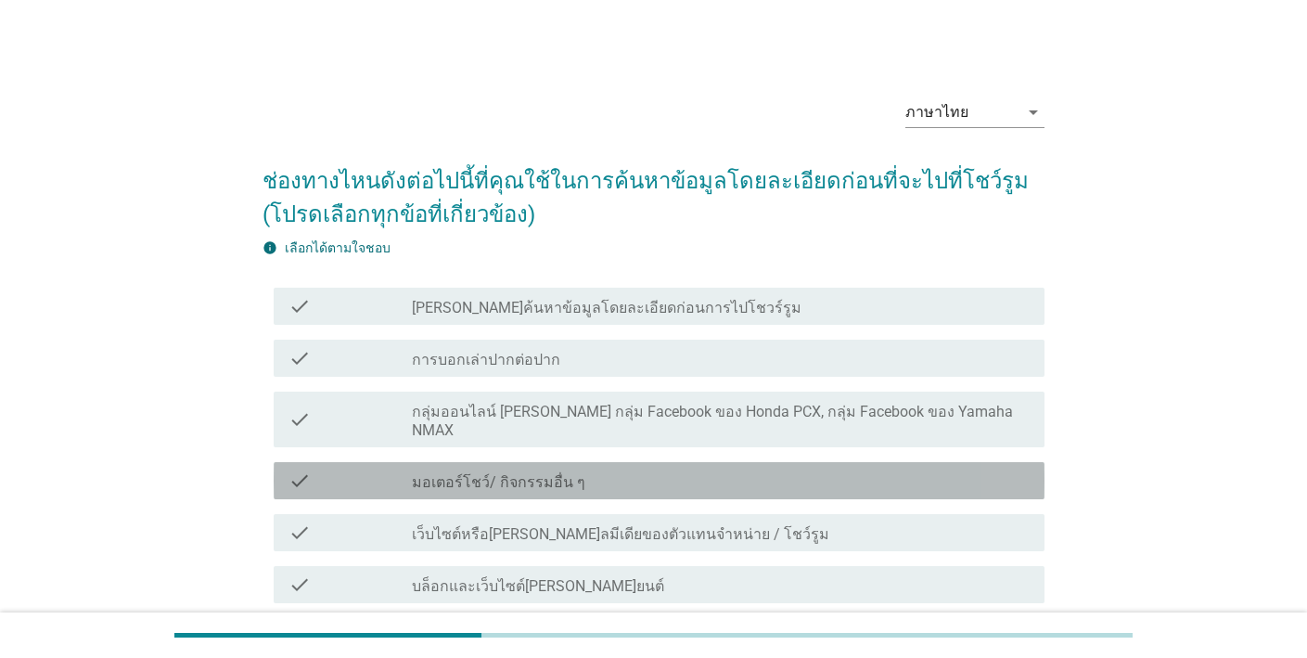
click at [842, 469] on div "check_box_outline_blank มอเตอร์โชว์/ กิจกรรมอื่น ๆ" at bounding box center [721, 480] width 618 height 22
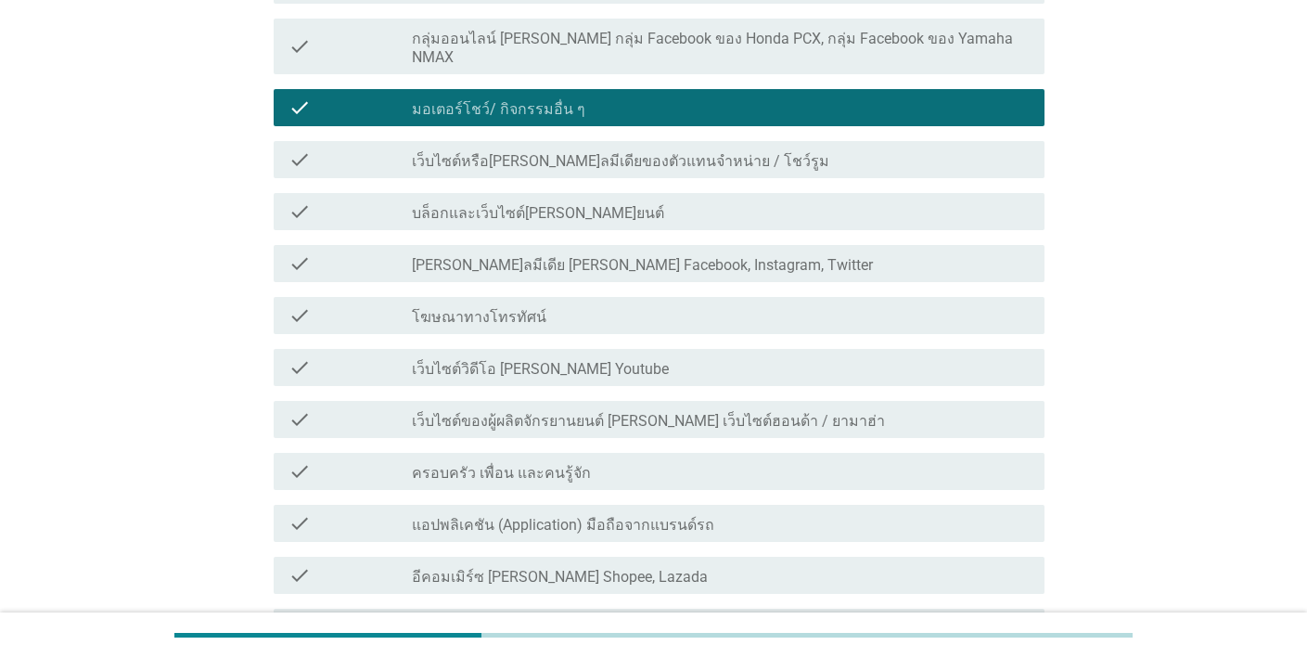
scroll to position [662, 0]
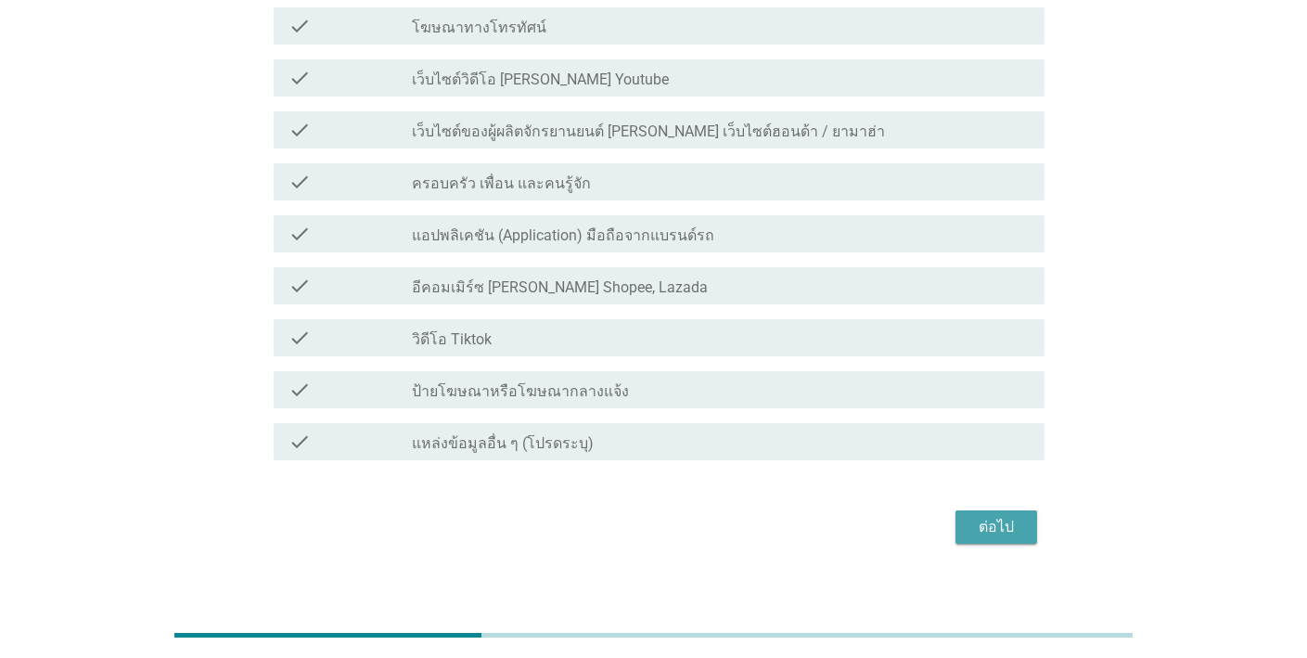
click at [981, 516] on div "ต่อไป" at bounding box center [996, 527] width 52 height 22
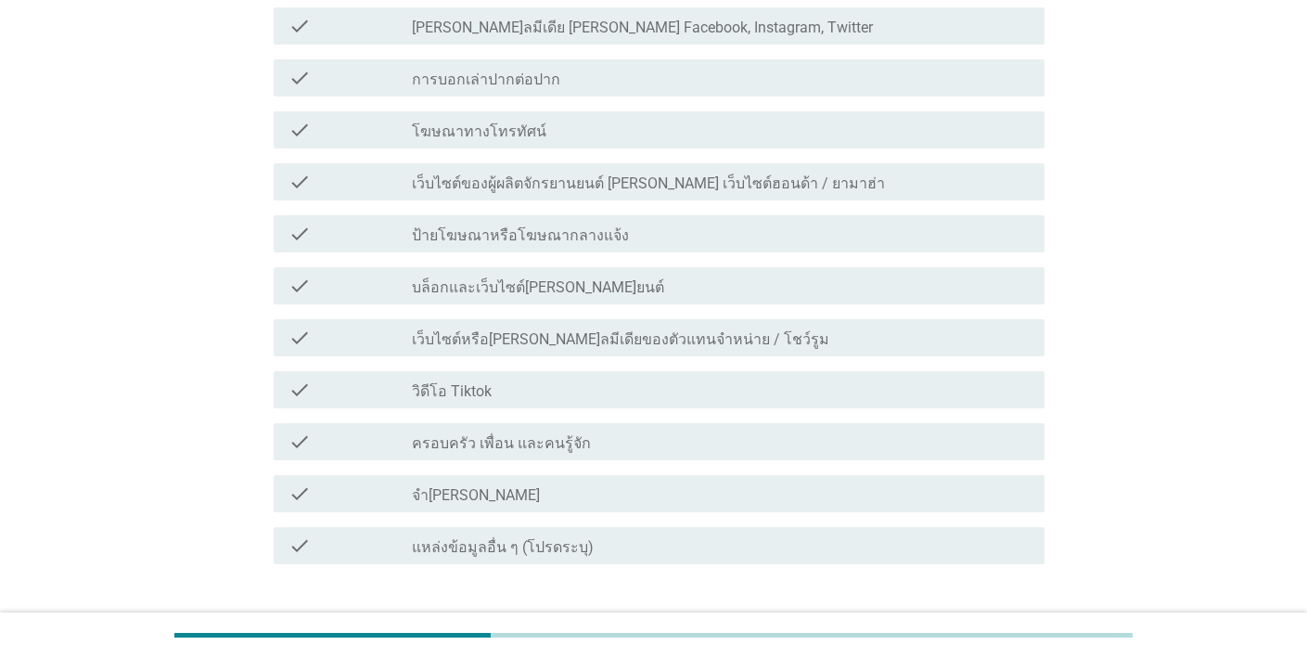
scroll to position [0, 0]
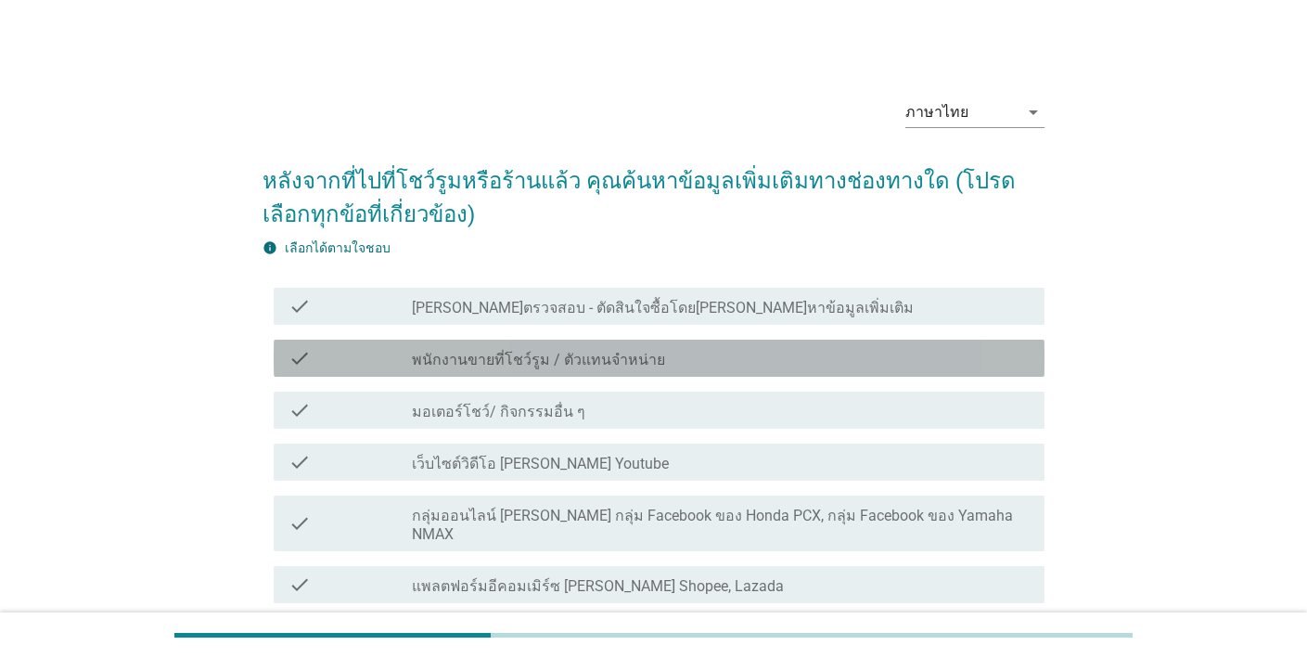
click at [838, 359] on div "check_box_outline_blank พนักงานขายที่โชว์รูม / ตัวแทนจำหน่าย" at bounding box center [721, 358] width 618 height 22
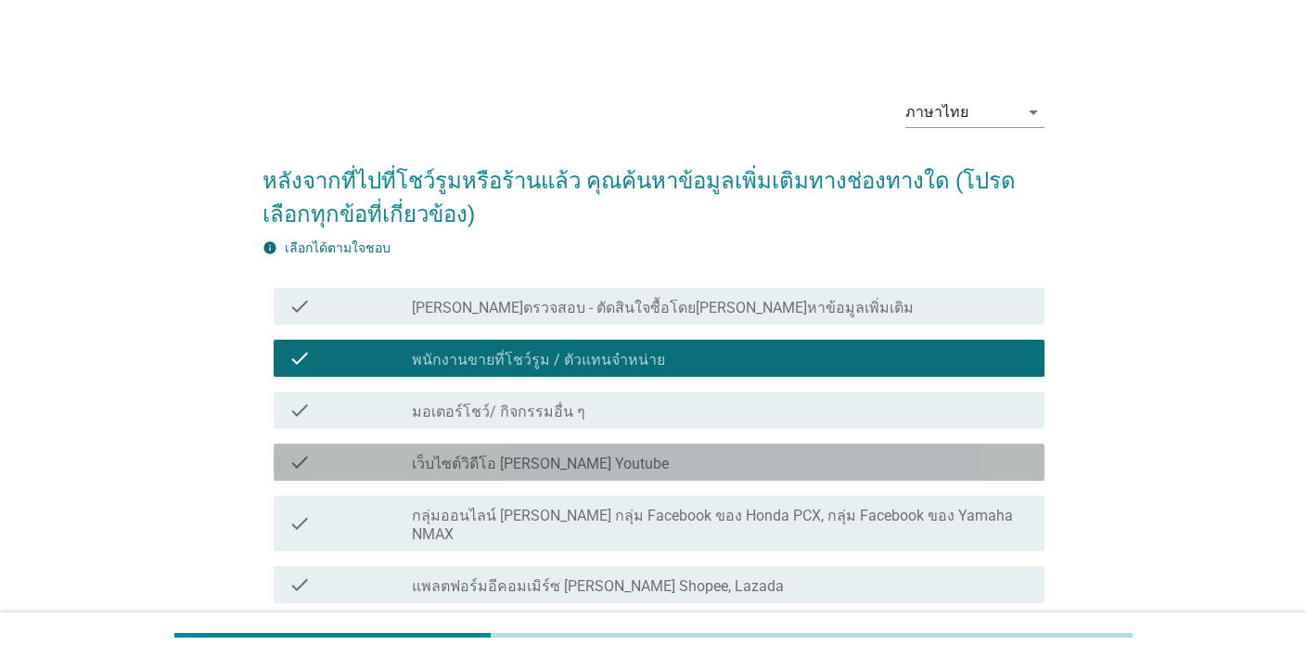
drag, startPoint x: 834, startPoint y: 462, endPoint x: 826, endPoint y: 469, distance: 10.5
click at [833, 462] on div "check_box_outline_blank เว็บไซต์วิดีโอ [PERSON_NAME] Youtube" at bounding box center [721, 462] width 618 height 22
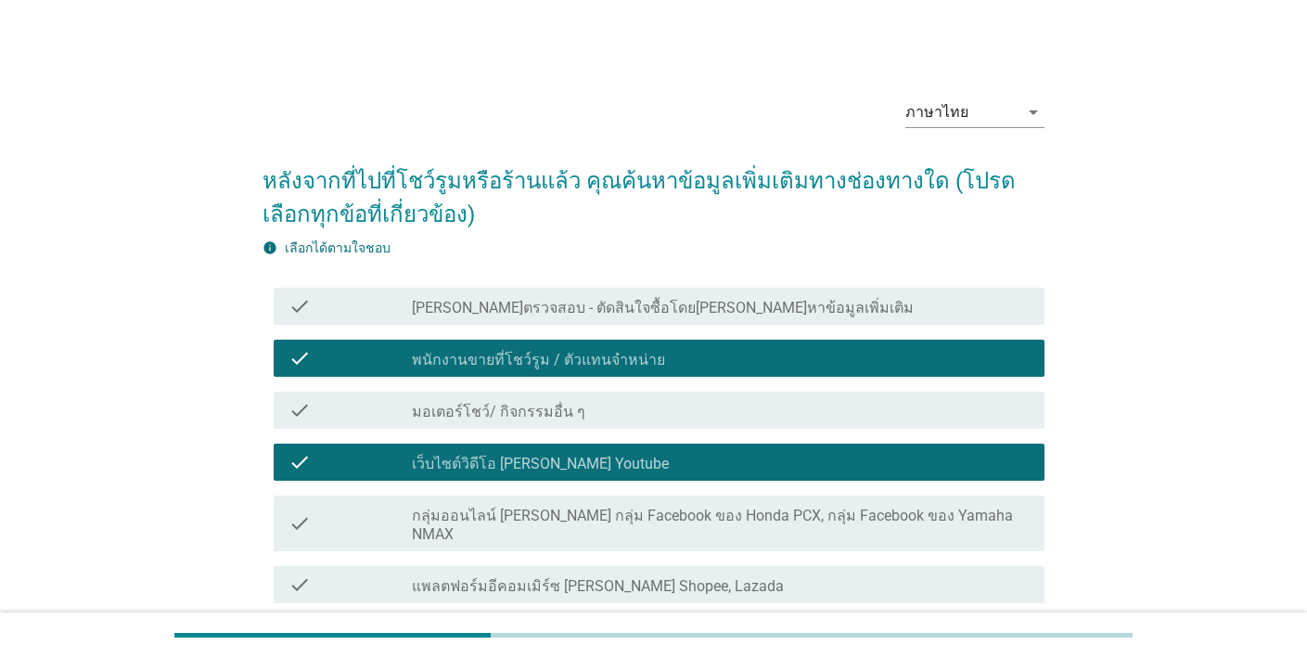
click at [818, 534] on div "check check_box_outline_blank กลุ่มออนไลน์ [PERSON_NAME] กลุ่ม Facebook ของ Hon…" at bounding box center [654, 523] width 782 height 70
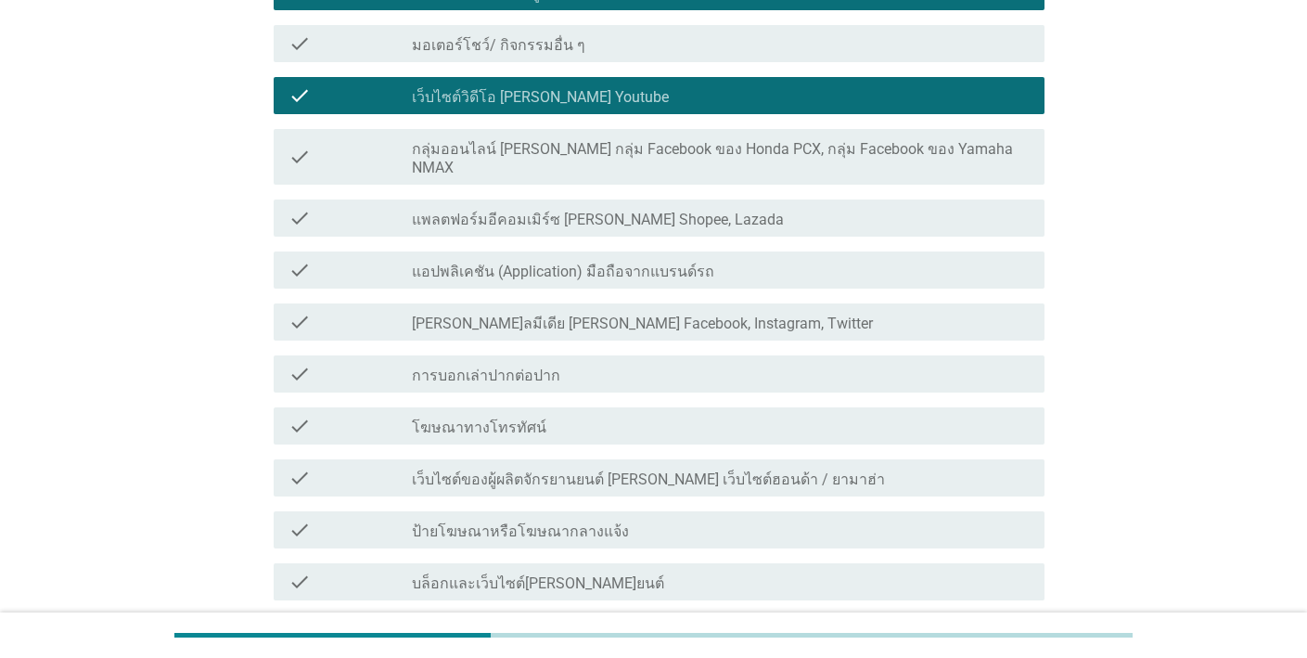
scroll to position [766, 0]
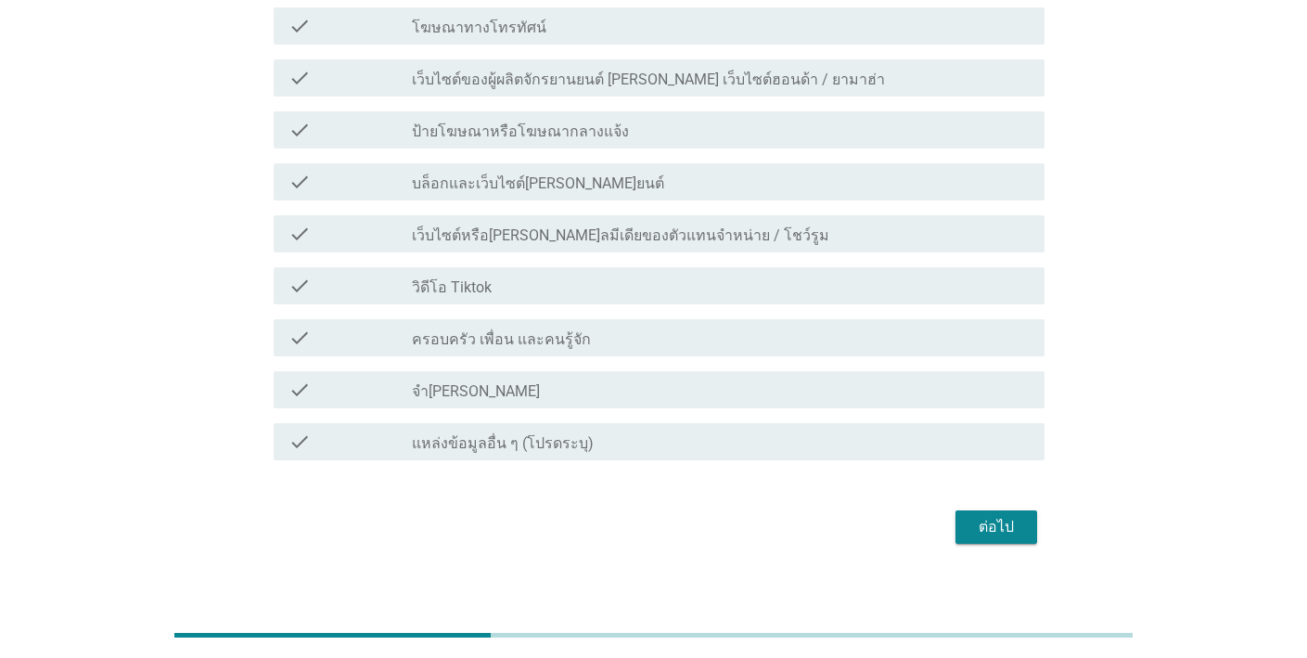
click at [977, 516] on div "ต่อไป" at bounding box center [996, 527] width 52 height 22
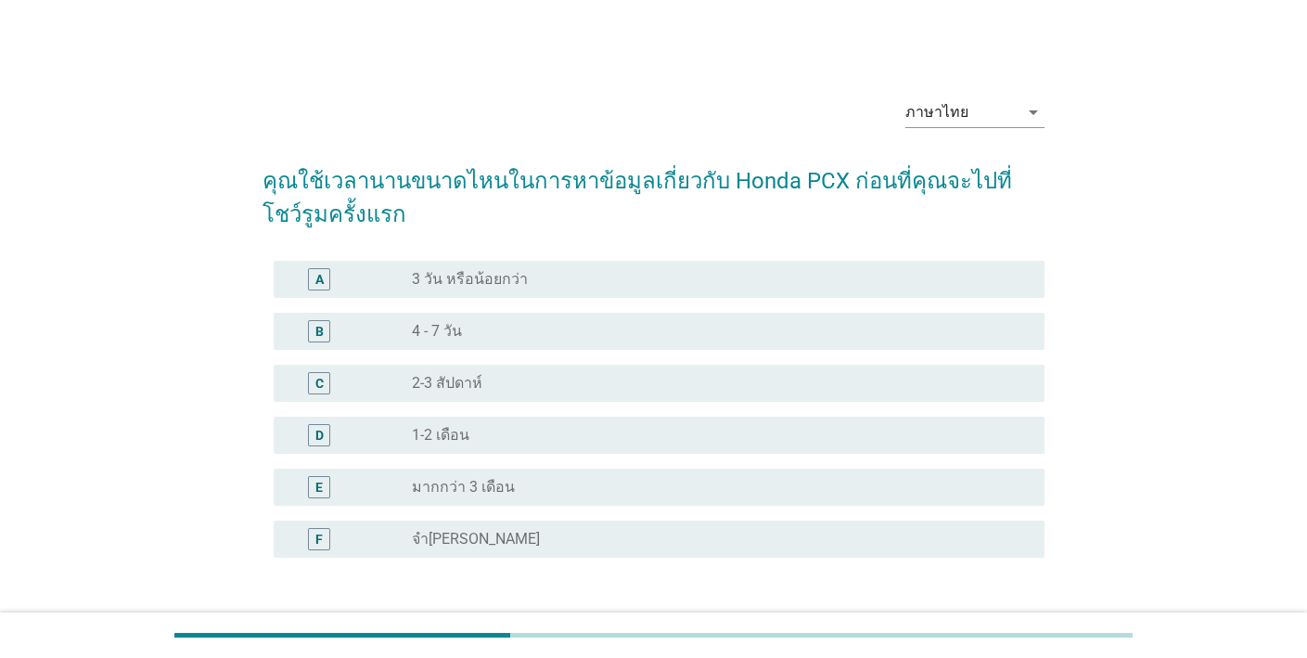
click at [762, 322] on div "radio_button_unchecked 4 - 7 วัน" at bounding box center [713, 331] width 603 height 19
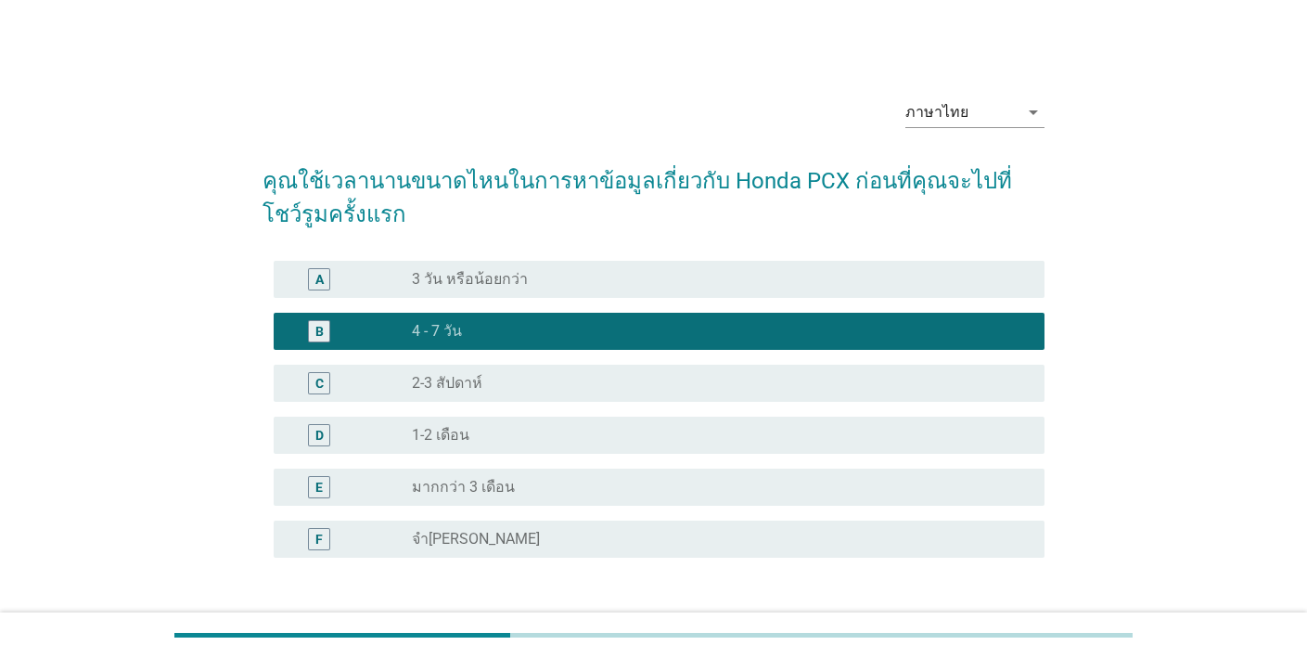
scroll to position [138, 0]
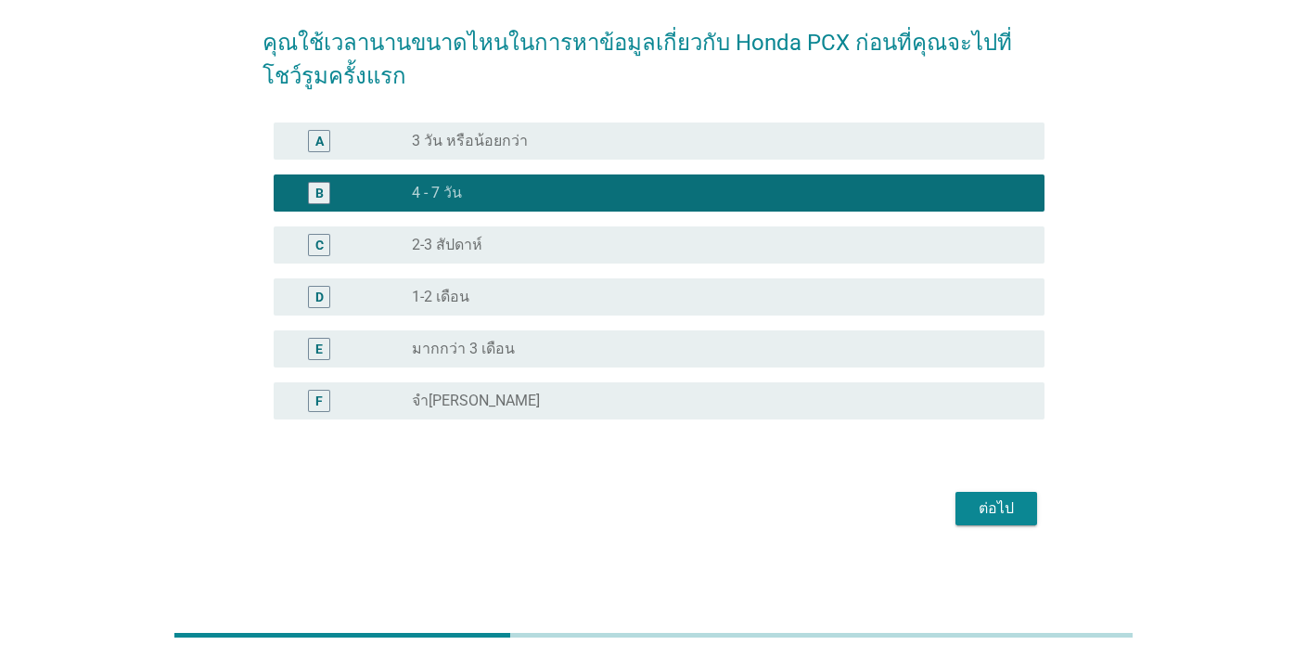
click at [981, 495] on button "ต่อไป" at bounding box center [996, 508] width 82 height 33
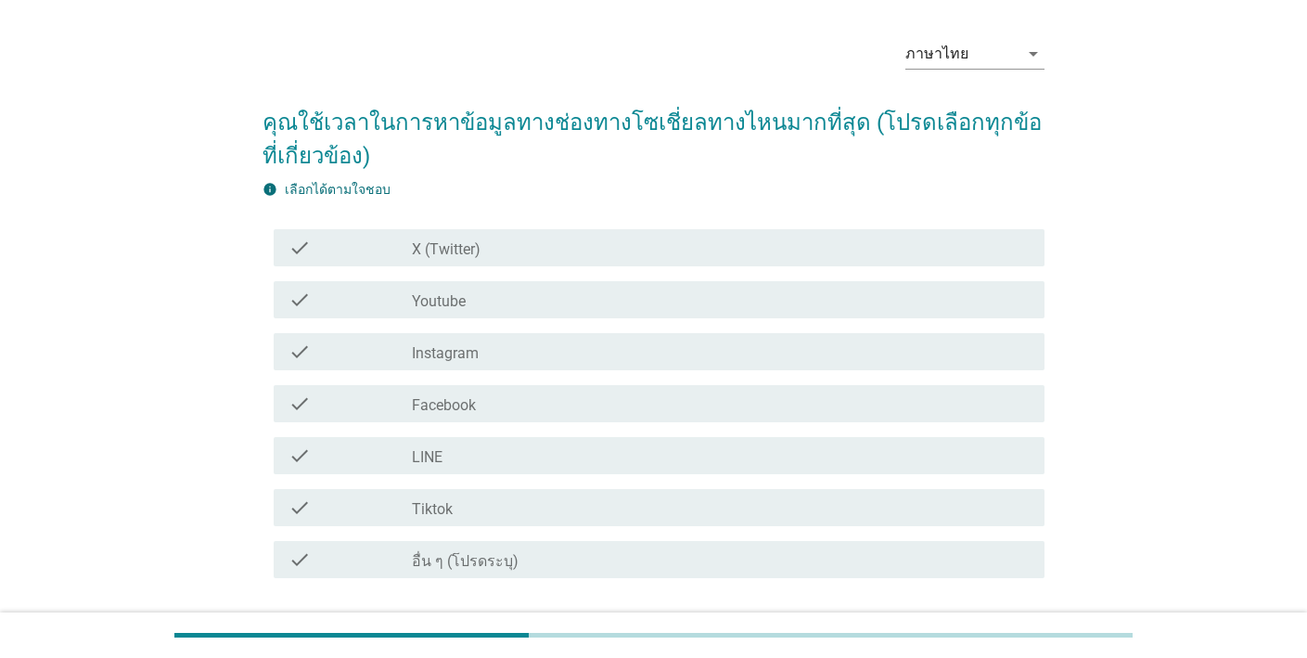
scroll to position [178, 0]
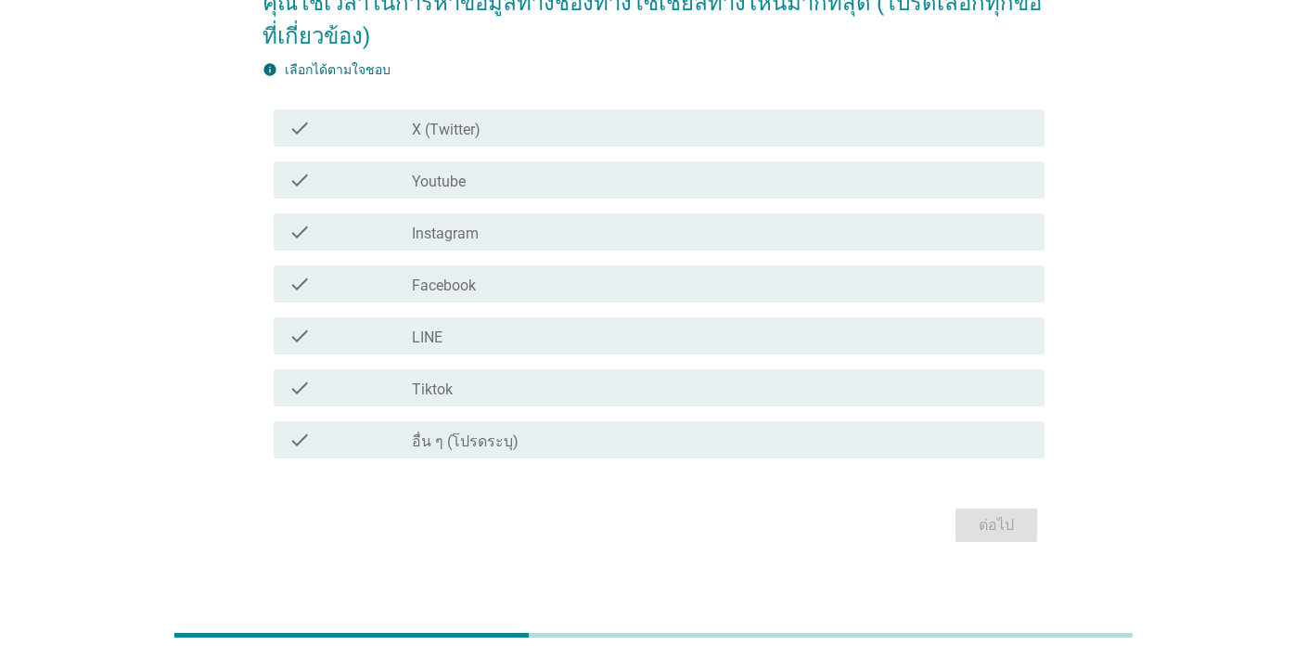
click at [811, 186] on div "check_box_outline_blank Youtube" at bounding box center [721, 180] width 618 height 22
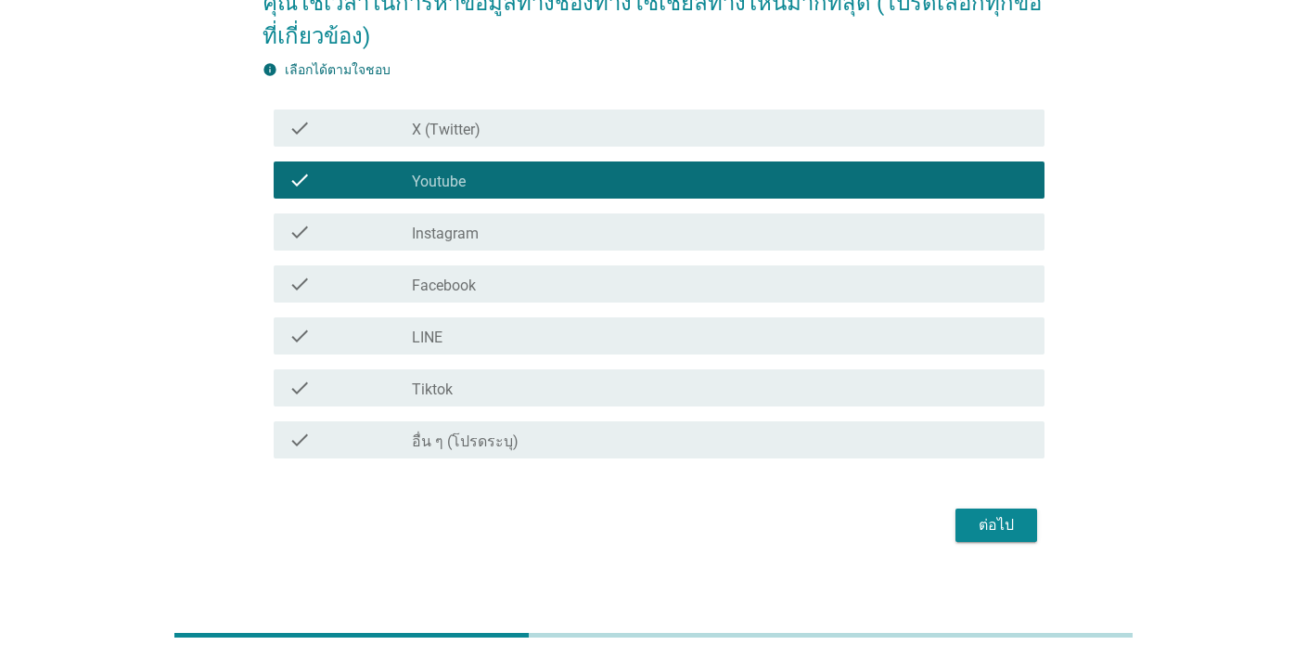
click at [999, 527] on div "ต่อไป" at bounding box center [996, 525] width 52 height 22
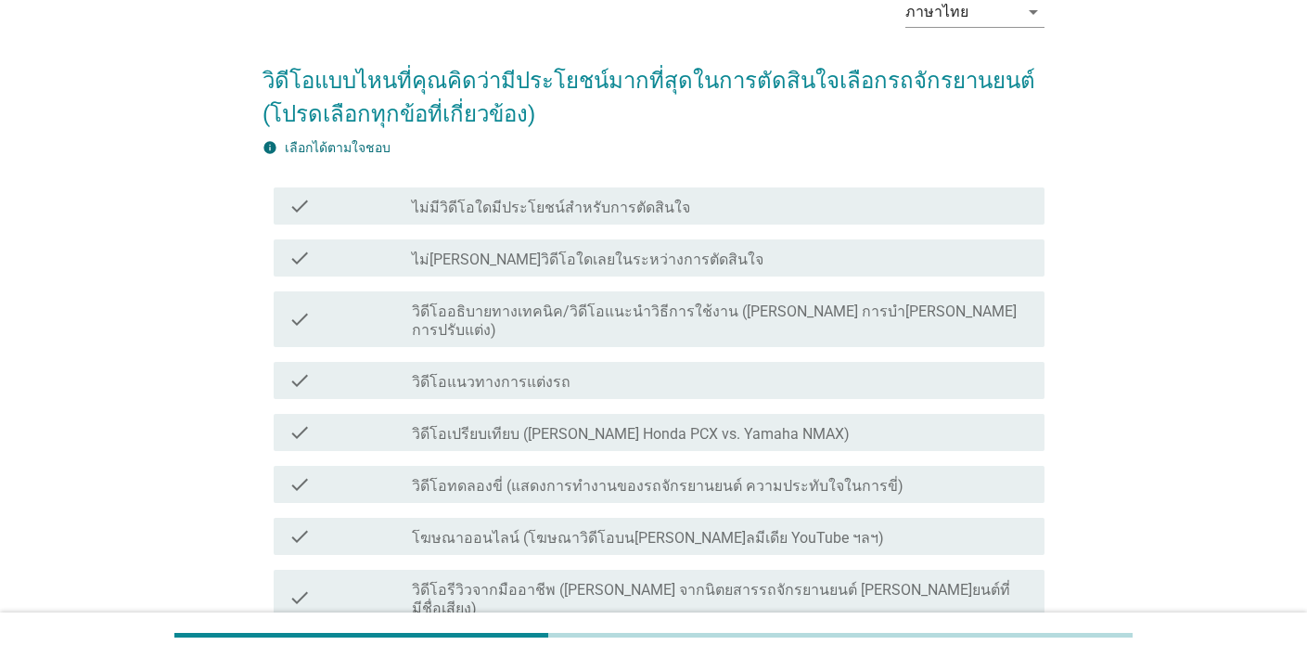
scroll to position [164, 0]
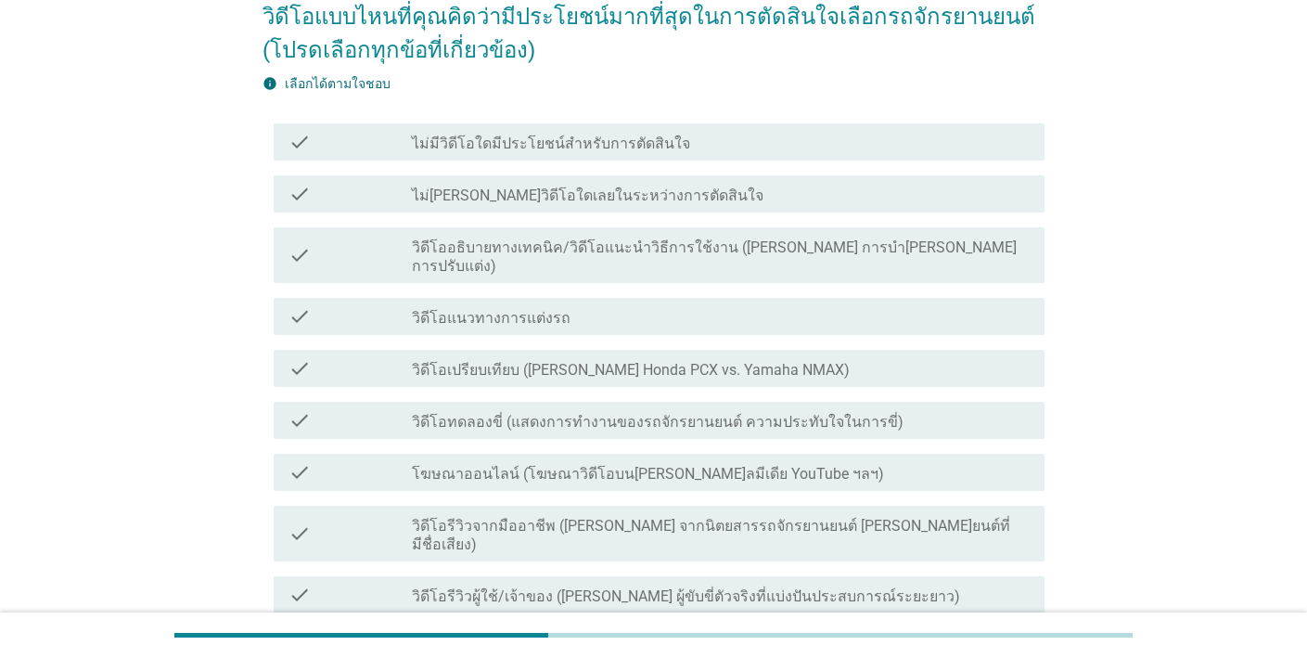
click at [840, 298] on div "check check_box_outline_blank วิดีโอแนวทางการแต่งรถ" at bounding box center [659, 316] width 771 height 37
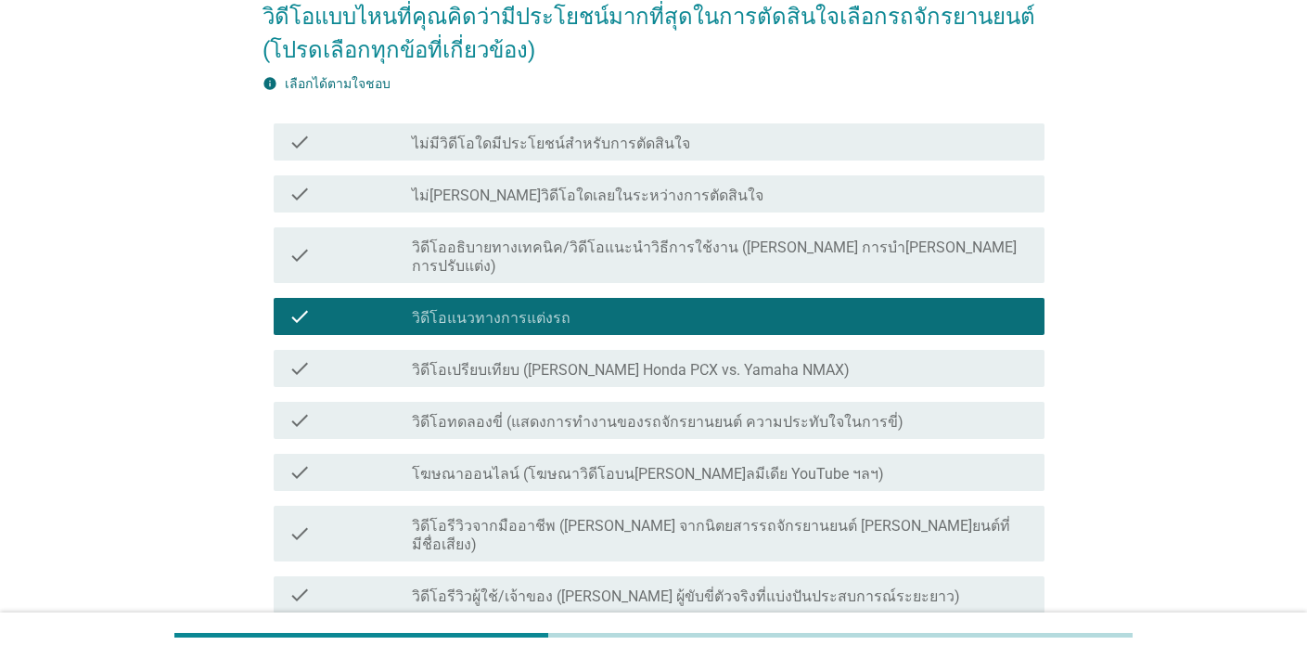
click at [824, 350] on div "check check_box_outline_blank วิดีโอเปรียบเทียบ ([PERSON_NAME] Honda PCX vs. Ya…" at bounding box center [659, 368] width 771 height 37
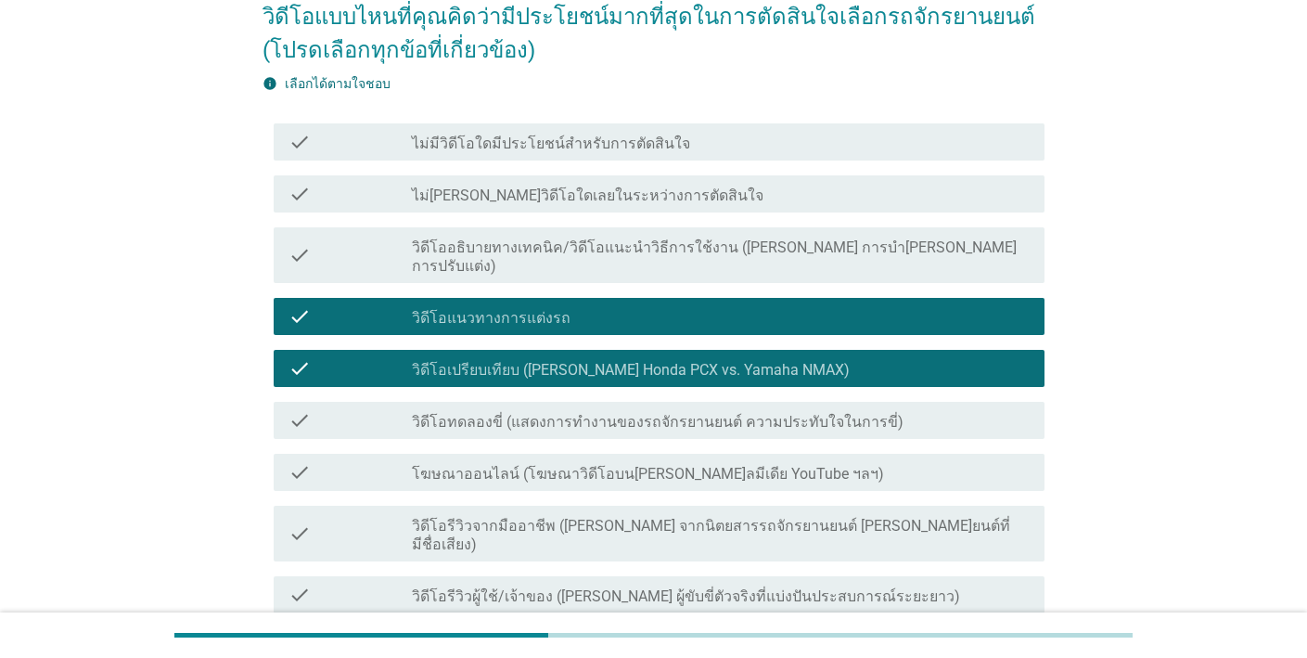
click at [808, 446] on div "check check_box_outline_blank โฆษณาออนไลน์ (โฆษณาวิดีโอบน[PERSON_NAME]ลมีเดีย Y…" at bounding box center [654, 472] width 782 height 52
click at [825, 517] on label "วิดีโอรีวิวจากมืออาชีพ ([PERSON_NAME] จากนิตยสารรถจักรยานยนต์ [PERSON_NAME]ยนต์…" at bounding box center [721, 535] width 618 height 37
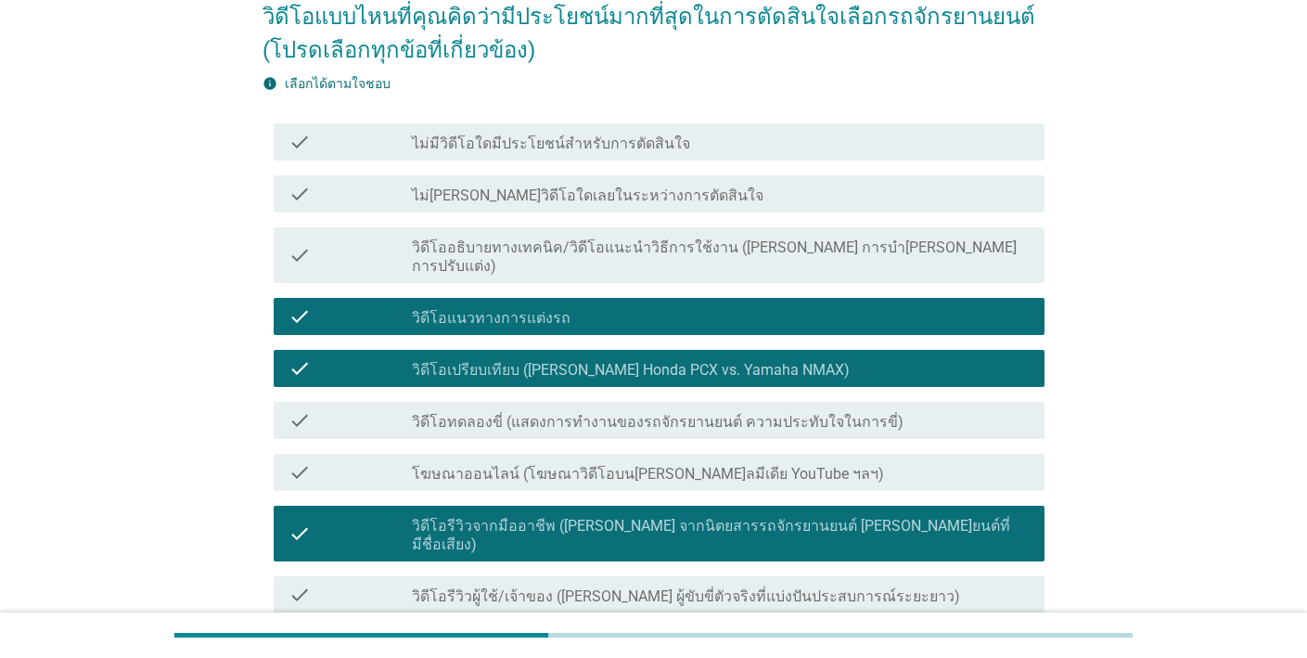
scroll to position [473, 0]
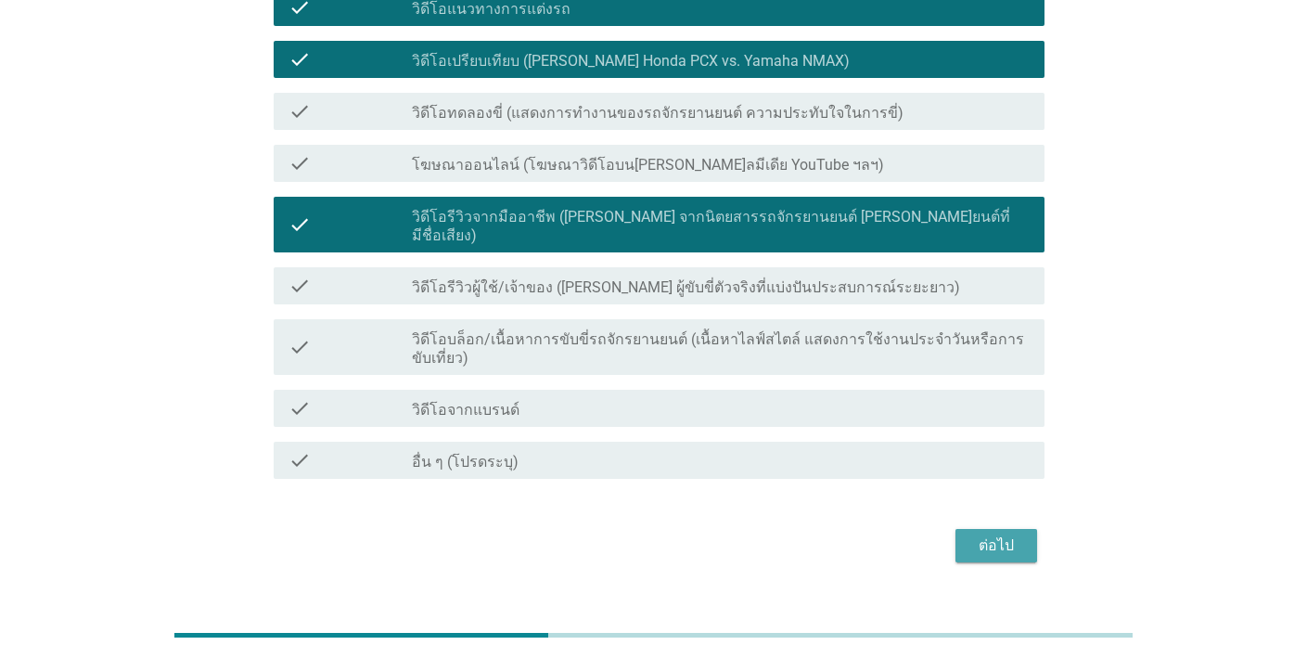
click at [980, 534] on div "ต่อไป" at bounding box center [996, 545] width 52 height 22
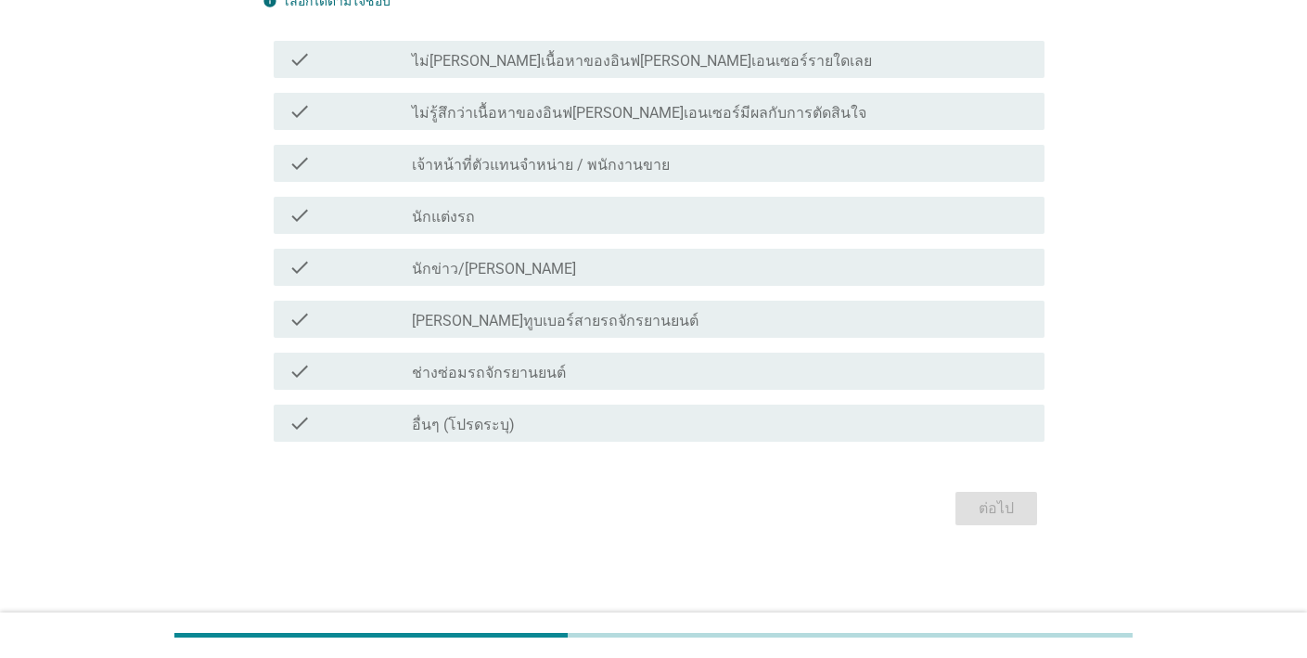
scroll to position [0, 0]
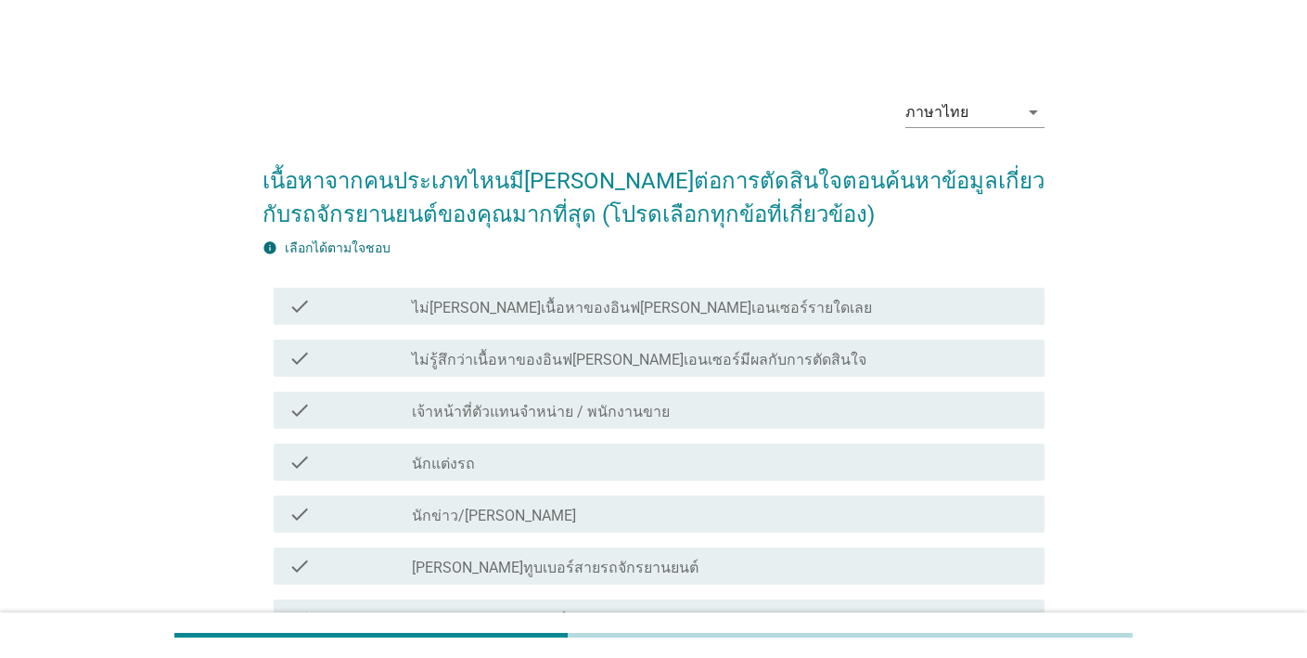
click at [769, 410] on div "check_box_outline_blank เจ้าหน้าที่ตัวแทนจําหน่าย / พนักงานขาย" at bounding box center [721, 410] width 618 height 22
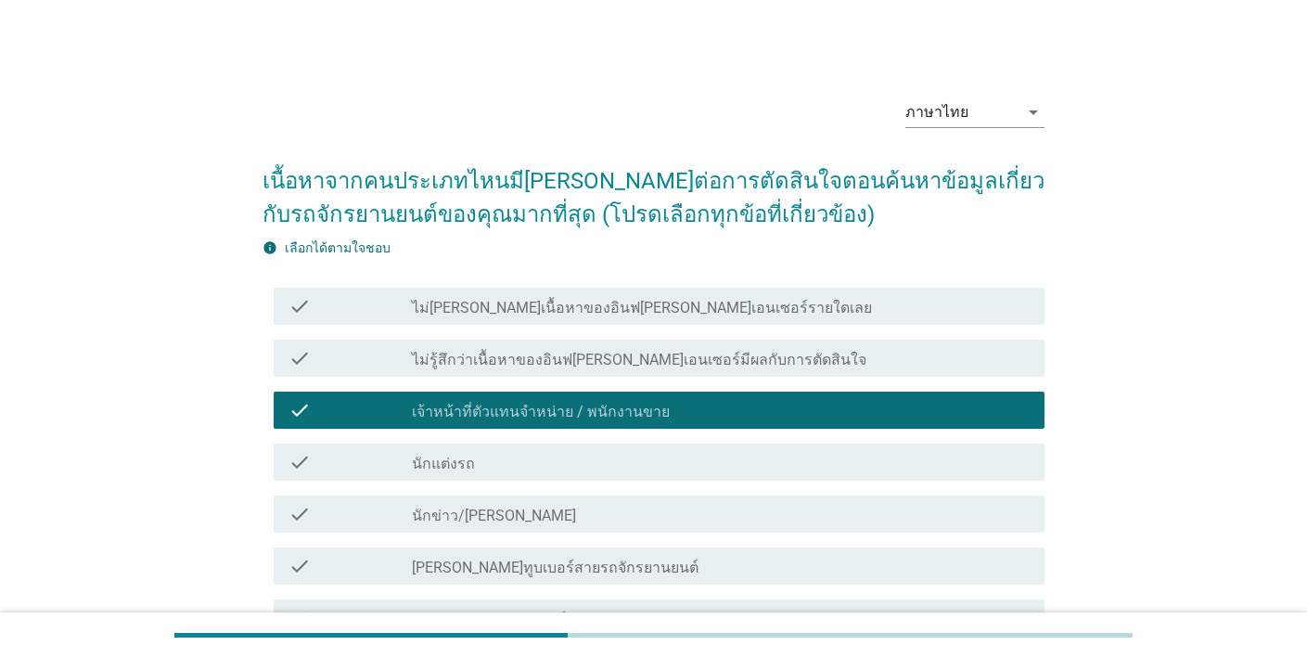
click at [778, 553] on div "check check_box_outline_blank [PERSON_NAME]ทูบเบอร์สายรถจักรยานยนต์" at bounding box center [659, 565] width 771 height 37
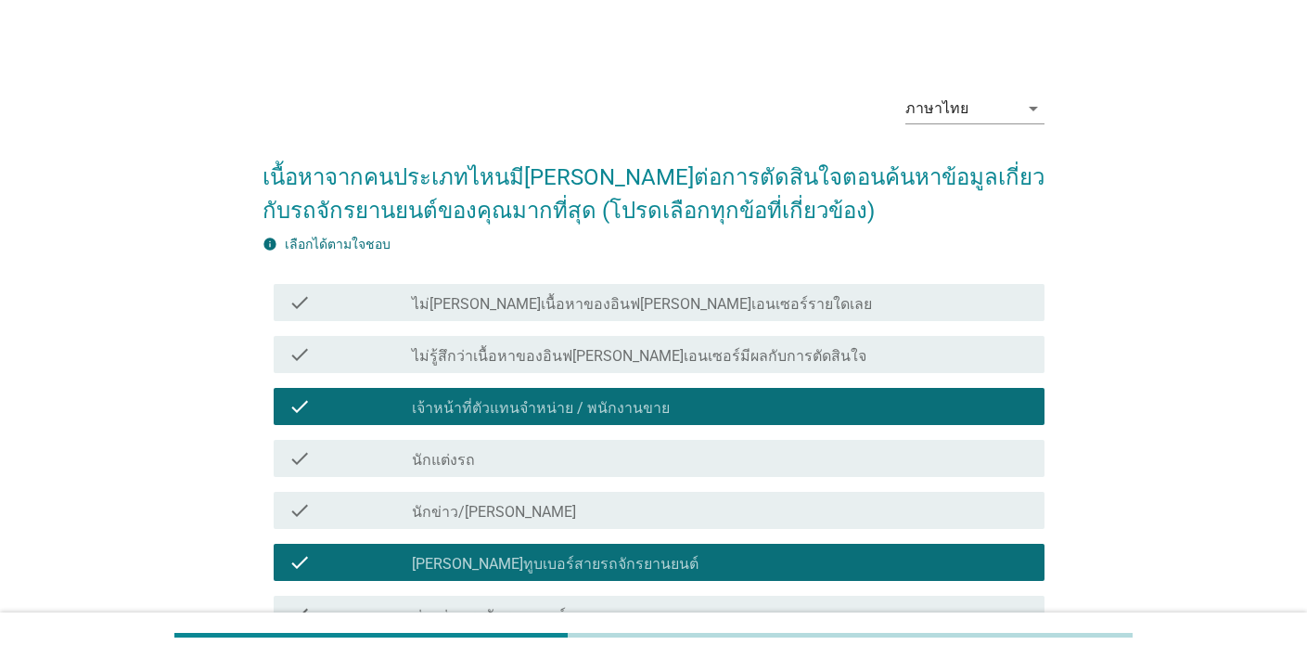
scroll to position [135, 0]
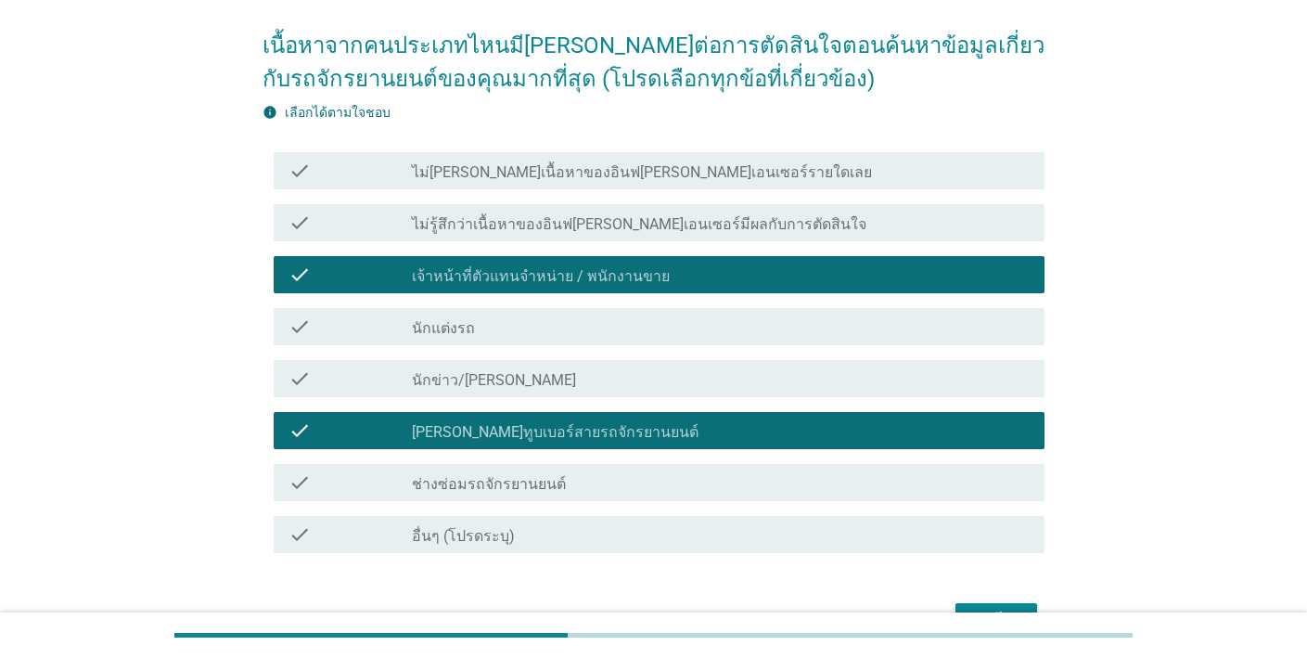
click at [796, 520] on div "check check_box อื่นๆ (โปรดระบุ)" at bounding box center [659, 534] width 771 height 37
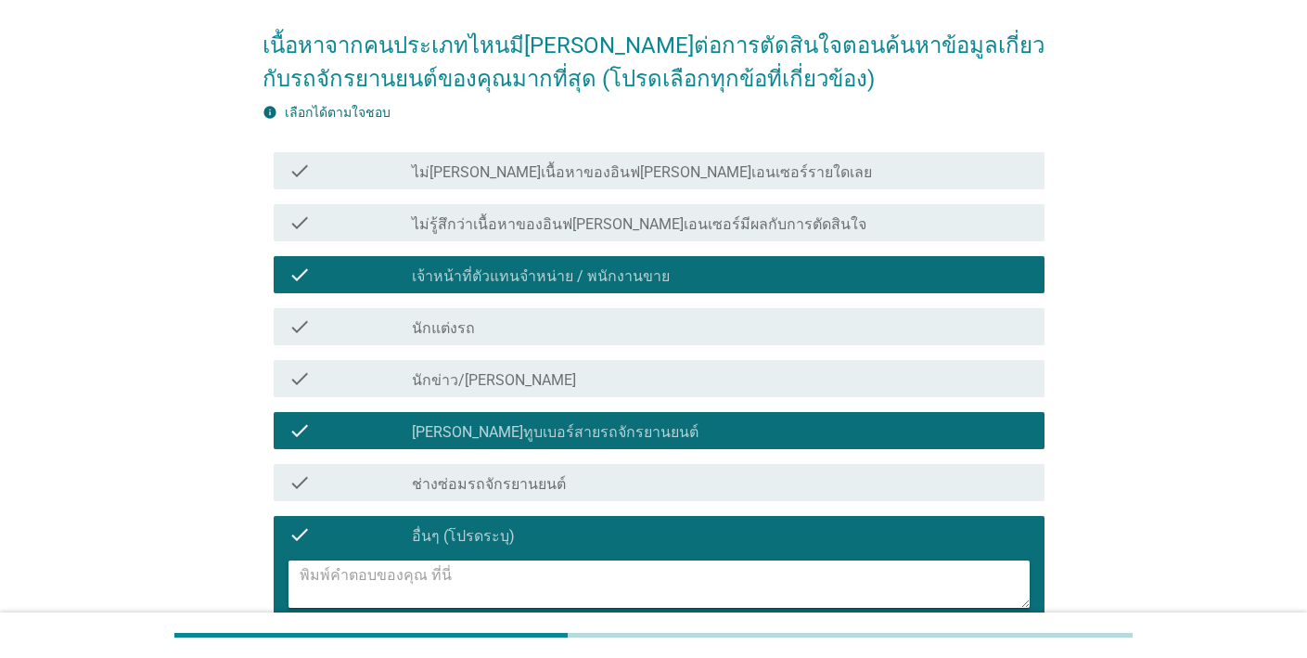
click at [889, 488] on div "check_box_outline_blank ช่างซ่อมรถจักรยานยนต์" at bounding box center [721, 482] width 618 height 22
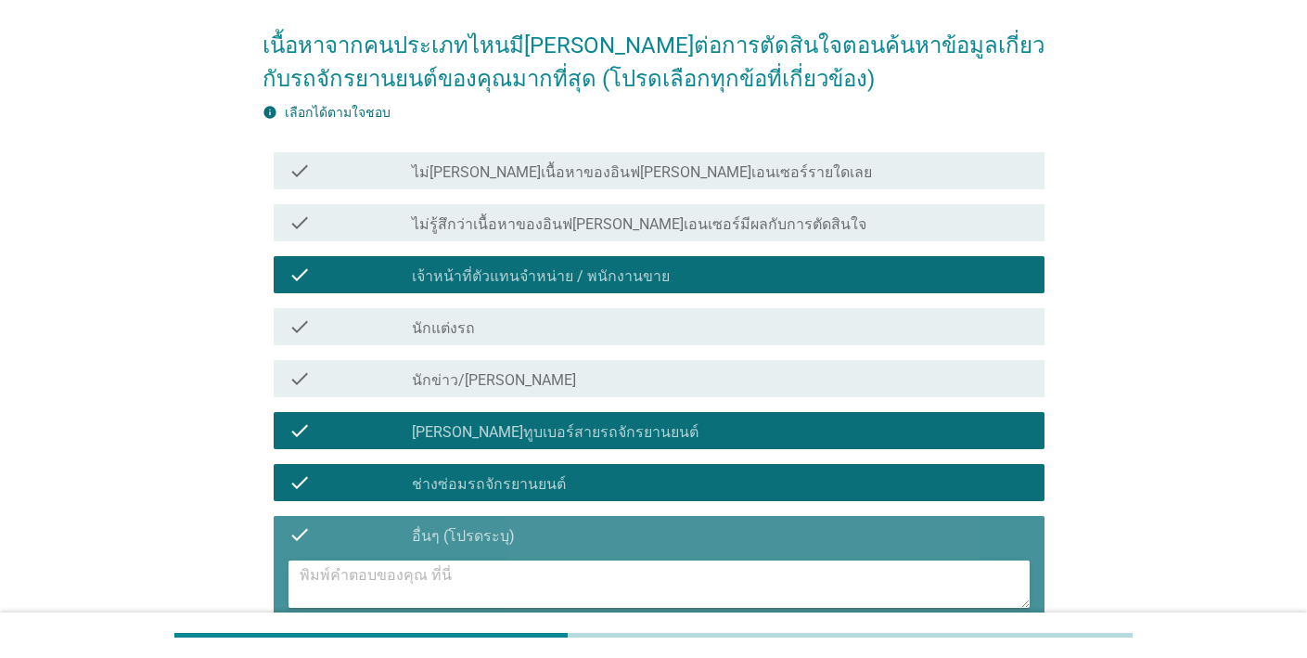
click at [913, 537] on div "check_box อื่นๆ (โปรดระบุ)" at bounding box center [721, 534] width 618 height 22
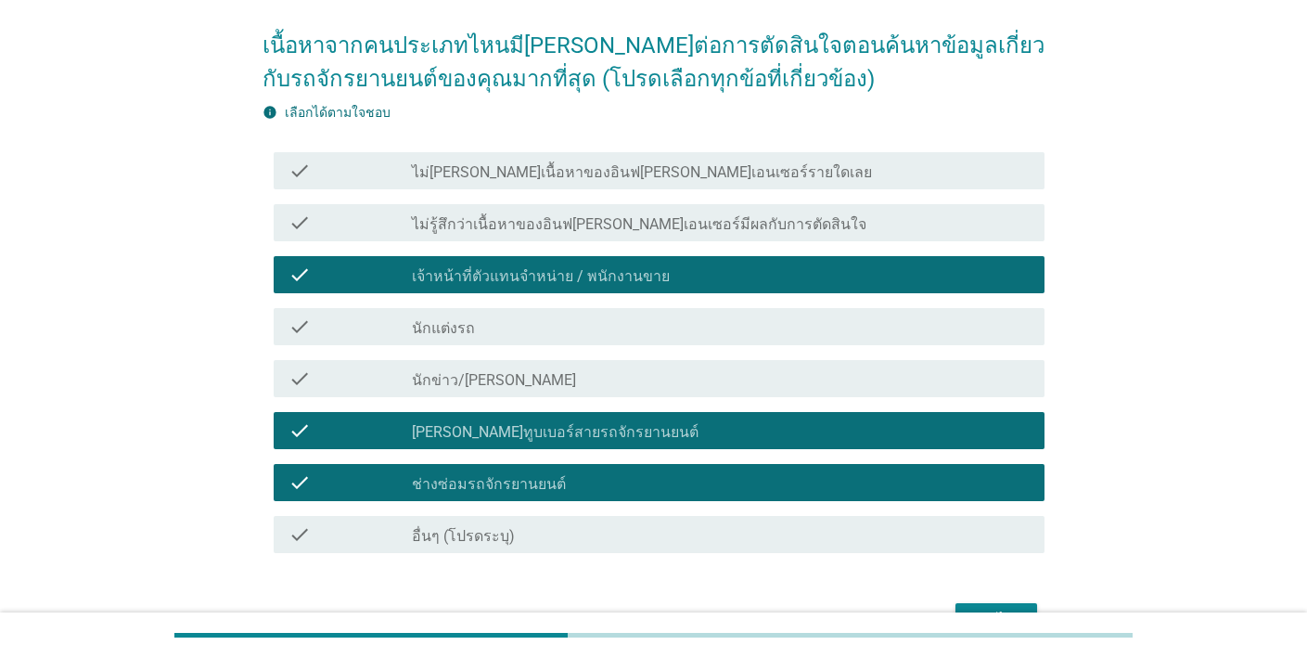
scroll to position [247, 0]
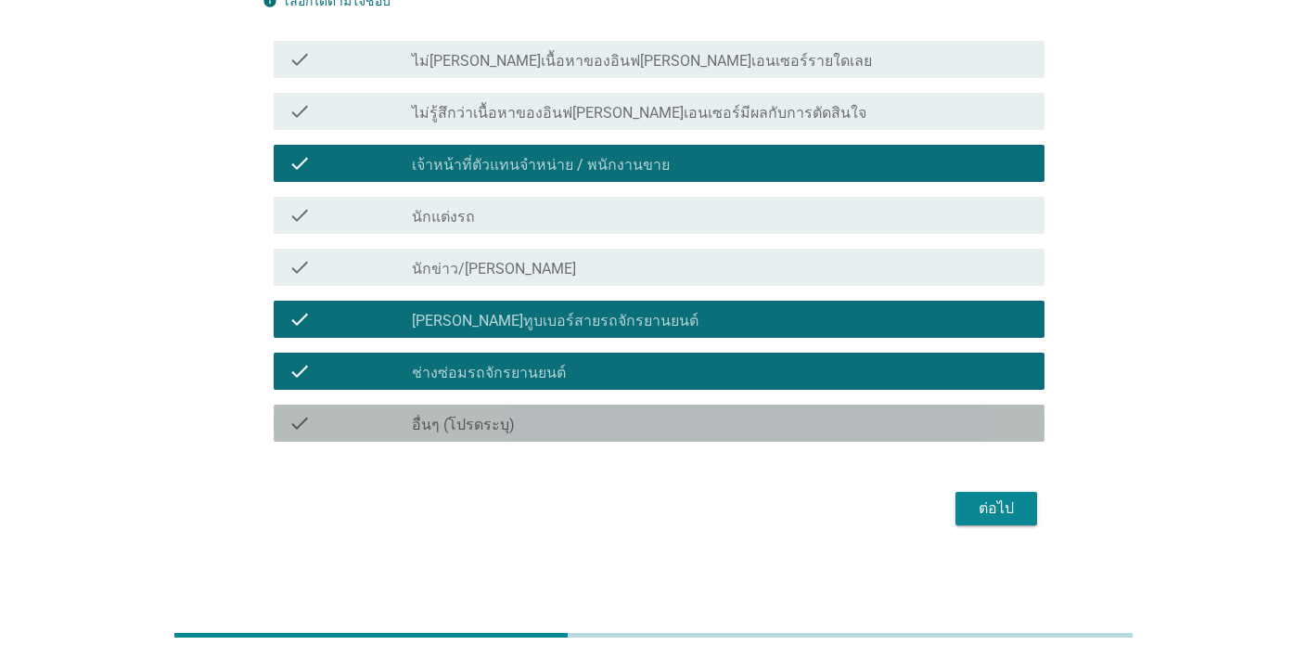
click at [808, 426] on div "check_box อื่นๆ (โปรดระบุ)" at bounding box center [721, 423] width 618 height 22
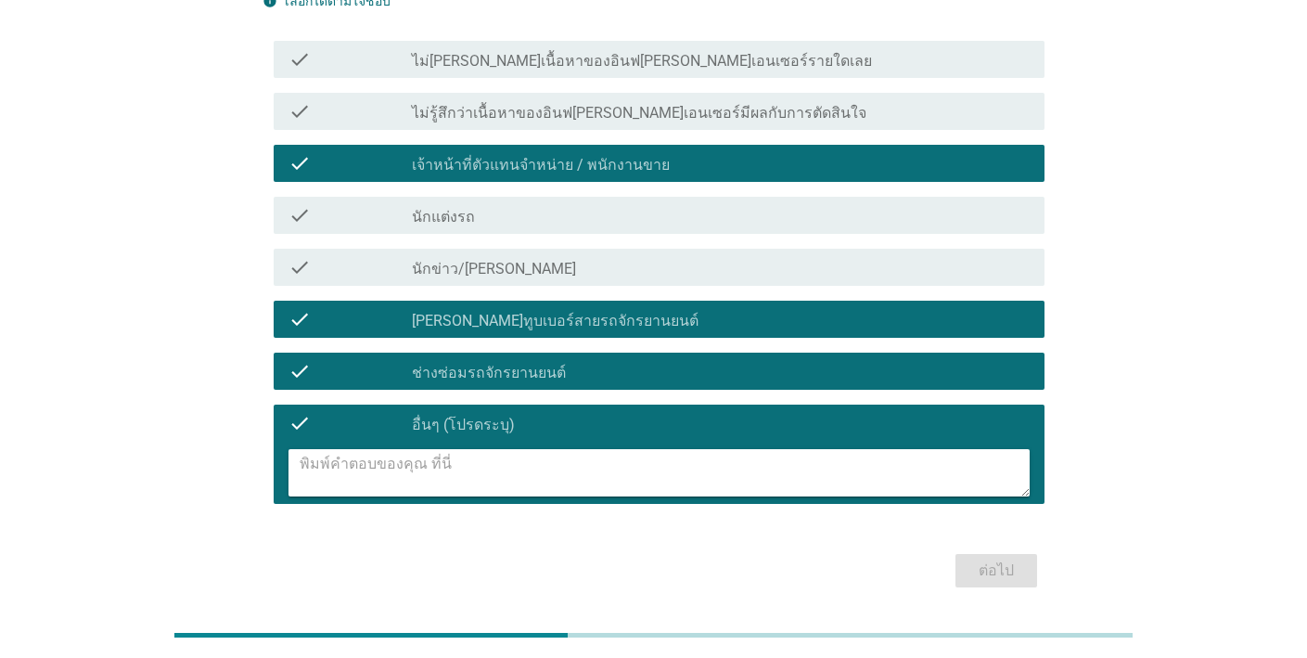
click at [808, 408] on div "check check_box อื่นๆ (โปรดระบุ)" at bounding box center [659, 422] width 771 height 37
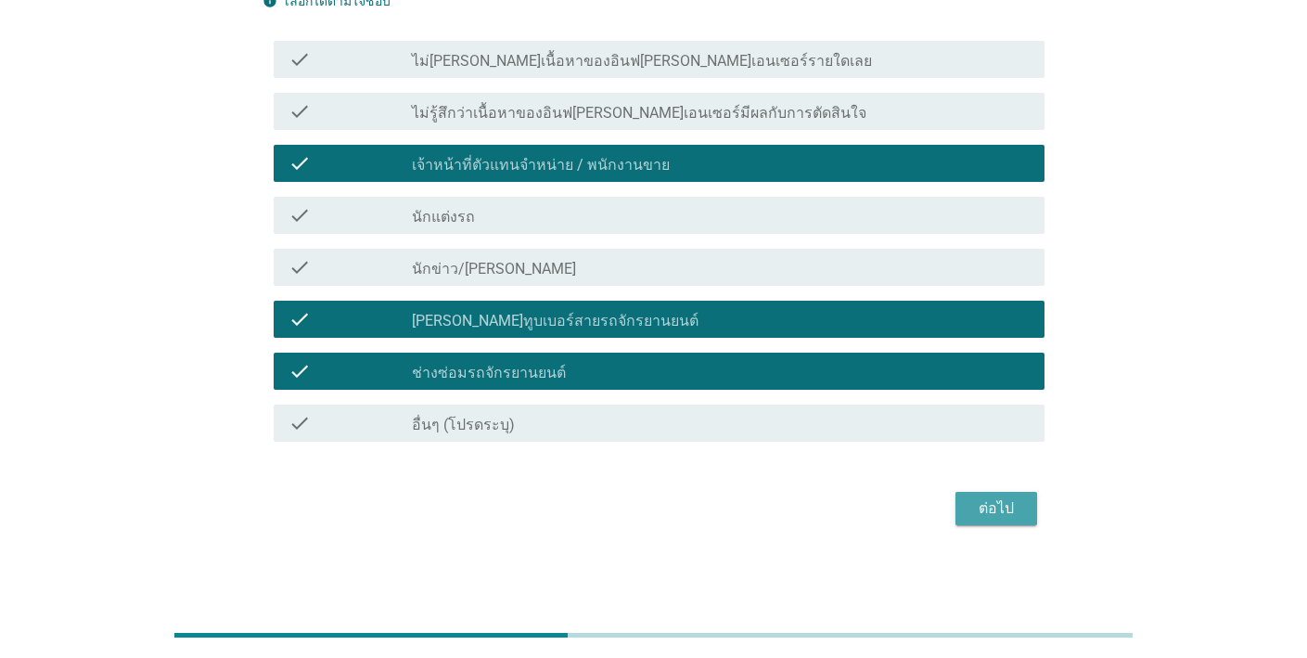
click at [976, 513] on div "ต่อไป" at bounding box center [996, 508] width 52 height 22
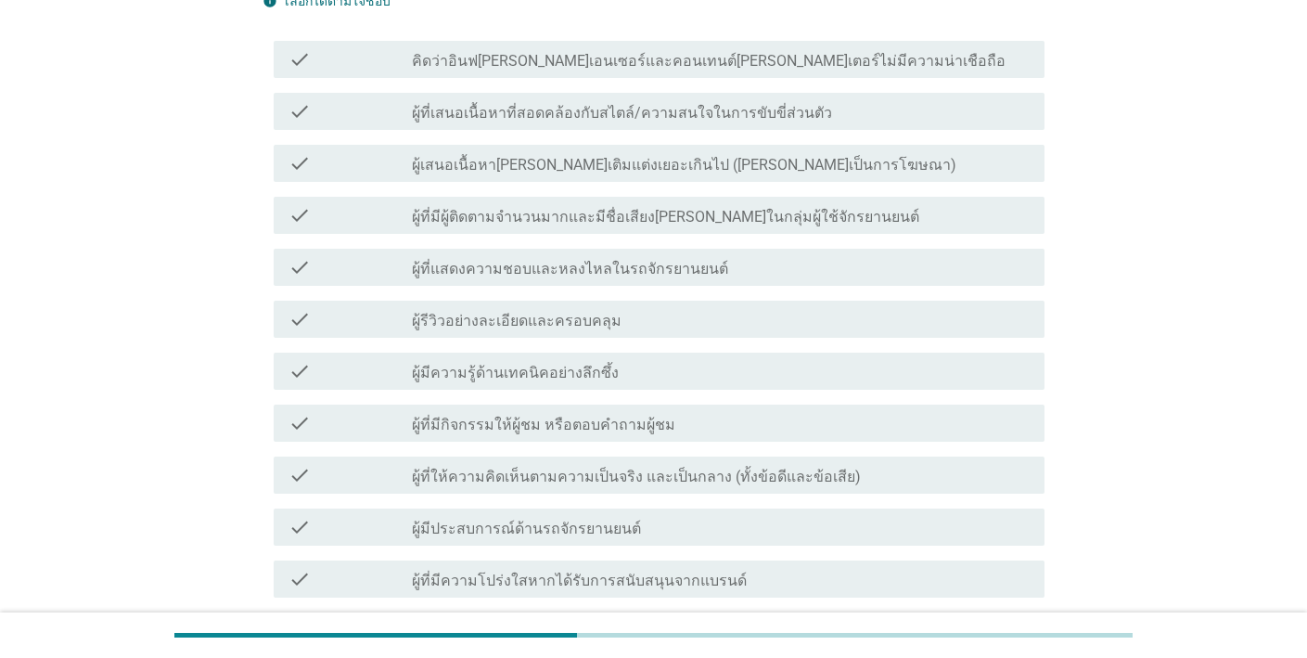
scroll to position [0, 0]
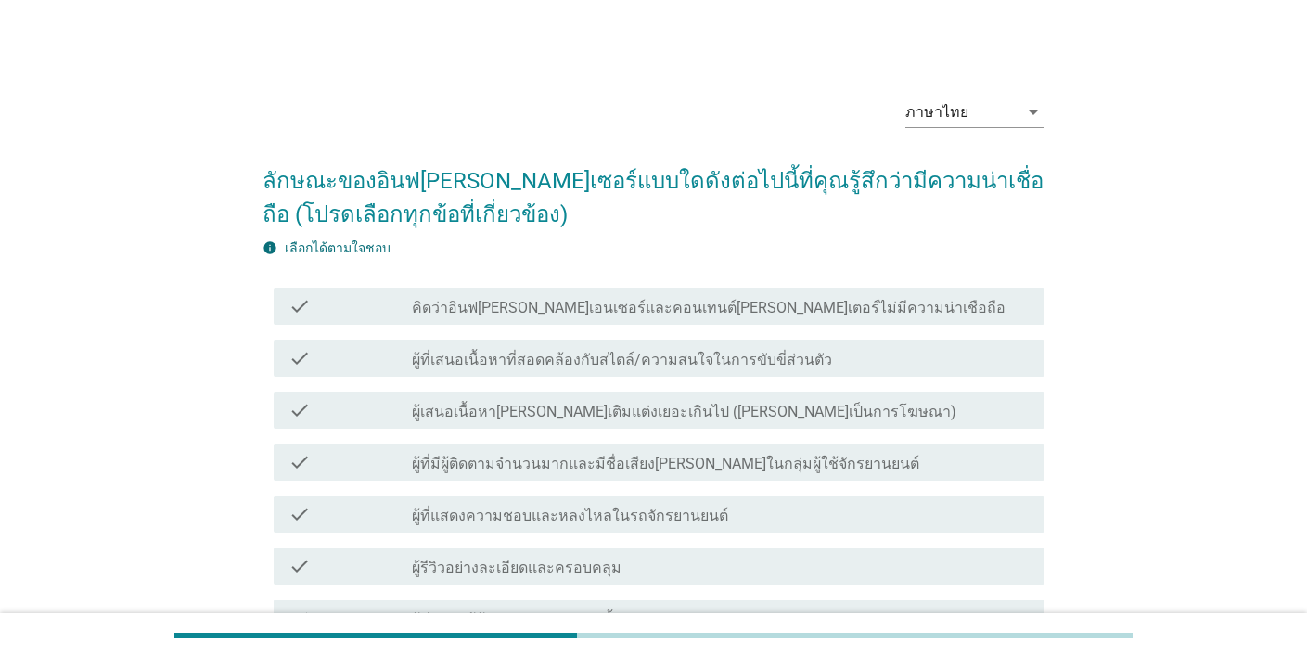
click at [835, 353] on div "check_box_outline_blank ผู้ที่เสนอเนื้อหาที่สอดคล้องกับสไตล์/ความสนใจในการขับขี…" at bounding box center [721, 358] width 618 height 22
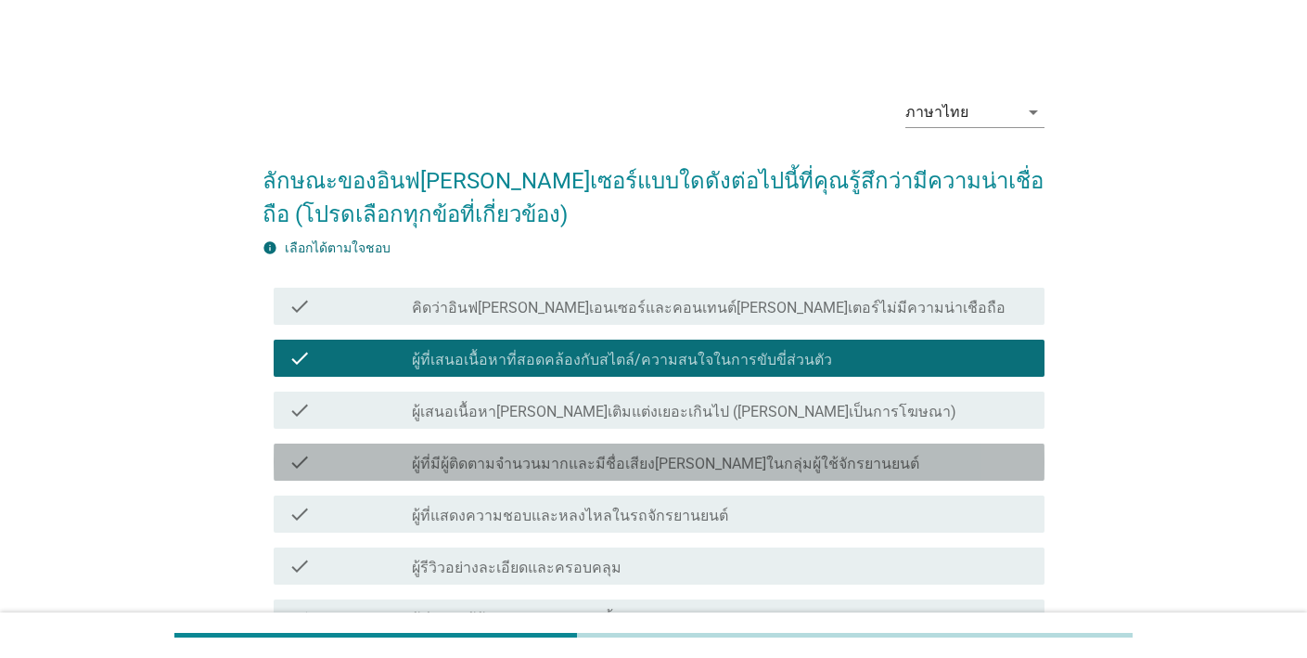
click at [845, 462] on div "check_box_outline_blank ผู้ที่มีผู้ติดตามจํานวนมากและมีชื่อเสียง[PERSON_NAME]ใน…" at bounding box center [721, 462] width 618 height 22
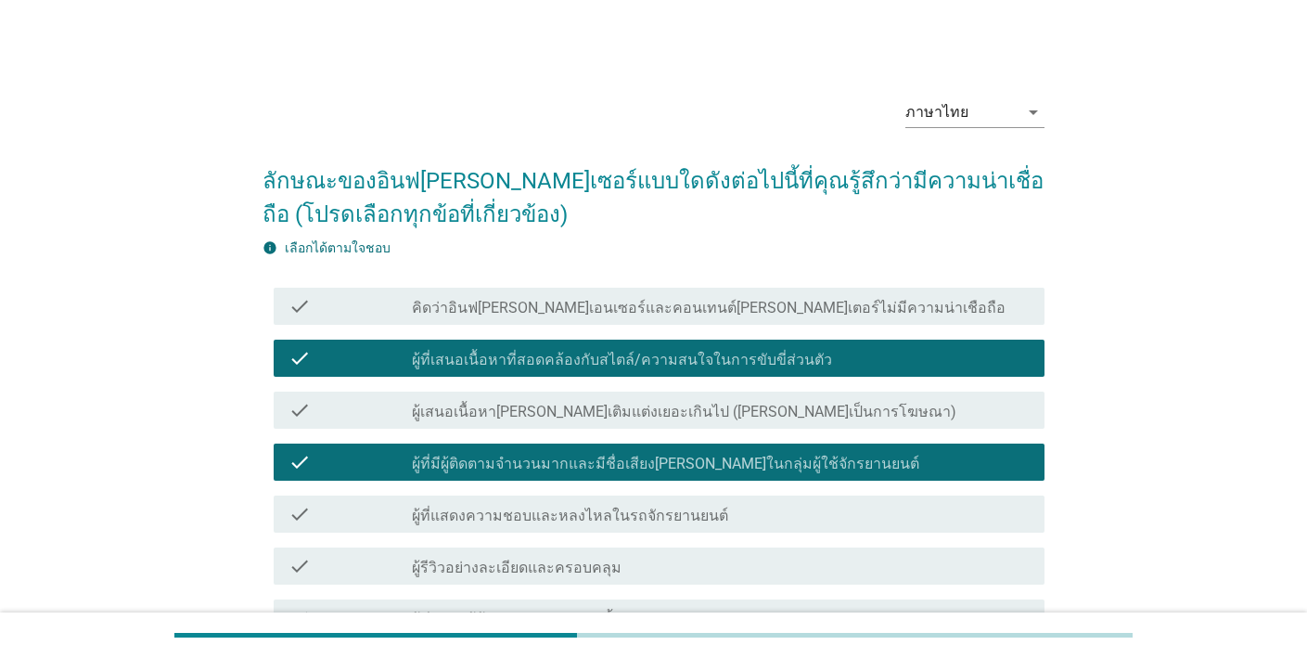
click at [805, 511] on div "check_box_outline_blank ผู้ที่แสดงความชอบและหลงไหลในรถจักรยานยนต์" at bounding box center [721, 514] width 618 height 22
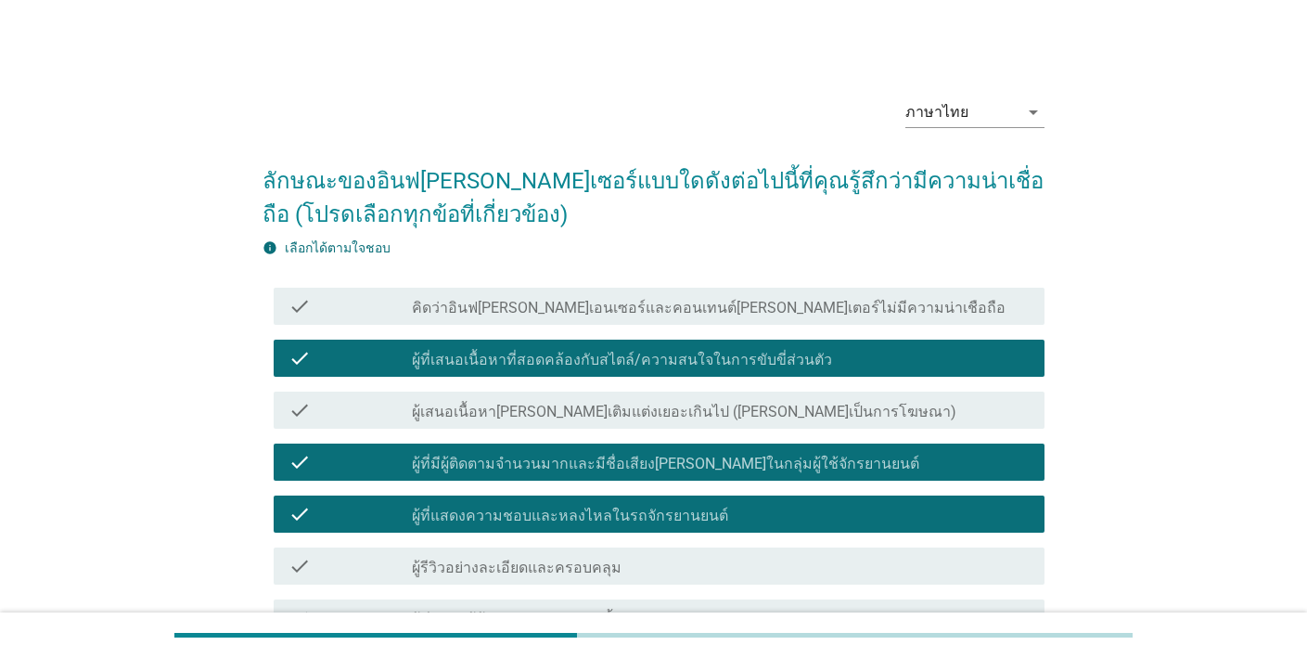
click at [861, 307] on div "check_box_outline_blank คิดว่าอินฟ[PERSON_NAME]เอนเซอร์และคอนเทนต์[PERSON_NAME]…" at bounding box center [721, 306] width 618 height 22
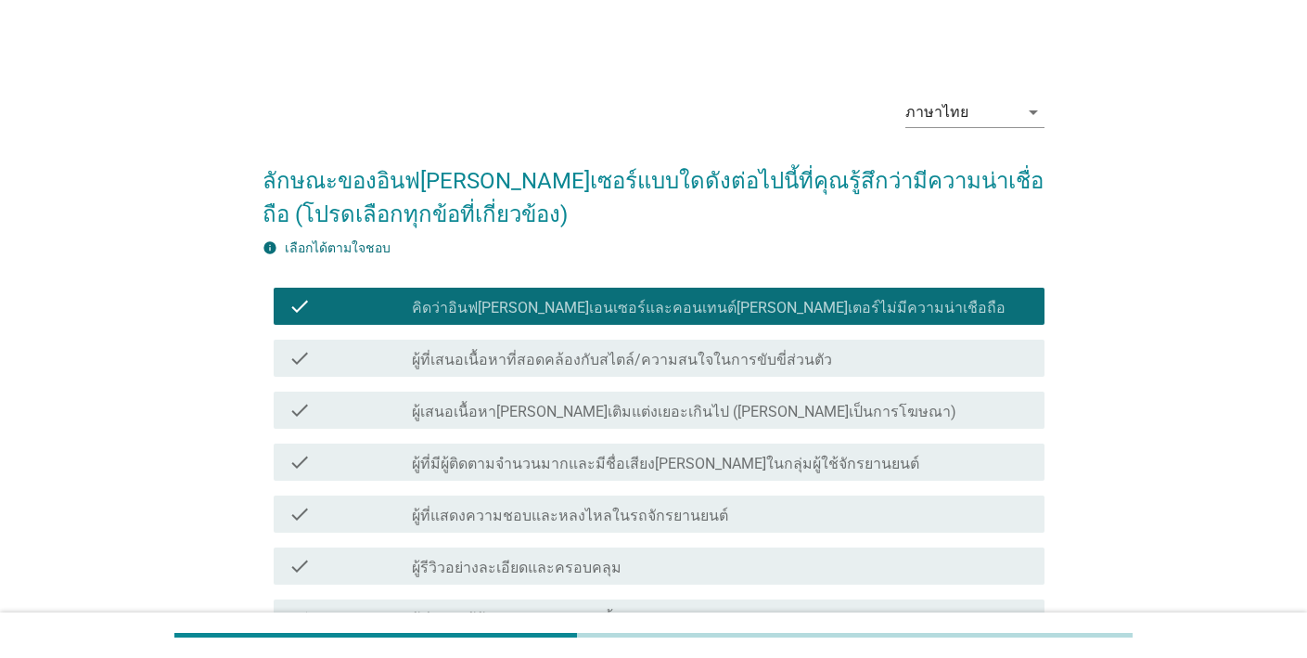
scroll to position [363, 0]
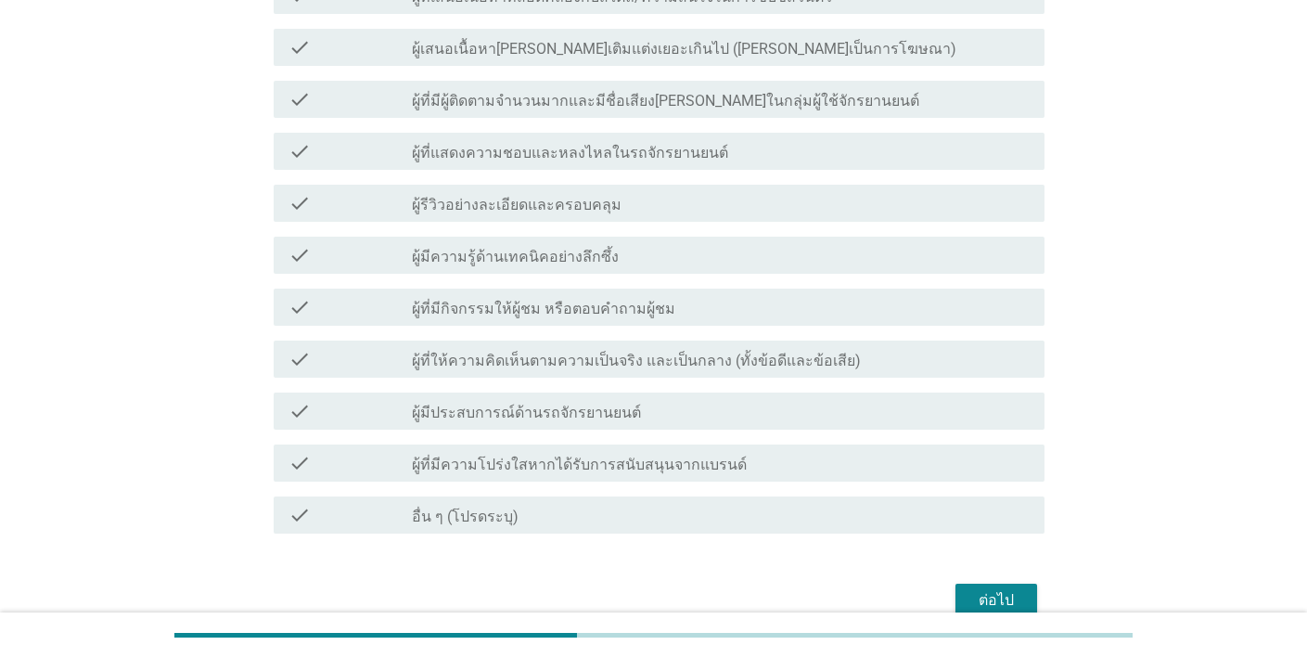
click at [850, 239] on div "check check_box_outline_blank ผู้มีความรู้ด้านเทคนิคอย่างลึกซึ้ง" at bounding box center [659, 255] width 771 height 37
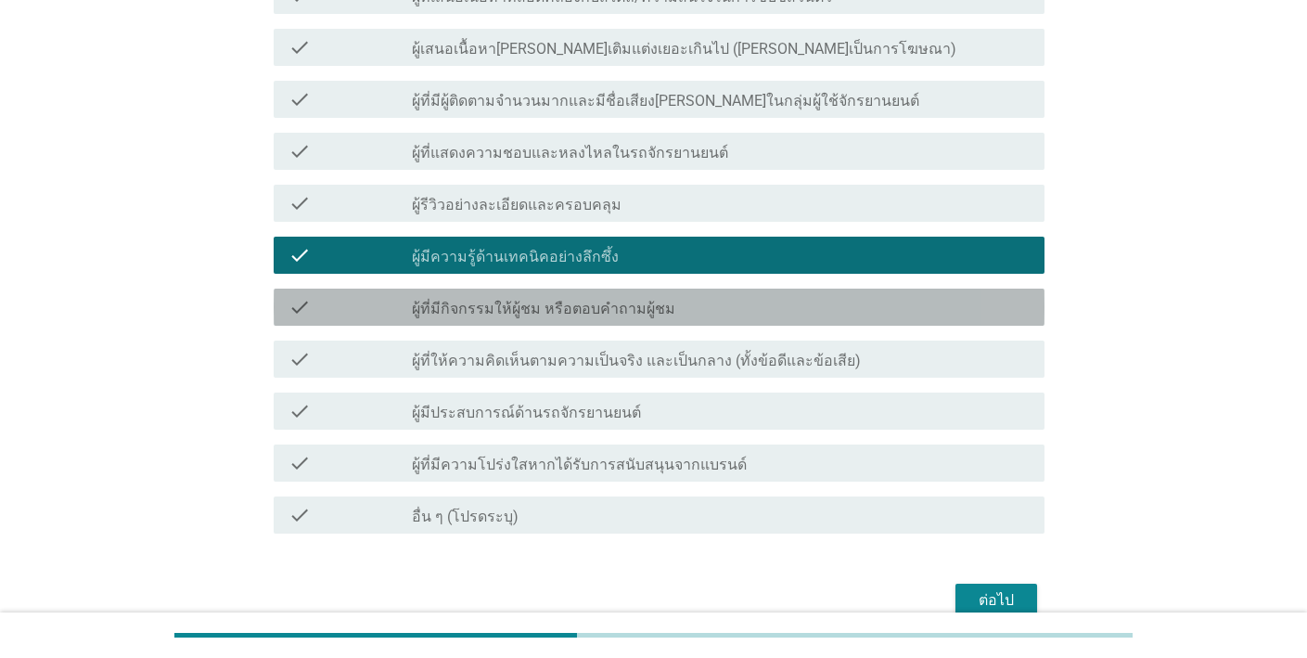
click at [840, 314] on div "check_box_outline_blank ผู้ที่มีกิจกรรมให้ผู้ชม หรือตอบคำถามผู้ชม" at bounding box center [721, 307] width 618 height 22
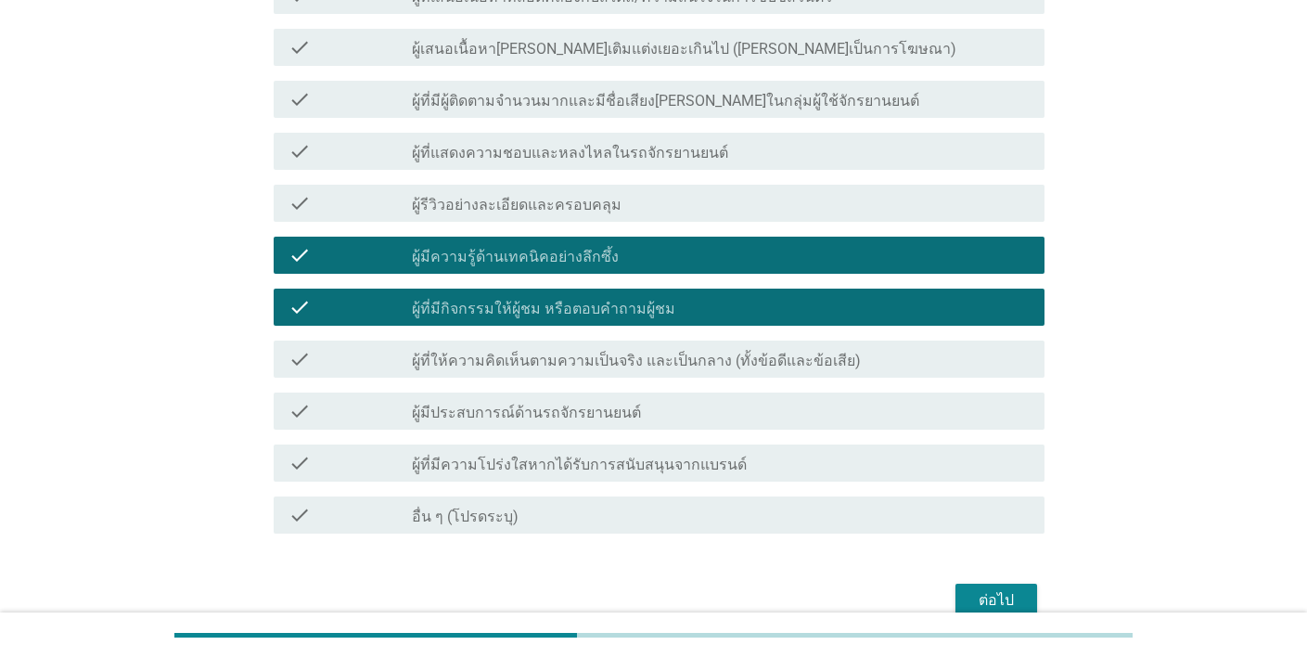
click at [998, 594] on div "ต่อไป" at bounding box center [996, 600] width 52 height 22
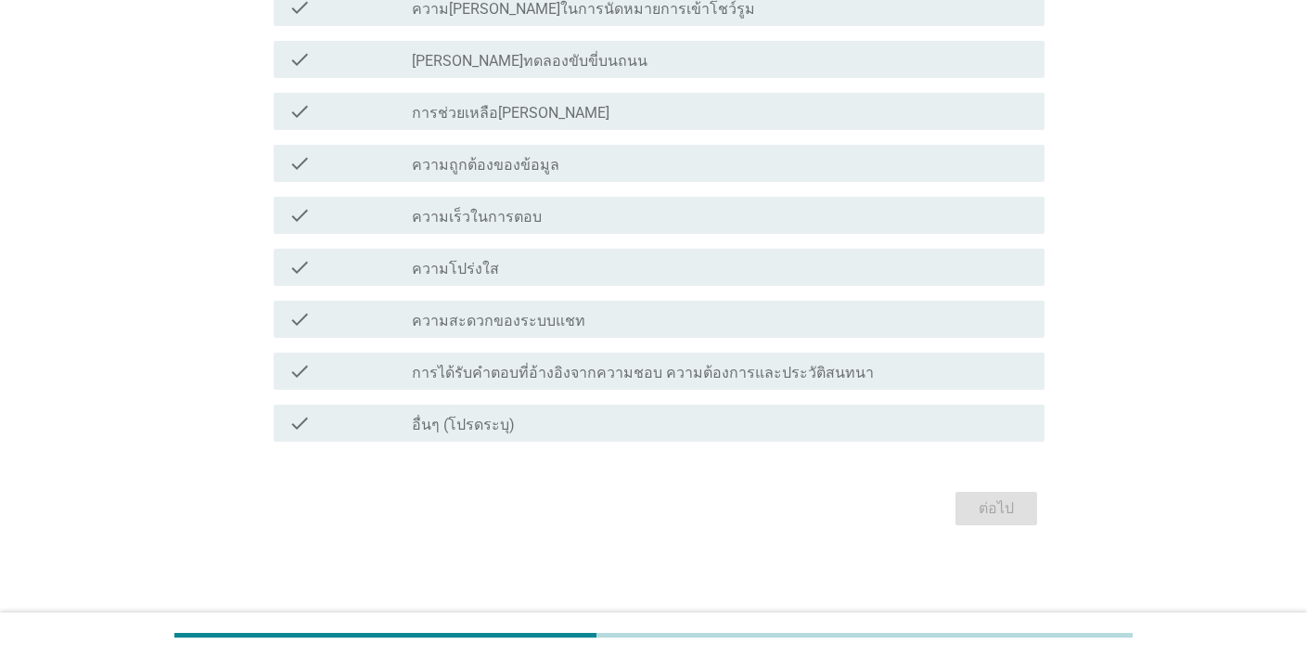
scroll to position [0, 0]
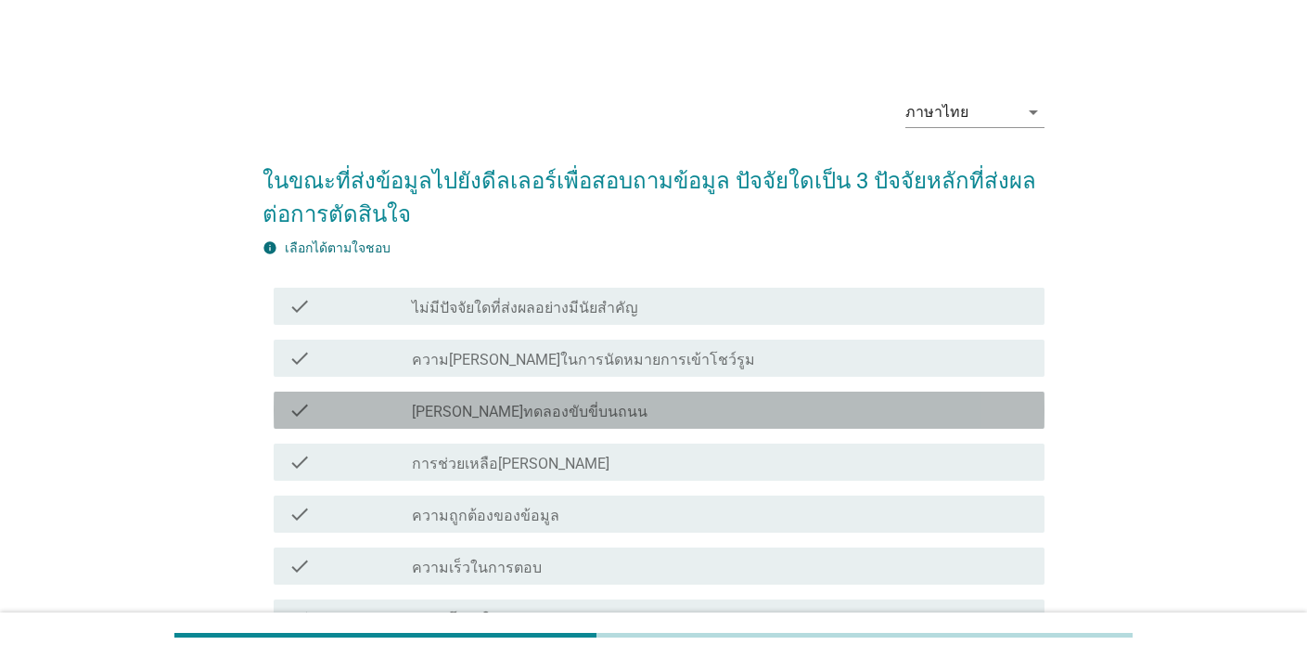
click at [856, 408] on div "check_box_outline_blank [PERSON_NAME]ทดลองขับขี่บนถนน" at bounding box center [721, 410] width 618 height 22
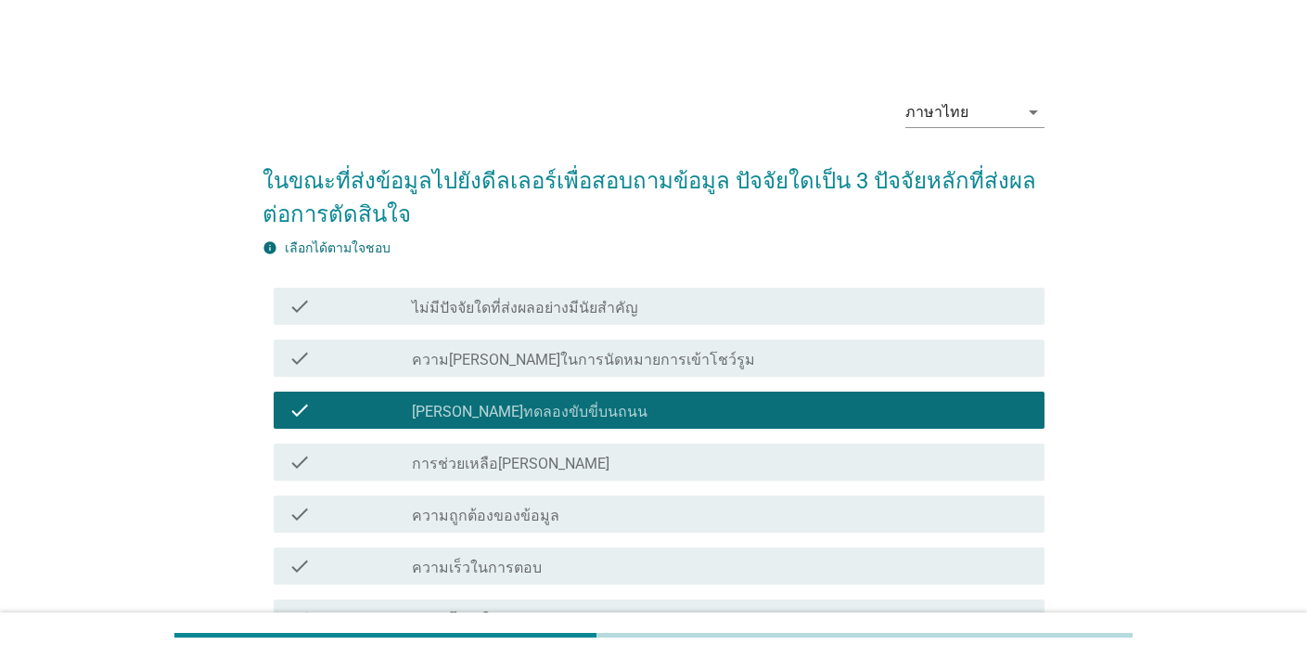
click at [839, 527] on div "check check_box_outline_blank ความถูกต้องของข้อมูล" at bounding box center [659, 513] width 771 height 37
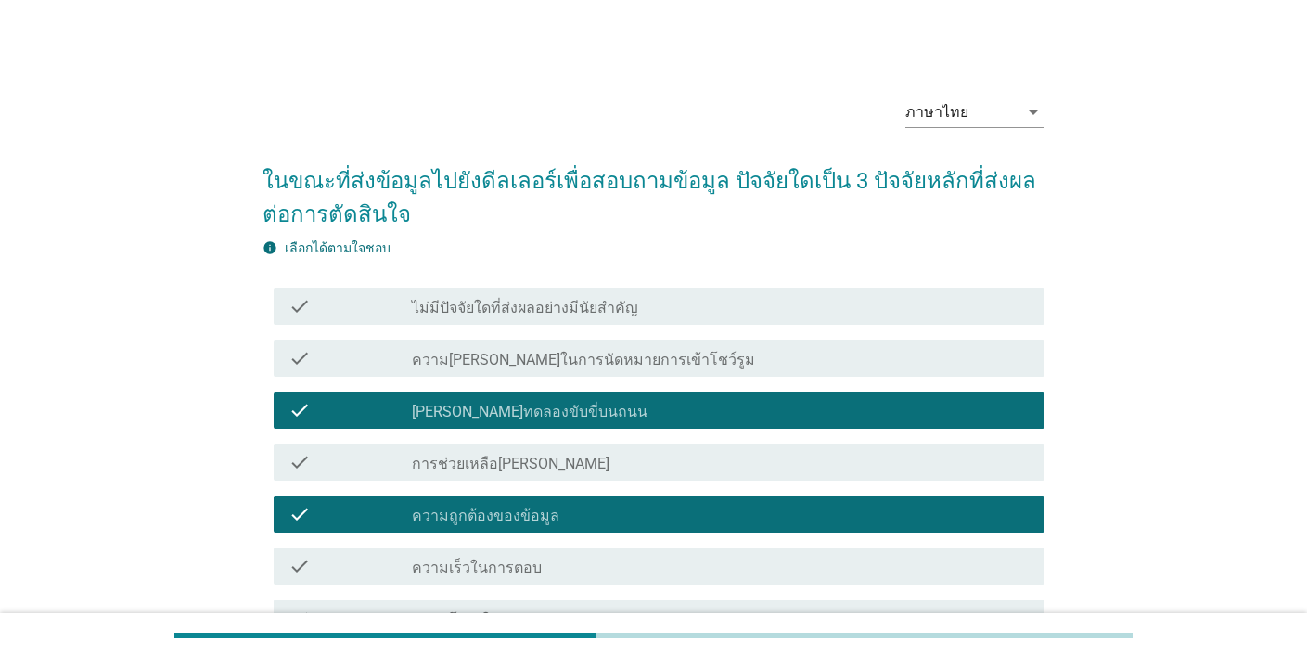
scroll to position [351, 0]
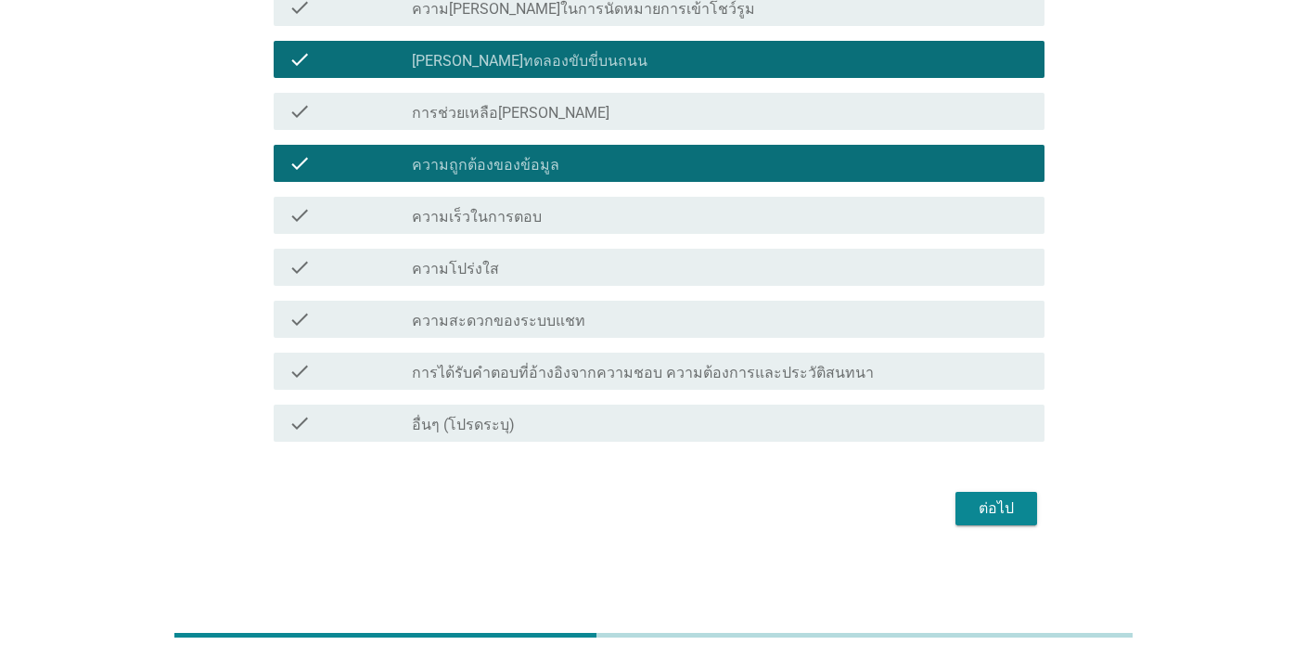
click at [980, 500] on div "ต่อไป" at bounding box center [996, 508] width 52 height 22
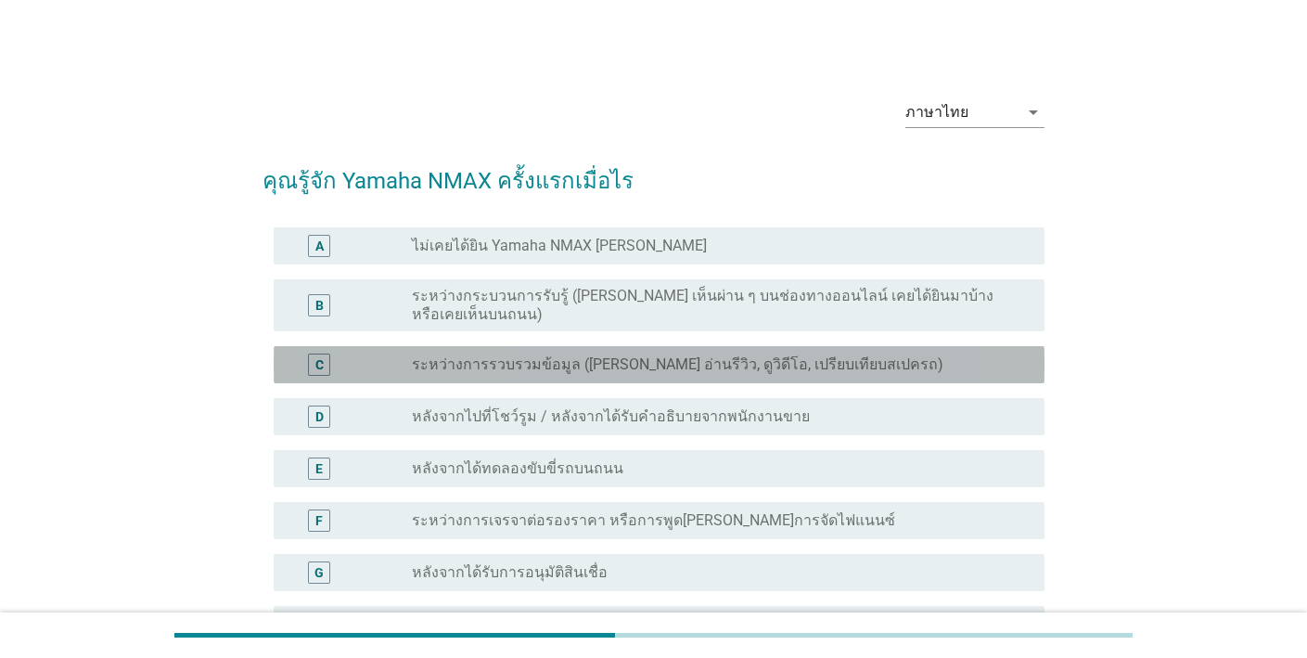
click at [800, 346] on div "C radio_button_unchecked ระหว่างการรวบรวมข้อมูล ([PERSON_NAME] อ่านรีวิว, ดูวิด…" at bounding box center [659, 364] width 771 height 37
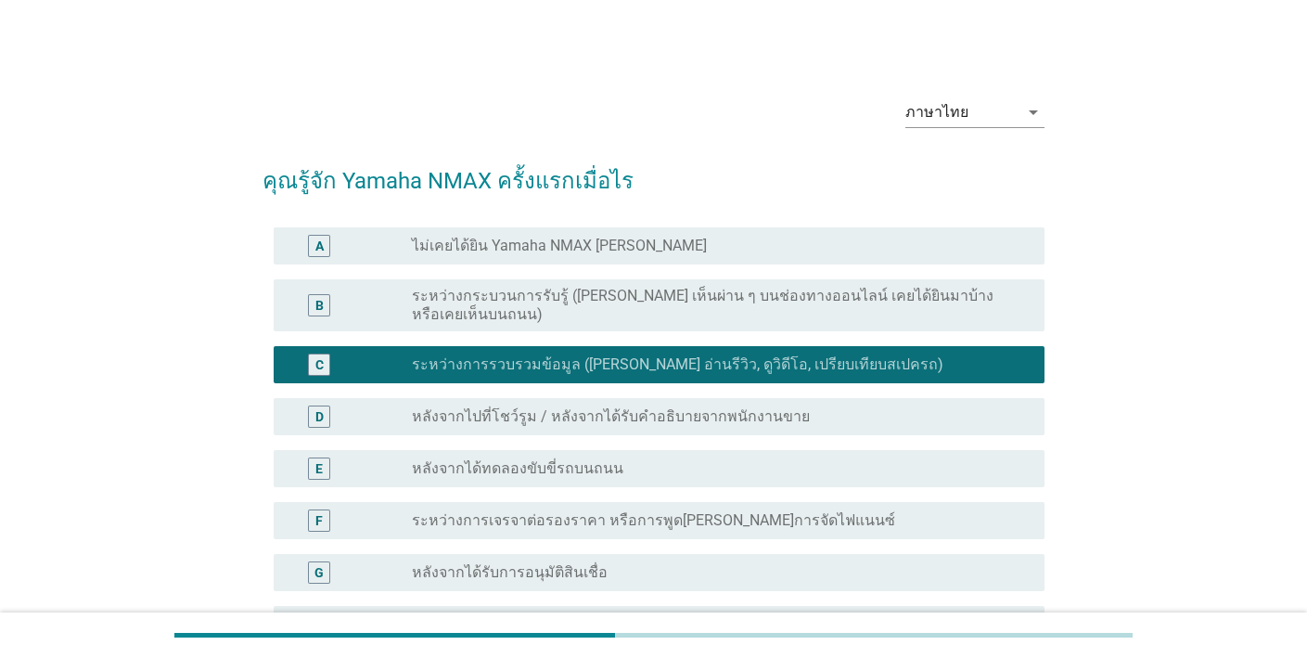
scroll to position [261, 0]
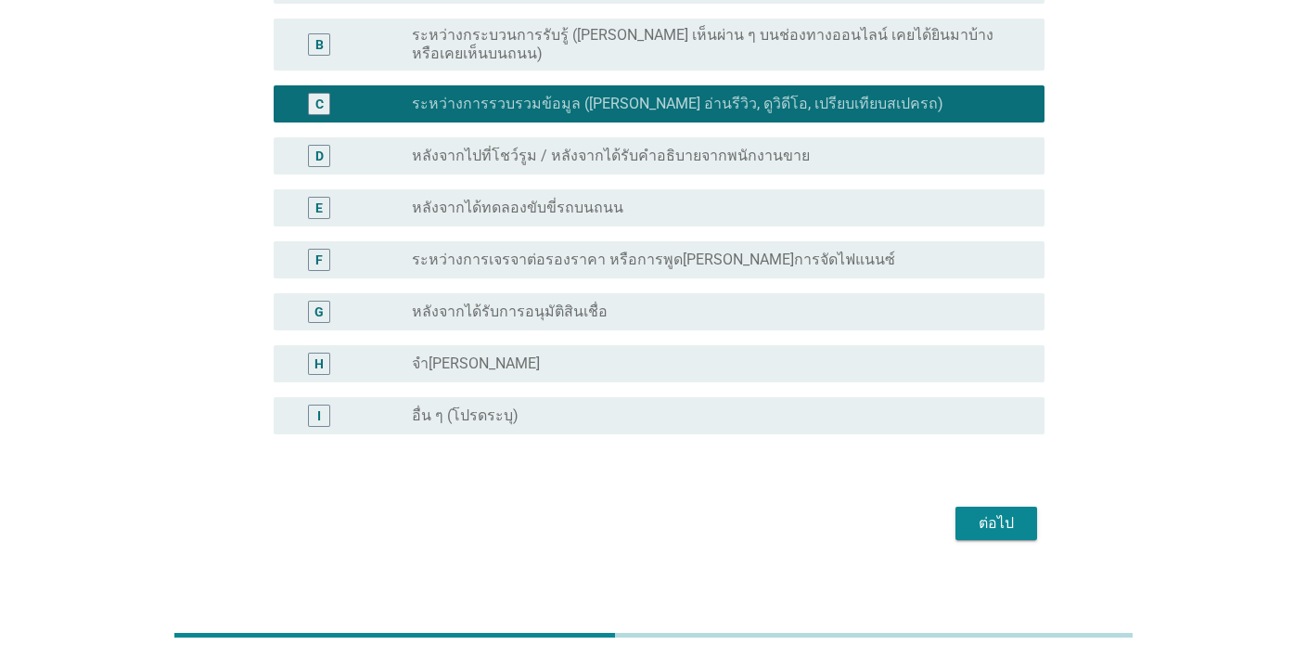
click at [980, 512] on div "ต่อไป" at bounding box center [996, 523] width 52 height 22
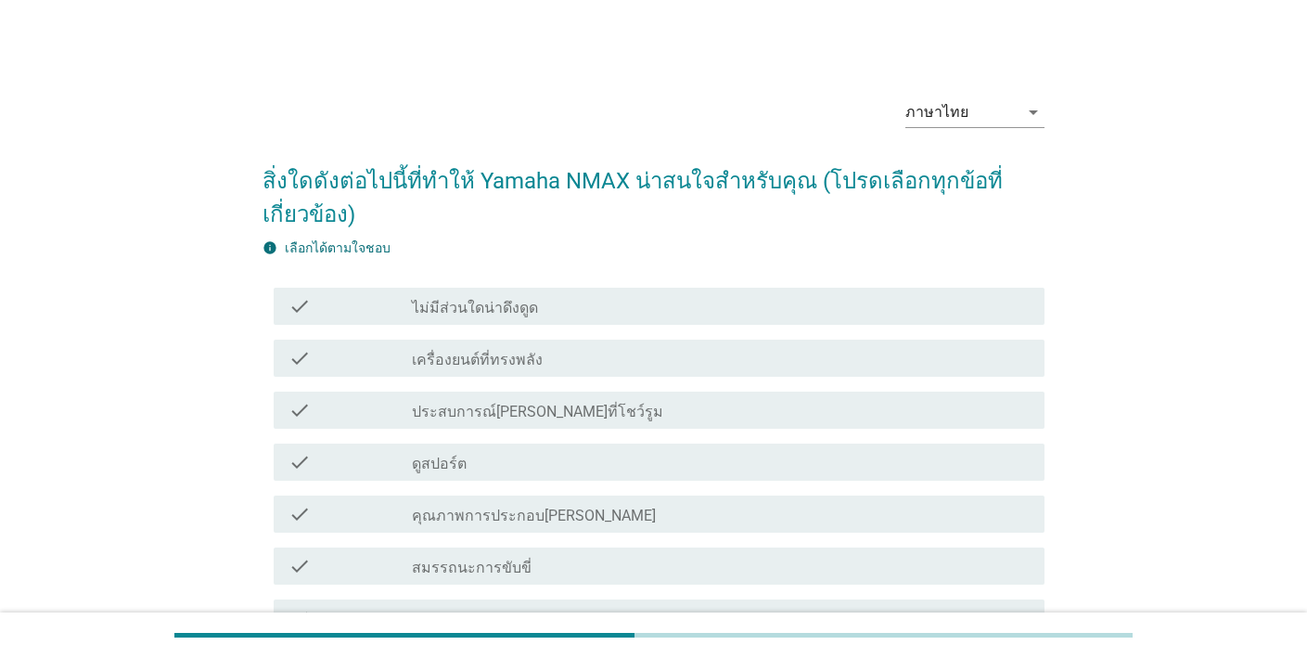
click at [788, 406] on div "check_box_outline_blank ประสบการณ์[PERSON_NAME]ที่โชว์รูม" at bounding box center [721, 410] width 618 height 22
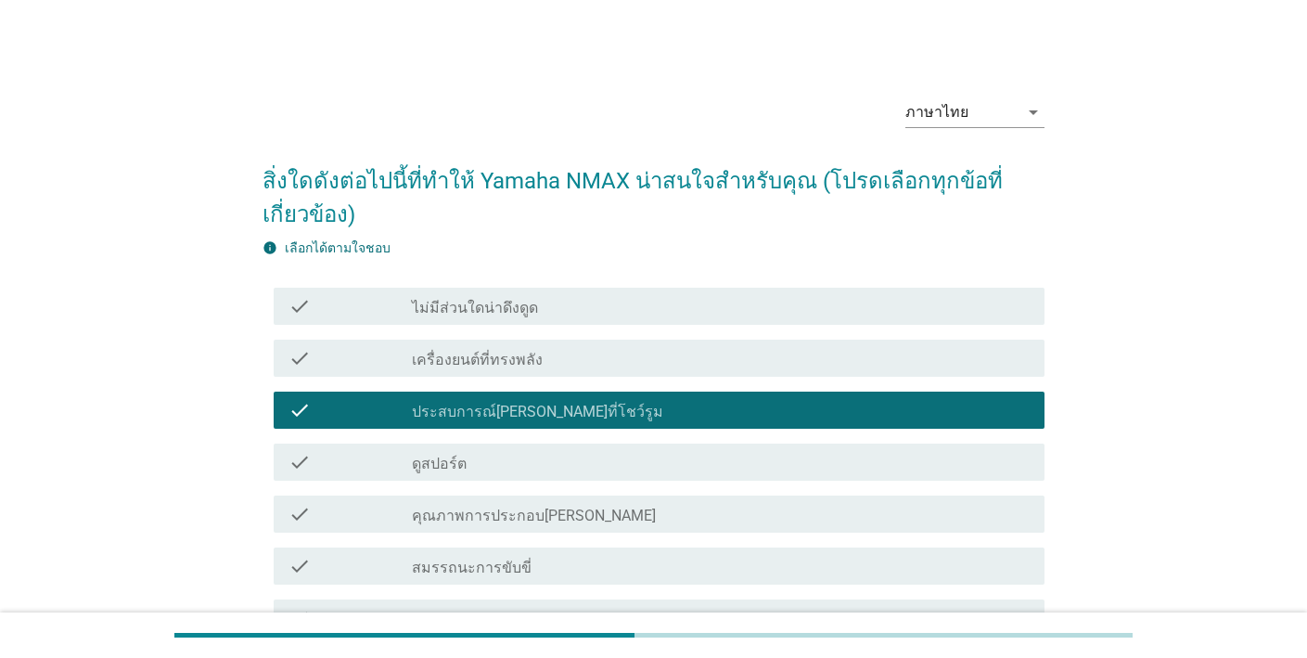
click at [790, 478] on div "check check_box_outline_blank ดูสปอร์ต" at bounding box center [659, 461] width 771 height 37
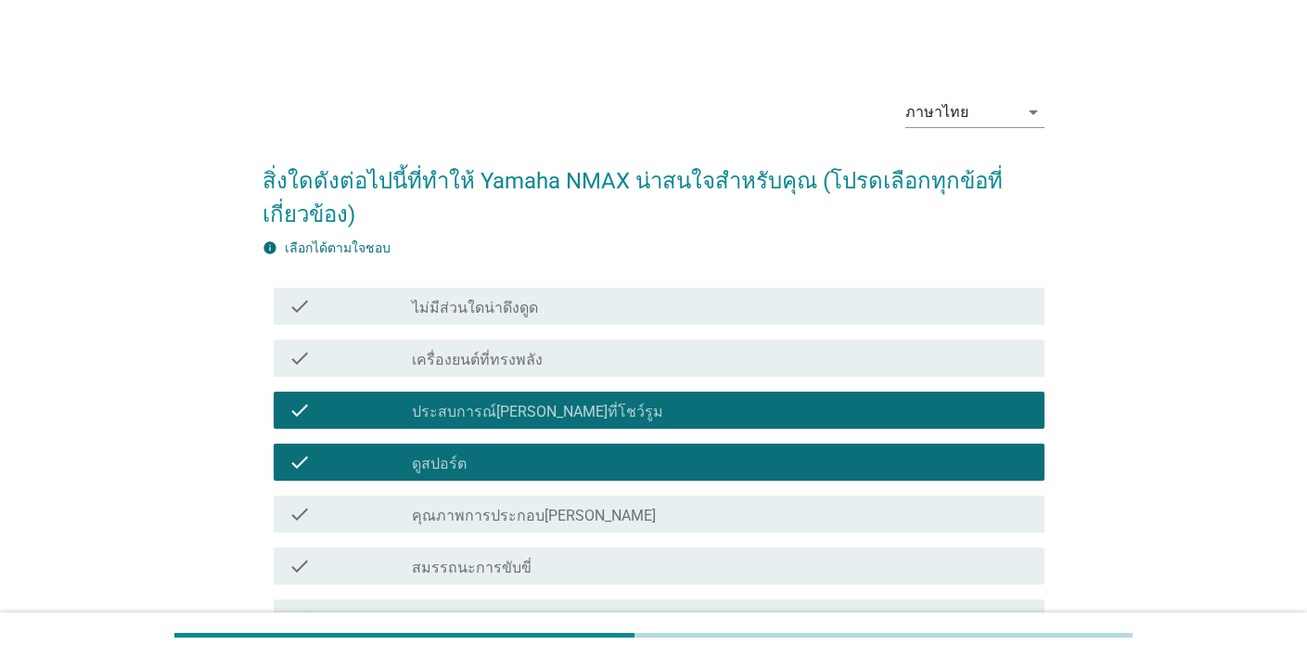
scroll to position [339, 0]
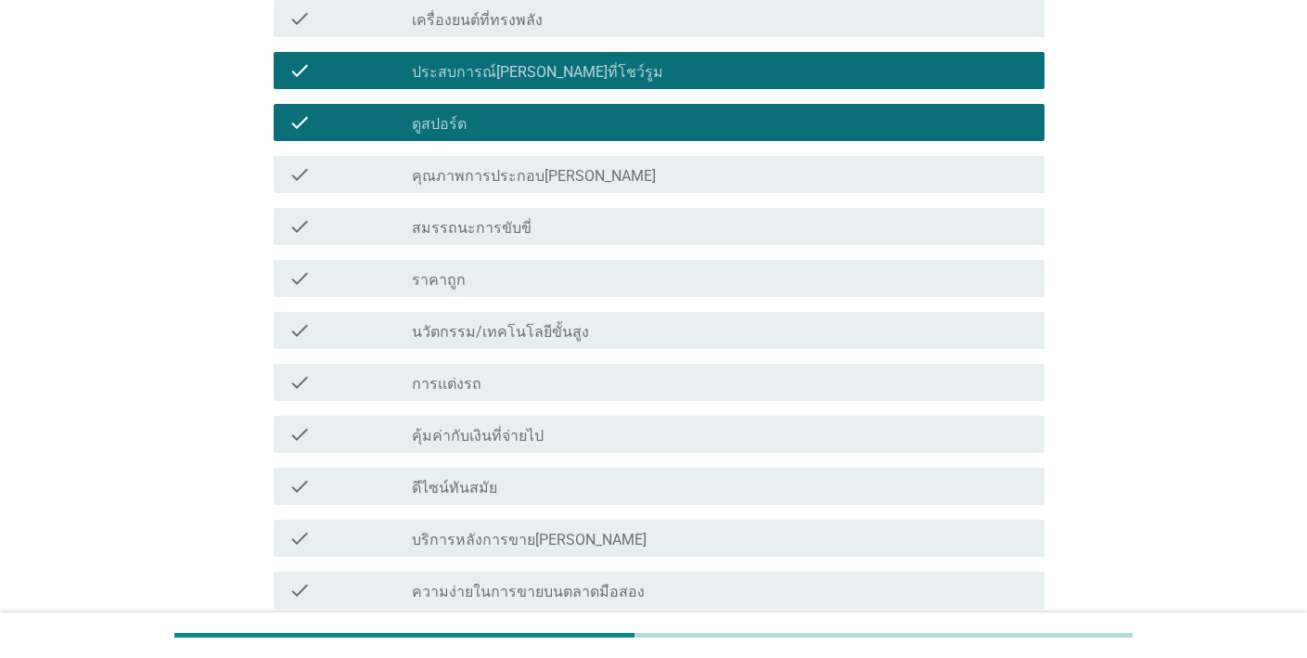
click at [842, 376] on div "check_box_outline_blank การแต่งรถ" at bounding box center [721, 382] width 618 height 22
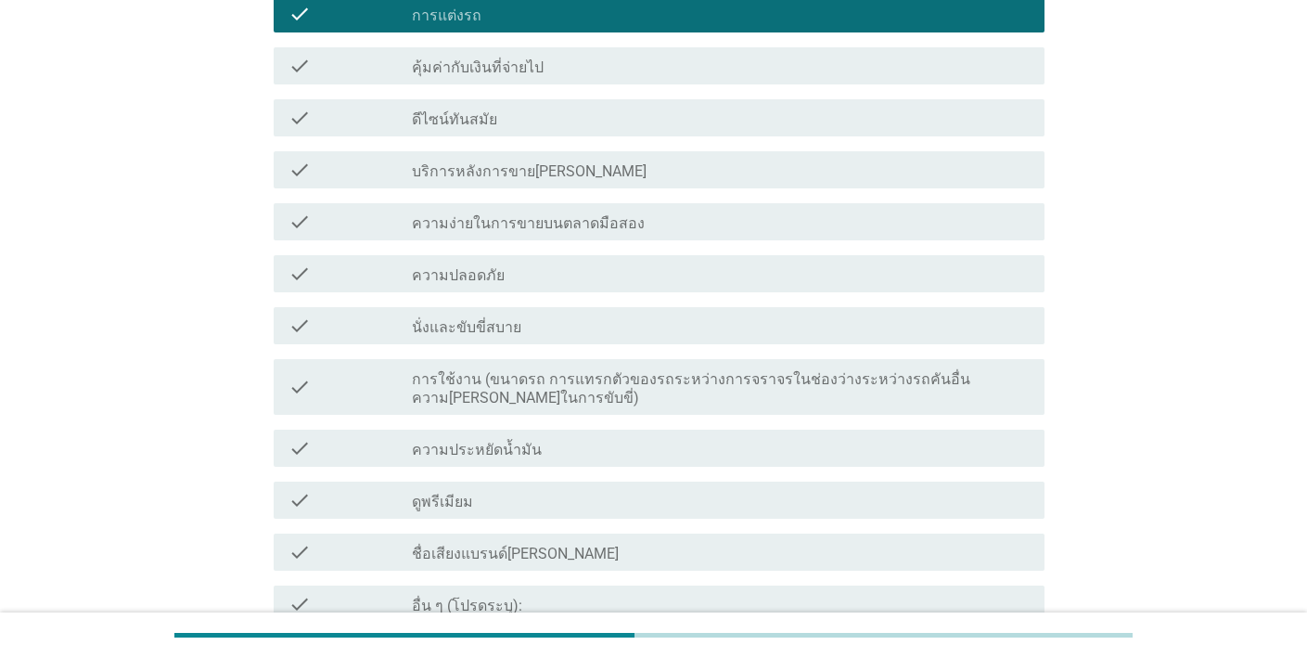
scroll to position [889, 0]
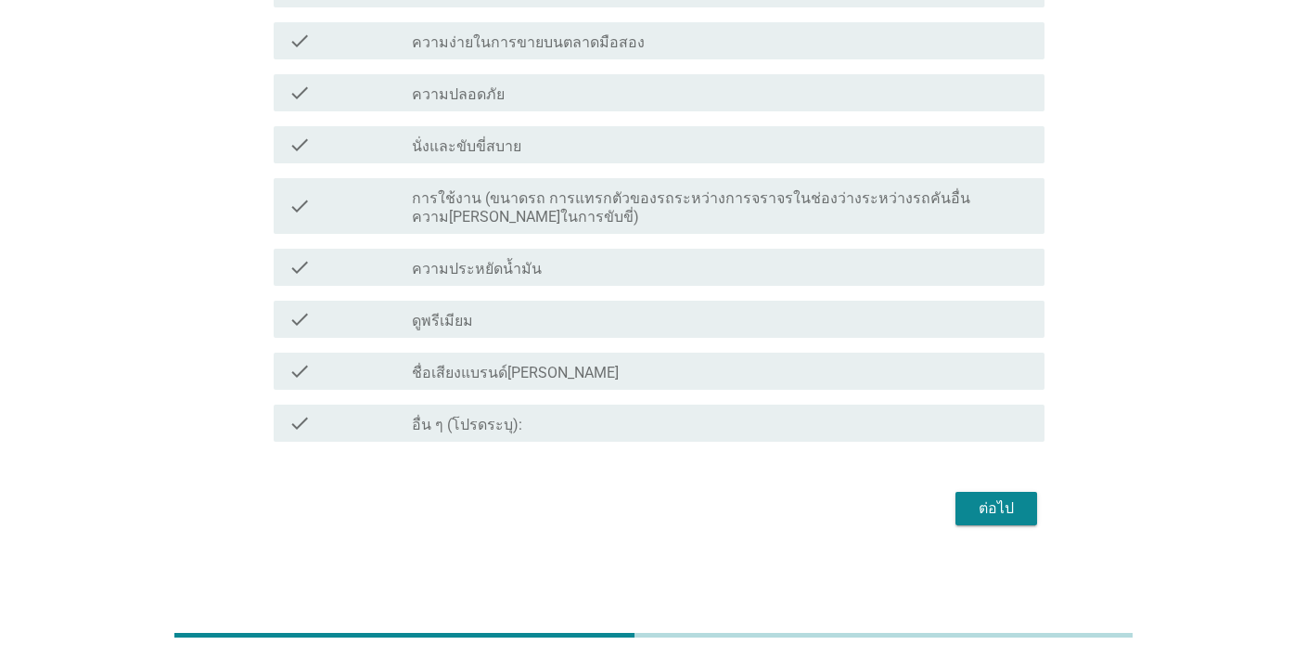
click at [1003, 508] on div "ต่อไป" at bounding box center [996, 508] width 52 height 22
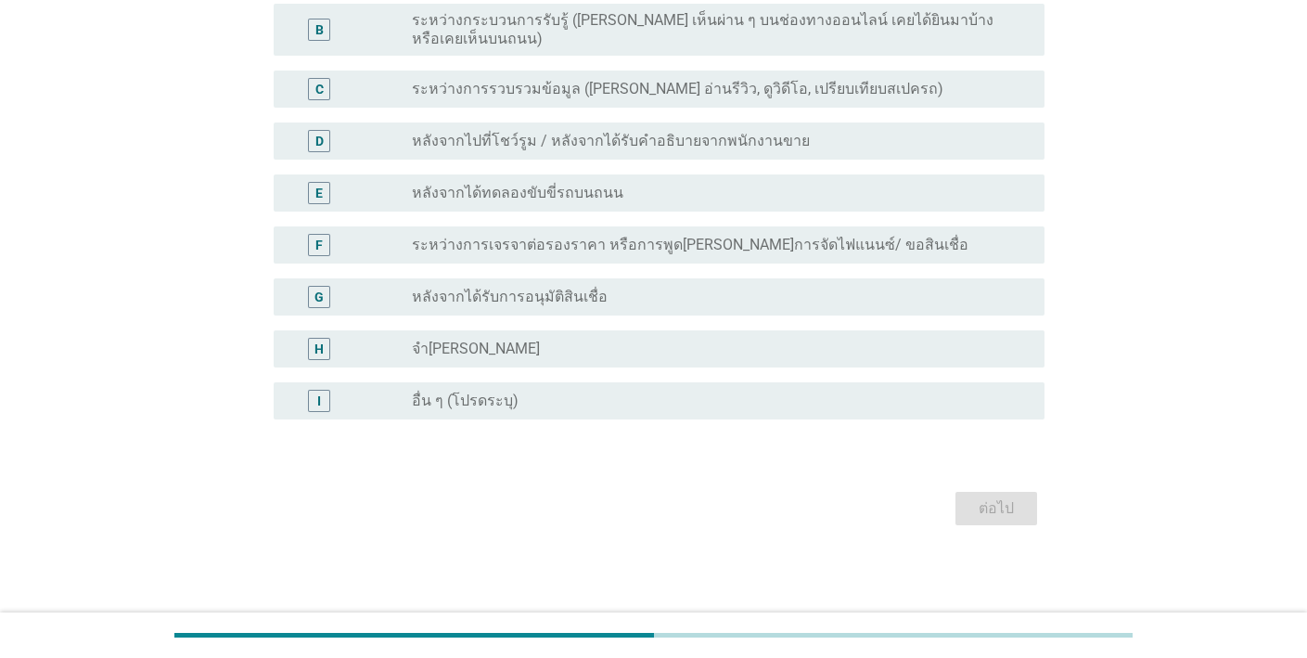
scroll to position [0, 0]
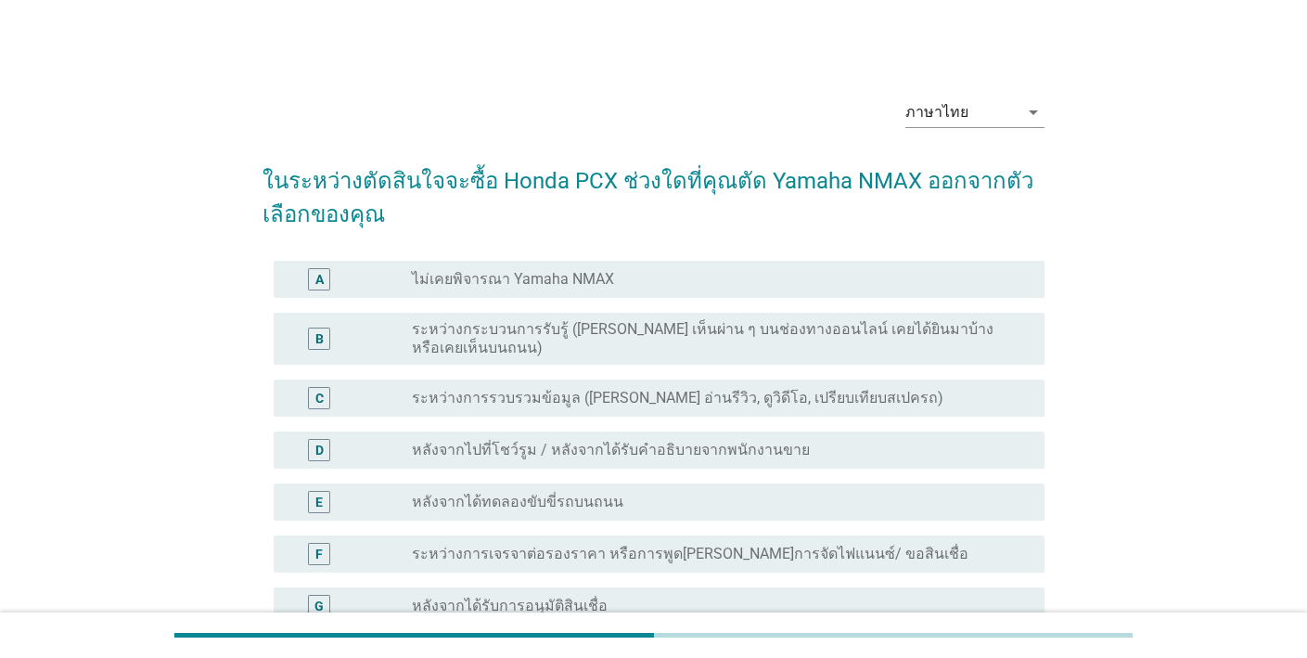
click at [772, 372] on div "C radio_button_unchecked ระหว่างการรวบรวมข้อมูล ([PERSON_NAME] อ่านรีวิว, ดูวิด…" at bounding box center [654, 398] width 782 height 52
click at [806, 476] on div "E radio_button_unchecked หลังจากได้ทดลองขับขี่รถบนถนน" at bounding box center [654, 502] width 782 height 52
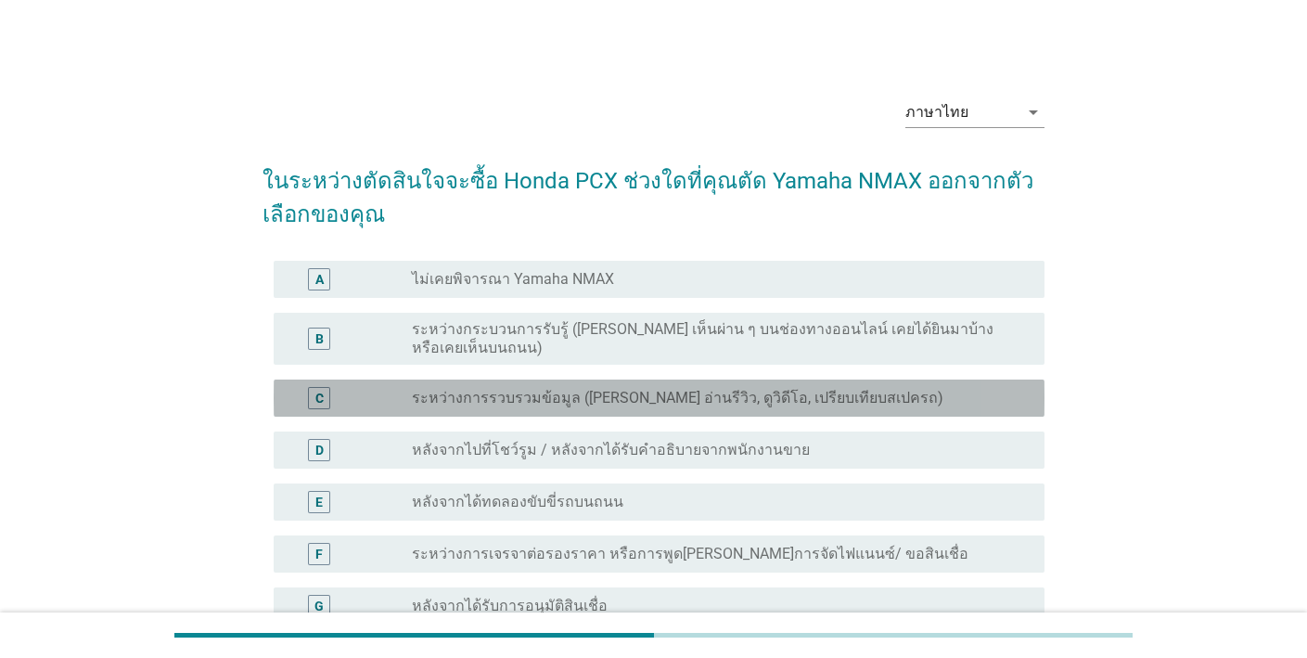
click at [794, 379] on div "C radio_button_unchecked ระหว่างการรวบรวมข้อมูล ([PERSON_NAME] อ่านรีวิว, ดูวิด…" at bounding box center [659, 397] width 771 height 37
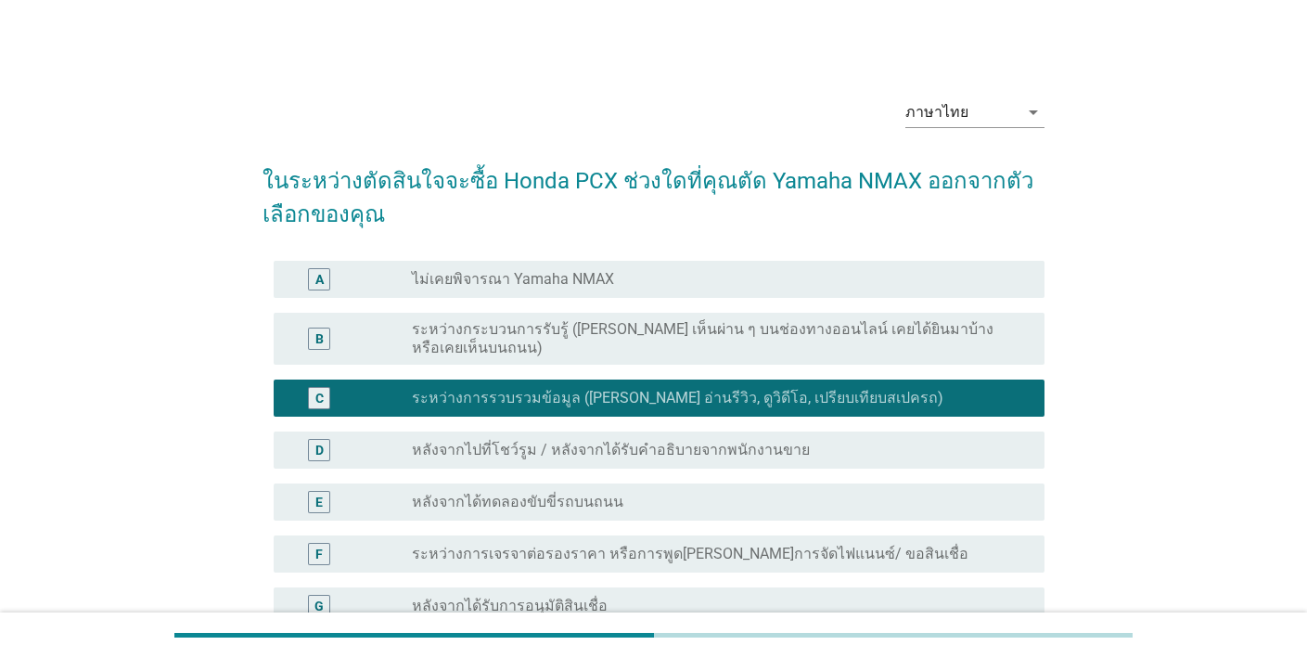
click at [782, 455] on div "D radio_button_unchecked หลังจากไปที่โชว์รูม / หลังจากได้รับคำอธิบายจากพนักงานข…" at bounding box center [654, 450] width 782 height 52
click at [804, 544] on label "ระหว่างการเจรจาต่อรองราคา หรือการพูด[PERSON_NAME]การจัดไฟแนนซ์/ ขอสินเชื่อ" at bounding box center [690, 553] width 557 height 19
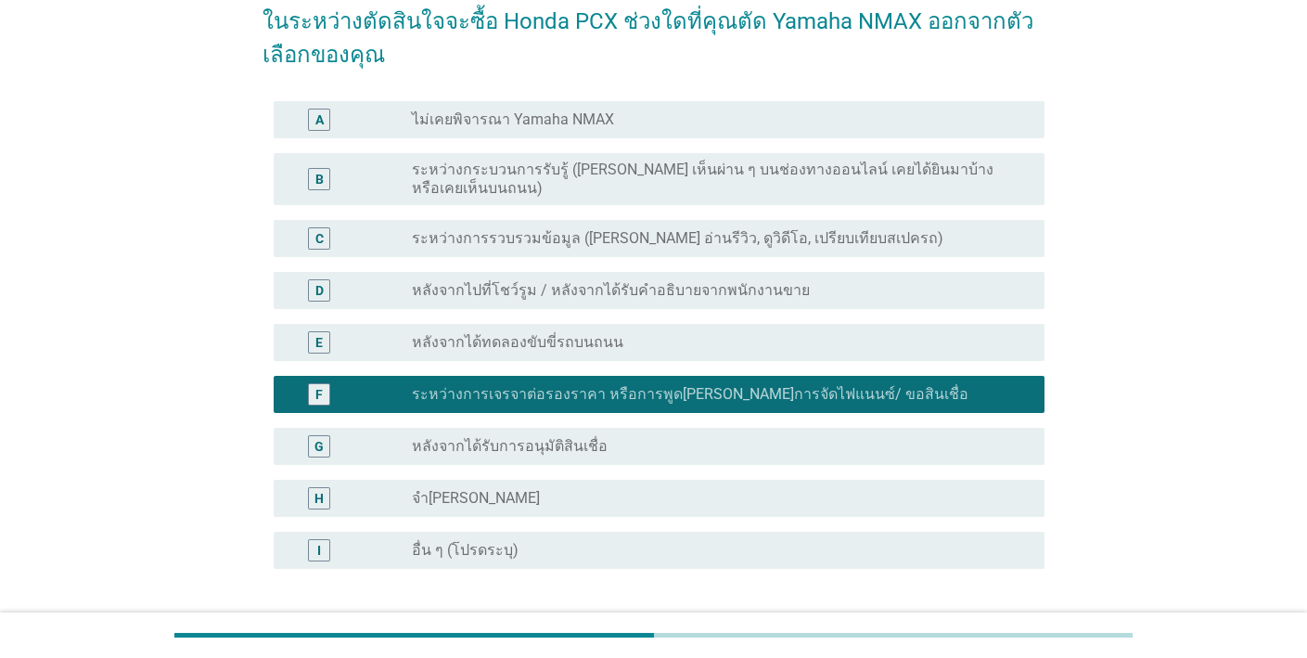
scroll to position [294, 0]
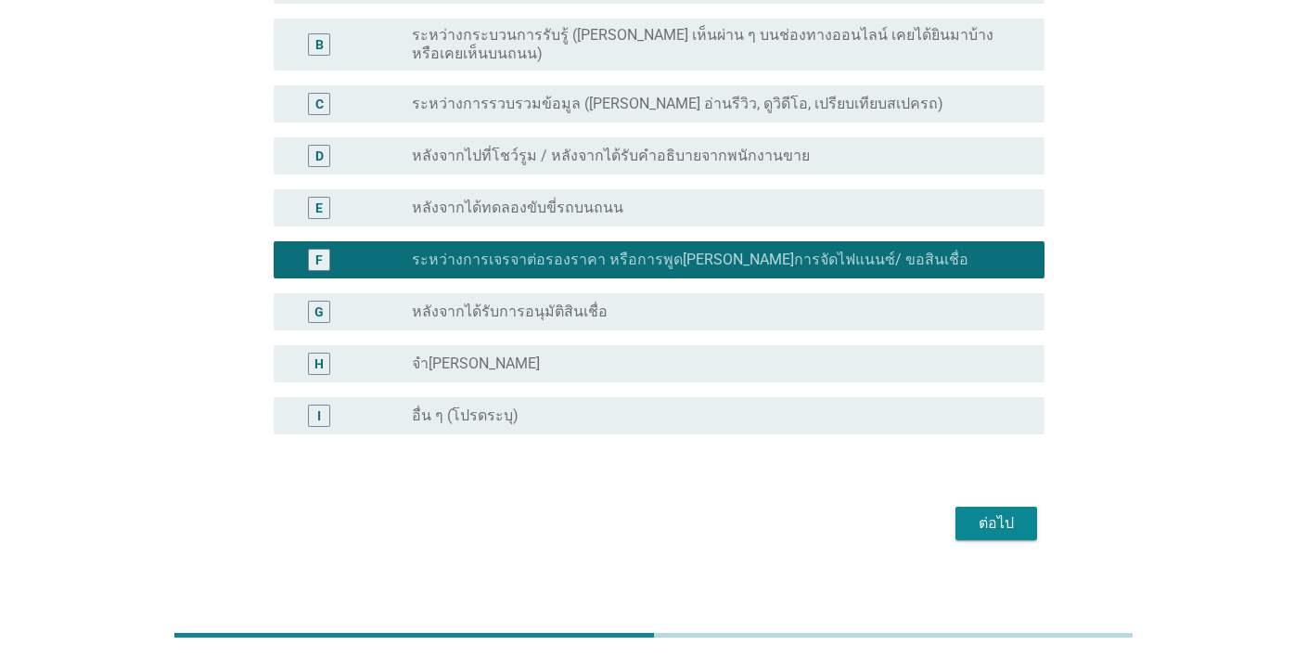
click at [978, 512] on div "ต่อไป" at bounding box center [996, 523] width 52 height 22
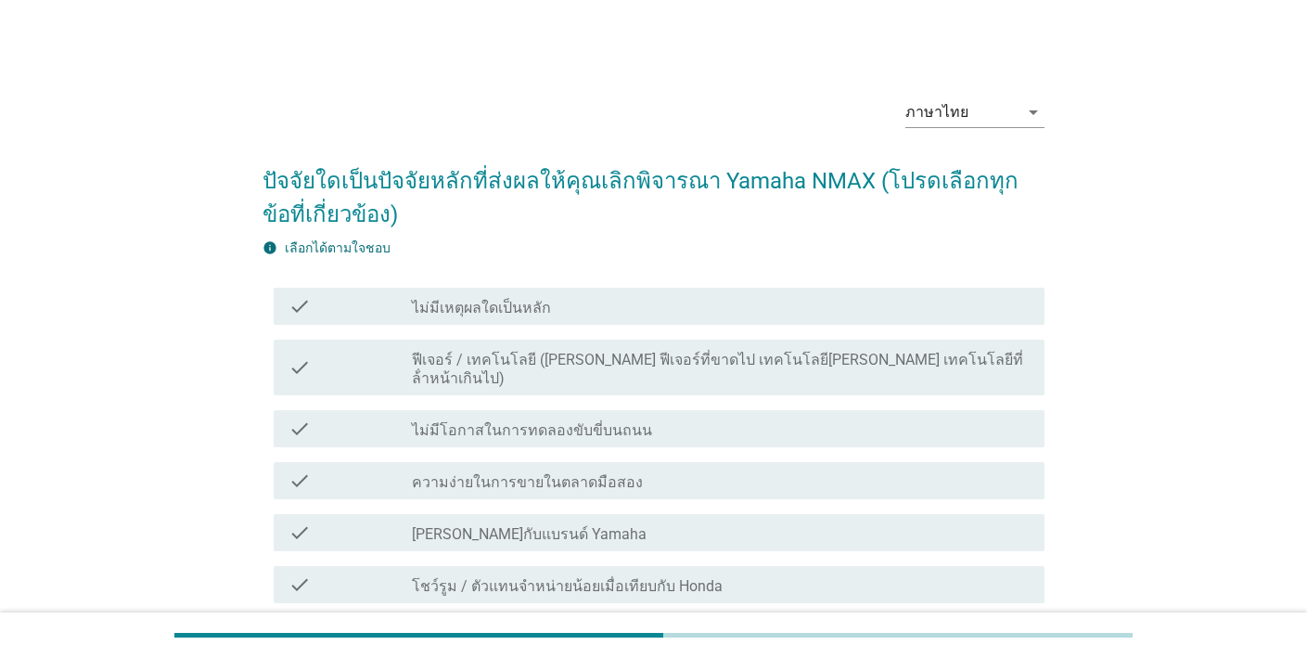
click at [834, 417] on div "check_box_outline_blank ไม่มีโอกาสในการทดลองขับขี่บนถนน" at bounding box center [721, 428] width 618 height 22
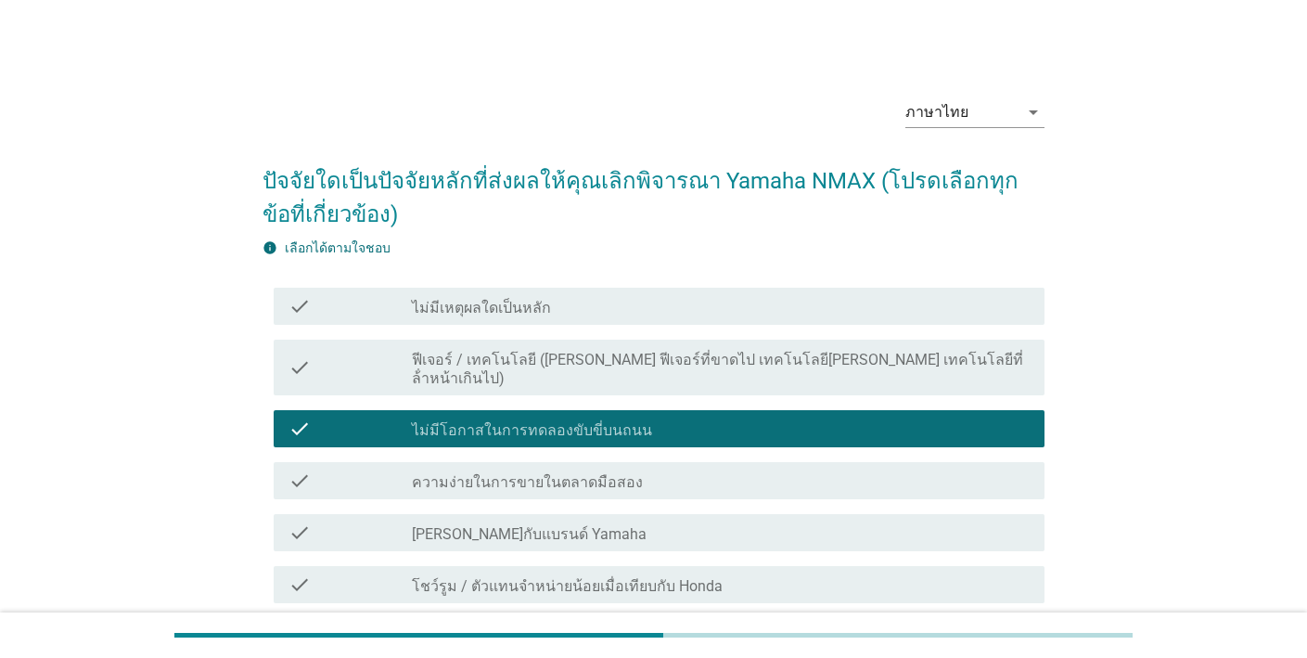
click at [873, 526] on div "check check_box_outline_blank [PERSON_NAME]กับแบรนด์ Yamaha" at bounding box center [659, 532] width 771 height 37
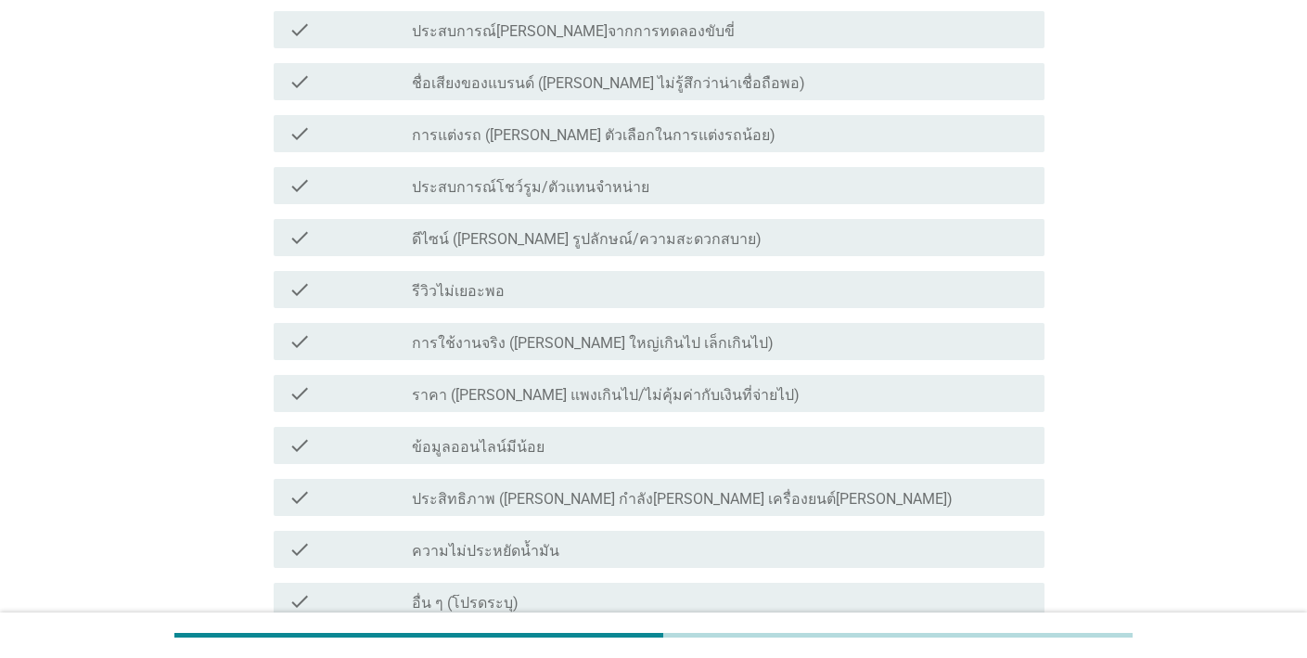
scroll to position [1130, 0]
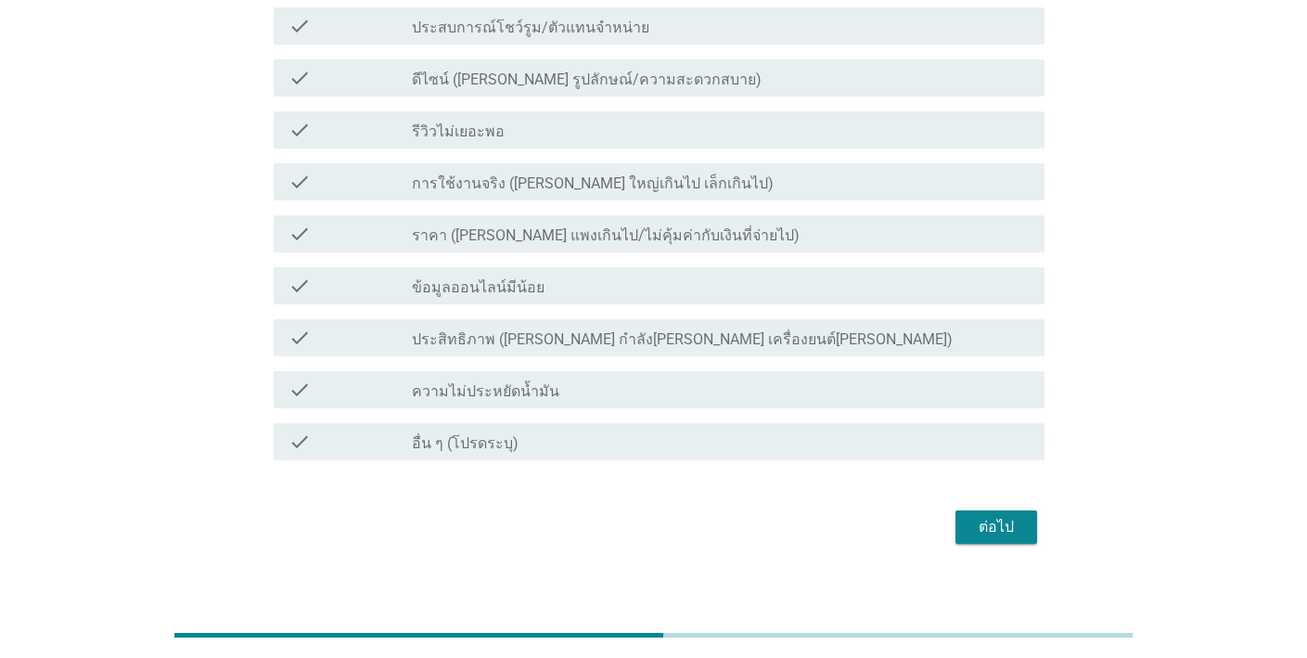
click at [833, 126] on div "check check_box_outline_blank รีวิวไม่เยอะพอ" at bounding box center [659, 129] width 771 height 37
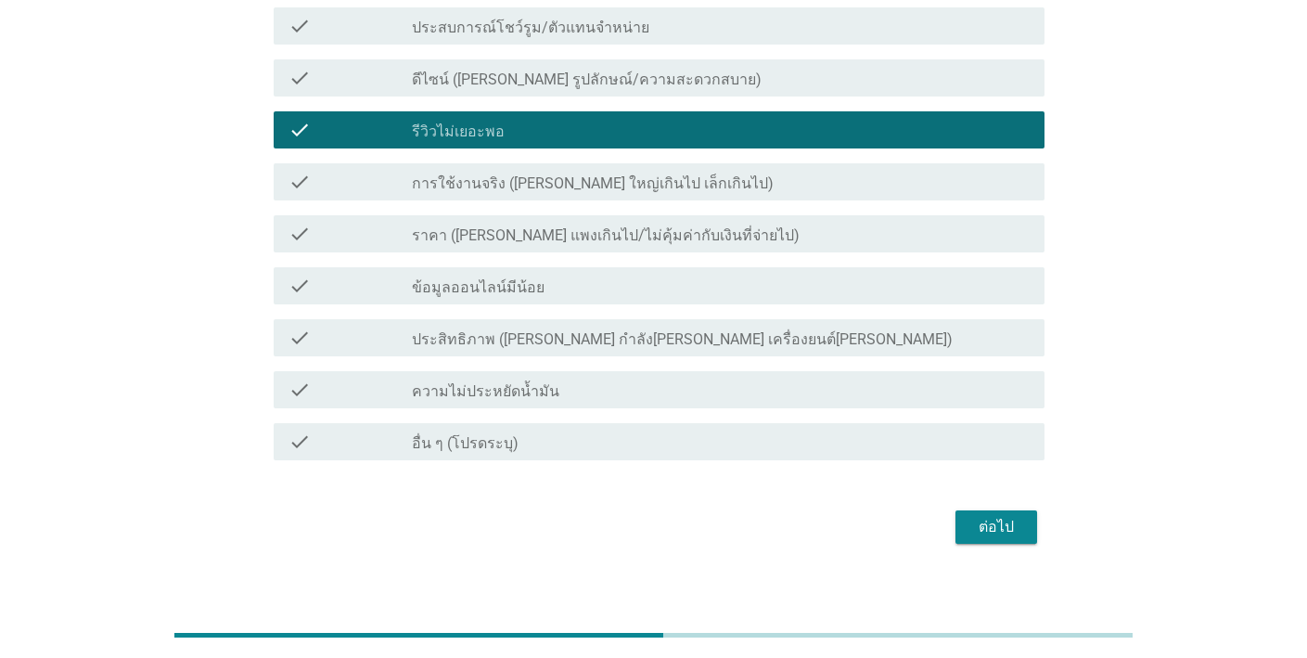
click at [997, 516] on div "ต่อไป" at bounding box center [996, 527] width 52 height 22
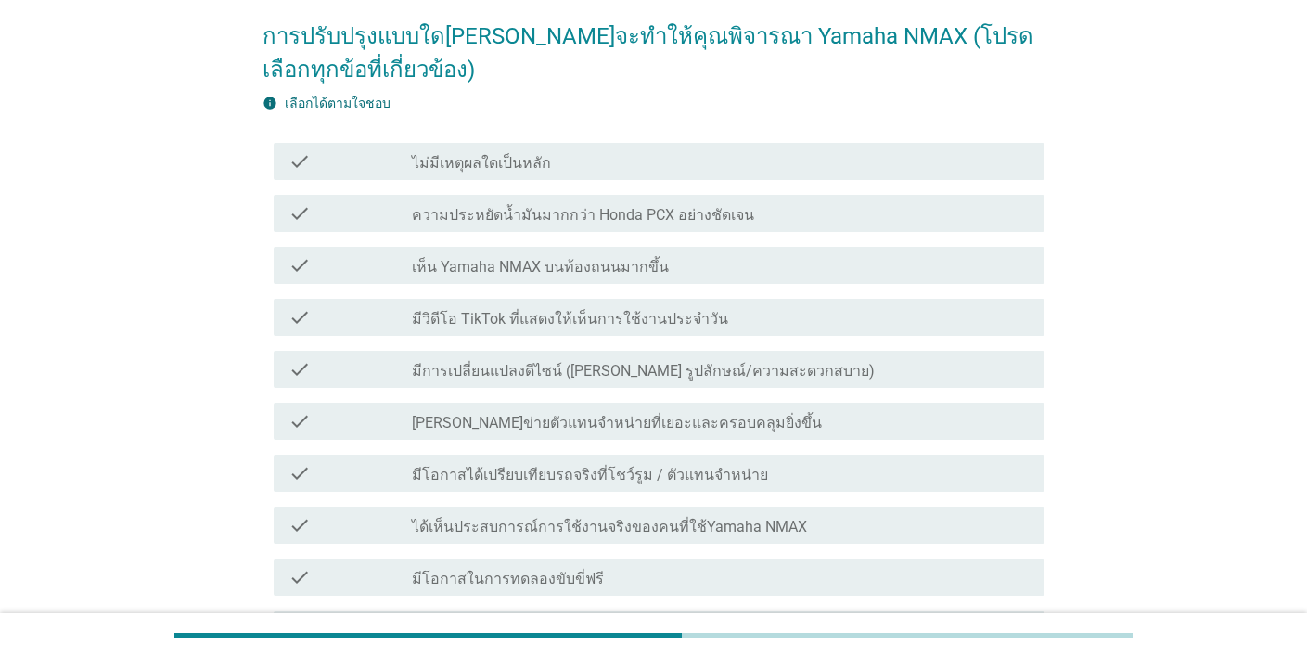
scroll to position [662, 0]
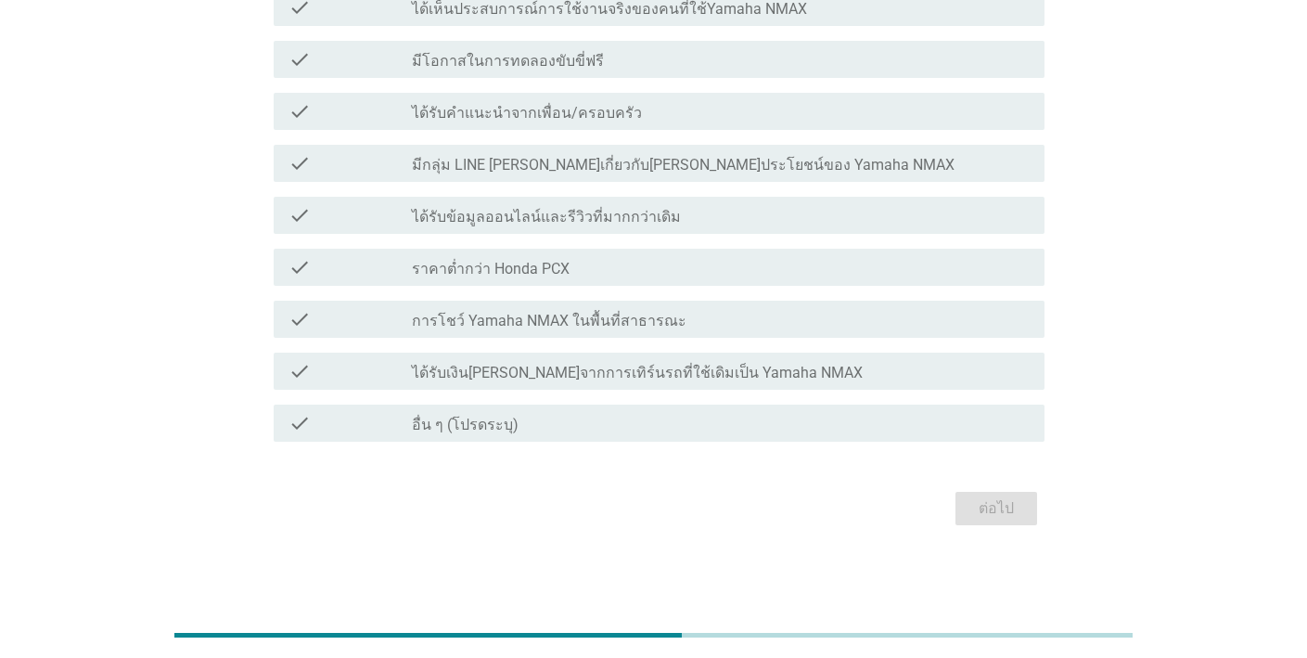
click at [952, 302] on div "check check_box_outline_blank การโชว์ Yamaha NMAX ในพื้นที่สาธารณะ" at bounding box center [659, 319] width 771 height 37
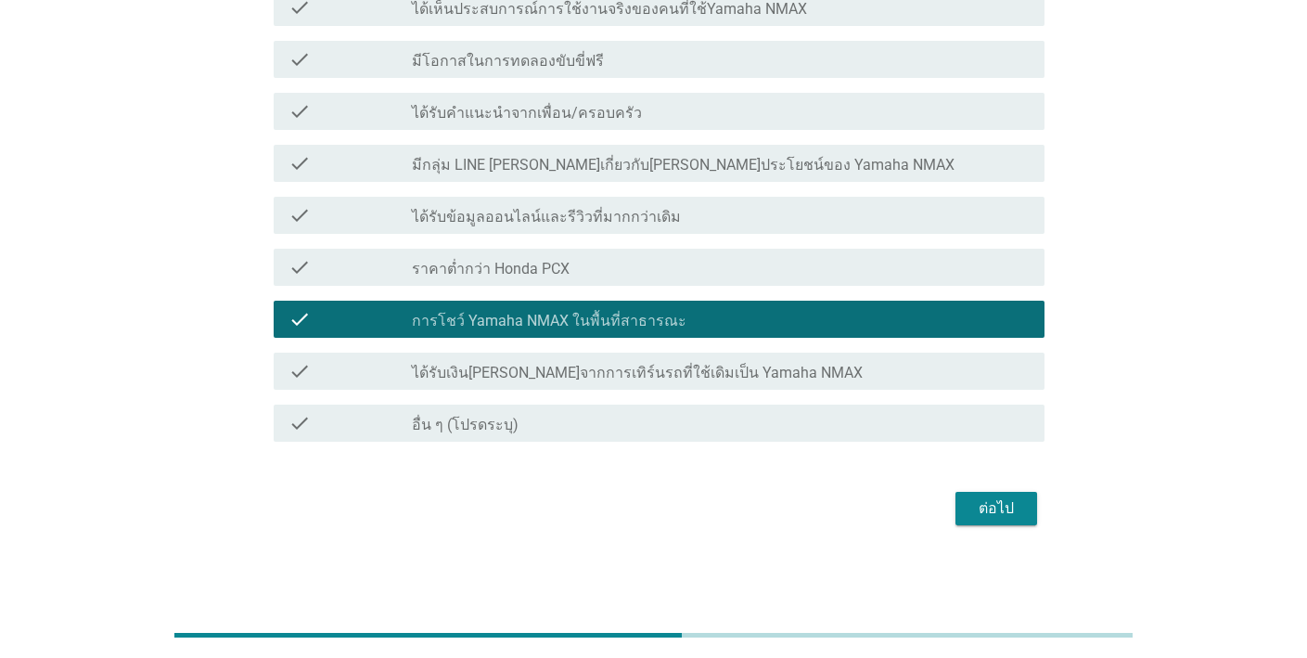
click at [916, 382] on div "check check_box_outline_blank ได้รับเงิน[PERSON_NAME]จากการเทิร์นรถที่ใช้เดิมเป…" at bounding box center [659, 370] width 771 height 37
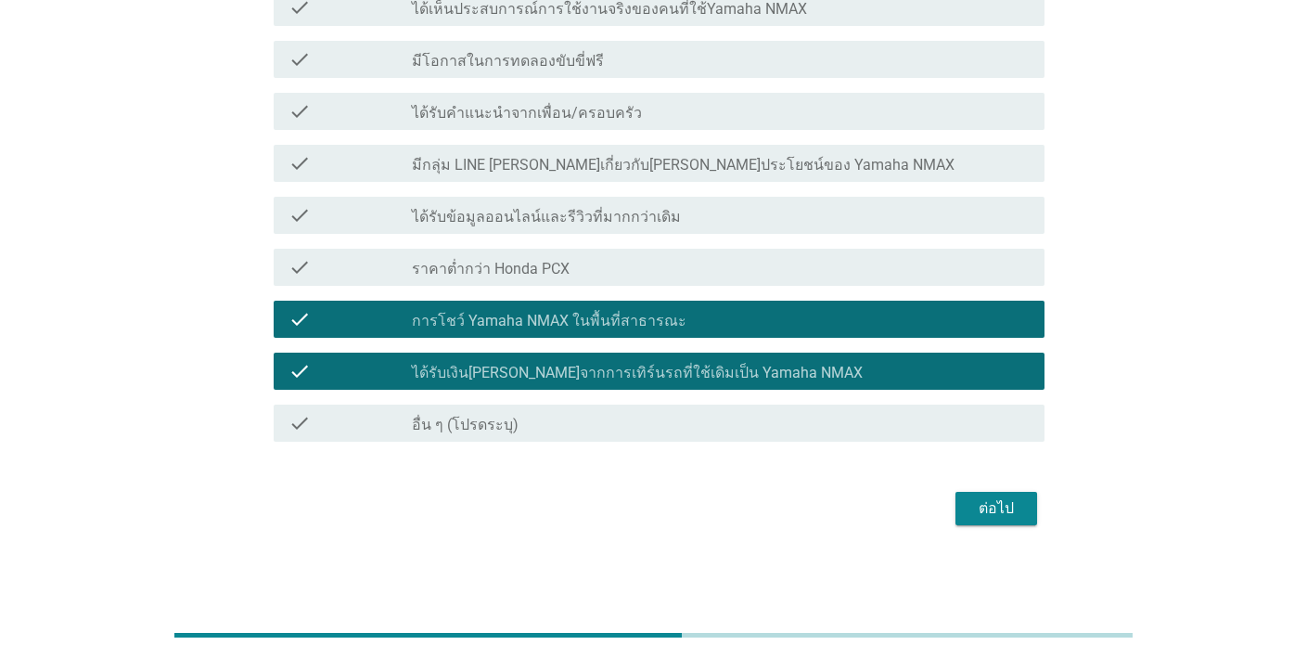
click at [1001, 511] on div "ต่อไป" at bounding box center [996, 508] width 52 height 22
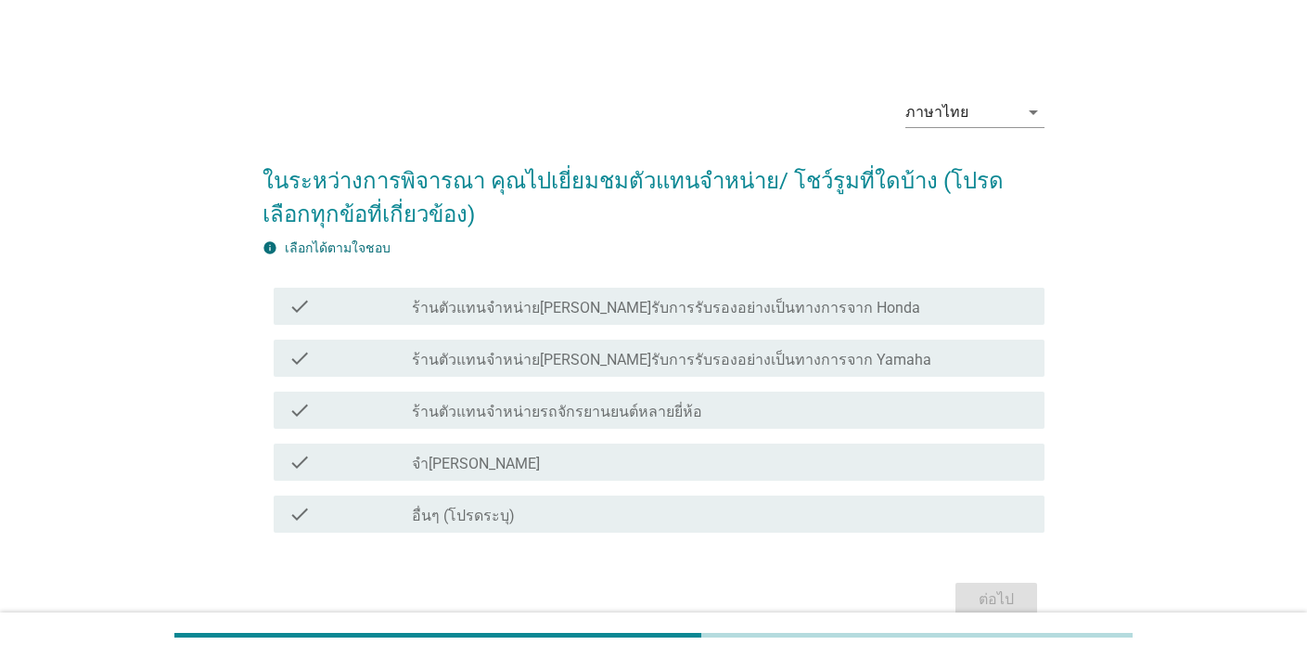
click at [841, 343] on div "check check_box_outline_blank ร้านตัวแทนจำหน่าย[PERSON_NAME]รับการรับรองอย่างเป…" at bounding box center [659, 357] width 771 height 37
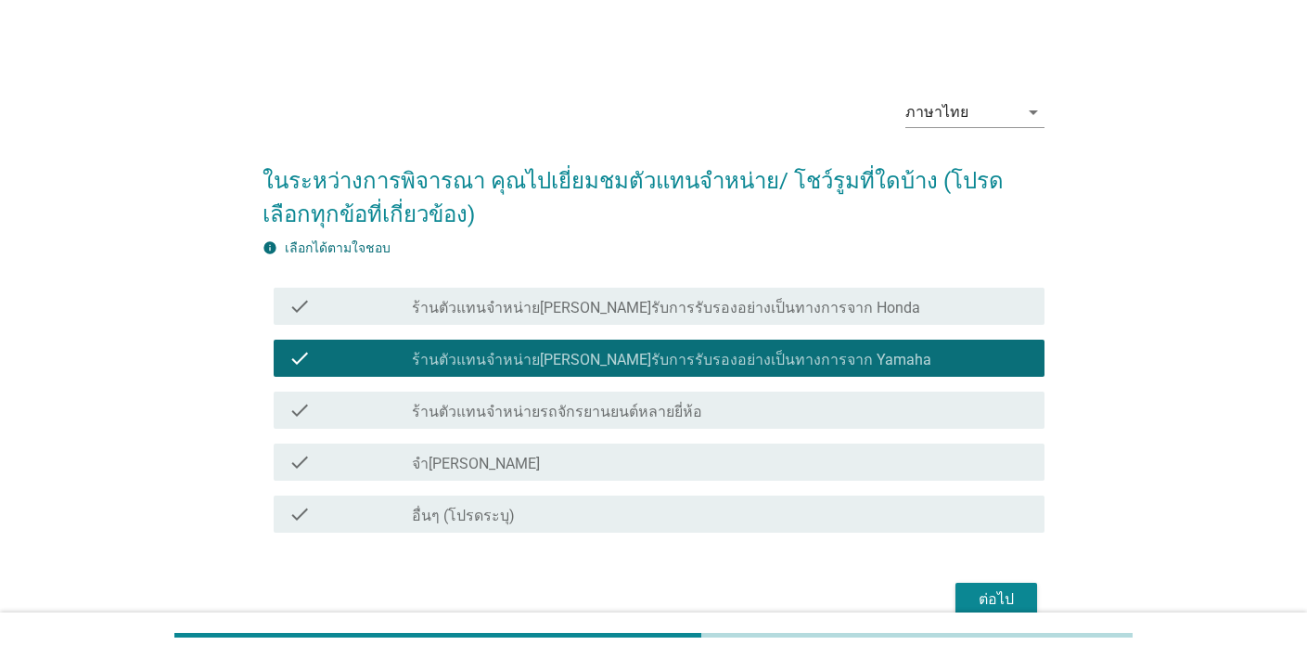
click at [1005, 591] on div "ต่อไป" at bounding box center [996, 599] width 52 height 22
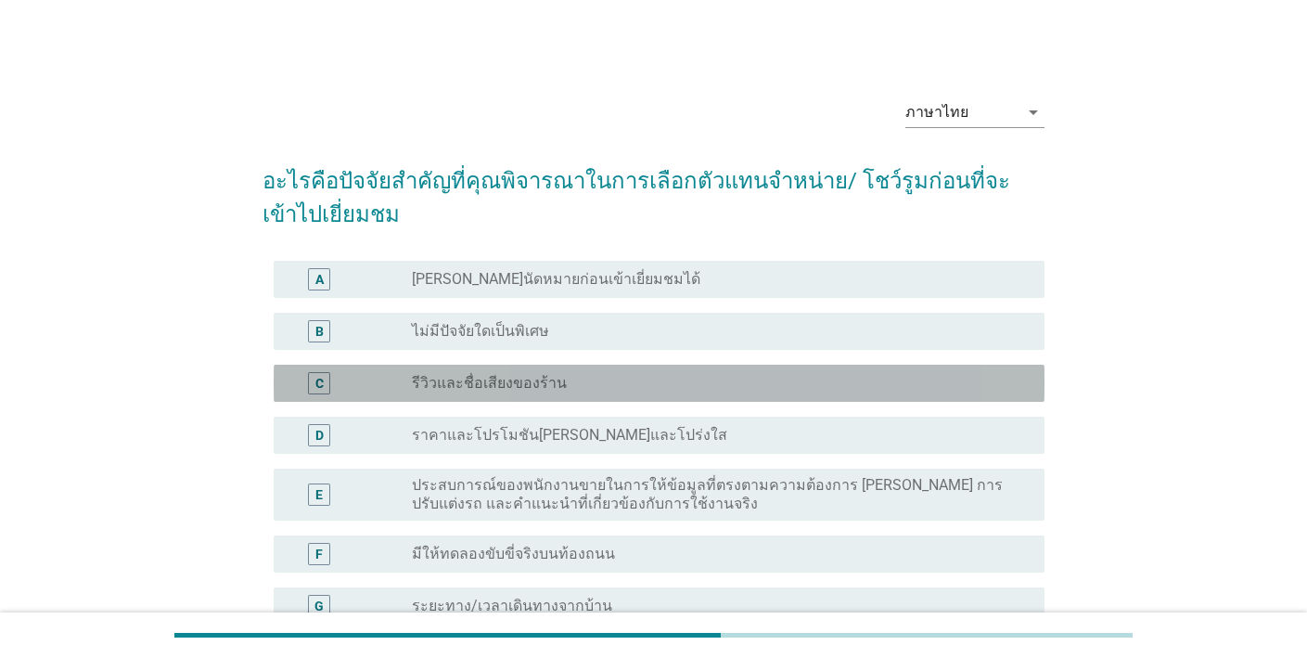
click at [811, 372] on div "radio_button_unchecked รีวิวและชื่อเสียงของร้าน" at bounding box center [721, 383] width 618 height 22
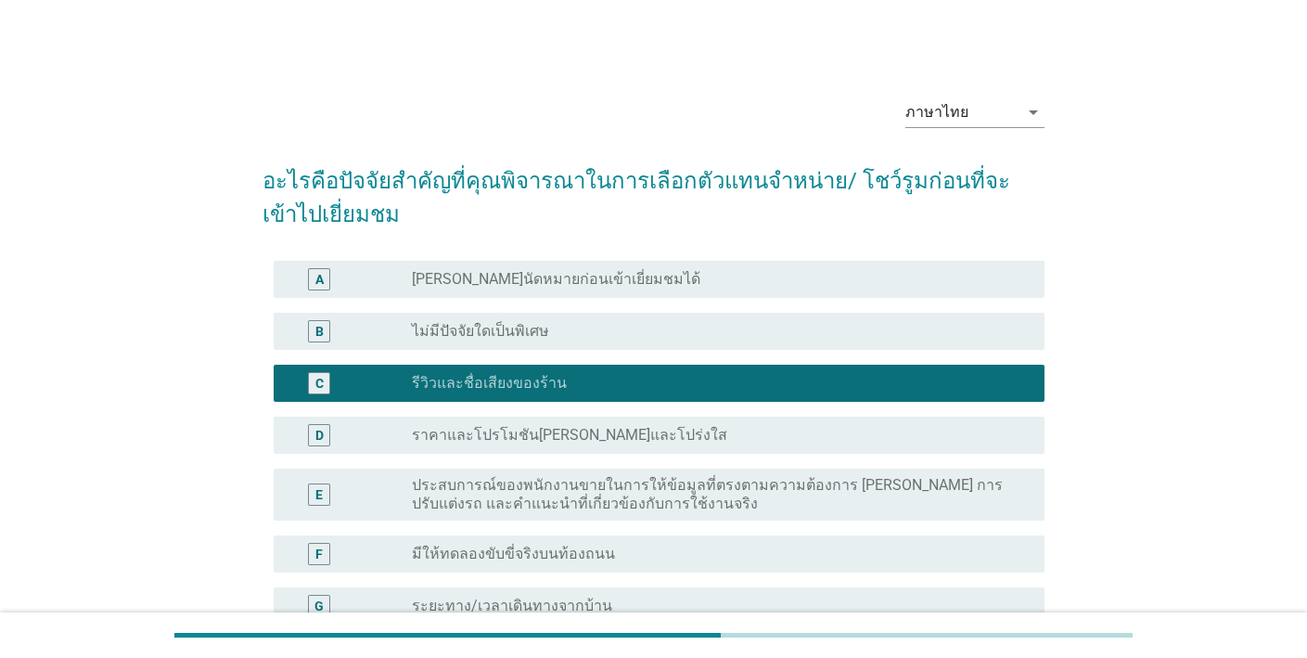
click at [783, 453] on div "D radio_button_unchecked ราคาและโปรโมชัน[PERSON_NAME]และโปร่งใส" at bounding box center [659, 434] width 771 height 37
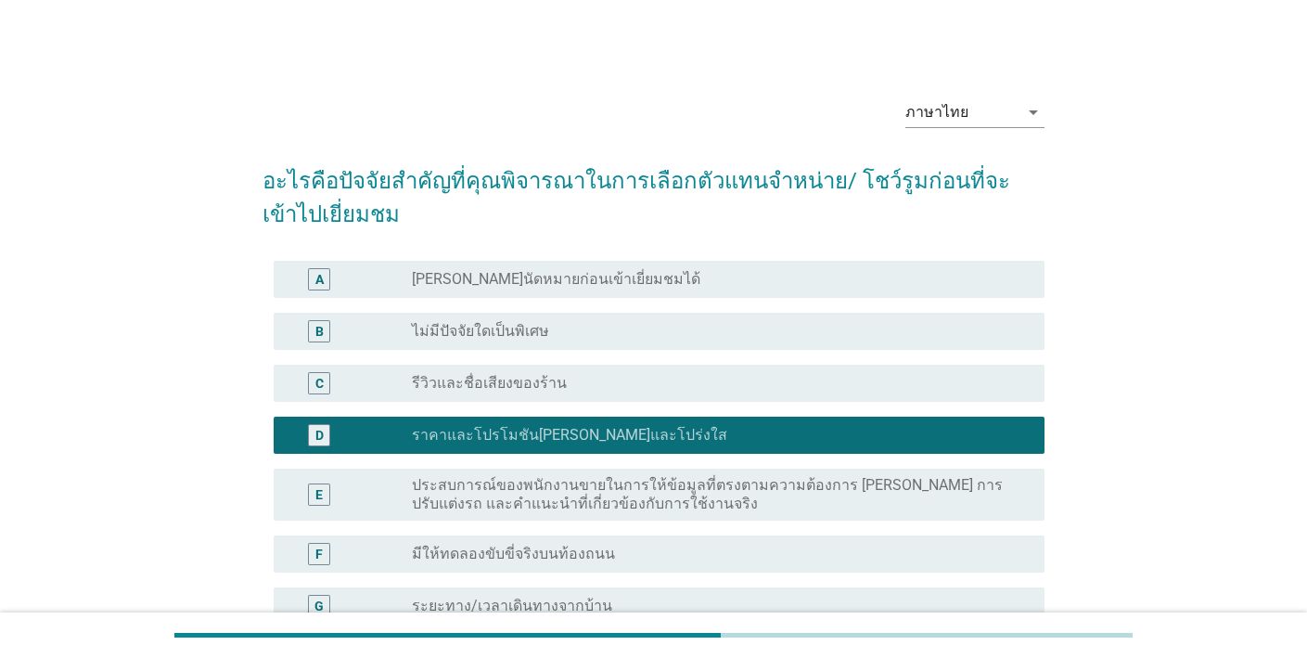
click at [778, 531] on div "F radio_button_unchecked มีให้ทดลองขับขี่จริงบนท้องถนน" at bounding box center [654, 554] width 782 height 52
click at [815, 530] on div "F radio_button_unchecked มีให้ทดลองขับขี่จริงบนท้องถนน" at bounding box center [654, 554] width 782 height 52
click at [822, 495] on label "ประสบการณ์ของพนักงานขายในการให้ข้อมูลที่ตรงตามความต้องการ [PERSON_NAME] การปรับ…" at bounding box center [713, 494] width 603 height 37
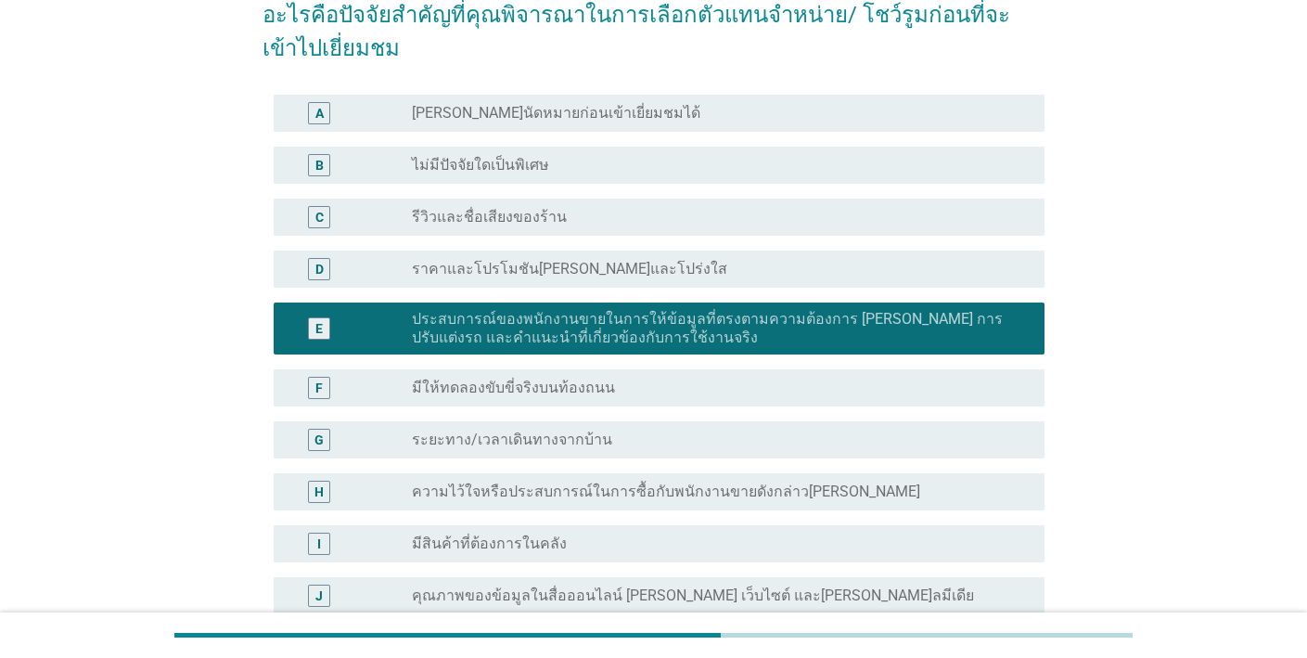
scroll to position [413, 0]
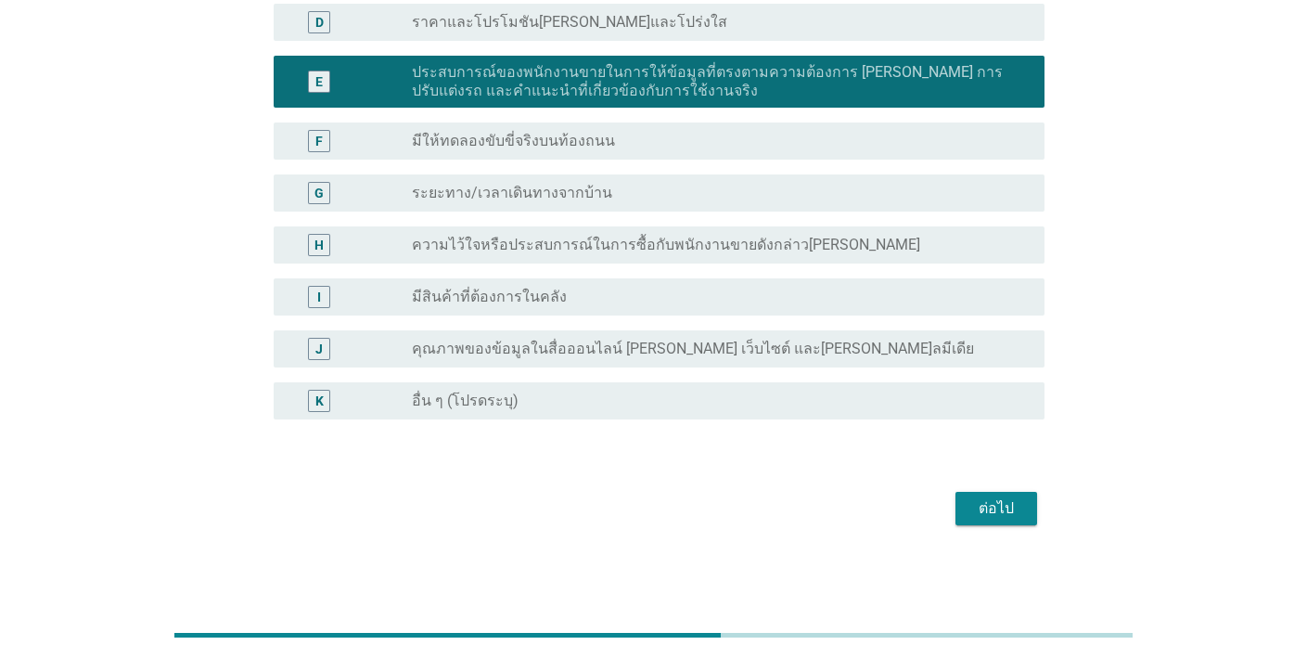
click at [986, 500] on div "ต่อไป" at bounding box center [996, 508] width 52 height 22
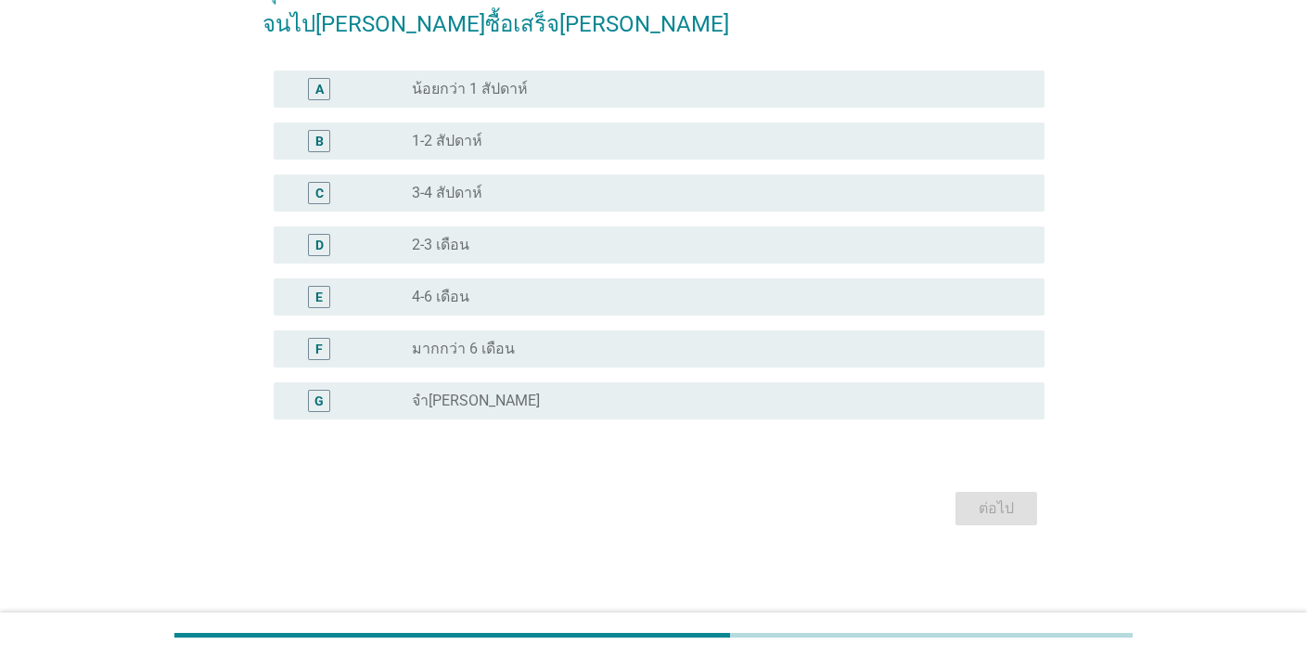
scroll to position [0, 0]
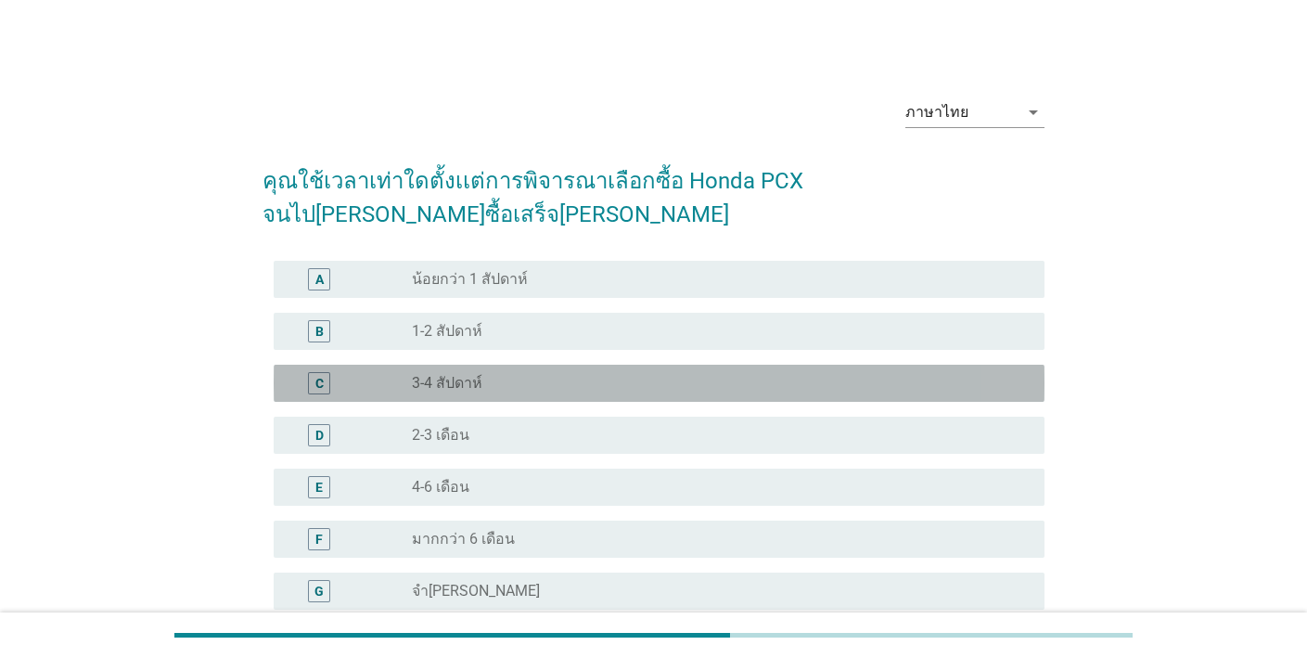
click at [641, 374] on div "radio_button_unchecked 3-4 สัปดาห์" at bounding box center [713, 383] width 603 height 19
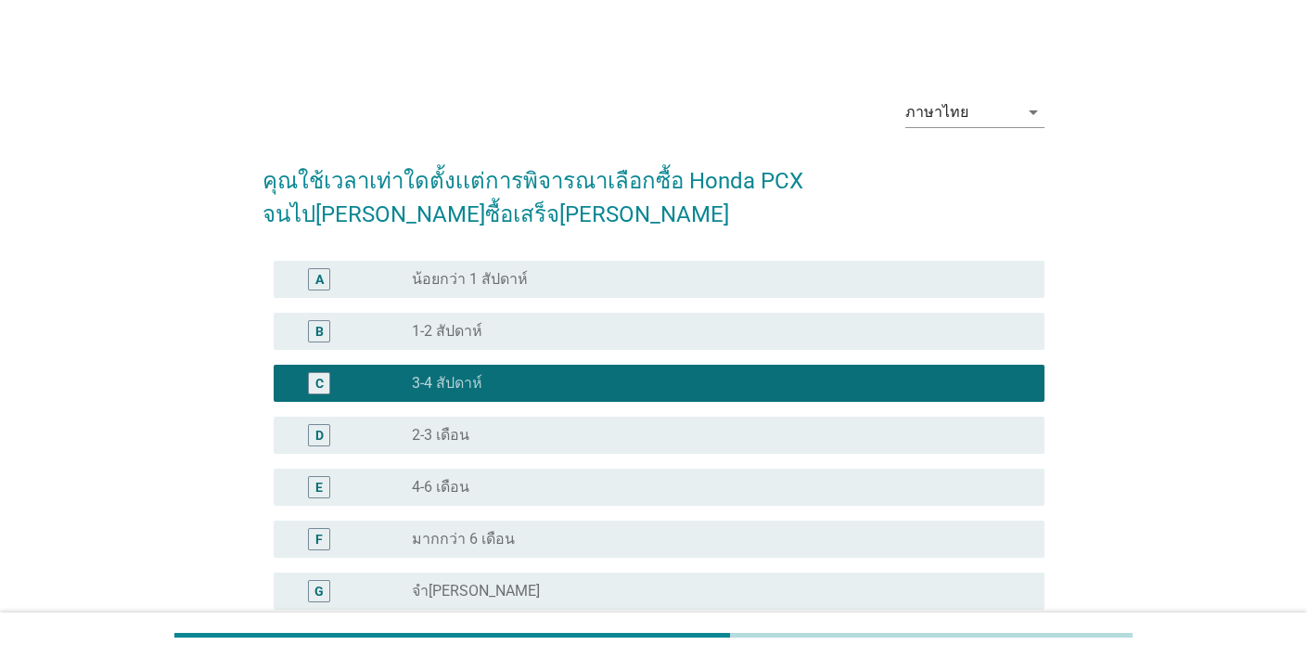
scroll to position [157, 0]
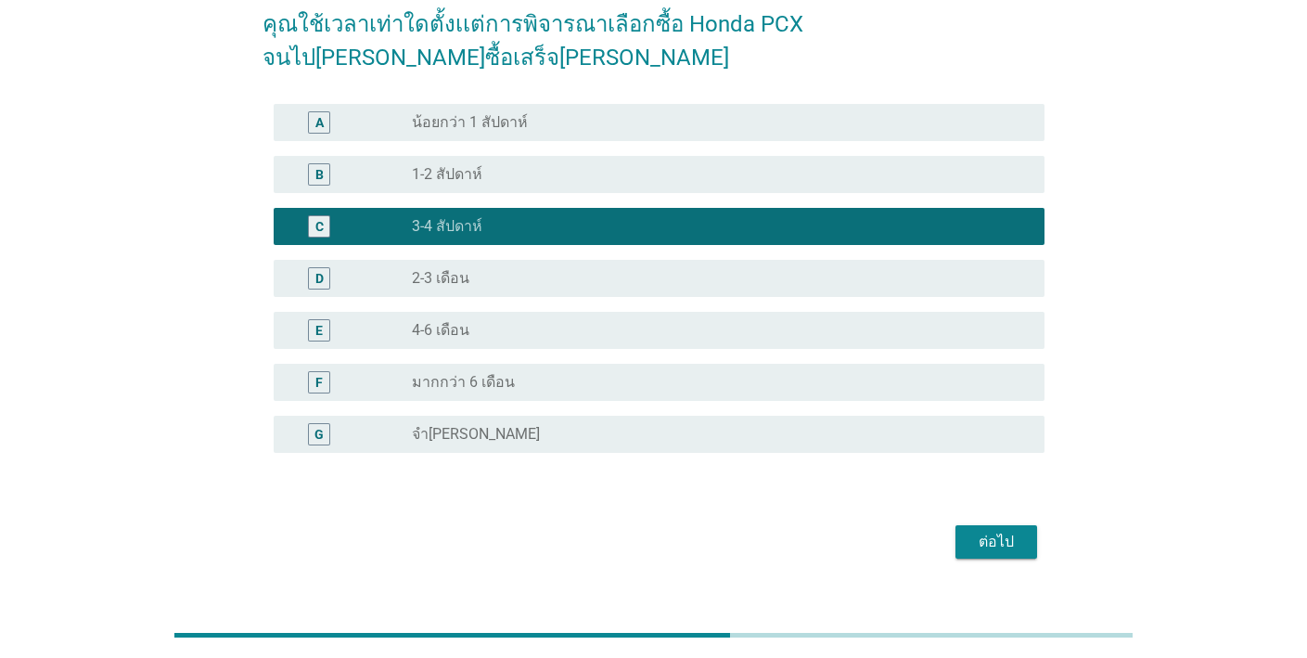
click at [994, 531] on div "ต่อไป" at bounding box center [996, 542] width 52 height 22
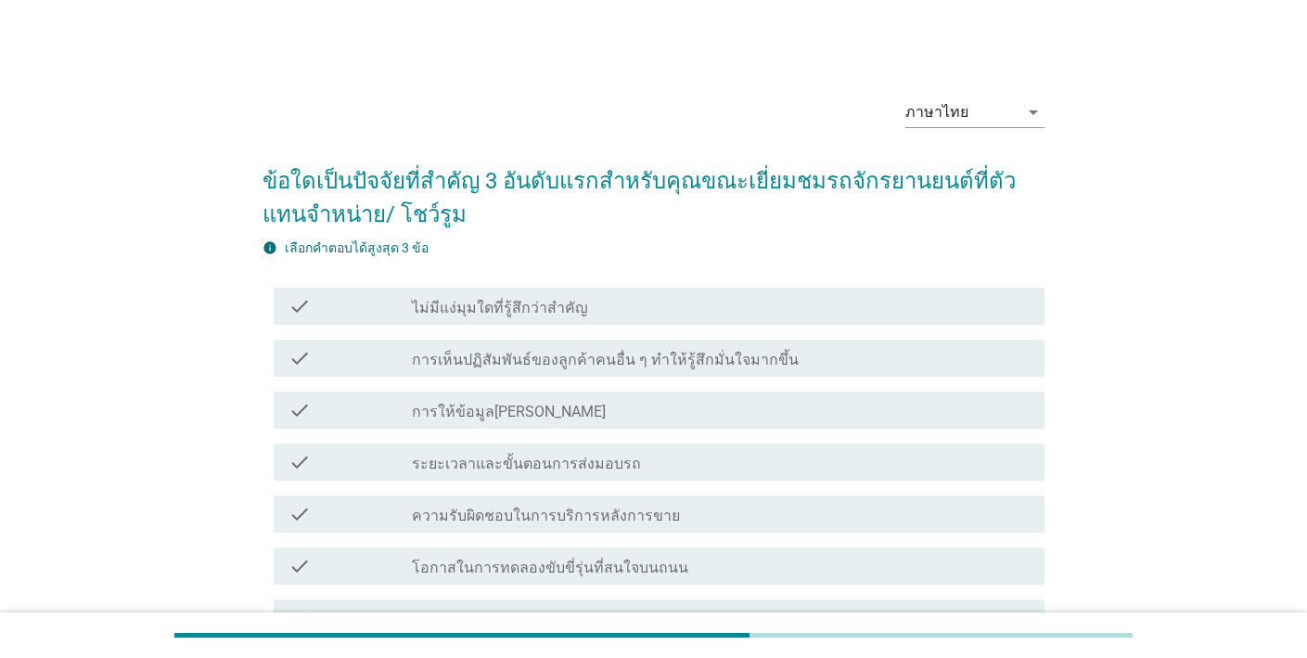
click at [900, 401] on div "check_box_outline_blank การให้ข้อมูล[PERSON_NAME]" at bounding box center [721, 410] width 618 height 22
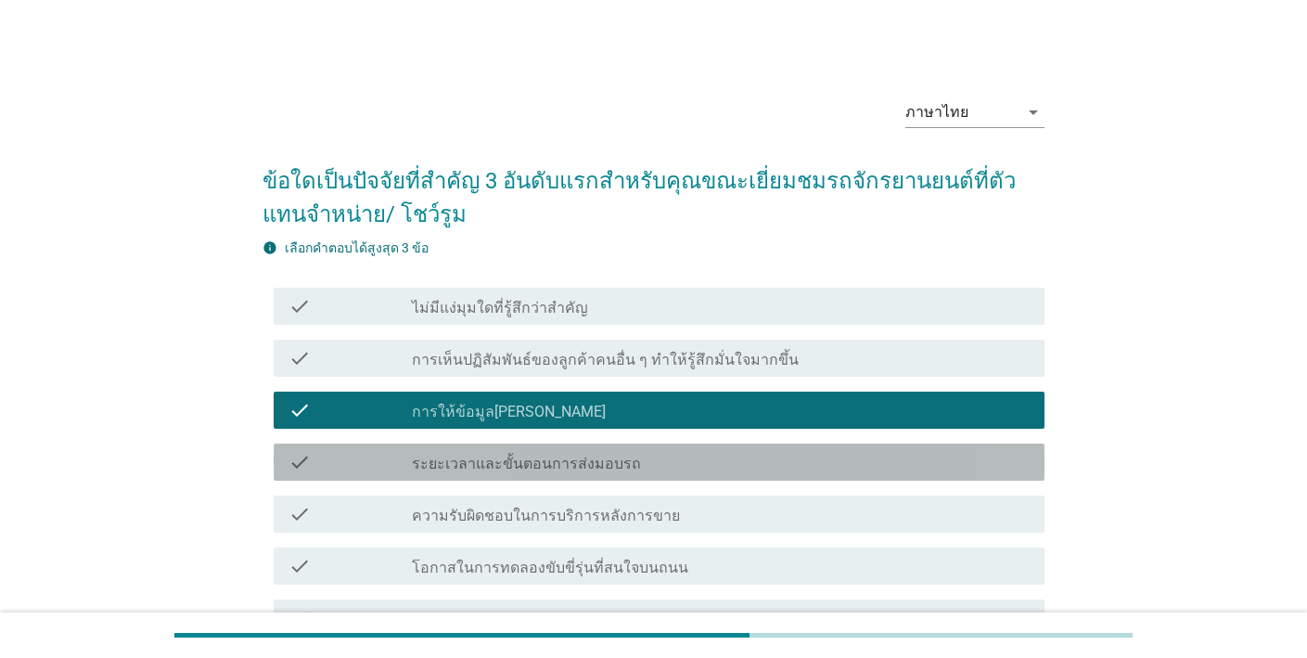
click at [883, 473] on div "check check_box_outline_blank ระยะเวลาและขั้นตอนการส่งมอบรถ" at bounding box center [659, 461] width 771 height 37
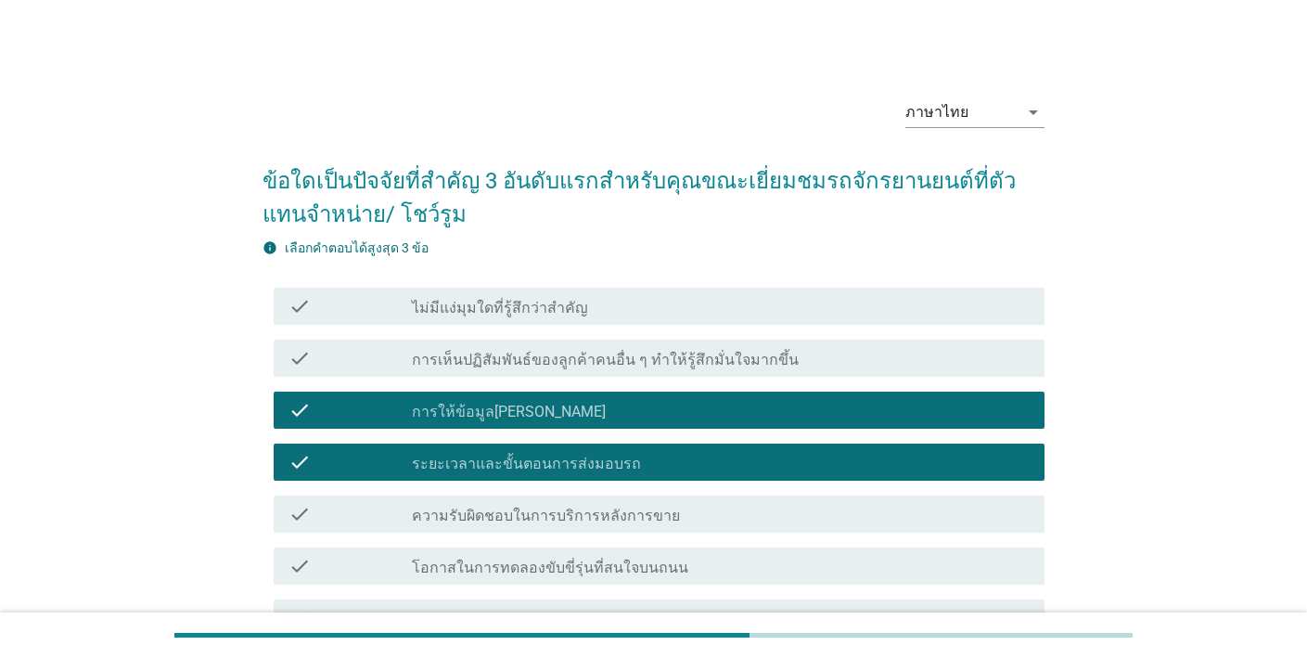
click at [890, 540] on div "check check_box_outline_blank โอกาสในการทดลองขับขี่รุ่นที่สนใจบนถนน" at bounding box center [654, 566] width 782 height 52
click at [844, 518] on div "check_box_outline_blank ความรับผิดชอบในการบริการหลังการขาย" at bounding box center [721, 514] width 618 height 22
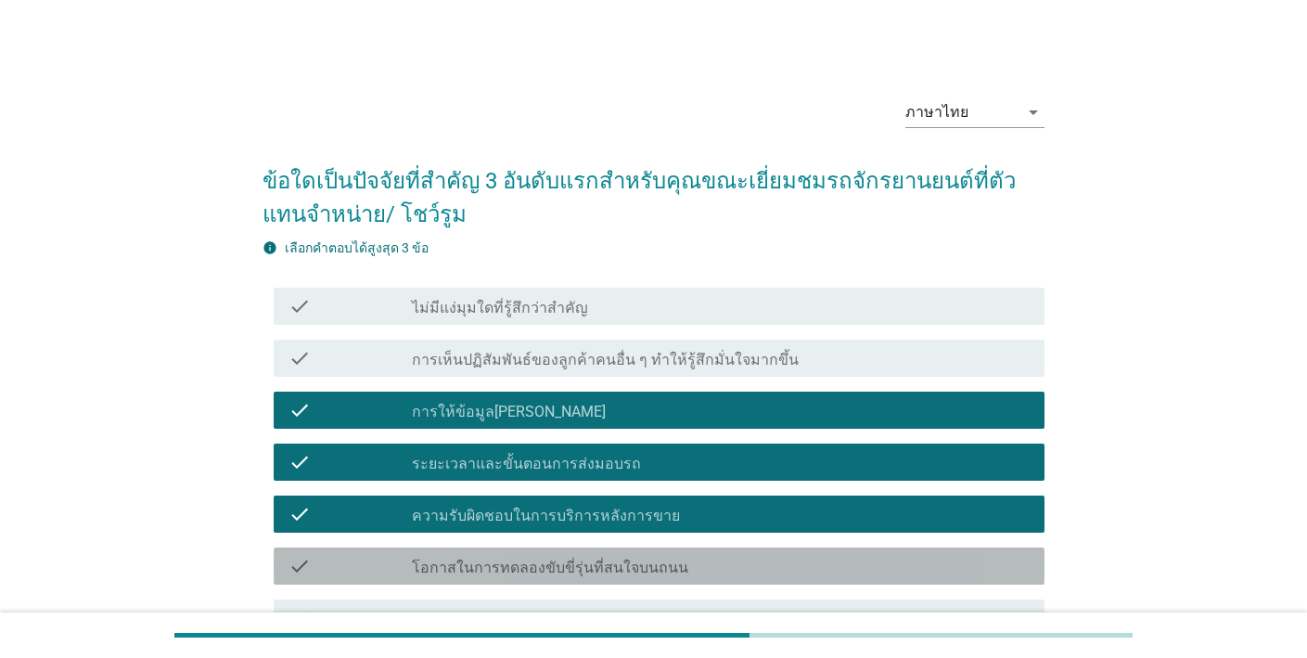
click at [878, 552] on div "check check_box_outline_blank โอกาสในการทดลองขับขี่รุ่นที่สนใจบนถนน" at bounding box center [659, 565] width 771 height 37
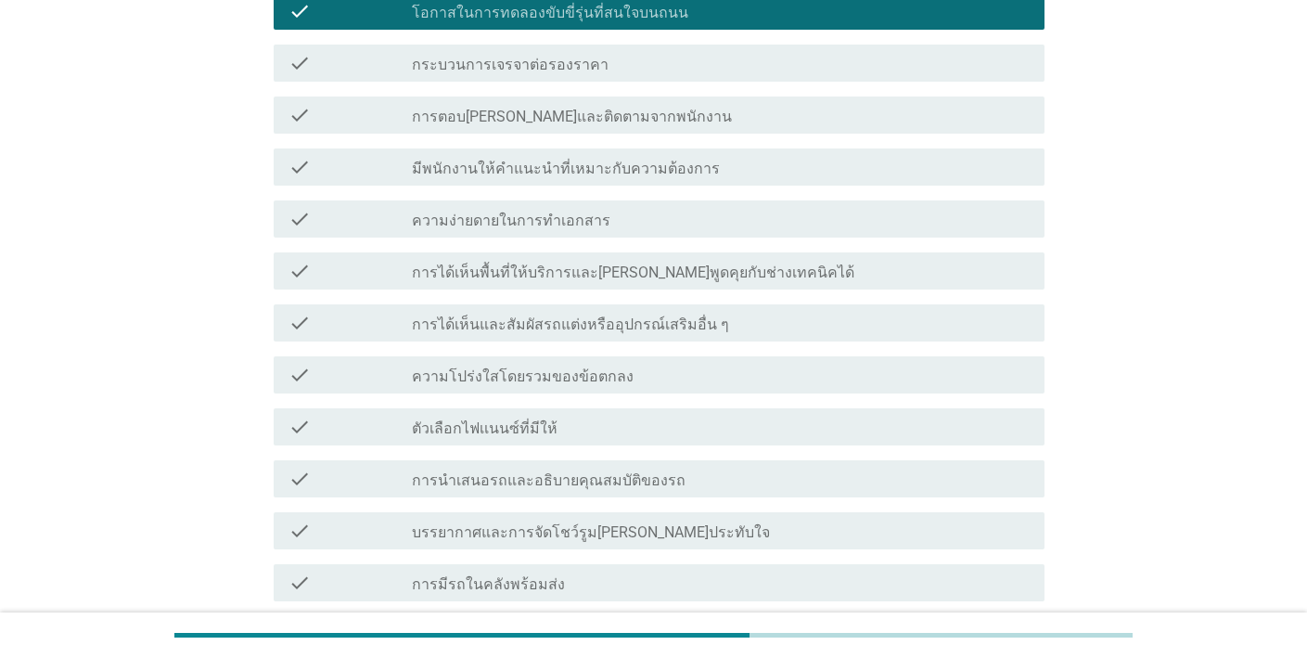
scroll to position [391, 0]
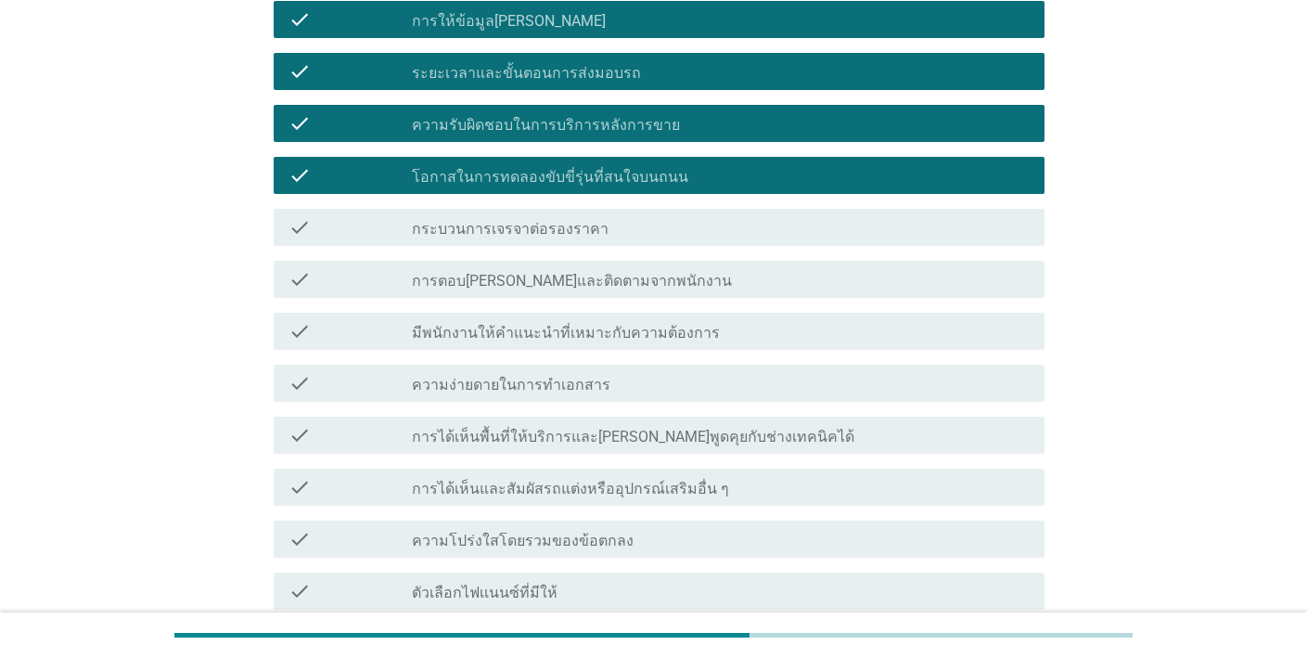
click at [793, 180] on div "check_box_outline_blank โอกาสในการทดลองขับขี่รุ่นที่สนใจบนถนน" at bounding box center [721, 175] width 618 height 22
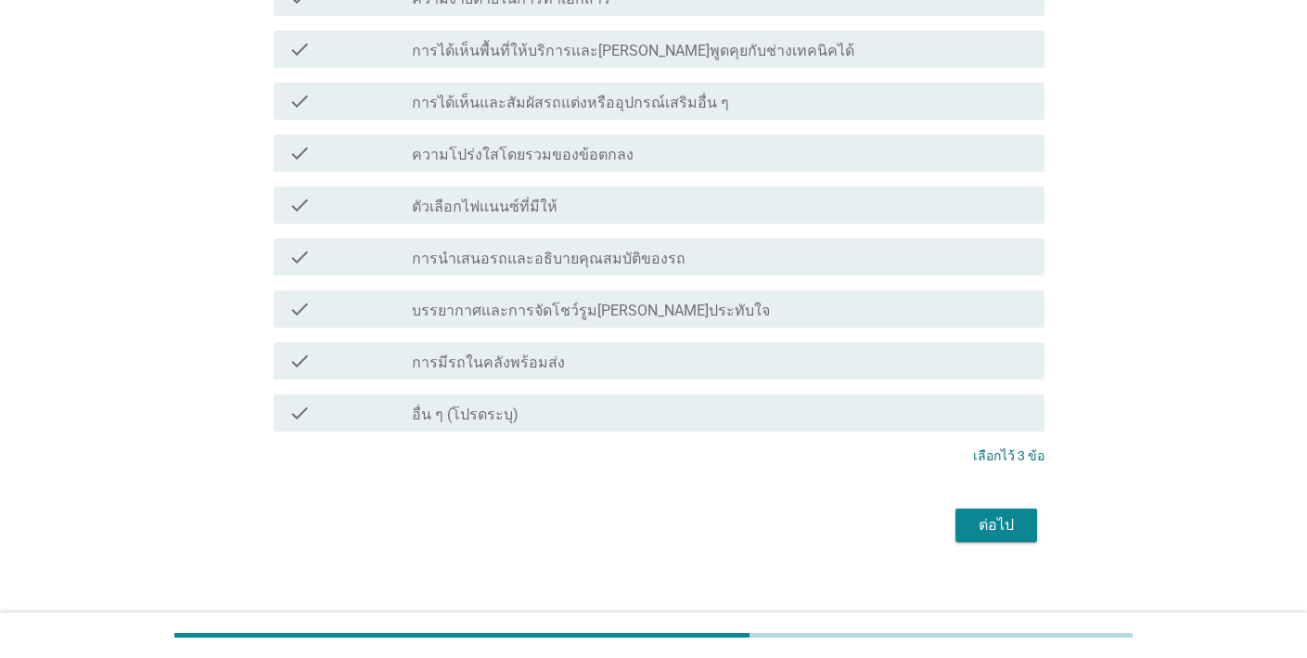
scroll to position [793, 0]
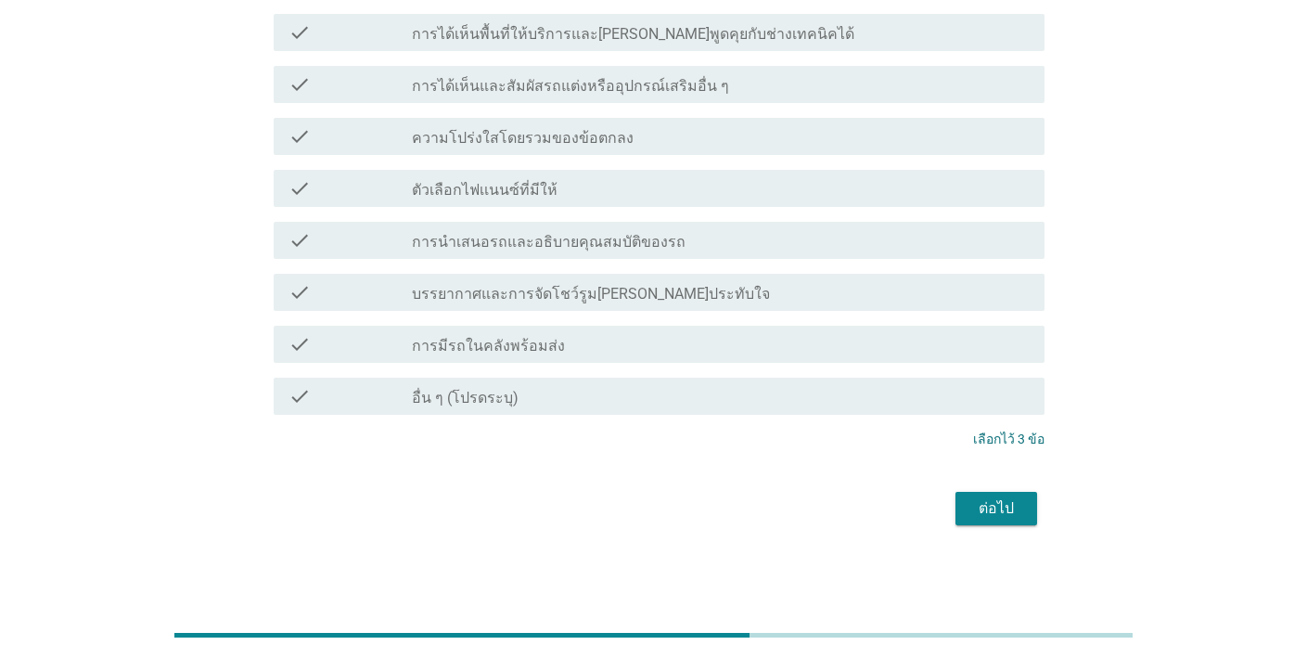
click at [1000, 505] on div "ต่อไป" at bounding box center [996, 508] width 52 height 22
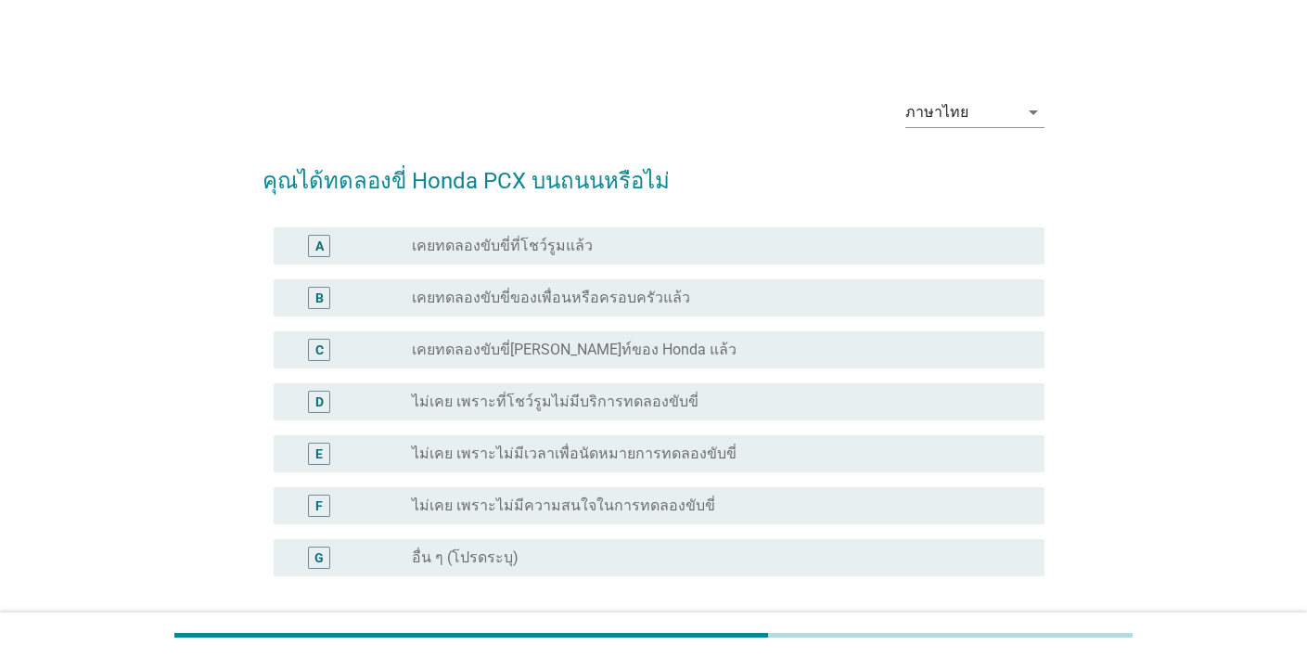
click at [828, 356] on div "radio_button_unchecked เคยทดลองขับขี่[PERSON_NAME]ท์ของ Honda แล้ว" at bounding box center [713, 349] width 603 height 19
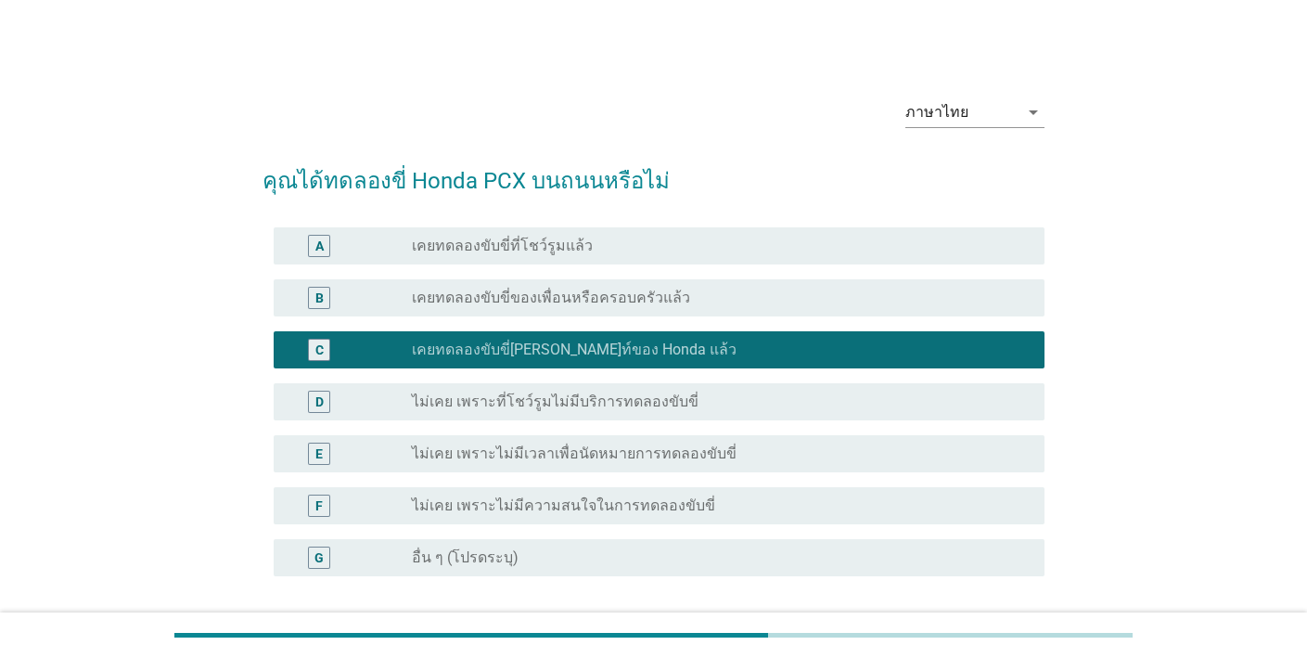
click at [777, 438] on div "E radio_button_unchecked ไม่เคย เพราะไม่มีเวลาเพื่อนัดหมายการทดลองขับขี่" at bounding box center [659, 453] width 771 height 37
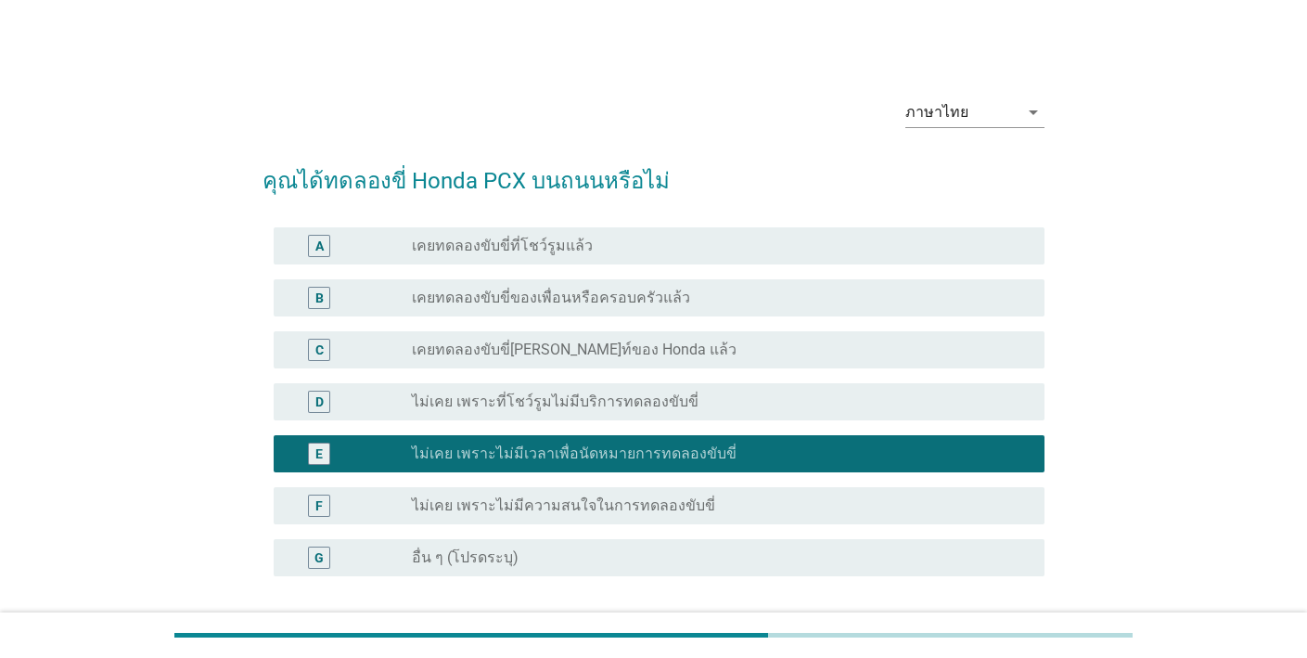
click at [776, 494] on div "radio_button_unchecked ไม่เคย เพราะไม่มีความสนใจในการทดลองขับขี่" at bounding box center [721, 505] width 618 height 22
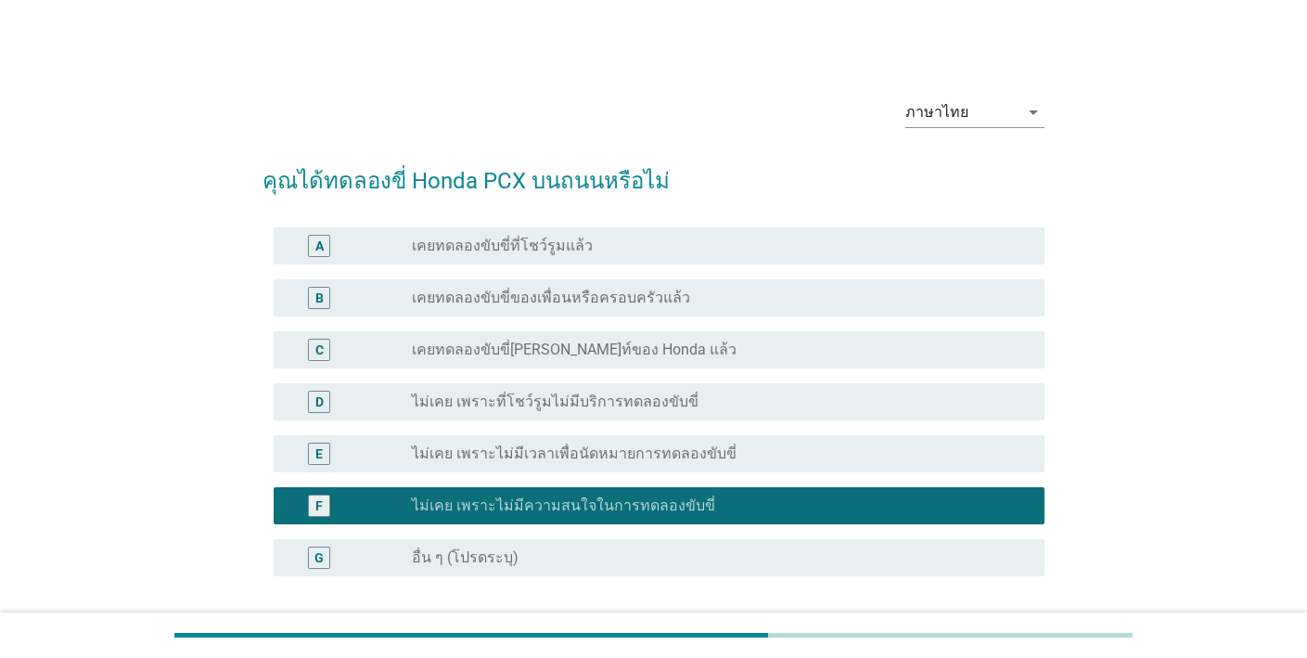
scroll to position [157, 0]
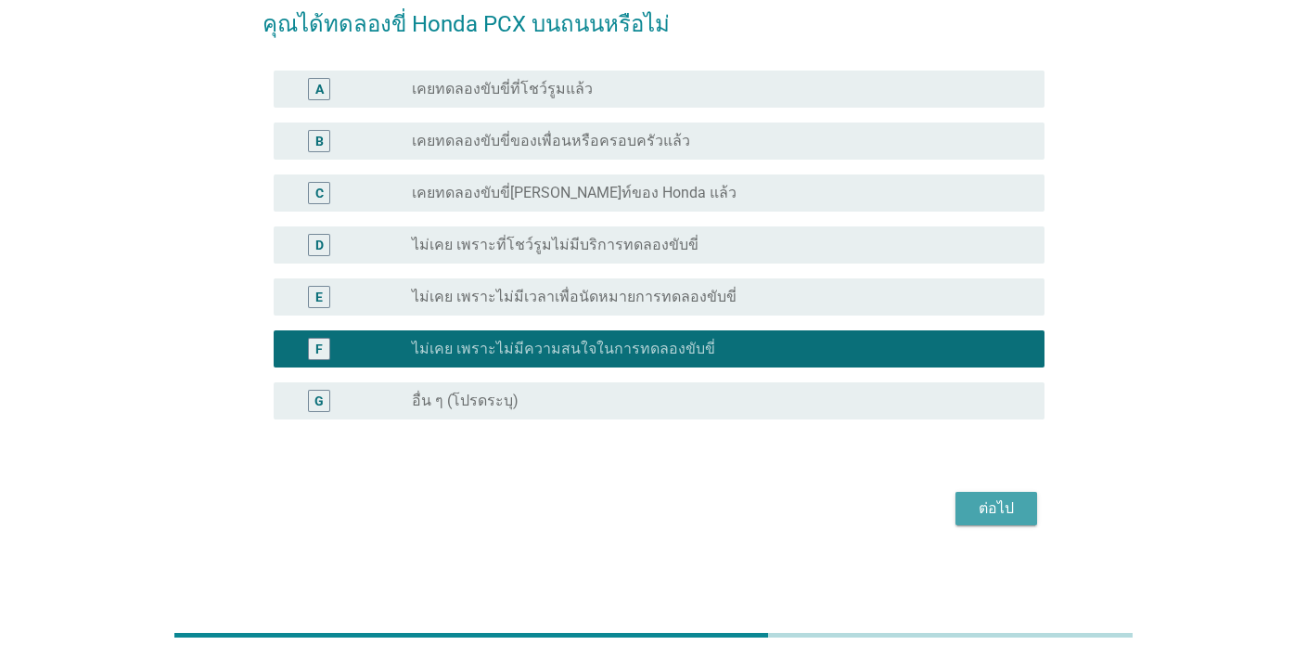
click at [963, 507] on button "ต่อไป" at bounding box center [996, 508] width 82 height 33
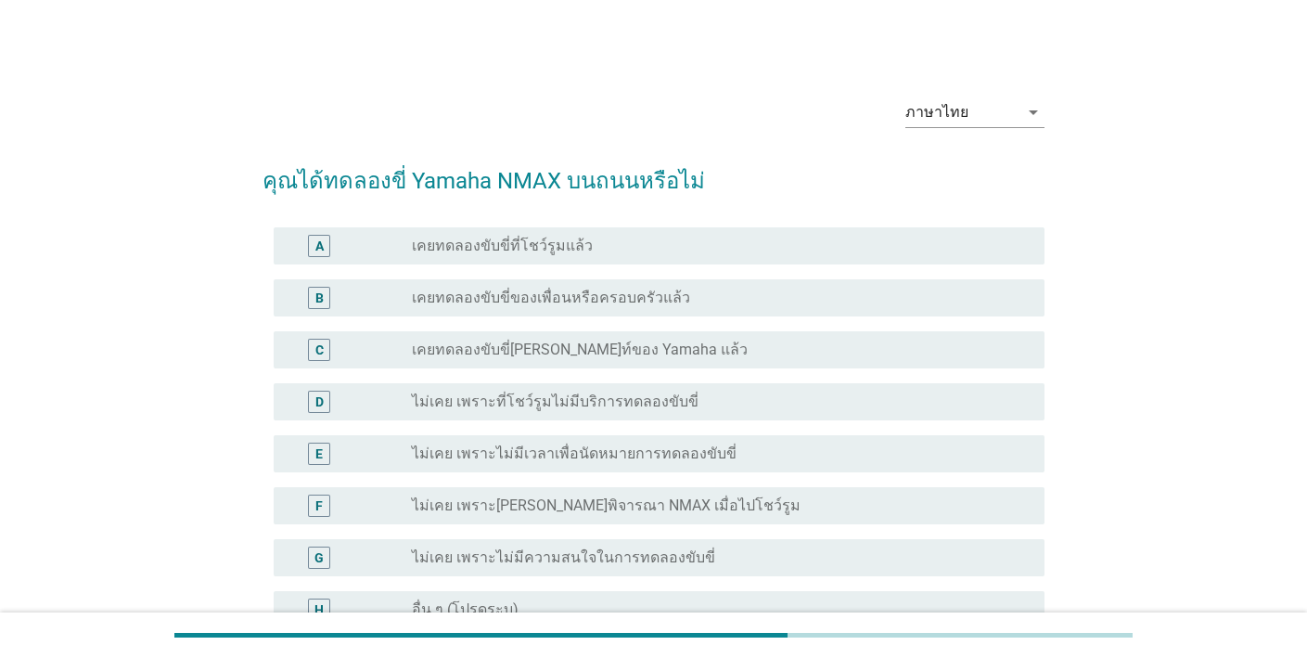
click at [773, 344] on div "radio_button_unchecked เคยทดลองขับขี่[PERSON_NAME]ท์ของ Yamaha แล้ว" at bounding box center [713, 349] width 603 height 19
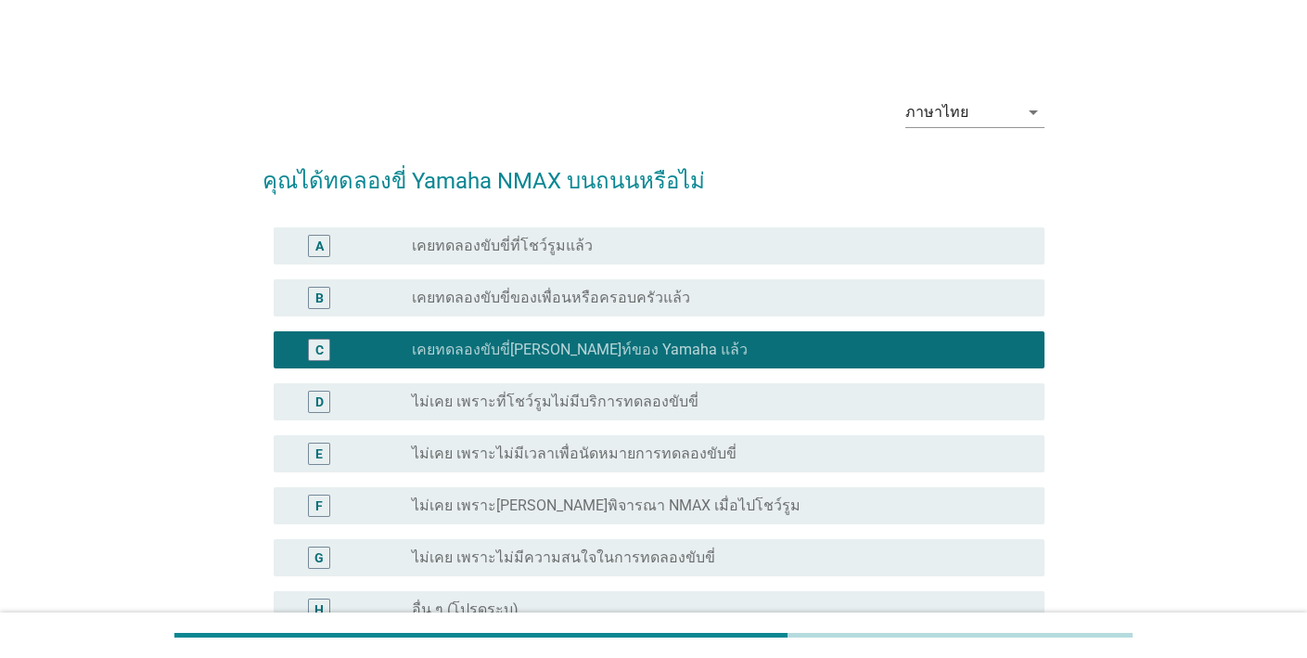
click at [803, 455] on div "radio_button_unchecked ไม่เคย เพราะไม่มีเวลาเพื่อนัดหมายการทดลองขับขี่" at bounding box center [713, 453] width 603 height 19
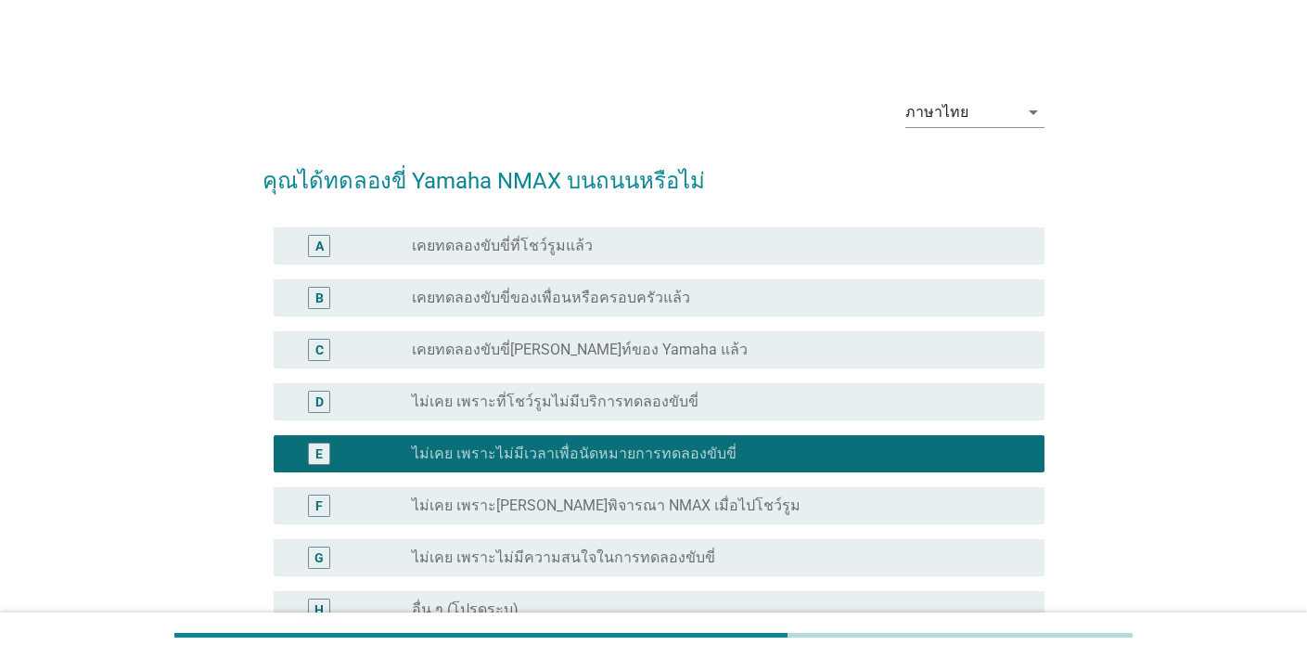
scroll to position [209, 0]
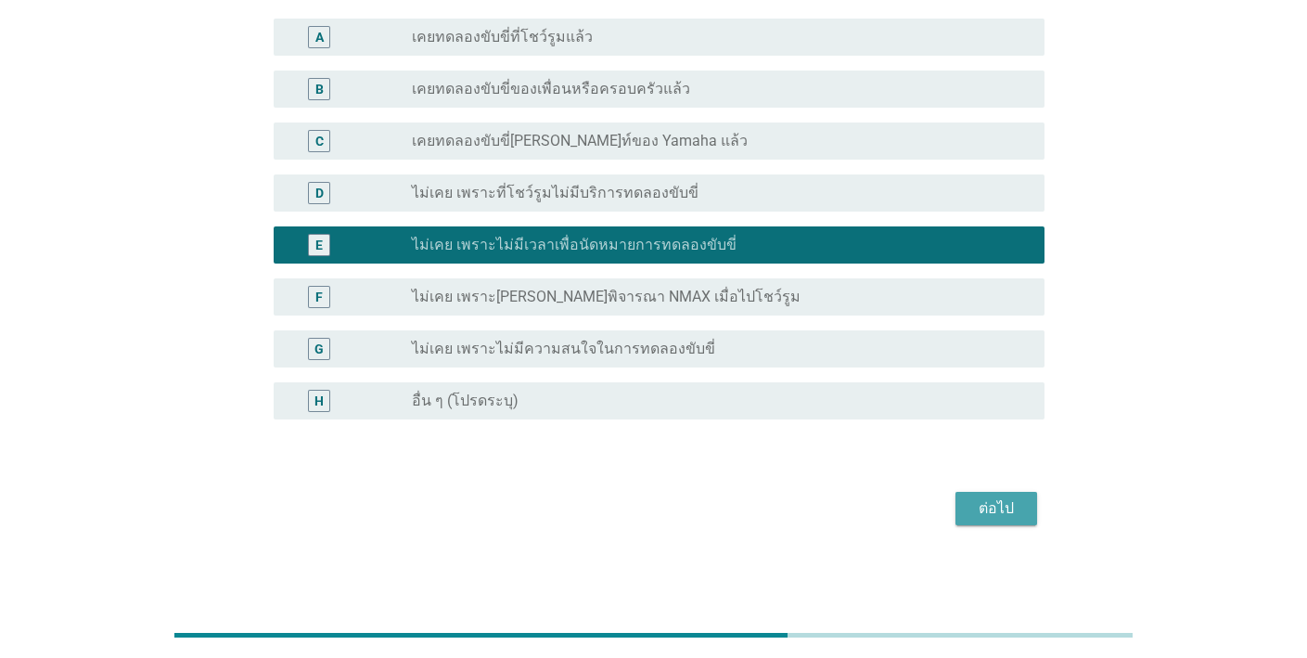
click at [983, 508] on div "ต่อไป" at bounding box center [996, 508] width 52 height 22
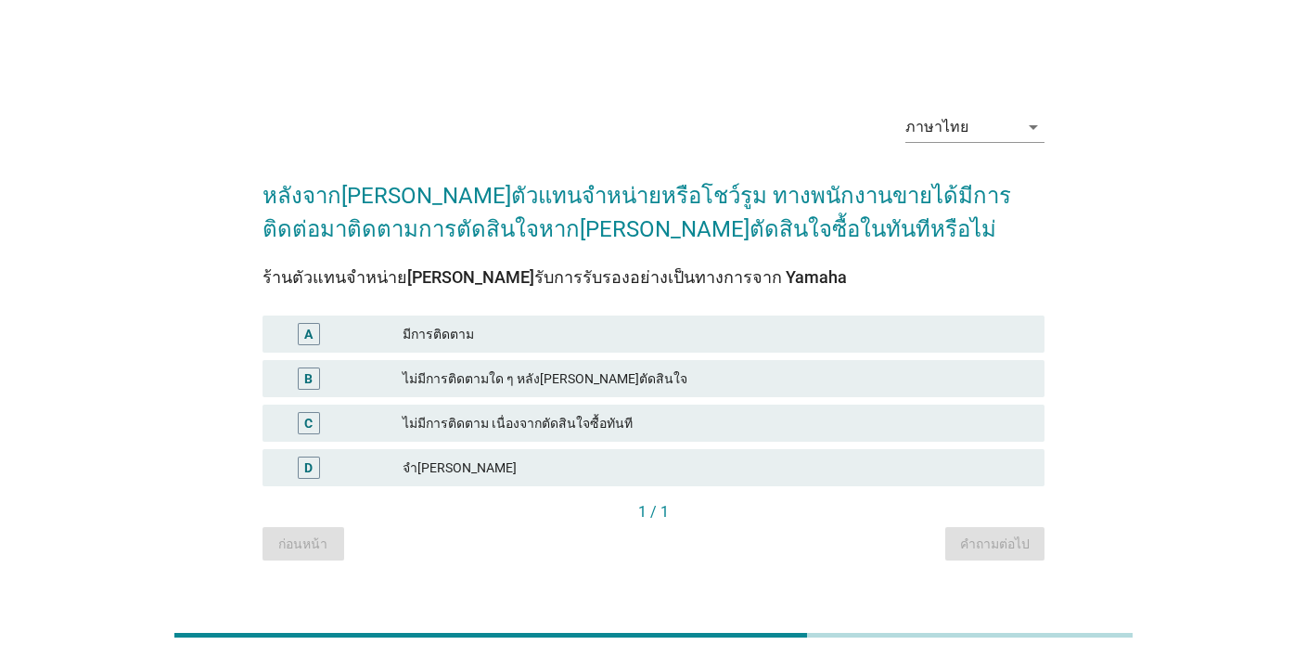
click at [803, 361] on div "B ไม่มีการติดตามใด ๆ หลัง[PERSON_NAME]ตัดสินใจ" at bounding box center [654, 378] width 782 height 37
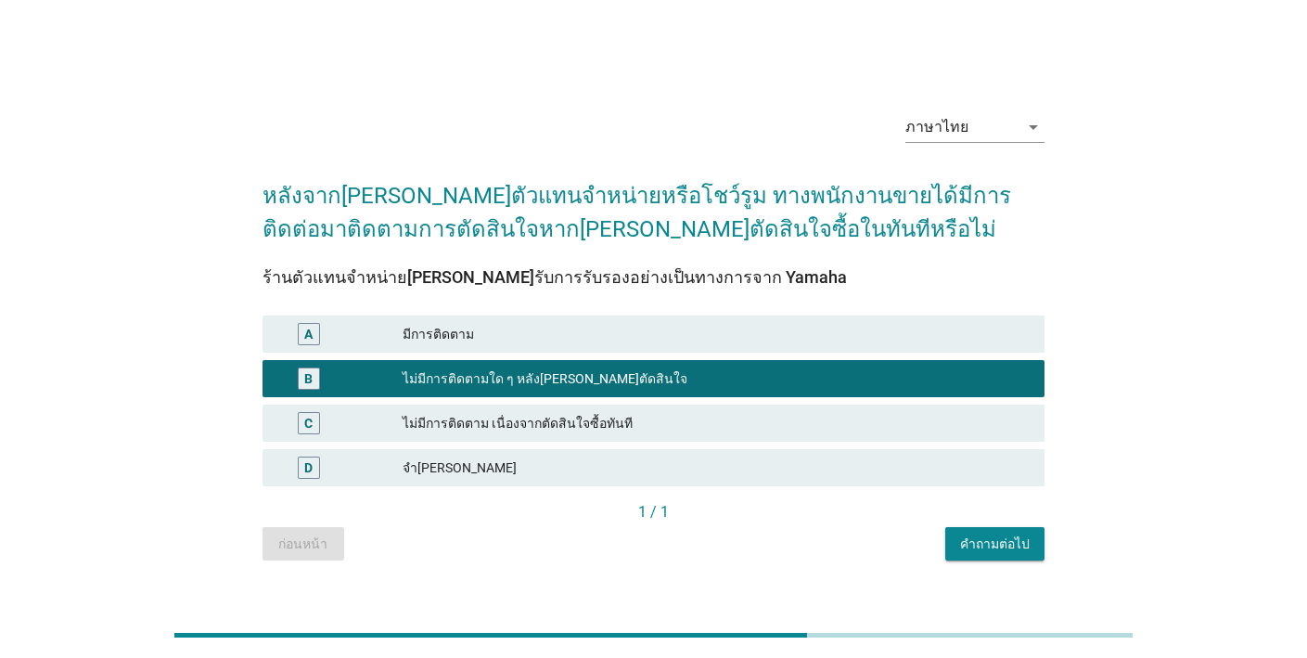
click at [992, 540] on div "คำถามต่อไป" at bounding box center [995, 543] width 70 height 19
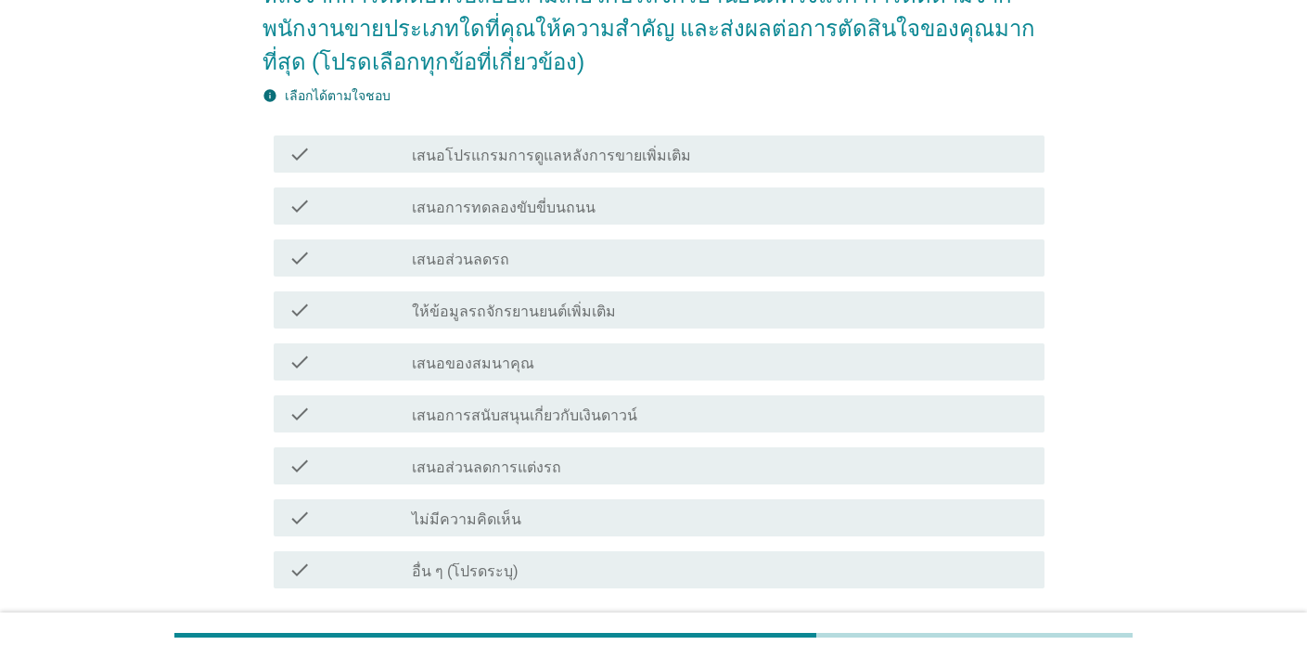
scroll to position [207, 0]
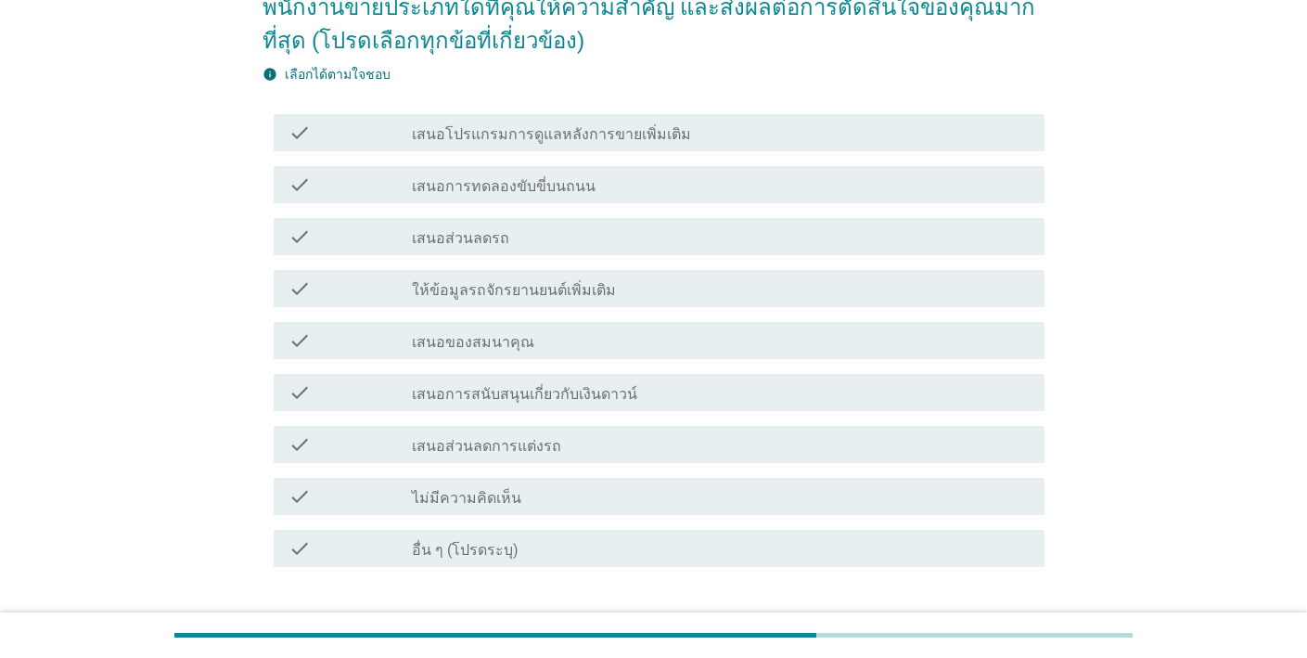
click at [826, 236] on div "check_box_outline_blank เสนอส่วนลดรถ" at bounding box center [721, 236] width 618 height 22
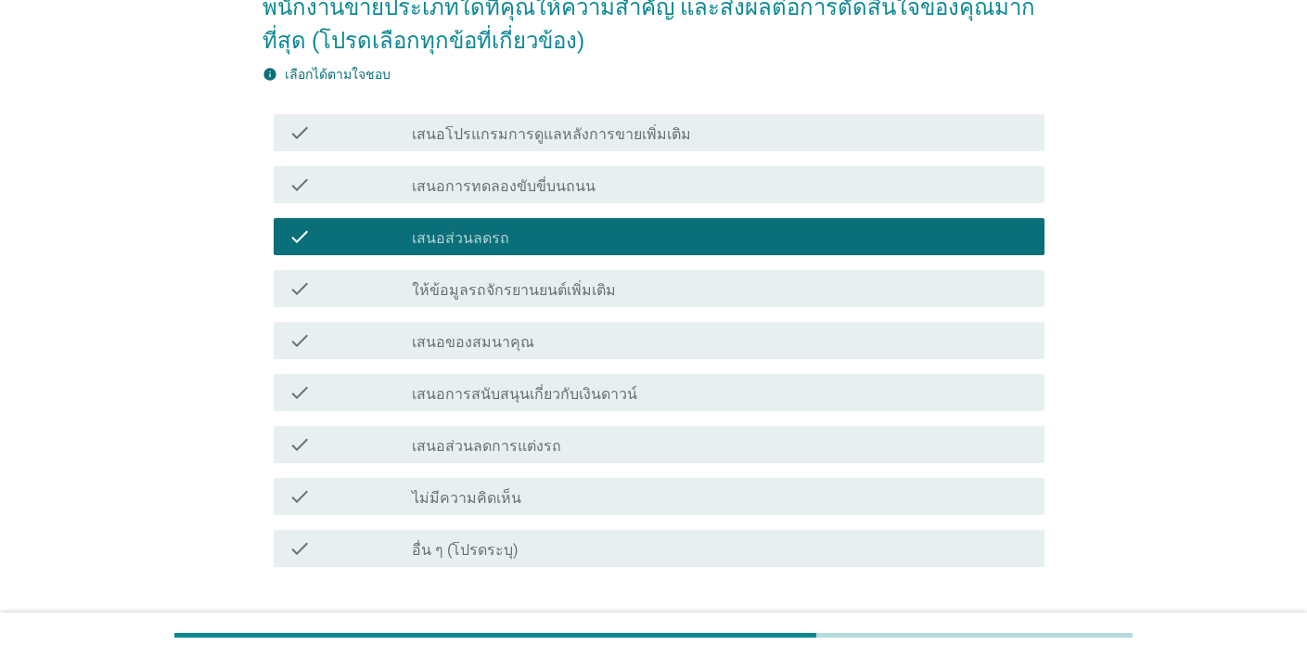
click at [801, 314] on div "check check_box_outline_blank เสนอของสมนาคุณ" at bounding box center [654, 340] width 782 height 52
drag, startPoint x: 803, startPoint y: 403, endPoint x: 802, endPoint y: 374, distance: 28.8
click at [803, 402] on div "check_box_outline_blank เสนอการสนับสนุนเกี่ยวกับเงินดาวน์" at bounding box center [721, 392] width 618 height 22
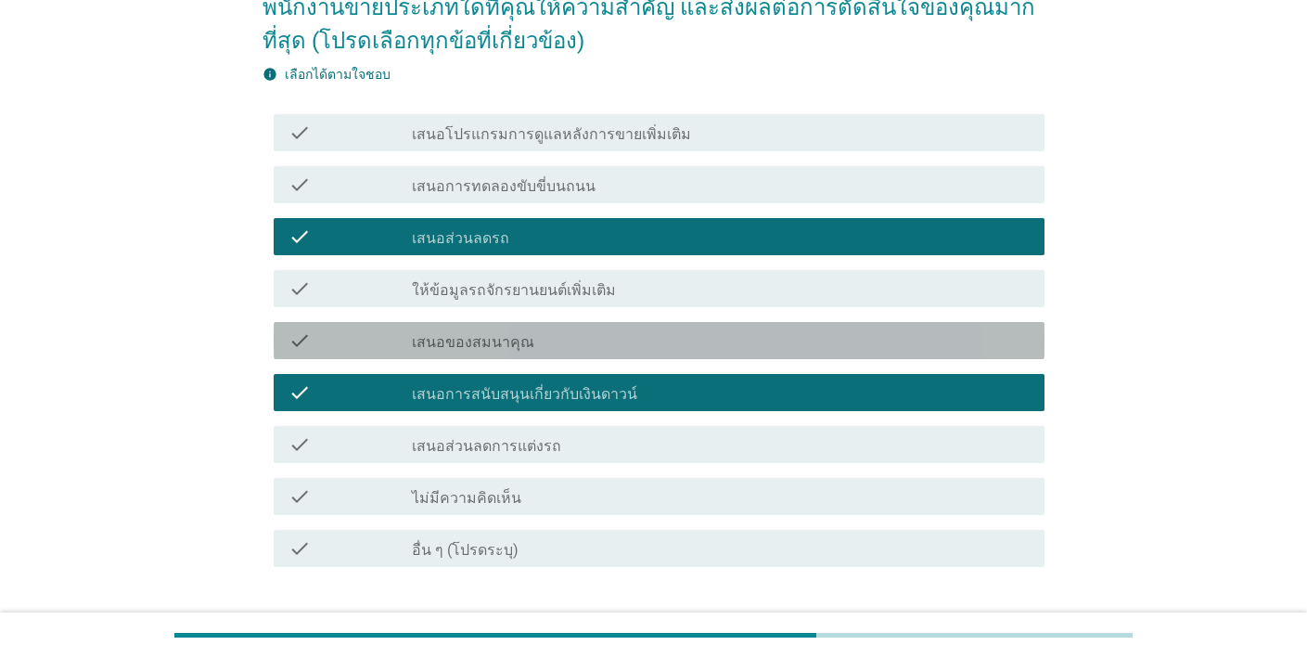
click at [799, 326] on div "check check_box_outline_blank เสนอของสมนาคุณ" at bounding box center [659, 340] width 771 height 37
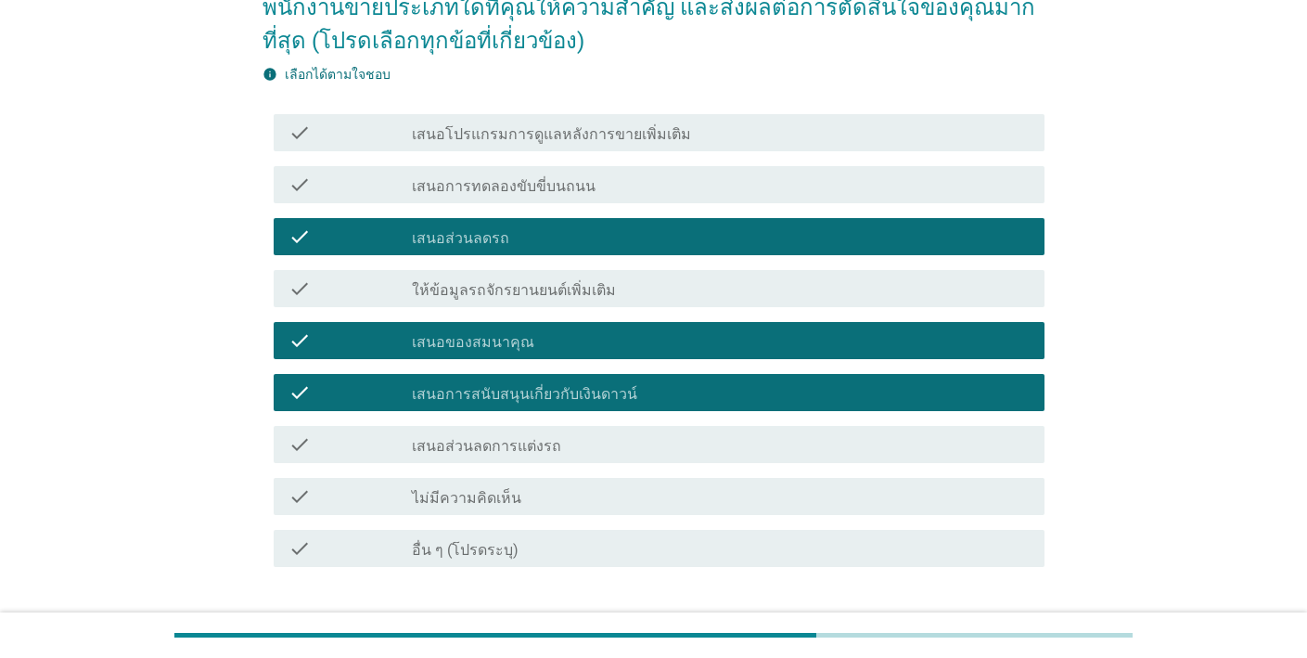
click at [837, 445] on div "check_box_outline_blank เสนอส่วนลดการแต่งรถ" at bounding box center [721, 444] width 618 height 22
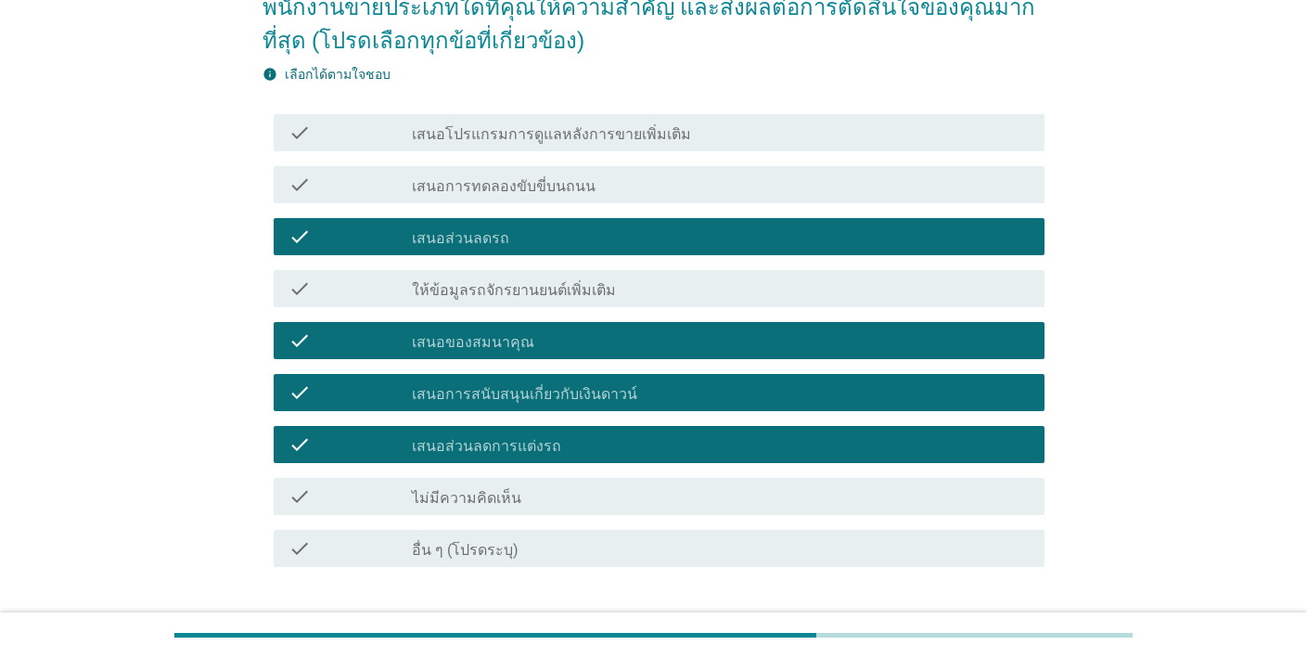
scroll to position [332, 0]
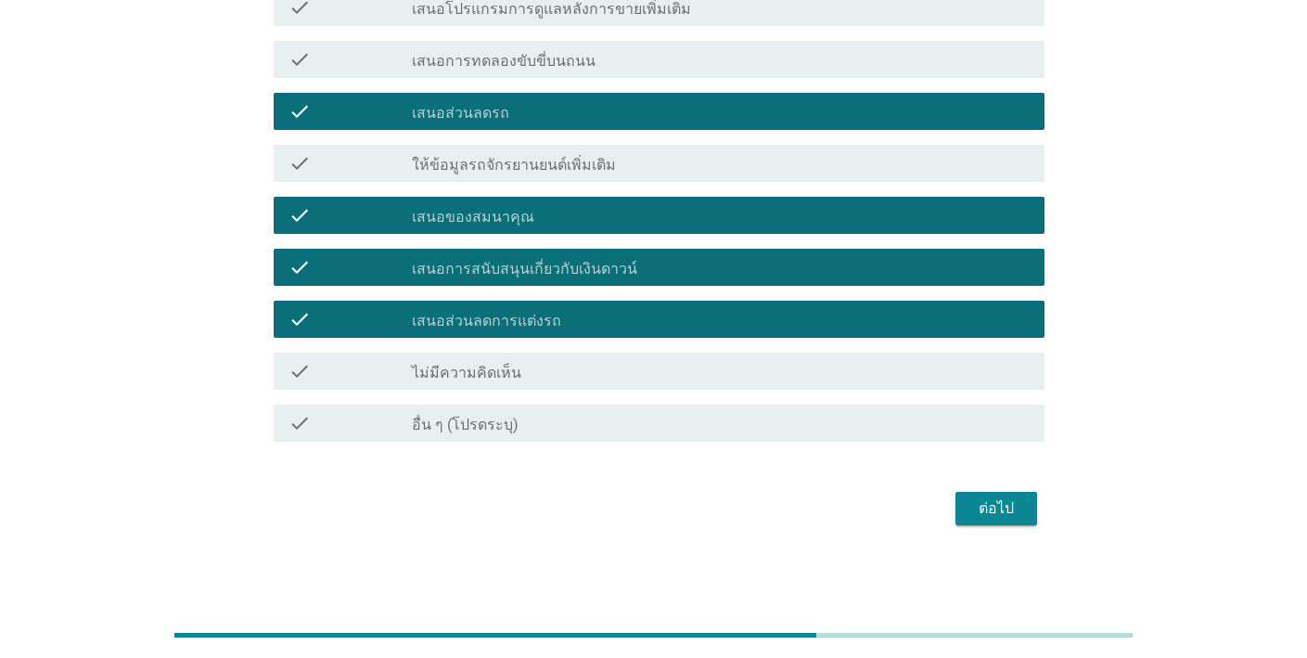
click at [1001, 504] on div "ต่อไป" at bounding box center [996, 508] width 52 height 22
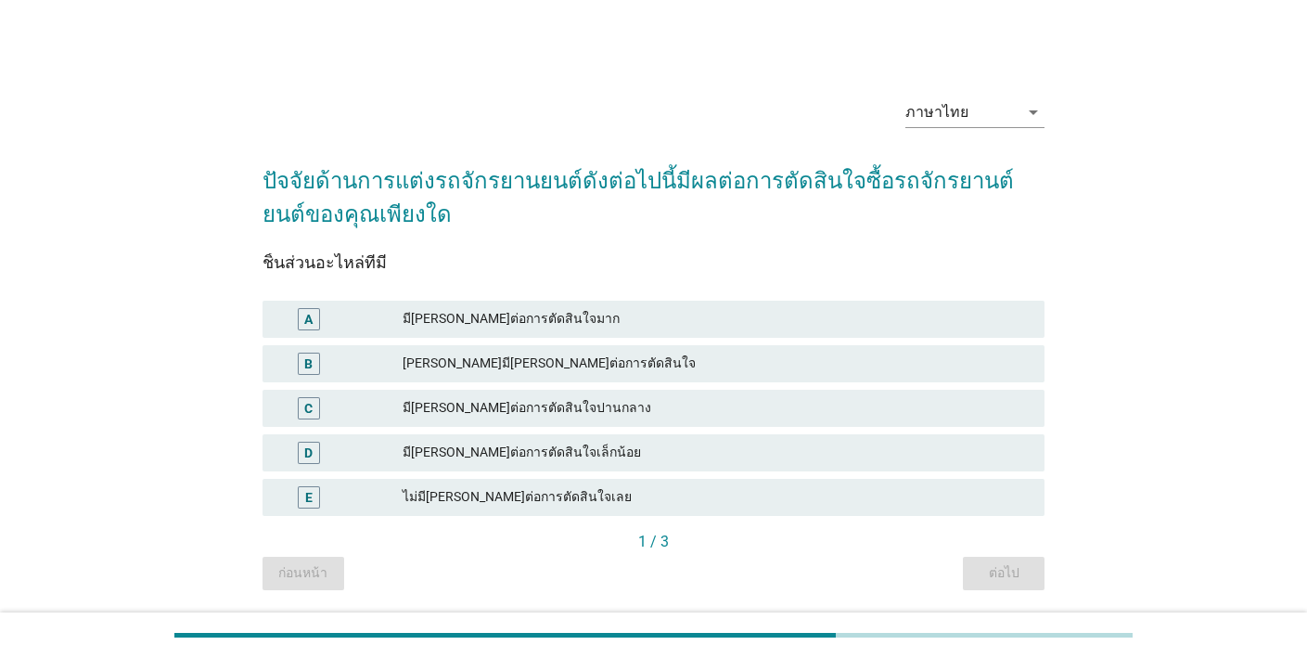
click at [837, 318] on div "มี[PERSON_NAME]ต่อการตัดสินใจมาก" at bounding box center [716, 319] width 627 height 22
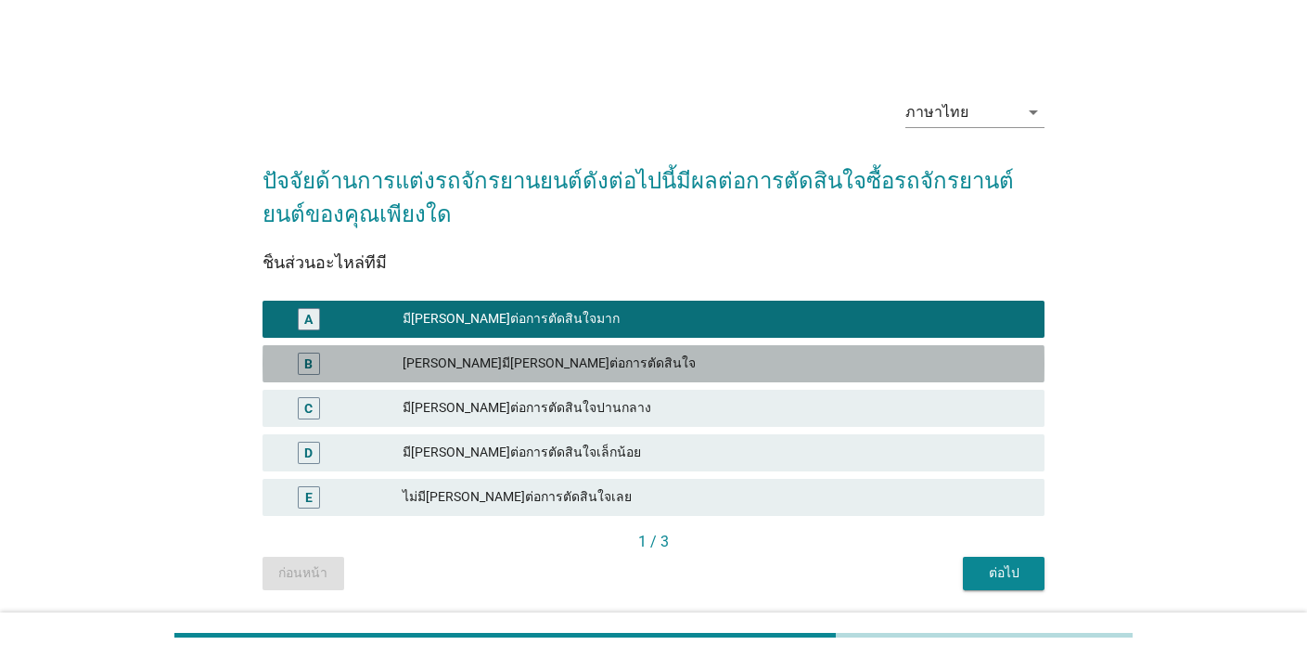
click at [786, 362] on div "[PERSON_NAME]มี[PERSON_NAME]ต่อการตัดสินใจ" at bounding box center [716, 363] width 627 height 22
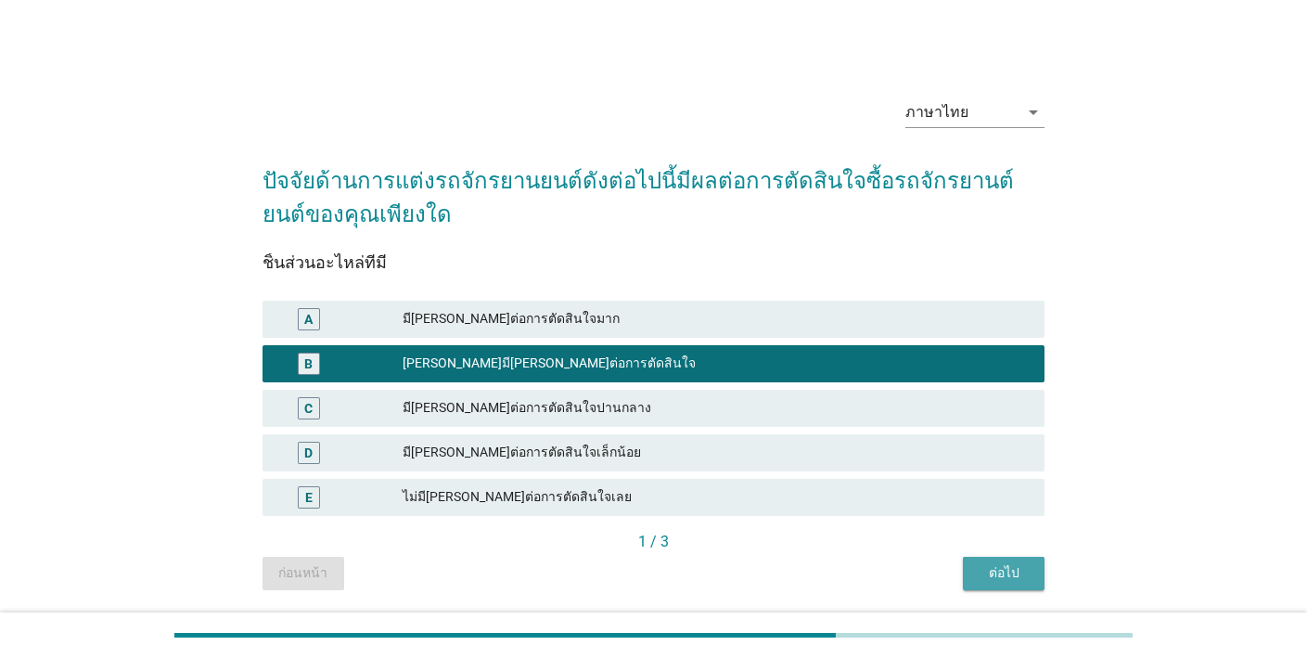
click at [983, 569] on div "ต่อไป" at bounding box center [1004, 572] width 52 height 19
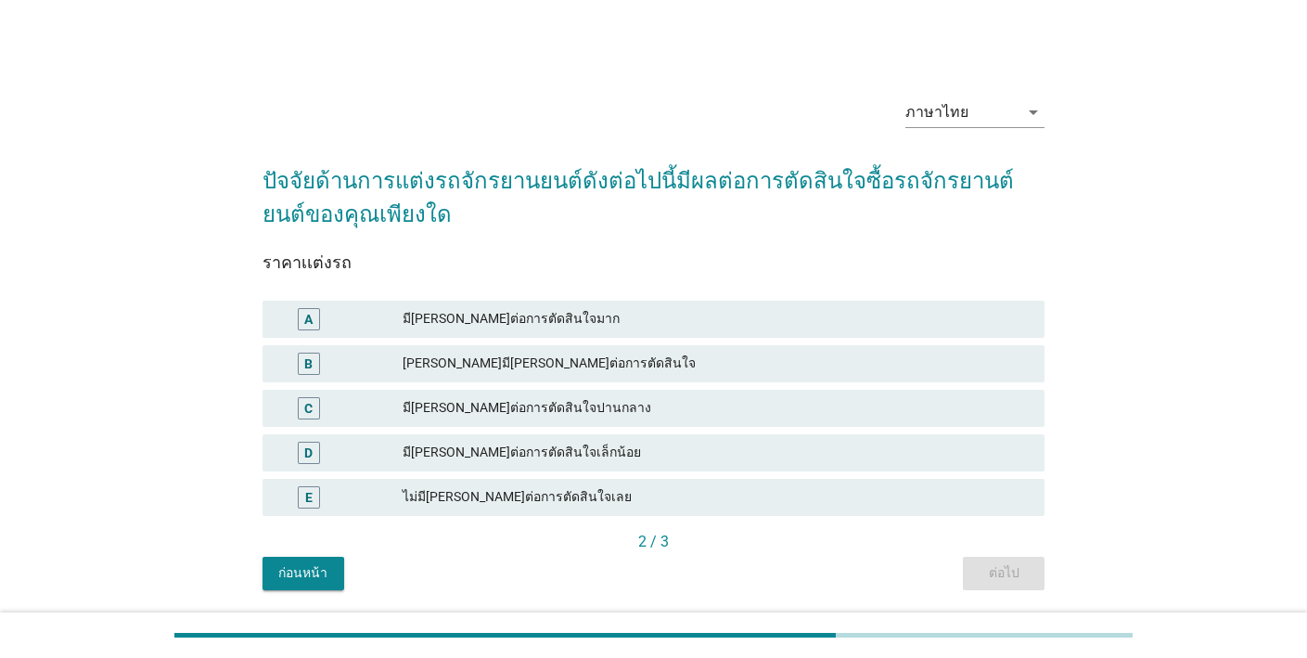
click at [834, 370] on div "[PERSON_NAME]มี[PERSON_NAME]ต่อการตัดสินใจ" at bounding box center [716, 363] width 627 height 22
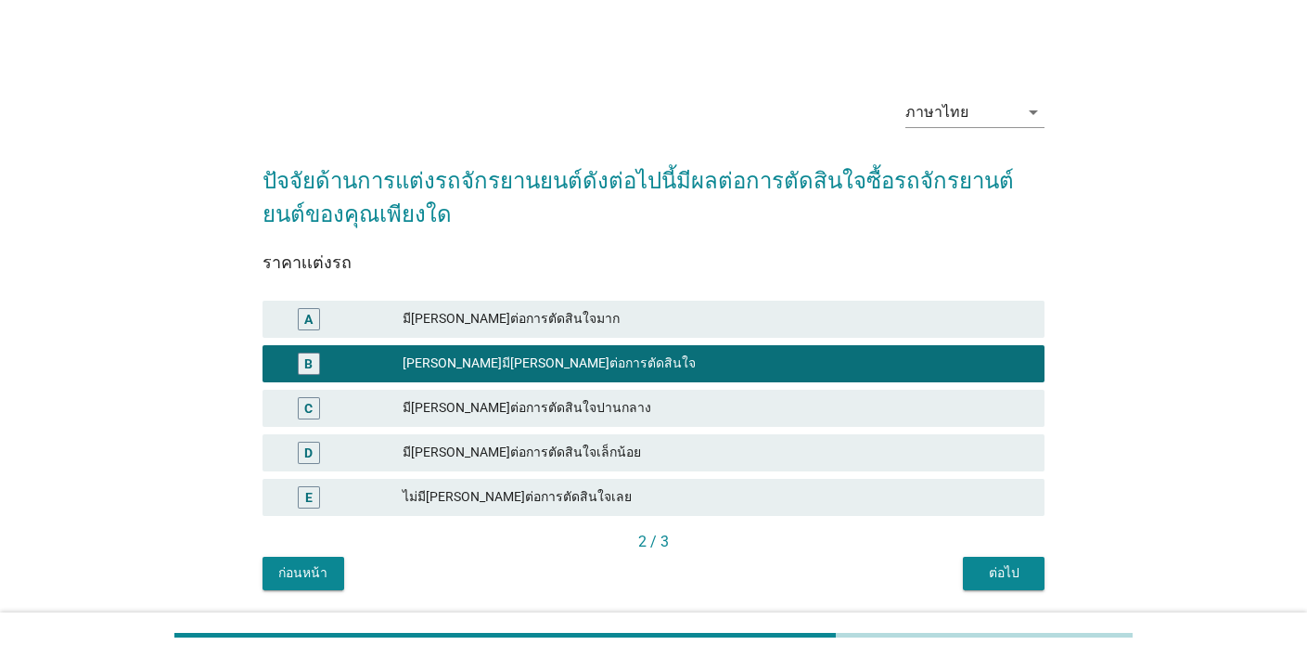
click at [983, 570] on div "ต่อไป" at bounding box center [1004, 572] width 52 height 19
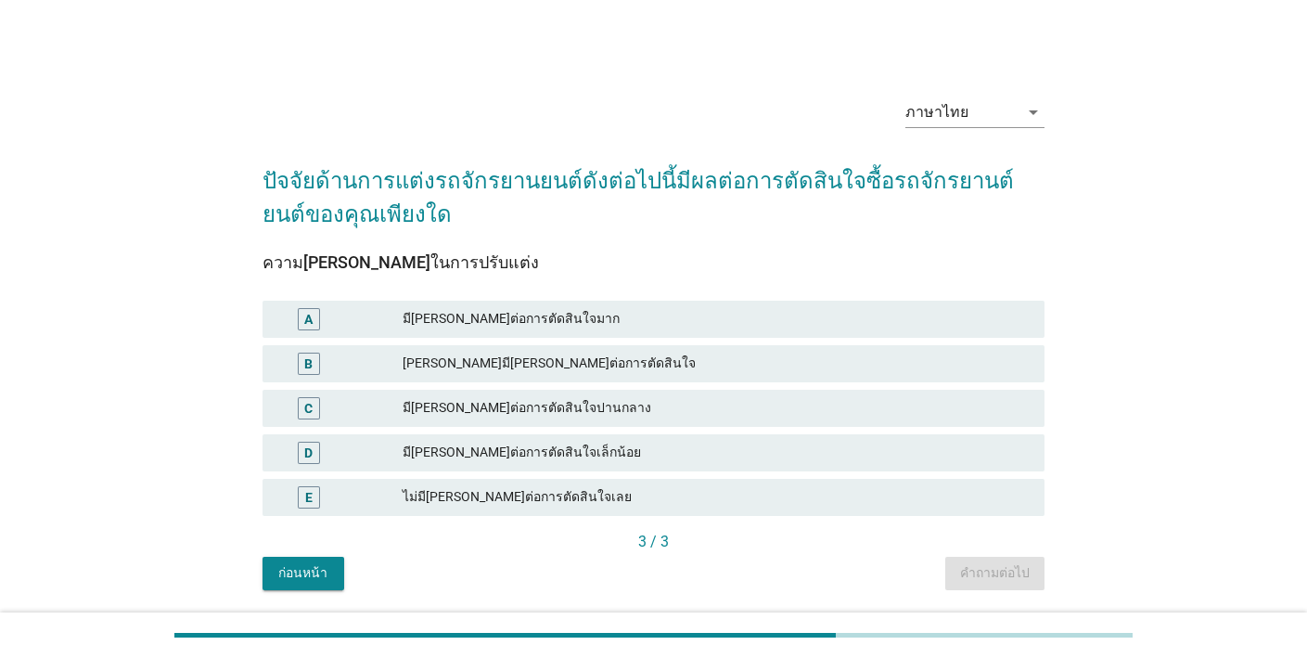
click at [816, 375] on div "B [PERSON_NAME]มี[PERSON_NAME]ต่อการตัดสินใจ" at bounding box center [654, 363] width 782 height 37
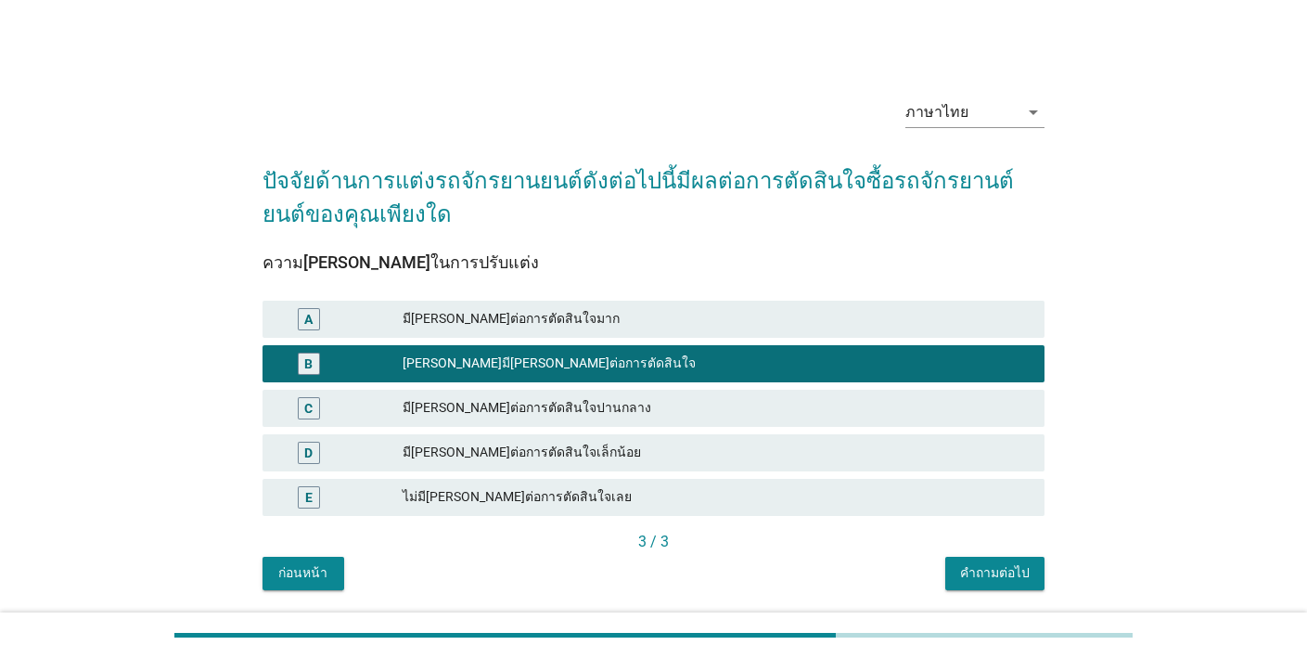
click at [976, 568] on div "คำถามต่อไป" at bounding box center [995, 572] width 70 height 19
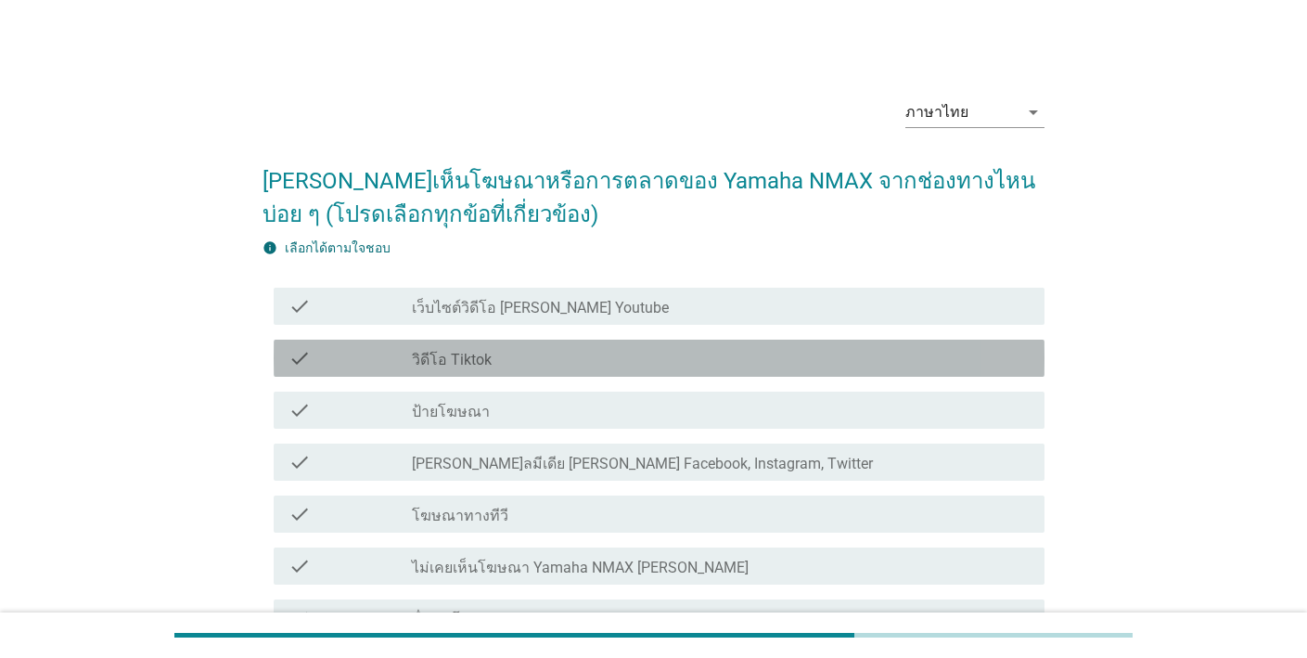
click at [844, 350] on div "check_box_outline_blank วิดีโอ Tiktok" at bounding box center [721, 358] width 618 height 22
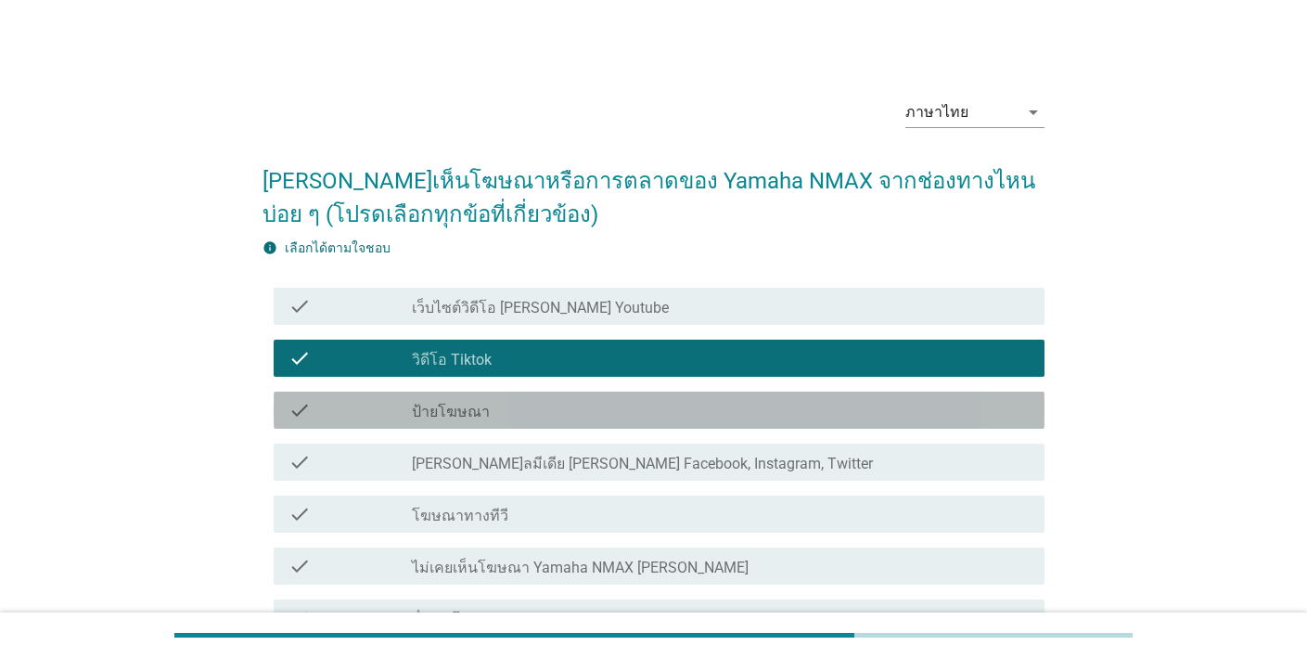
click at [864, 425] on div "check check_box_outline_blank ป้ายโฆษณา" at bounding box center [659, 409] width 771 height 37
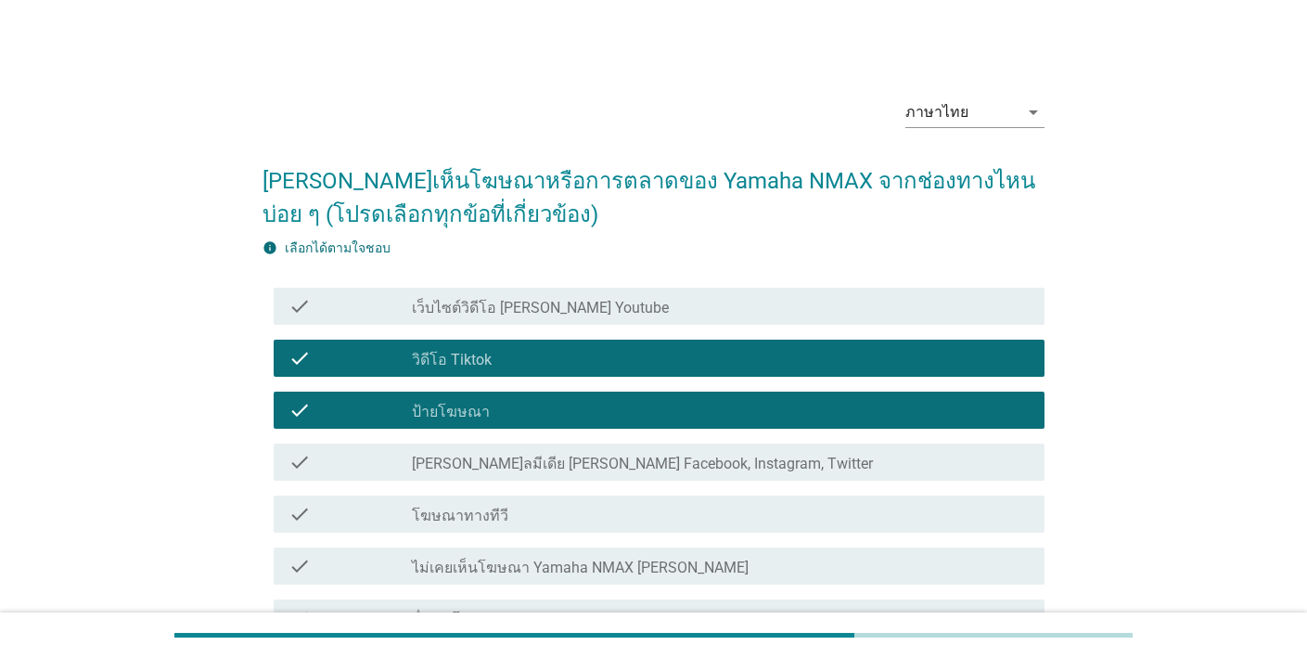
click at [875, 506] on div "check_box_outline_blank โฆษณาทางทีวี" at bounding box center [721, 514] width 618 height 22
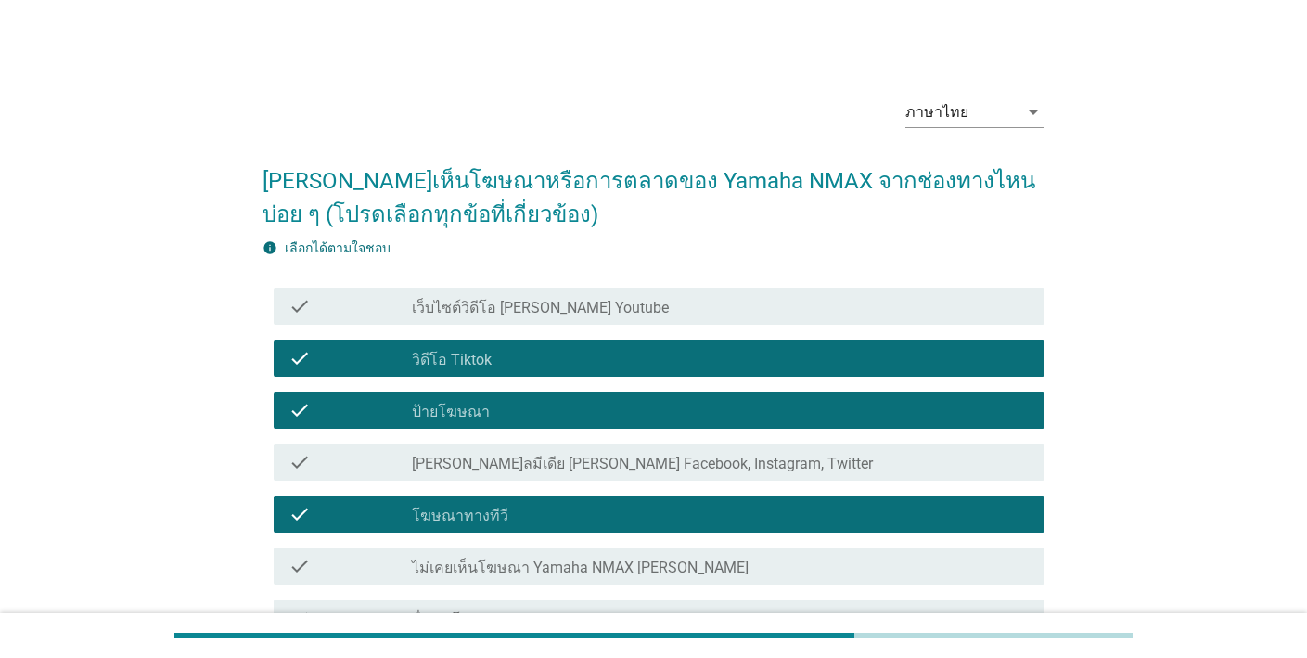
scroll to position [159, 0]
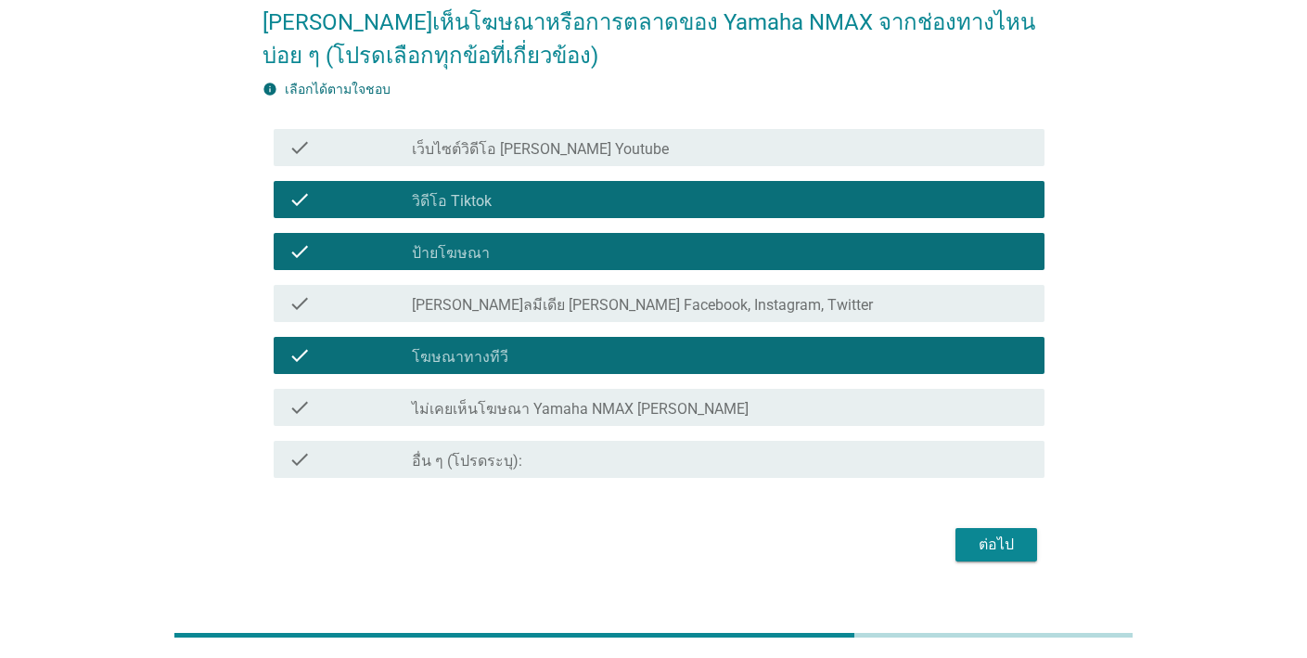
click at [987, 533] on div "ต่อไป" at bounding box center [996, 544] width 52 height 22
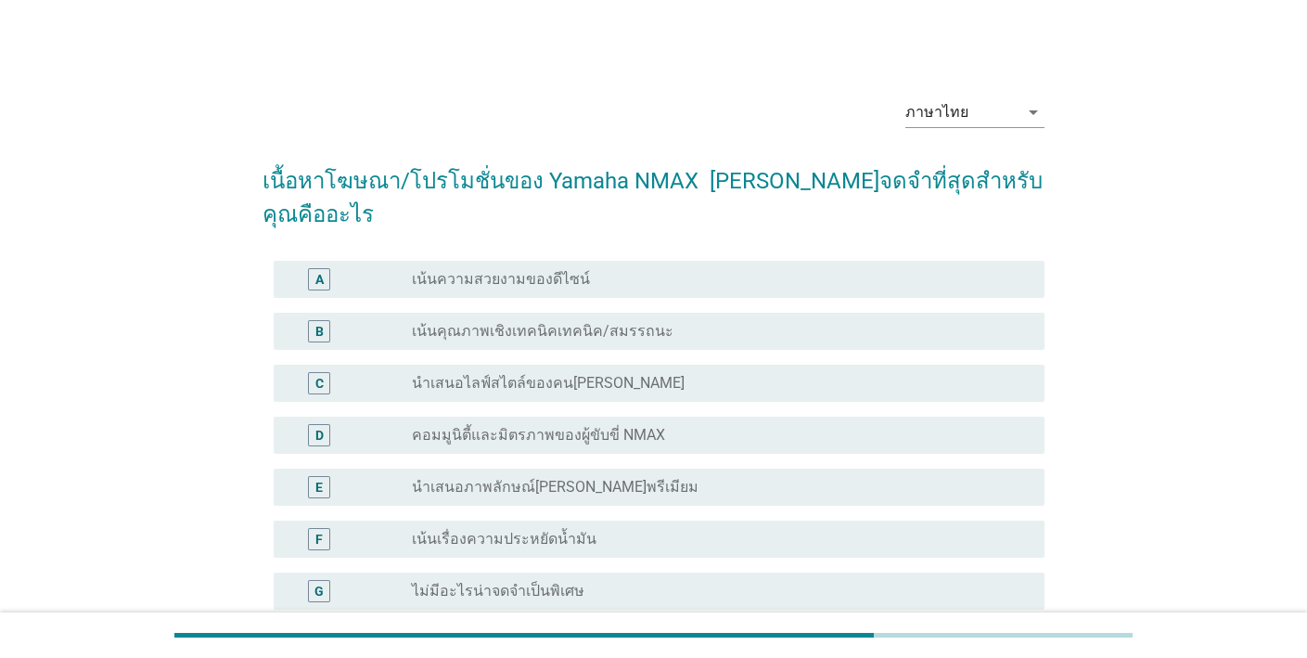
click at [877, 261] on div "A radio_button_unchecked เน้นความสวยงามของดีไซน์" at bounding box center [659, 279] width 771 height 37
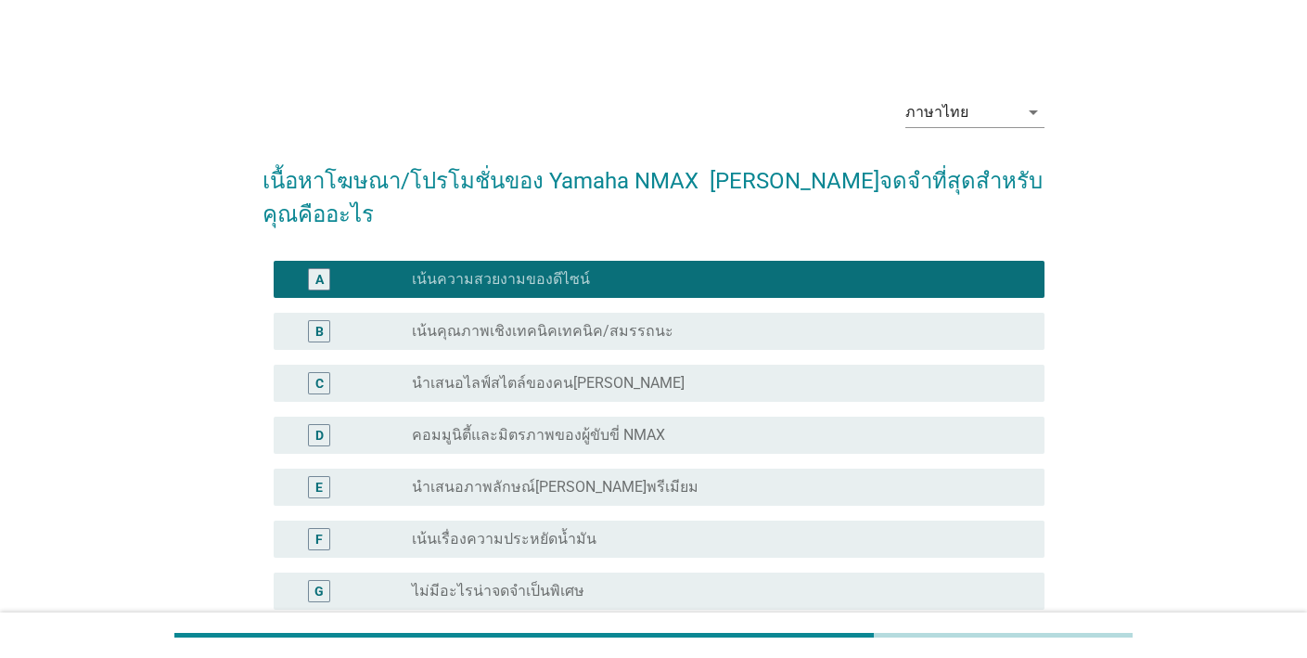
click at [838, 374] on div "radio_button_unchecked นำเสนอไลฟ์สไตล์ของคน[PERSON_NAME]" at bounding box center [713, 383] width 603 height 19
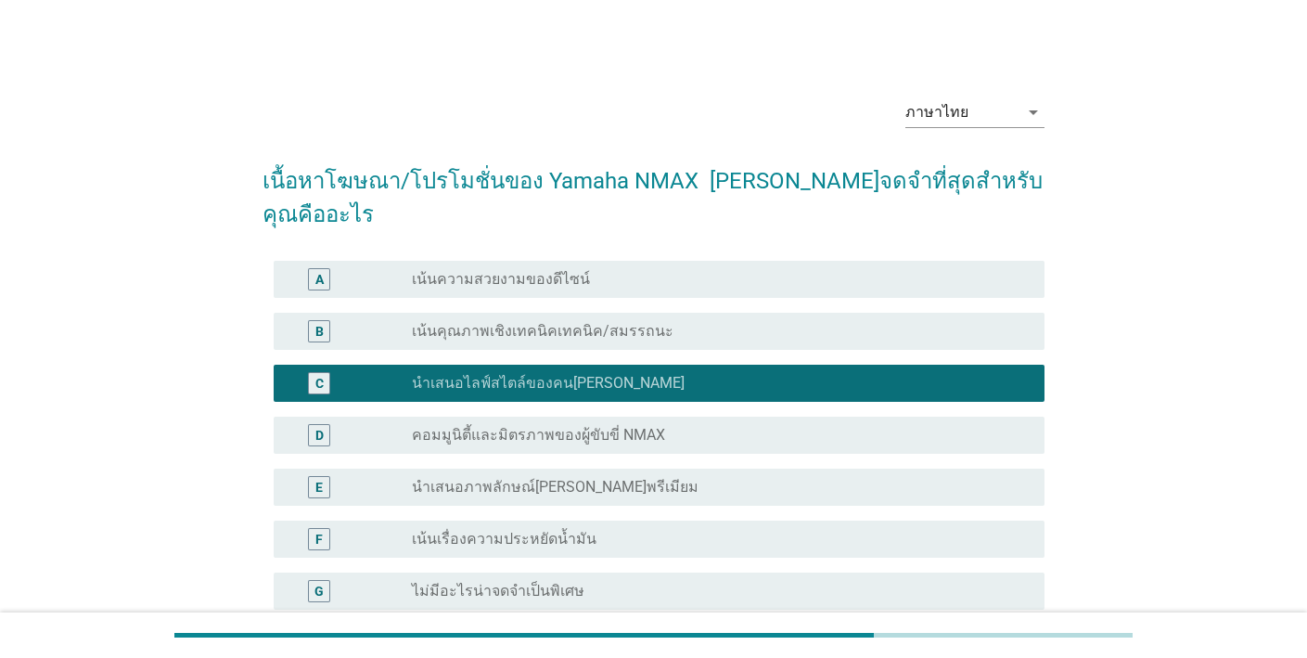
click at [811, 471] on div "E radio_button_unchecked นำเสนอภาพลักษณ์[PERSON_NAME]พรีเมียม" at bounding box center [659, 486] width 771 height 37
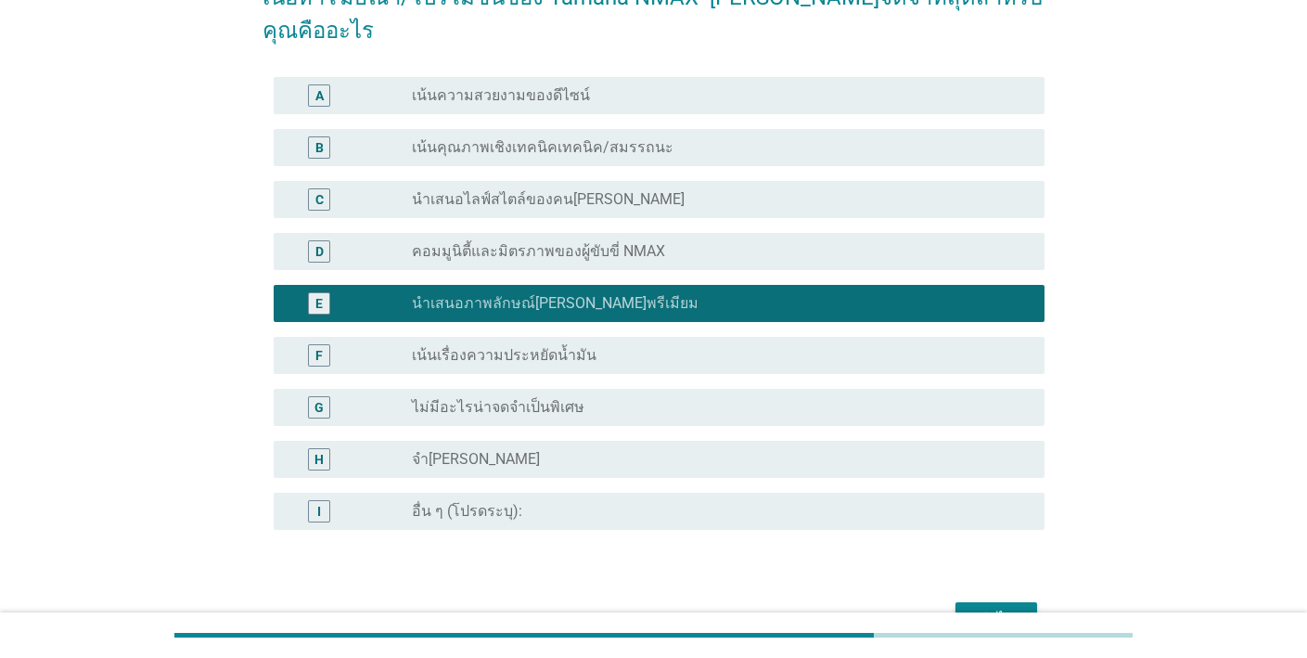
scroll to position [261, 0]
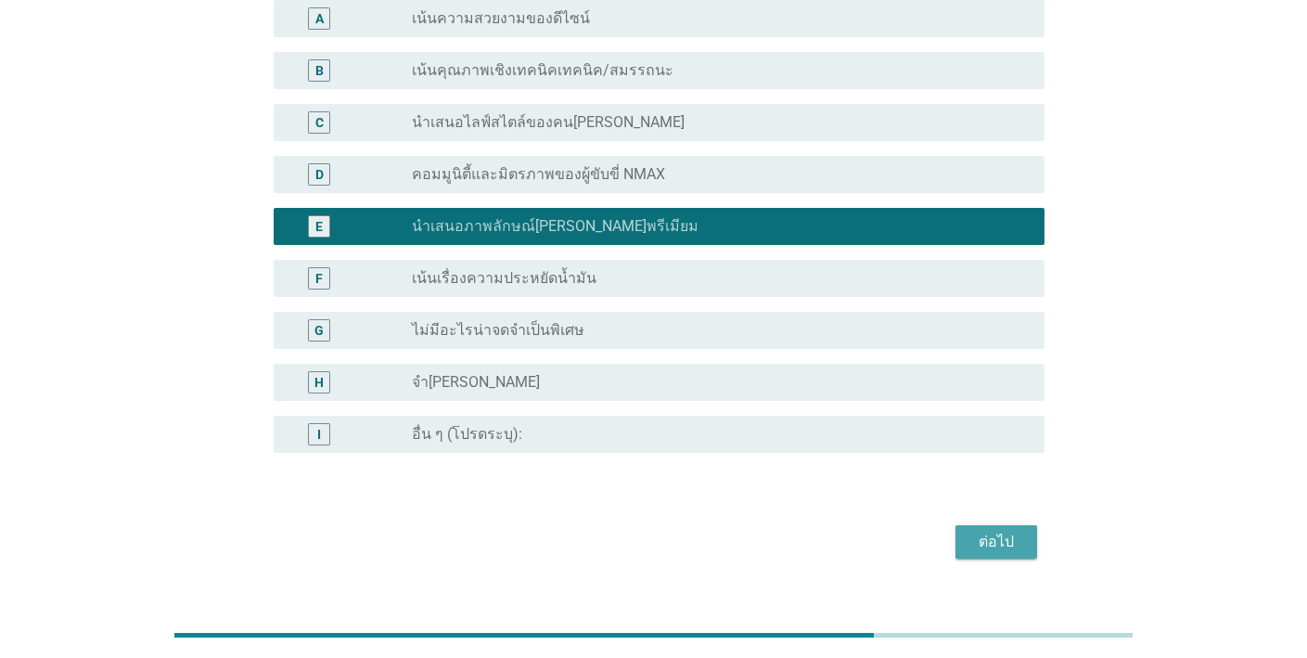
click at [992, 531] on div "ต่อไป" at bounding box center [996, 542] width 52 height 22
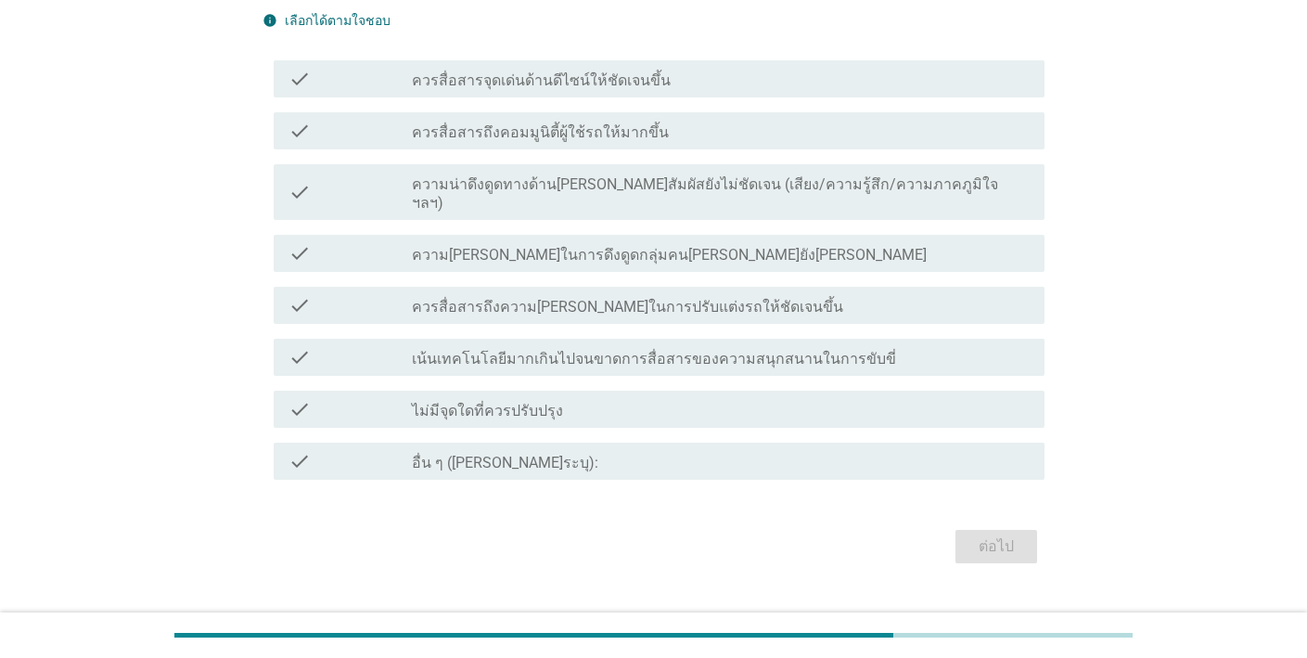
scroll to position [0, 0]
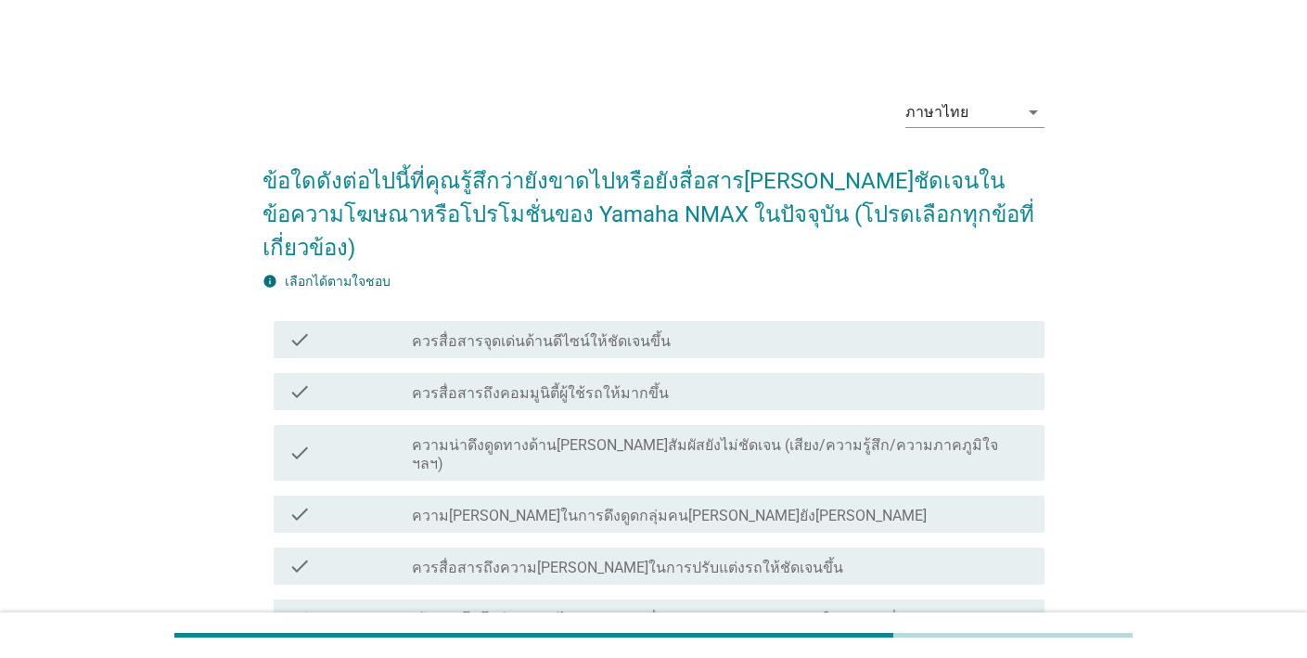
click at [858, 436] on label "ความน่าดึงดูดทางด้าน[PERSON_NAME]สัมผัสยังไม่ชัดเจน (เสียง/ความรู้สึก/ความภาคภู…" at bounding box center [721, 454] width 618 height 37
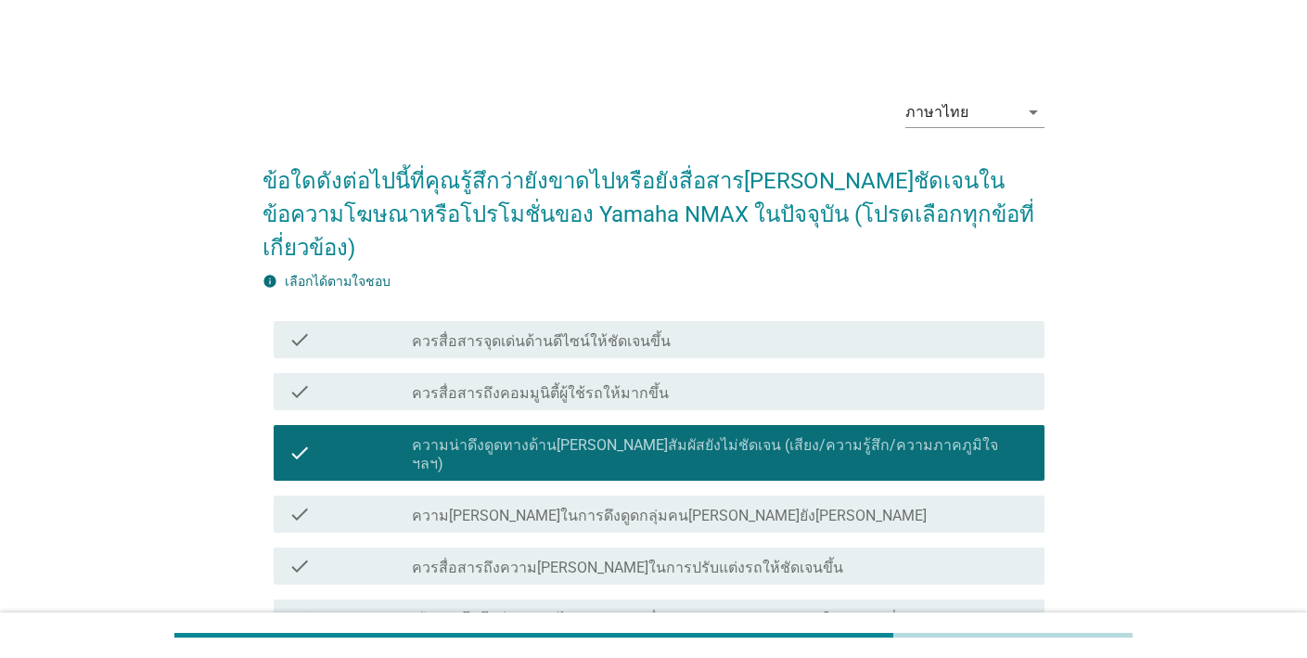
scroll to position [247, 0]
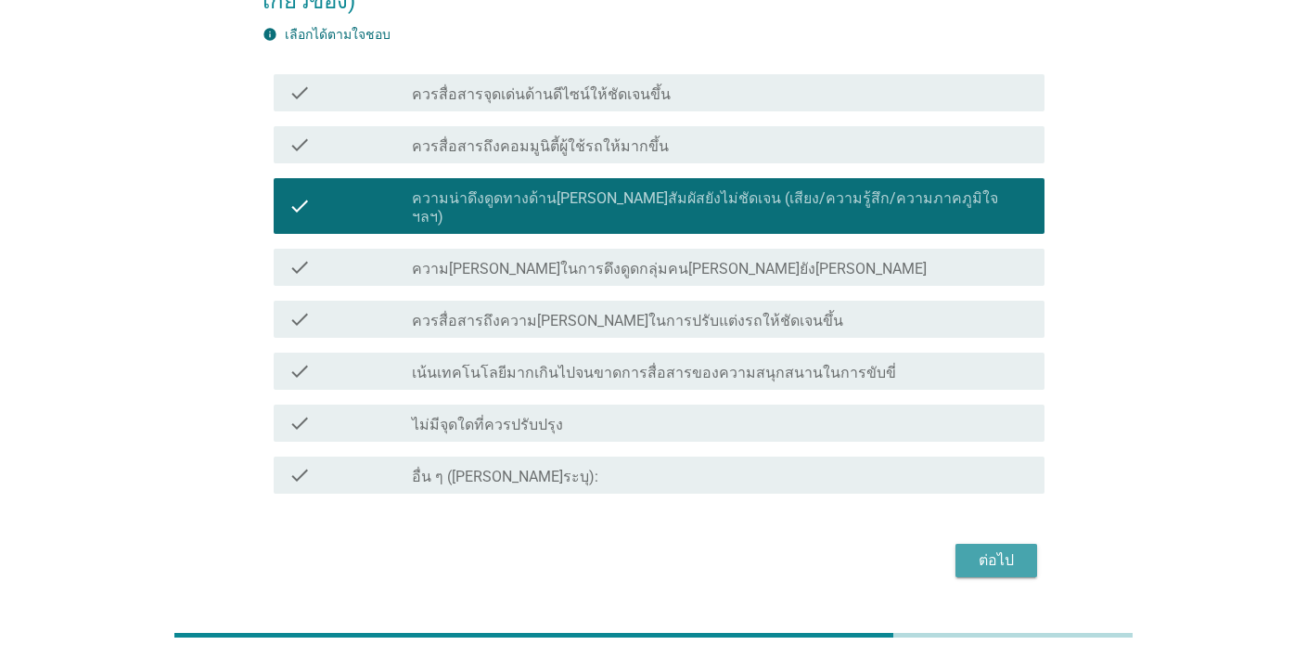
click at [982, 549] on div "ต่อไป" at bounding box center [996, 560] width 52 height 22
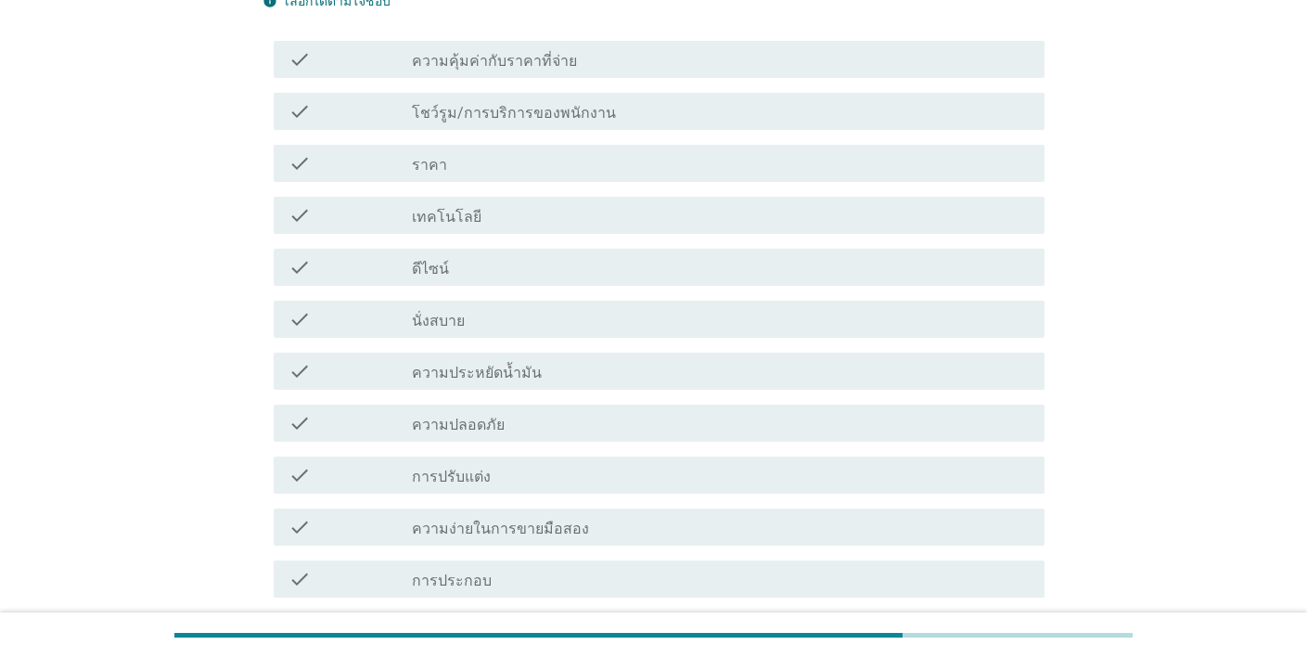
scroll to position [0, 0]
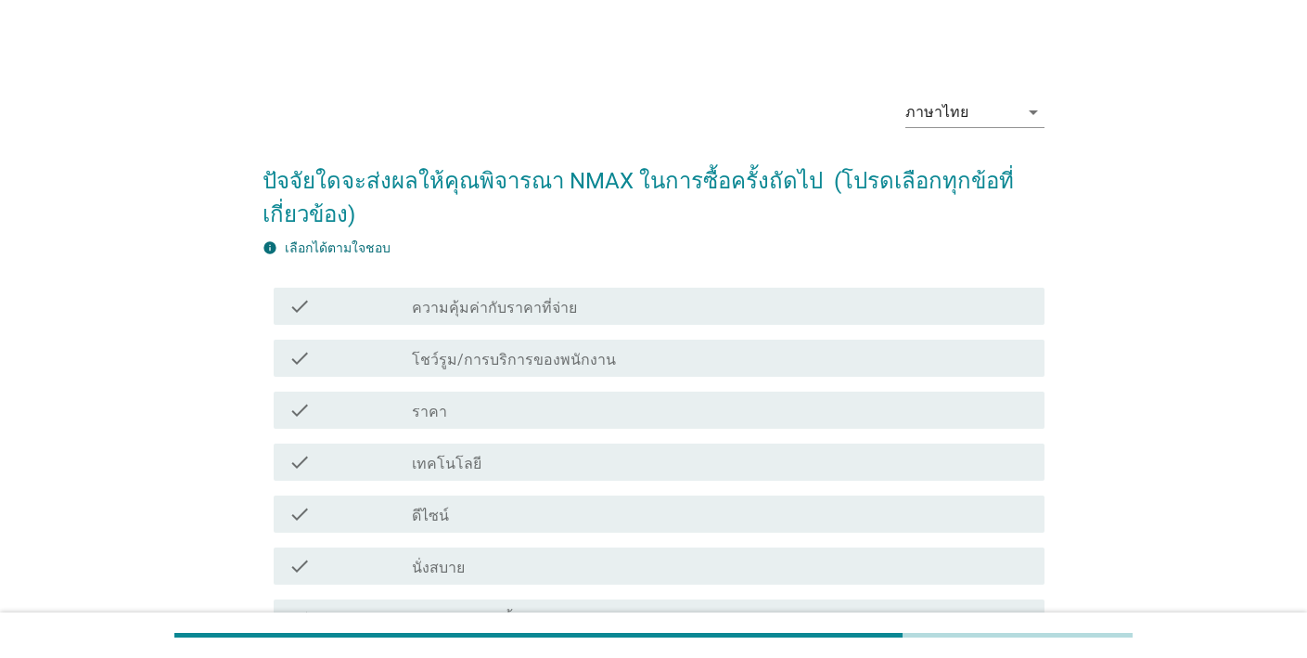
click at [788, 434] on div "check check_box_outline_blank ราคา" at bounding box center [654, 410] width 782 height 52
click at [890, 480] on div "check check_box_outline_blank เทคโนโลยี" at bounding box center [654, 462] width 782 height 52
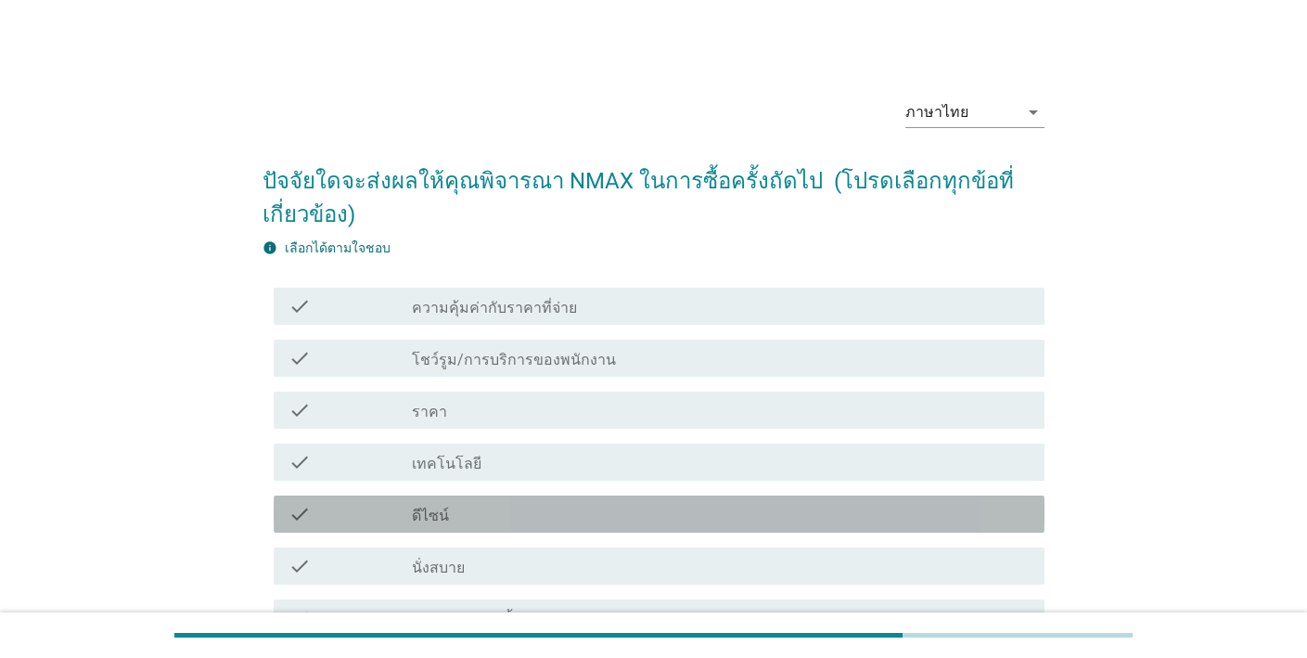
click at [829, 507] on div "check_box_outline_blank ดีไซน์" at bounding box center [721, 514] width 618 height 22
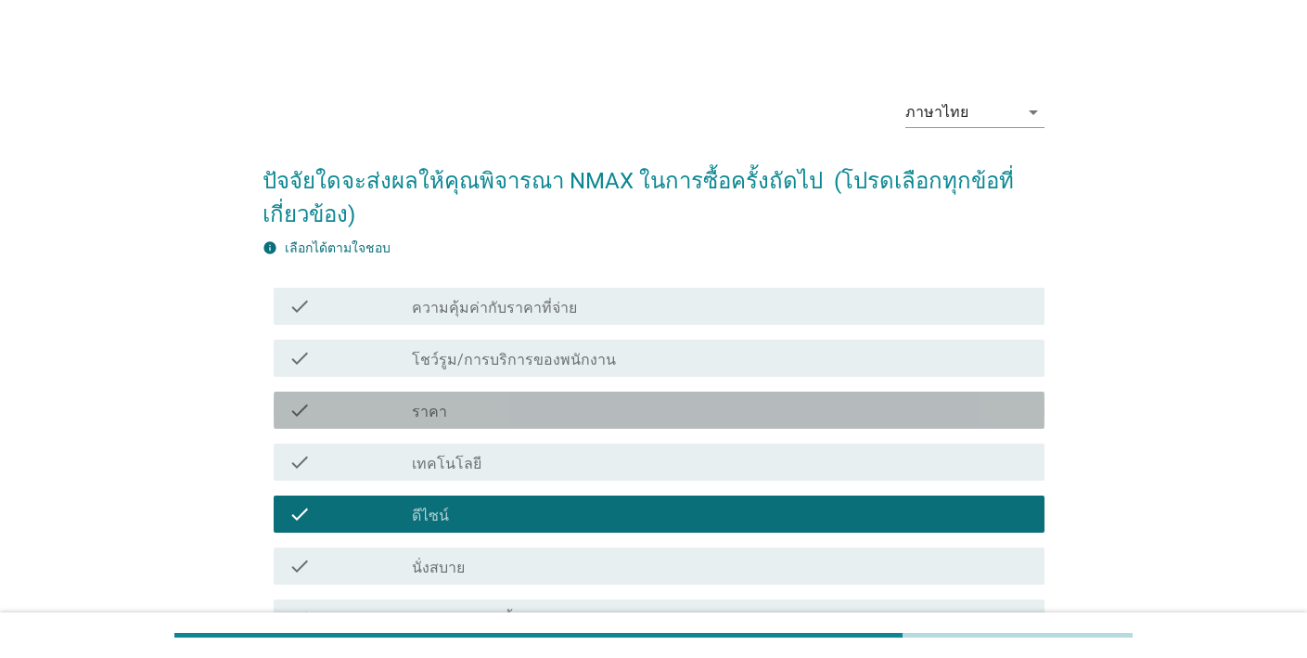
click at [792, 399] on div "check_box_outline_blank ราคา" at bounding box center [721, 410] width 618 height 22
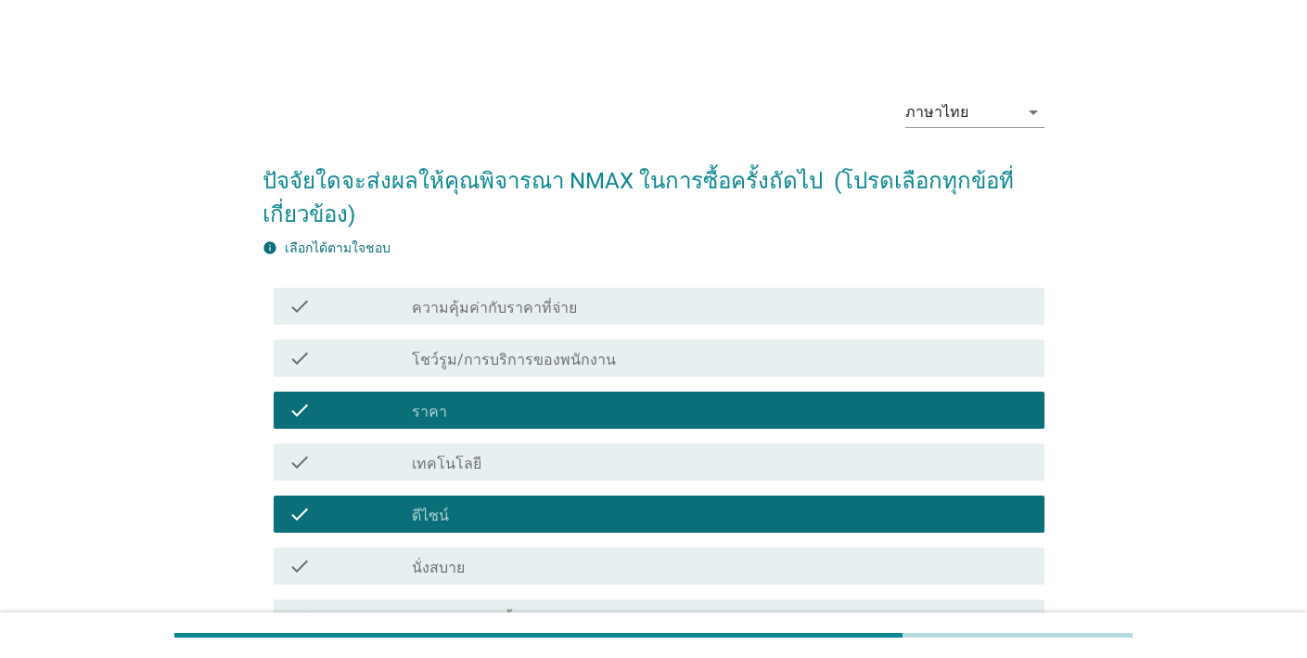
click at [841, 333] on div "check check_box_outline_blank โชว์รูม/การบริการของพนักงาน" at bounding box center [654, 358] width 782 height 52
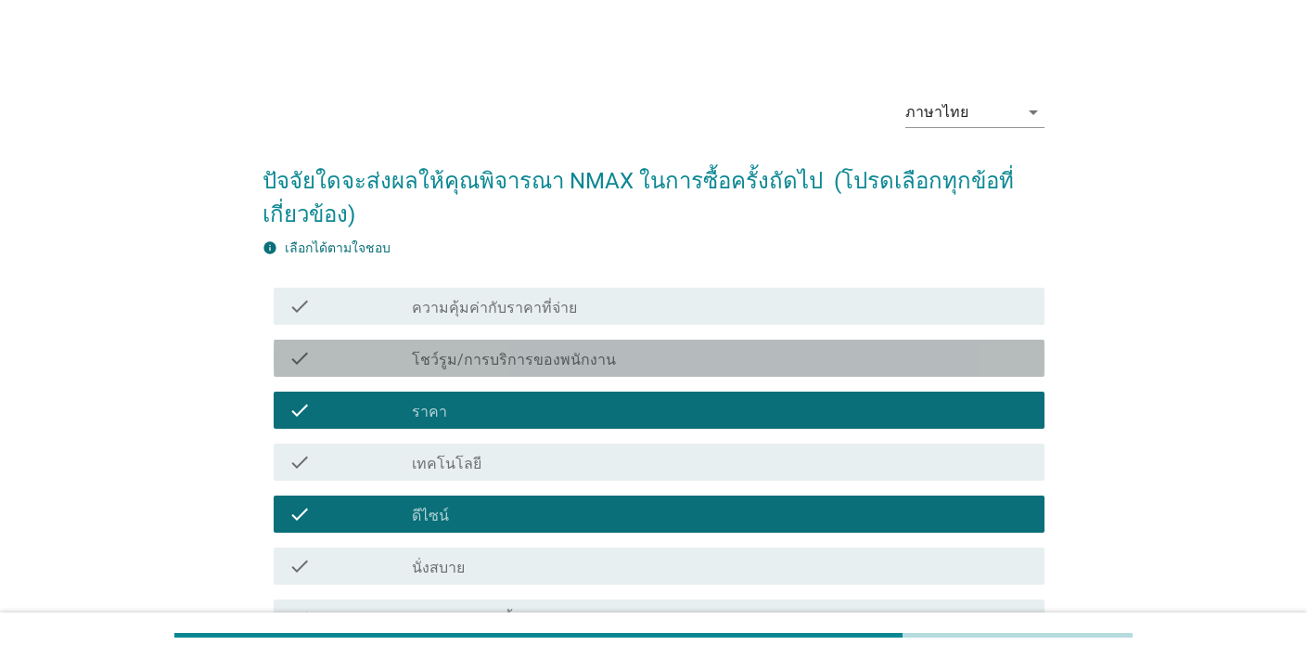
click at [845, 367] on div "check_box_outline_blank โชว์รูม/การบริการของพนักงาน" at bounding box center [721, 358] width 618 height 22
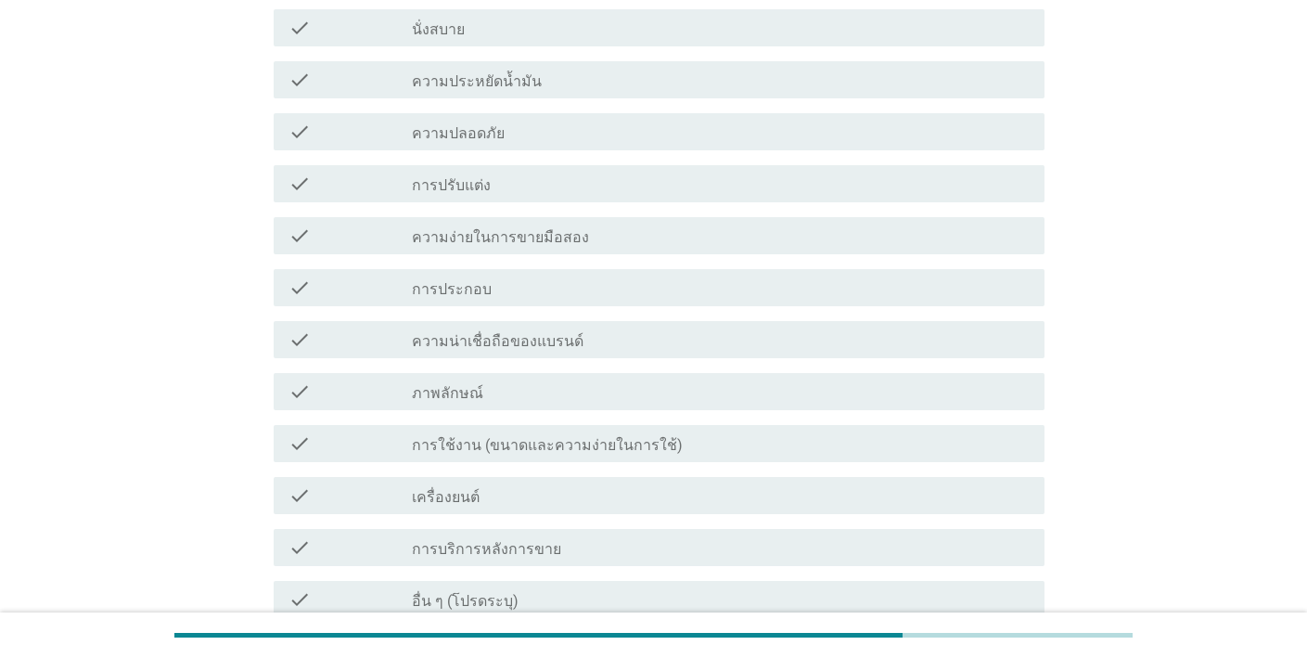
scroll to position [698, 0]
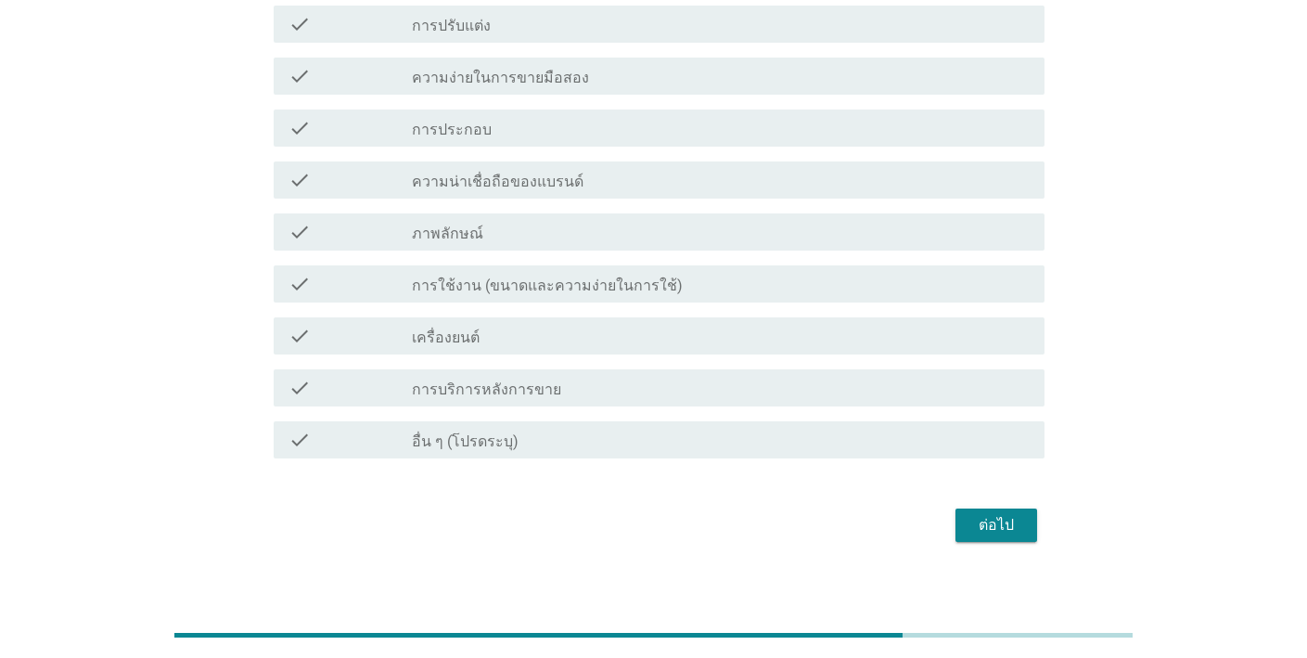
click at [994, 529] on div "ต่อไป" at bounding box center [996, 525] width 52 height 22
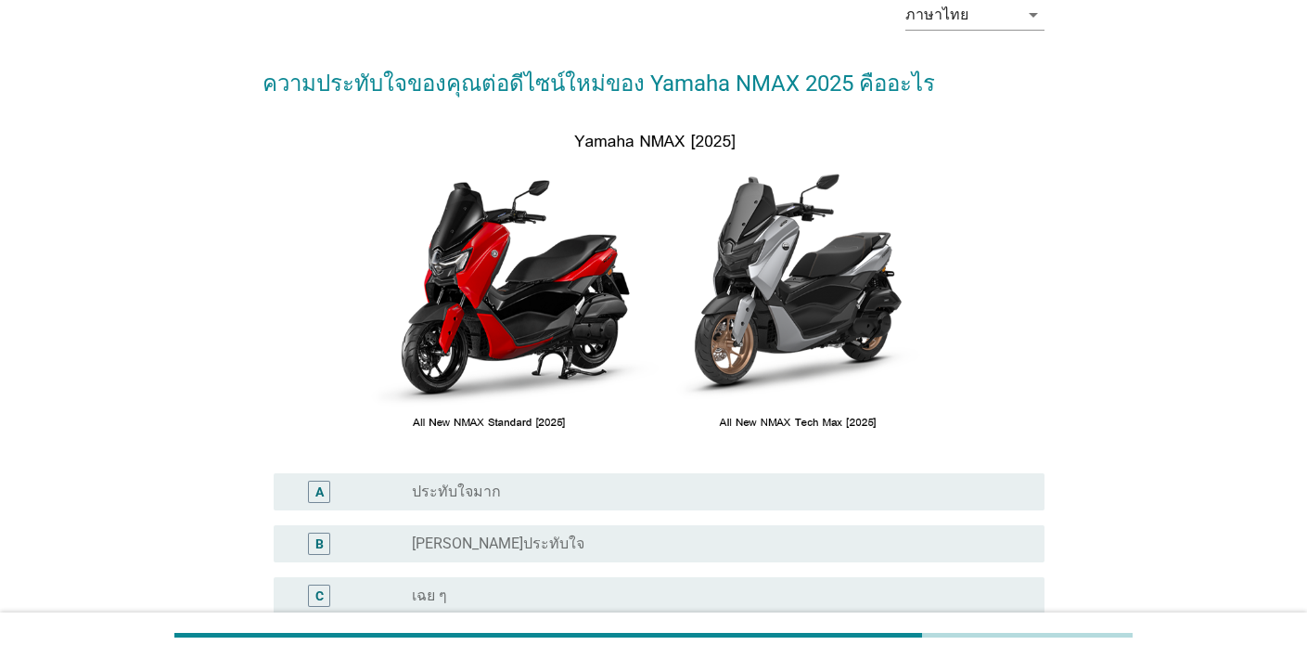
scroll to position [263, 0]
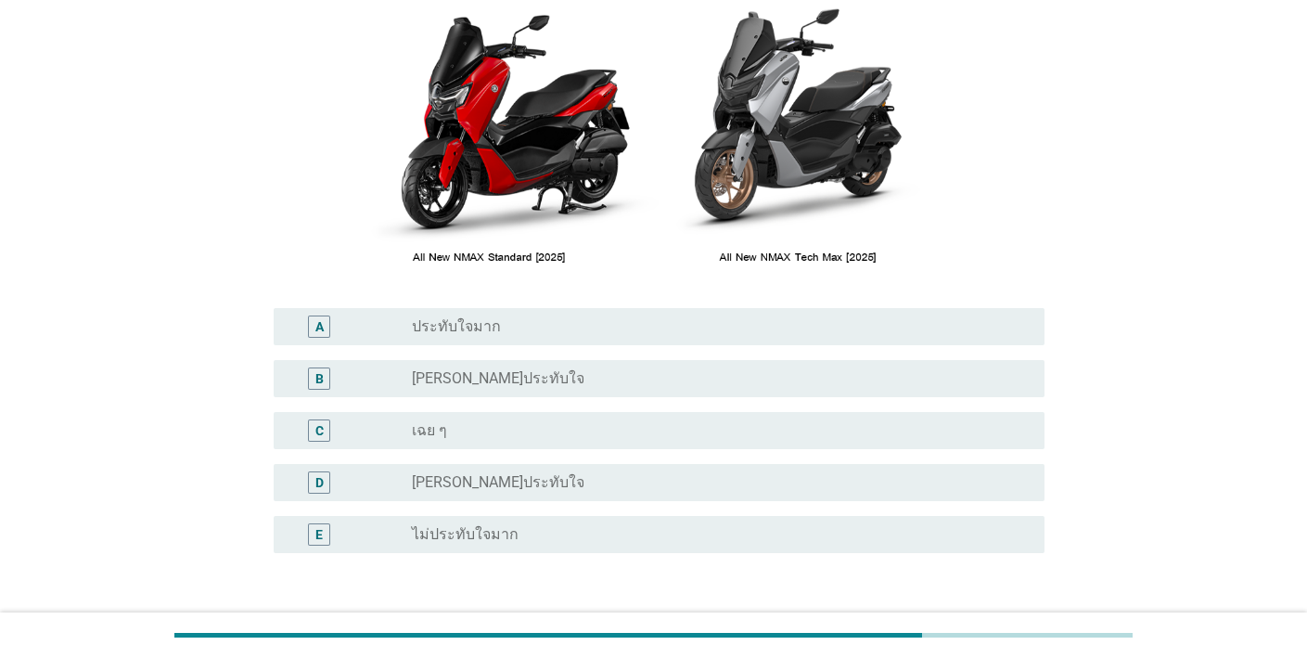
click at [737, 378] on div "radio_button_unchecked [PERSON_NAME]ประทับใจ" at bounding box center [713, 378] width 603 height 19
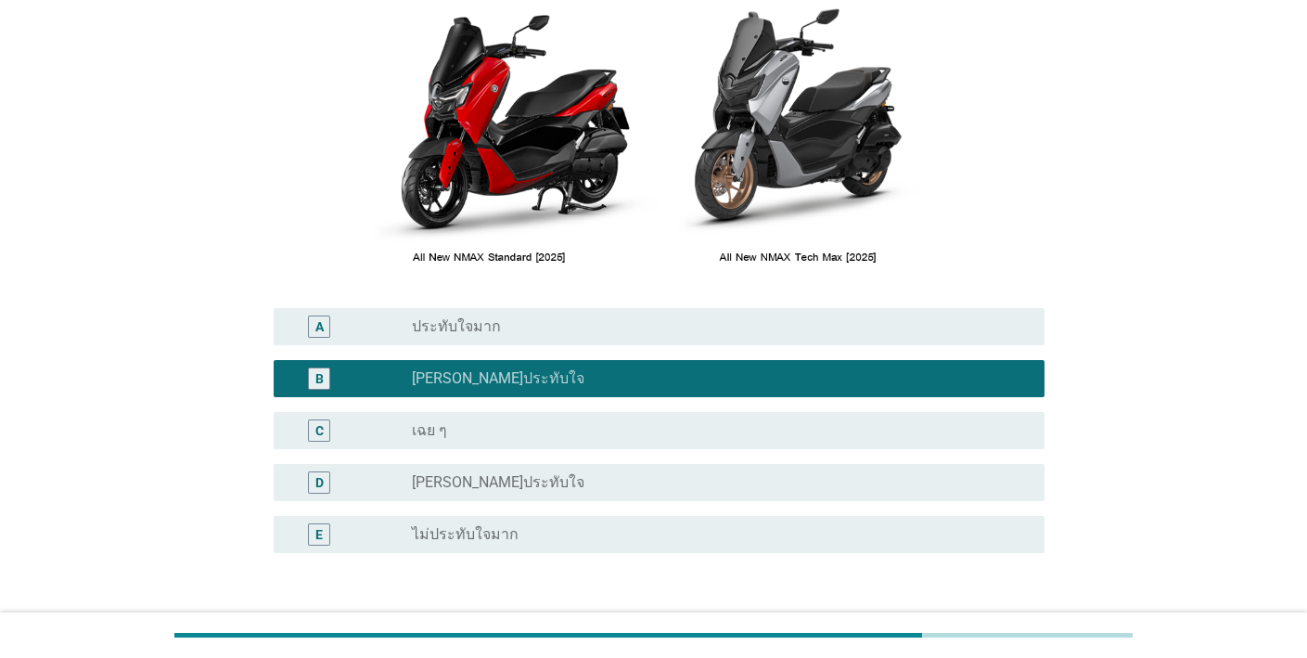
scroll to position [396, 0]
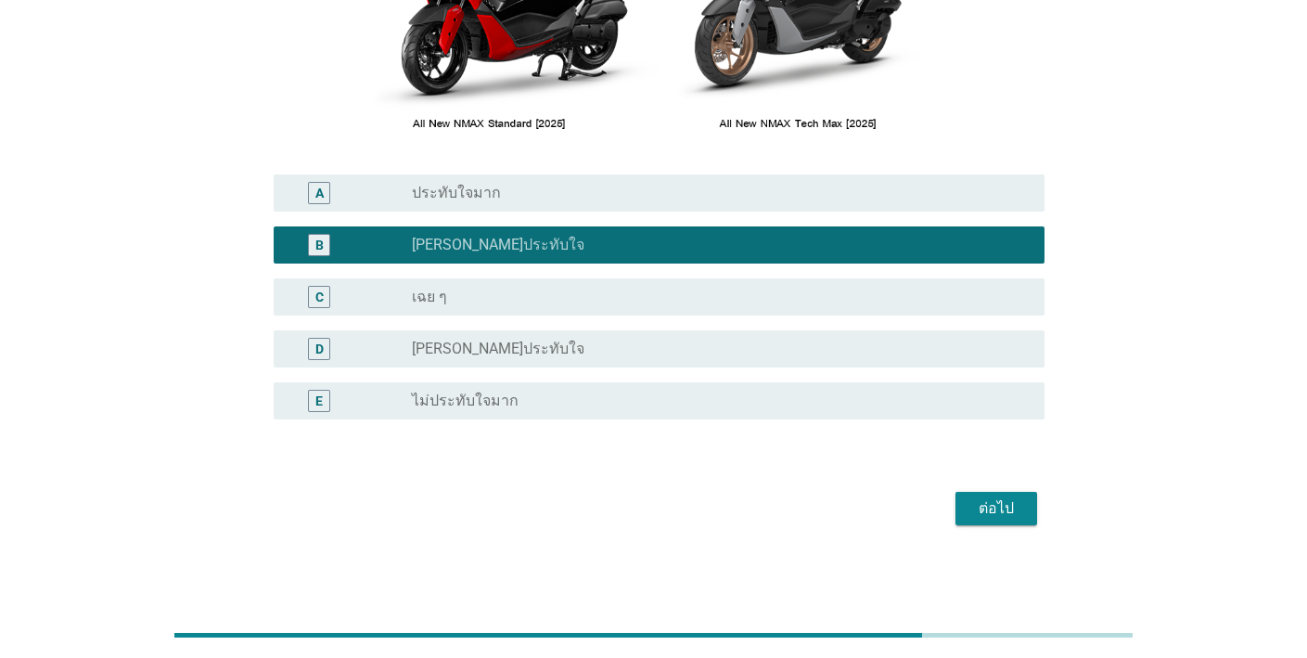
click at [992, 507] on div "ต่อไป" at bounding box center [996, 508] width 52 height 22
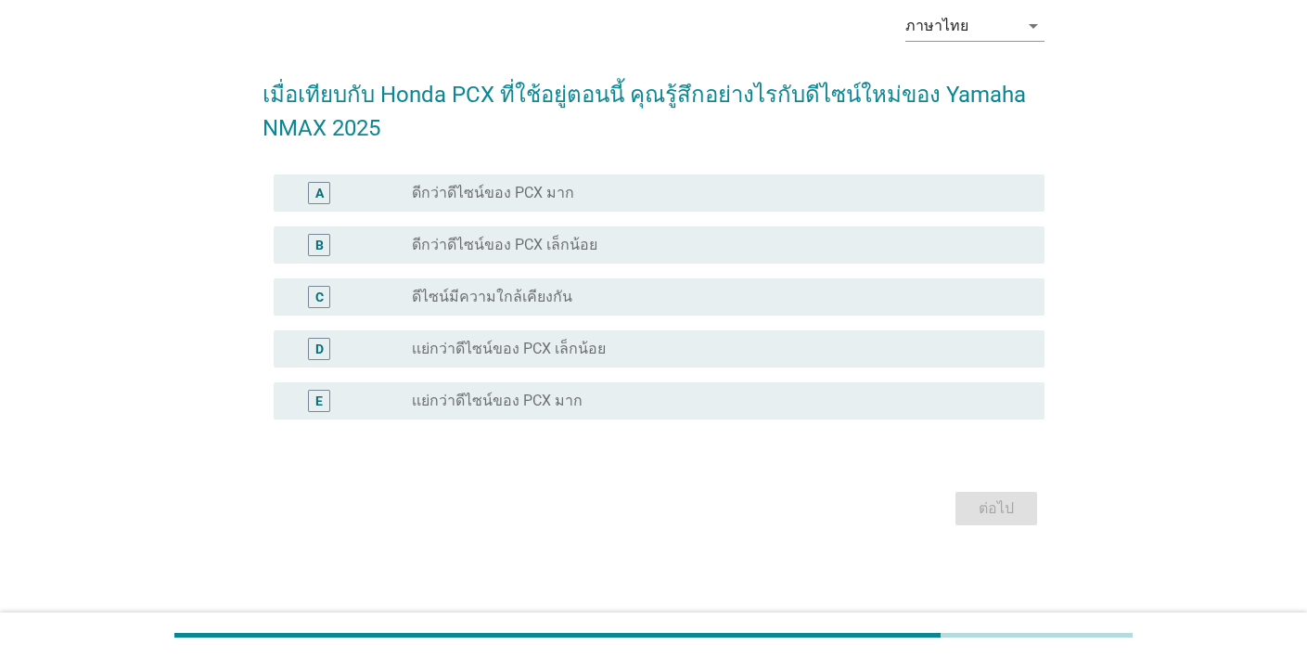
scroll to position [0, 0]
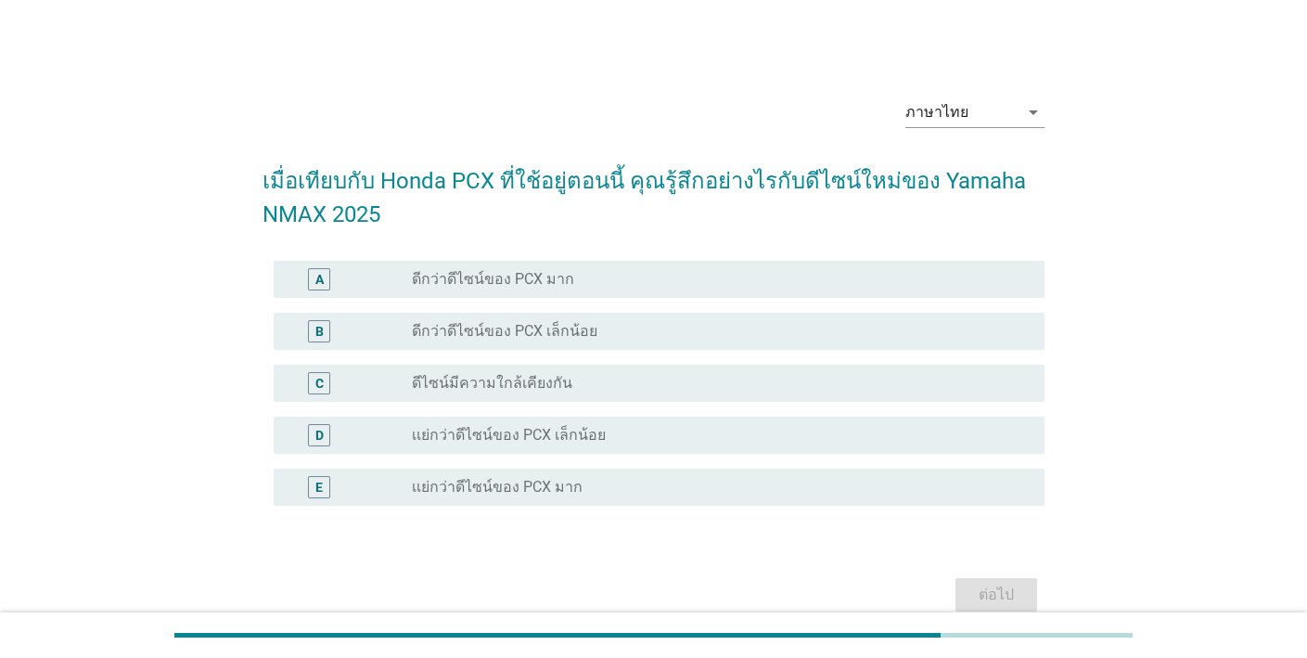
click at [849, 333] on div "radio_button_unchecked ดีกว่าดีไซน์ของ PCX เล็กน้อย" at bounding box center [713, 331] width 603 height 19
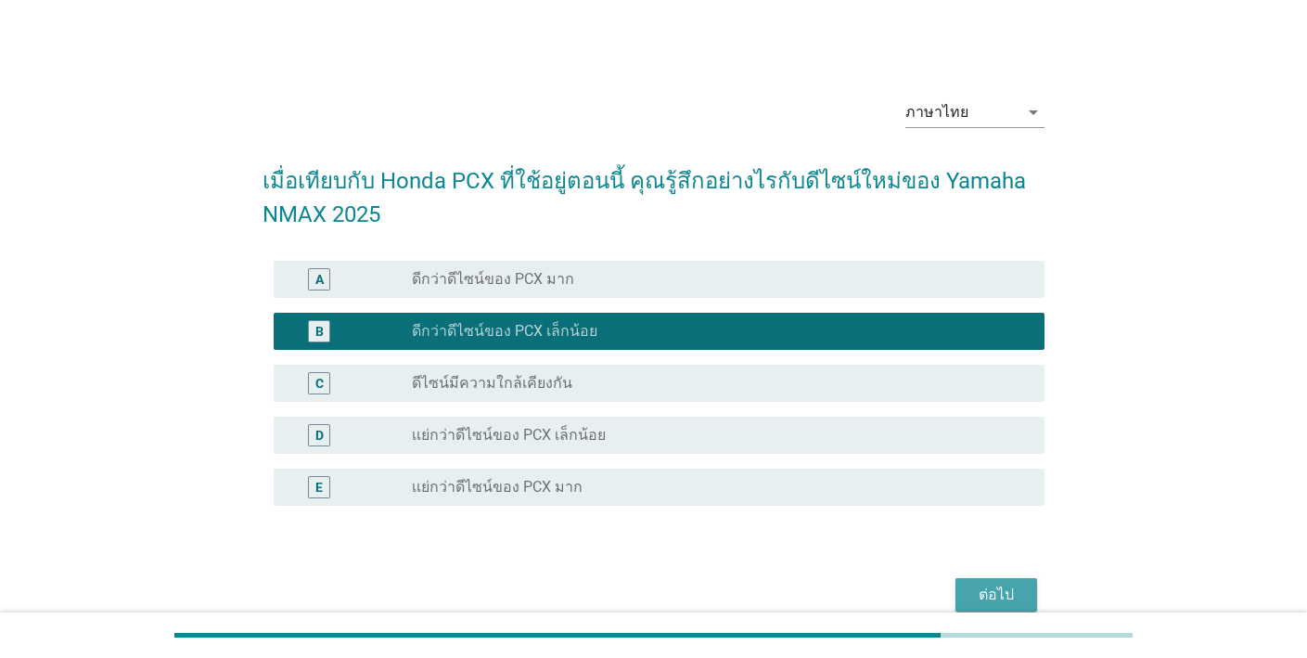
click at [1006, 593] on div "ต่อไป" at bounding box center [996, 594] width 52 height 22
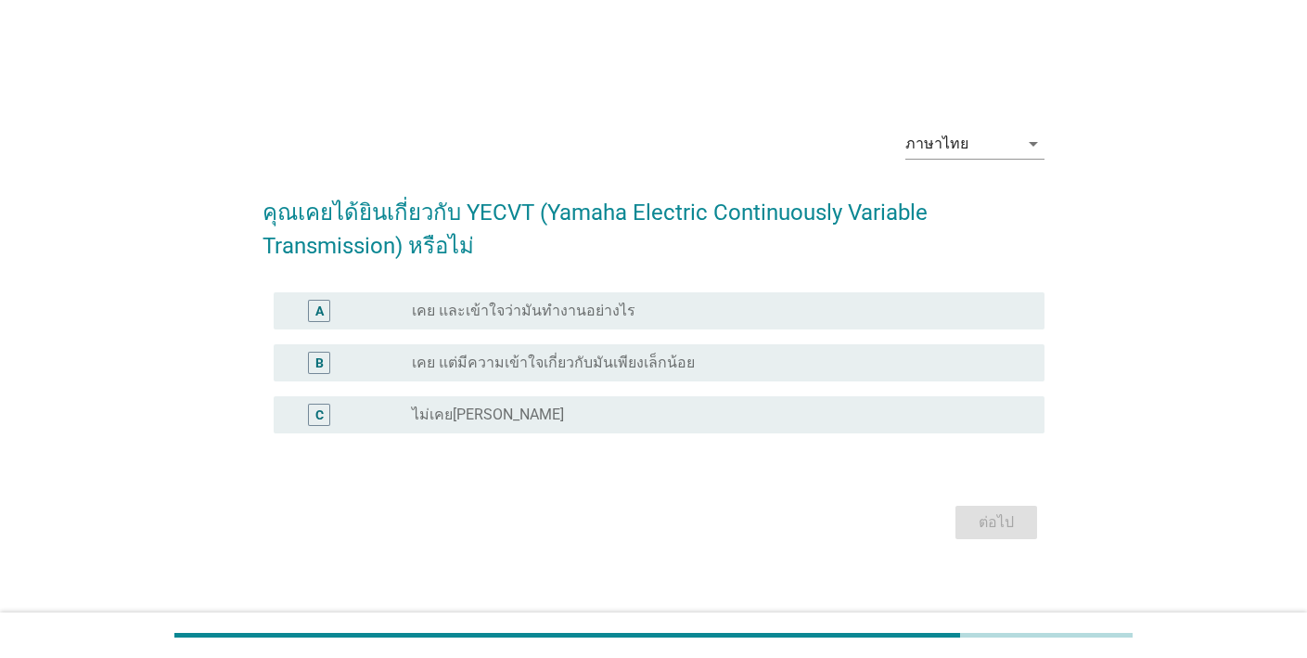
click at [805, 363] on div "radio_button_unchecked เคย แต่มีความเข้าใจเกี่ยวกับมันเพียงเล็กน้อย" at bounding box center [713, 362] width 603 height 19
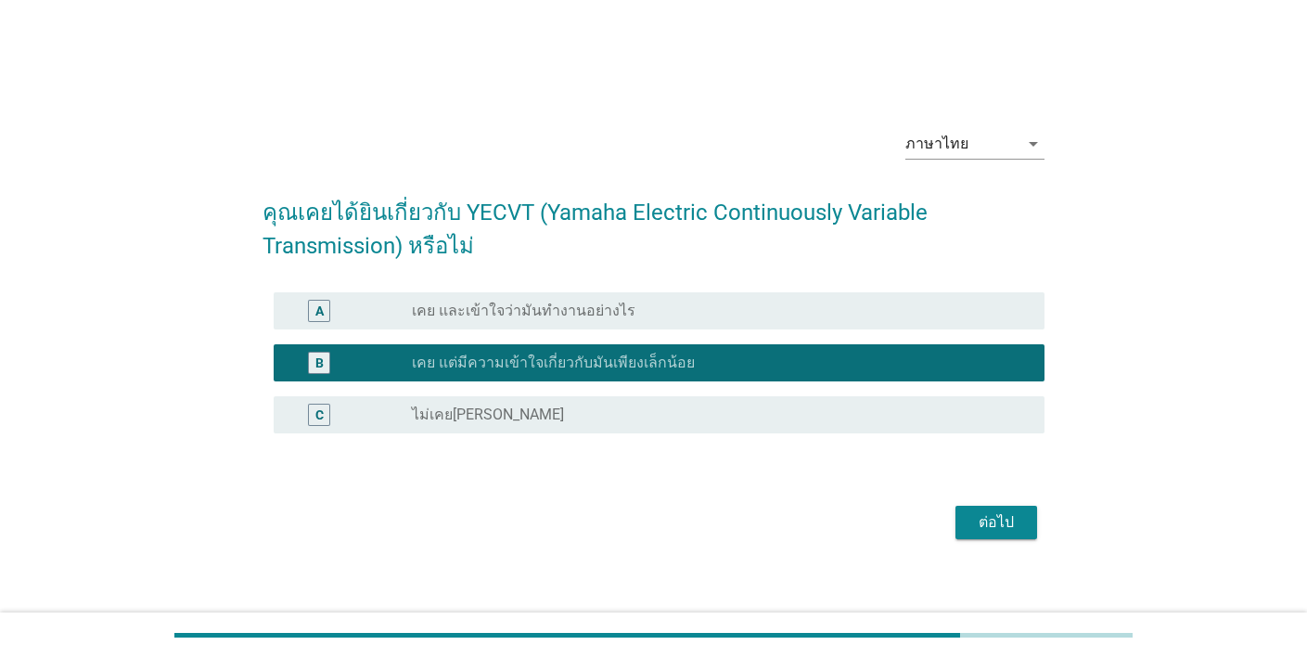
click at [992, 522] on div "ต่อไป" at bounding box center [996, 522] width 52 height 22
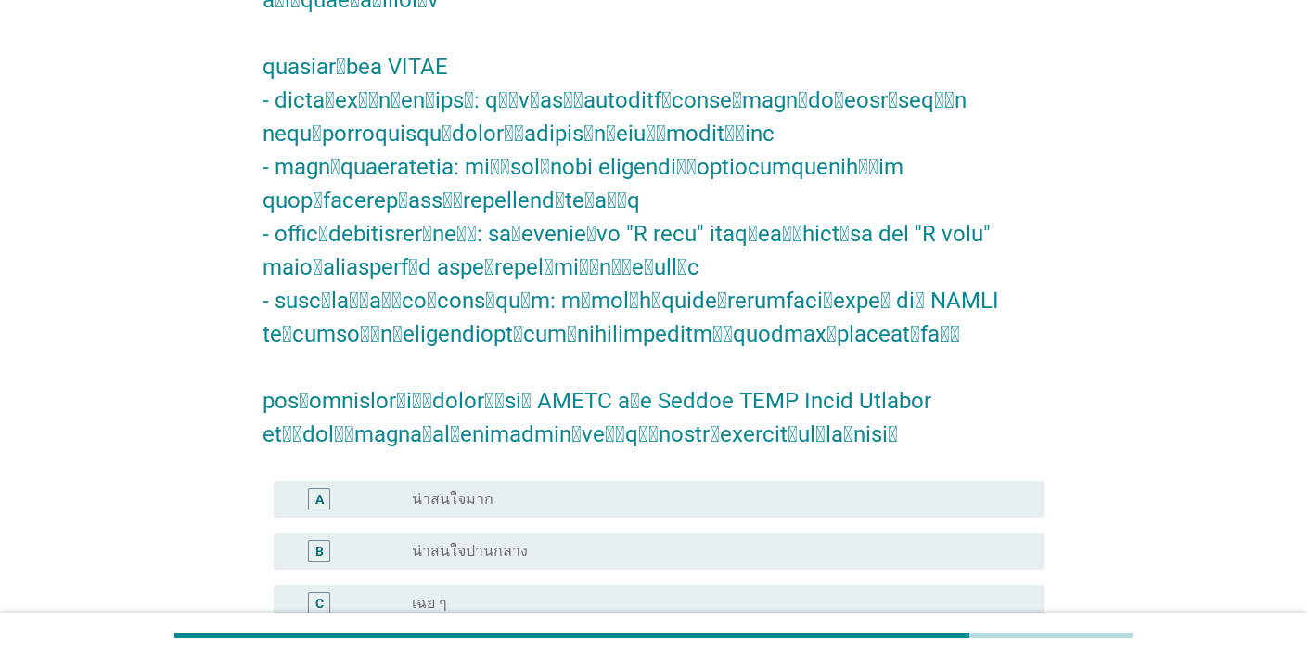
scroll to position [429, 0]
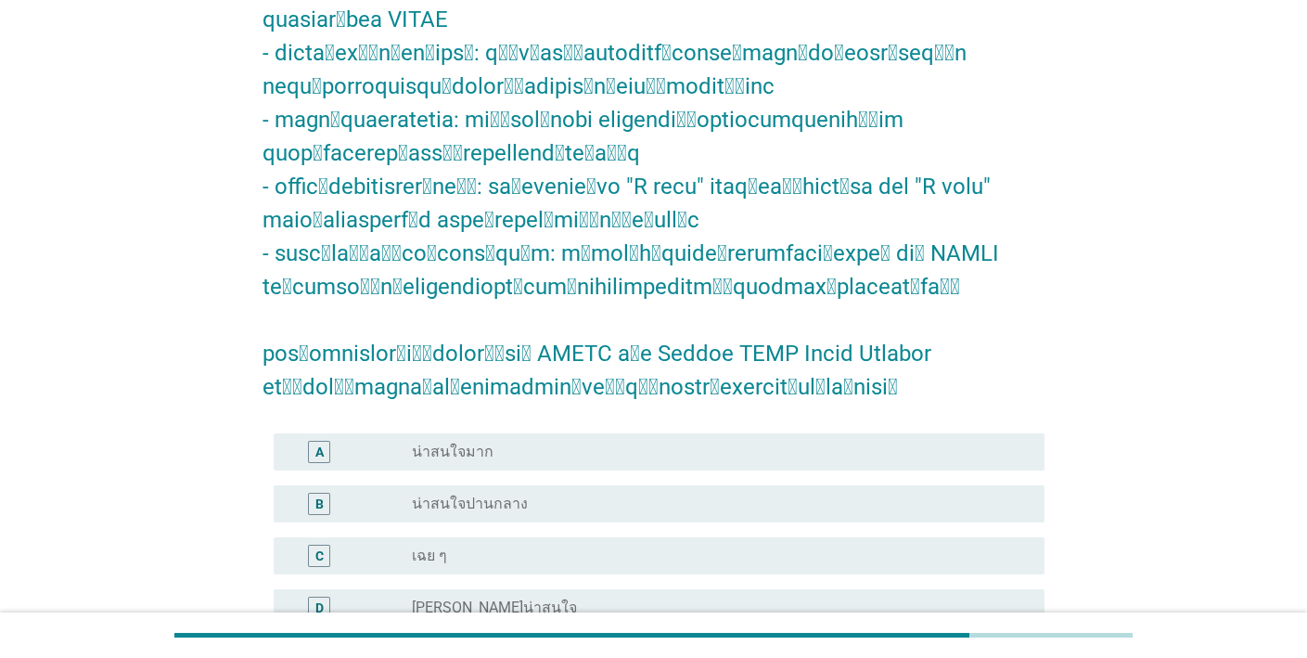
click at [841, 494] on div "radio_button_unchecked น่าสนใจปานกลาง" at bounding box center [713, 503] width 603 height 19
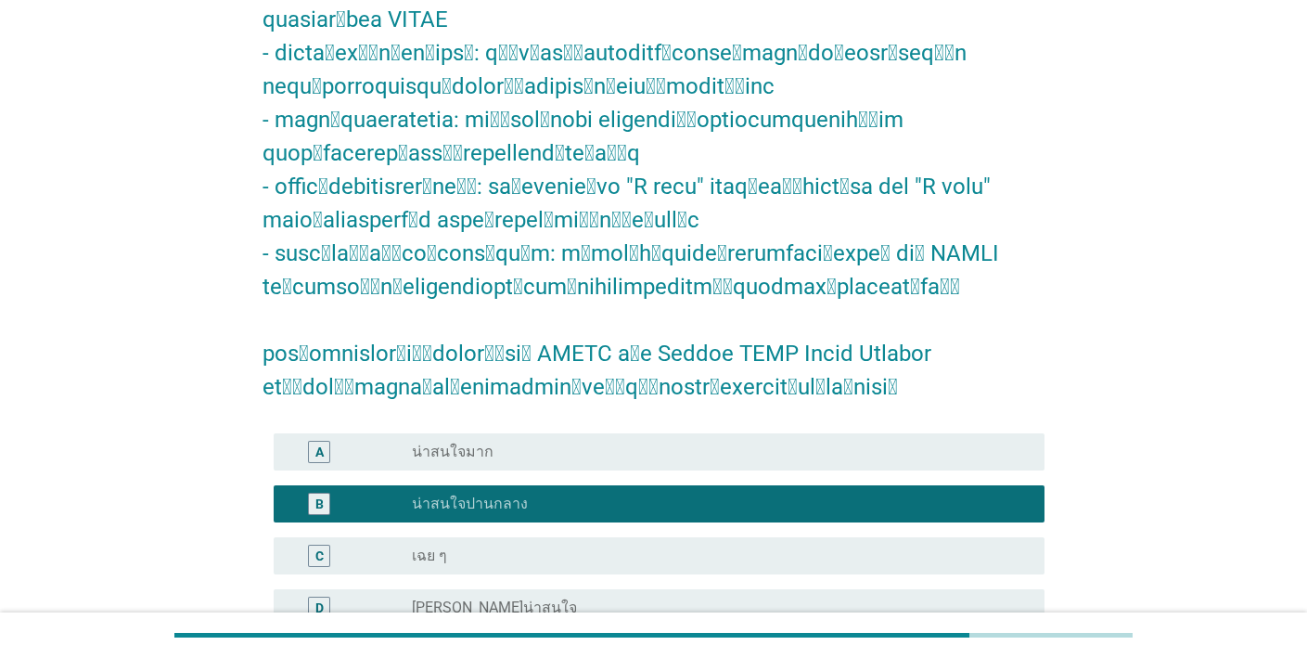
scroll to position [654, 0]
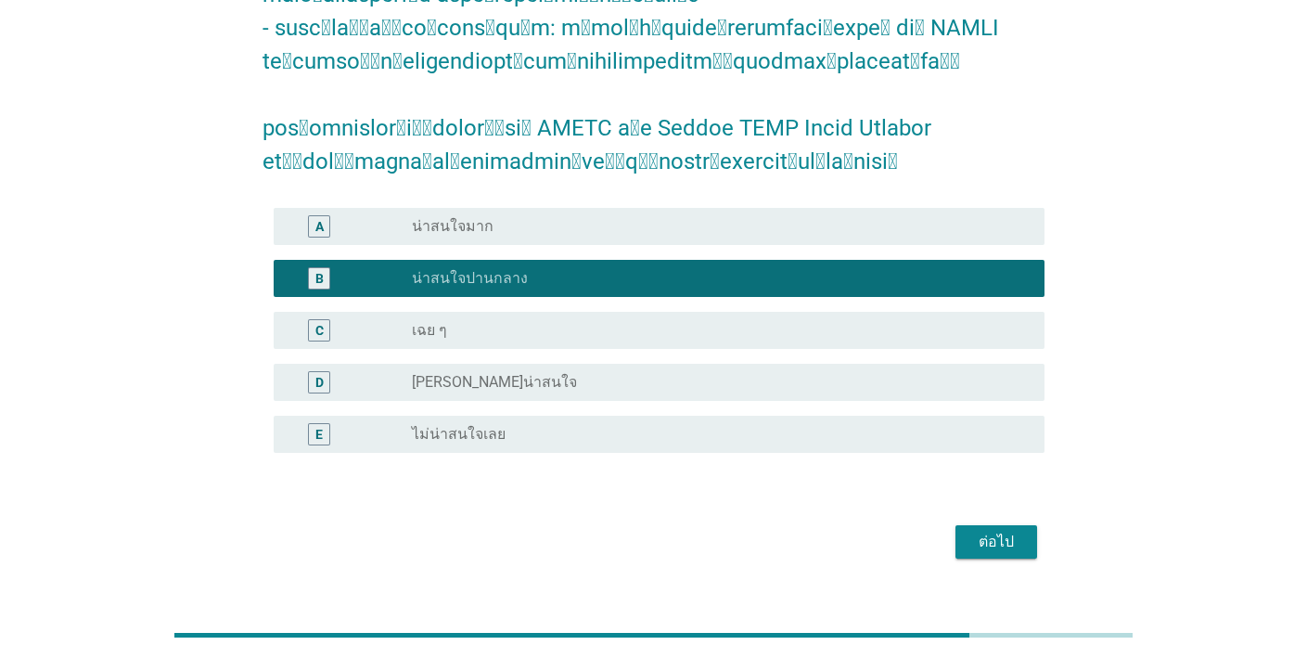
click at [991, 531] on div "ต่อไป" at bounding box center [996, 542] width 52 height 22
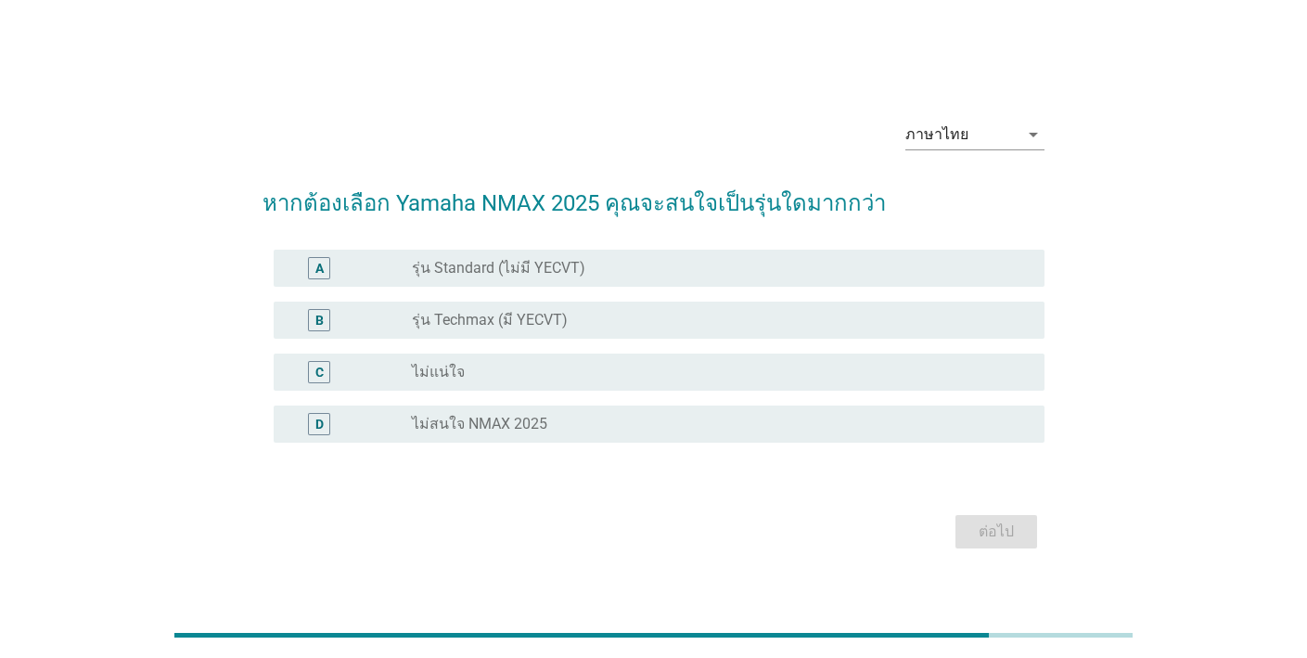
click at [811, 321] on div "radio_button_unchecked รุ่น Techmax (มี YECVT)" at bounding box center [713, 320] width 603 height 19
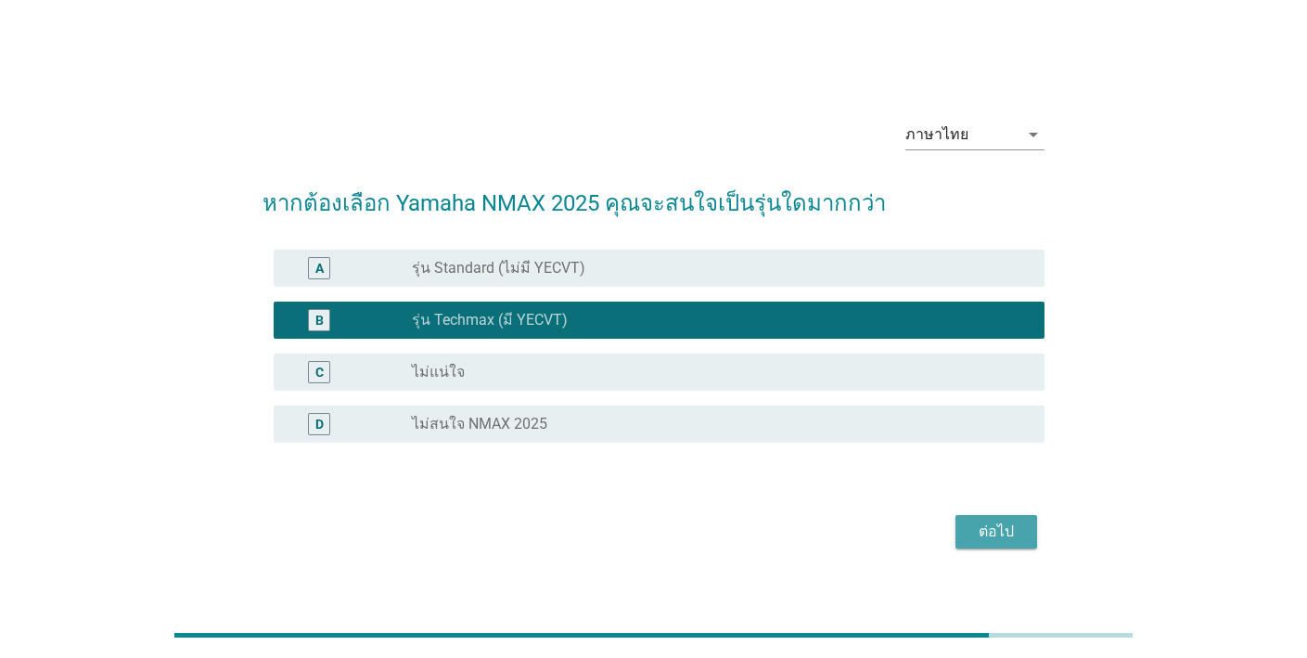
click at [976, 533] on div "ต่อไป" at bounding box center [996, 531] width 52 height 22
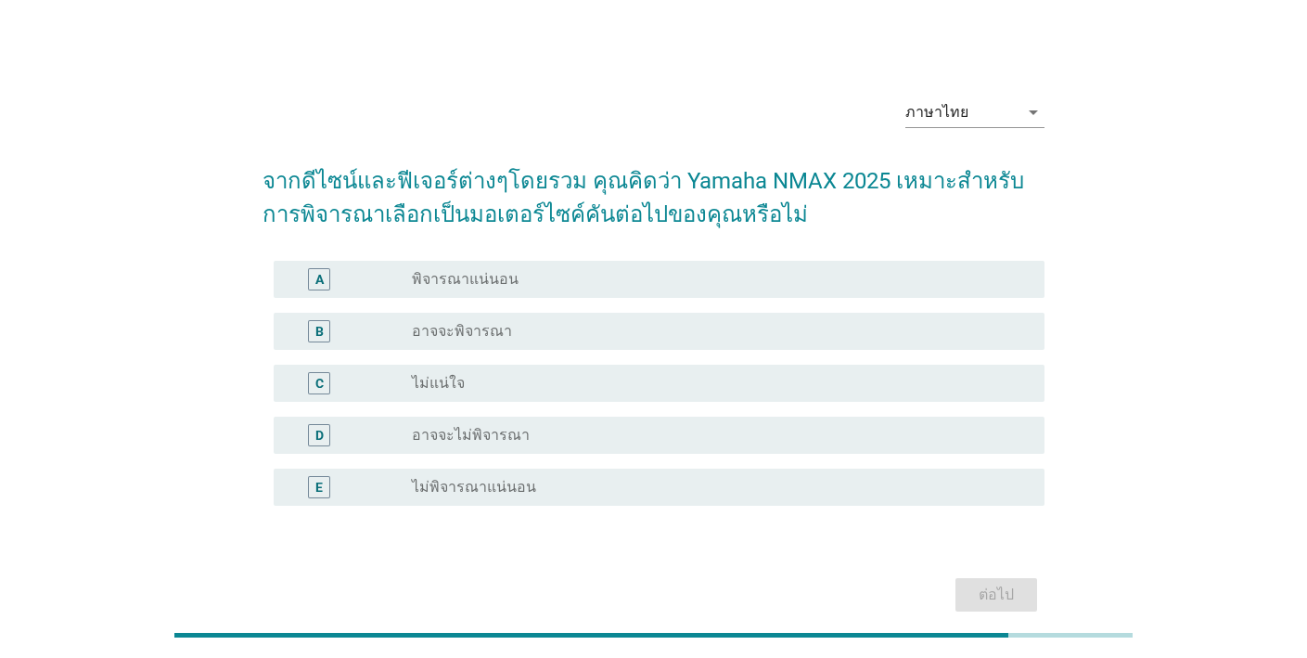
click at [807, 352] on div "B radio_button_unchecked อาจจะพิจารณา" at bounding box center [654, 331] width 782 height 52
click at [859, 337] on div "radio_button_unchecked อาจจะพิจารณา" at bounding box center [713, 331] width 603 height 19
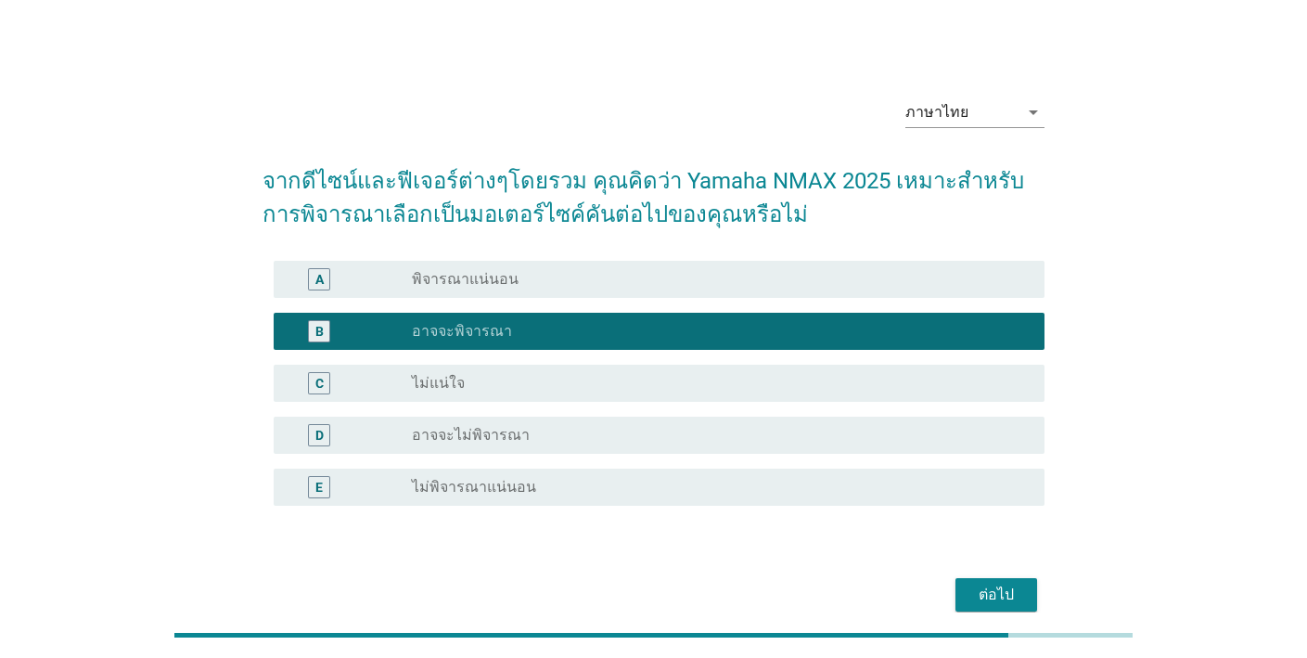
click at [1001, 591] on div "ต่อไป" at bounding box center [996, 594] width 52 height 22
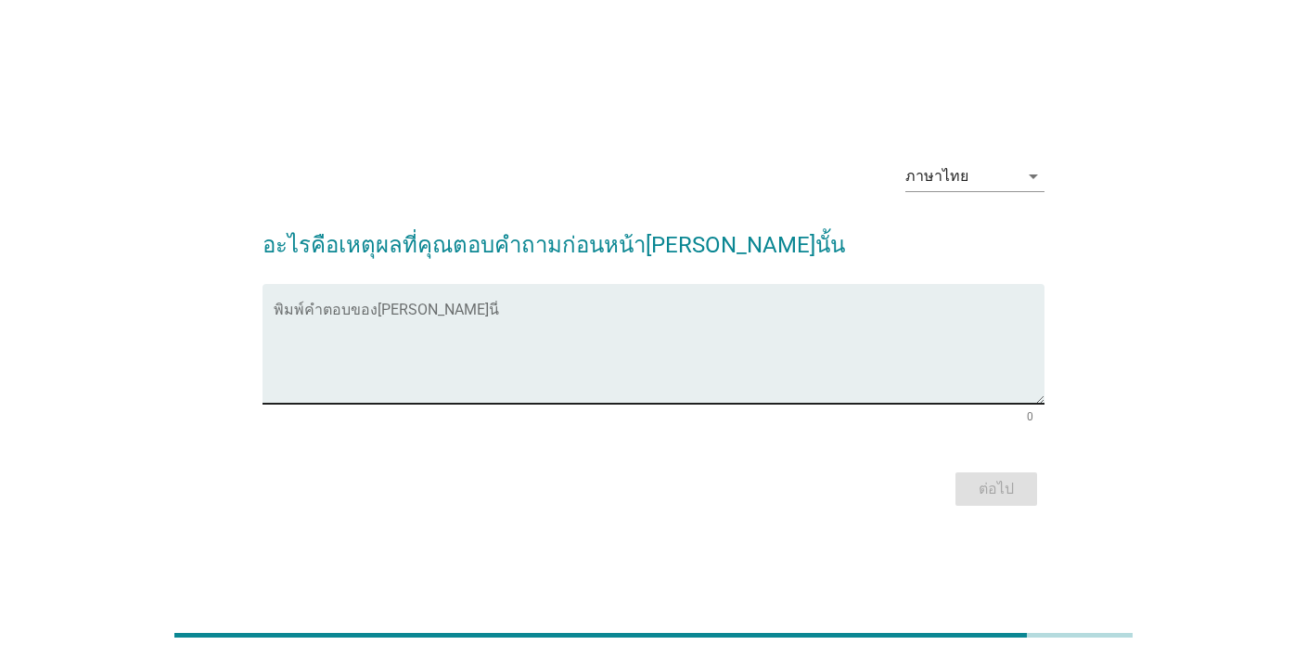
click at [671, 346] on textarea "พิมพ์คำตอบของคุณ ที่นี่" at bounding box center [659, 354] width 771 height 97
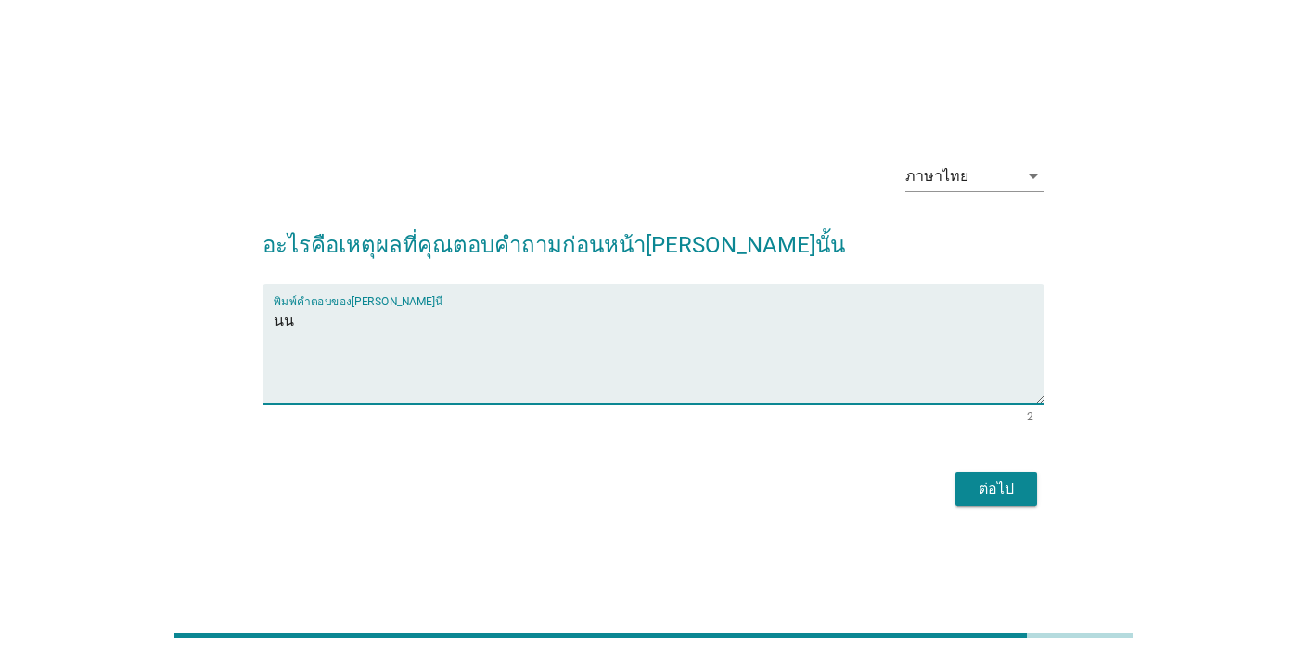
type textarea "นน"
click at [980, 482] on div "ต่อไป" at bounding box center [996, 489] width 52 height 22
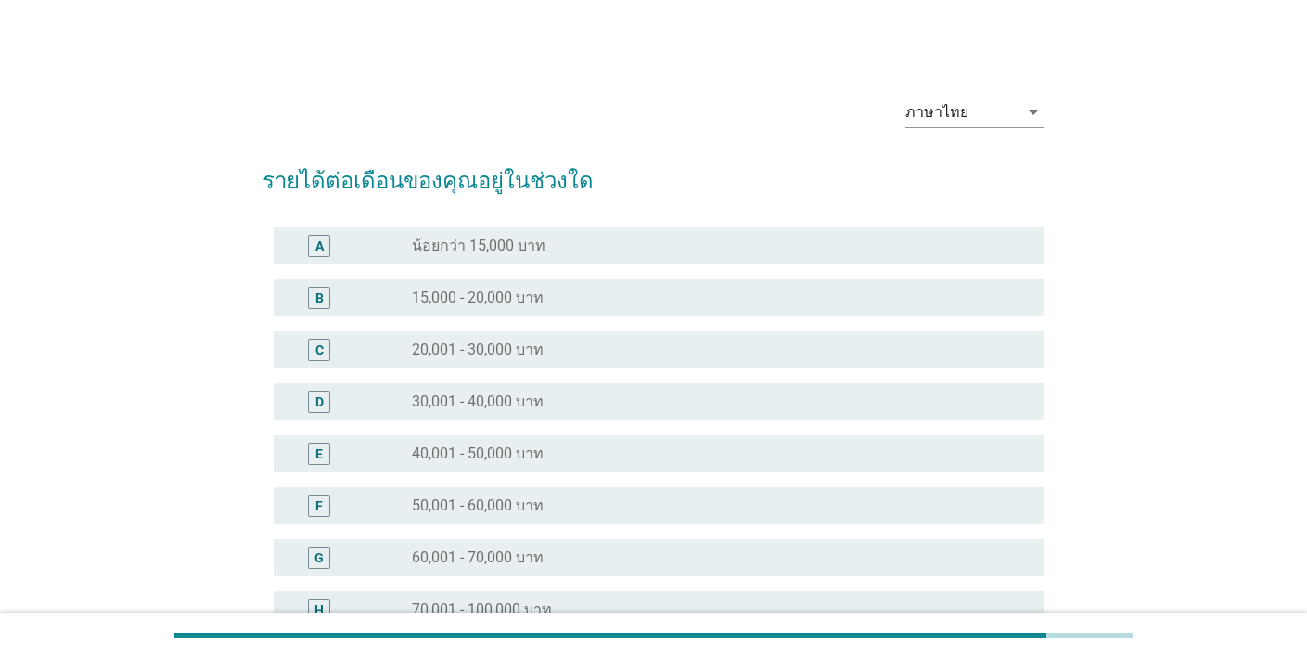
click at [716, 333] on div "C radio_button_unchecked 20,001 - 30,000 บาท" at bounding box center [659, 349] width 771 height 37
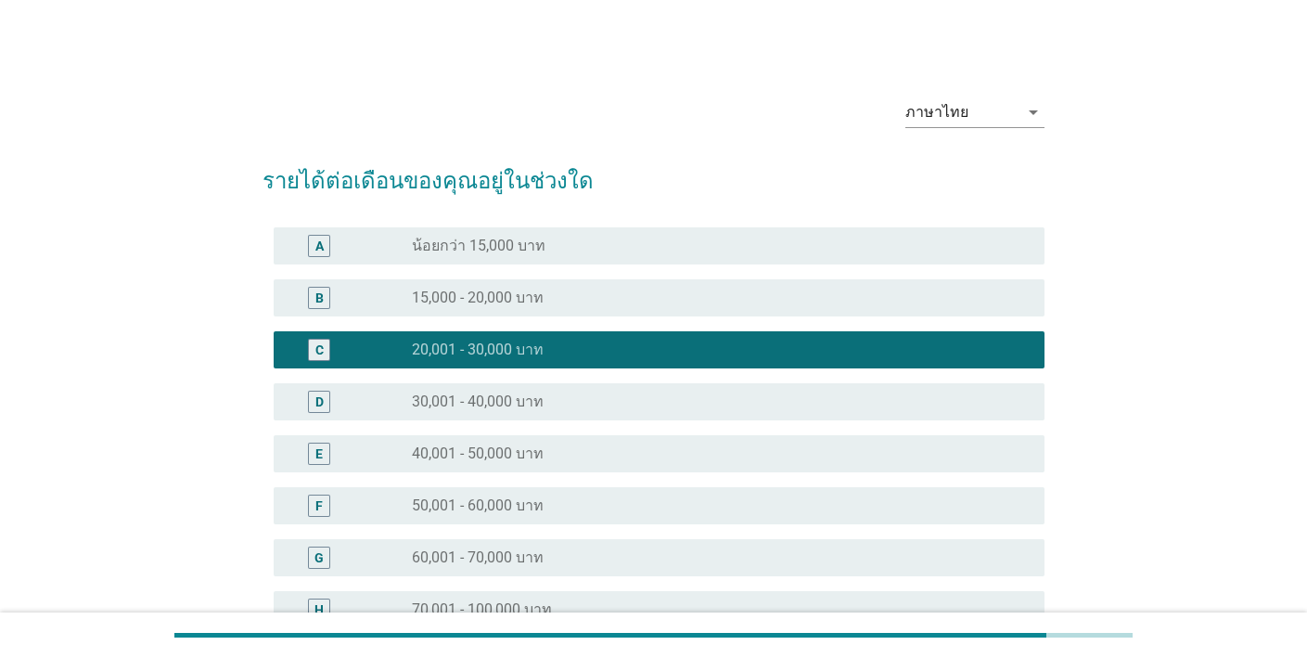
scroll to position [261, 0]
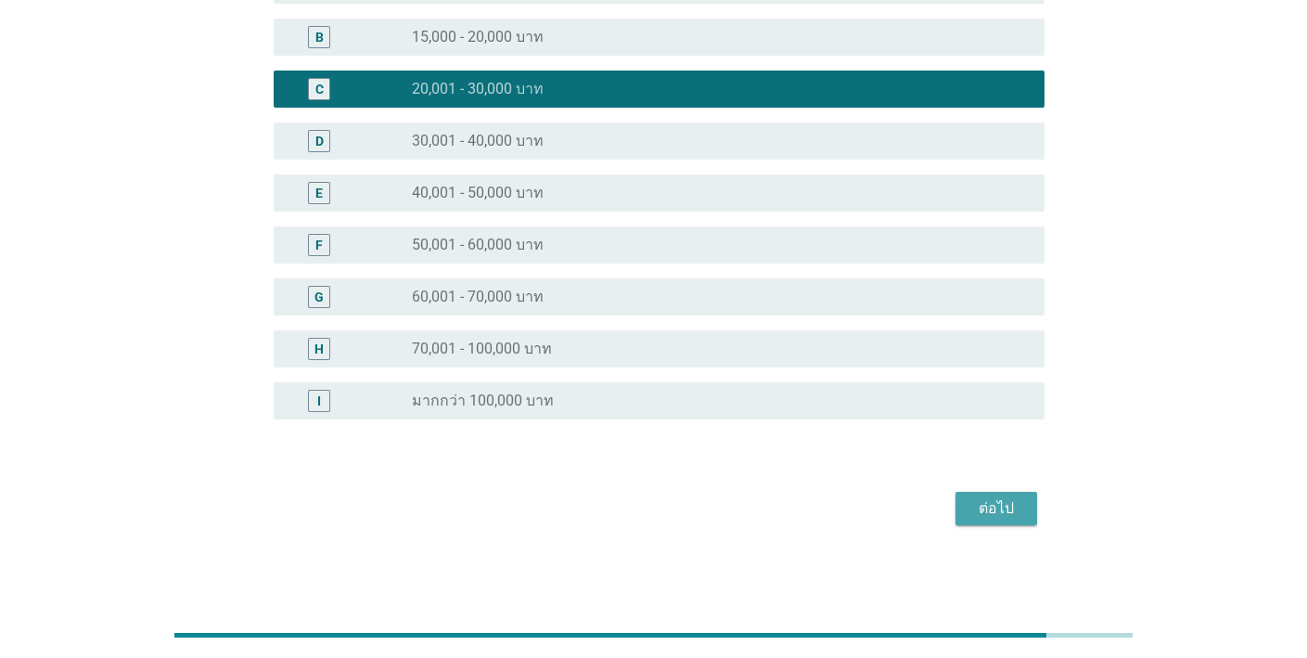
click at [982, 508] on div "ต่อไป" at bounding box center [996, 508] width 52 height 22
